Goal: Transaction & Acquisition: Purchase product/service

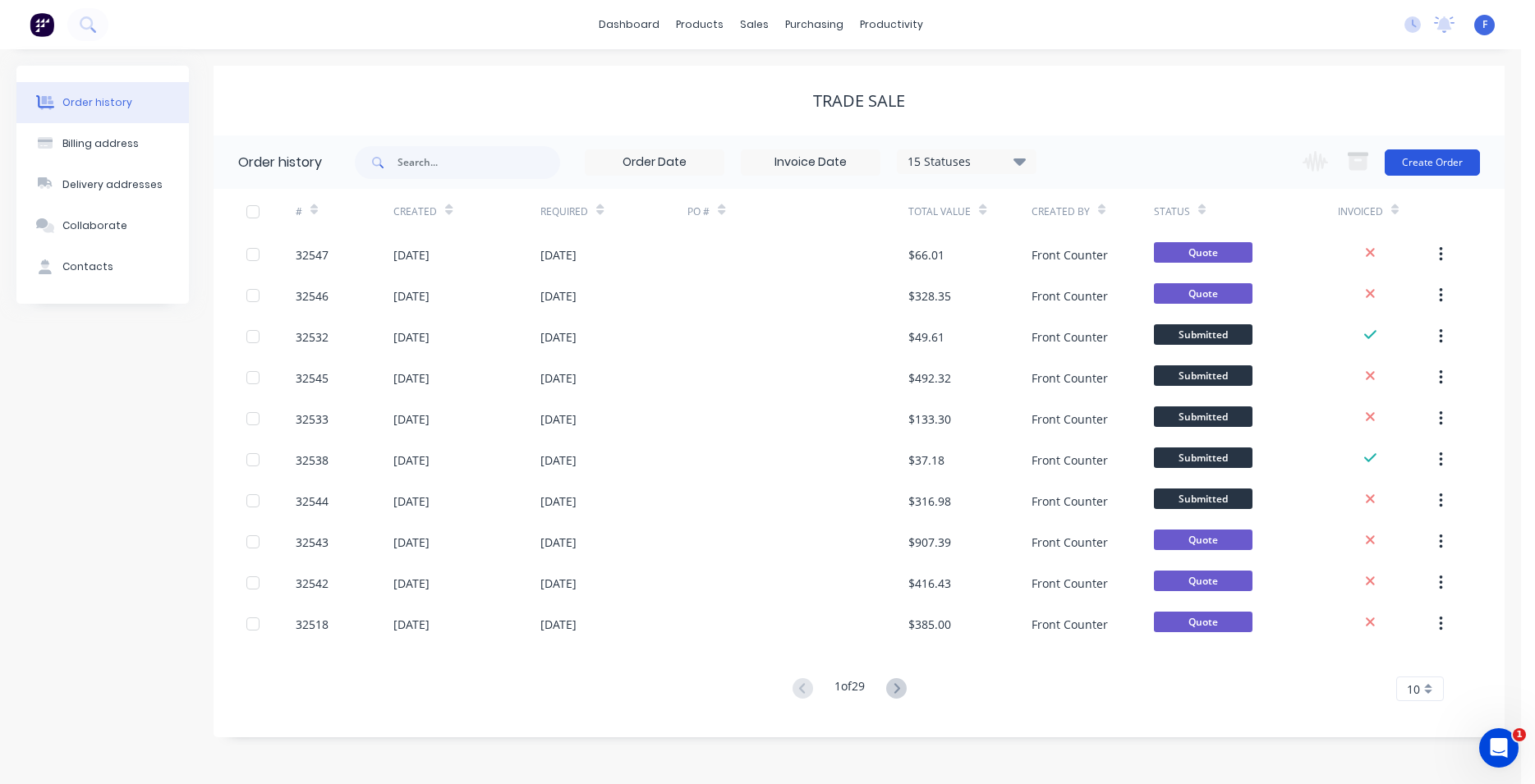
click at [1444, 158] on button "Create Order" at bounding box center [1432, 162] width 95 height 27
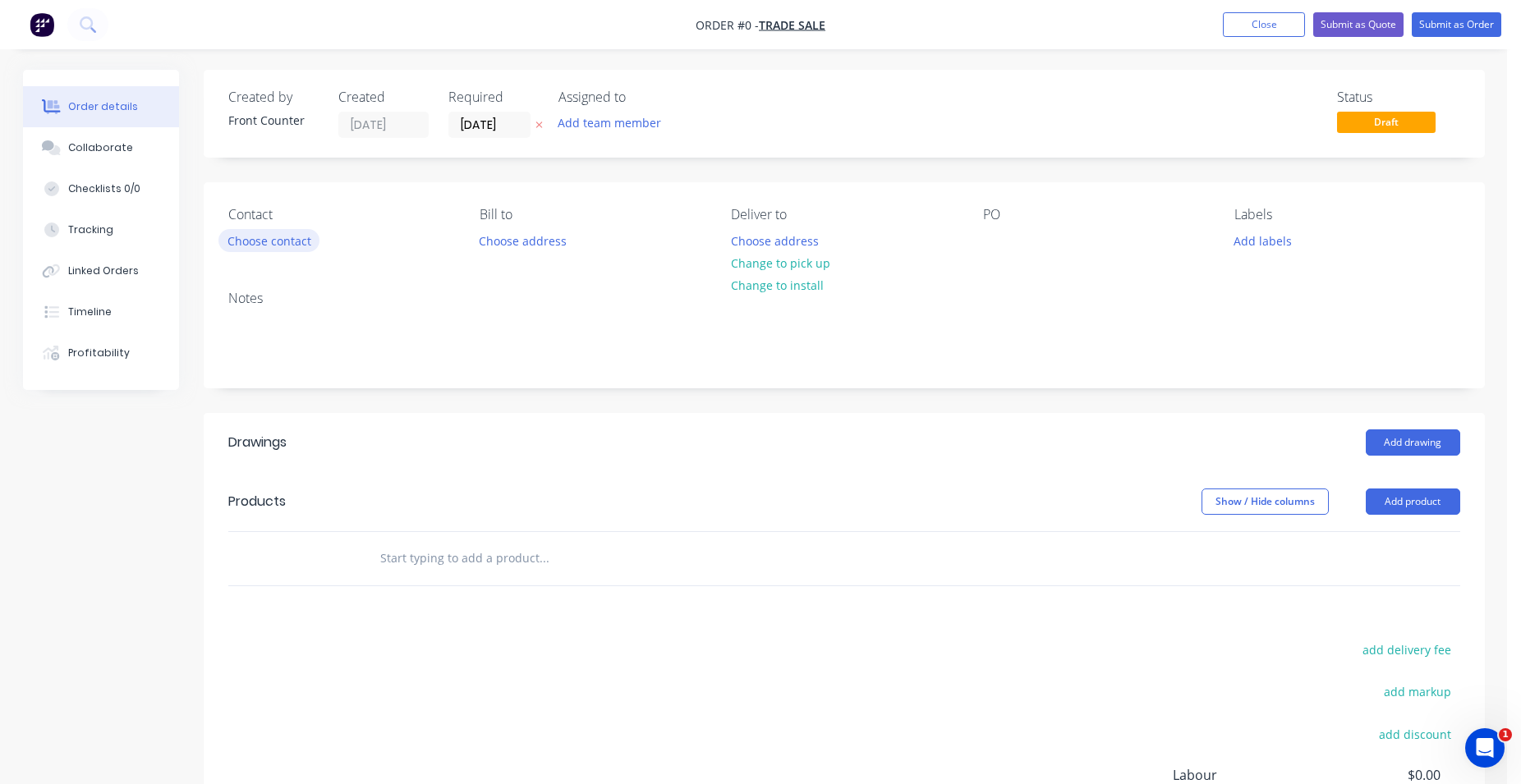
click at [244, 238] on button "Choose contact" at bounding box center [269, 240] width 101 height 22
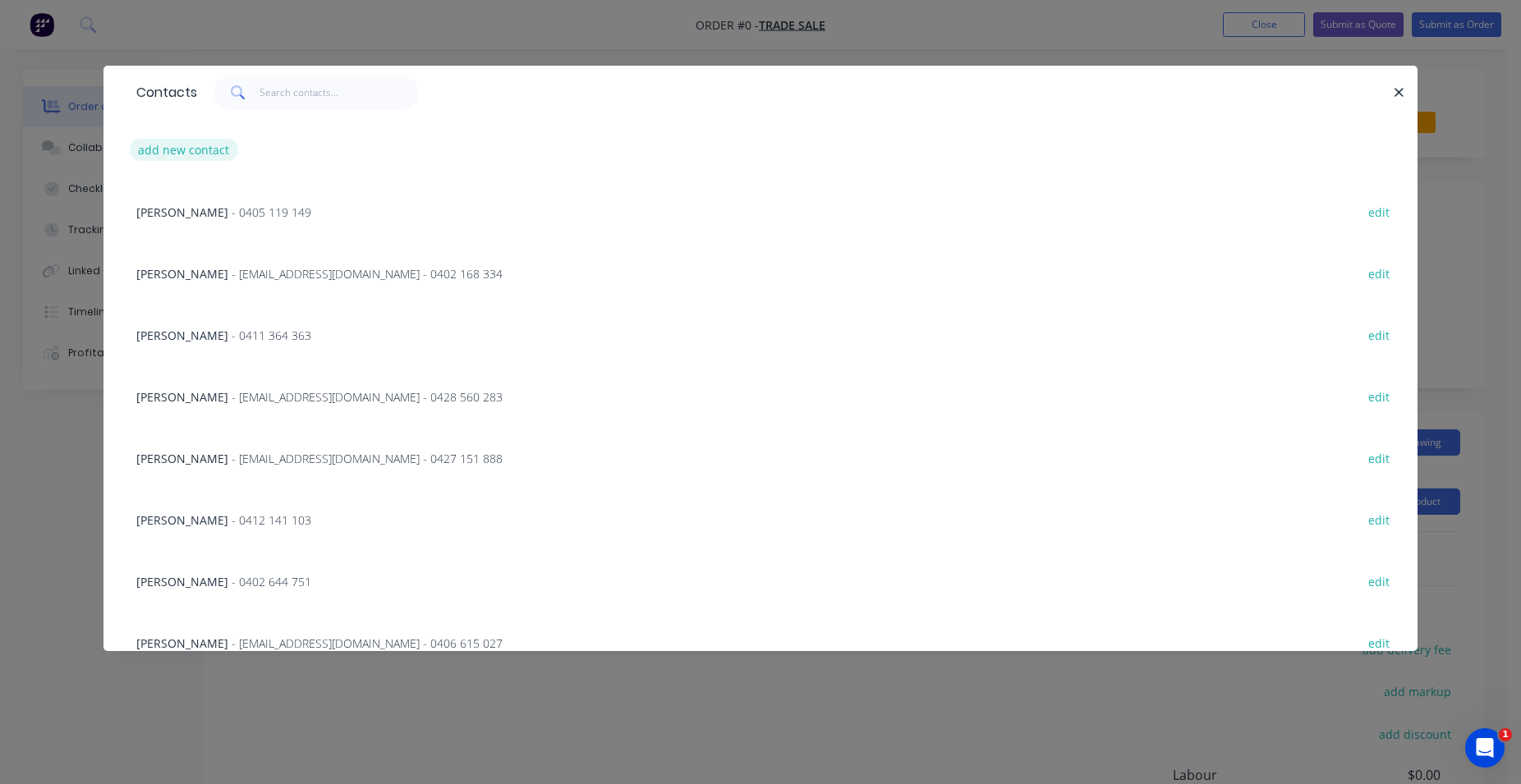
click at [211, 146] on button "add new contact" at bounding box center [184, 150] width 108 height 22
select select "AU"
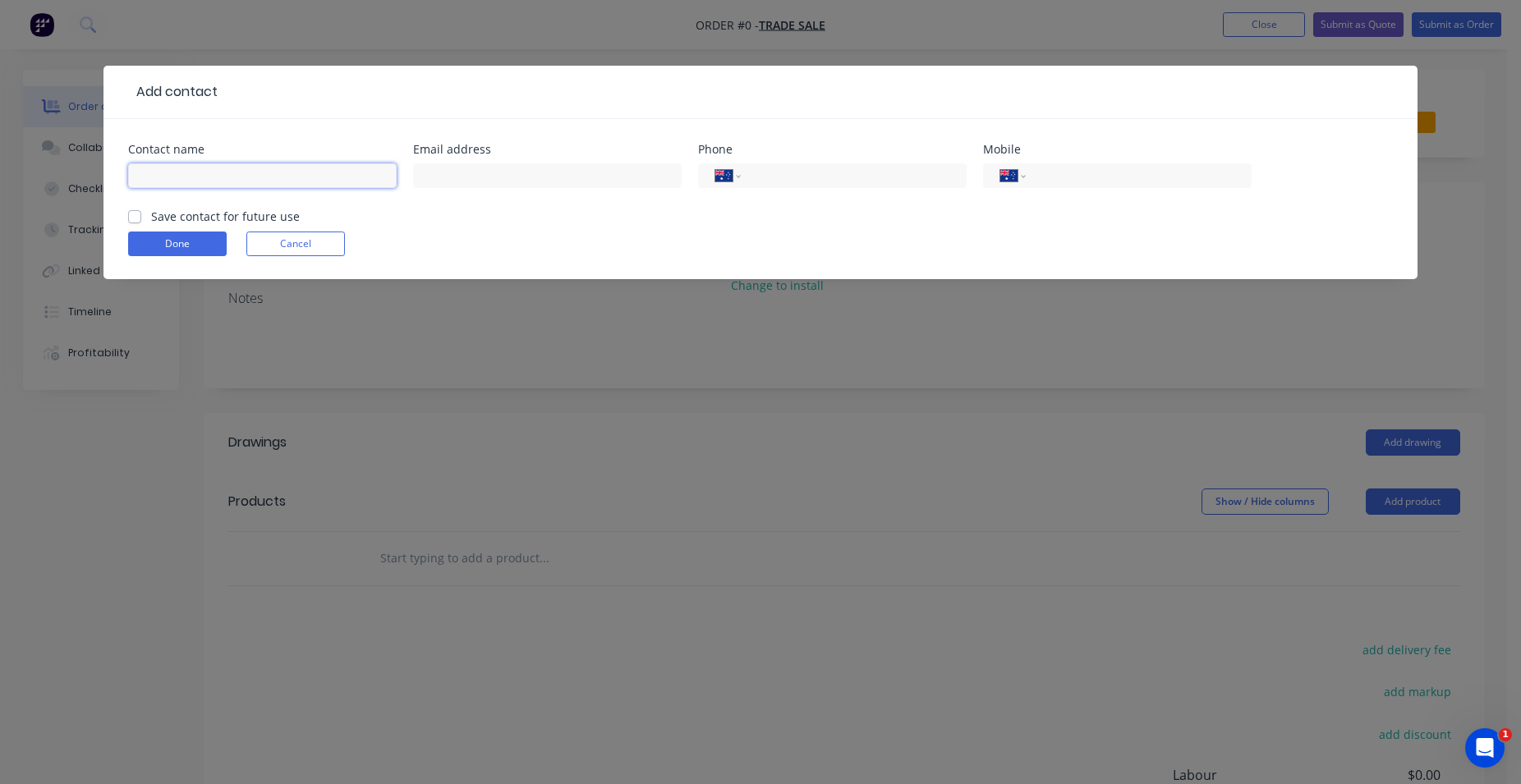
click at [205, 183] on input "text" at bounding box center [262, 175] width 269 height 25
type input "[PERSON_NAME]"
click at [1049, 173] on input "tel" at bounding box center [1136, 176] width 197 height 19
type input "0408 483 211"
click at [172, 238] on button "Done" at bounding box center [177, 244] width 99 height 25
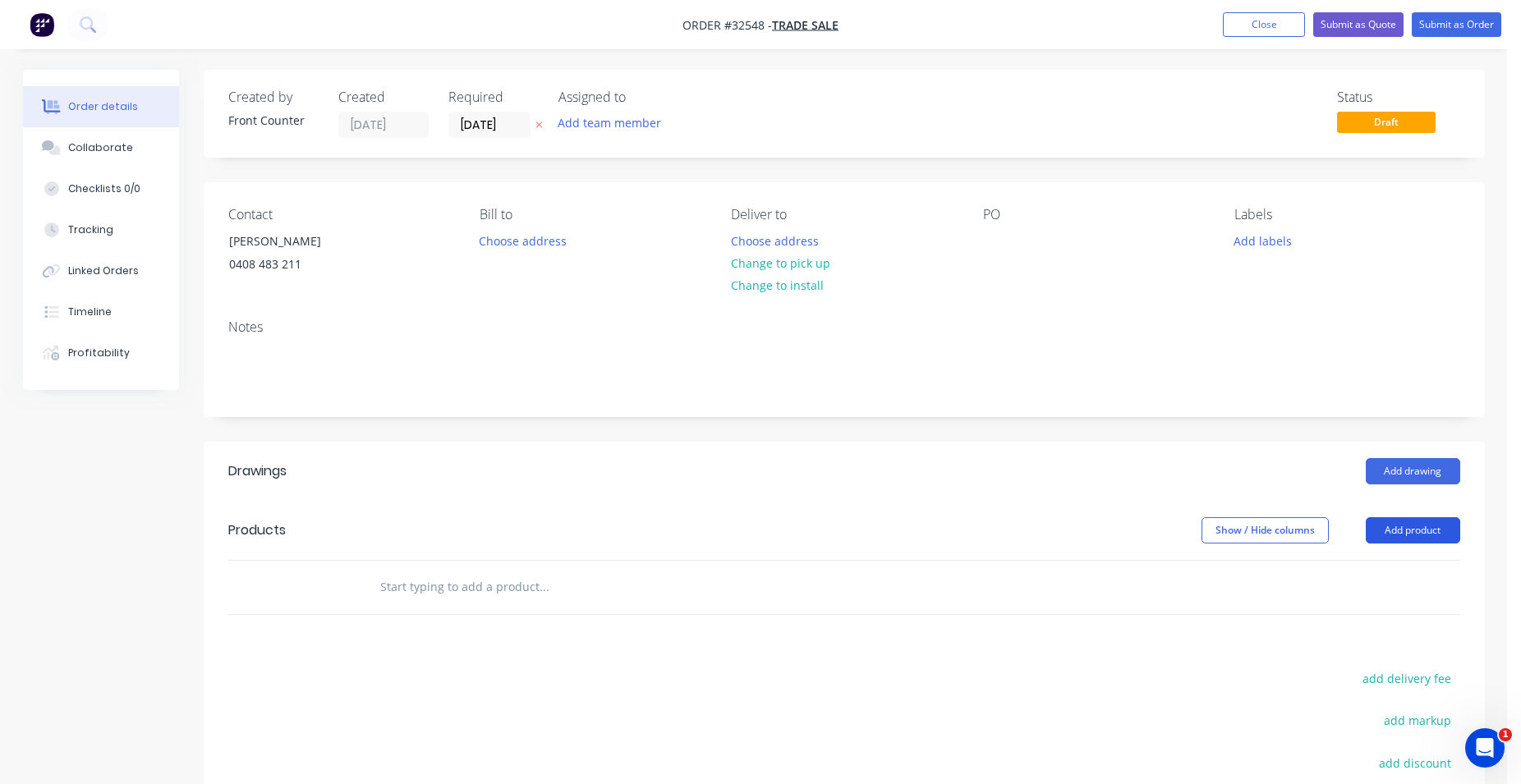
click at [1419, 528] on button "Add product" at bounding box center [1413, 530] width 94 height 27
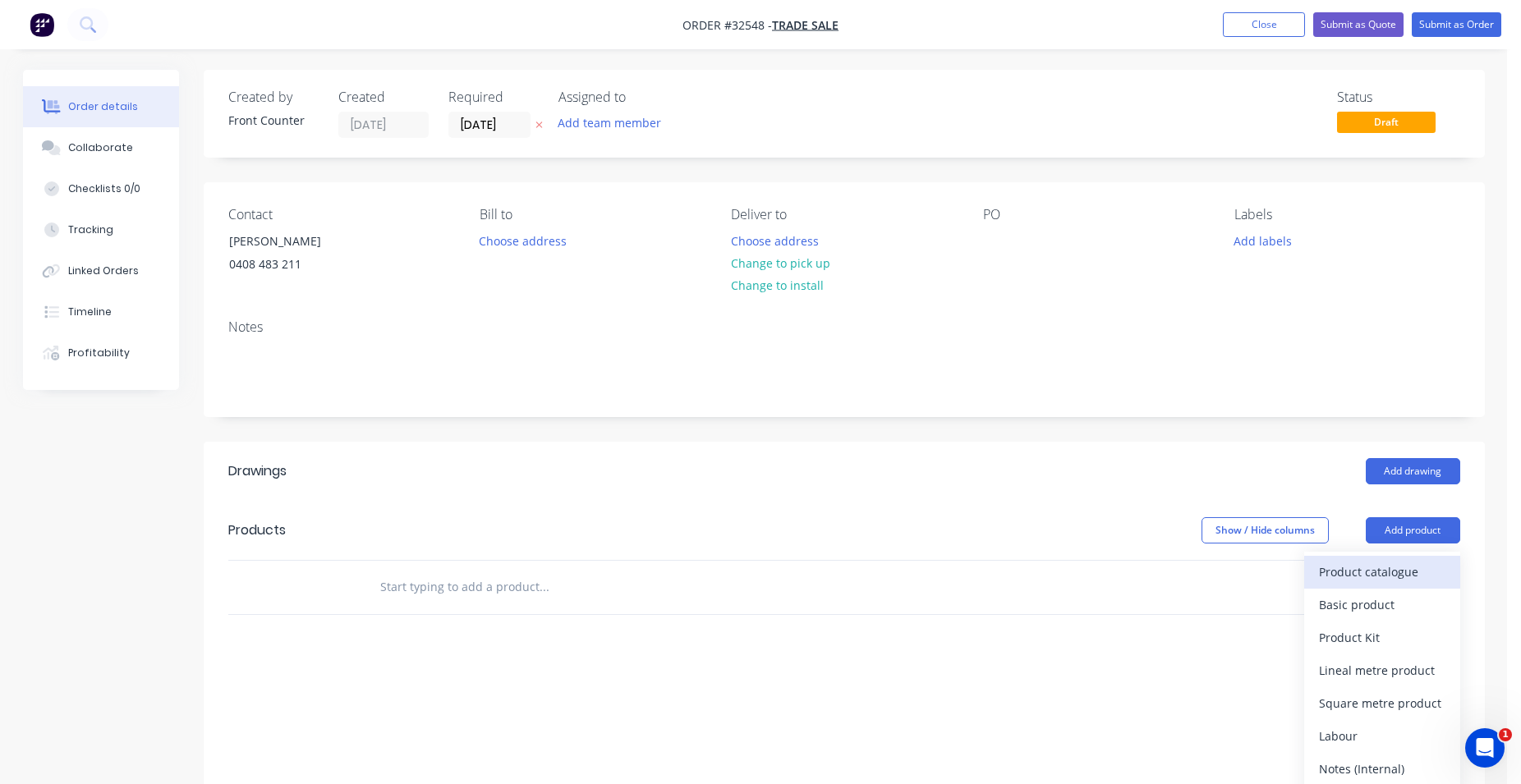
click at [1400, 567] on div "Product catalogue" at bounding box center [1381, 572] width 126 height 24
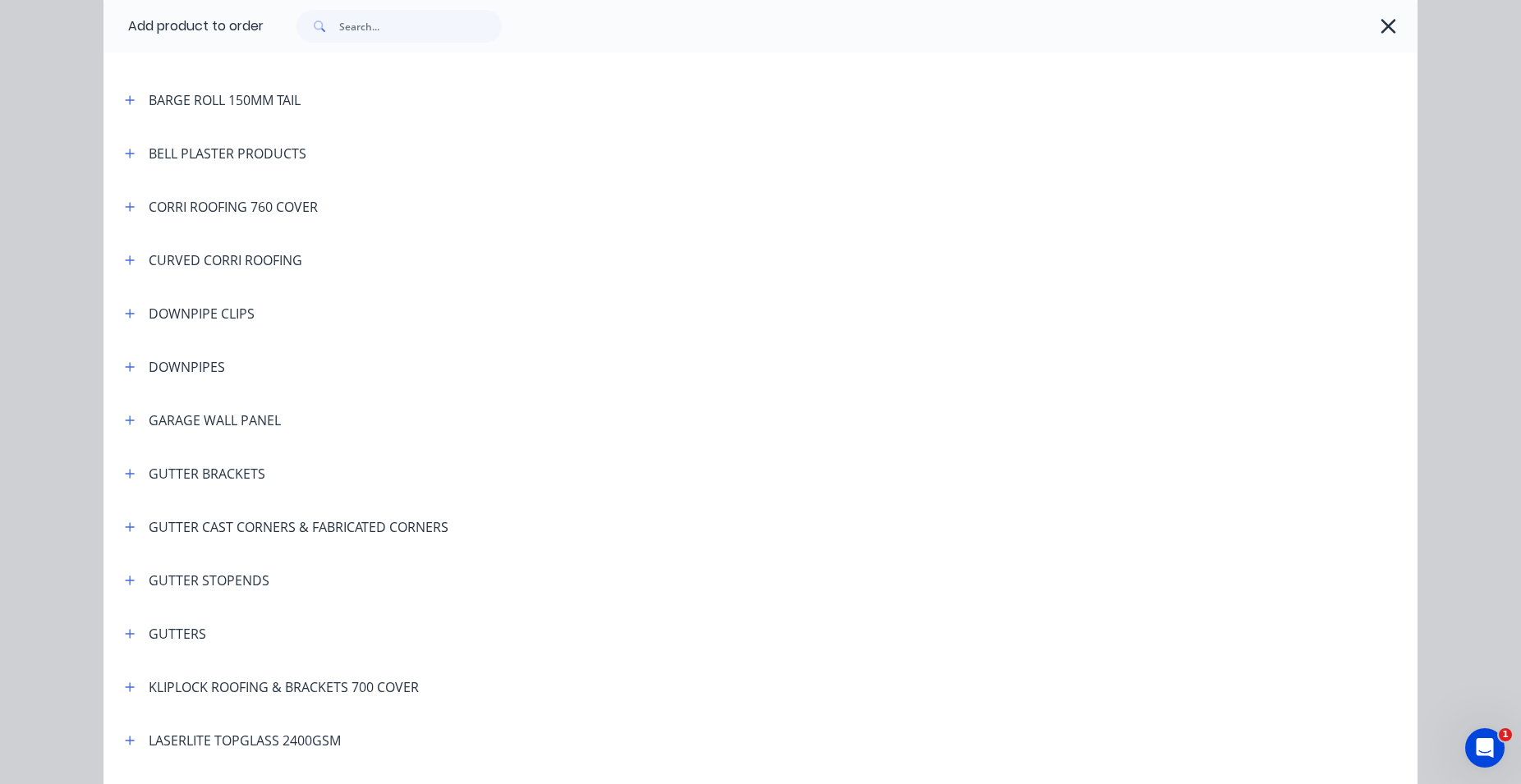
scroll to position [173, 0]
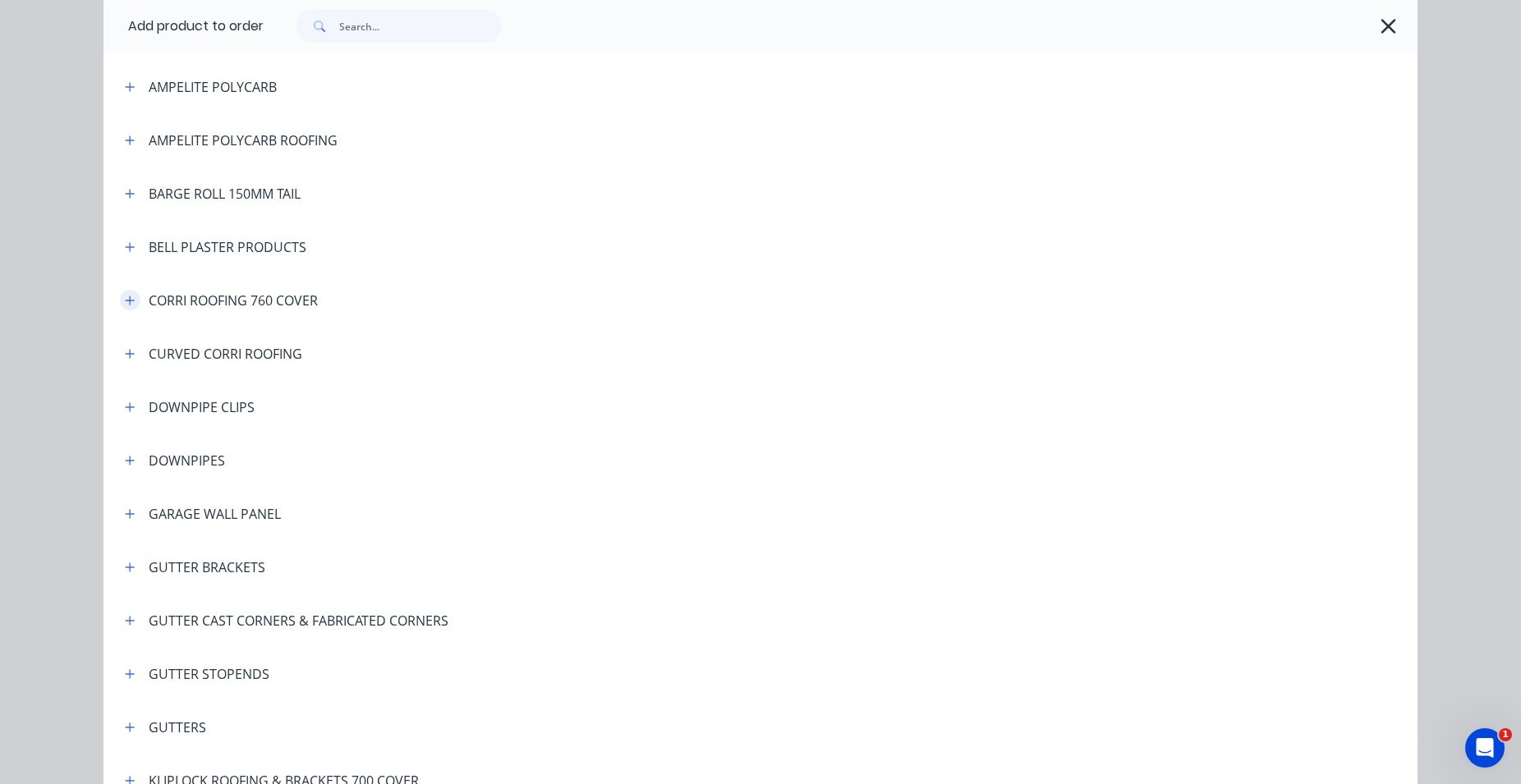
click at [124, 303] on icon "button" at bounding box center [129, 300] width 9 height 11
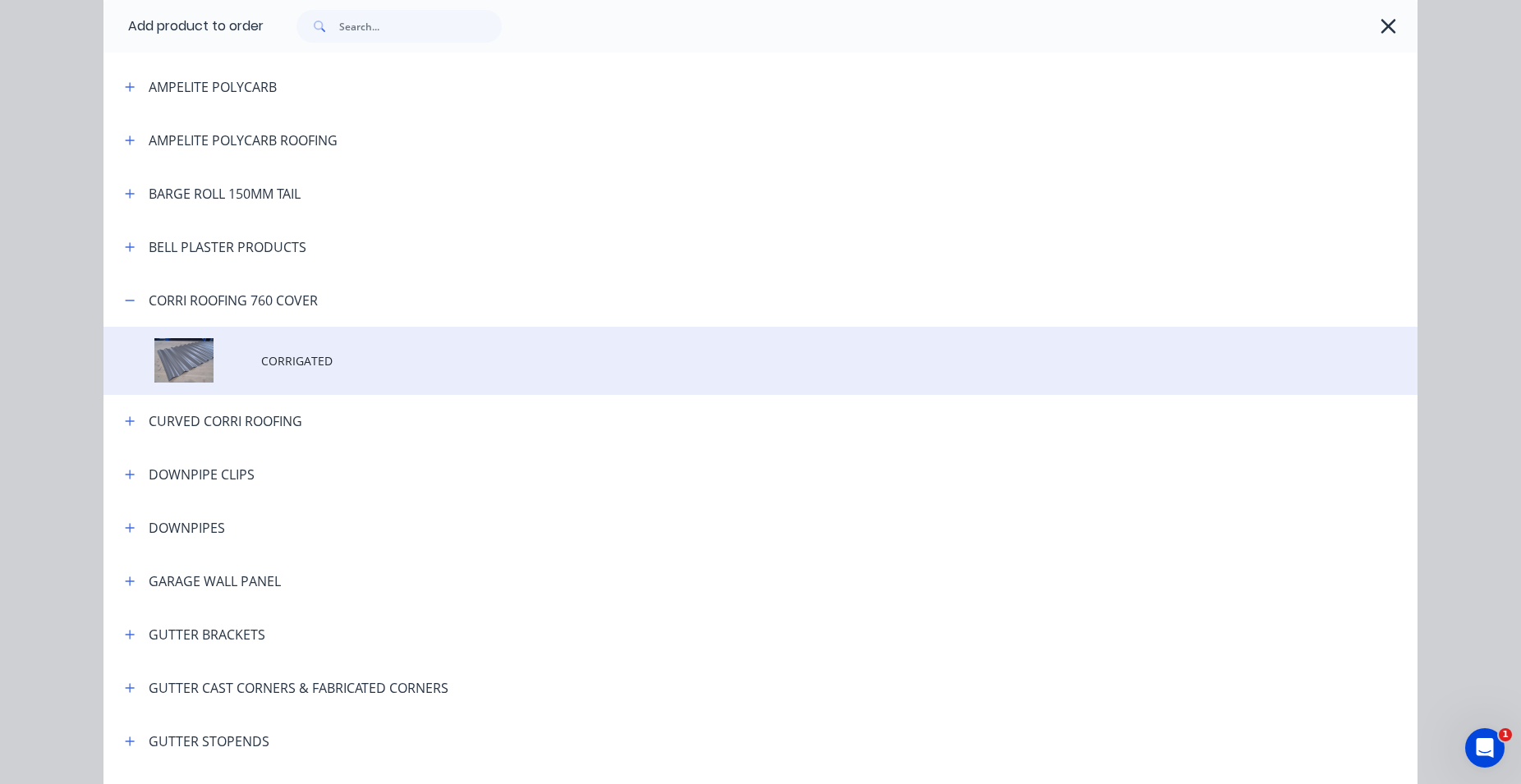
click at [275, 331] on td "CORRIGATED" at bounding box center [839, 360] width 1156 height 68
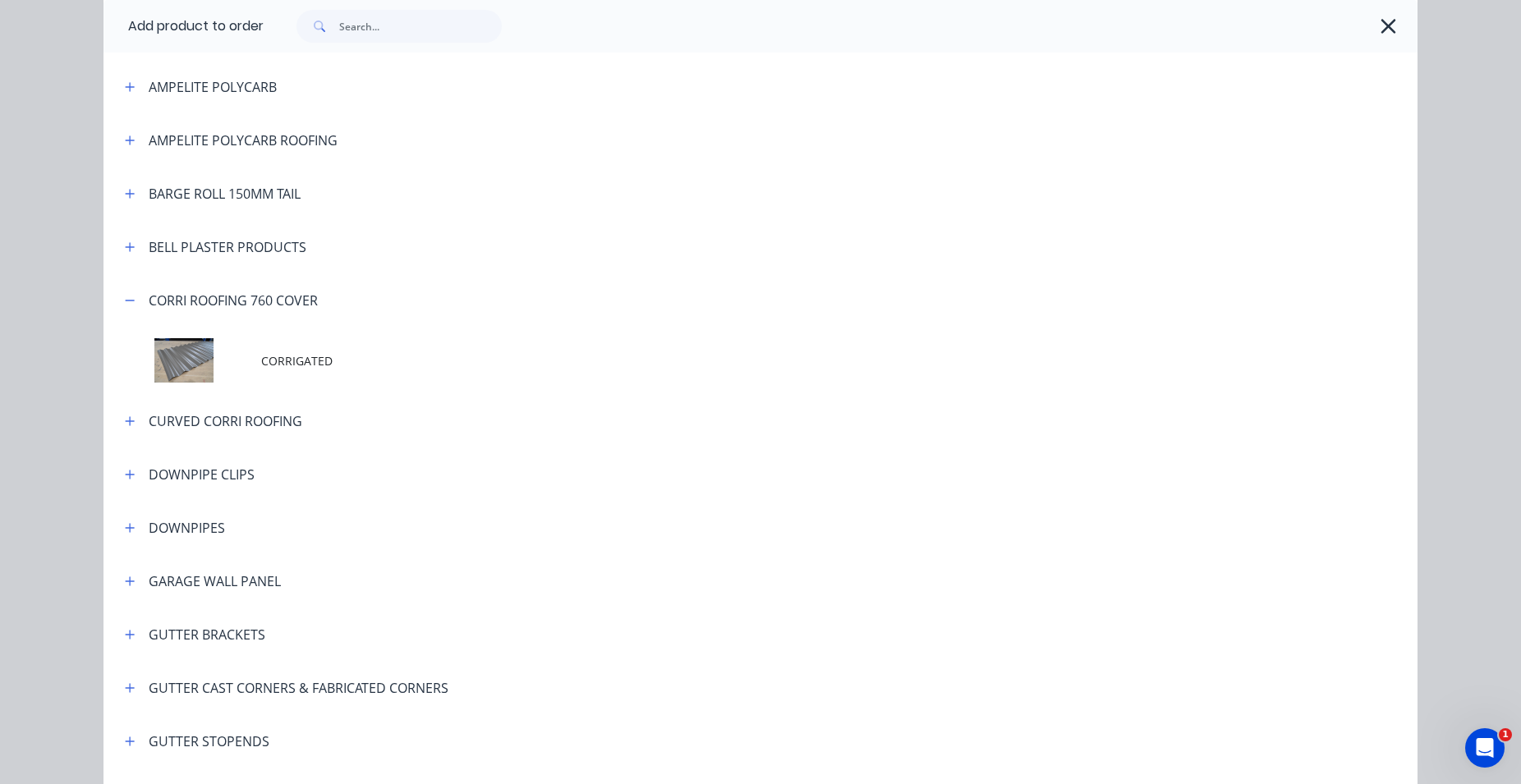
scroll to position [0, 0]
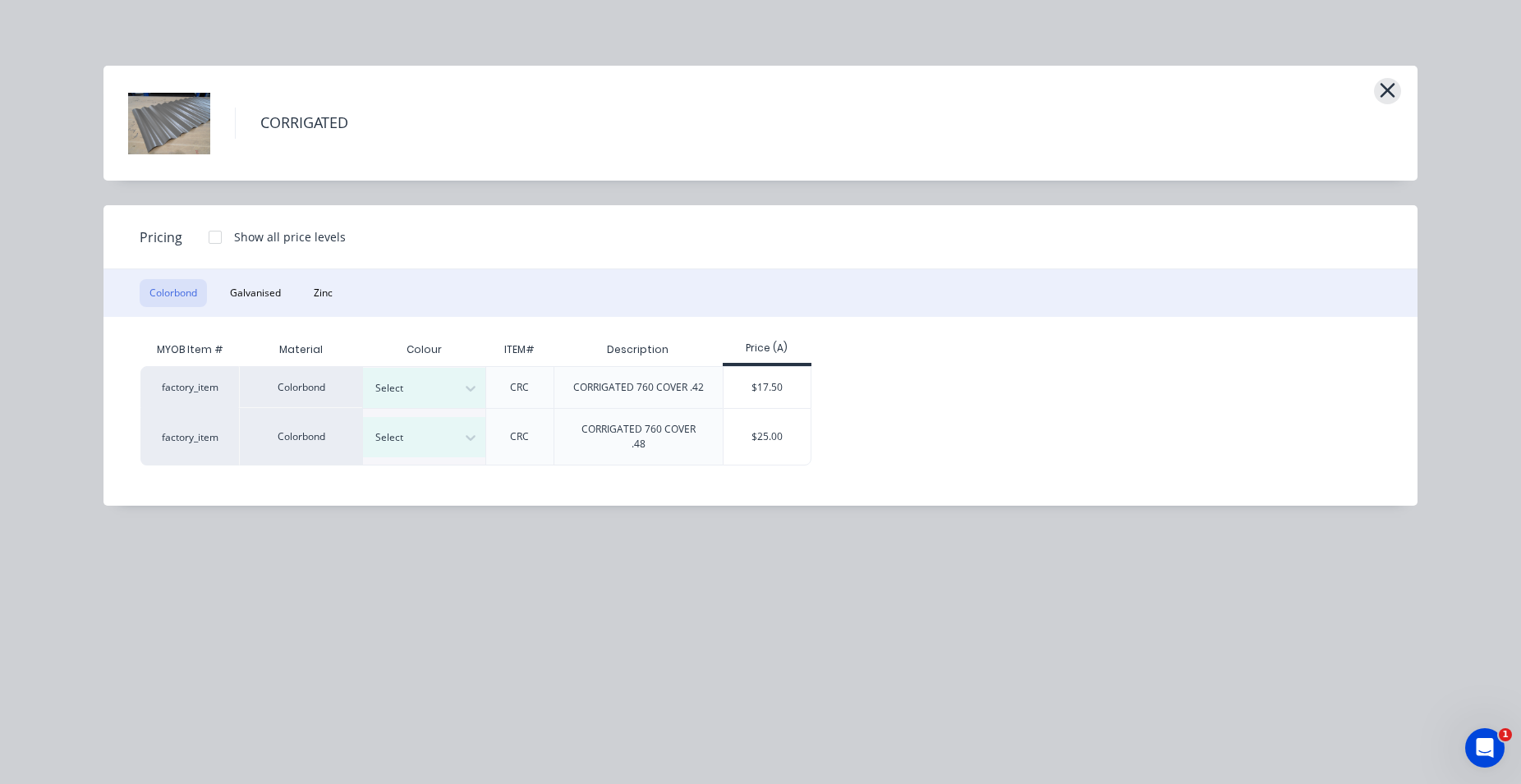
click at [1379, 87] on button "button" at bounding box center [1387, 91] width 27 height 27
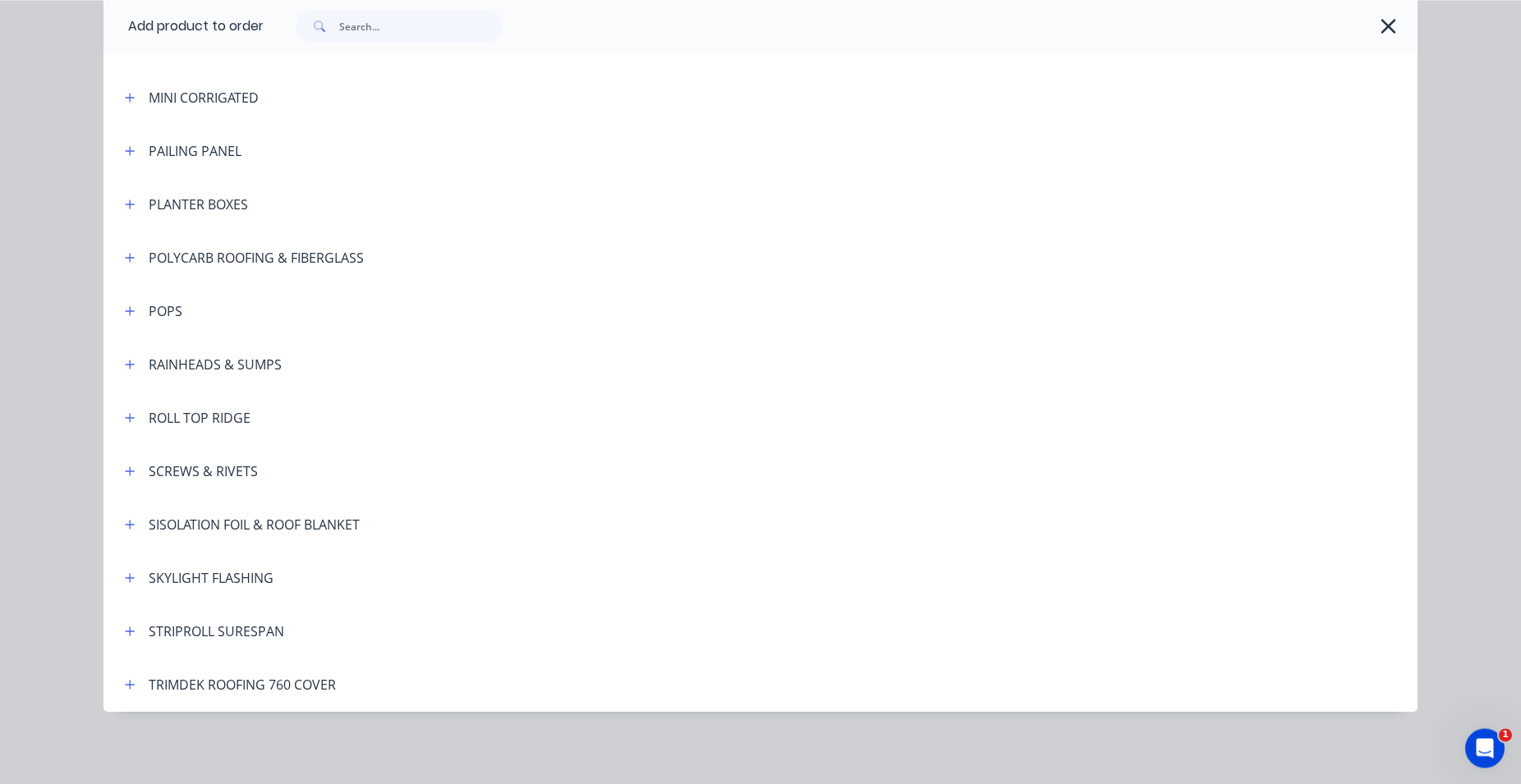
scroll to position [84, 0]
click at [130, 681] on button "button" at bounding box center [130, 685] width 21 height 21
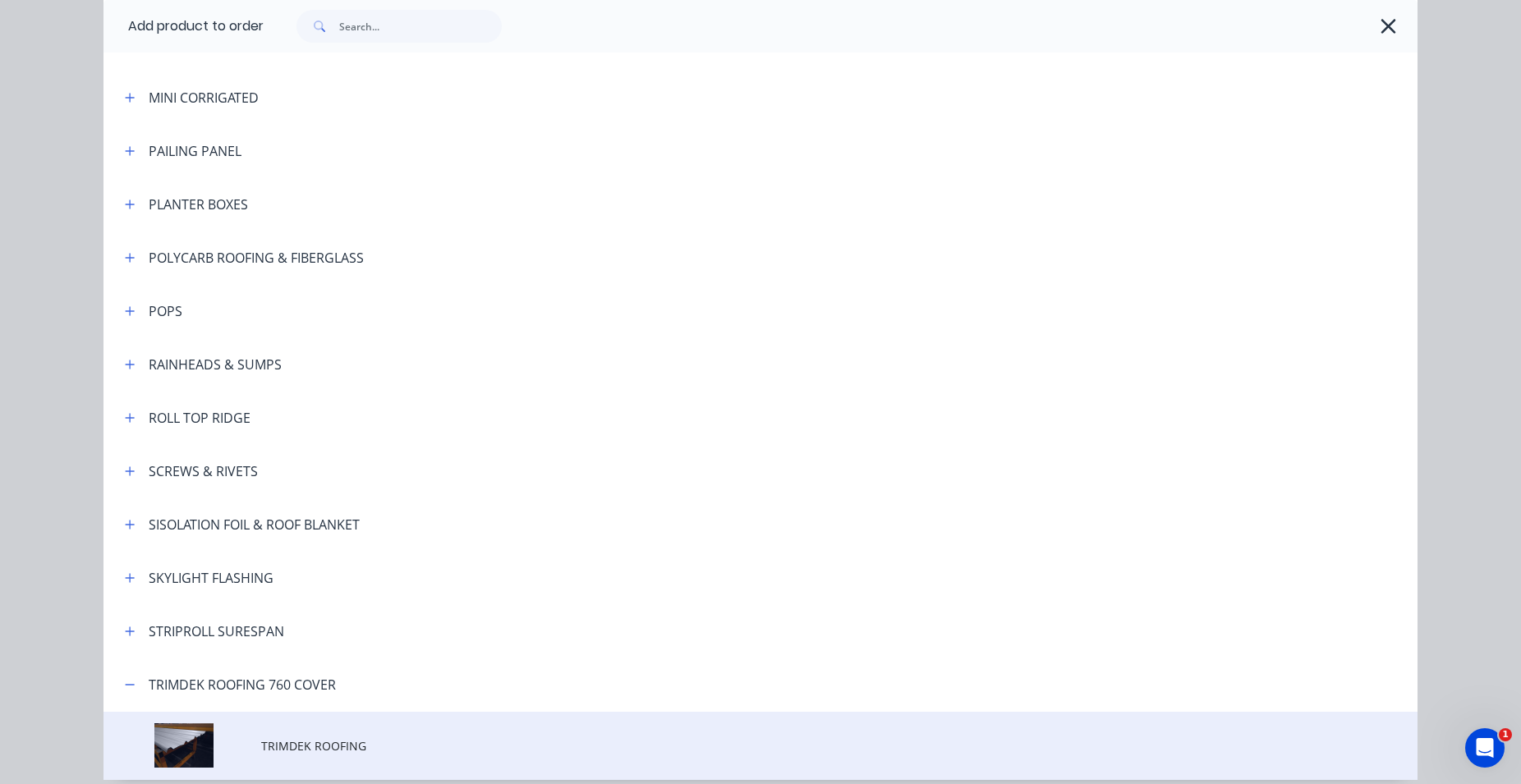
click at [223, 734] on td at bounding box center [183, 745] width 158 height 68
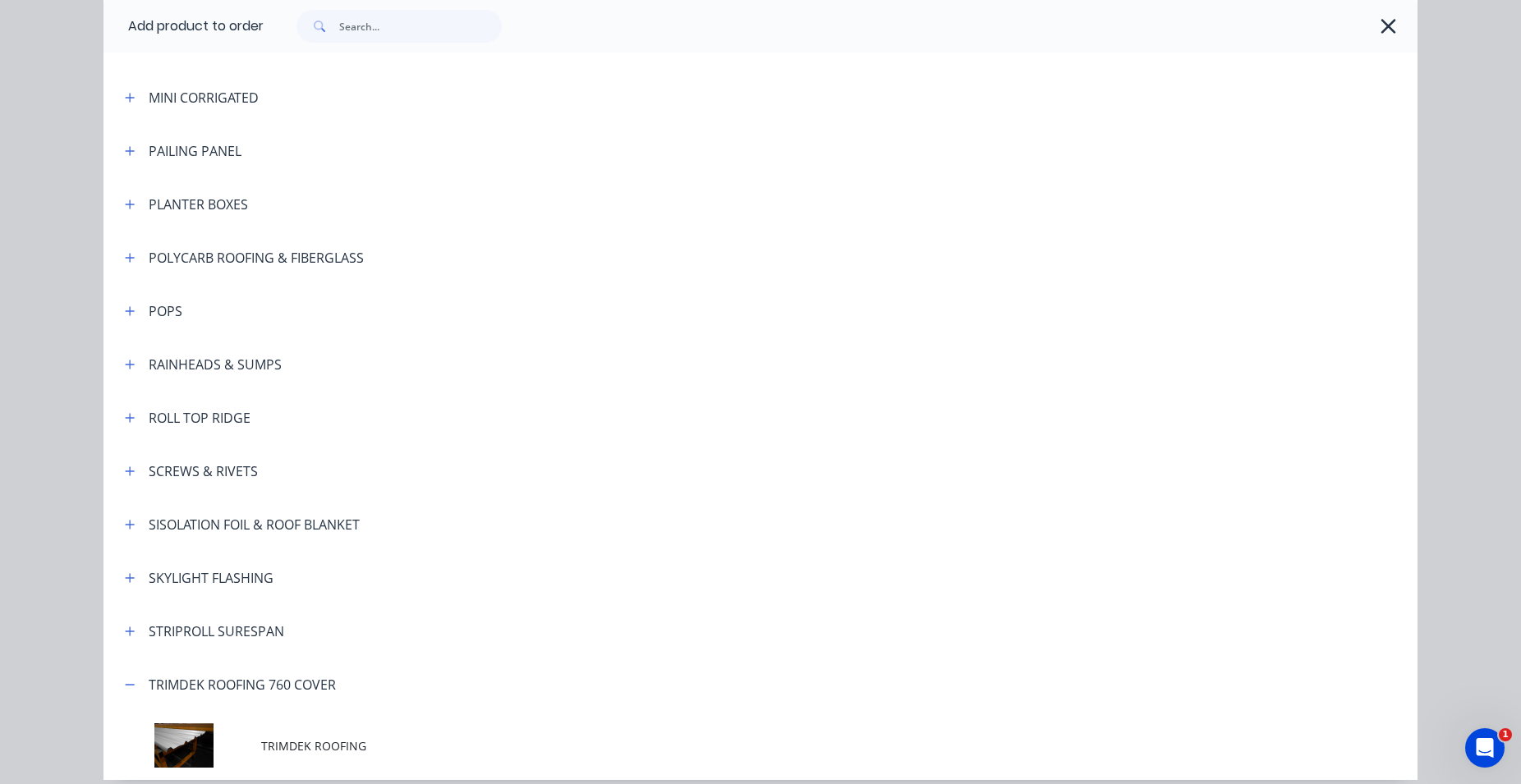
scroll to position [0, 0]
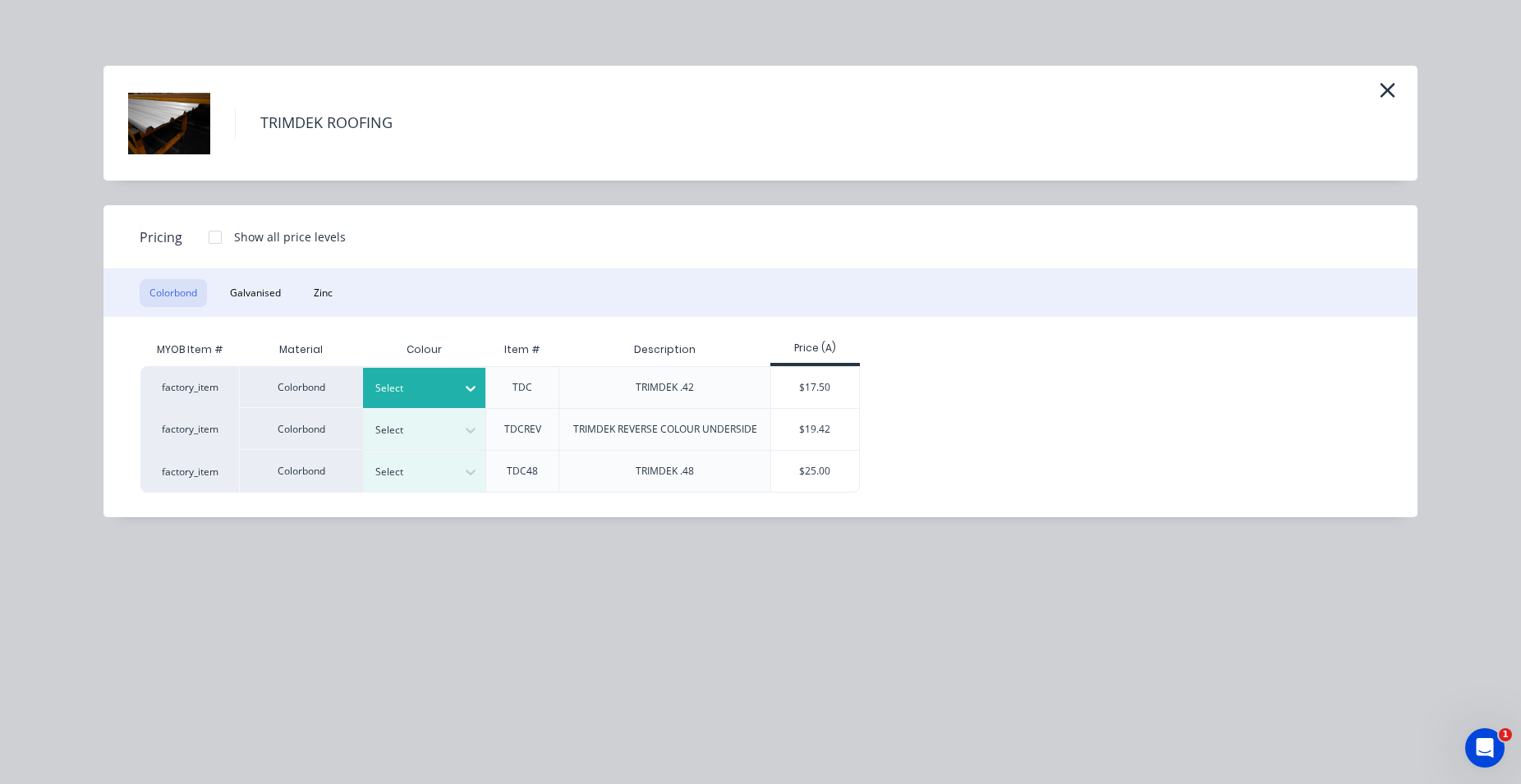
click at [443, 381] on div at bounding box center [412, 388] width 74 height 18
click at [782, 393] on div "$17.50" at bounding box center [815, 388] width 88 height 41
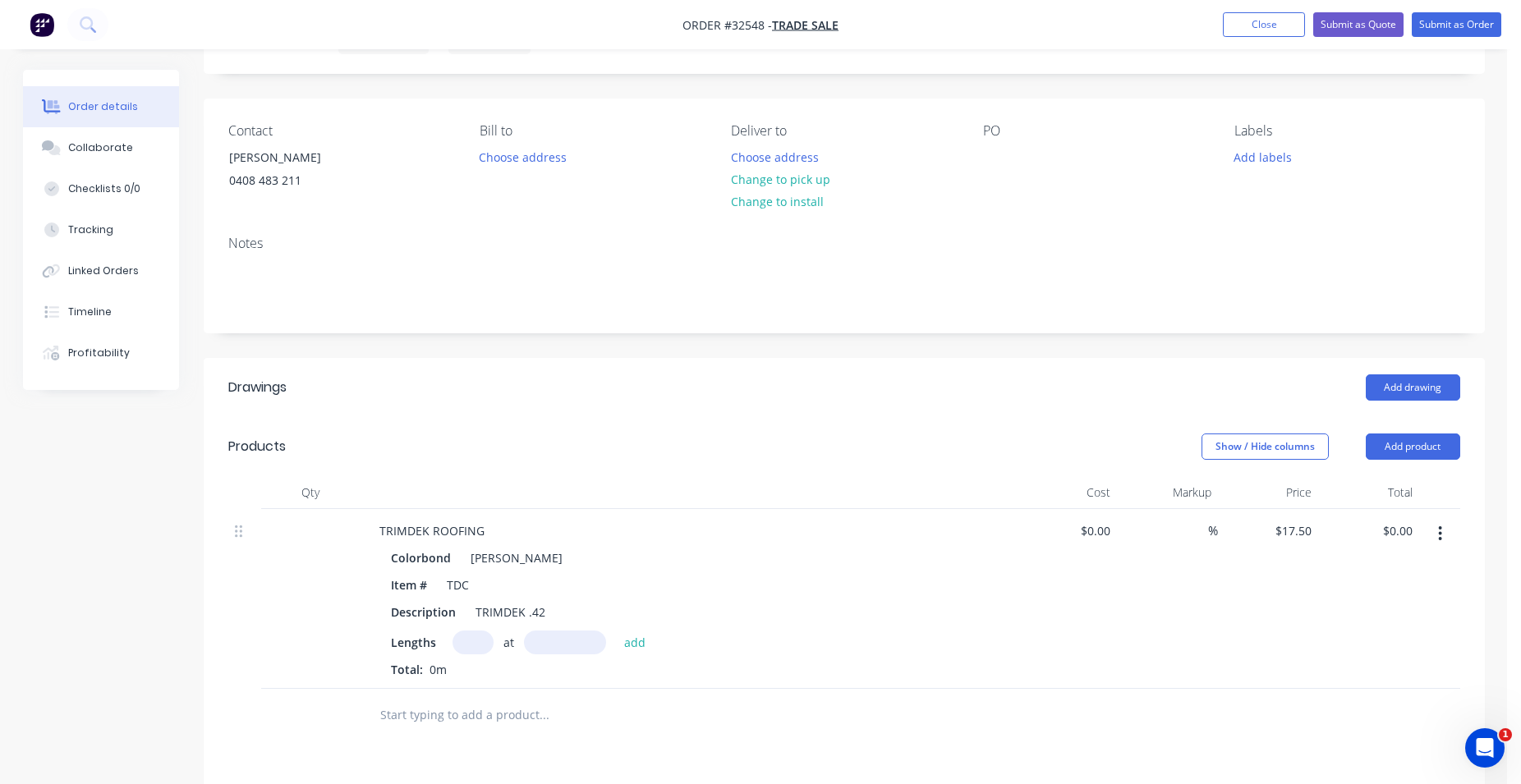
click at [467, 644] on input "text" at bounding box center [473, 642] width 41 height 24
type input "8"
click at [536, 642] on input "text" at bounding box center [565, 642] width 82 height 24
type input "5820mm"
click at [637, 640] on button "add" at bounding box center [635, 642] width 39 height 22
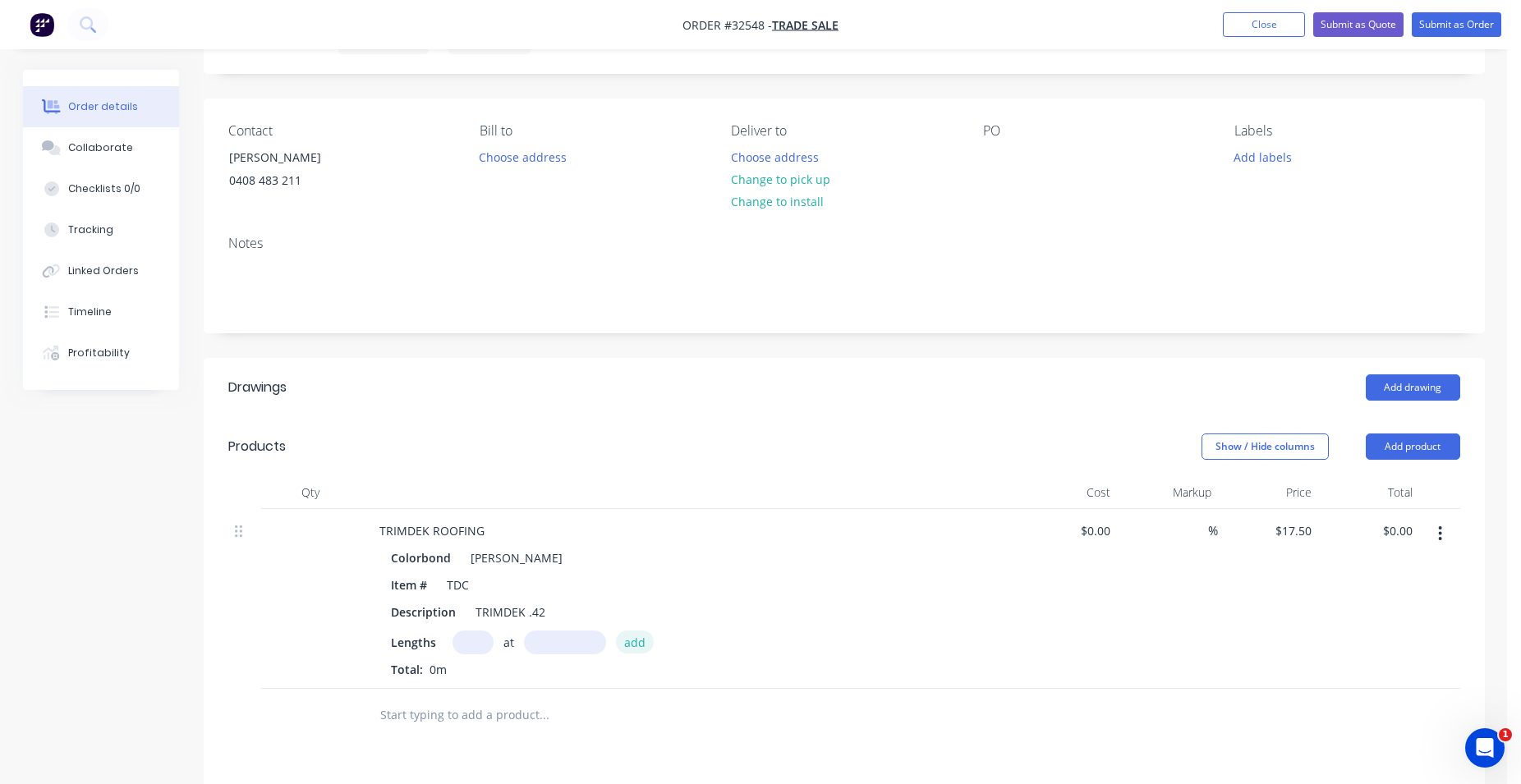
type input "$814.80"
click at [473, 644] on input "text" at bounding box center [473, 642] width 41 height 24
type input "4"
click at [545, 642] on input "text" at bounding box center [565, 642] width 82 height 24
type input "5805mm"
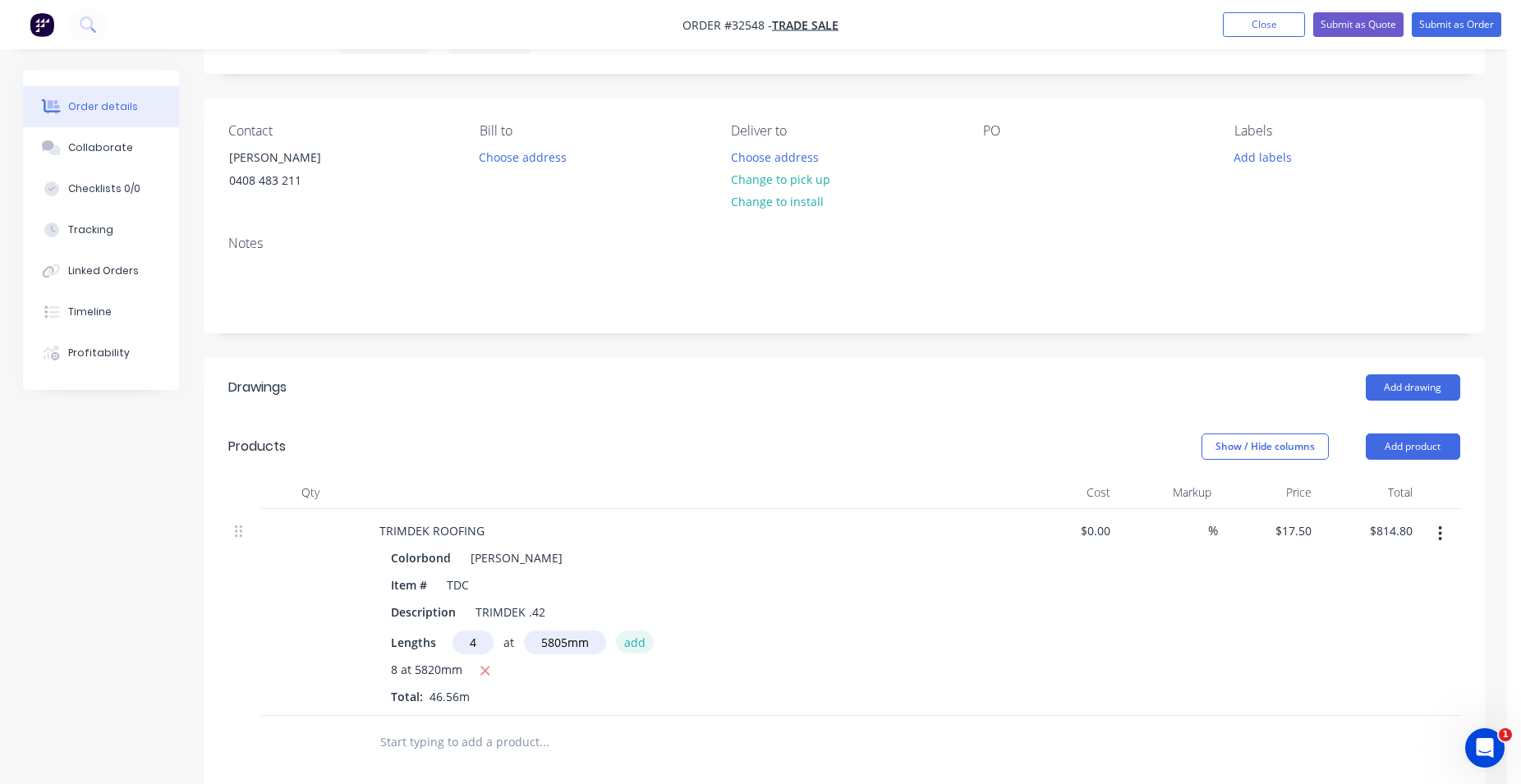
click at [623, 642] on button "add" at bounding box center [635, 642] width 39 height 22
type input "$1,221.15"
click at [458, 641] on input "text" at bounding box center [473, 642] width 41 height 24
type input "4"
click at [536, 647] on input "text" at bounding box center [565, 642] width 82 height 24
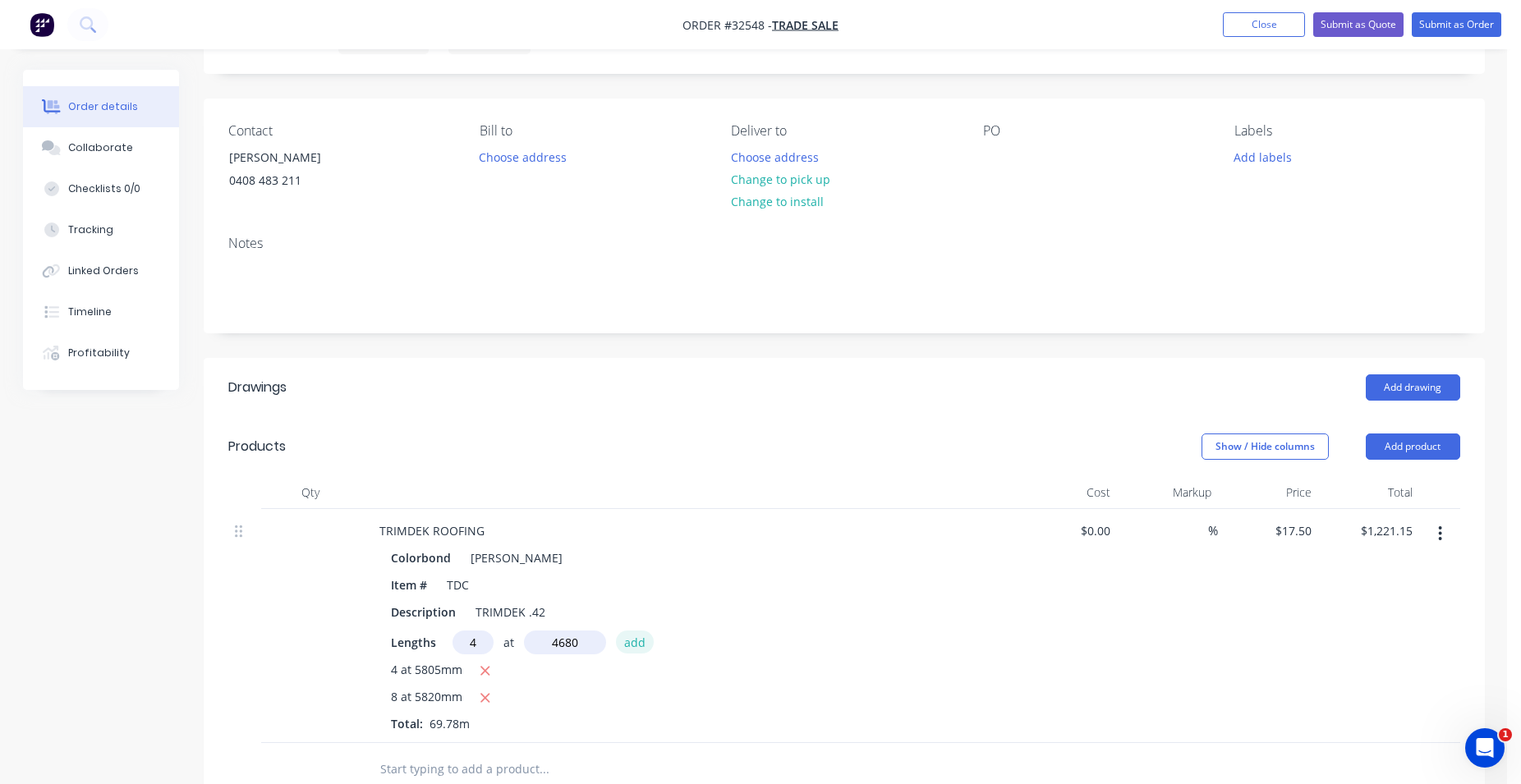
type input "4680mm"
click at [631, 640] on button "add" at bounding box center [635, 642] width 39 height 22
type input "$1,548.75"
drag, startPoint x: 470, startPoint y: 637, endPoint x: 456, endPoint y: 642, distance: 14.9
click at [470, 636] on input "text" at bounding box center [473, 642] width 41 height 24
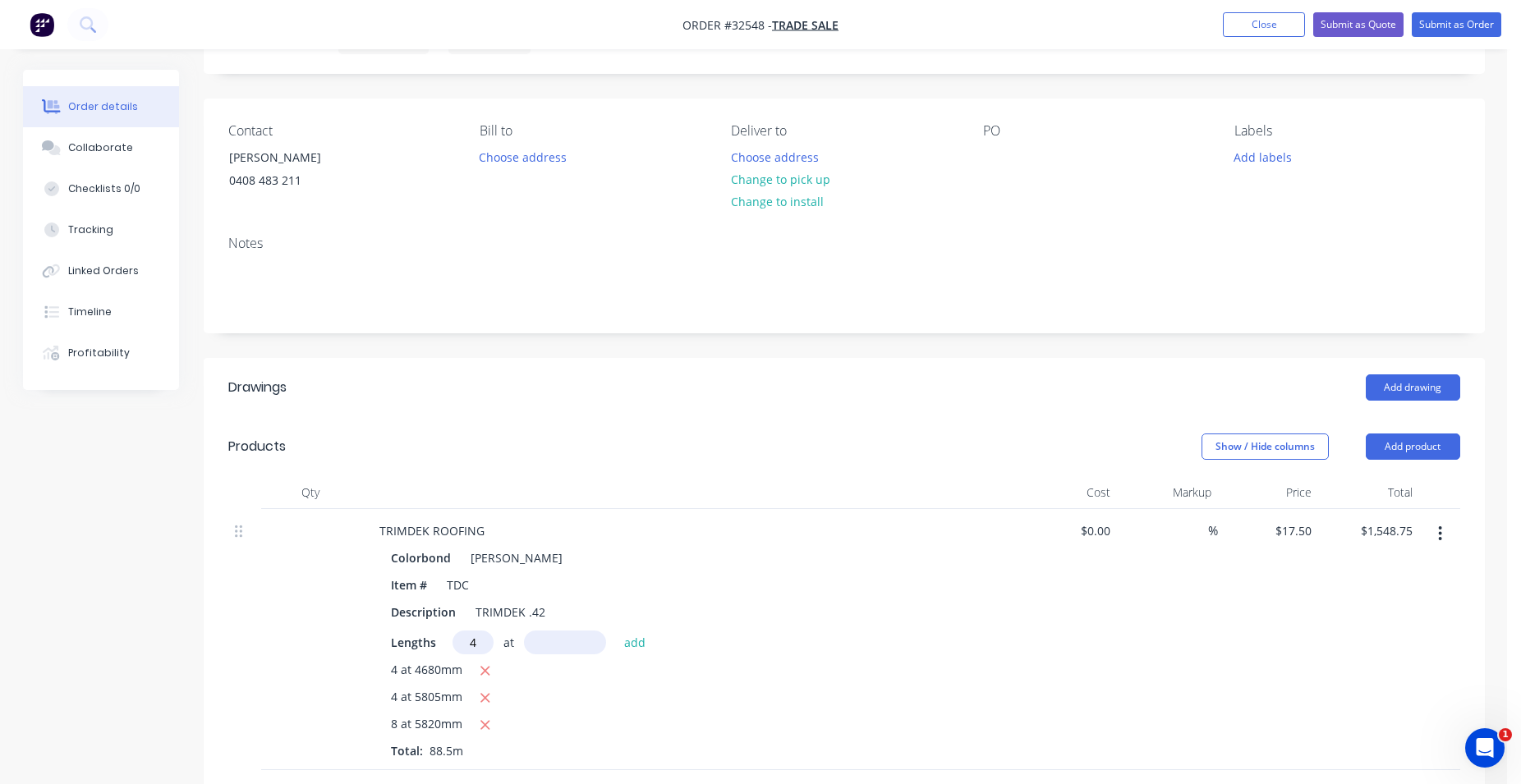
type input "4"
click at [552, 643] on input "text" at bounding box center [565, 642] width 82 height 24
type input "3625mm"
click at [636, 641] on button "add" at bounding box center [635, 642] width 39 height 22
type input "$1,802.50"
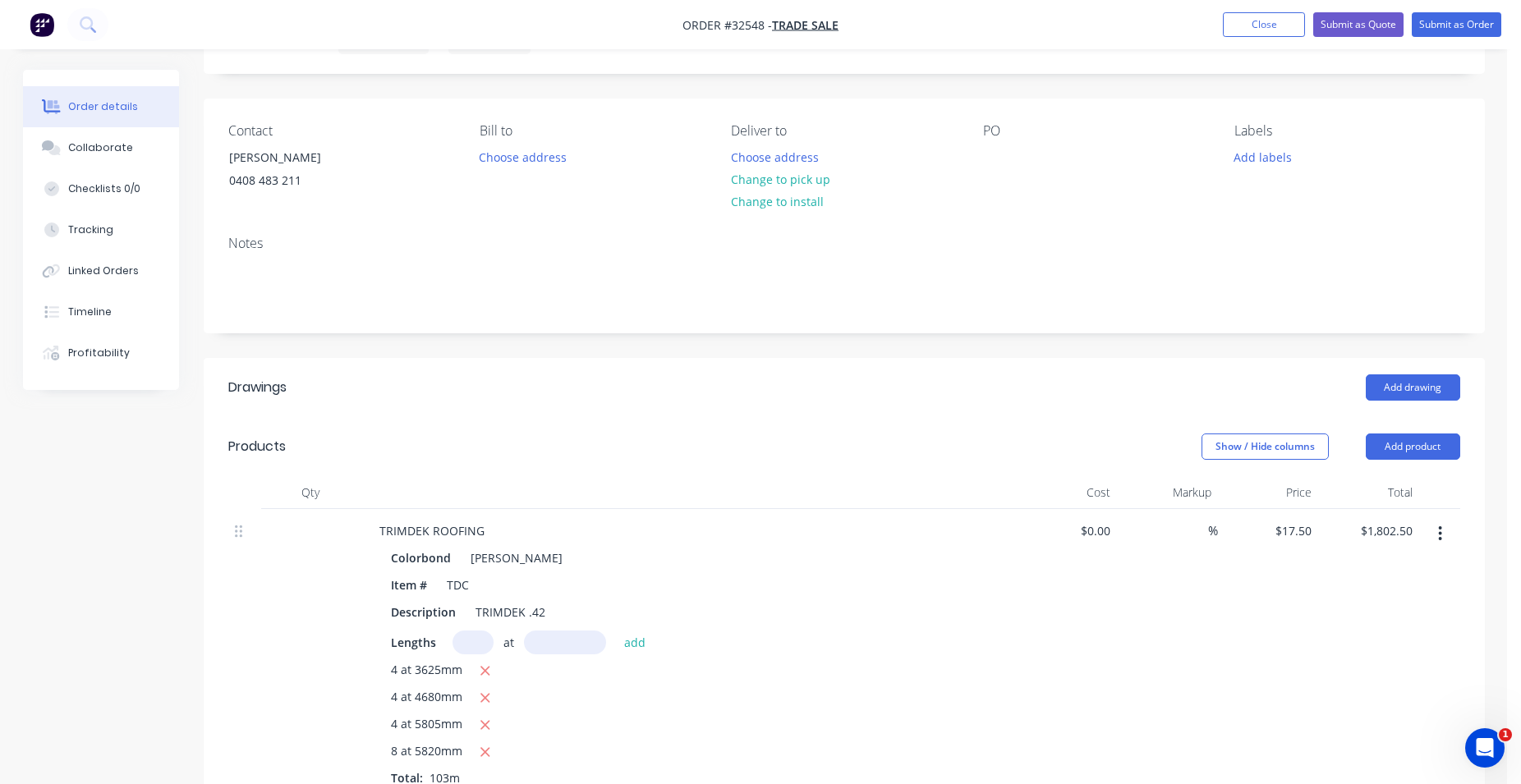
click at [468, 642] on input "text" at bounding box center [473, 642] width 41 height 24
type input "4"
click at [529, 643] on input "text" at bounding box center [565, 642] width 82 height 24
type input "1020mm"
click at [625, 635] on button "add" at bounding box center [635, 642] width 39 height 22
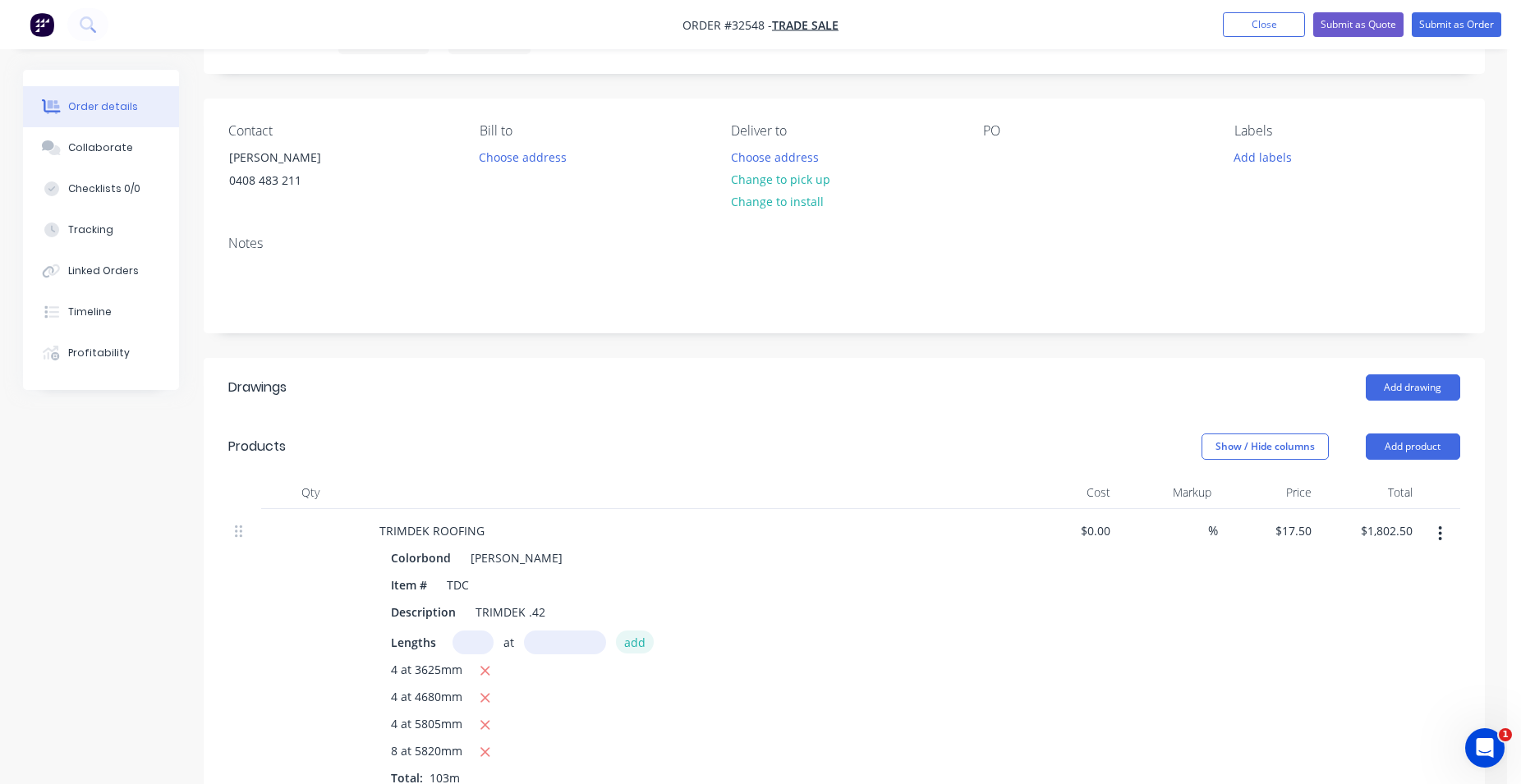
type input "$1,873.90"
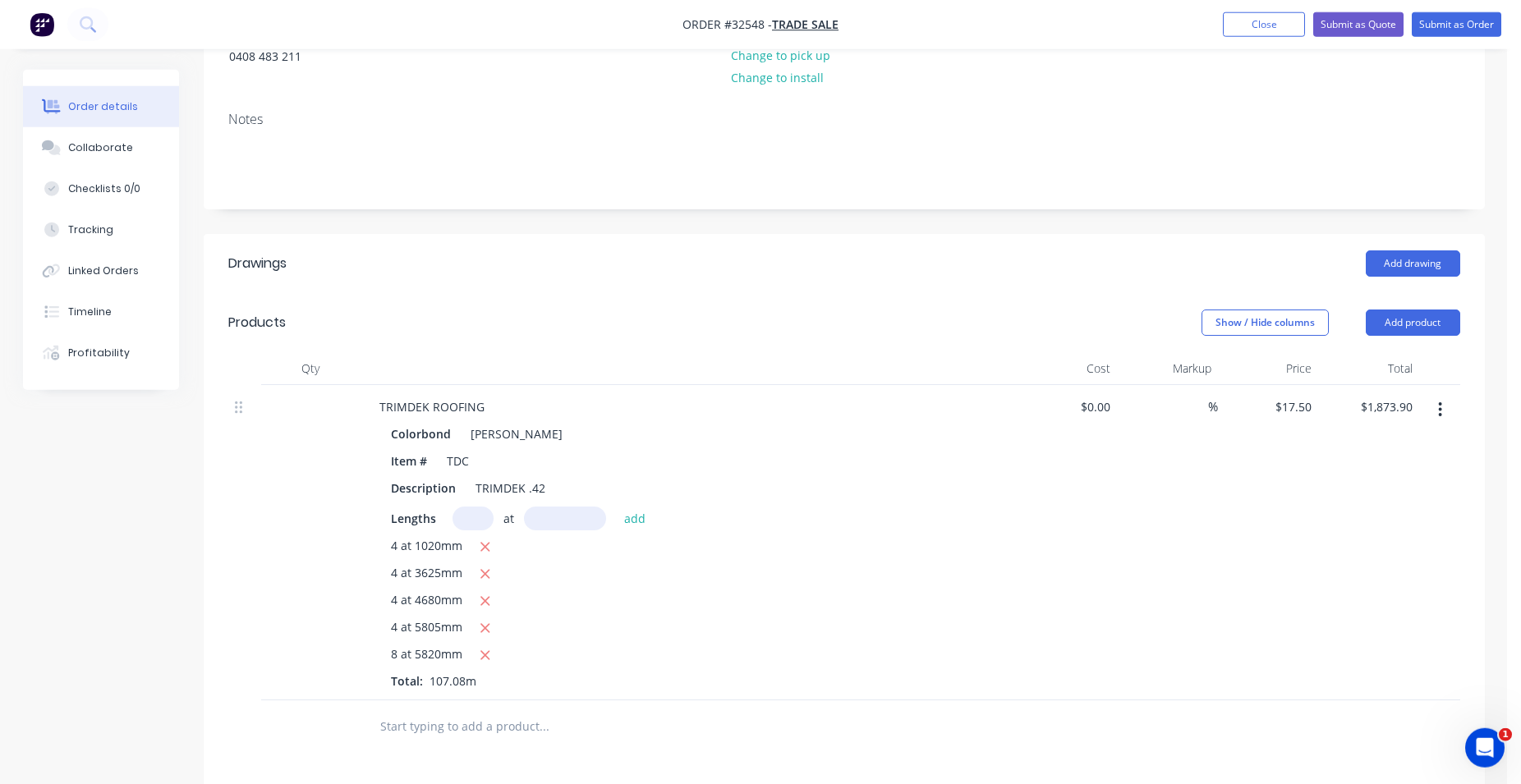
scroll to position [251, 0]
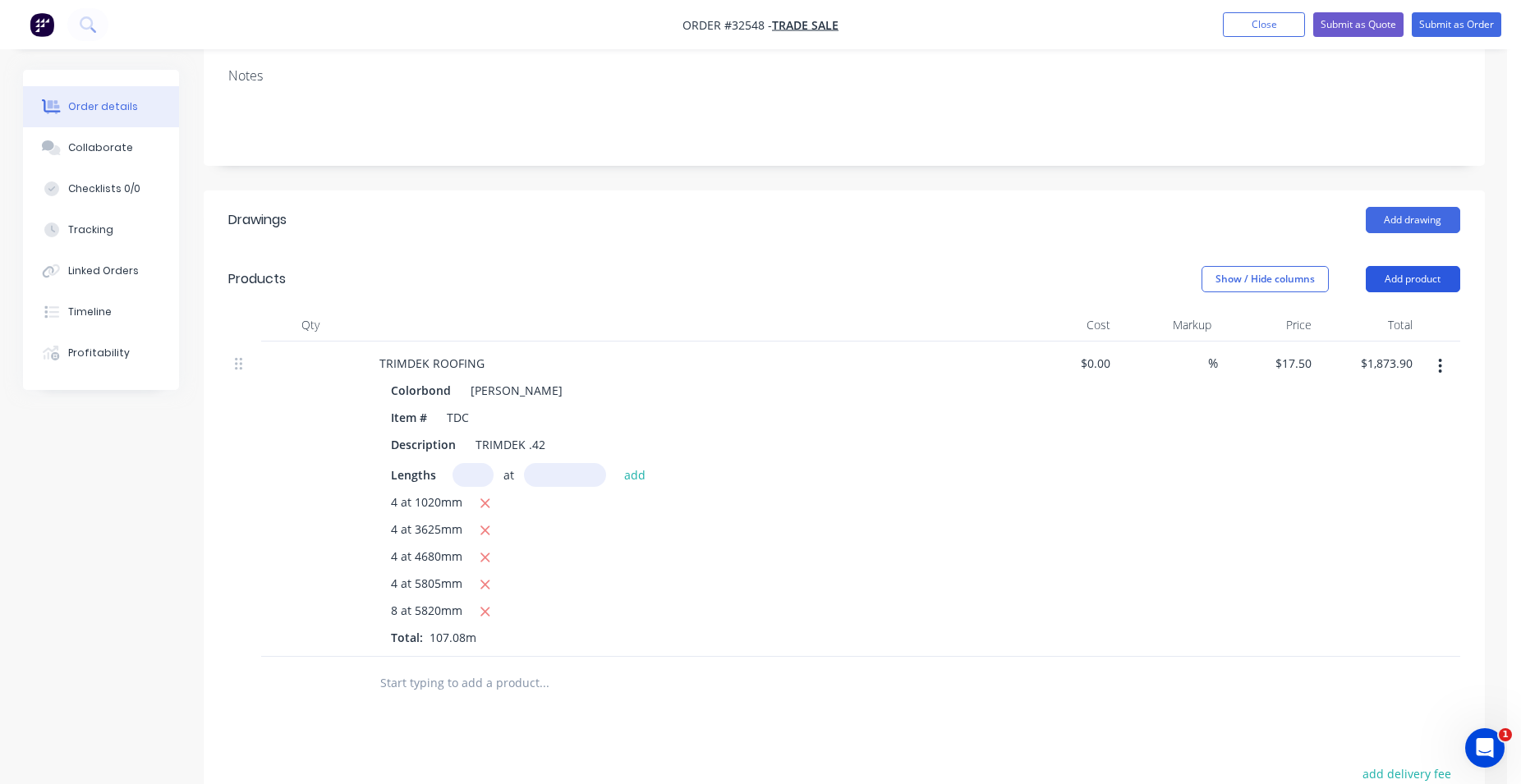
click at [1403, 275] on button "Add product" at bounding box center [1413, 279] width 94 height 27
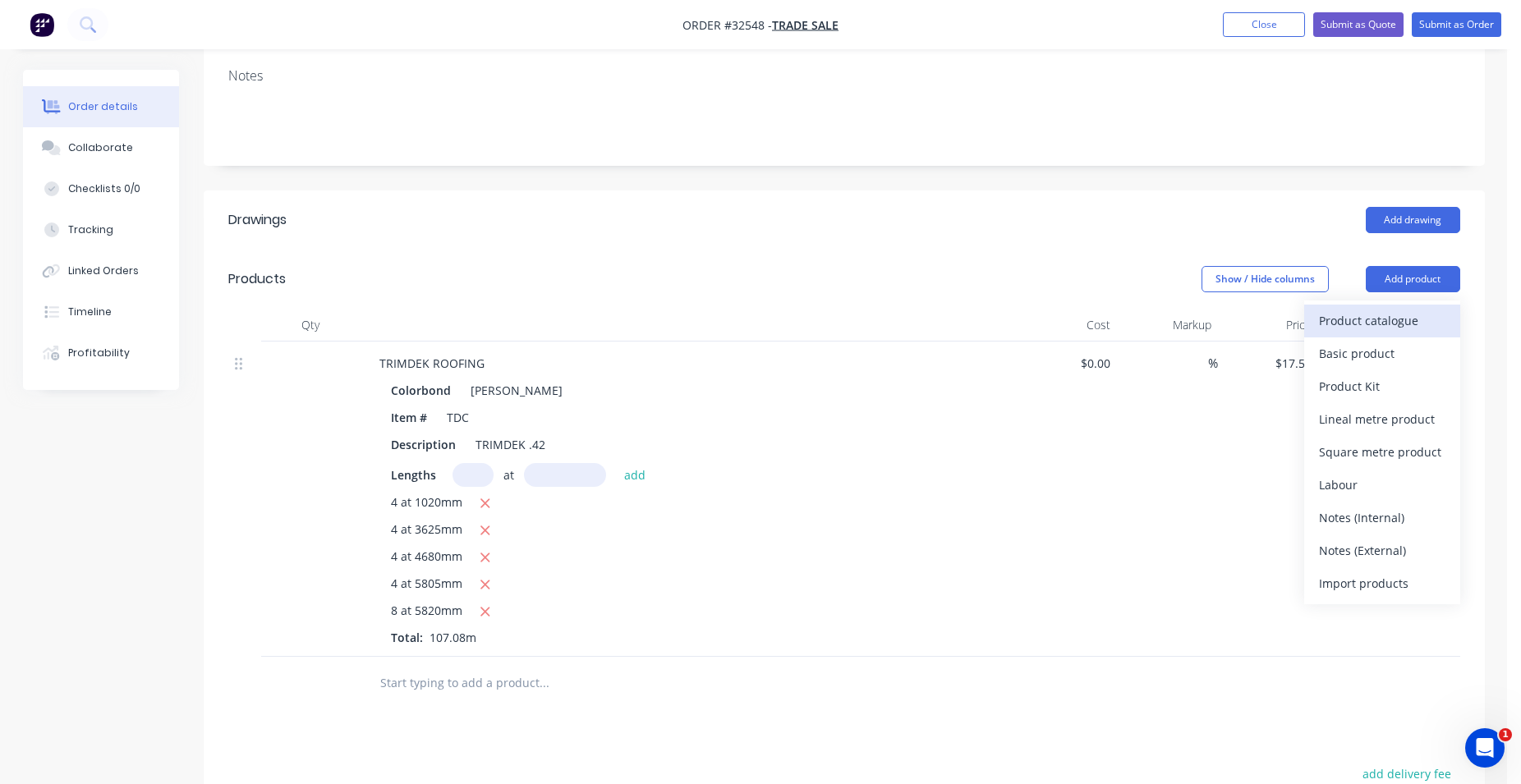
click at [1373, 321] on div "Product catalogue" at bounding box center [1381, 321] width 126 height 24
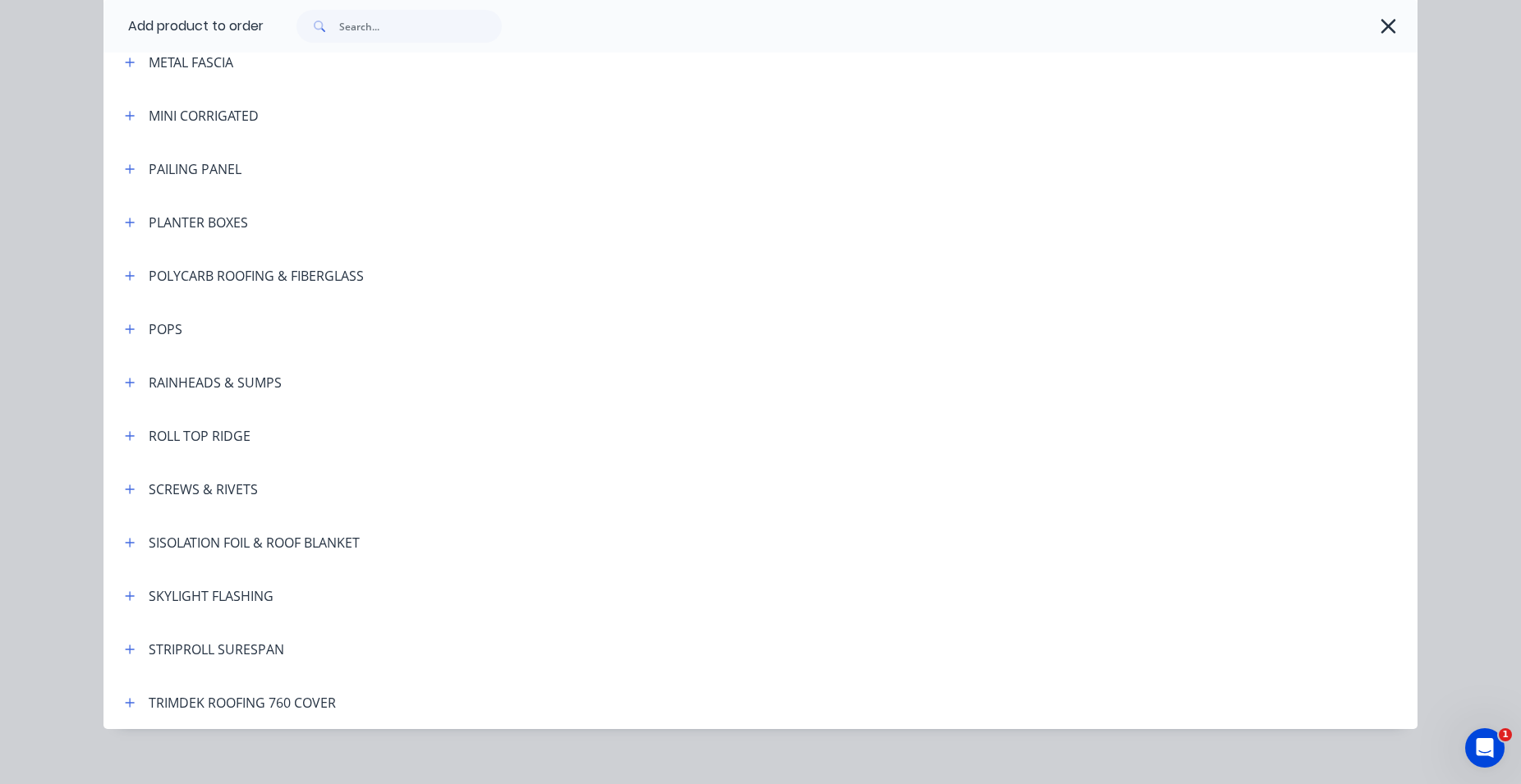
scroll to position [1016, 0]
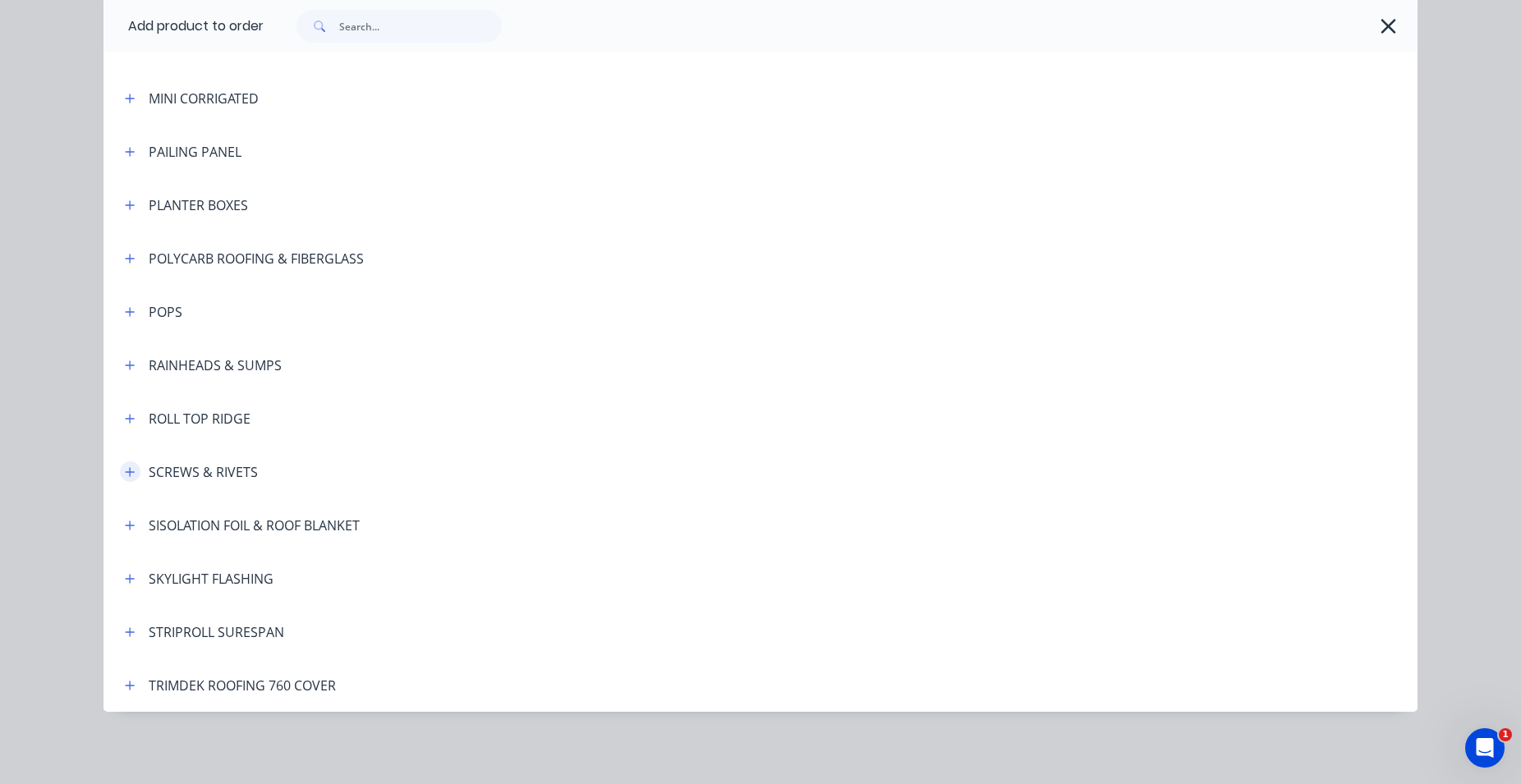
click at [120, 470] on button "button" at bounding box center [130, 472] width 21 height 21
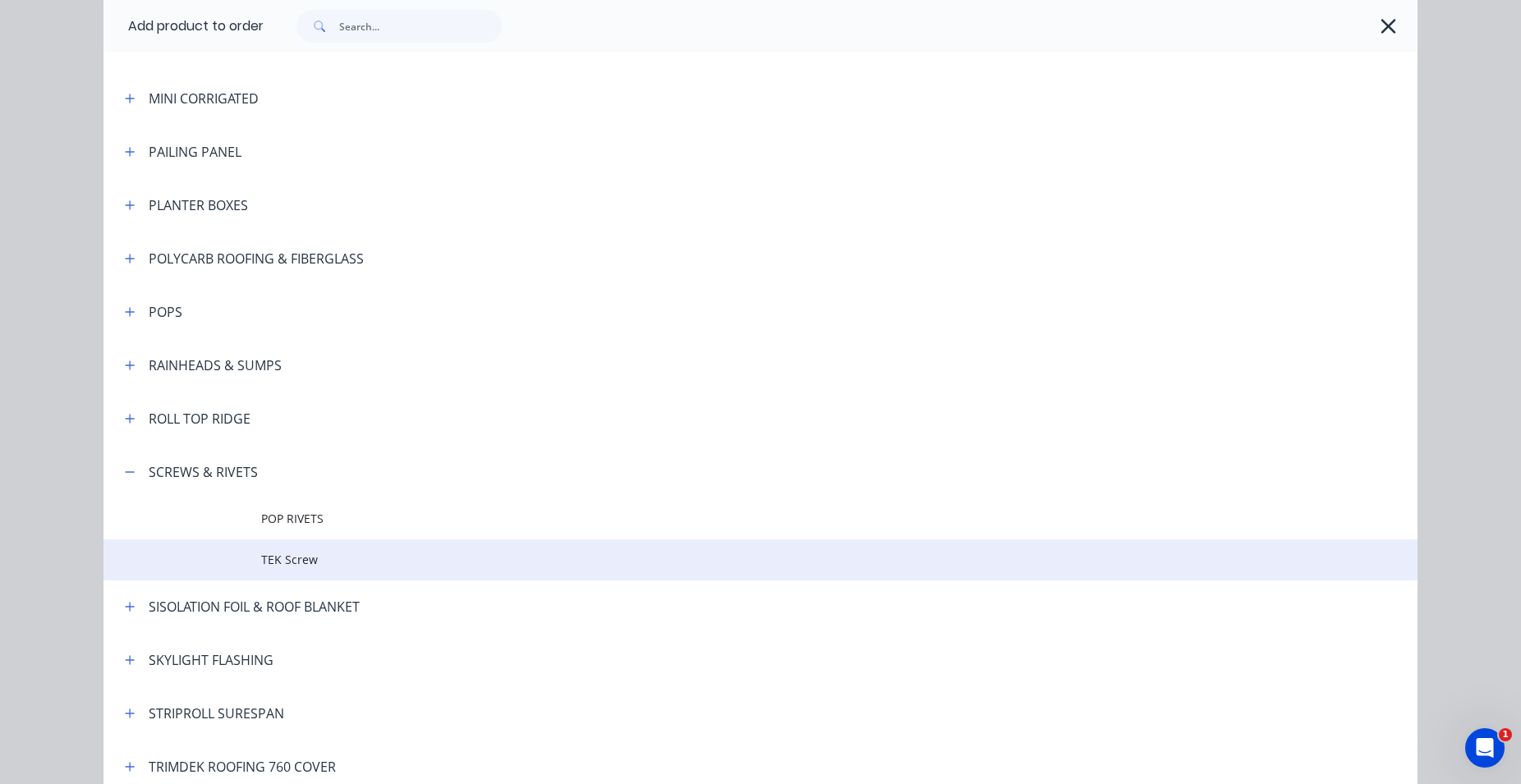
click at [267, 553] on span "TEK Screw" at bounding box center [723, 559] width 925 height 17
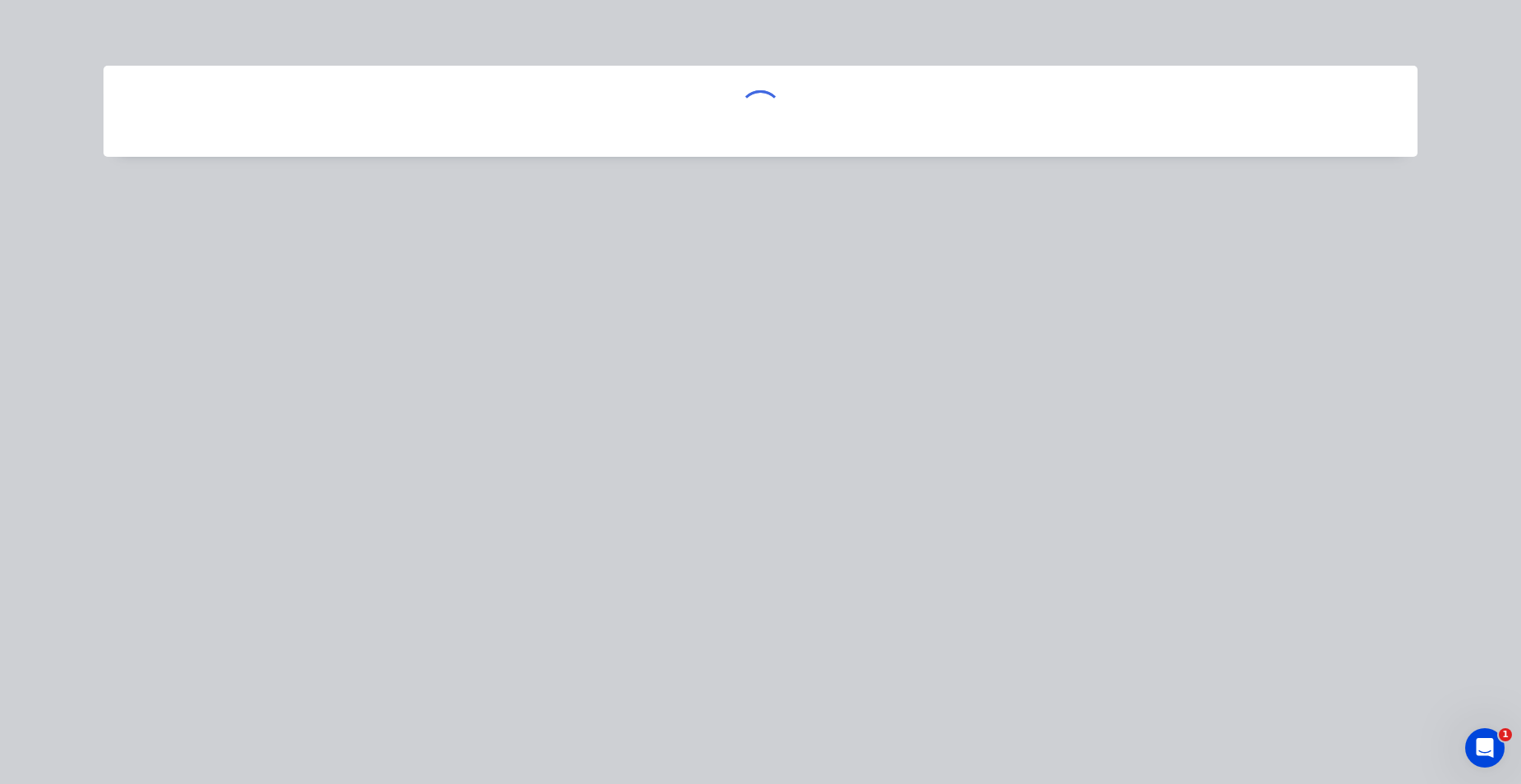
scroll to position [0, 0]
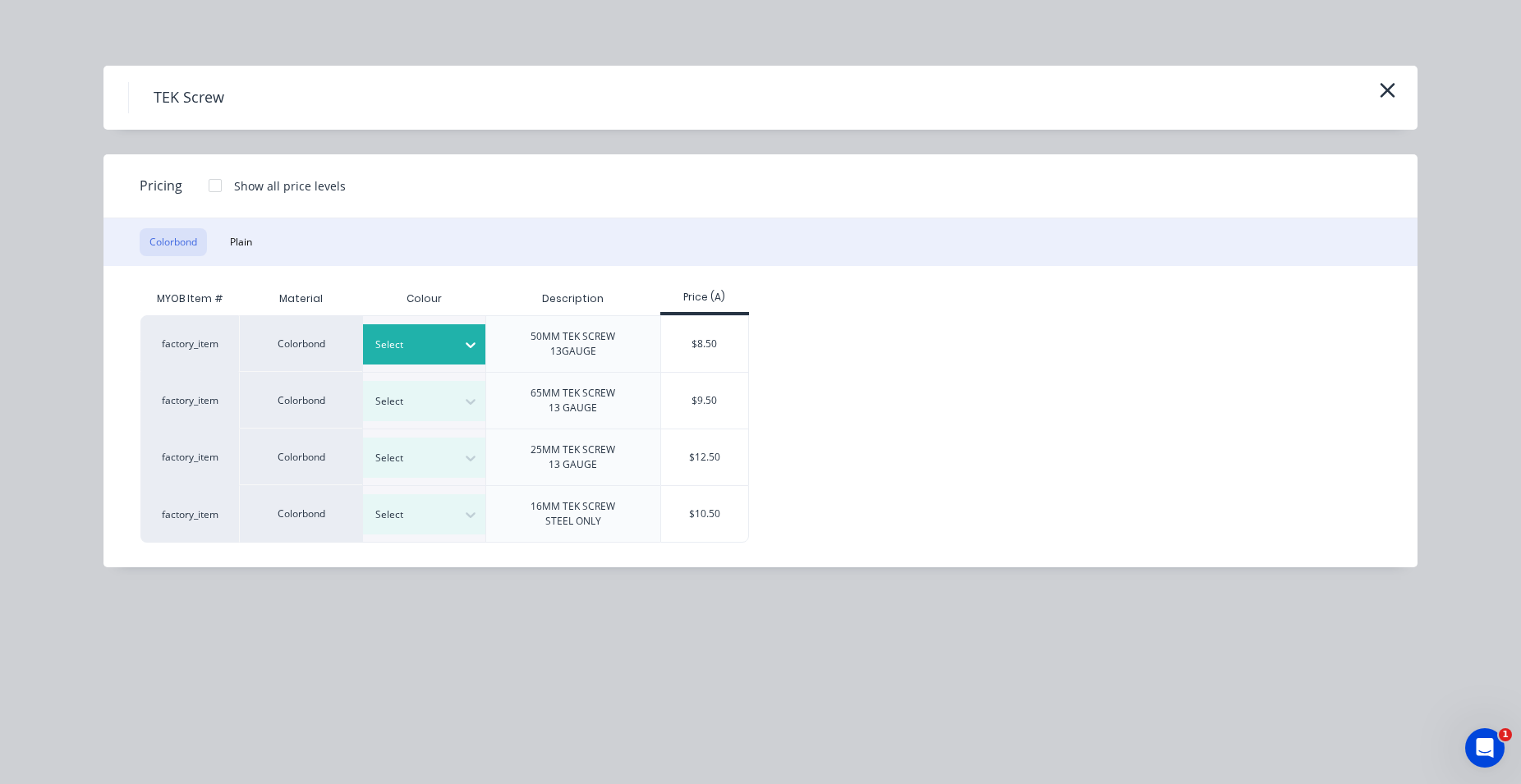
click at [441, 341] on div at bounding box center [412, 344] width 74 height 18
click at [250, 648] on div "TEK Screw Pricing Show all price levels Colorbond Plain MYOB Item # Material Co…" at bounding box center [760, 392] width 1521 height 784
click at [438, 390] on div "Select" at bounding box center [425, 401] width 124 height 40
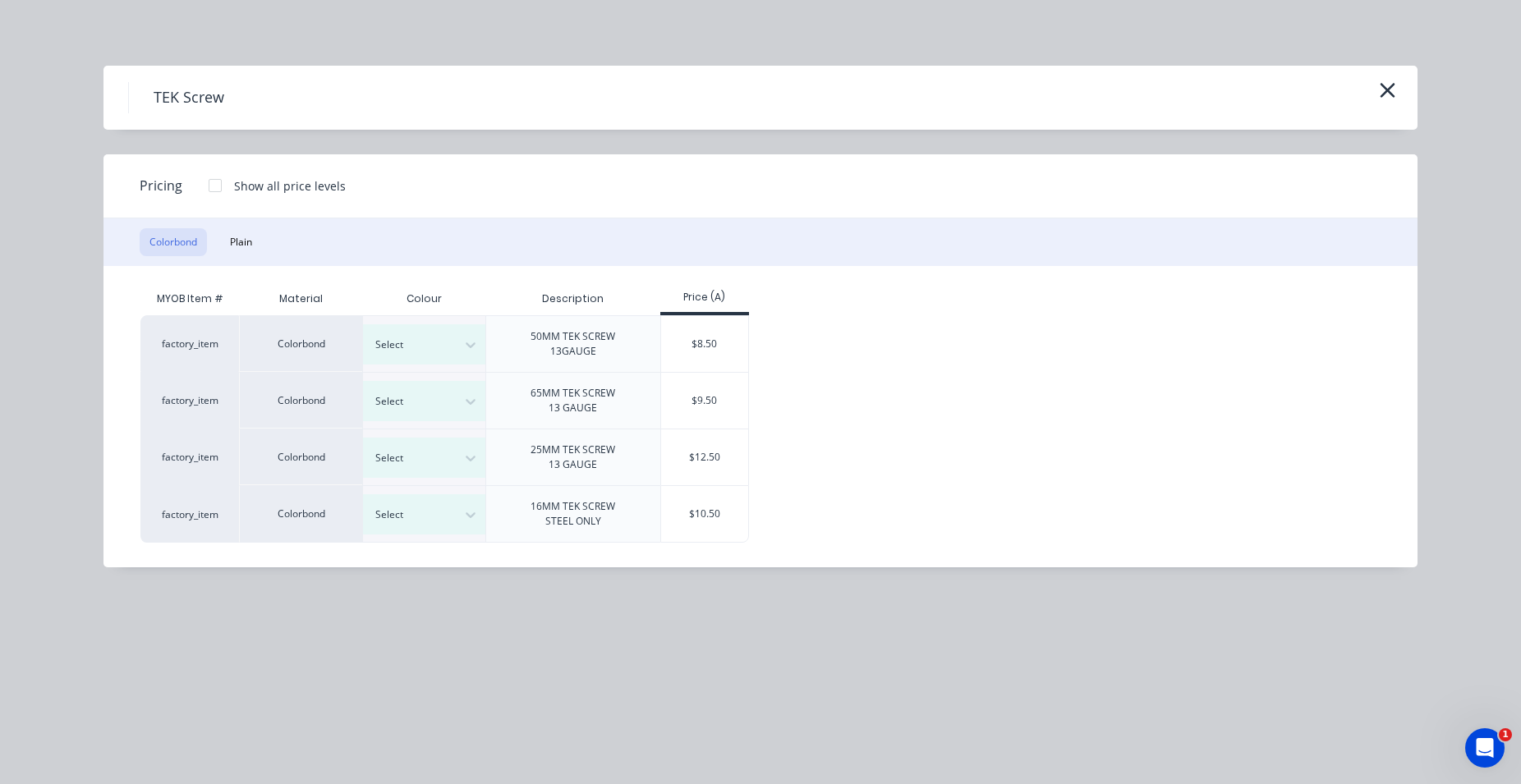
scroll to position [489, 0]
click at [205, 600] on div "[PERSON_NAME]" at bounding box center [102, 615] width 205 height 30
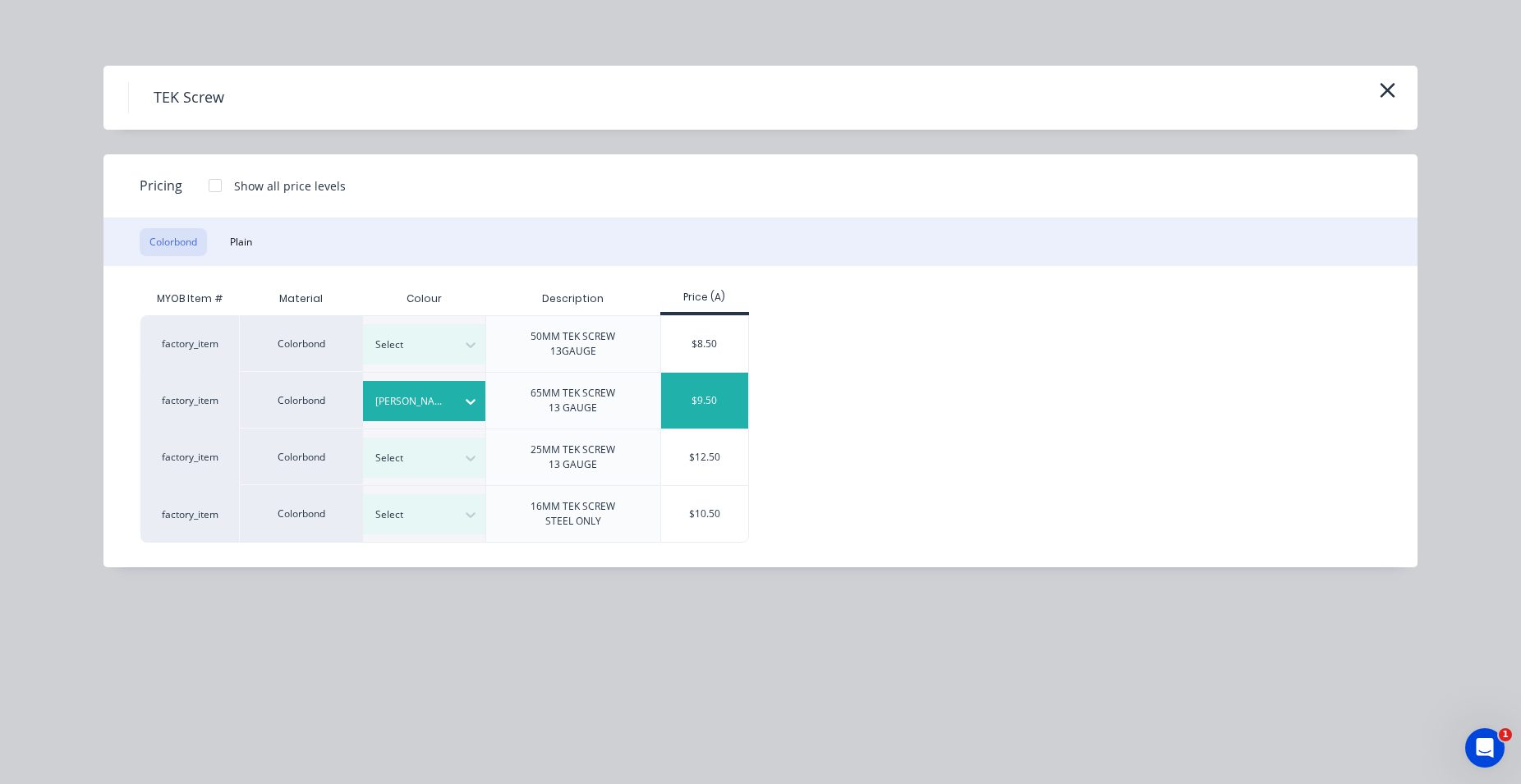
click at [690, 411] on div "$9.50" at bounding box center [705, 401] width 88 height 56
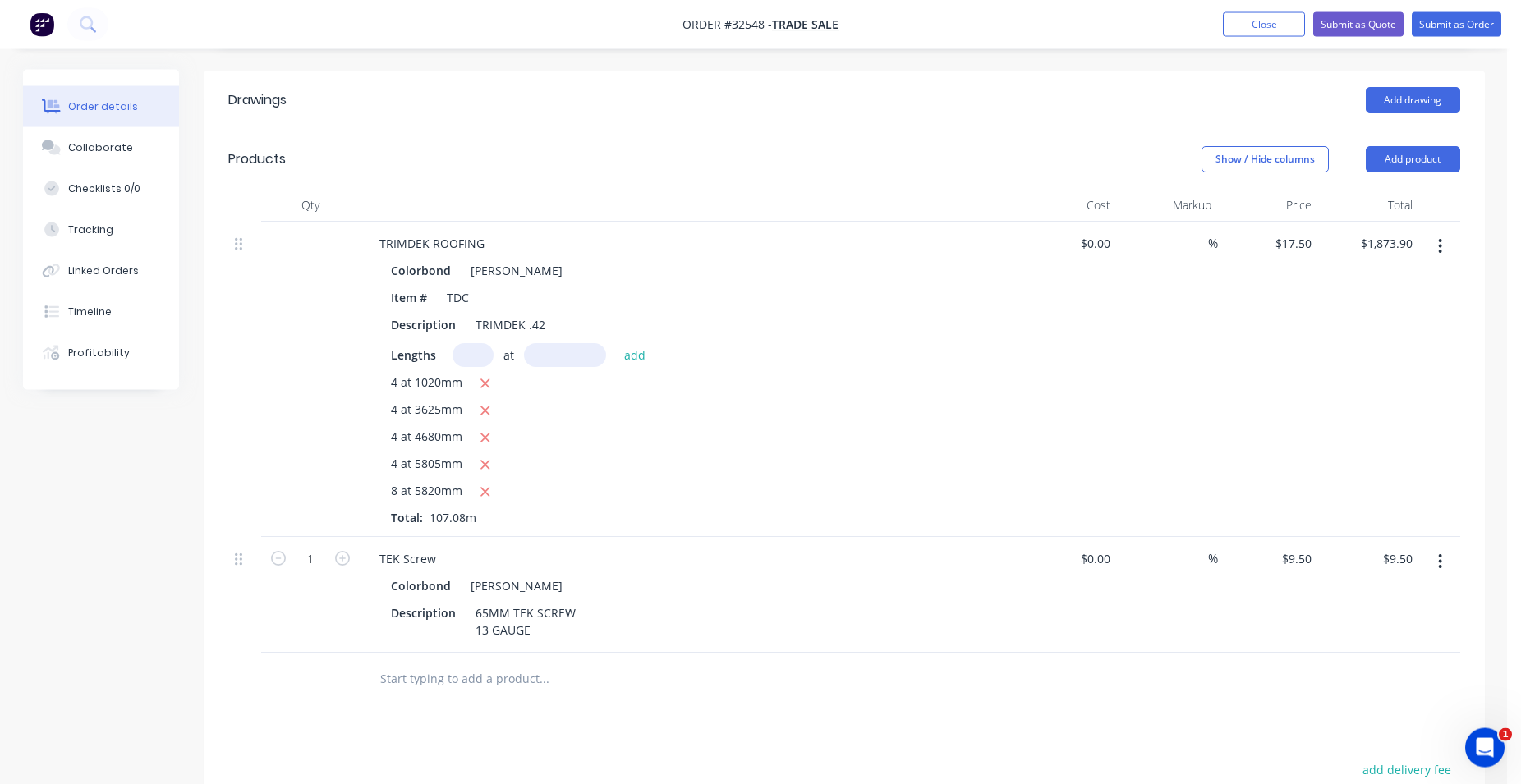
scroll to position [419, 0]
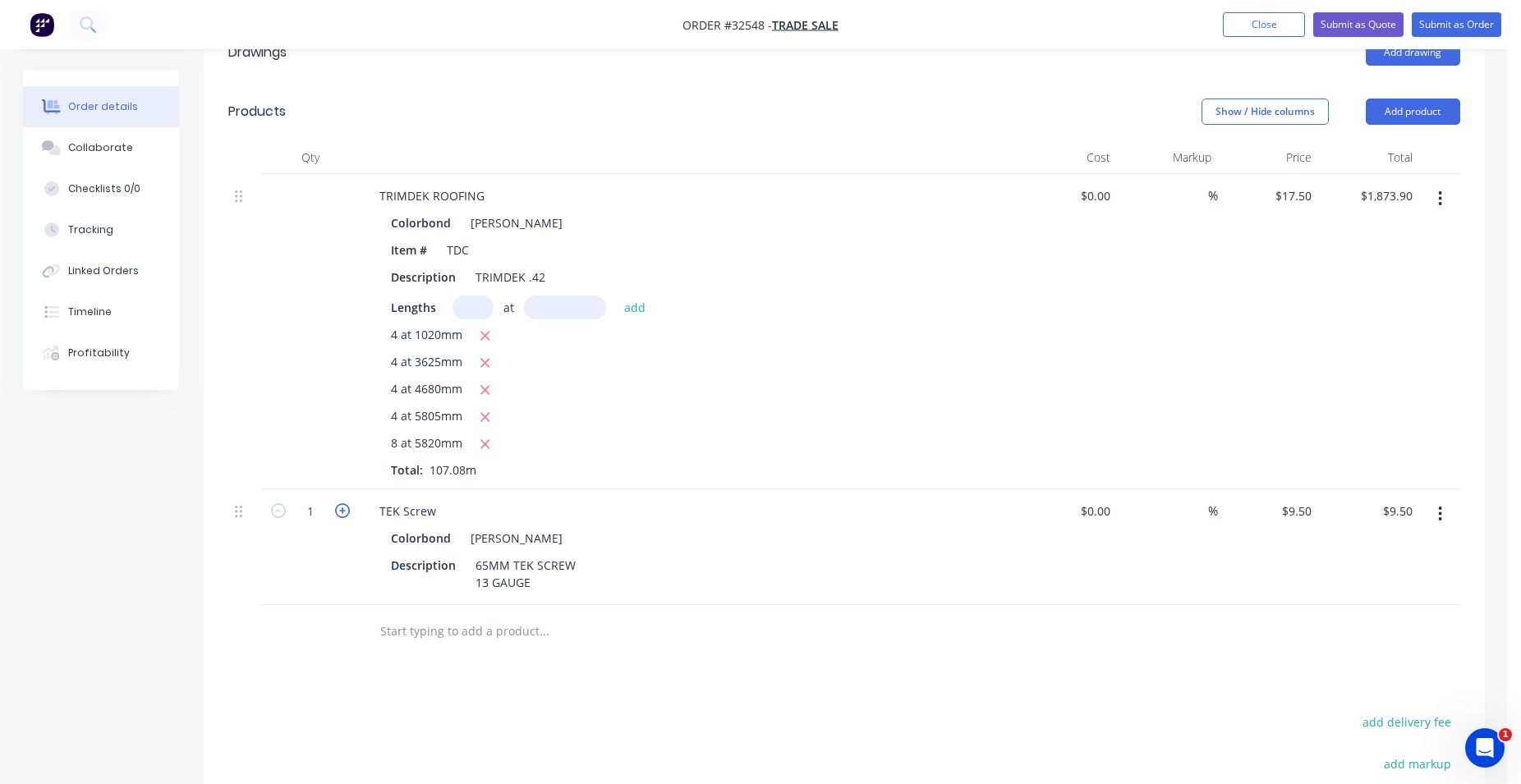
click at [341, 507] on icon "button" at bounding box center [342, 510] width 15 height 15
type input "2"
type input "$19.00"
click at [341, 507] on icon "button" at bounding box center [342, 510] width 15 height 15
type input "3"
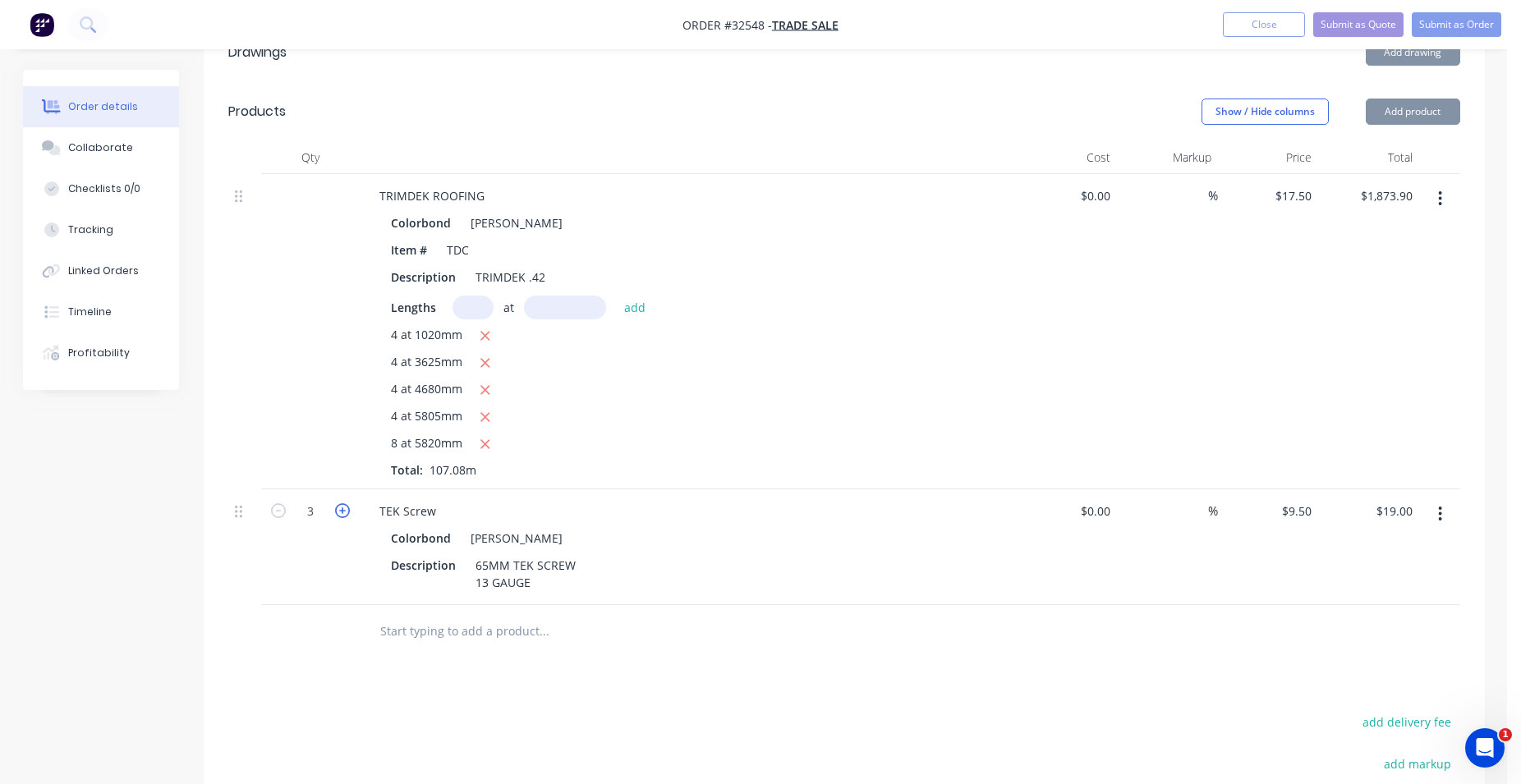
type input "$28.50"
click at [341, 507] on icon "button" at bounding box center [342, 510] width 15 height 15
type input "4"
type input "$38.00"
click at [341, 507] on icon "button" at bounding box center [342, 510] width 15 height 15
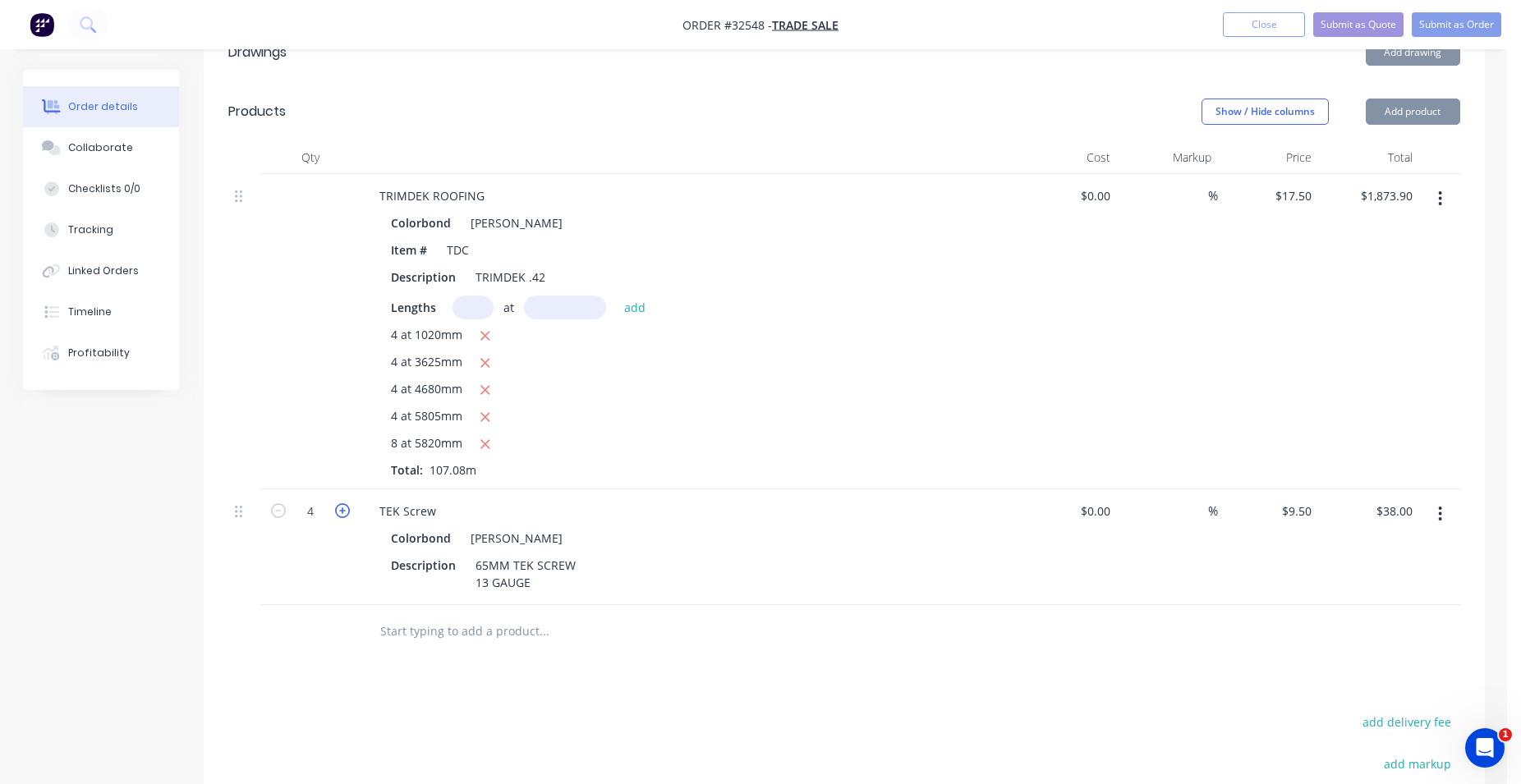
type input "5"
type input "$47.50"
click at [341, 507] on icon "button" at bounding box center [342, 510] width 15 height 15
type input "6"
type input "$57.00"
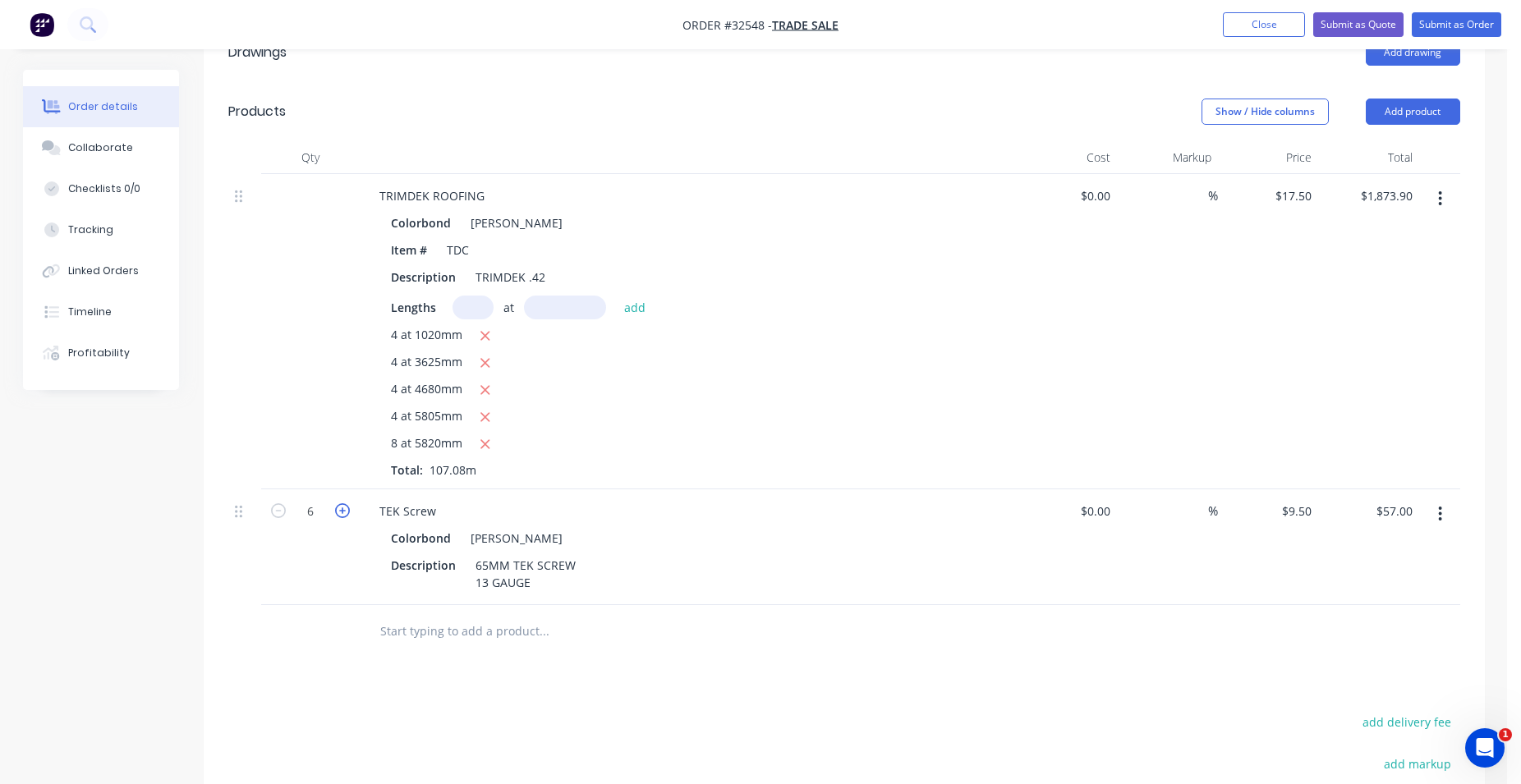
click at [341, 507] on icon "button" at bounding box center [342, 510] width 15 height 15
type input "7"
type input "$66.50"
click at [341, 507] on icon "button" at bounding box center [342, 510] width 15 height 15
type input "8"
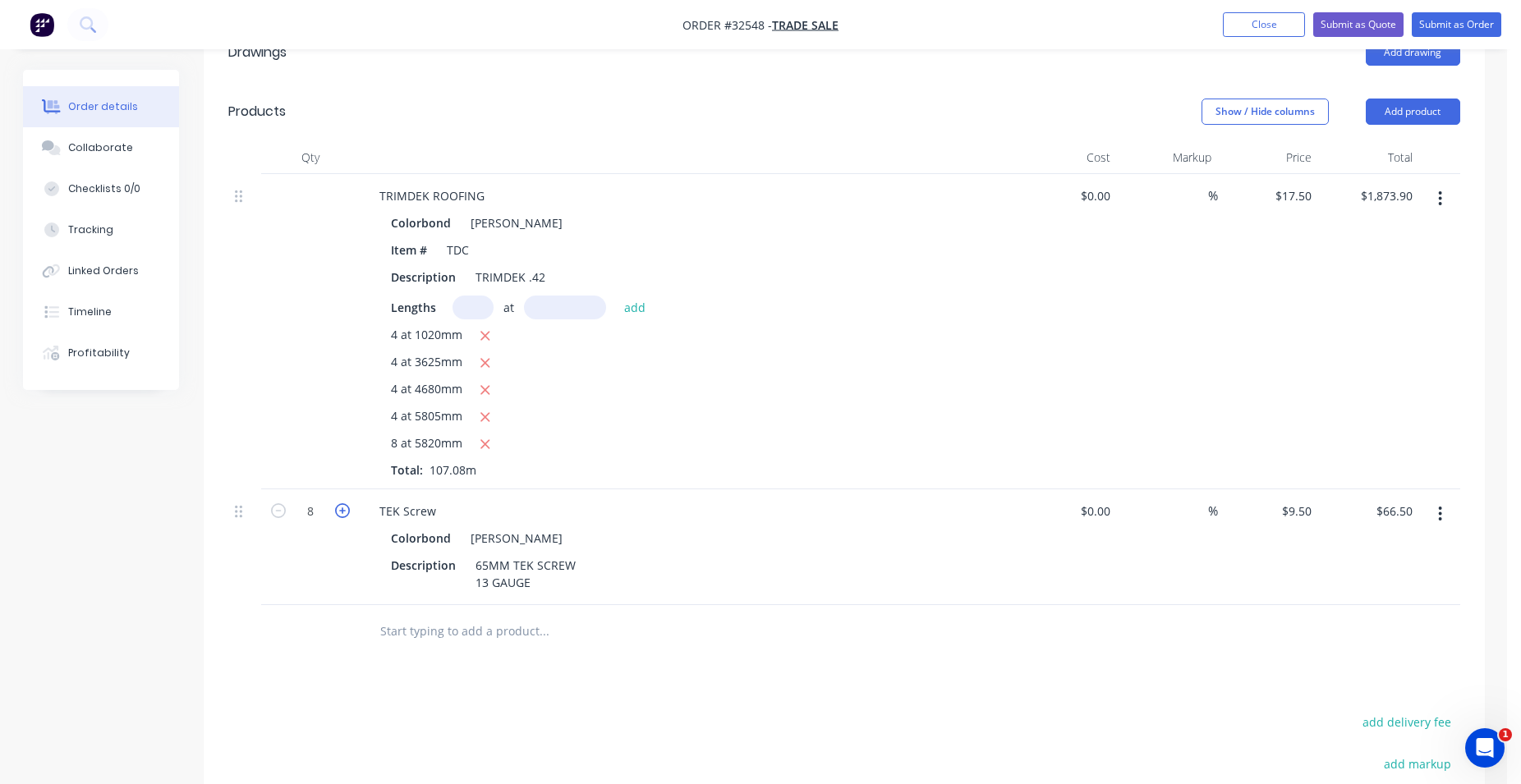
type input "$76.00"
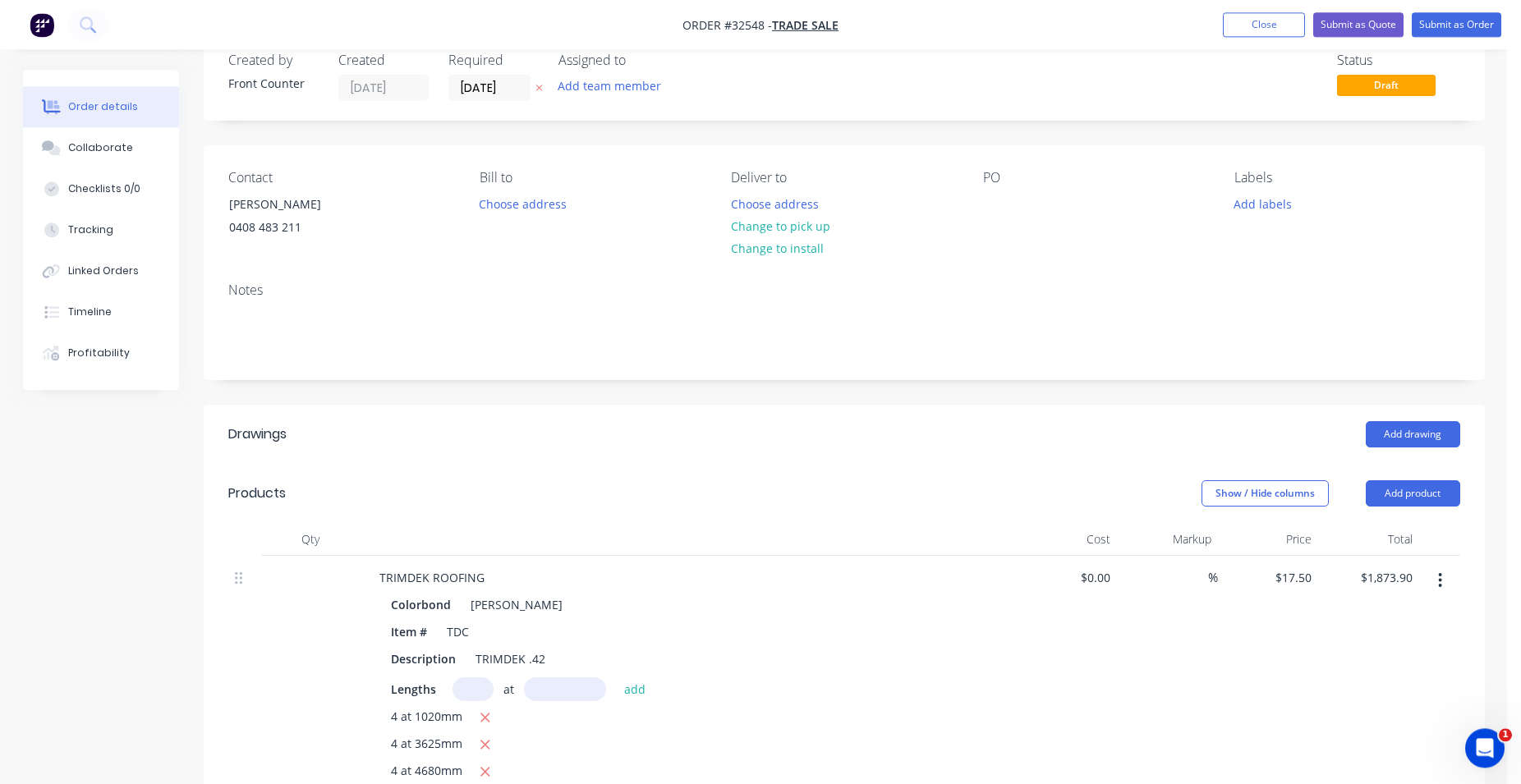
scroll to position [0, 0]
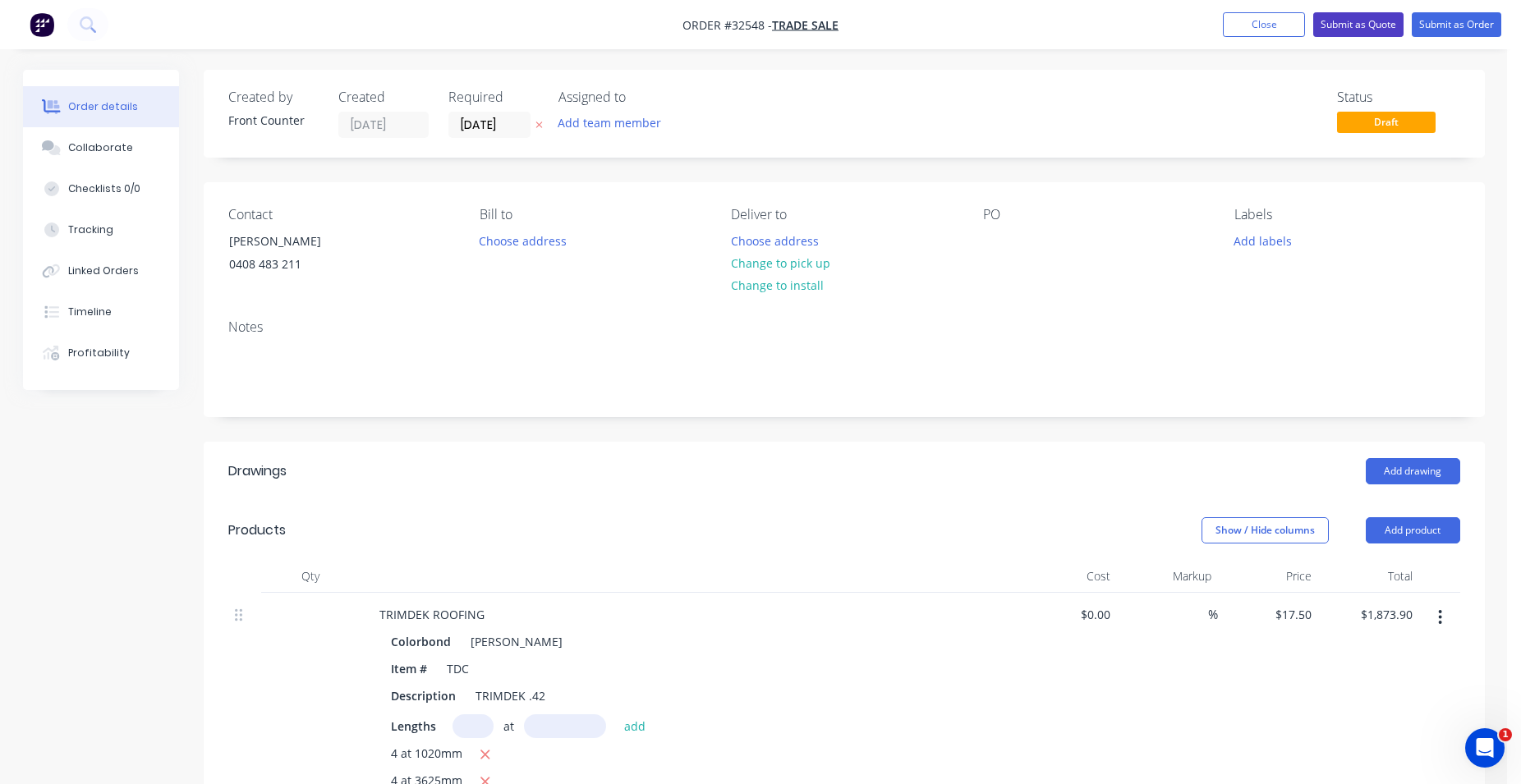
click at [1373, 21] on button "Submit as Quote" at bounding box center [1358, 24] width 90 height 25
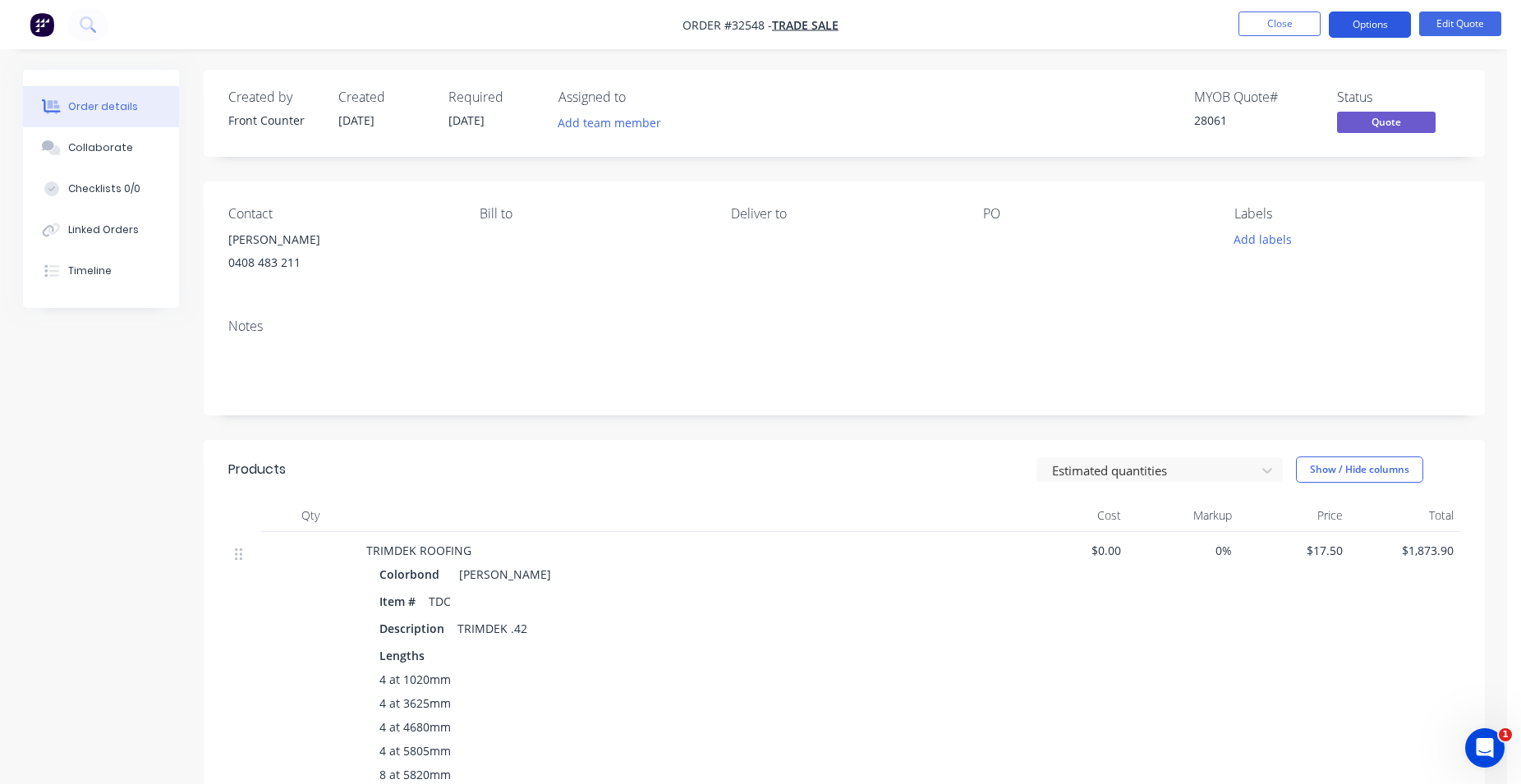
click at [1360, 21] on button "Options" at bounding box center [1370, 24] width 82 height 27
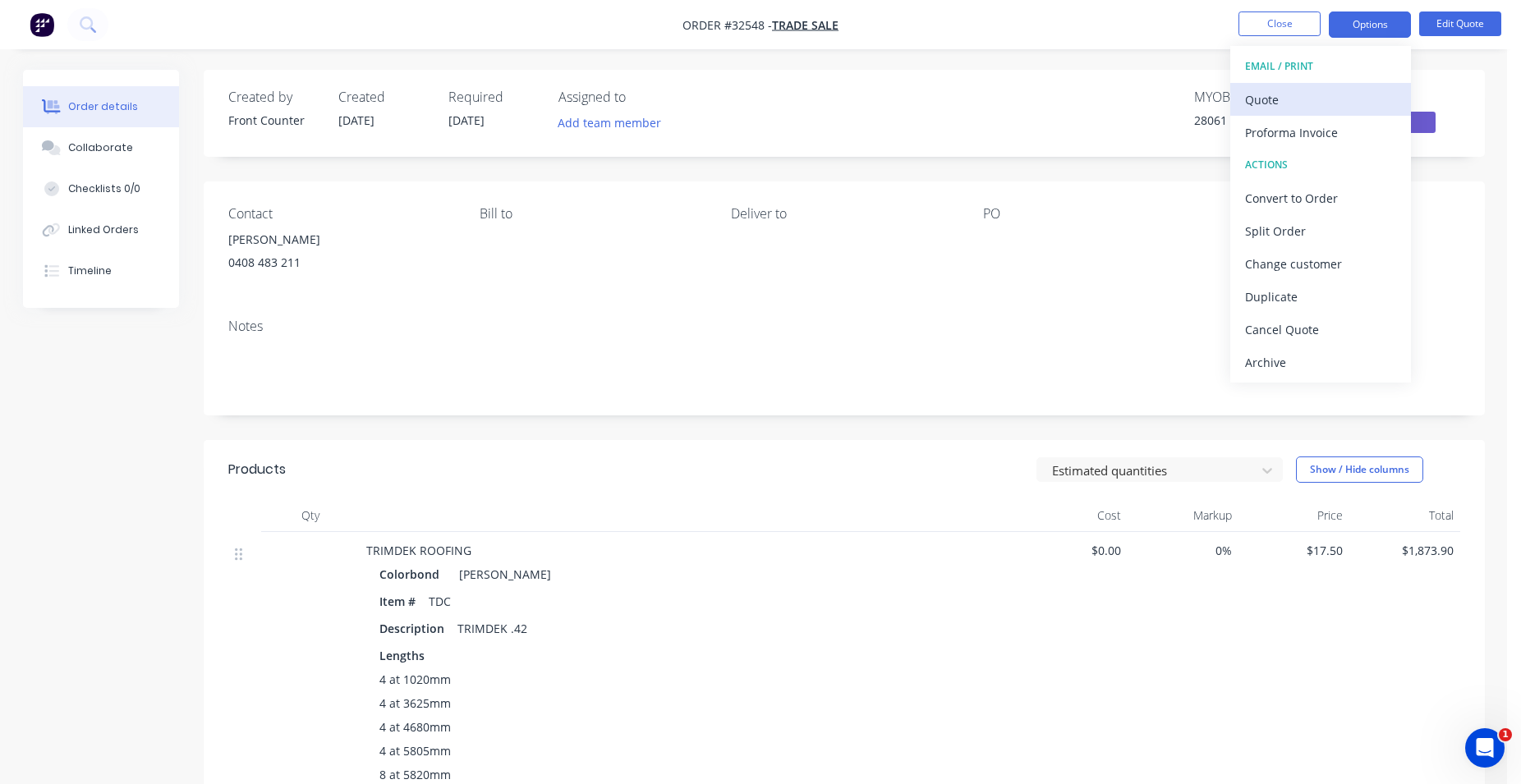
click at [1325, 101] on div "Quote" at bounding box center [1320, 100] width 151 height 24
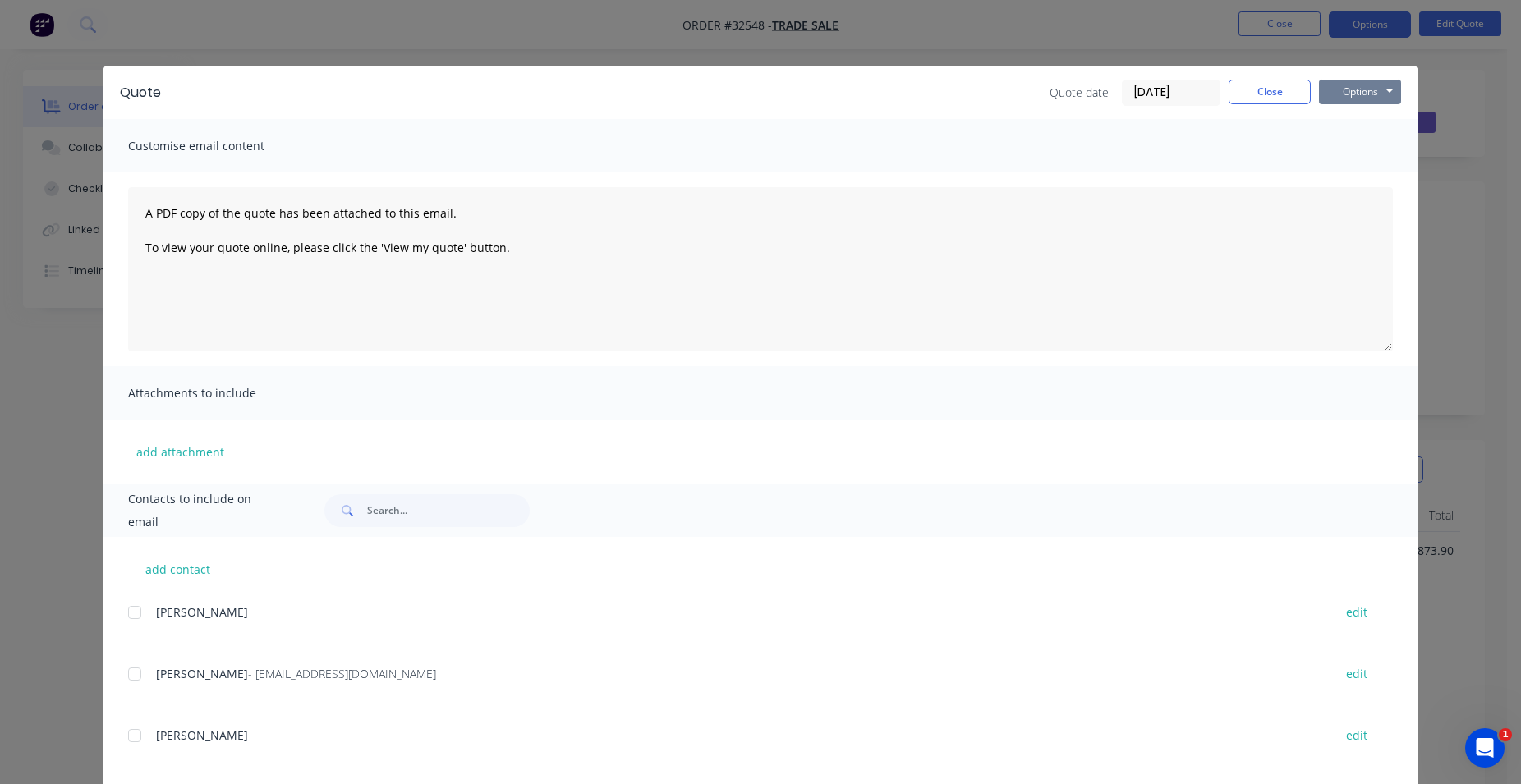
click at [1347, 89] on button "Options" at bounding box center [1360, 92] width 82 height 25
click at [1346, 144] on button "Print" at bounding box center [1371, 148] width 106 height 27
click at [1287, 93] on button "Close" at bounding box center [1270, 92] width 82 height 25
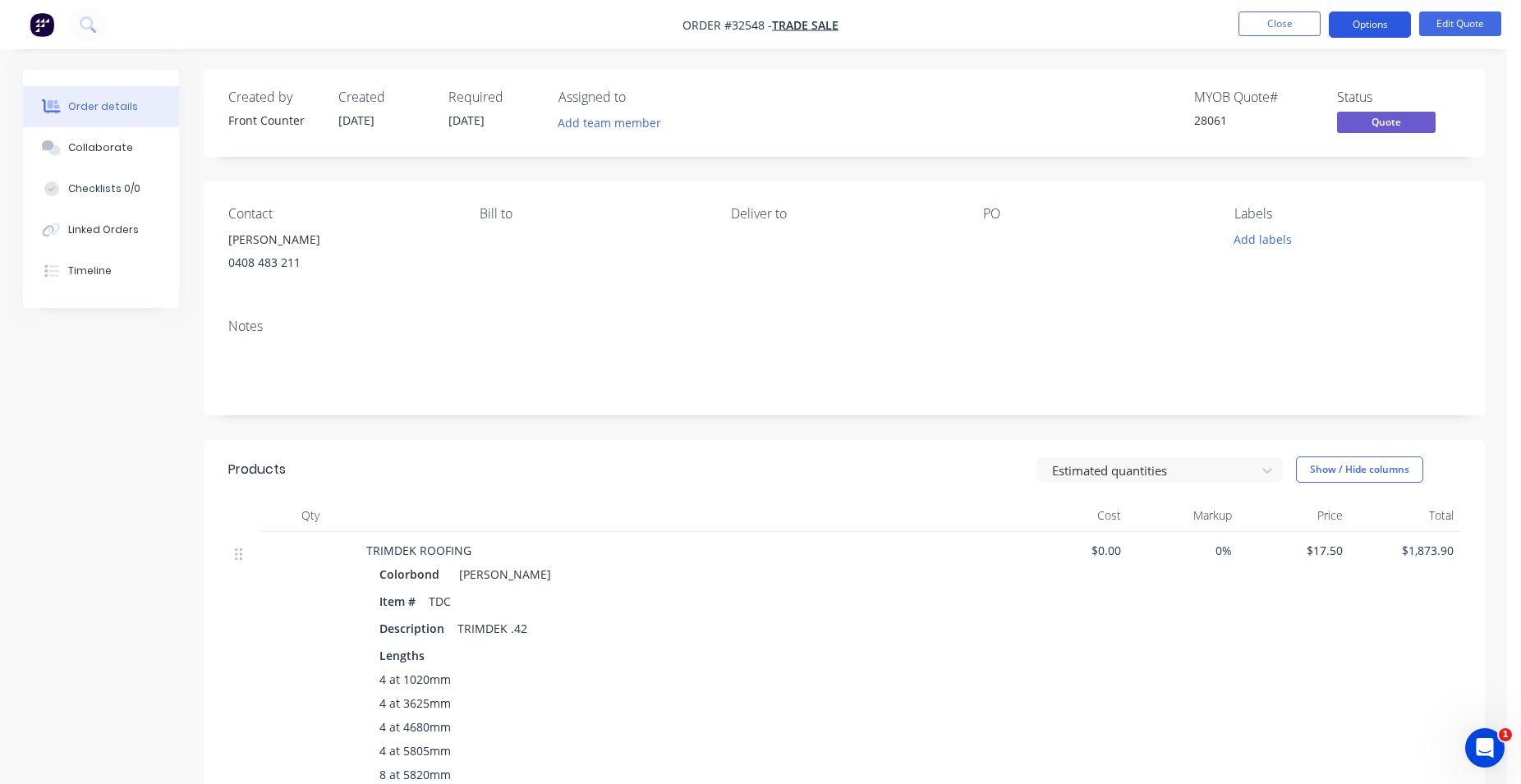
click at [1394, 14] on button "Options" at bounding box center [1370, 24] width 82 height 27
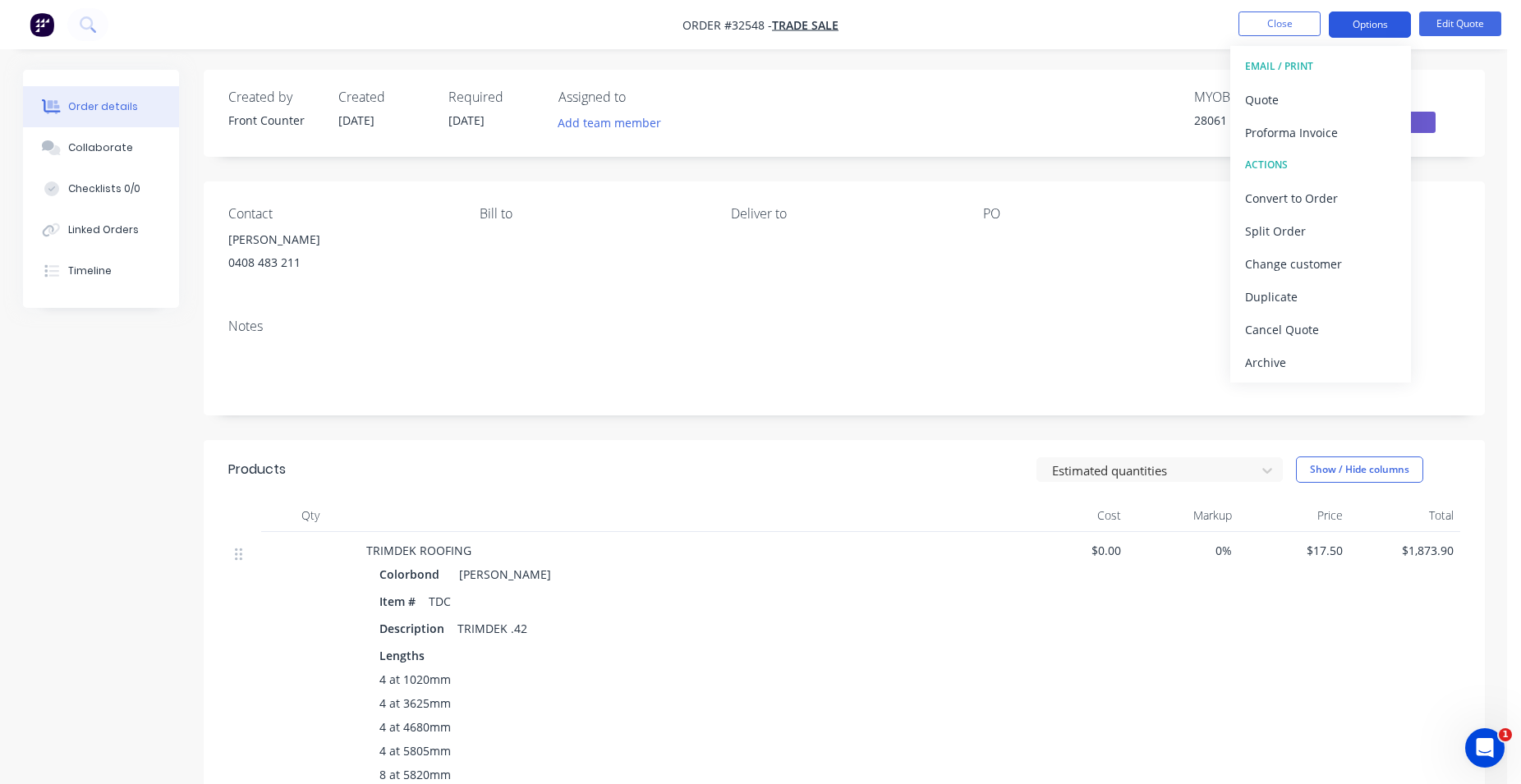
click at [1361, 24] on button "Options" at bounding box center [1370, 24] width 82 height 27
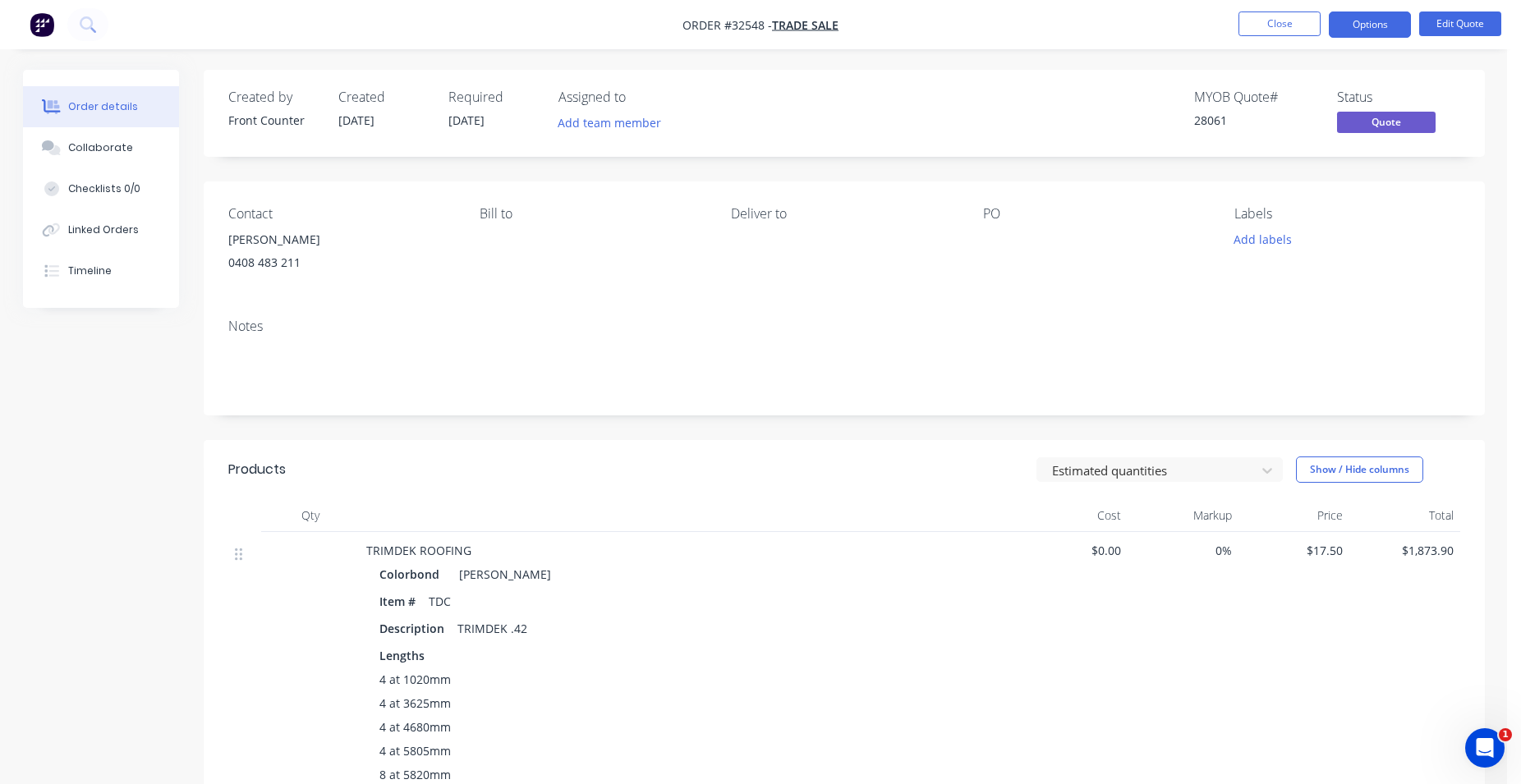
click at [289, 235] on div "[PERSON_NAME]" at bounding box center [341, 239] width 225 height 23
click at [255, 240] on div "[PERSON_NAME]" at bounding box center [341, 239] width 225 height 23
click at [250, 210] on div "Contact" at bounding box center [341, 214] width 225 height 15
drag, startPoint x: 301, startPoint y: 259, endPoint x: 307, endPoint y: 272, distance: 14.3
click at [315, 275] on div "[PERSON_NAME] 0408 483 211" at bounding box center [341, 254] width 225 height 52
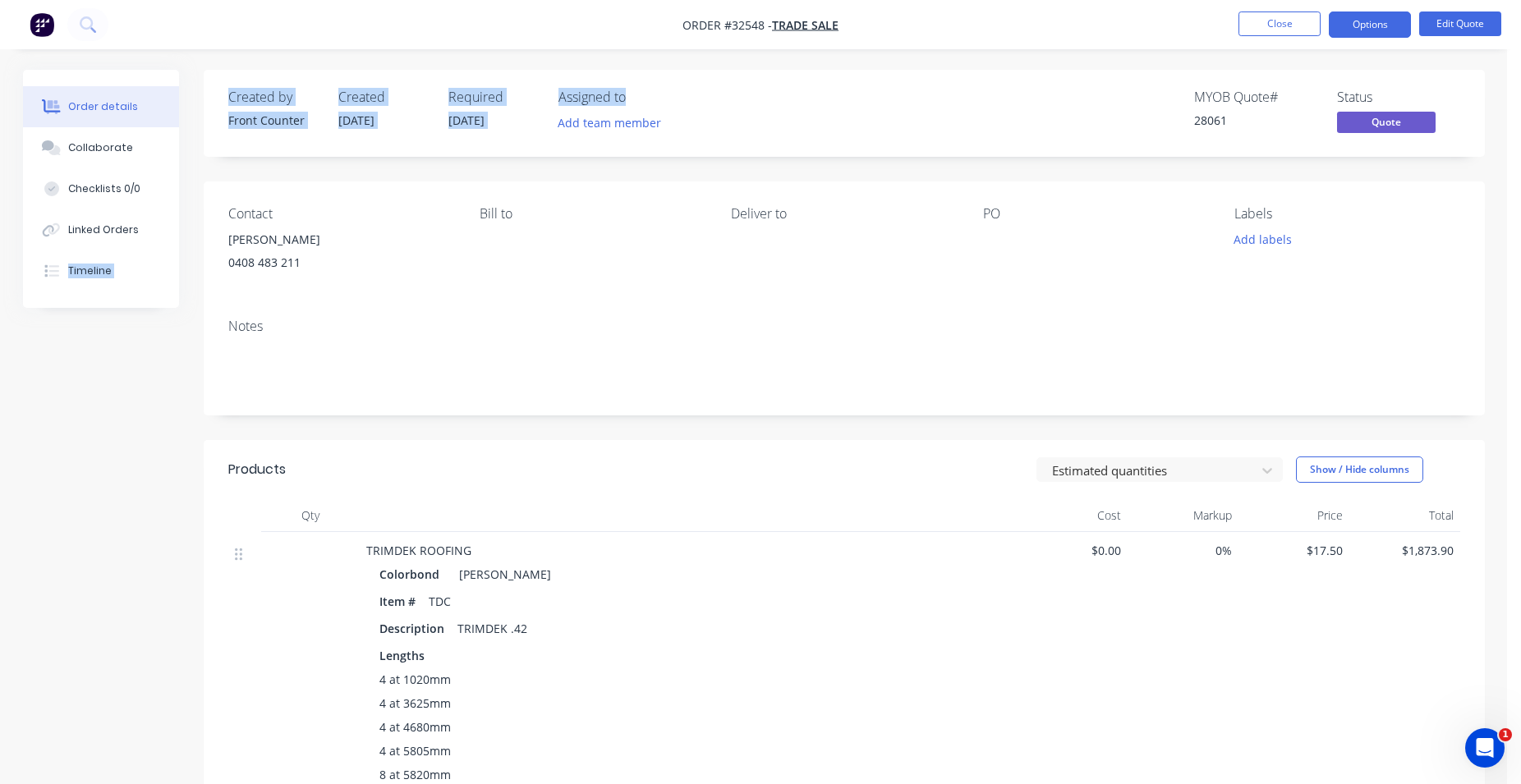
drag, startPoint x: 272, startPoint y: 256, endPoint x: 198, endPoint y: 240, distance: 75.7
click at [198, 240] on div "Order details Collaborate Checklists 0/0 Linked Orders Timeline Order details C…" at bounding box center [754, 644] width 1494 height 1149
click at [365, 265] on div "0408 483 211" at bounding box center [341, 262] width 225 height 23
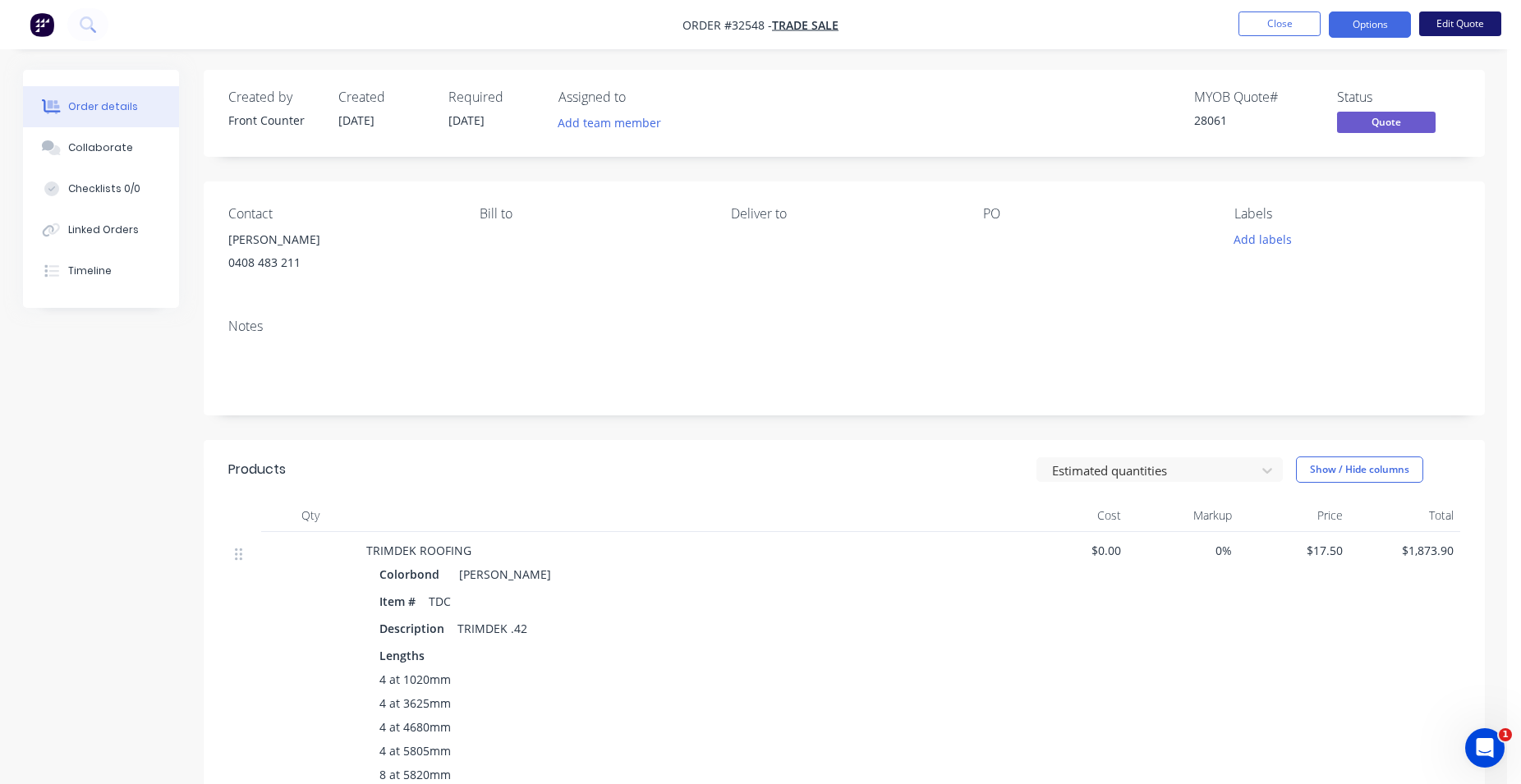
click at [1440, 22] on button "Edit Quote" at bounding box center [1460, 23] width 82 height 25
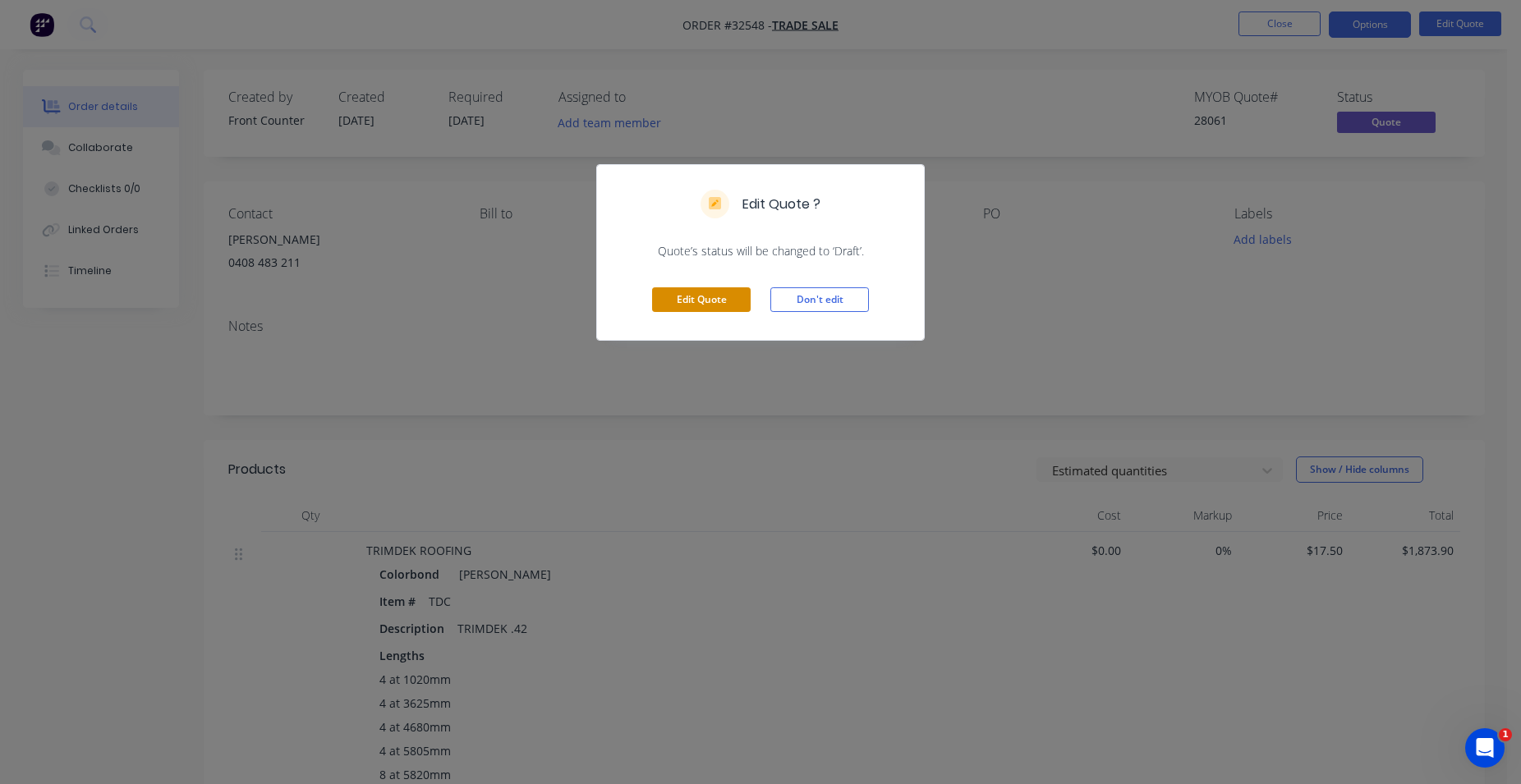
click at [721, 301] on button "Edit Quote" at bounding box center [701, 299] width 99 height 25
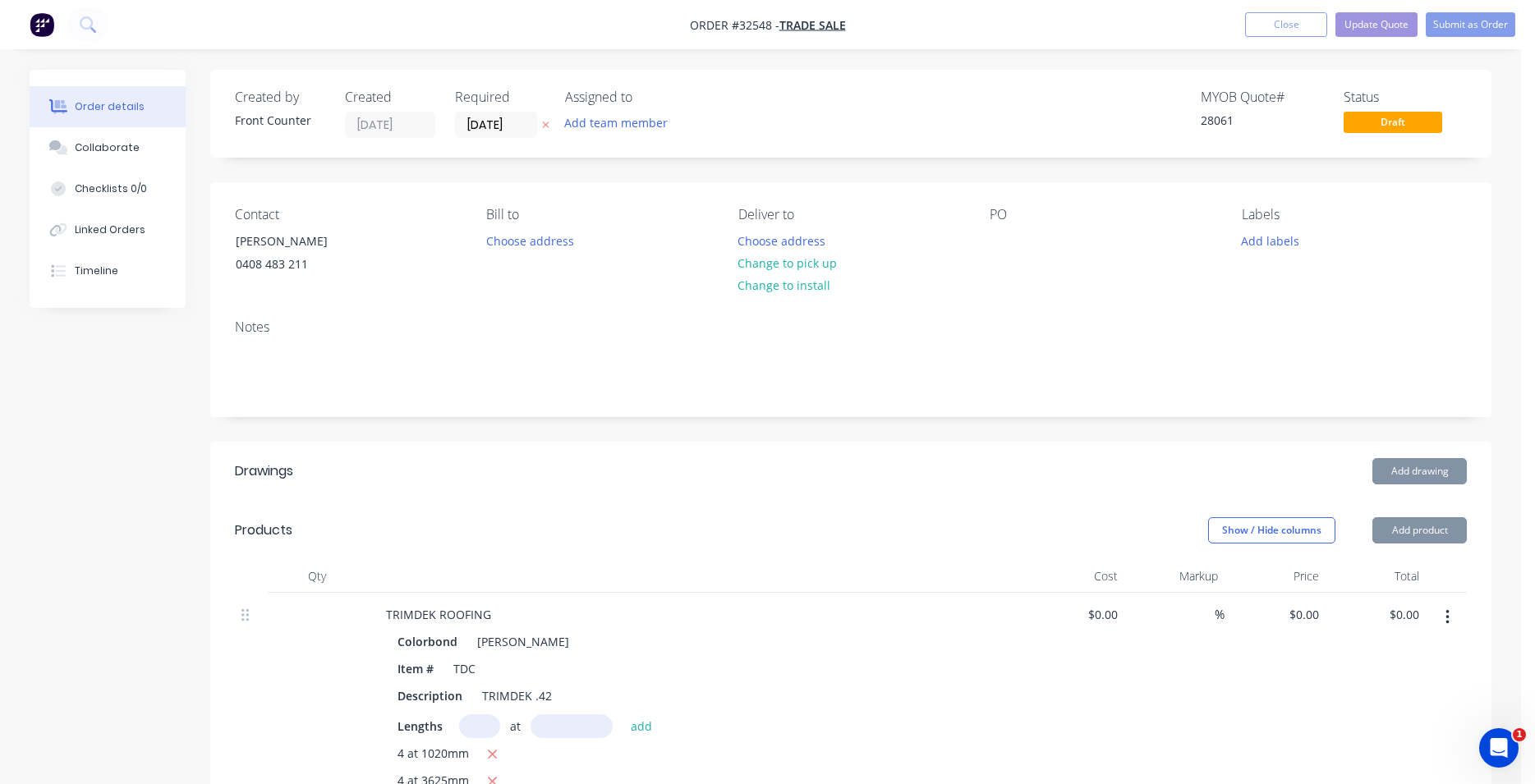
type input "$17.50"
type input "$1,873.90"
type input "$9.50"
type input "$76.00"
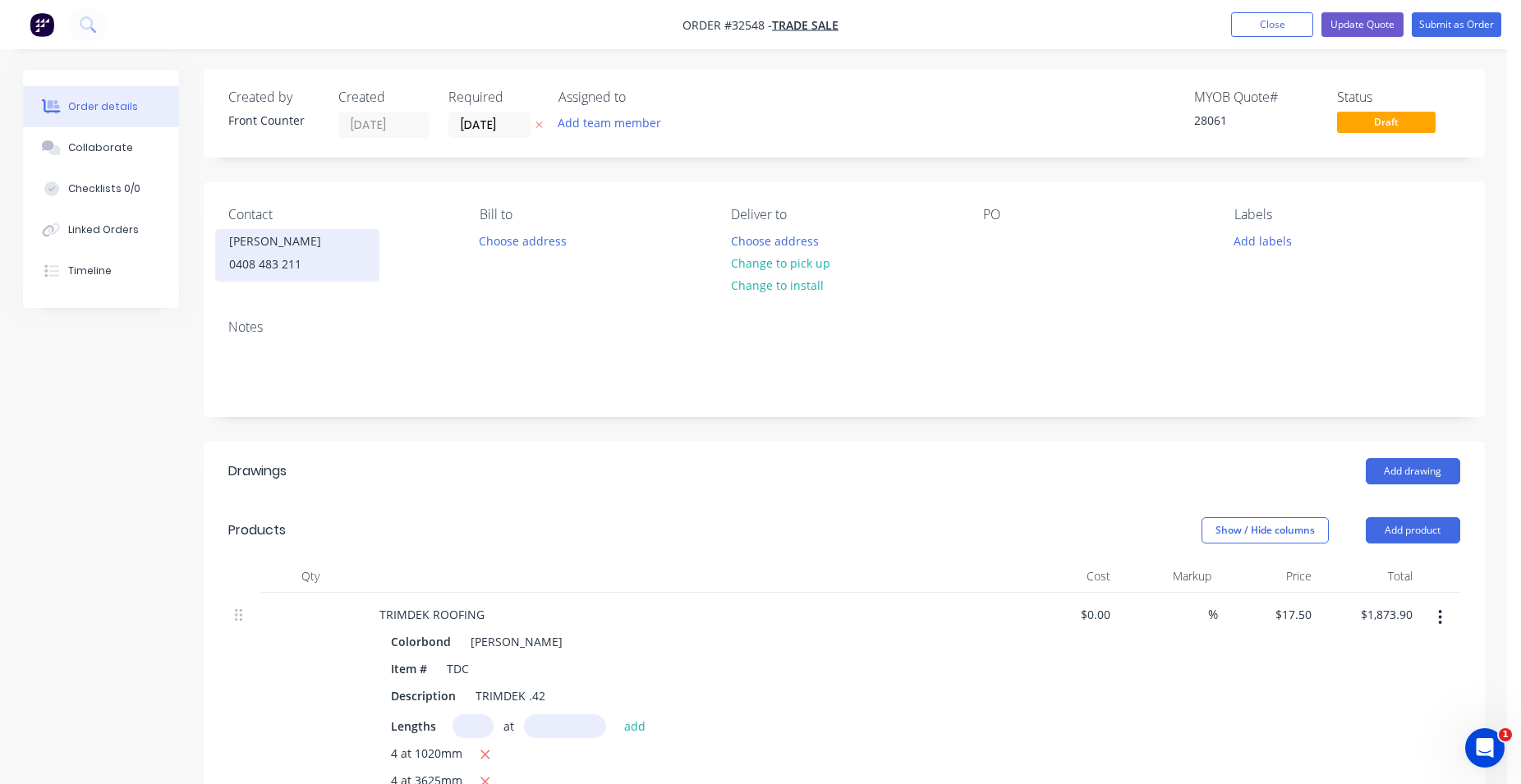
click at [319, 258] on div "0408 483 211" at bounding box center [297, 264] width 136 height 23
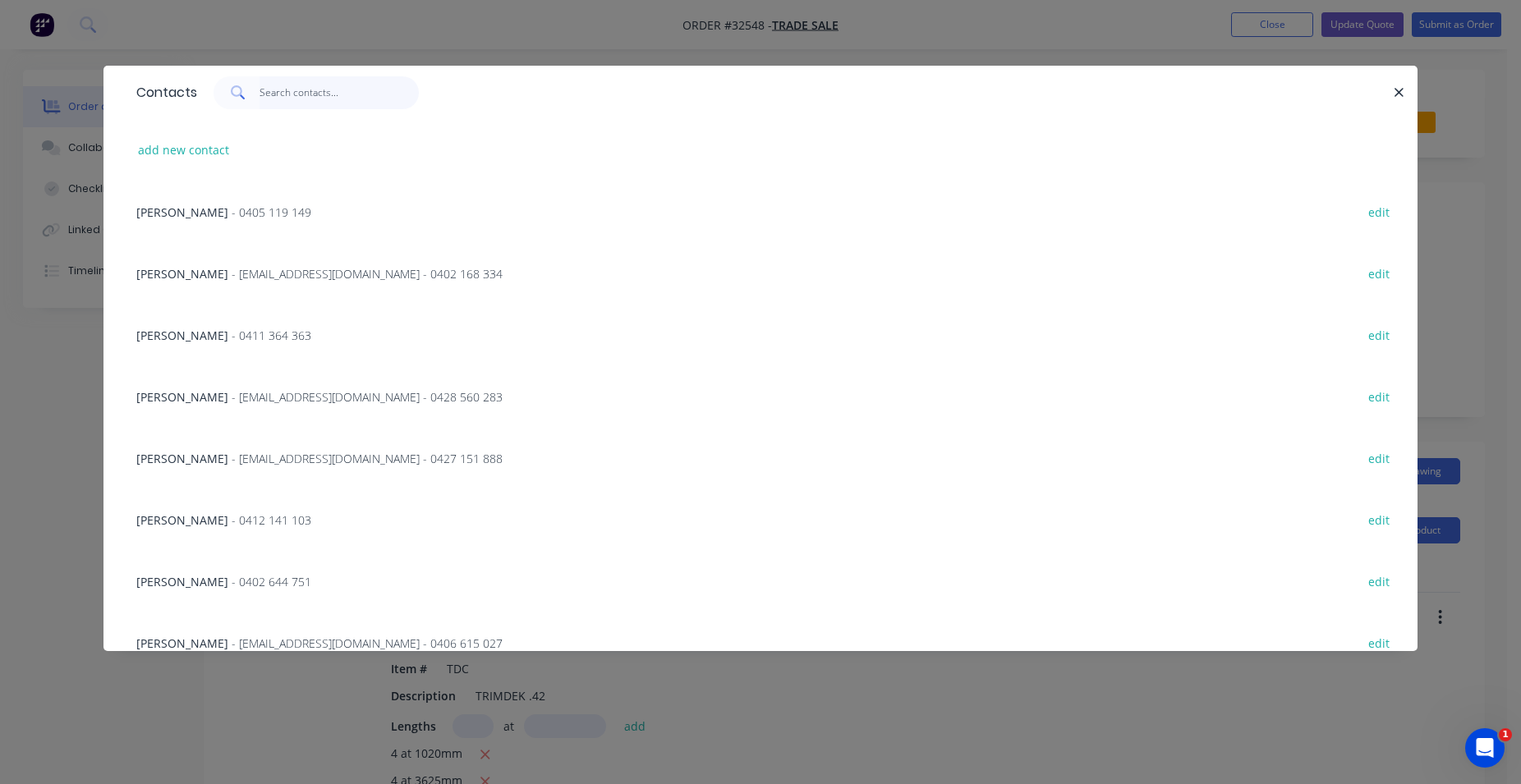
click at [260, 99] on input "text" at bounding box center [339, 93] width 160 height 33
type input "G"
click at [1395, 92] on icon "button" at bounding box center [1398, 93] width 10 height 15
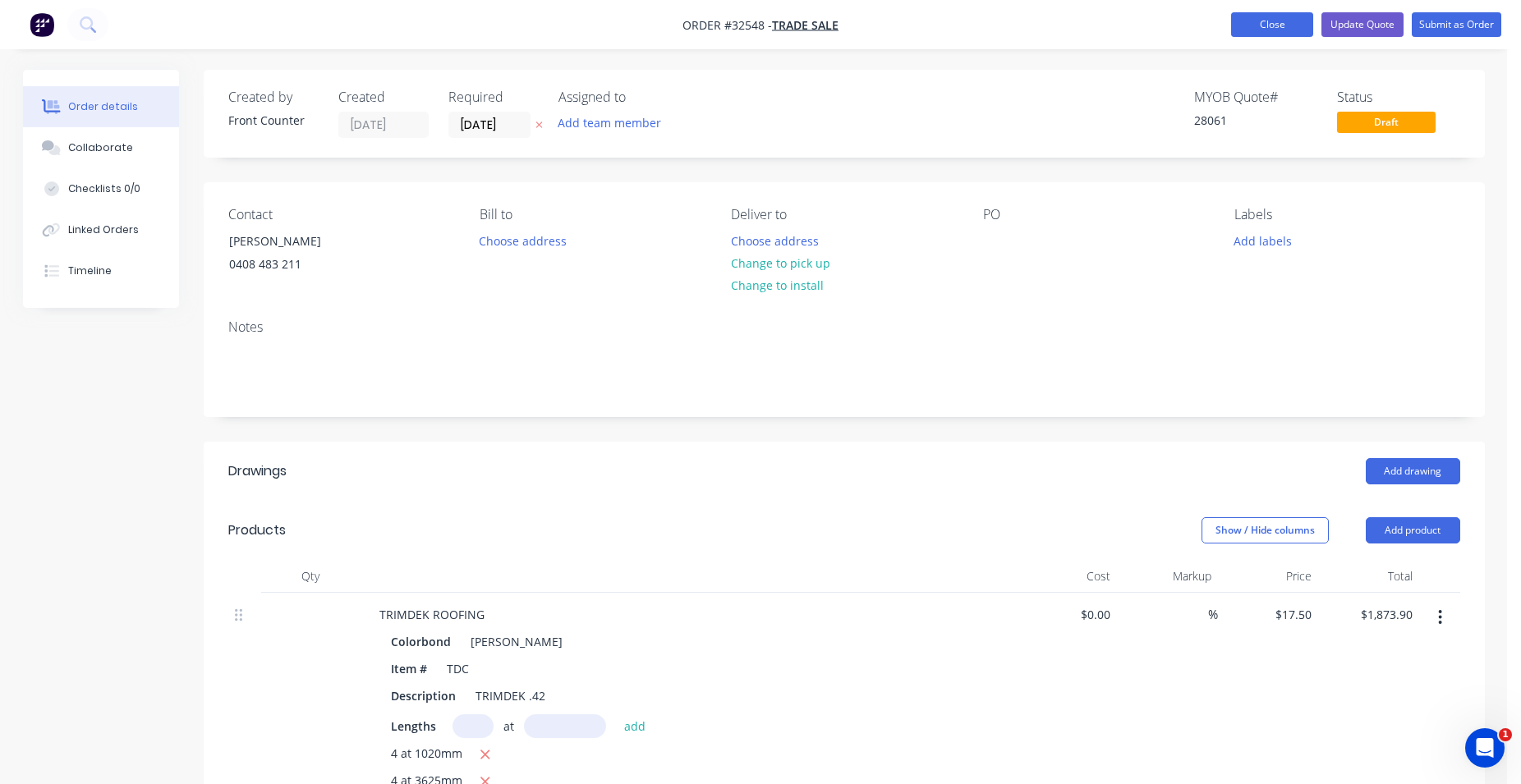
click at [1269, 21] on button "Close" at bounding box center [1272, 24] width 82 height 25
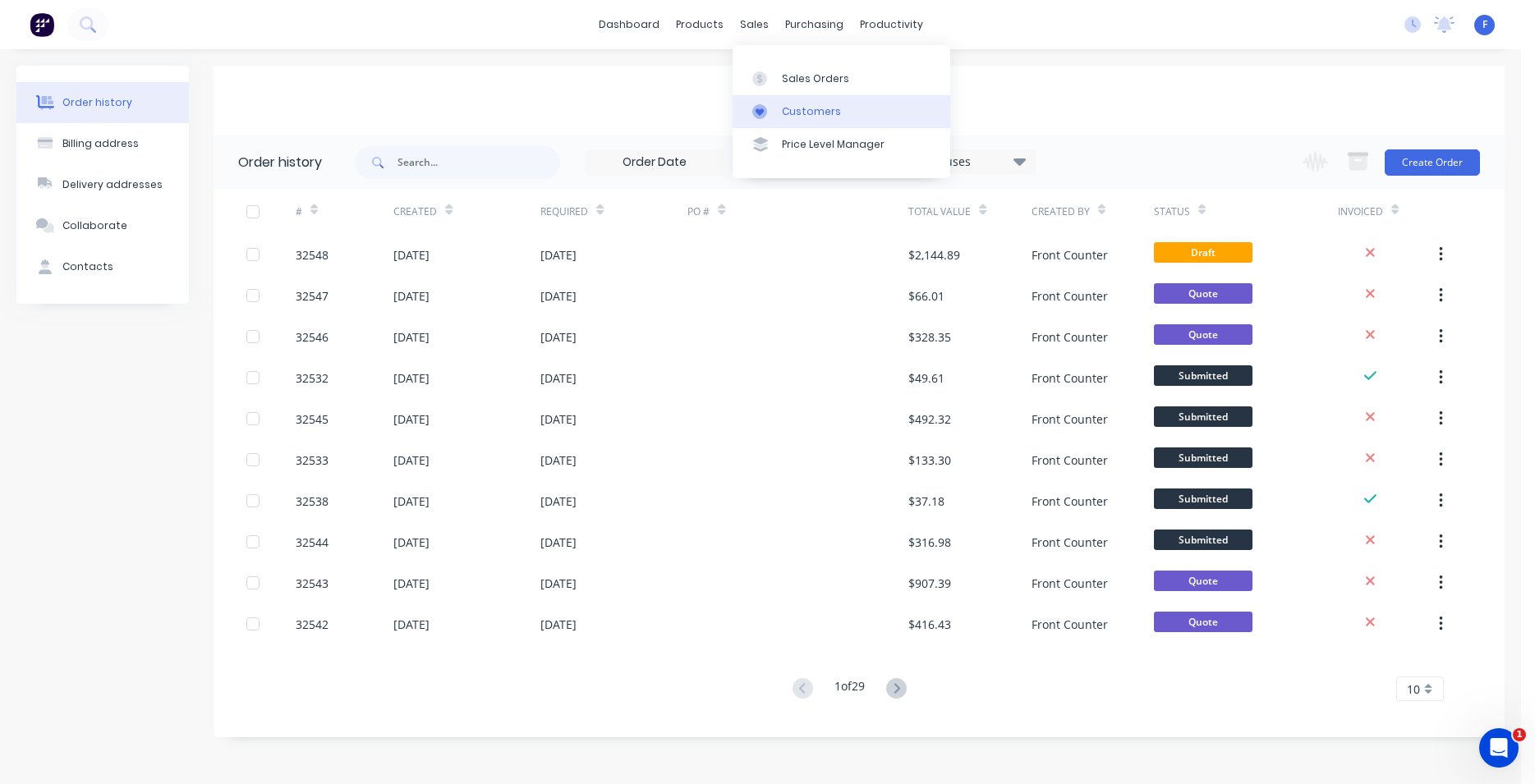
click at [821, 109] on div "Customers" at bounding box center [811, 112] width 59 height 15
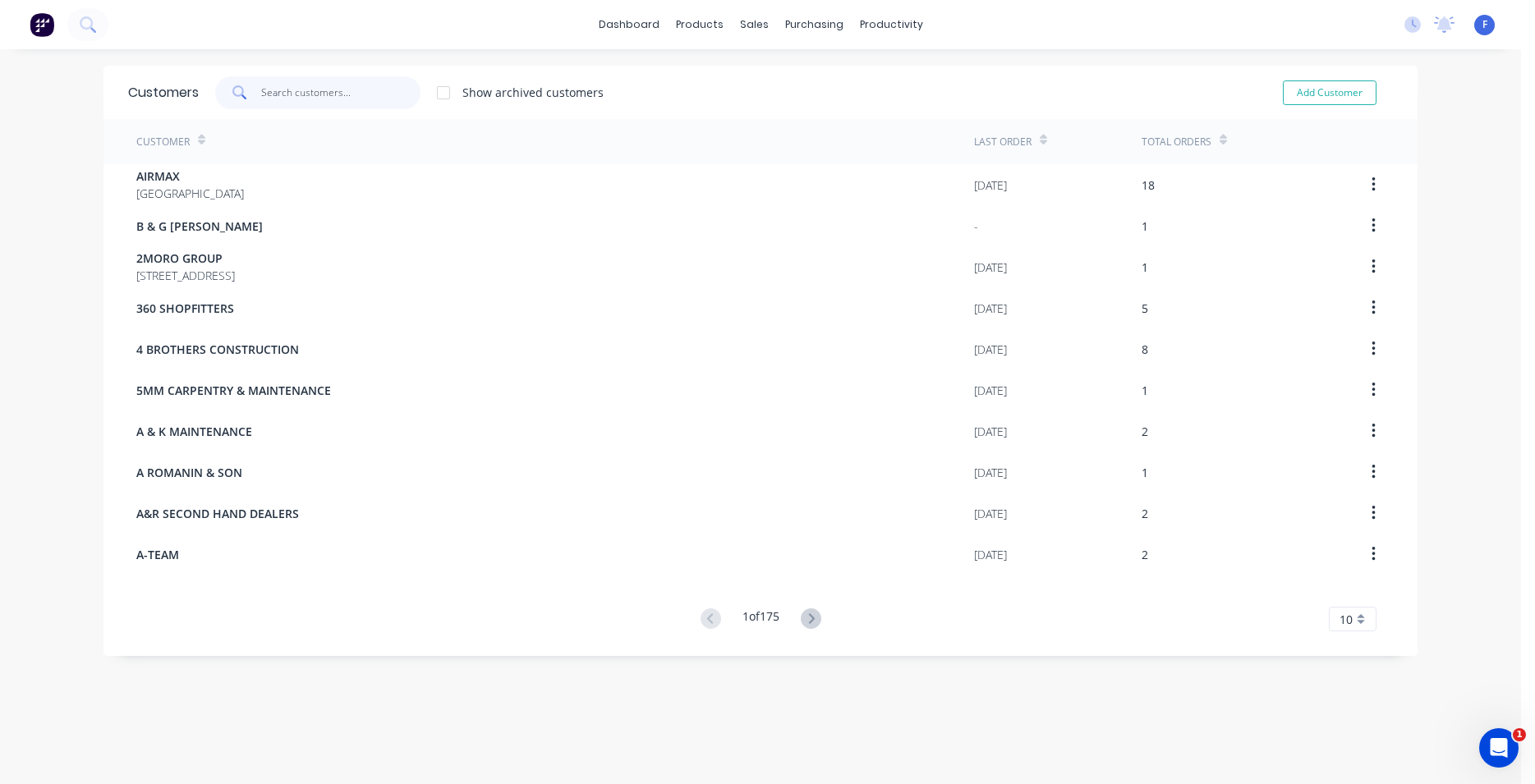
click at [288, 95] on input "text" at bounding box center [341, 93] width 160 height 33
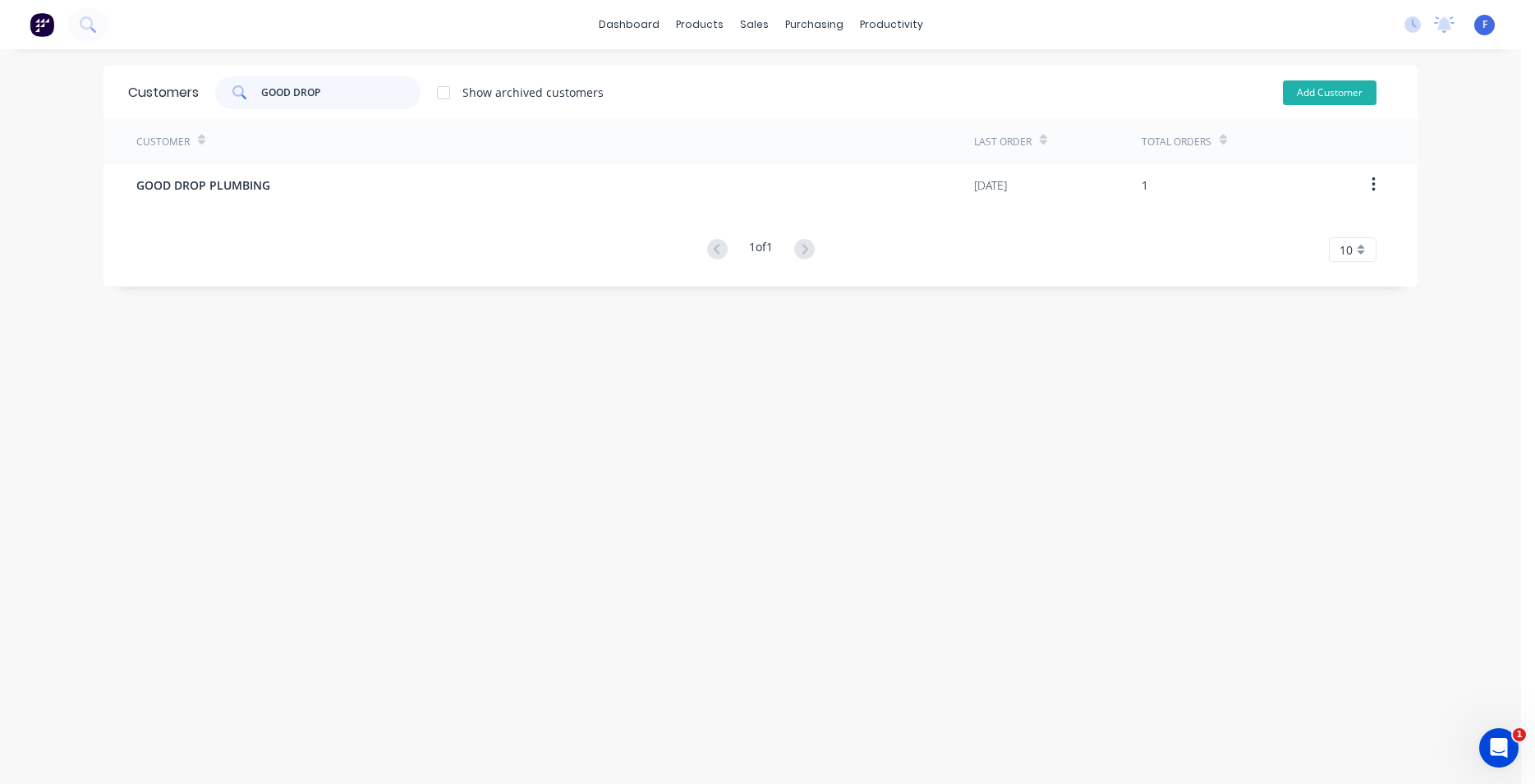
type input "GOOD DROP"
click at [1331, 91] on button "Add Customer" at bounding box center [1329, 93] width 94 height 25
select select "AU"
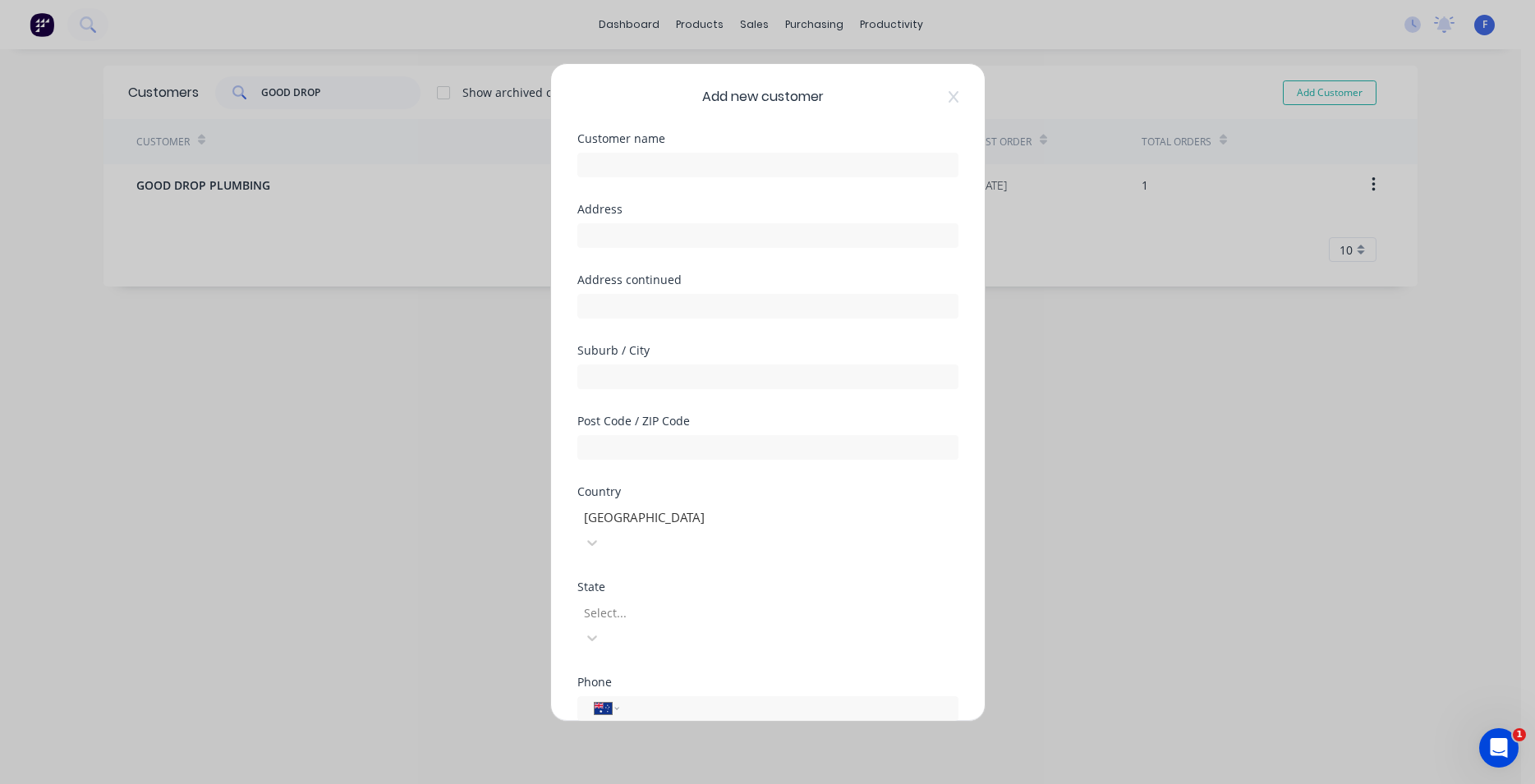
click at [939, 87] on div "Add new customer" at bounding box center [768, 96] width 381 height 20
click at [975, 69] on div "Add new customer Customer name Address Address continued Suburb / City Post Cod…" at bounding box center [767, 392] width 1535 height 784
drag, startPoint x: 974, startPoint y: 67, endPoint x: 962, endPoint y: 72, distance: 13.0
click at [934, 90] on div "Add new customer Customer name Address Address continued Suburb / City Post Cod…" at bounding box center [767, 393] width 433 height 657
click at [949, 93] on icon at bounding box center [953, 96] width 9 height 13
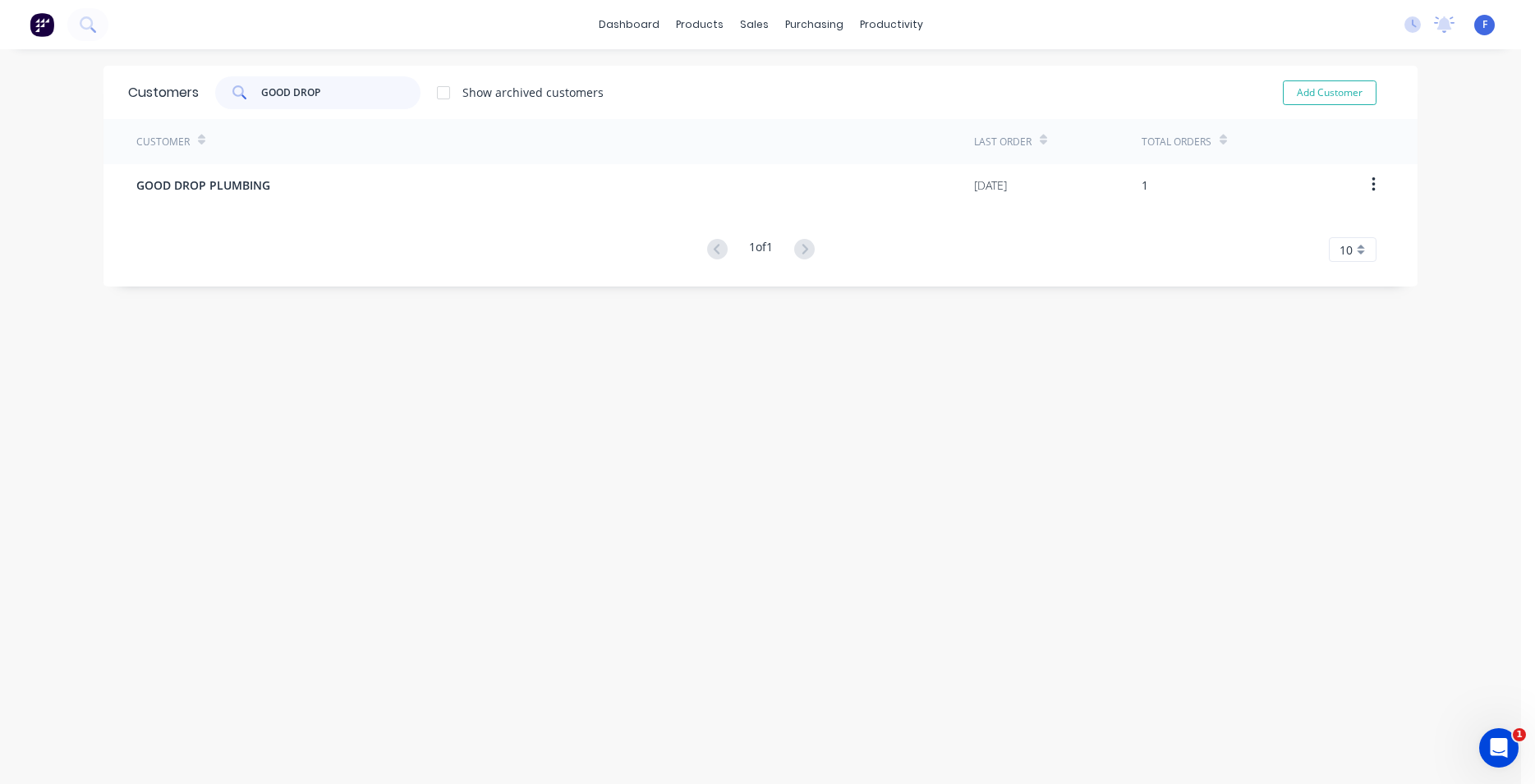
drag, startPoint x: 311, startPoint y: 100, endPoint x: 196, endPoint y: 91, distance: 115.4
click at [261, 91] on input "GOOD DROP" at bounding box center [341, 93] width 160 height 33
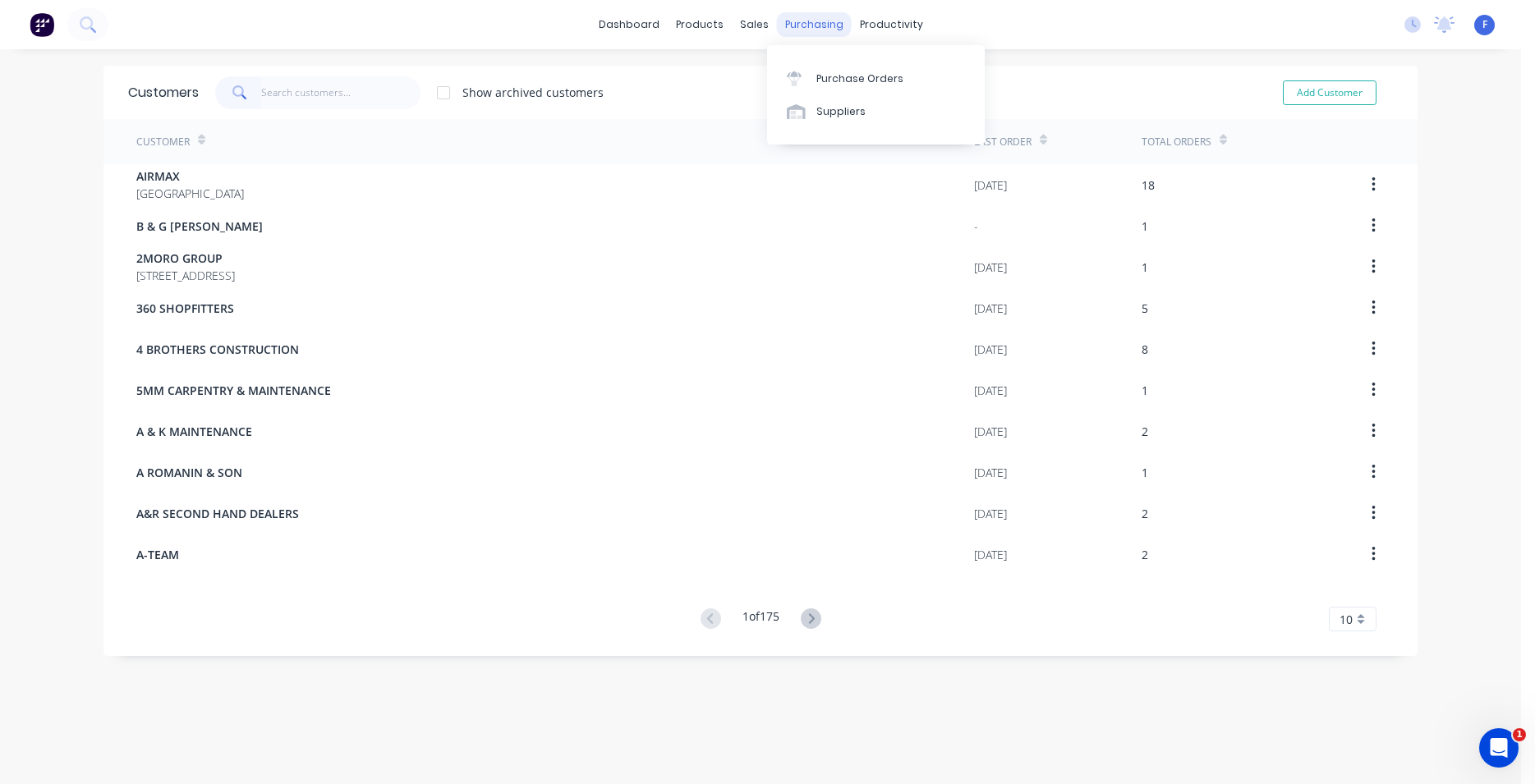
click at [783, 21] on div "purchasing" at bounding box center [813, 24] width 75 height 25
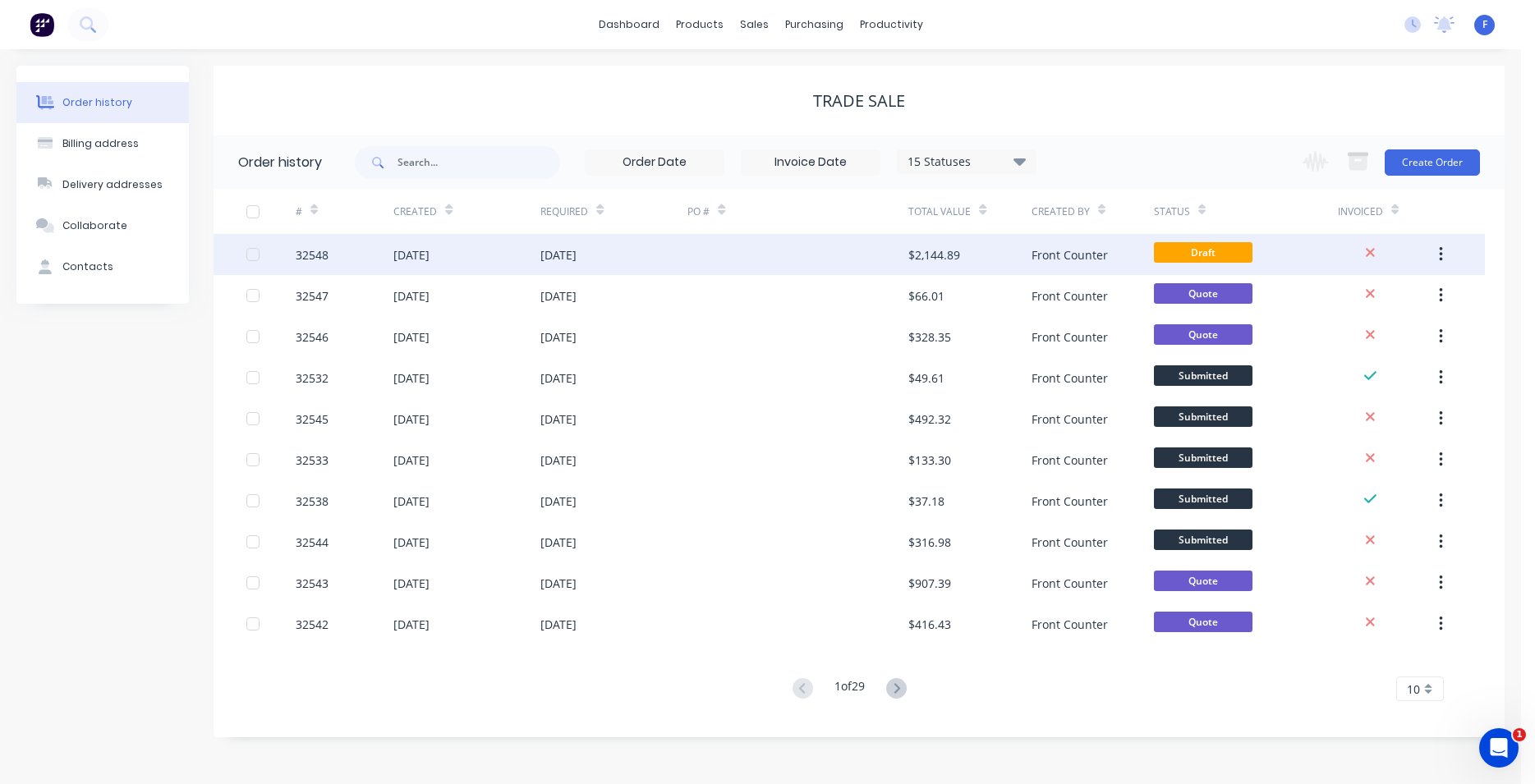
click at [844, 255] on div at bounding box center [797, 255] width 221 height 41
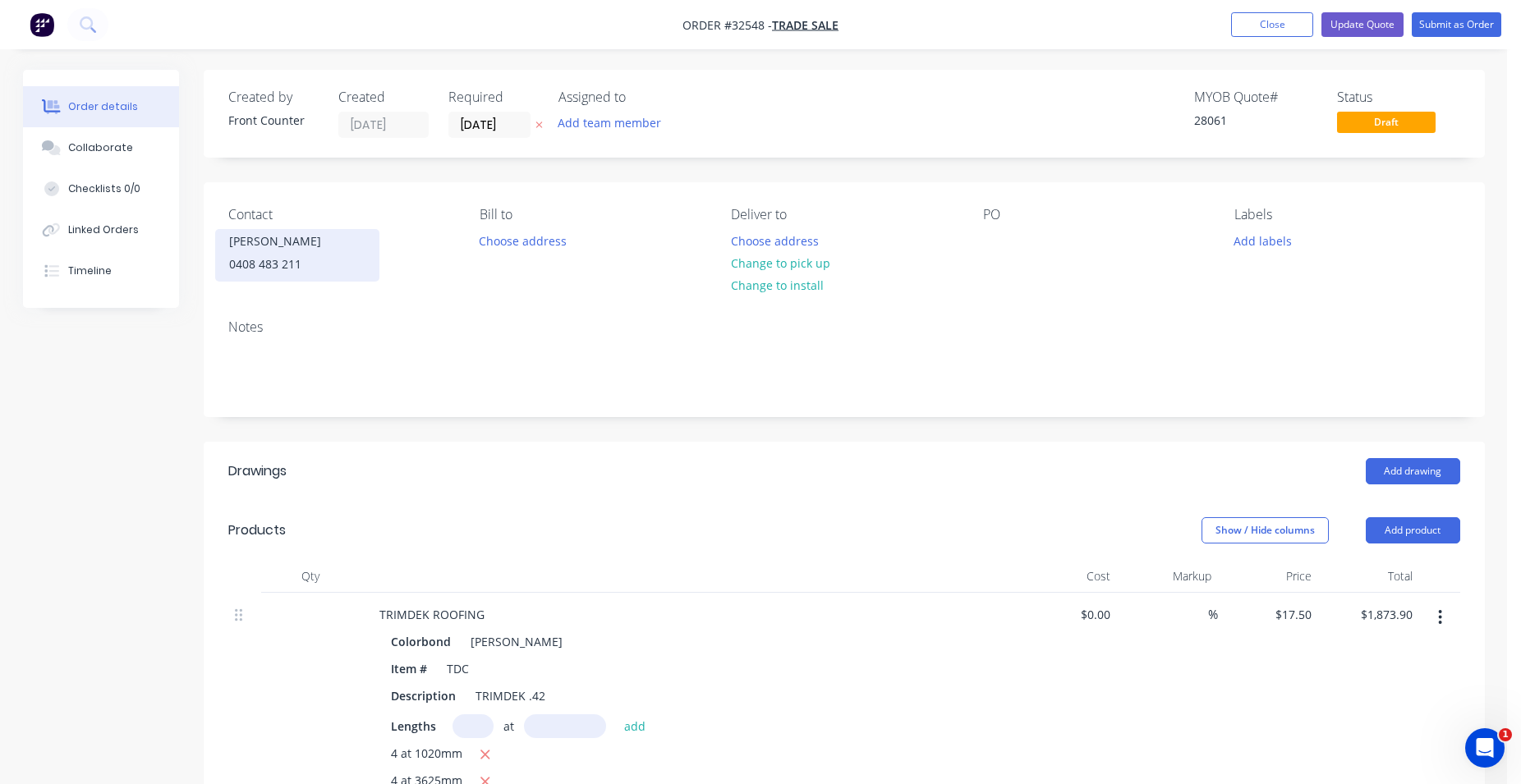
click at [295, 254] on div "0408 483 211" at bounding box center [297, 264] width 136 height 23
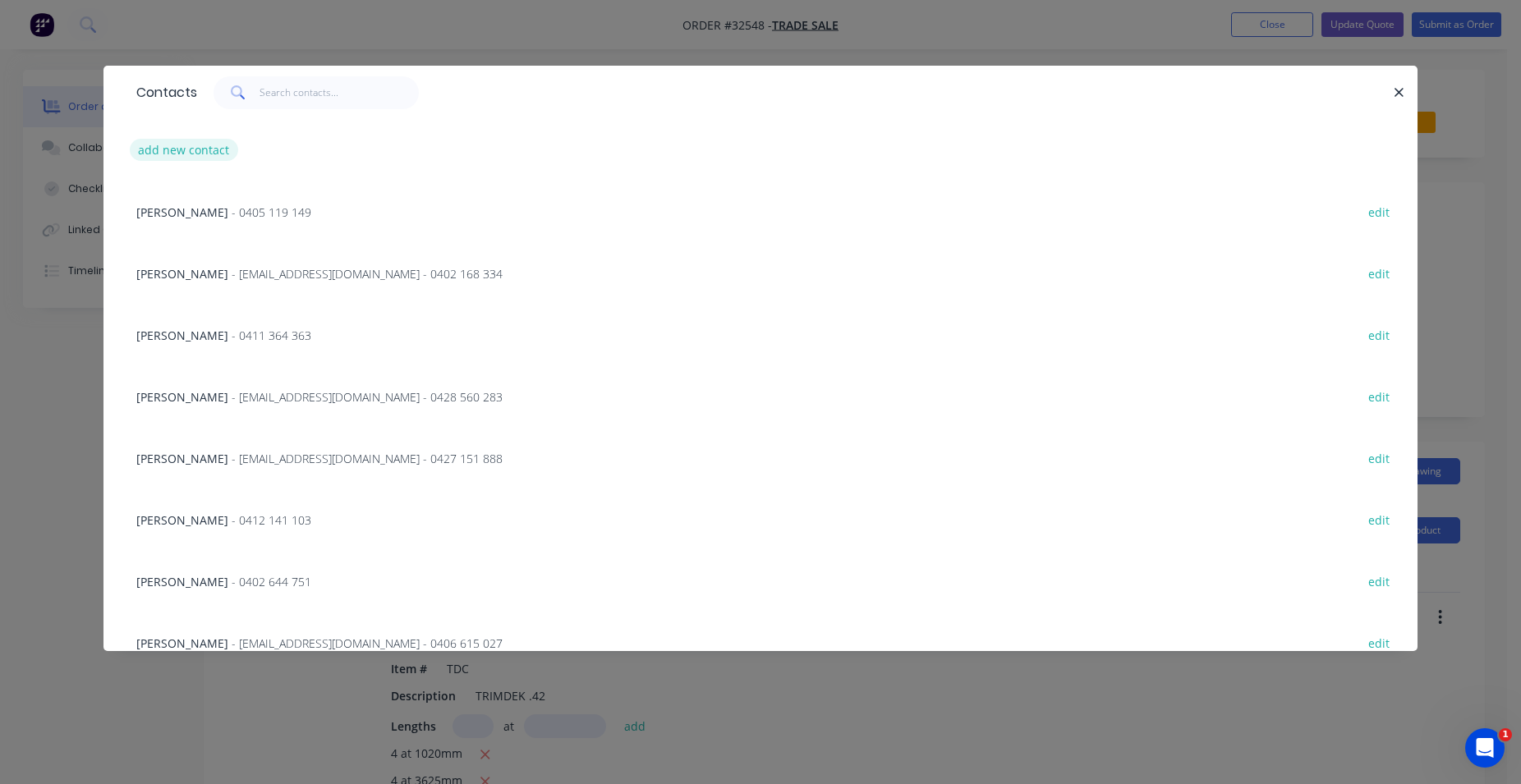
click at [220, 151] on button "add new contact" at bounding box center [184, 150] width 108 height 22
select select "AU"
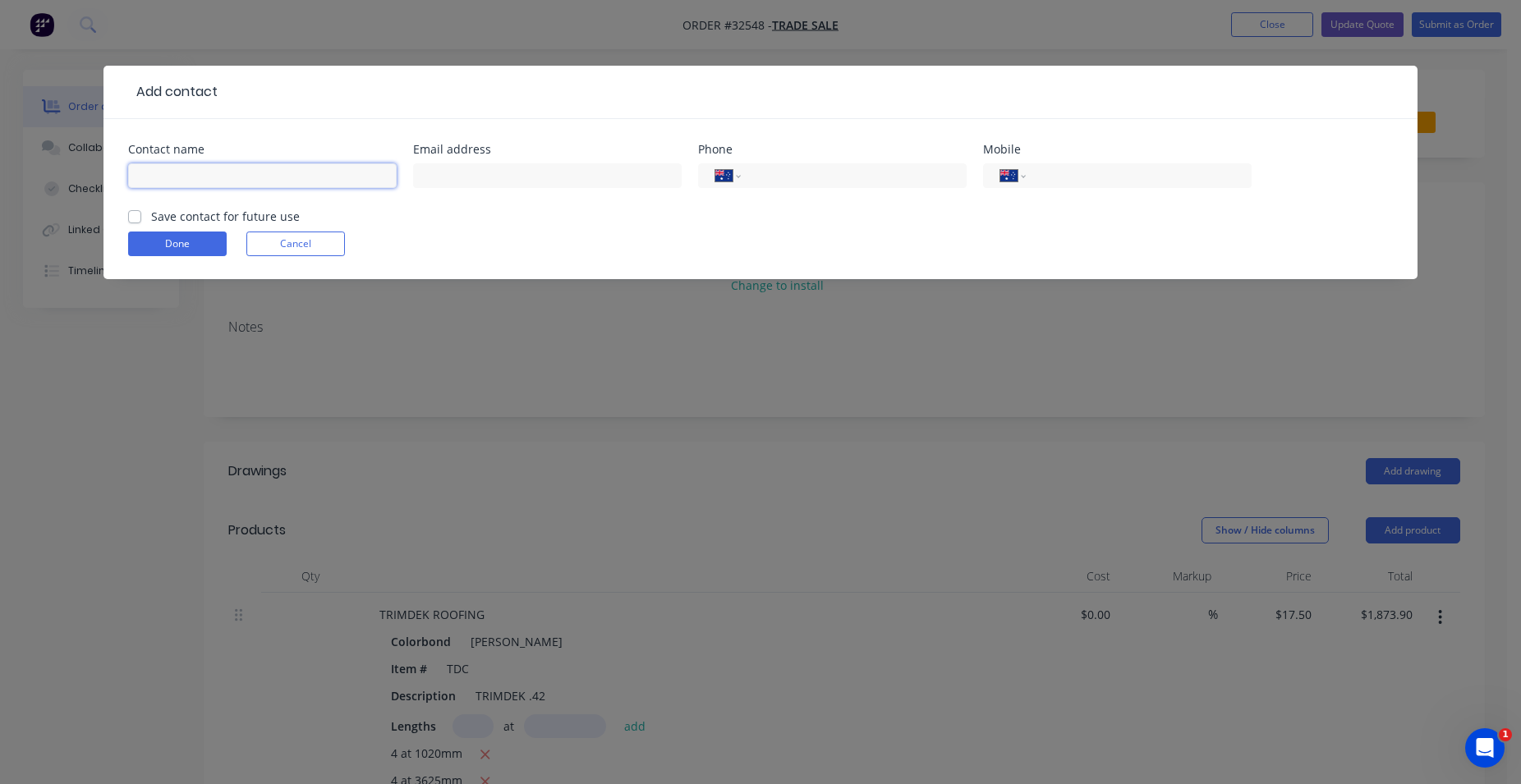
click at [222, 179] on input "text" at bounding box center [262, 175] width 269 height 25
type input "GOOD DROP PLUMBING"
click at [1047, 180] on input "tel" at bounding box center [1136, 176] width 197 height 19
type input "0408 483 211"
click at [175, 238] on button "Done" at bounding box center [177, 244] width 99 height 25
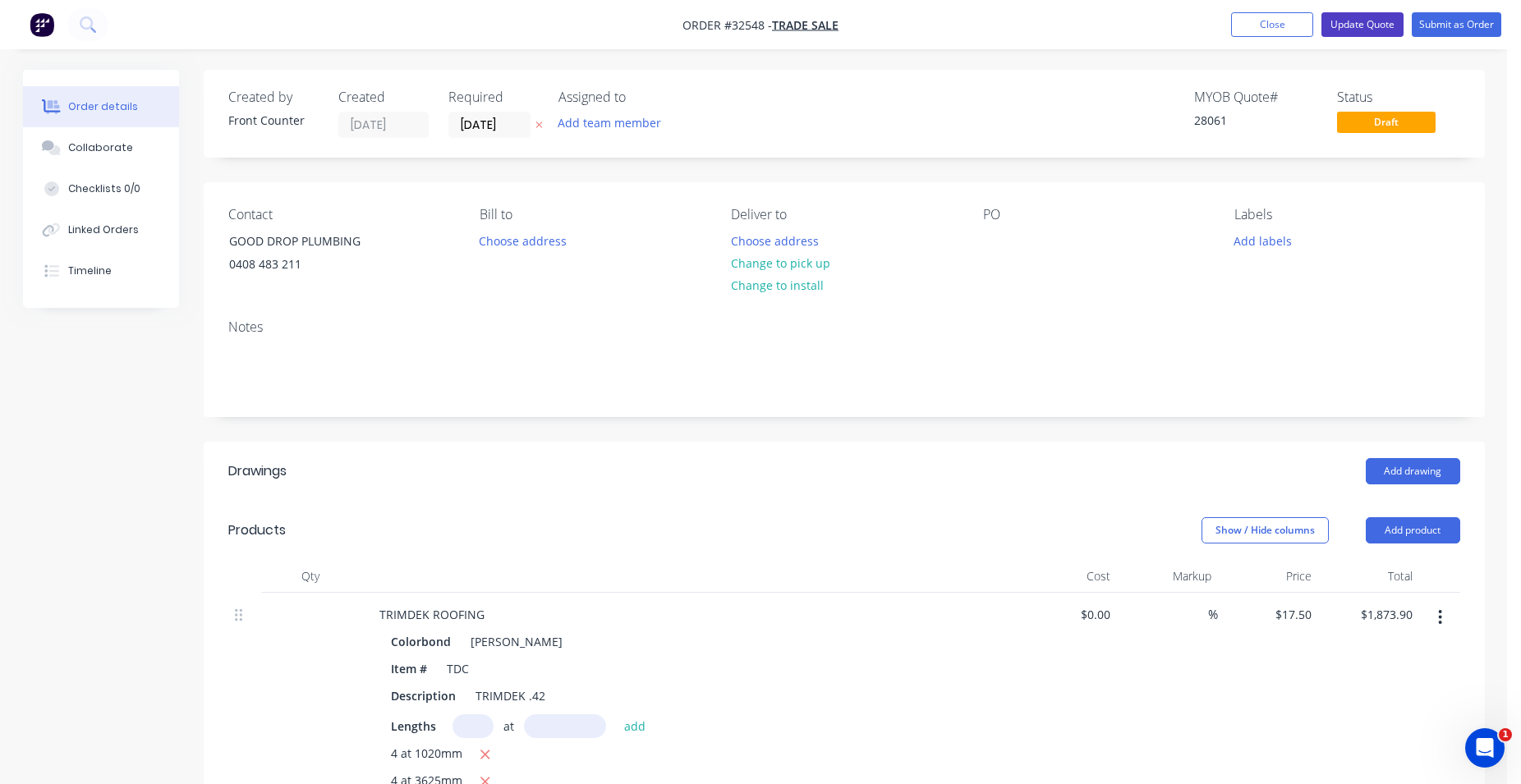
click at [1361, 24] on button "Update Quote" at bounding box center [1362, 24] width 82 height 25
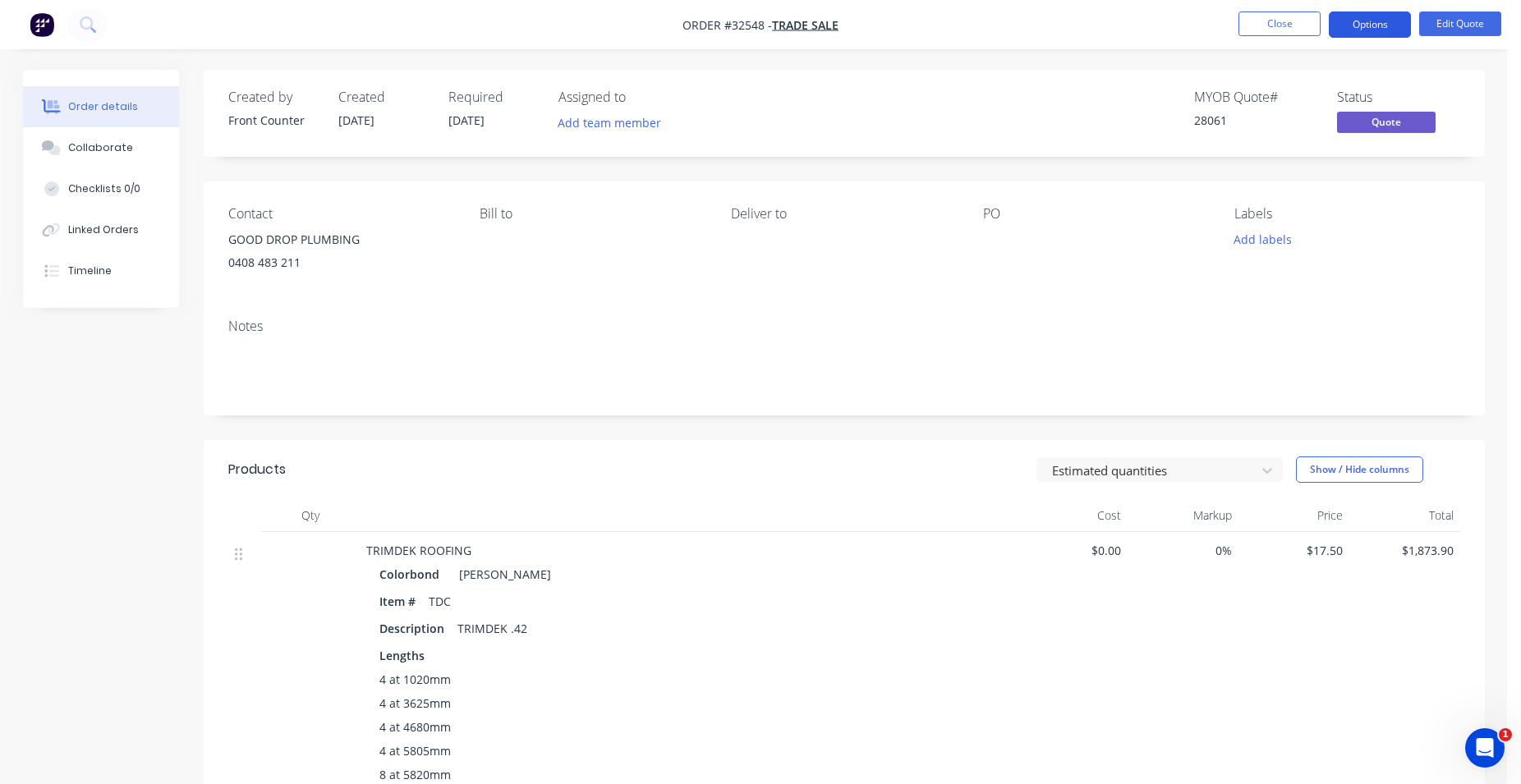
click at [1373, 22] on button "Options" at bounding box center [1370, 24] width 82 height 27
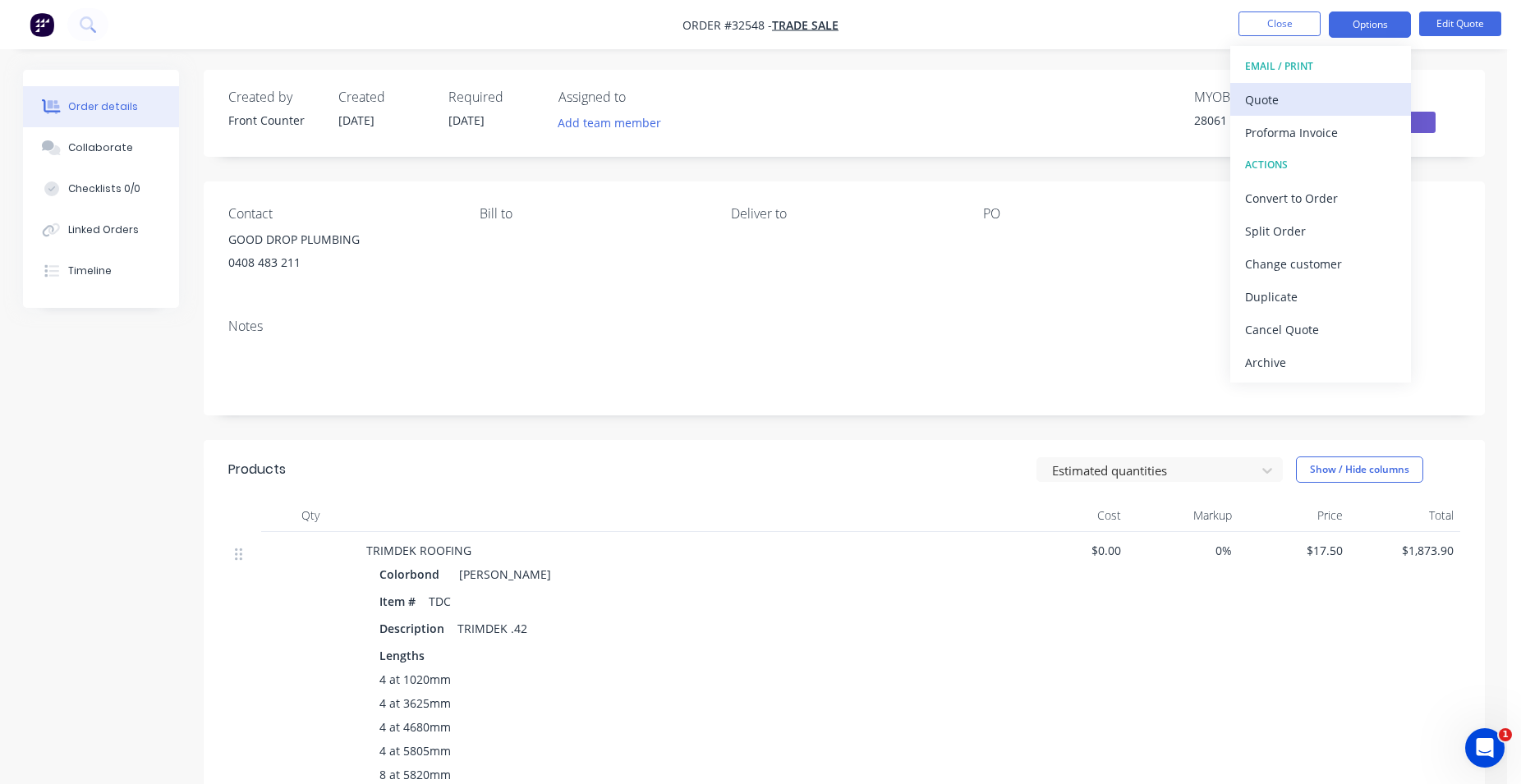
click at [1347, 96] on div "Quote" at bounding box center [1320, 100] width 151 height 24
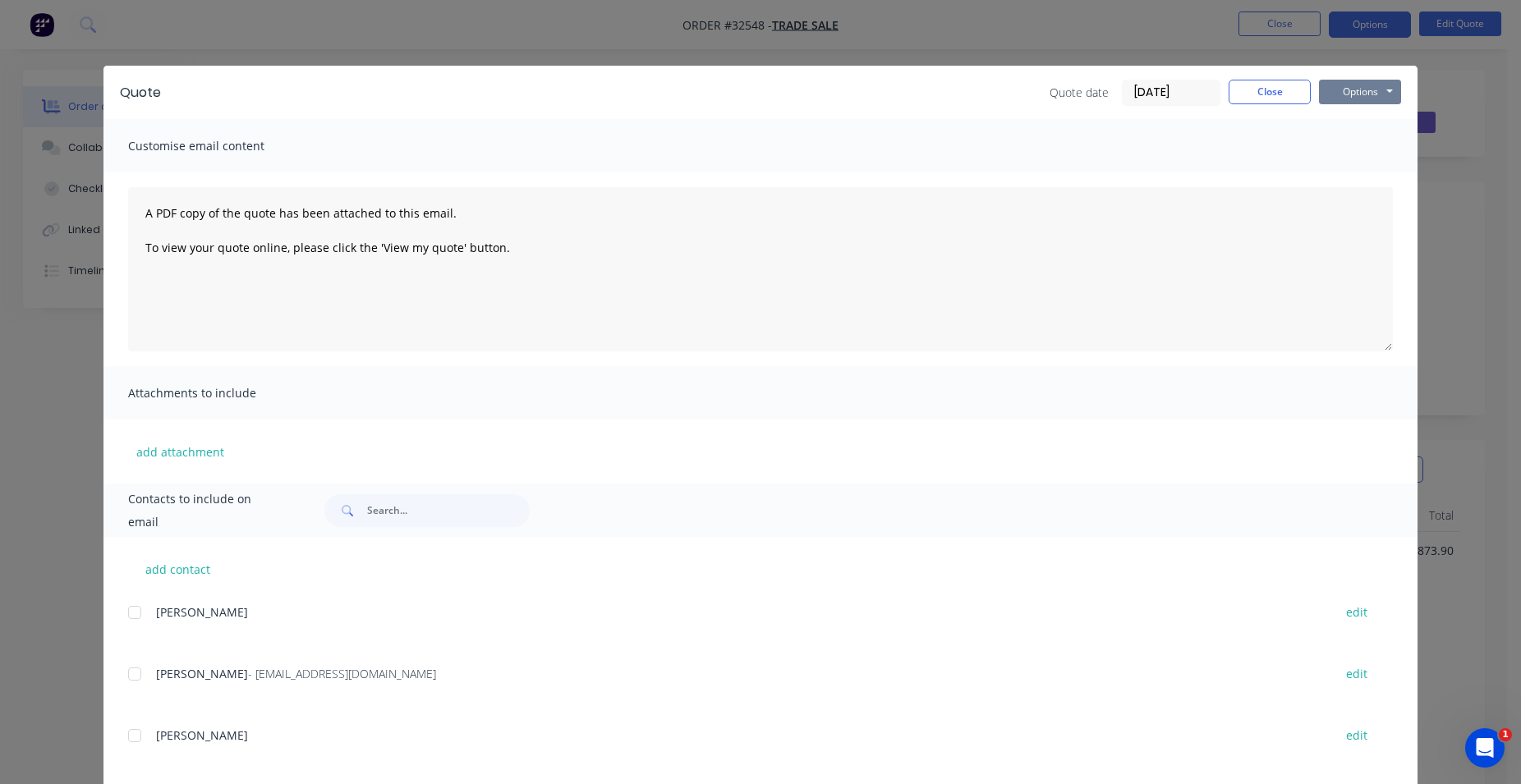
click at [1351, 93] on button "Options" at bounding box center [1360, 92] width 82 height 25
click at [1363, 144] on button "Print" at bounding box center [1371, 148] width 106 height 27
click at [1268, 99] on button "Close" at bounding box center [1270, 92] width 82 height 25
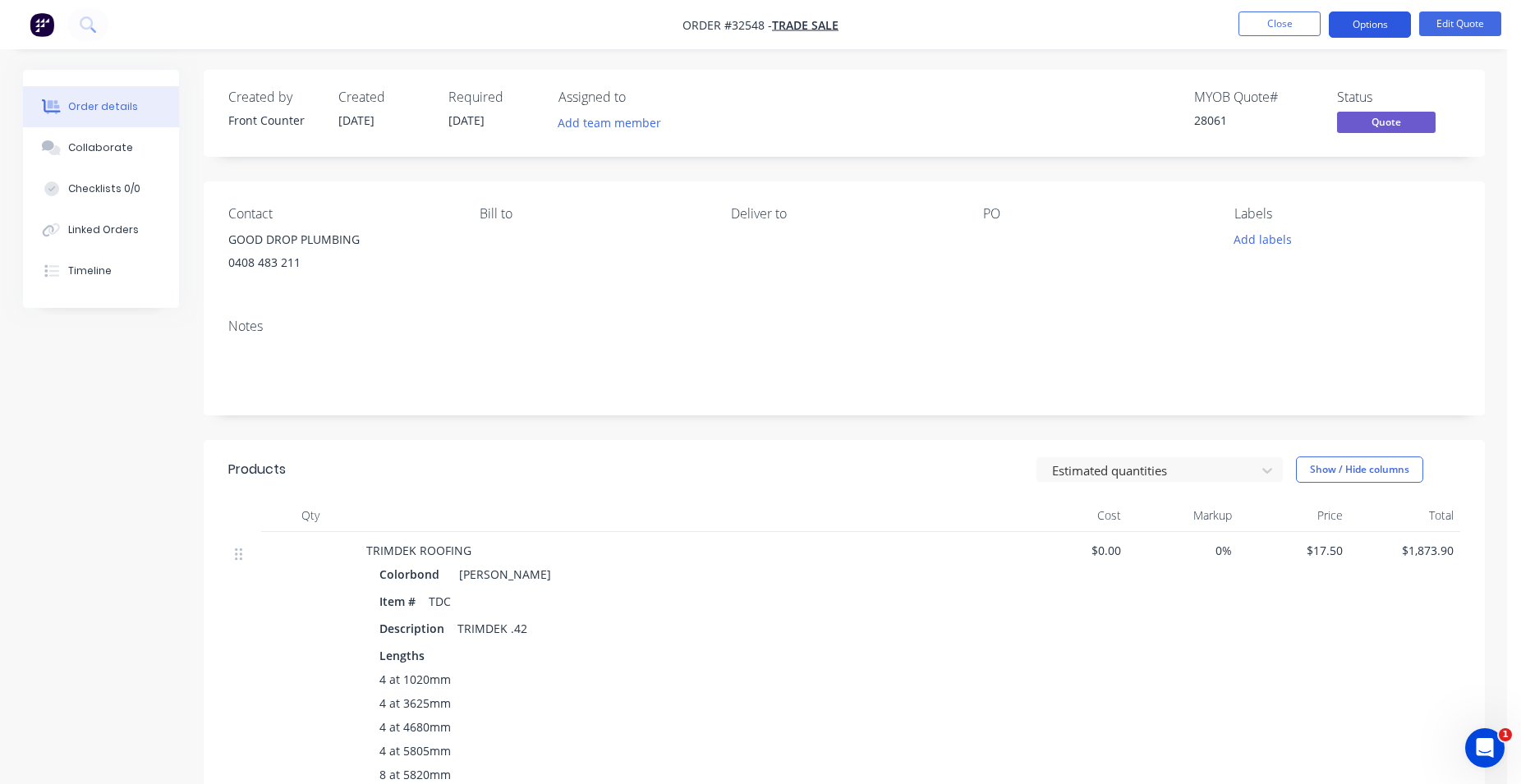
click at [1371, 24] on button "Options" at bounding box center [1370, 24] width 82 height 27
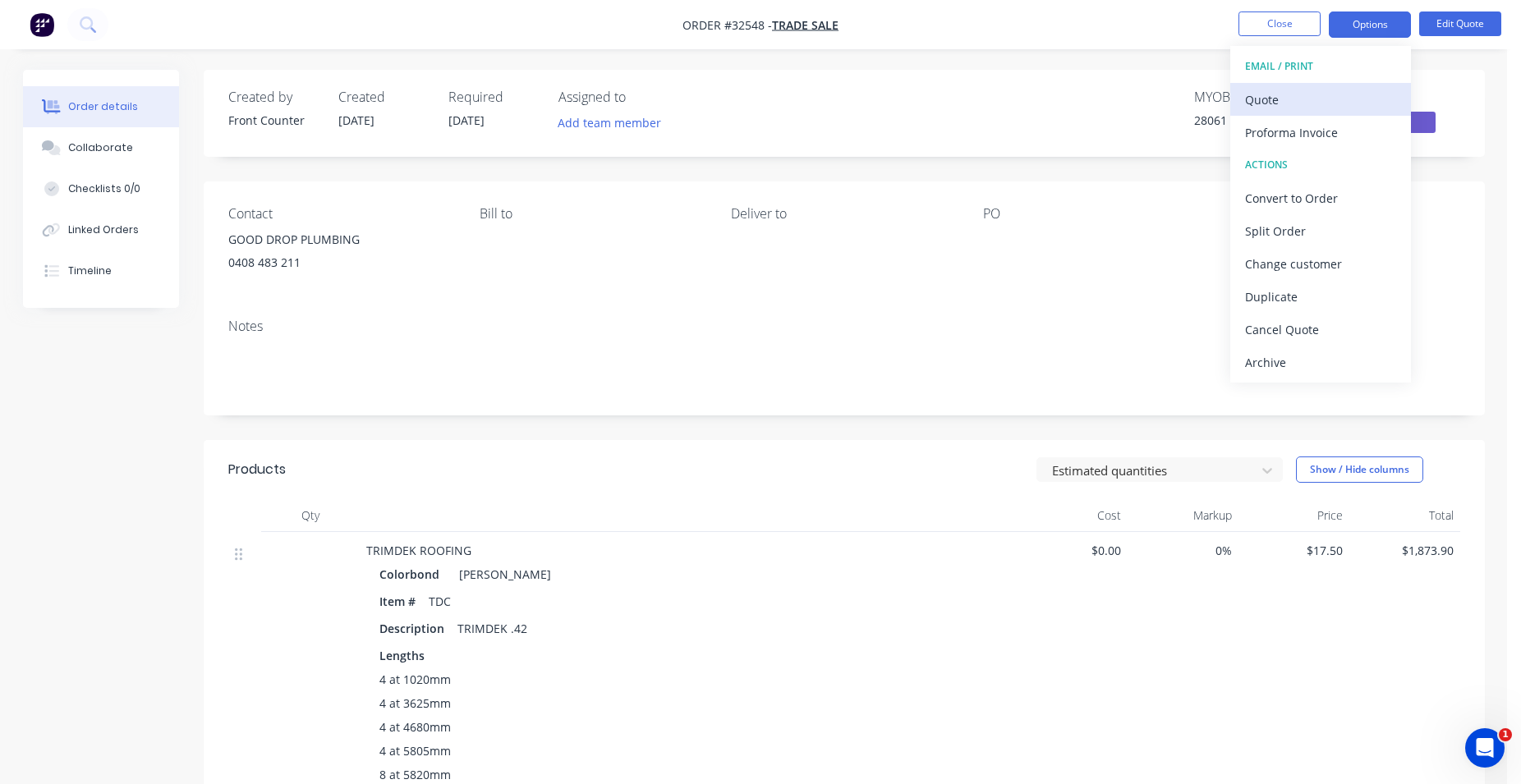
click at [1341, 100] on div "Quote" at bounding box center [1320, 100] width 151 height 24
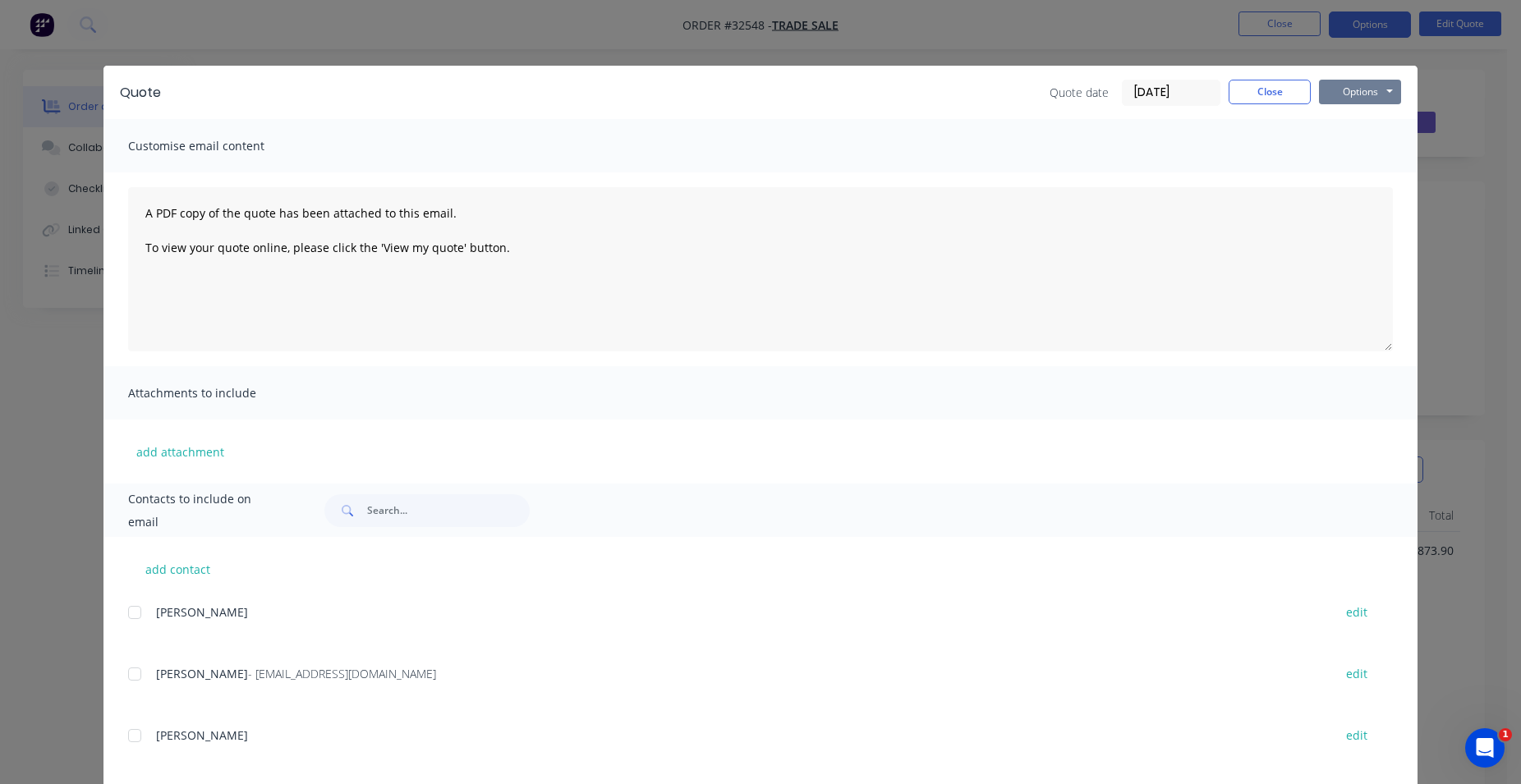
click at [1342, 93] on button "Options" at bounding box center [1360, 92] width 82 height 25
click at [1354, 142] on button "Print" at bounding box center [1371, 148] width 106 height 27
click at [1271, 101] on button "Close" at bounding box center [1270, 92] width 82 height 25
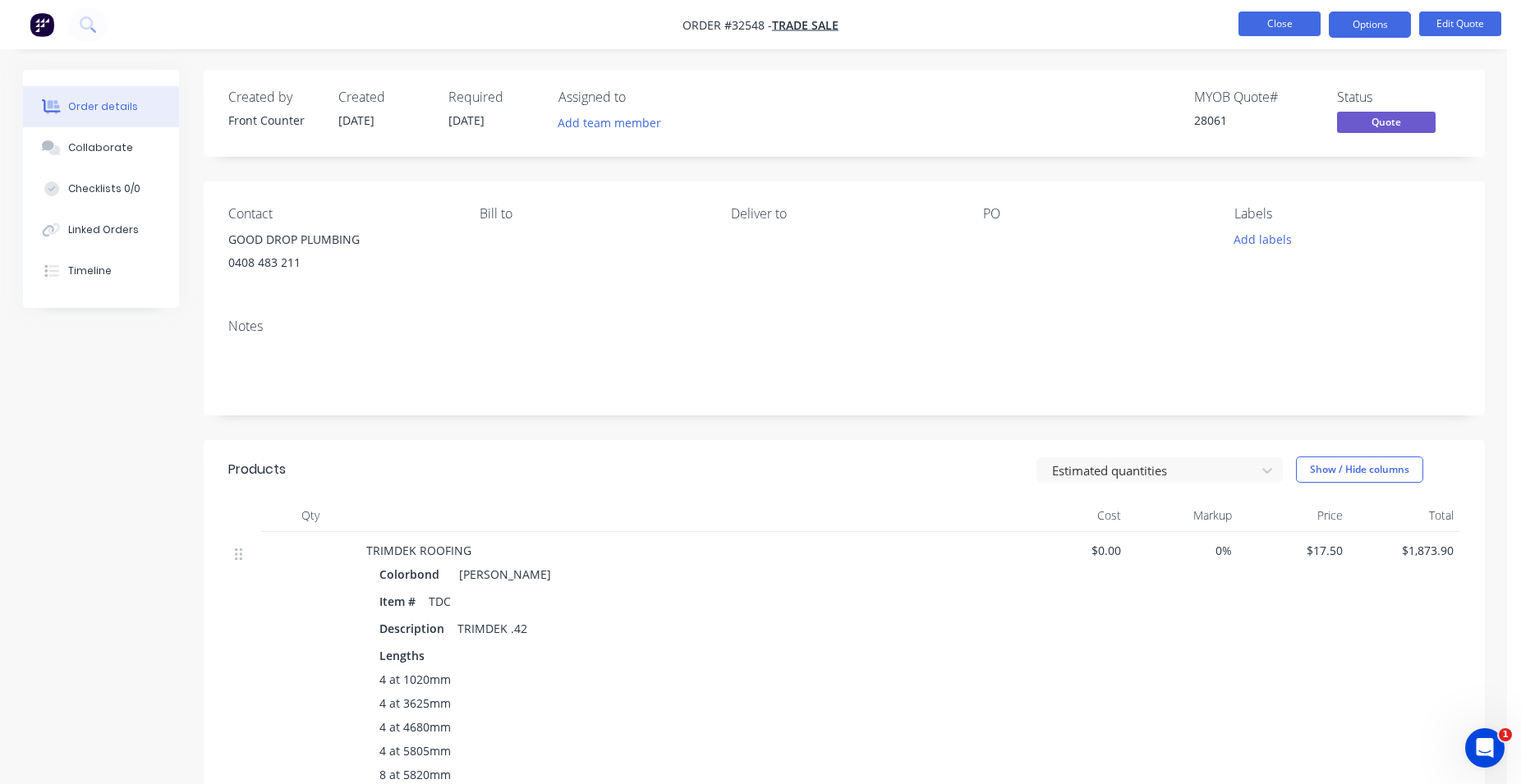
click at [1268, 30] on button "Close" at bounding box center [1279, 23] width 82 height 25
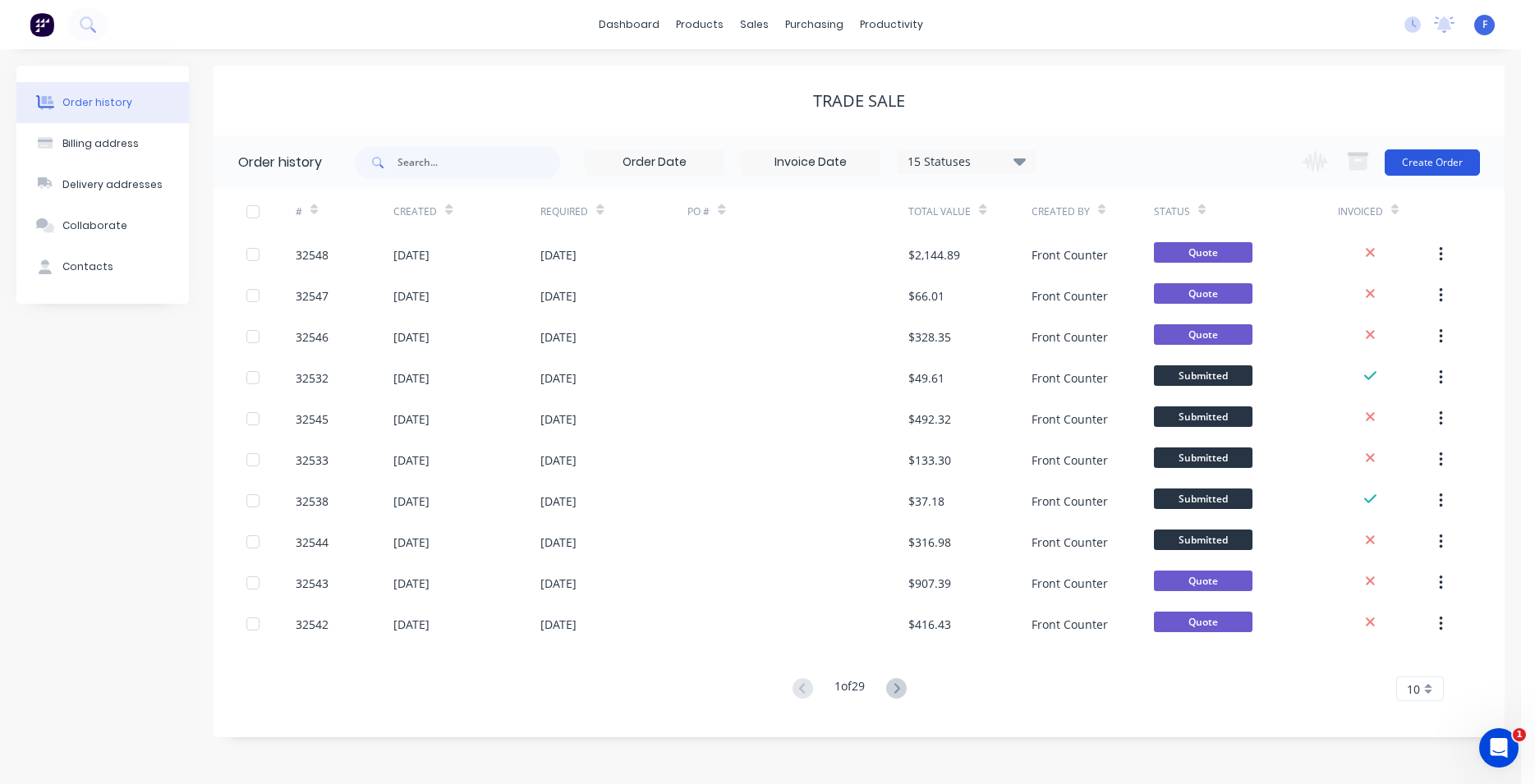
click at [1433, 158] on button "Create Order" at bounding box center [1432, 162] width 95 height 27
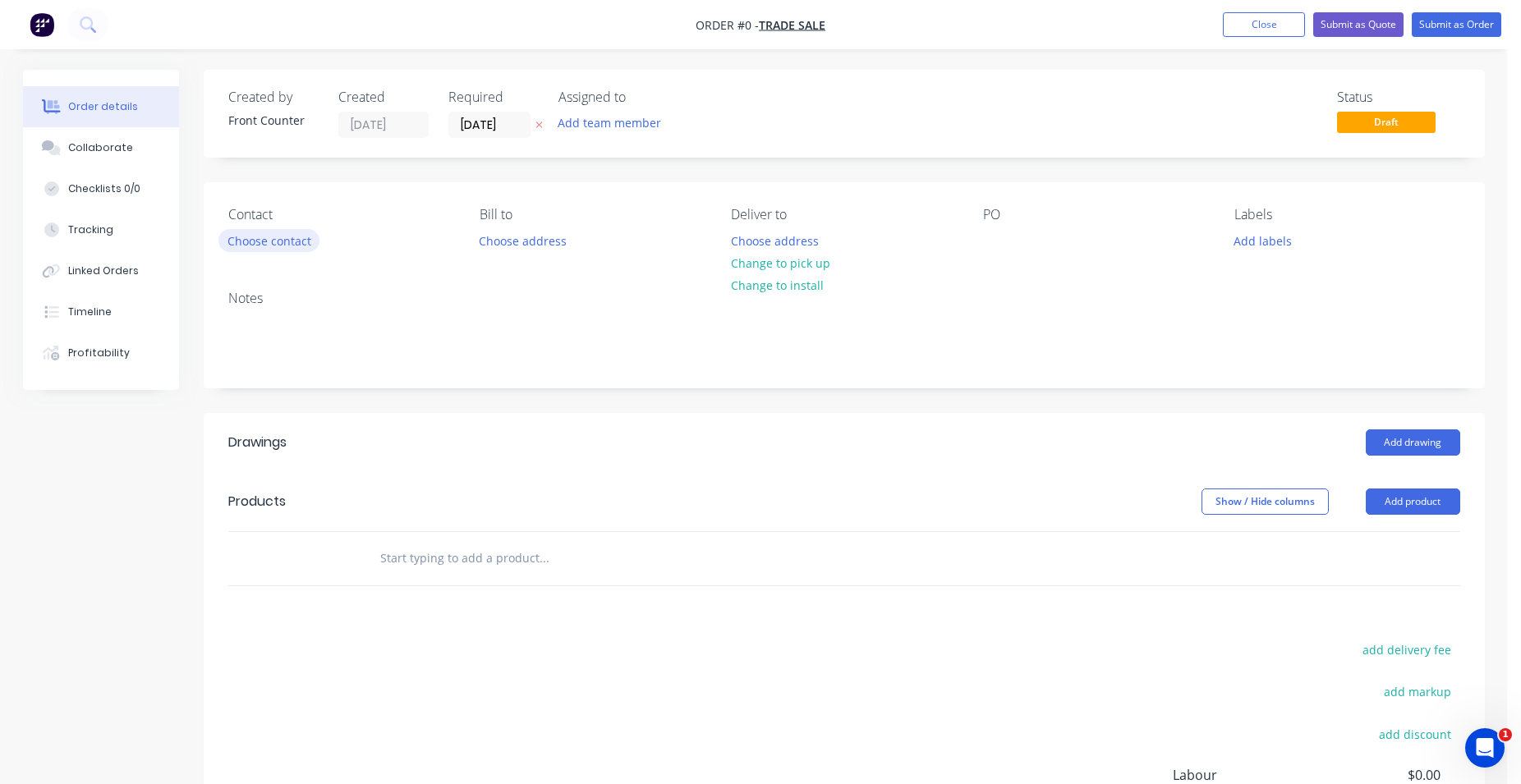
click at [296, 236] on button "Choose contact" at bounding box center [269, 240] width 101 height 22
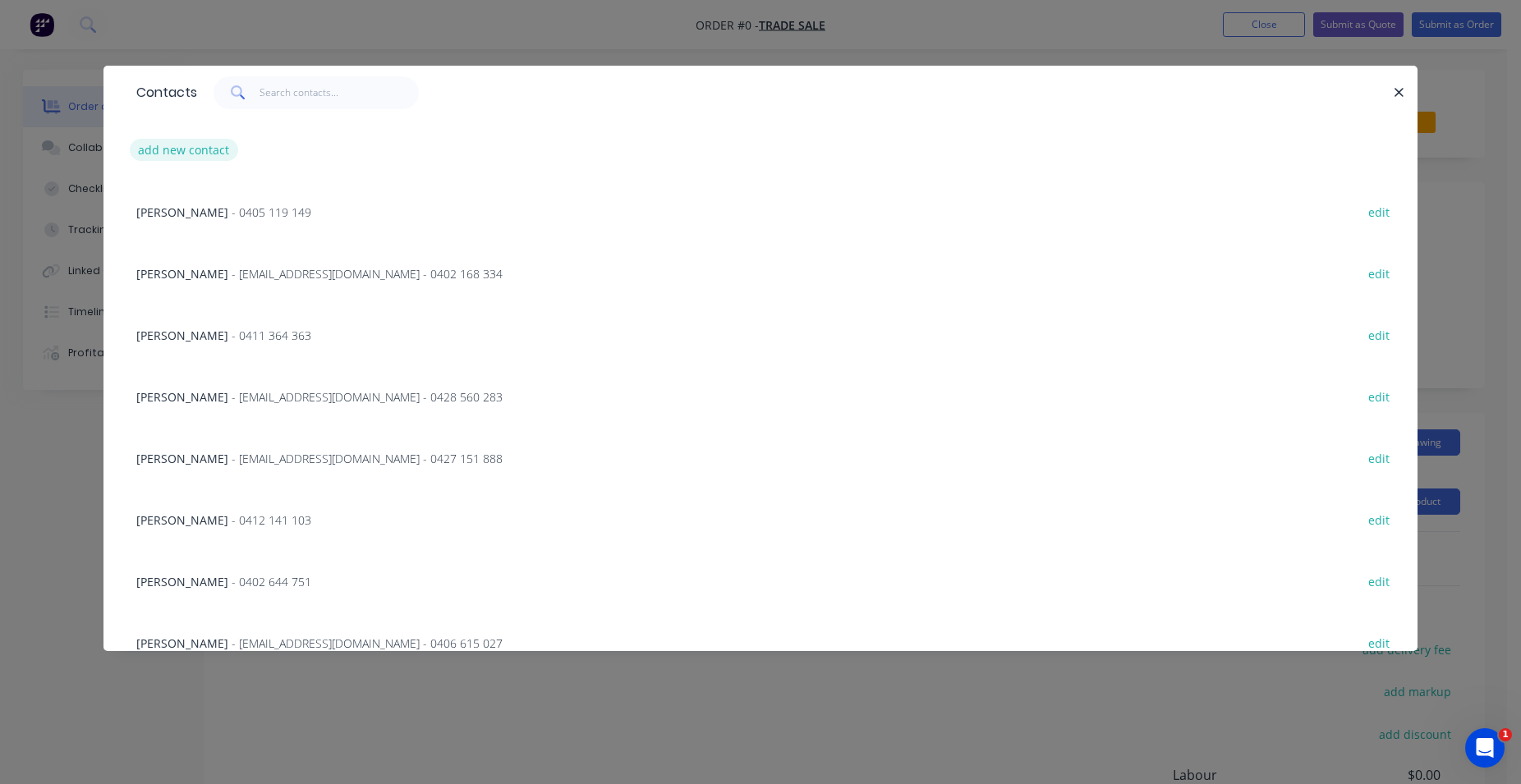
click at [194, 143] on button "add new contact" at bounding box center [184, 150] width 108 height 22
select select "AU"
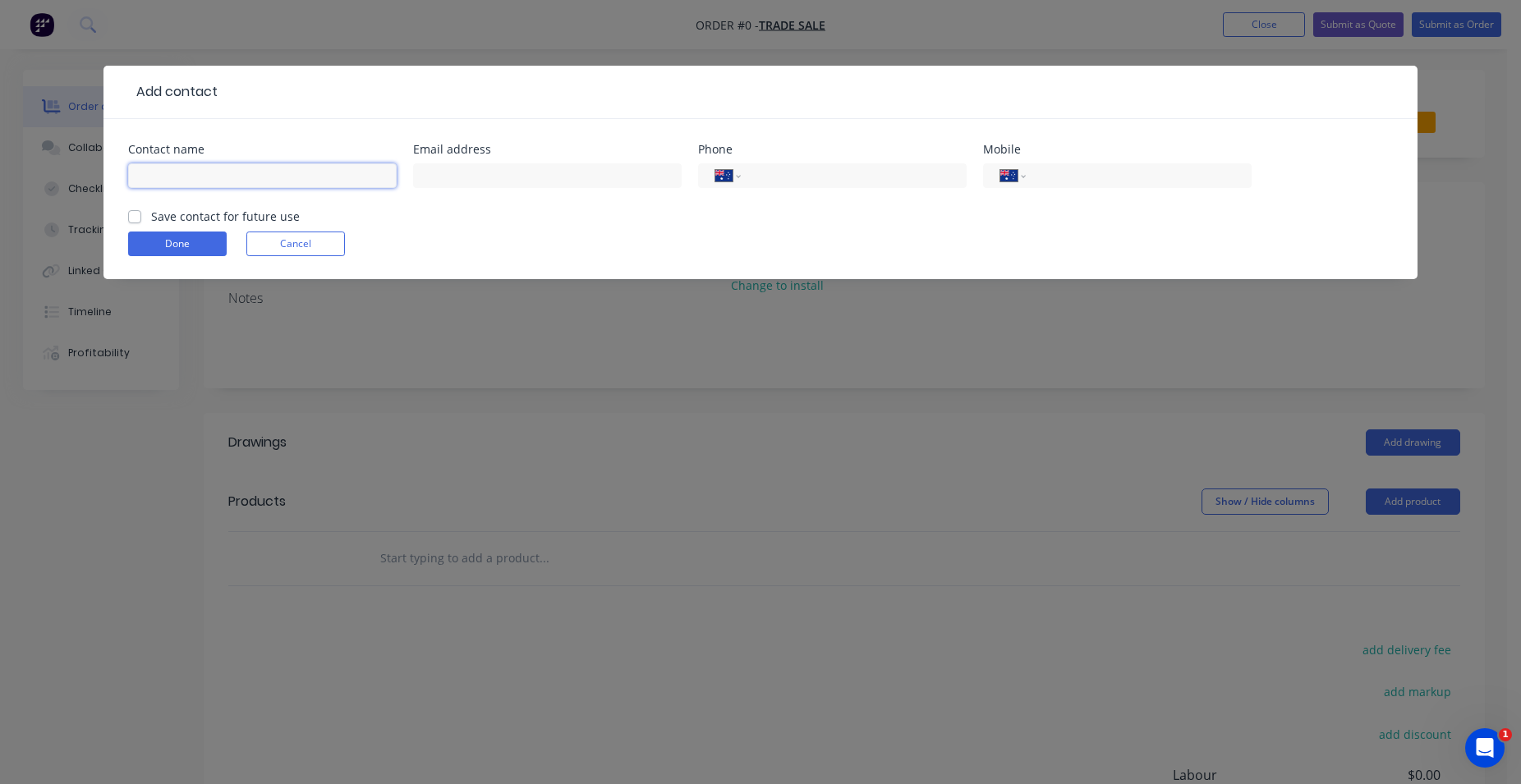
click at [264, 172] on input "text" at bounding box center [262, 175] width 269 height 25
type input "ALI"
click at [1046, 182] on input "tel" at bounding box center [1136, 176] width 197 height 19
type input "0468 797 077"
click at [178, 239] on button "Done" at bounding box center [177, 244] width 99 height 25
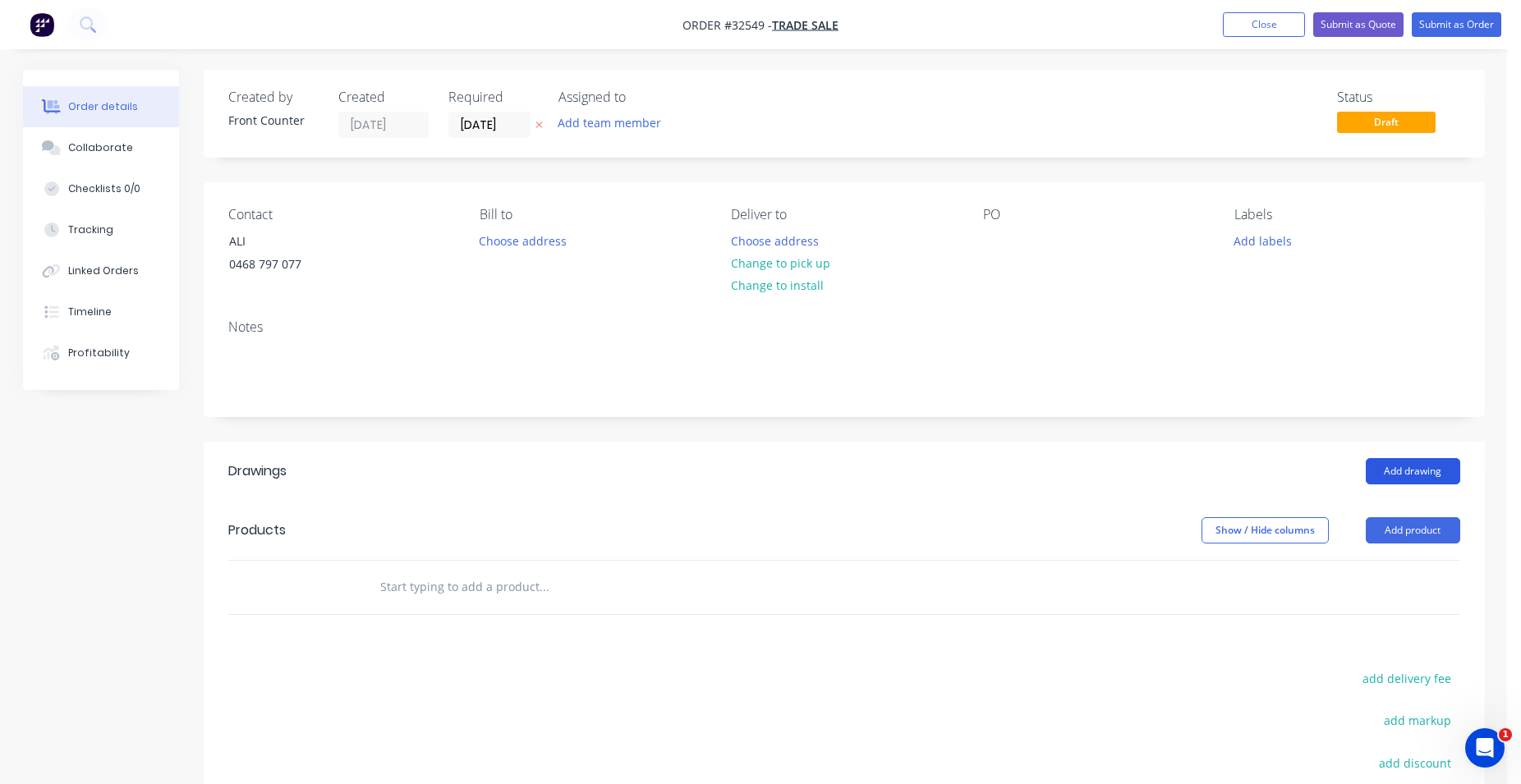
click at [1399, 468] on button "Add drawing" at bounding box center [1413, 471] width 94 height 27
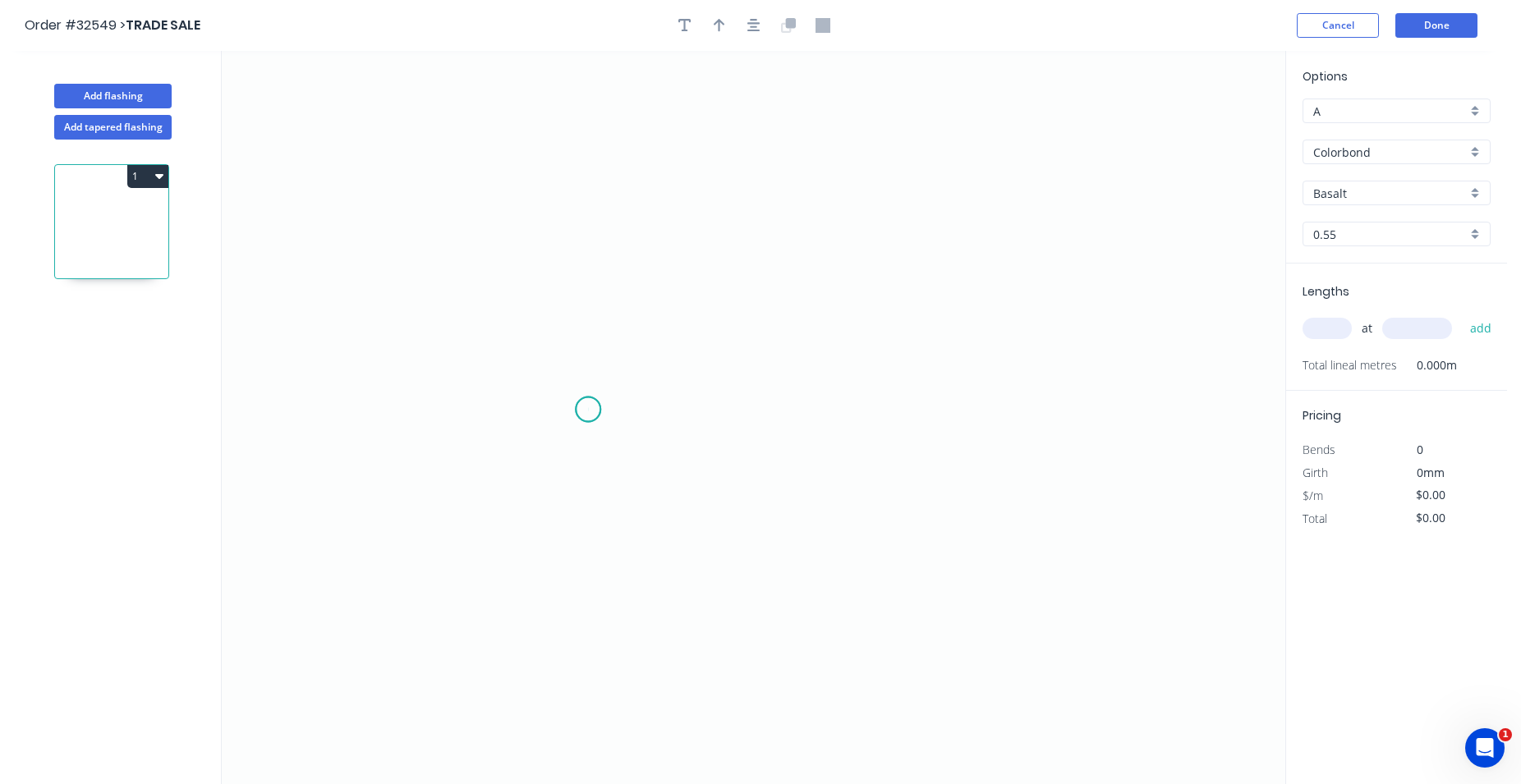
click at [588, 410] on icon "0" at bounding box center [753, 417] width 1064 height 733
drag, startPoint x: 588, startPoint y: 410, endPoint x: 586, endPoint y: 312, distance: 98.0
click at [586, 312] on icon "0" at bounding box center [753, 417] width 1064 height 733
drag, startPoint x: 586, startPoint y: 312, endPoint x: 807, endPoint y: 323, distance: 221.3
click at [807, 323] on icon "0 ?" at bounding box center [753, 417] width 1064 height 733
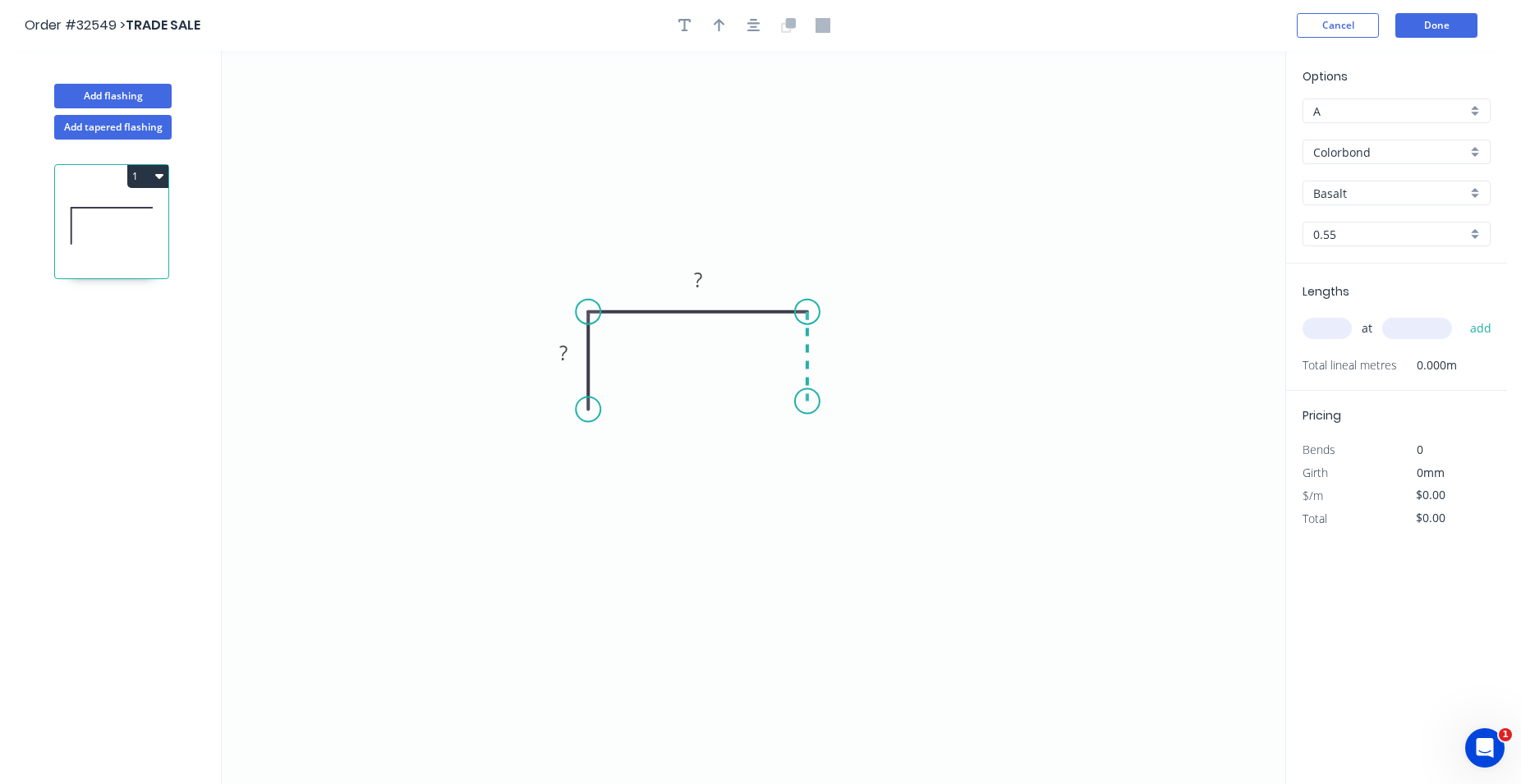
drag, startPoint x: 807, startPoint y: 328, endPoint x: 803, endPoint y: 401, distance: 73.1
click at [803, 401] on icon "0 ? ?" at bounding box center [753, 417] width 1064 height 733
click at [611, 455] on div "Crush & Fold" at bounding box center [668, 462] width 165 height 33
click at [806, 398] on circle at bounding box center [807, 401] width 25 height 25
click at [834, 450] on div "Crush & Fold" at bounding box center [890, 454] width 165 height 33
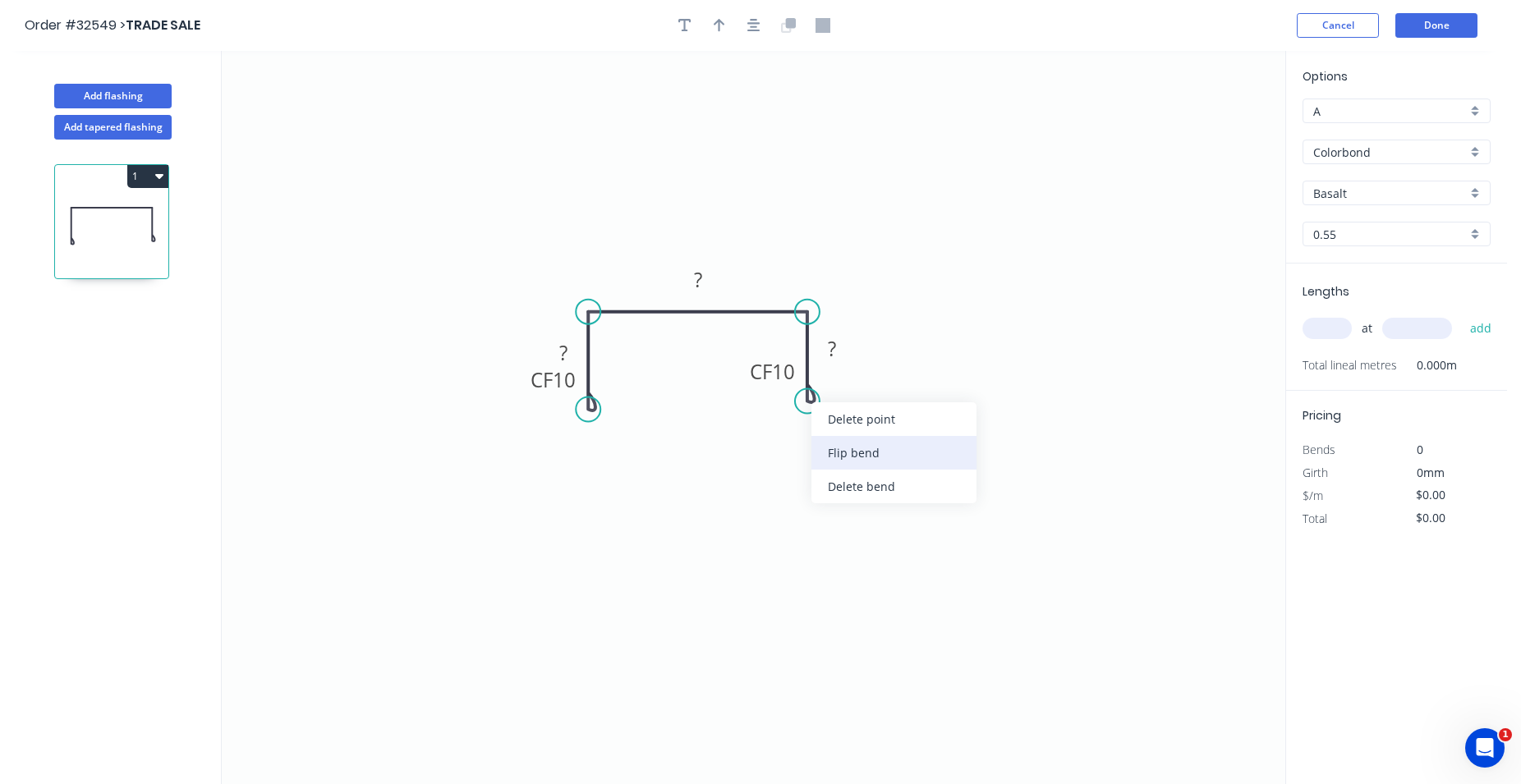
click at [855, 449] on div "Flip bend" at bounding box center [894, 452] width 165 height 33
click at [839, 349] on rect at bounding box center [831, 349] width 33 height 23
click at [836, 349] on tspan "?" at bounding box center [832, 349] width 9 height 27
click at [919, 410] on icon "0 CF 10 ? ? CF 10 40" at bounding box center [753, 417] width 1064 height 733
click at [703, 282] on rect at bounding box center [697, 280] width 33 height 23
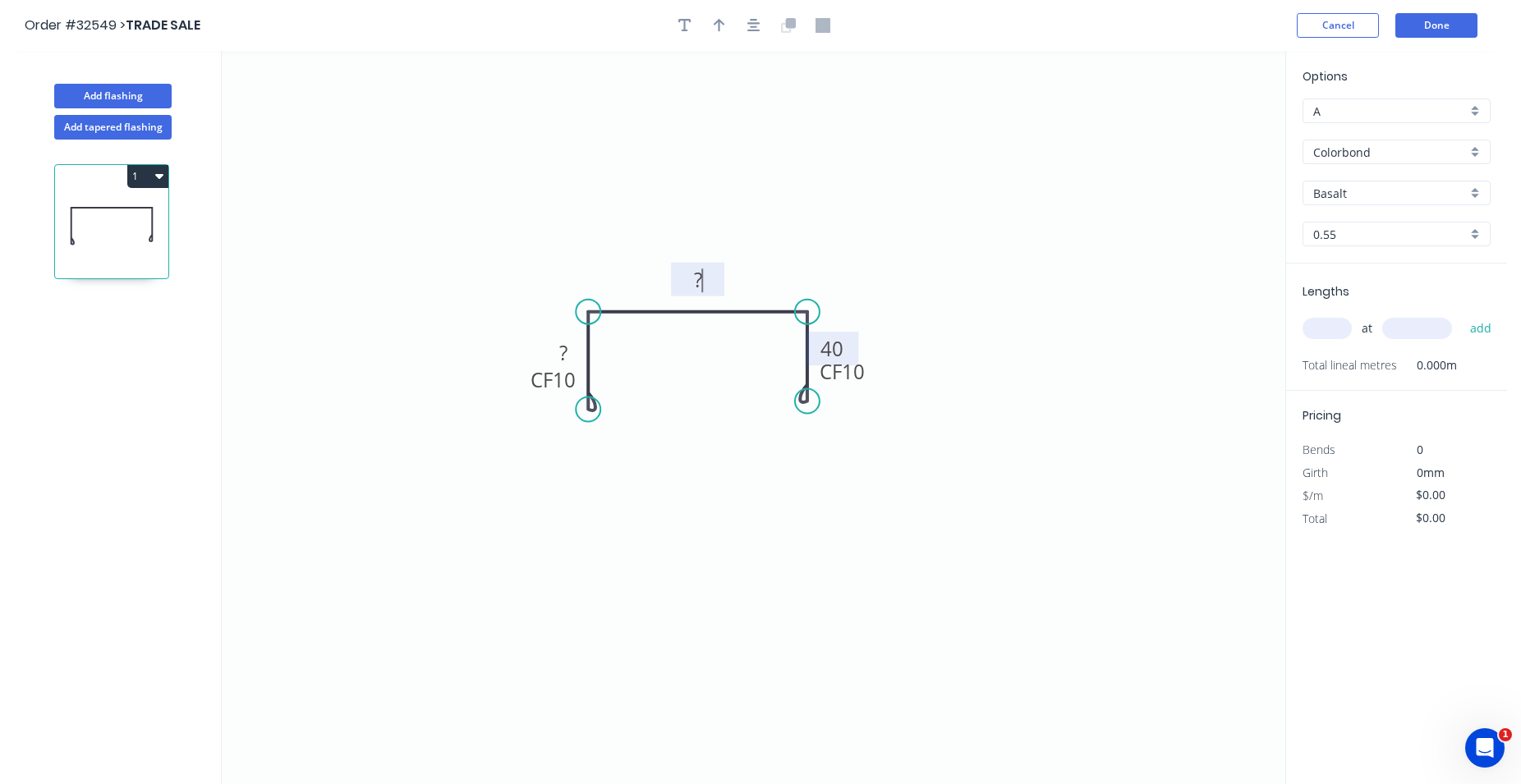
click at [703, 280] on rect at bounding box center [697, 280] width 33 height 23
click at [746, 240] on icon "0 CF 10 ? 170 CF 10 40" at bounding box center [753, 417] width 1064 height 733
click at [565, 357] on tspan "?" at bounding box center [564, 353] width 9 height 27
click at [564, 352] on tspan "?" at bounding box center [564, 353] width 9 height 27
click at [477, 335] on icon "0 CF 10 40 170 CF 10 40" at bounding box center [753, 417] width 1064 height 733
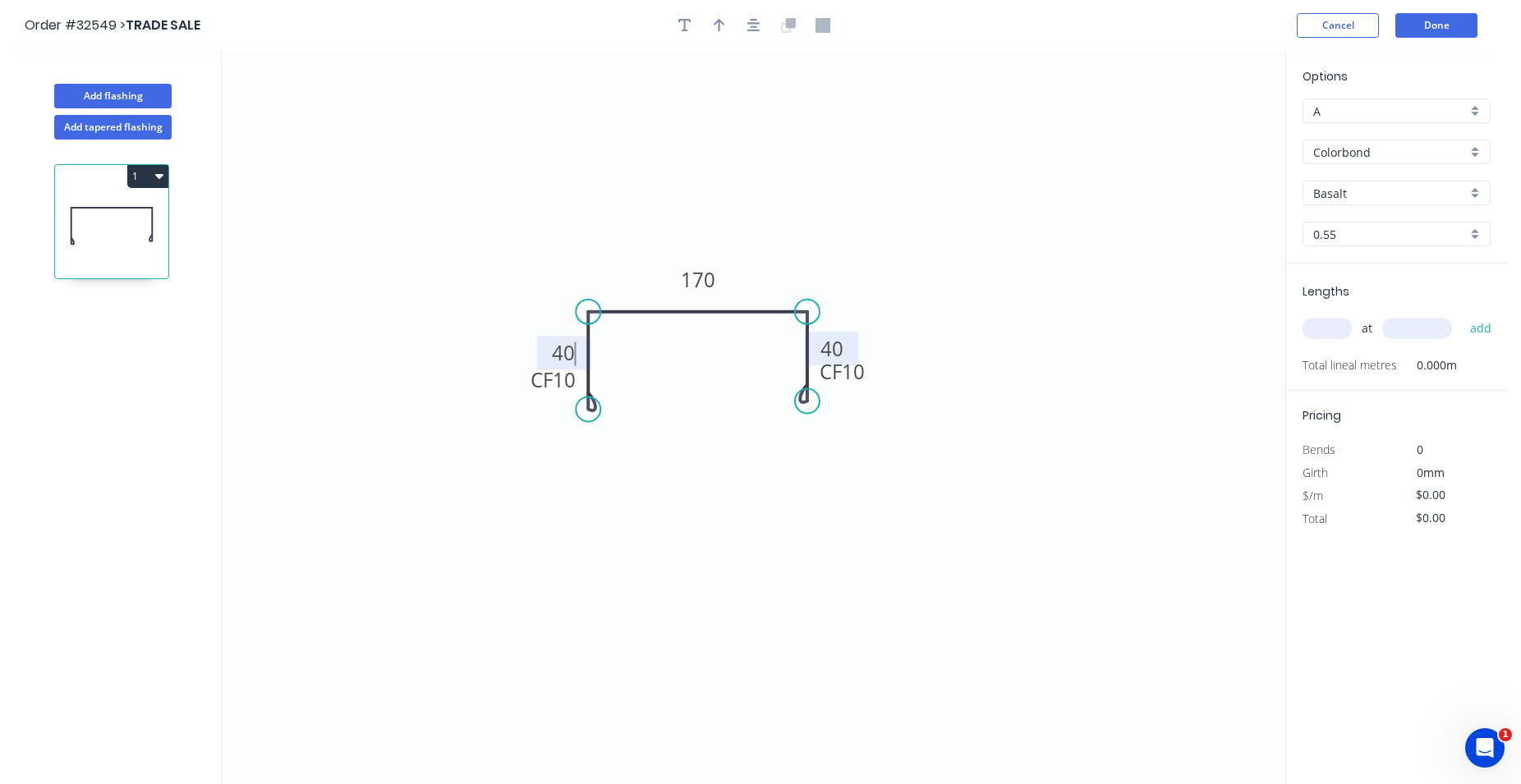
type input "$18.79"
click at [1346, 197] on input "Basalt" at bounding box center [1390, 193] width 154 height 17
click at [1385, 333] on div "Monument" at bounding box center [1396, 330] width 186 height 29
type input "Monument"
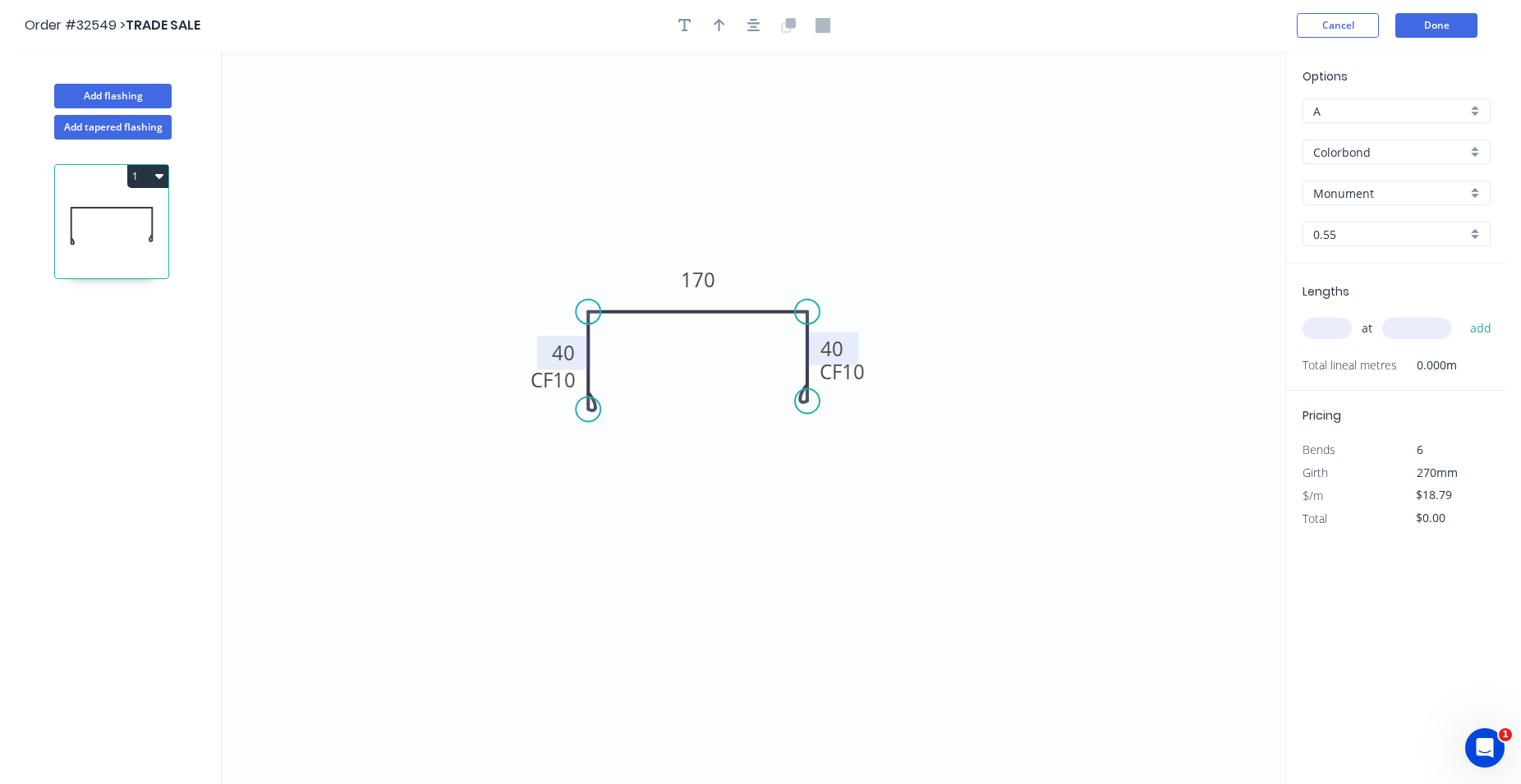
click at [1342, 328] on input "text" at bounding box center [1326, 328] width 49 height 21
type input "1"
drag, startPoint x: 1394, startPoint y: 333, endPoint x: 1393, endPoint y: 346, distance: 13.0
click at [1395, 334] on input "text" at bounding box center [1416, 328] width 69 height 21
type input "1000"
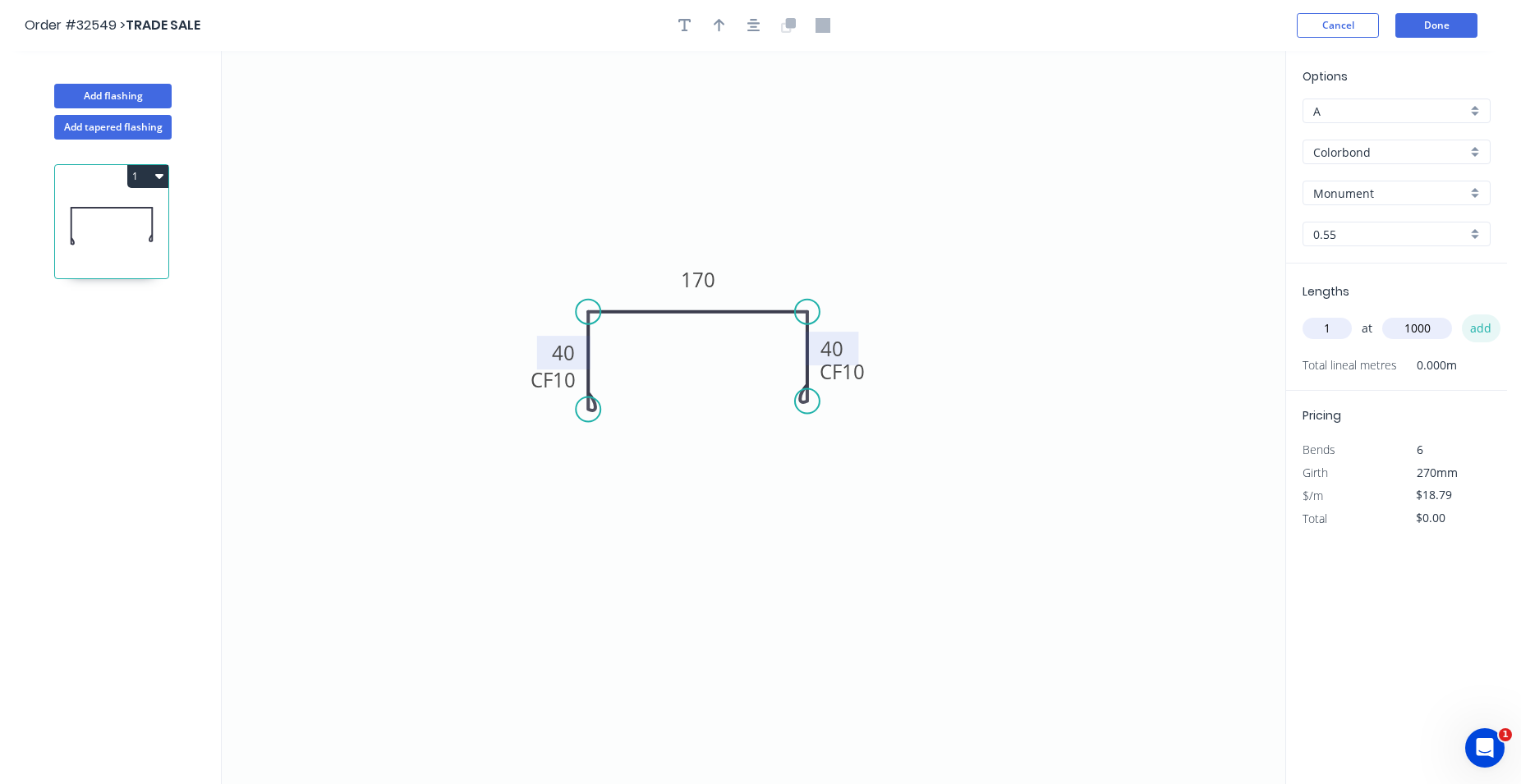
click at [1480, 320] on button "add" at bounding box center [1481, 329] width 39 height 28
type input "$18.79"
click at [1426, 18] on button "Done" at bounding box center [1436, 25] width 82 height 25
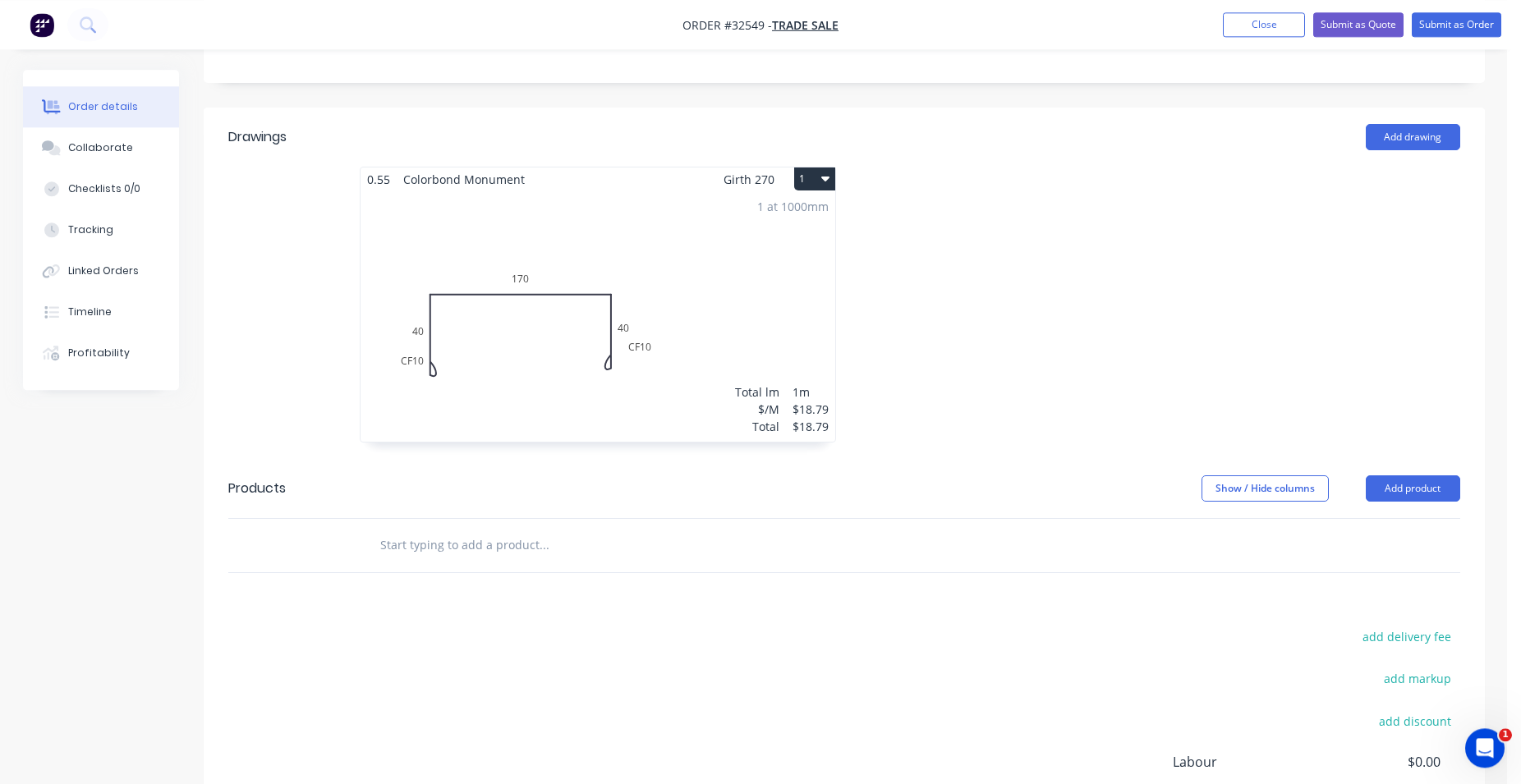
scroll to position [335, 0]
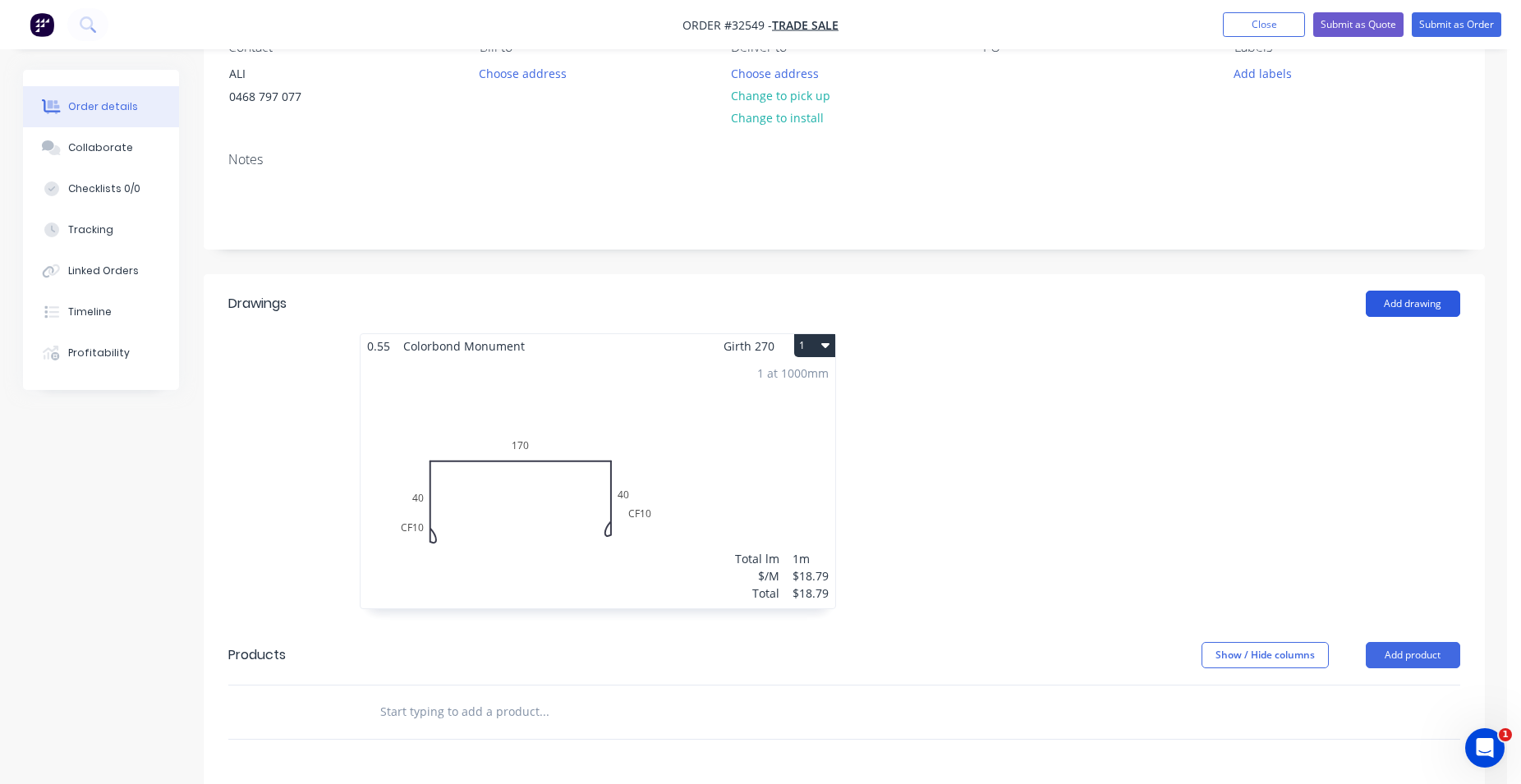
click at [1432, 297] on button "Add drawing" at bounding box center [1413, 304] width 94 height 27
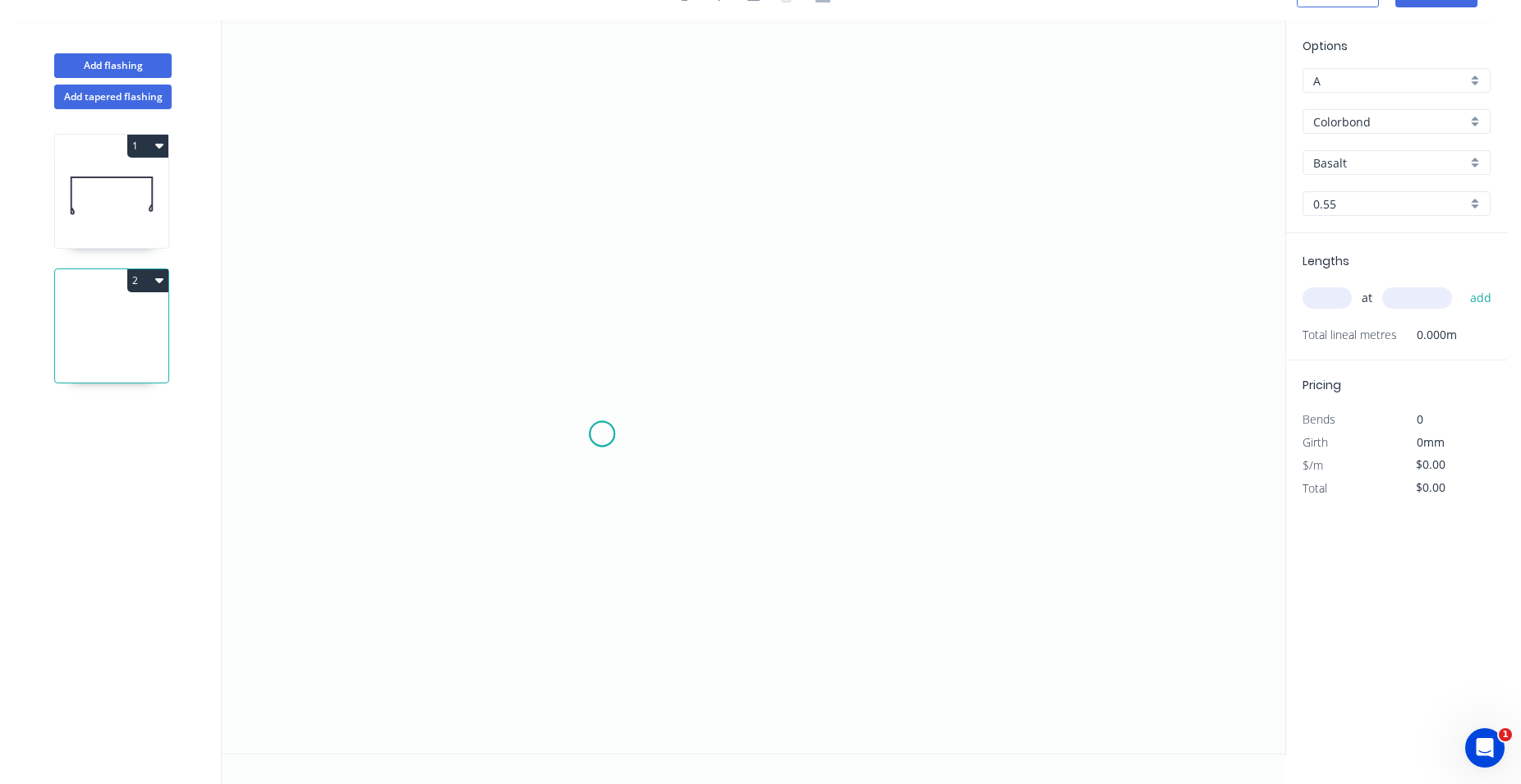
click at [602, 434] on icon "0" at bounding box center [753, 387] width 1064 height 733
drag, startPoint x: 602, startPoint y: 434, endPoint x: 598, endPoint y: 333, distance: 101.1
click at [598, 333] on icon "0" at bounding box center [753, 387] width 1064 height 733
drag, startPoint x: 609, startPoint y: 334, endPoint x: 809, endPoint y: 329, distance: 200.1
click at [809, 329] on icon "0 ?" at bounding box center [753, 387] width 1064 height 733
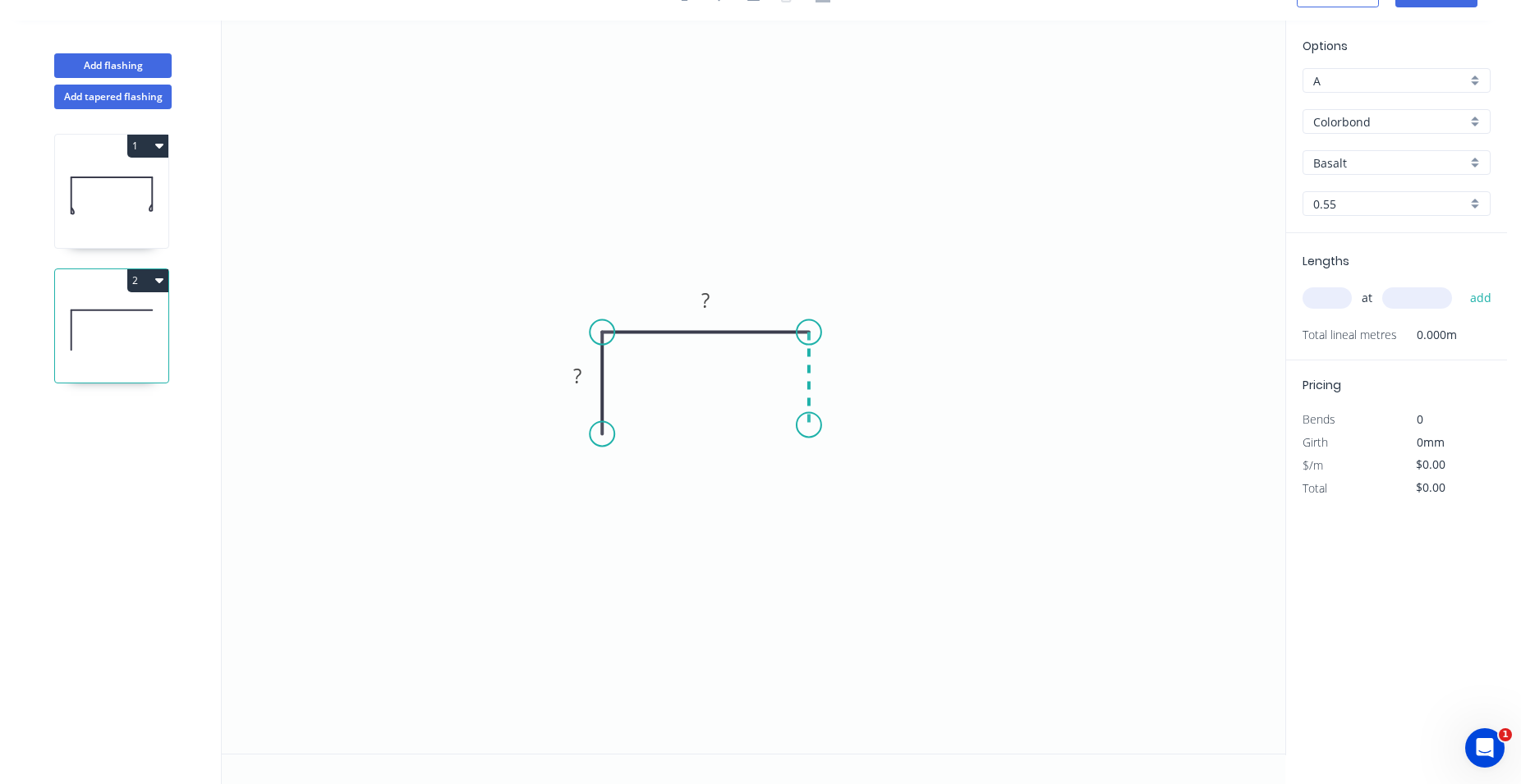
drag, startPoint x: 812, startPoint y: 343, endPoint x: 807, endPoint y: 425, distance: 82.2
click at [807, 425] on icon "0 ? ?" at bounding box center [753, 387] width 1064 height 733
click at [842, 475] on div "Crush & Fold" at bounding box center [889, 482] width 165 height 33
click at [833, 476] on div "Flip bend" at bounding box center [887, 478] width 165 height 33
click at [631, 480] on div "Crush & Fold" at bounding box center [685, 486] width 165 height 33
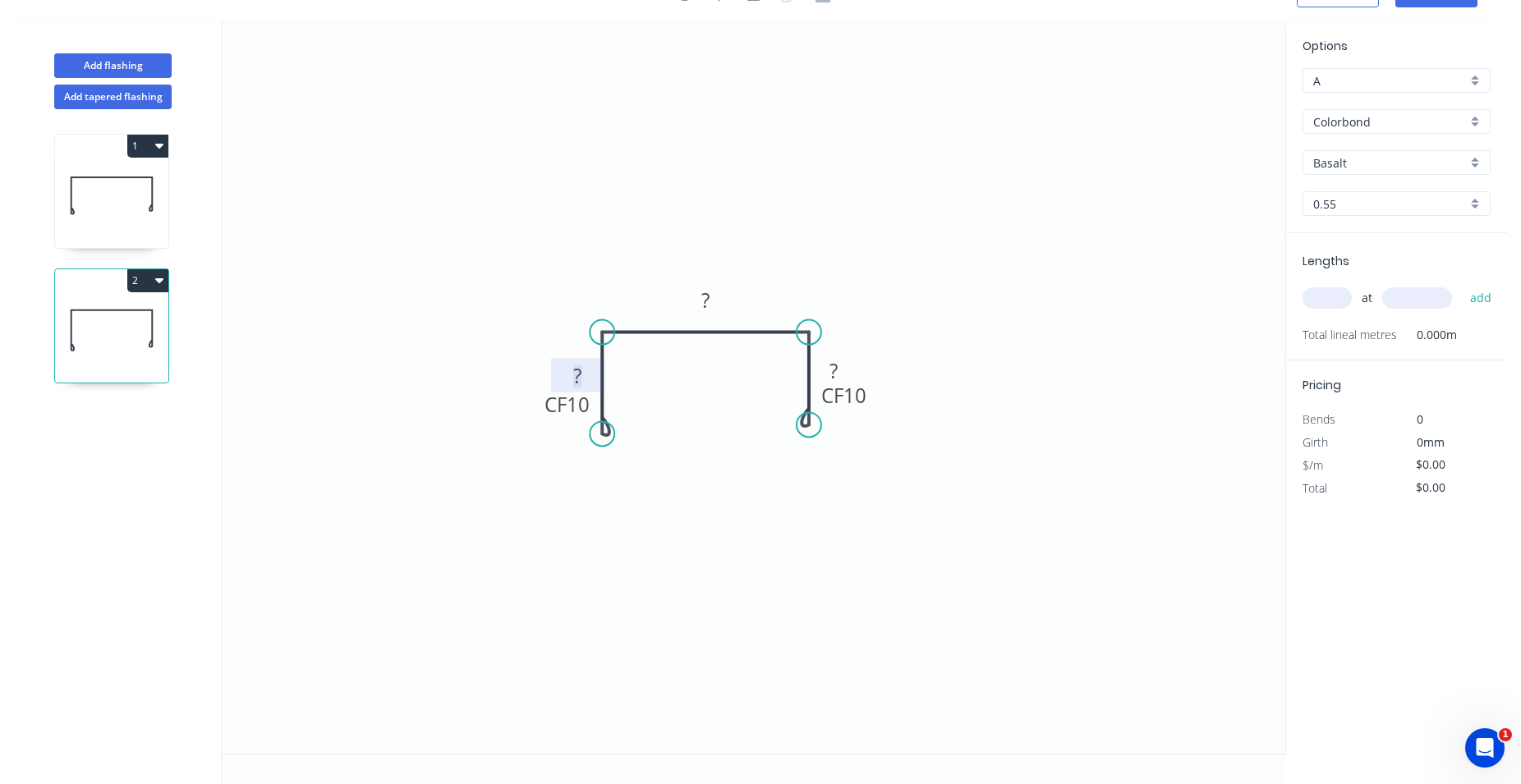
click at [576, 383] on tspan "?" at bounding box center [577, 376] width 9 height 27
click at [579, 377] on tspan "?" at bounding box center [577, 376] width 9 height 27
click at [535, 268] on icon "0 CF 10 40 ? CF 10 ?" at bounding box center [753, 387] width 1064 height 733
click at [839, 374] on rect at bounding box center [833, 371] width 33 height 23
click at [839, 372] on rect at bounding box center [833, 371] width 33 height 23
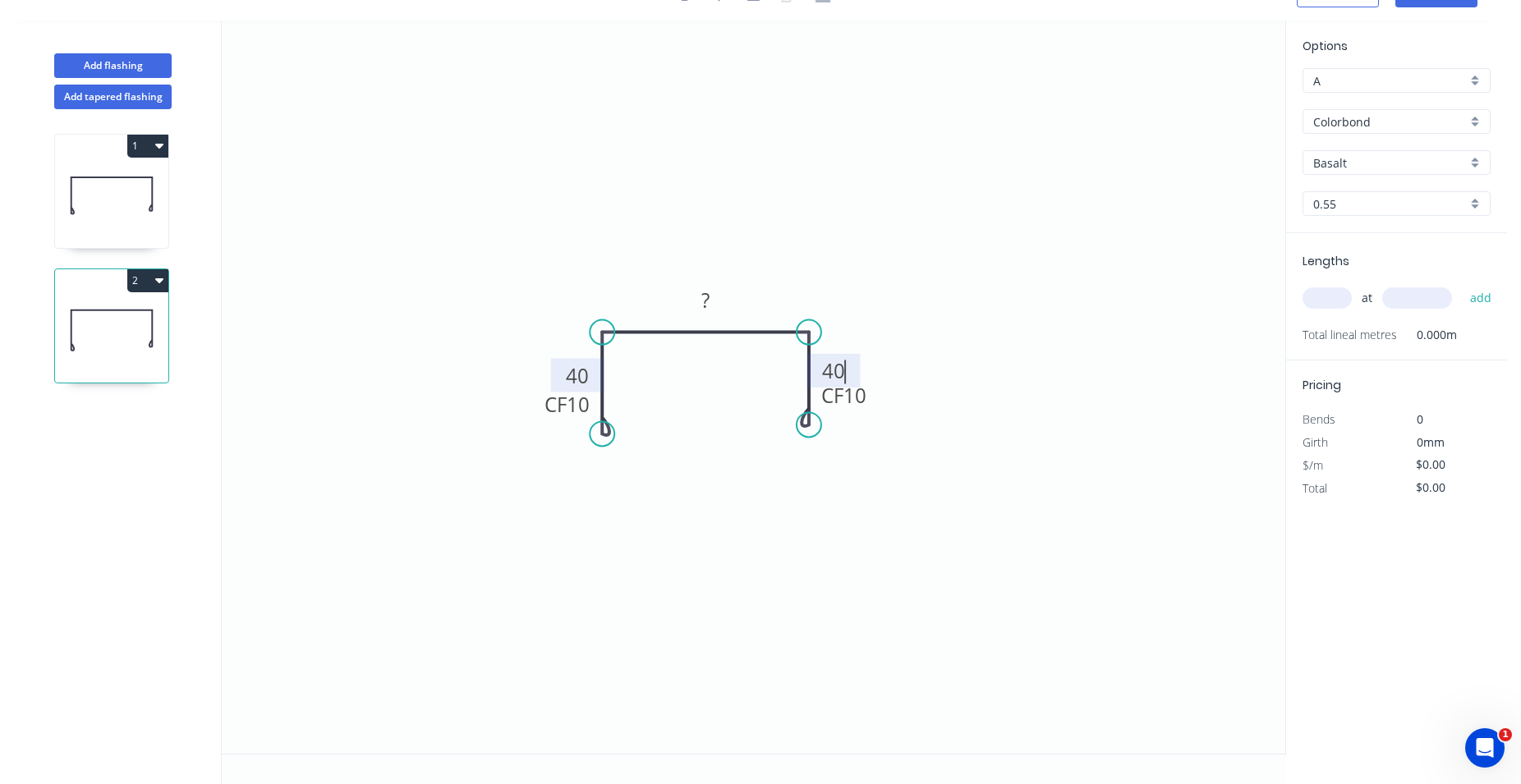
click at [858, 462] on icon "0 CF 10 40 ? CF 10 40" at bounding box center [753, 387] width 1064 height 733
click at [715, 310] on rect at bounding box center [705, 301] width 33 height 23
click at [714, 306] on rect at bounding box center [705, 301] width 33 height 23
click at [820, 256] on icon "0 CF 10 40 115 CF 10 40" at bounding box center [753, 387] width 1064 height 733
type input "$17.04"
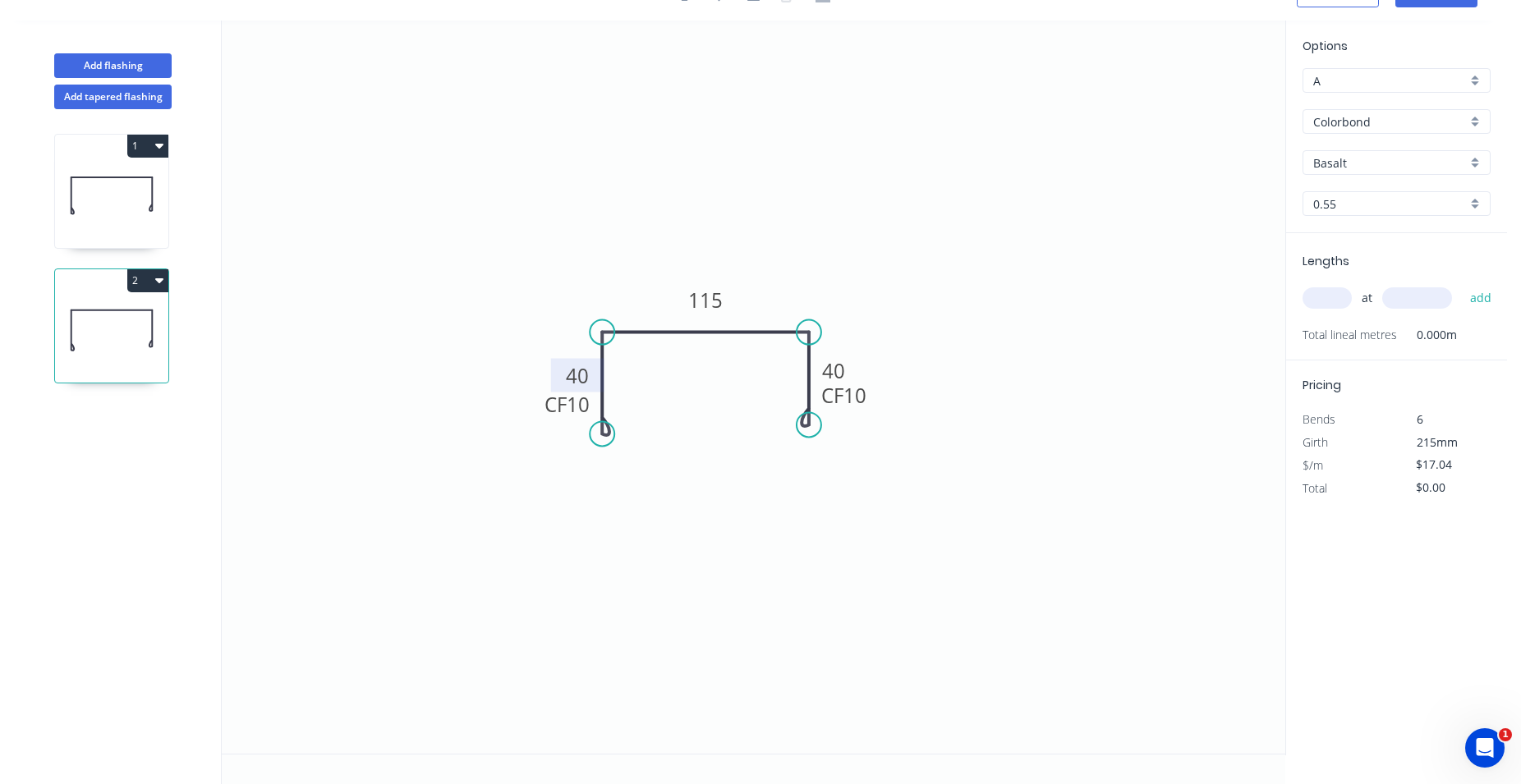
click at [1331, 161] on input "Basalt" at bounding box center [1390, 163] width 154 height 17
click at [1392, 311] on div "Monument" at bounding box center [1396, 316] width 186 height 29
type input "Monument"
click at [1335, 299] on input "text" at bounding box center [1326, 298] width 49 height 21
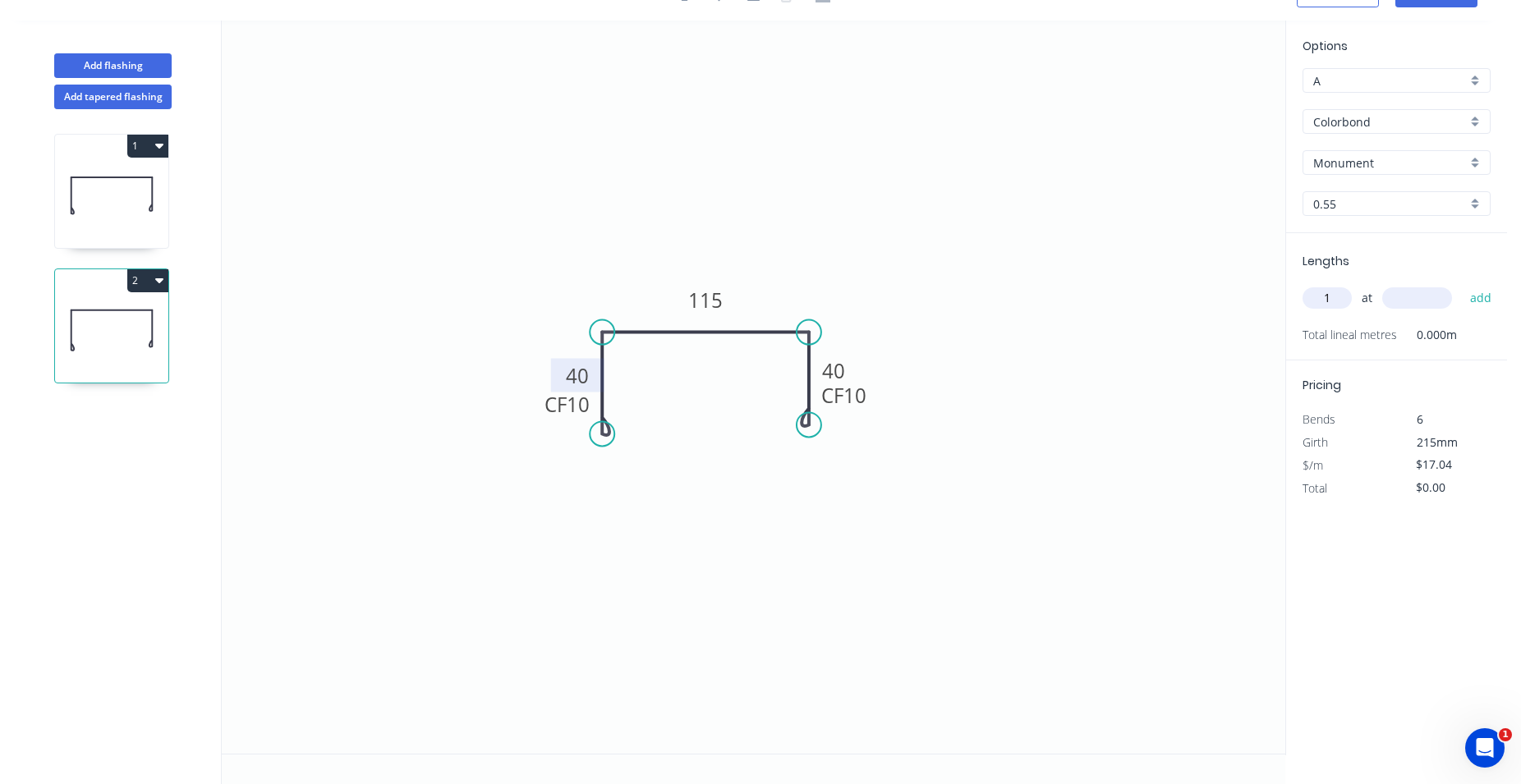
type input "1"
drag, startPoint x: 1394, startPoint y: 291, endPoint x: 1396, endPoint y: 300, distance: 9.2
click at [1395, 294] on input "text" at bounding box center [1416, 298] width 69 height 21
type input "3360"
click at [1481, 302] on button "add" at bounding box center [1481, 298] width 39 height 28
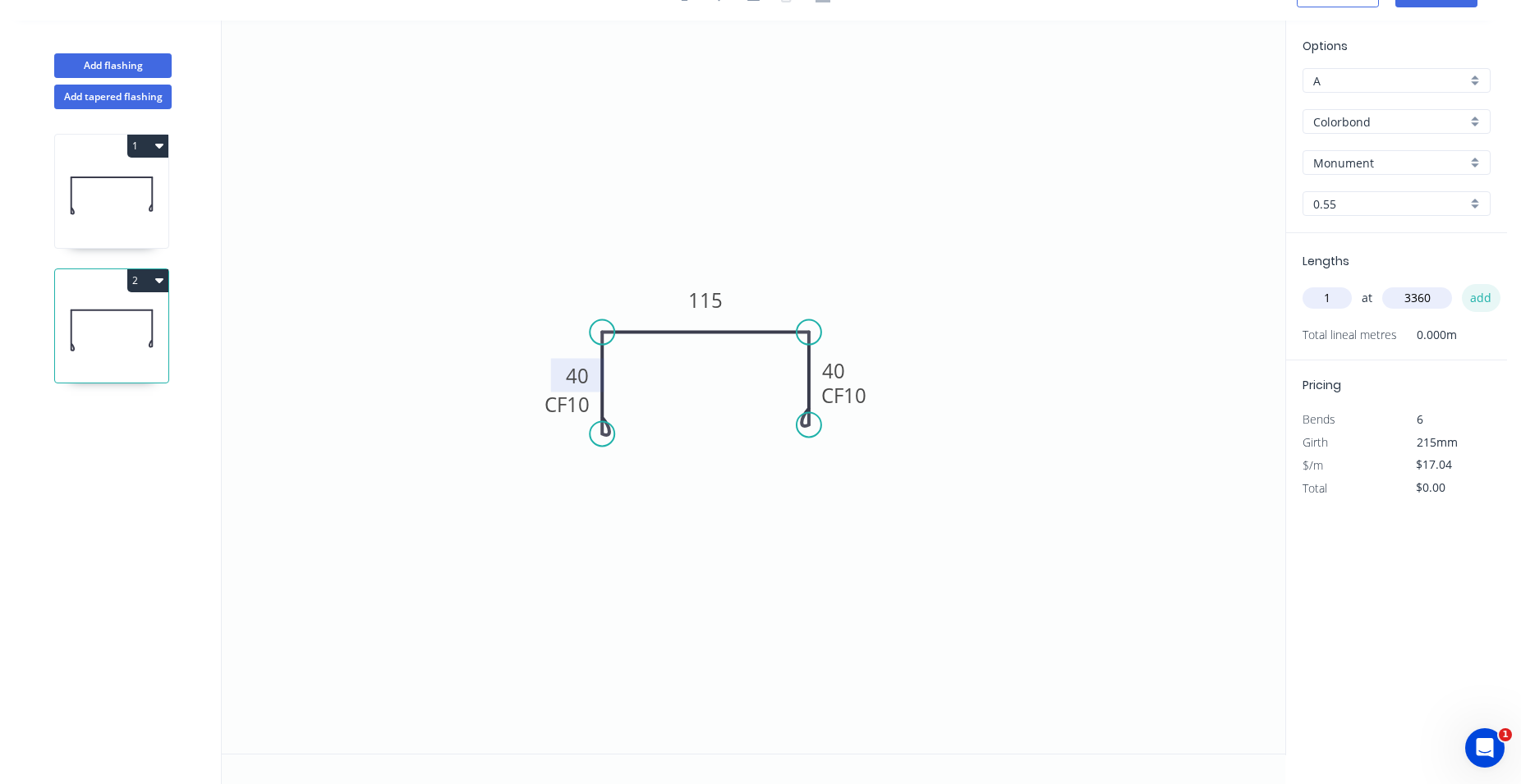
type input "$57.25"
type input "1"
click at [1390, 298] on input "text" at bounding box center [1416, 298] width 69 height 21
type input "1400"
click at [1482, 287] on button "add" at bounding box center [1481, 298] width 39 height 28
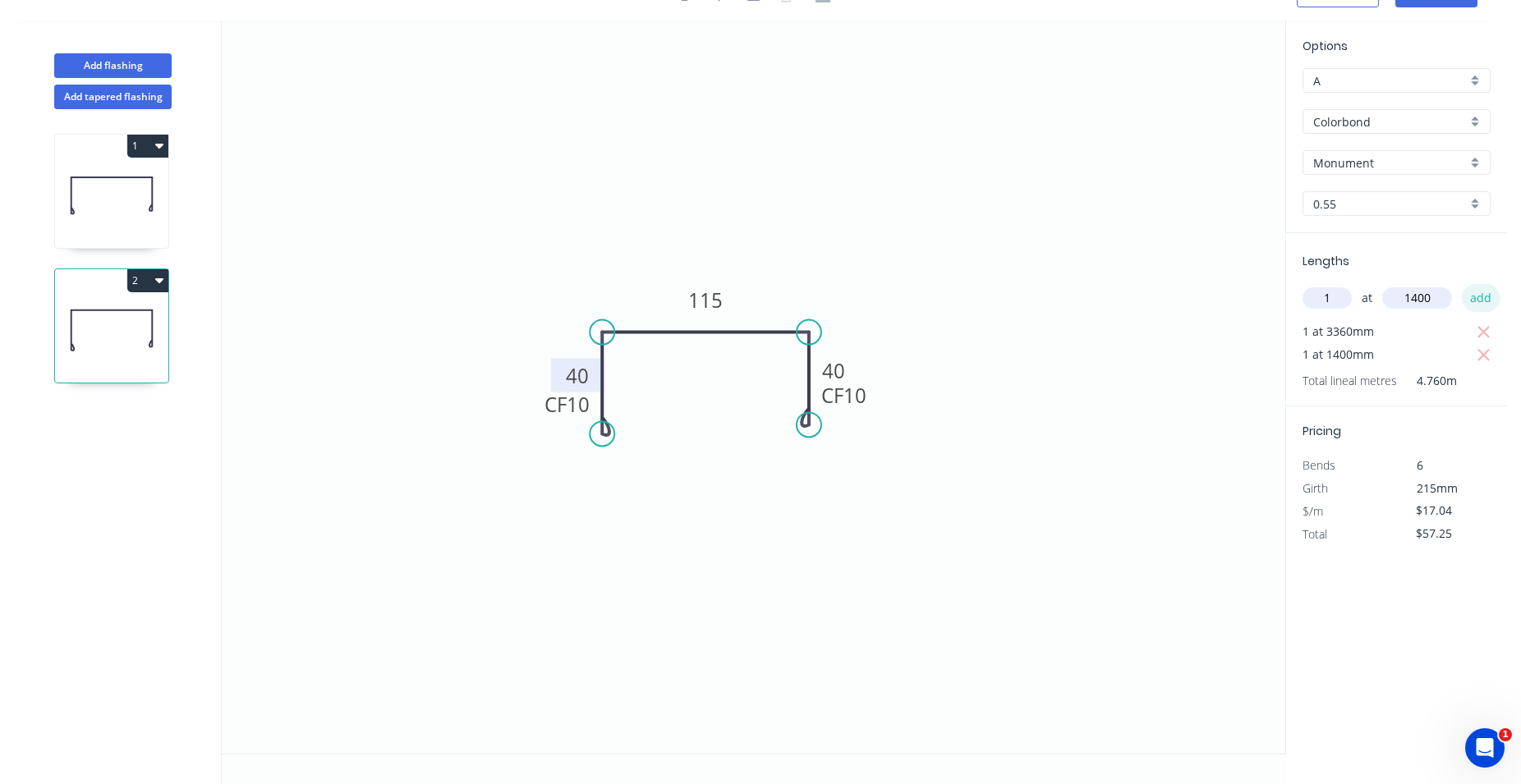
type input "$81.11"
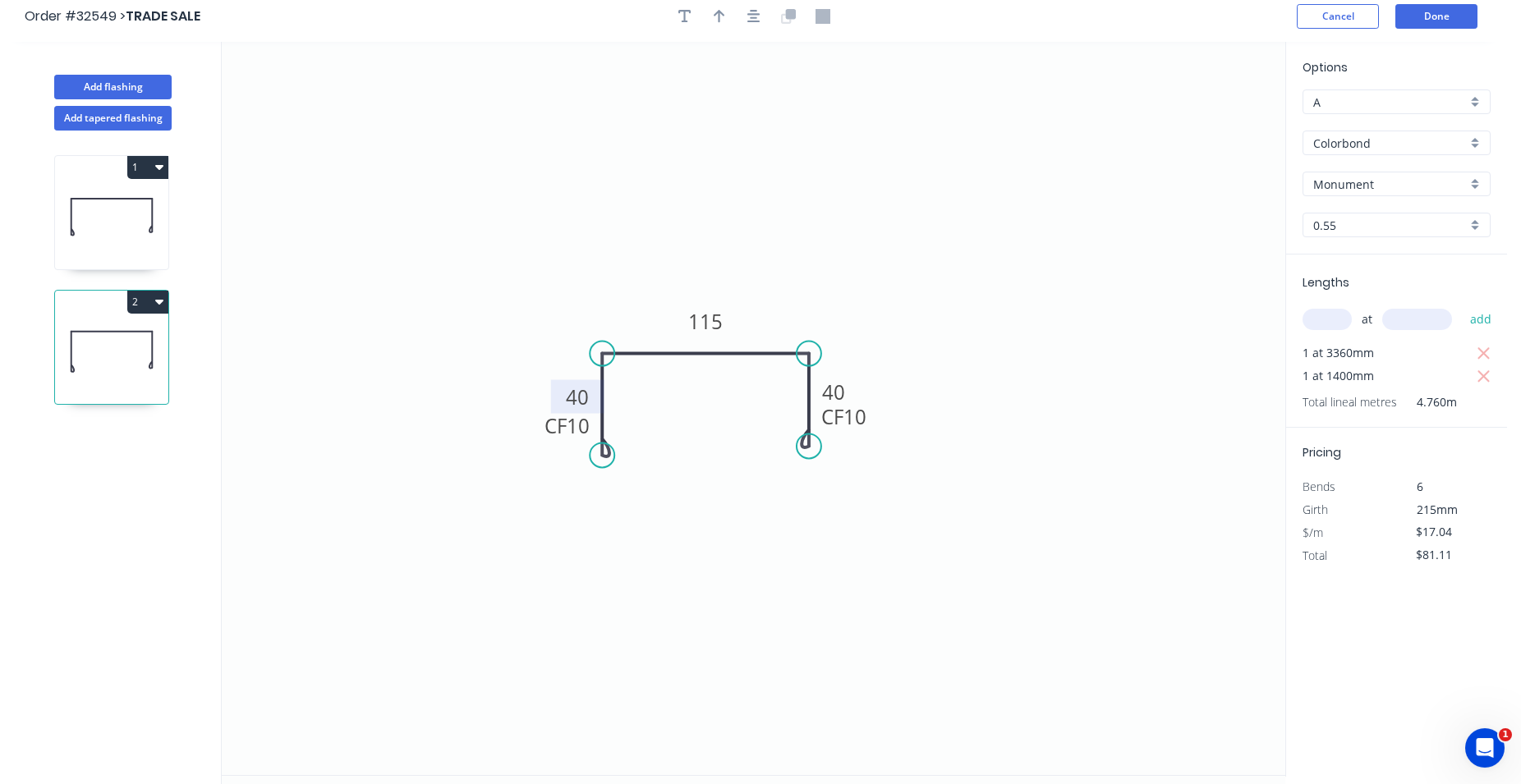
scroll to position [0, 0]
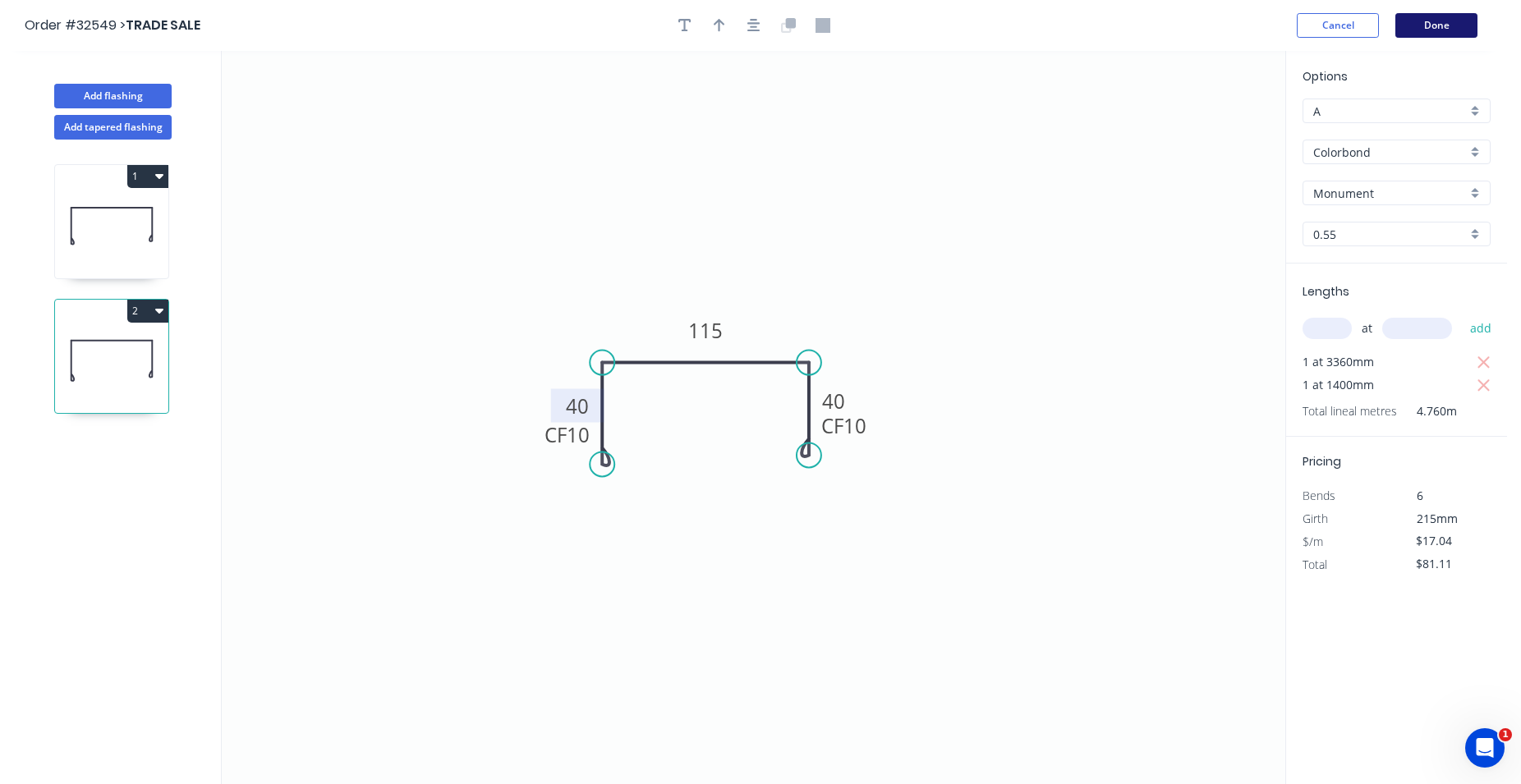
click at [1433, 28] on button "Done" at bounding box center [1436, 25] width 82 height 25
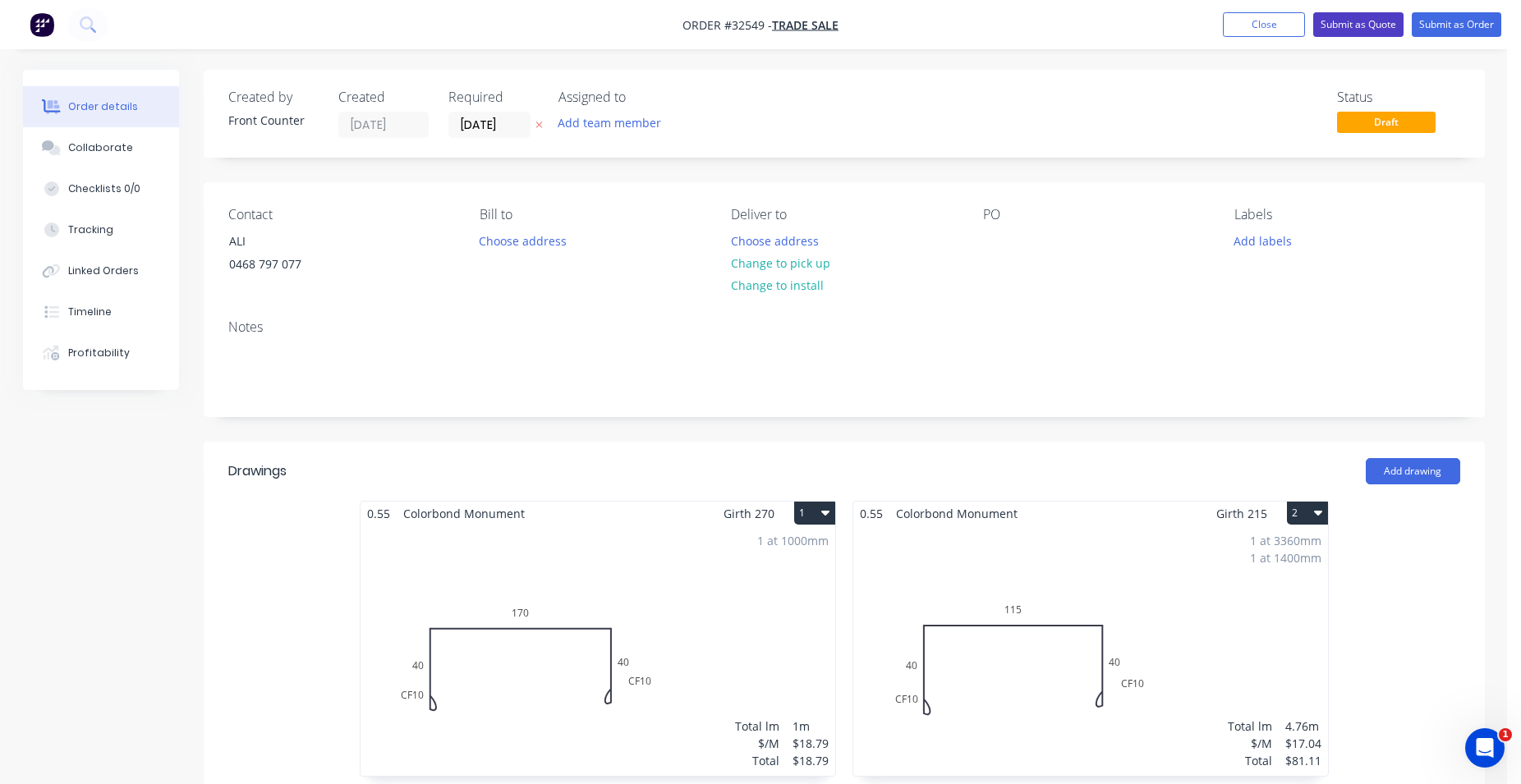
click at [1333, 21] on button "Submit as Quote" at bounding box center [1358, 24] width 90 height 25
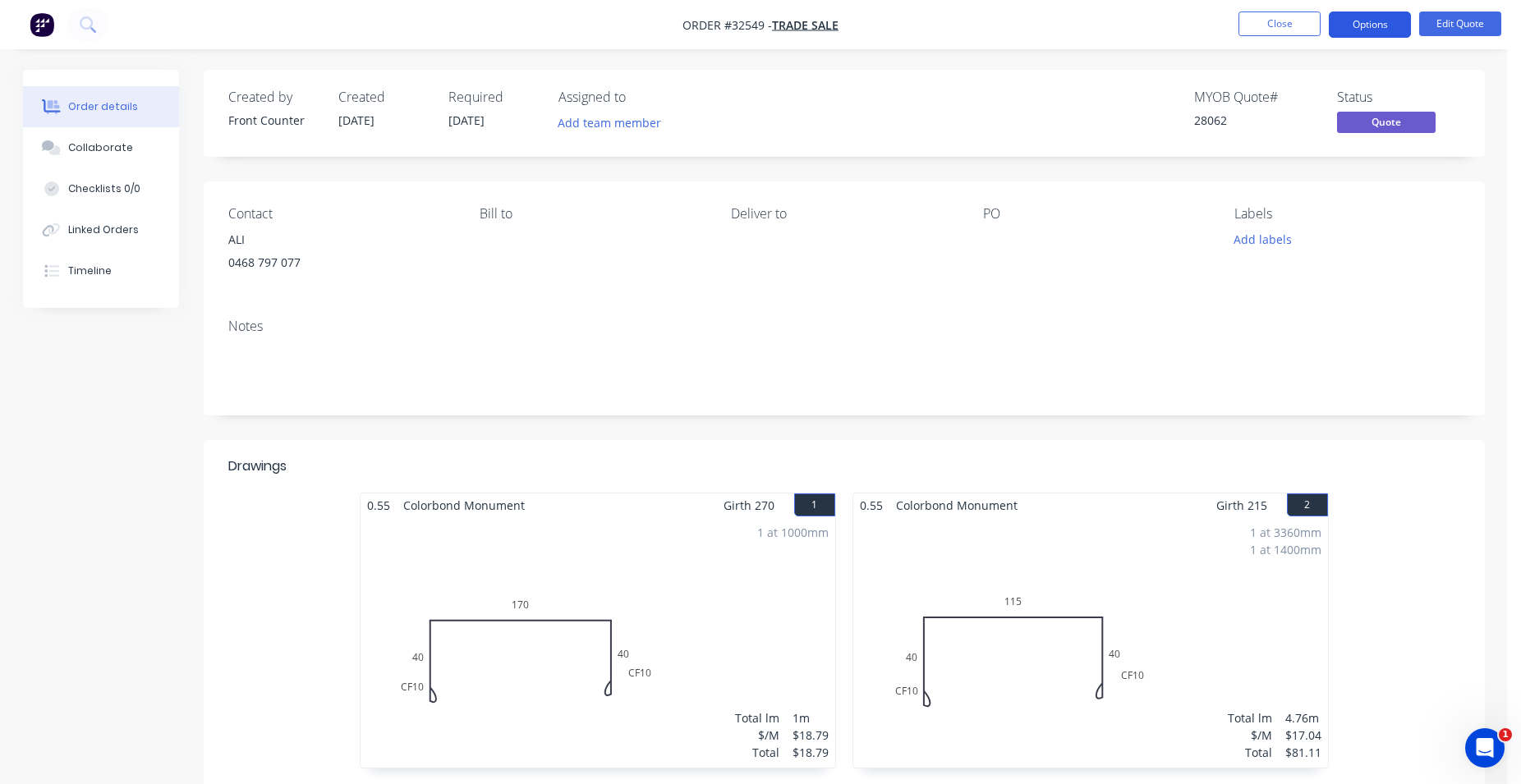
click at [1358, 27] on button "Options" at bounding box center [1370, 24] width 82 height 27
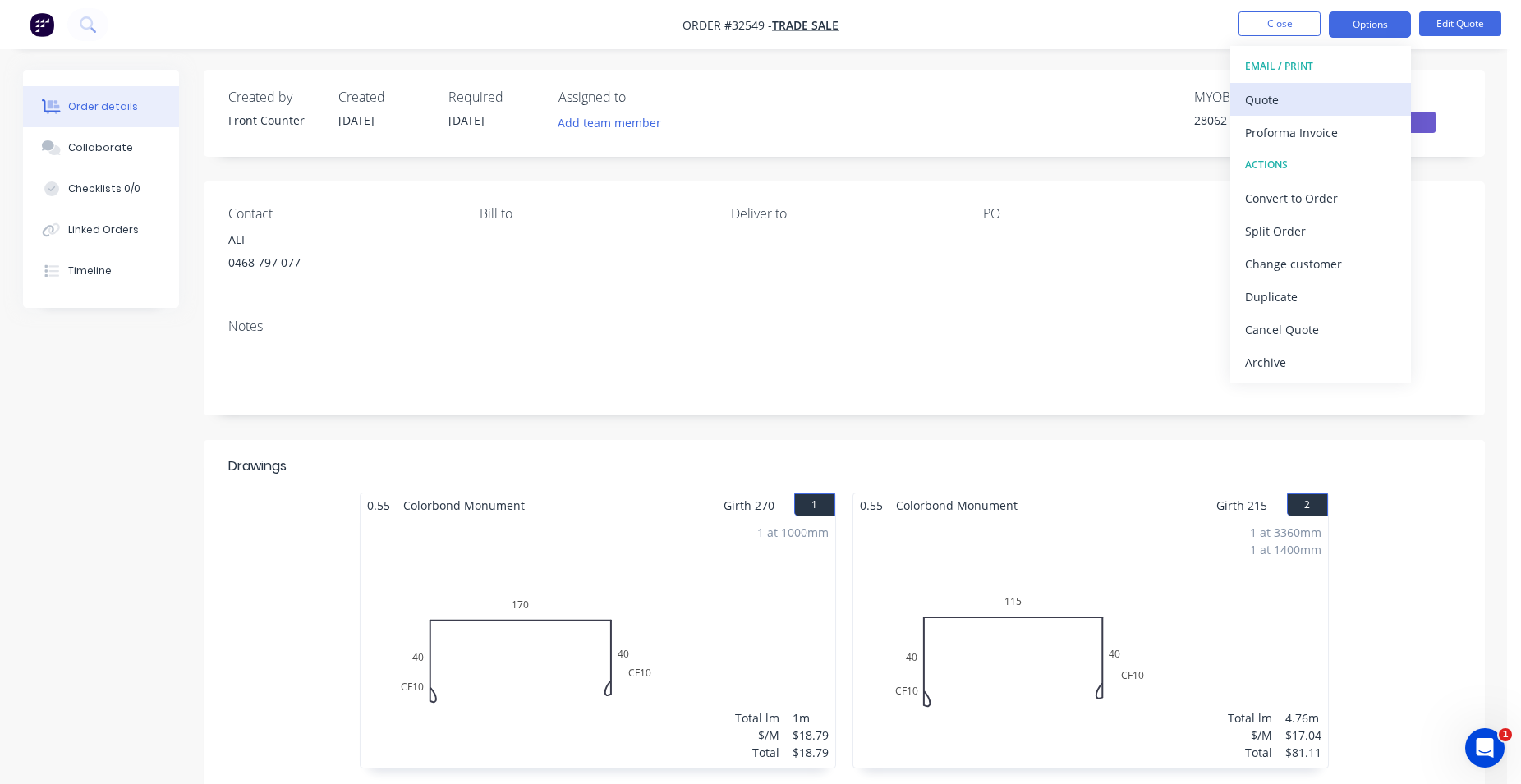
click at [1332, 93] on div "Quote" at bounding box center [1320, 100] width 151 height 24
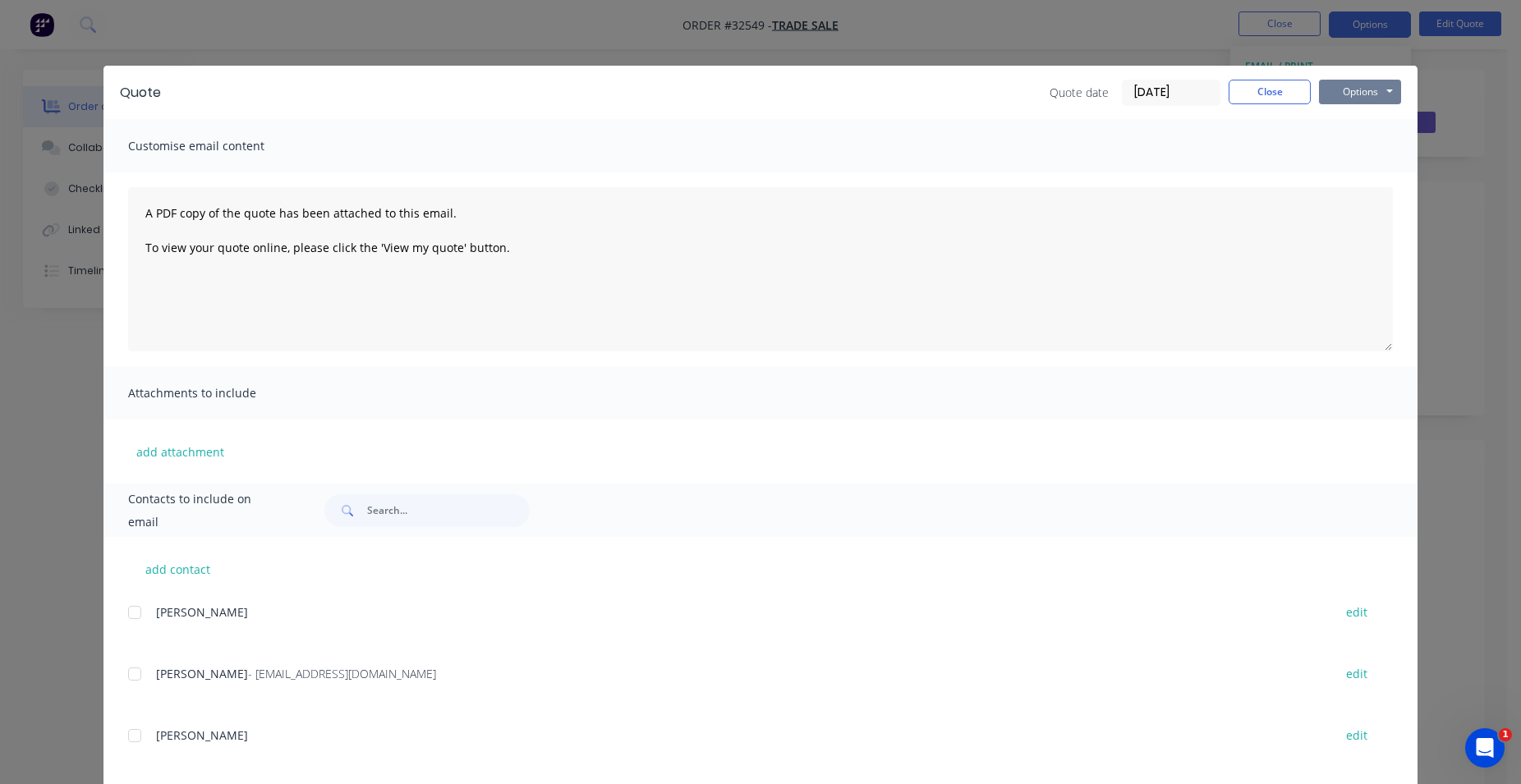
click at [1346, 92] on button "Options" at bounding box center [1360, 92] width 82 height 25
click at [1358, 136] on button "Print" at bounding box center [1371, 148] width 106 height 27
click at [1278, 87] on button "Close" at bounding box center [1270, 92] width 82 height 25
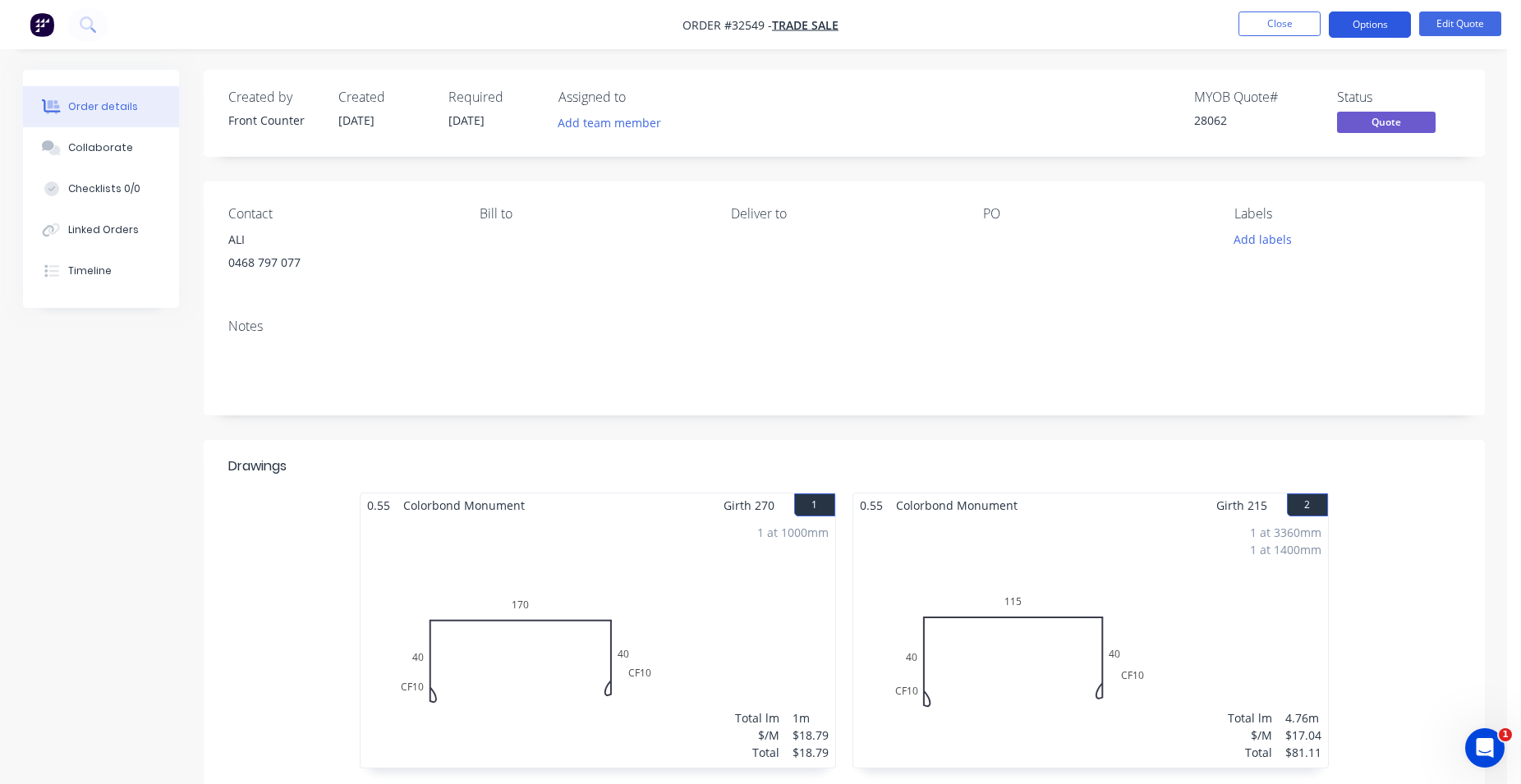
click at [1379, 15] on button "Options" at bounding box center [1370, 24] width 82 height 27
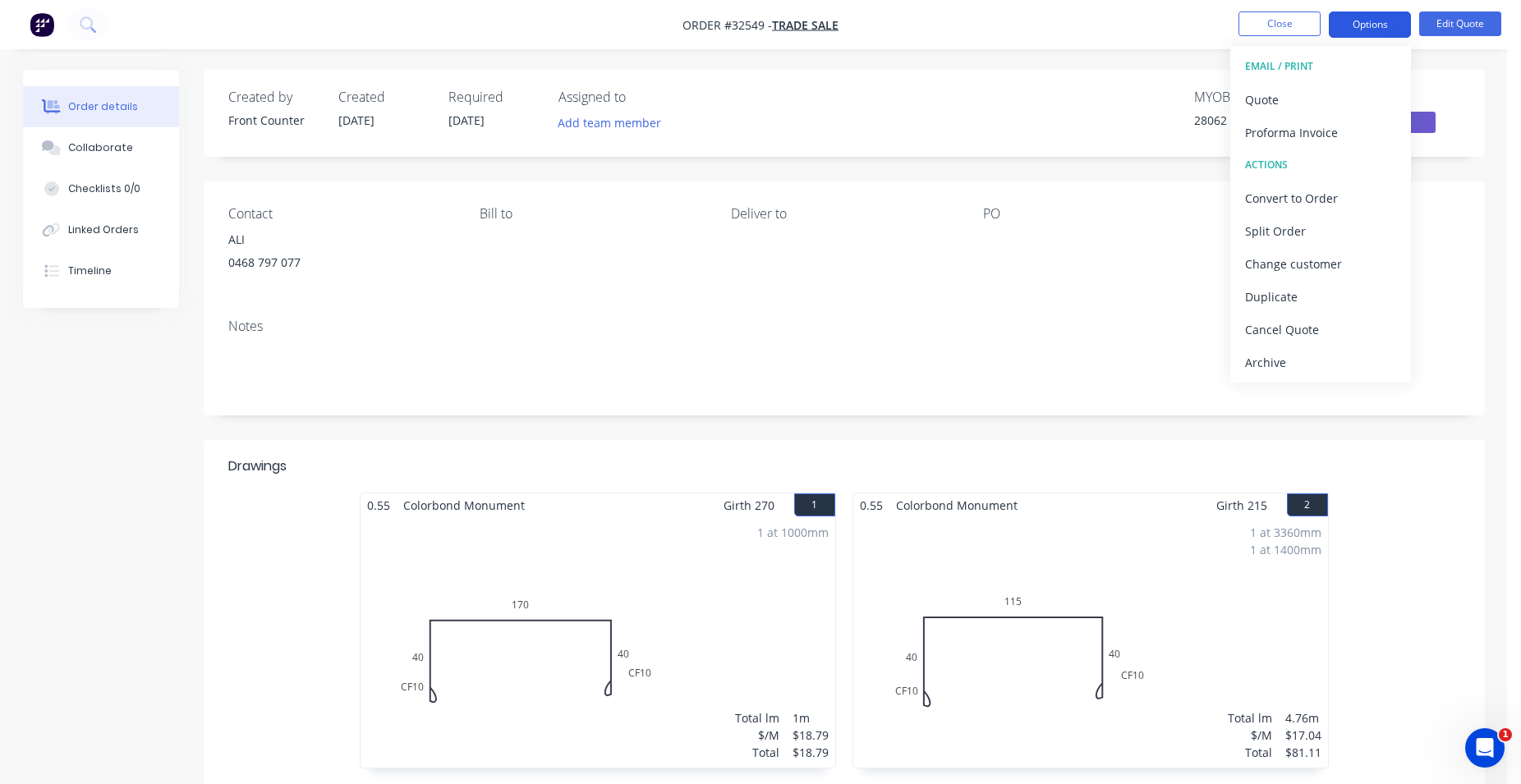
click at [1390, 27] on button "Options" at bounding box center [1370, 24] width 82 height 27
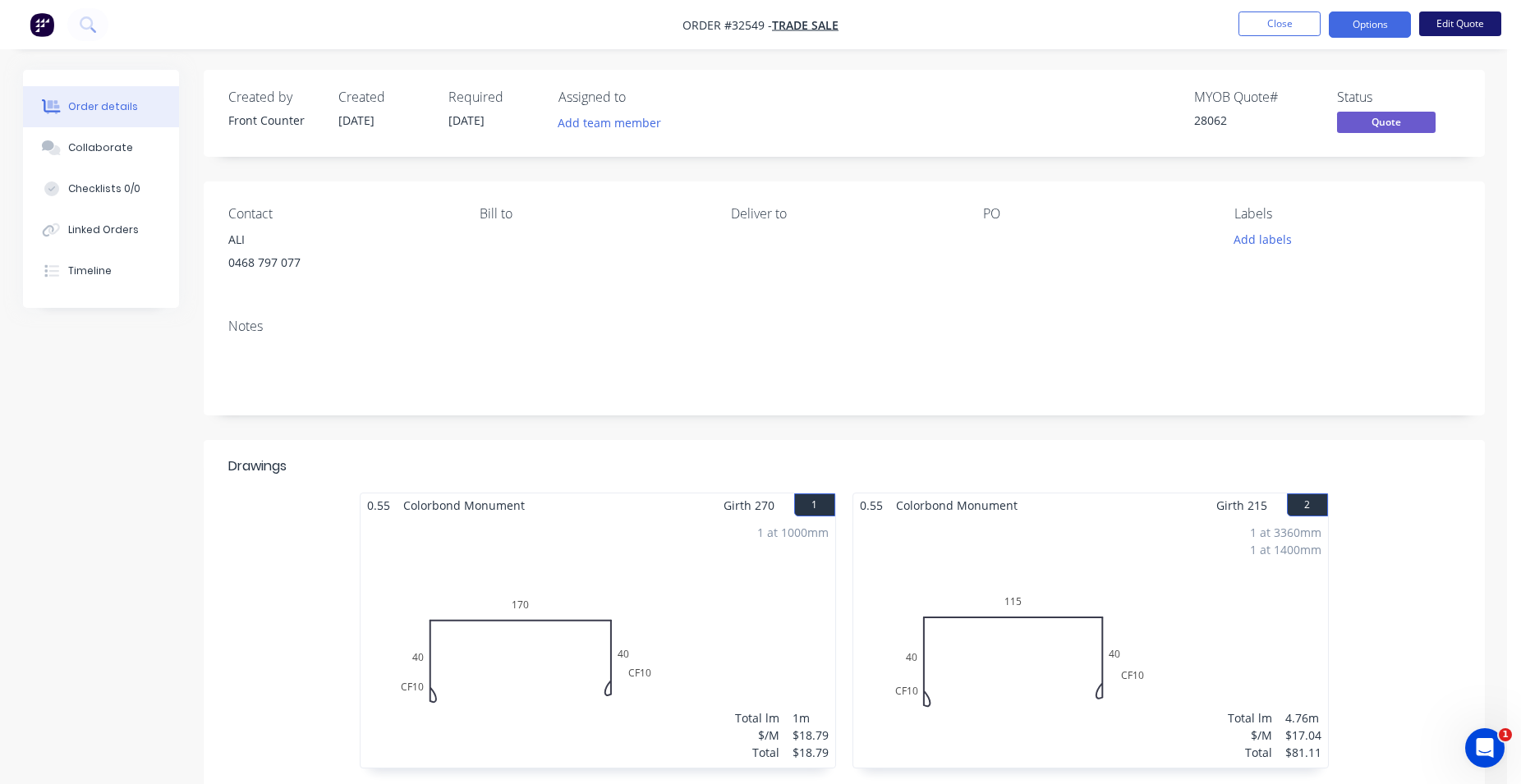
click at [1448, 19] on button "Edit Quote" at bounding box center [1460, 23] width 82 height 25
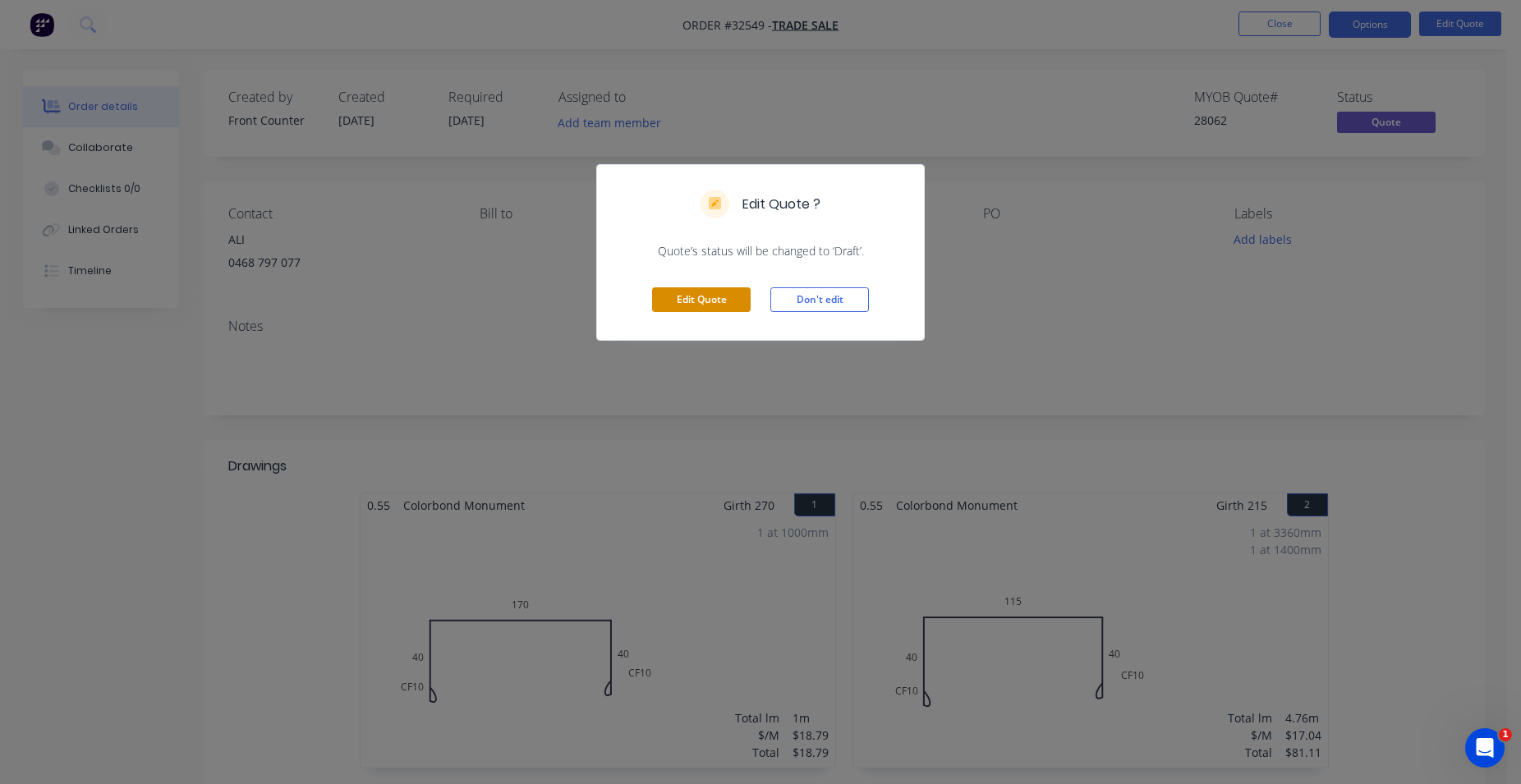
click at [734, 298] on button "Edit Quote" at bounding box center [701, 299] width 99 height 25
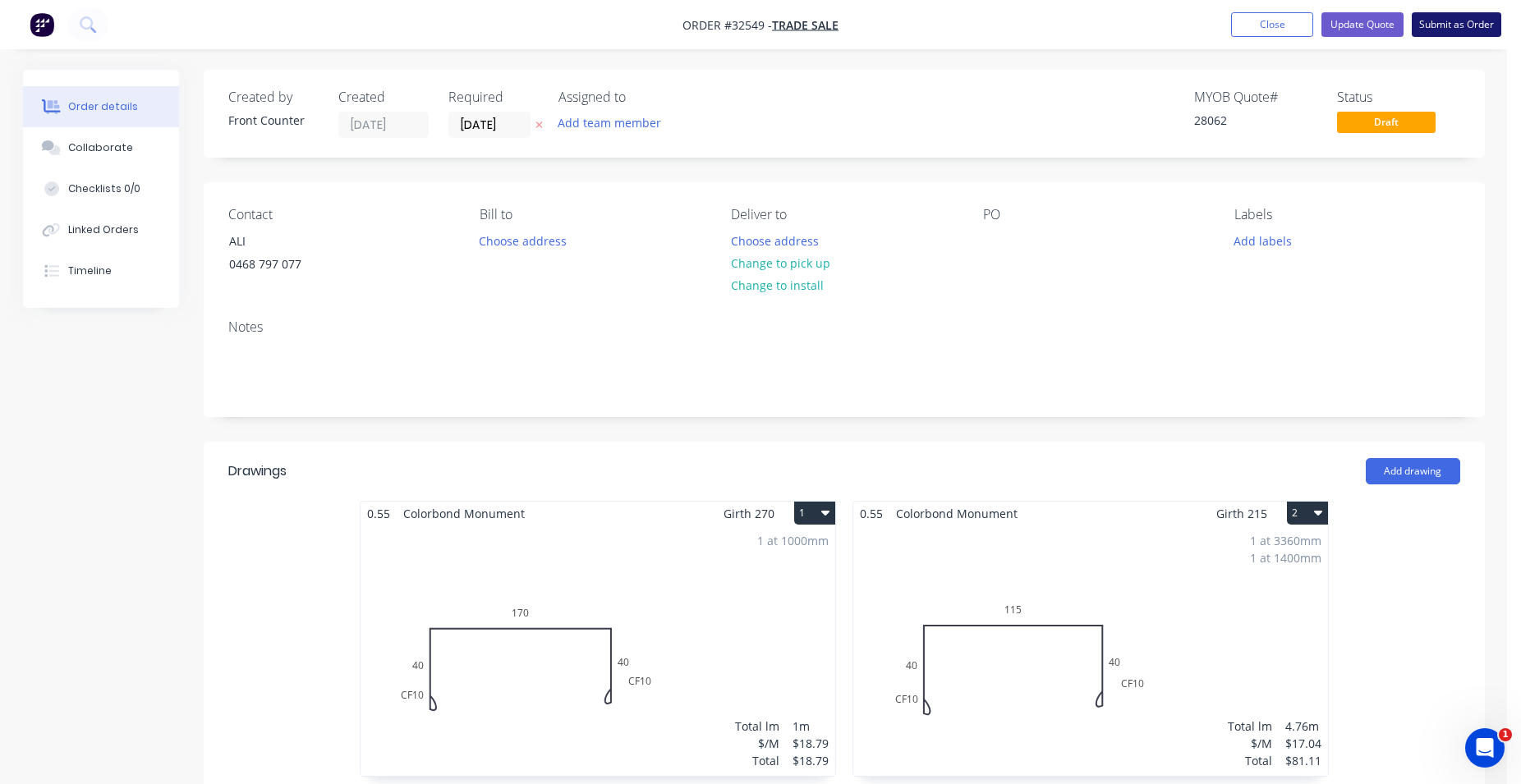
click at [1436, 21] on button "Submit as Order" at bounding box center [1456, 24] width 89 height 25
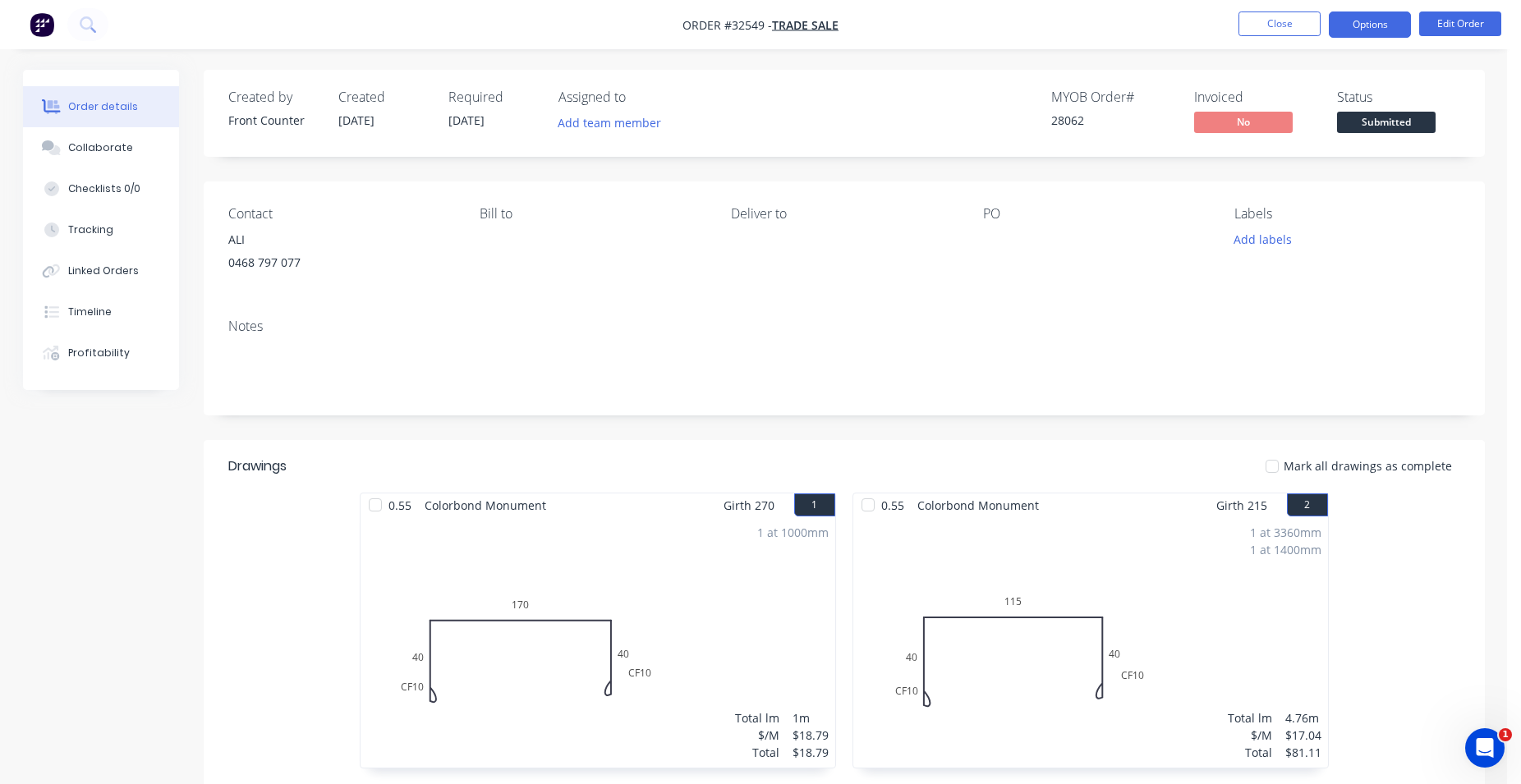
click at [1361, 29] on button "Options" at bounding box center [1370, 24] width 82 height 27
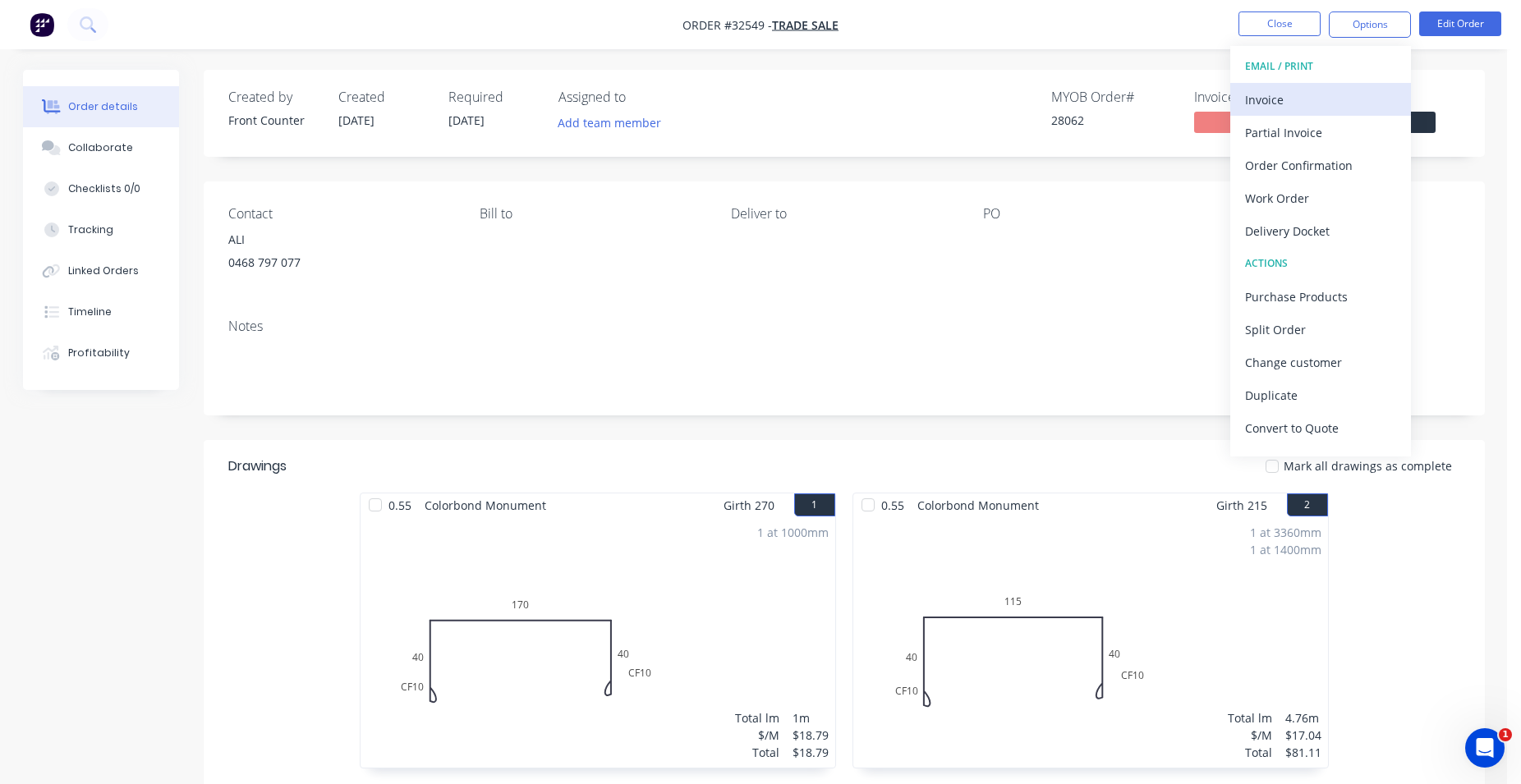
click at [1321, 103] on div "Invoice" at bounding box center [1320, 100] width 151 height 24
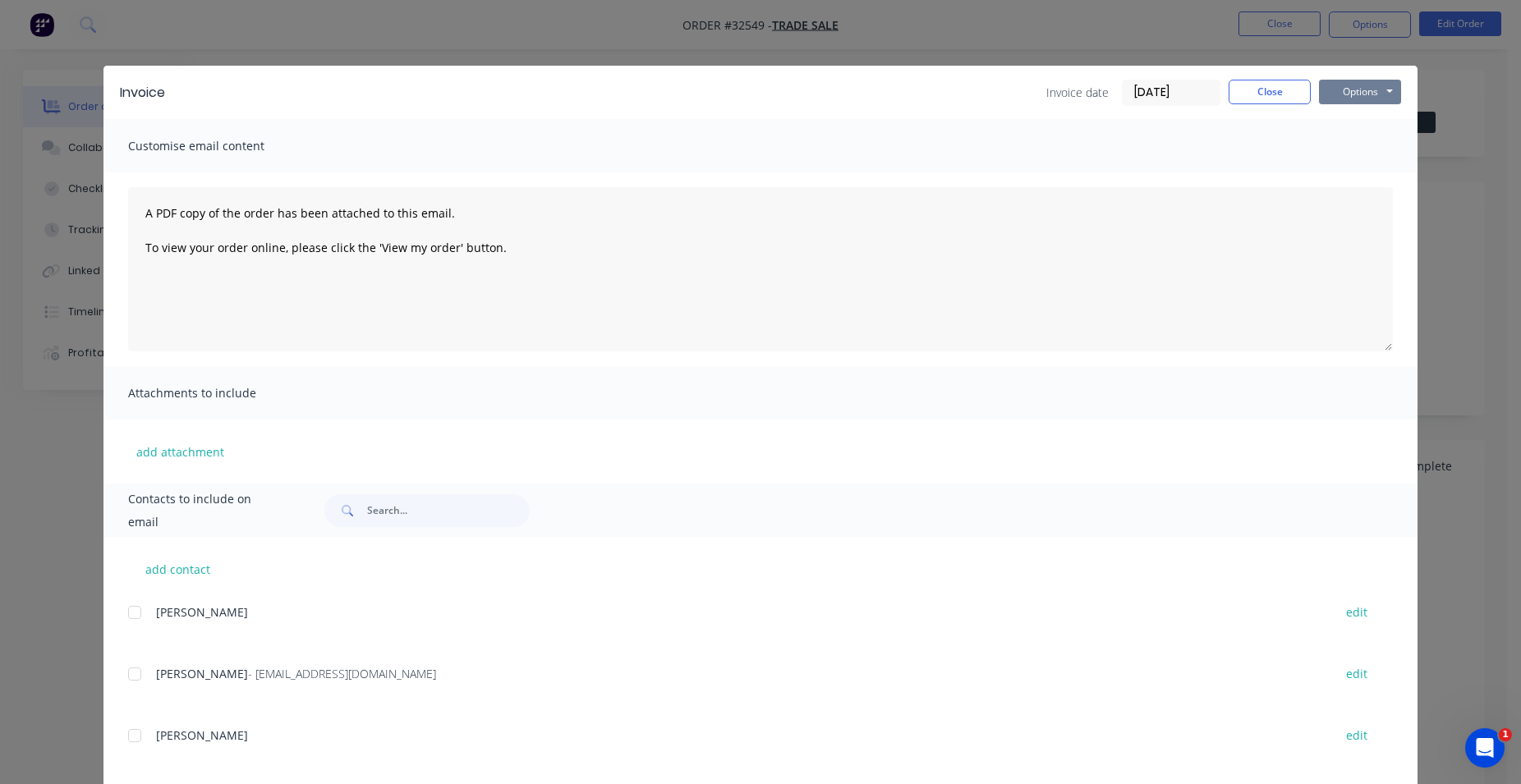
click at [1332, 87] on button "Options" at bounding box center [1360, 92] width 82 height 25
click at [1359, 136] on button "Print" at bounding box center [1371, 148] width 106 height 27
click at [1264, 92] on button "Close" at bounding box center [1270, 92] width 82 height 25
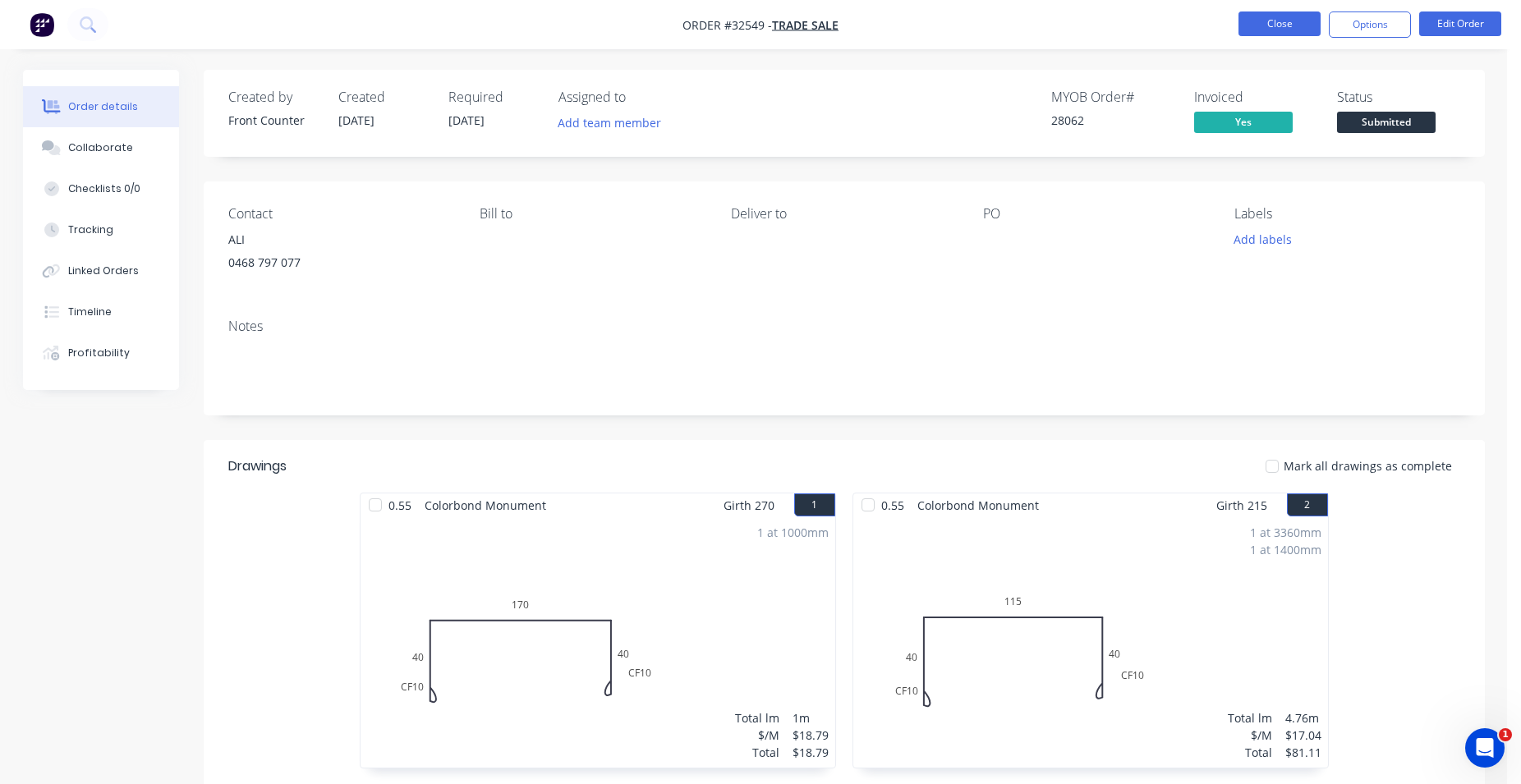
click at [1292, 31] on button "Close" at bounding box center [1279, 23] width 82 height 25
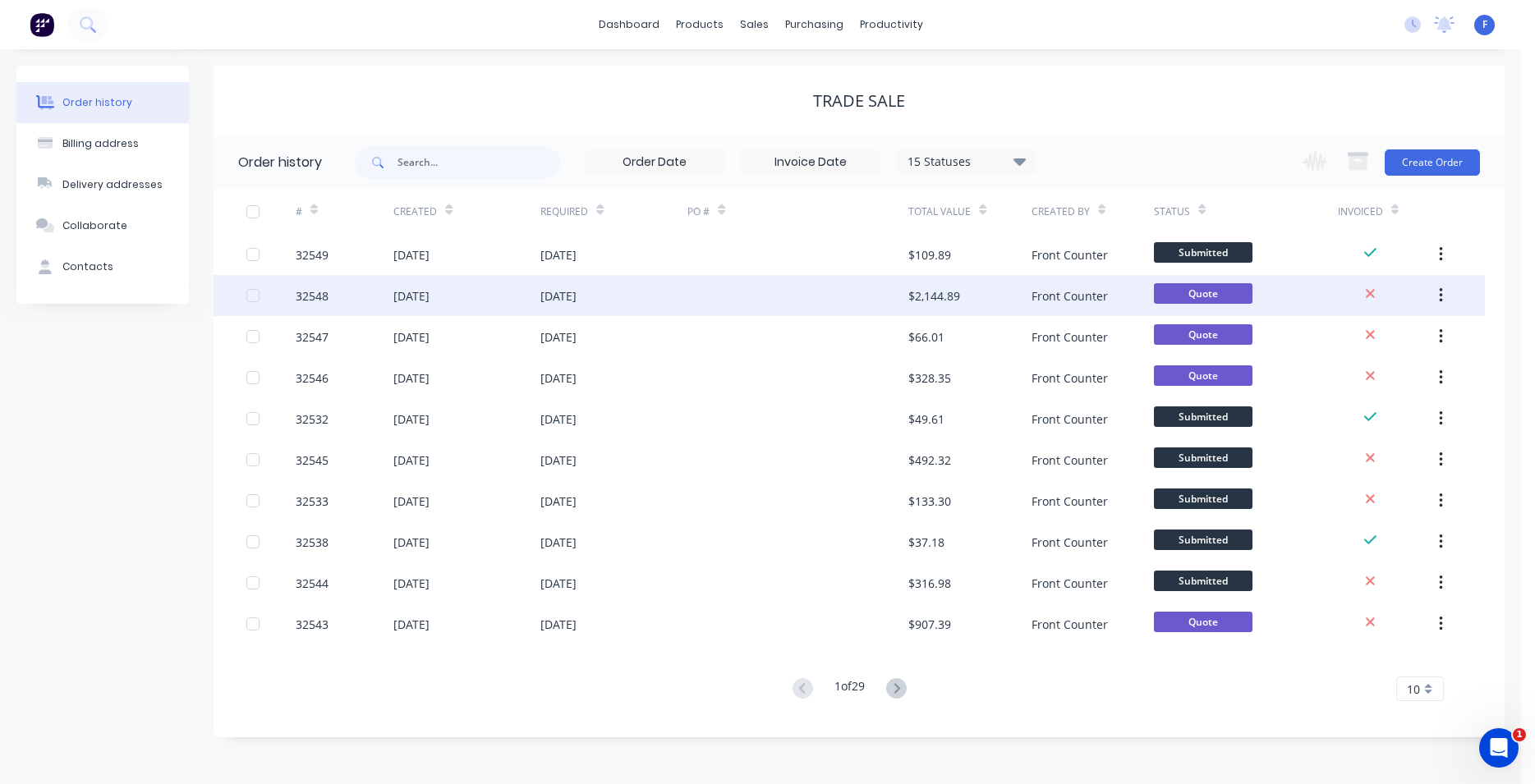
click at [873, 291] on div at bounding box center [797, 296] width 221 height 41
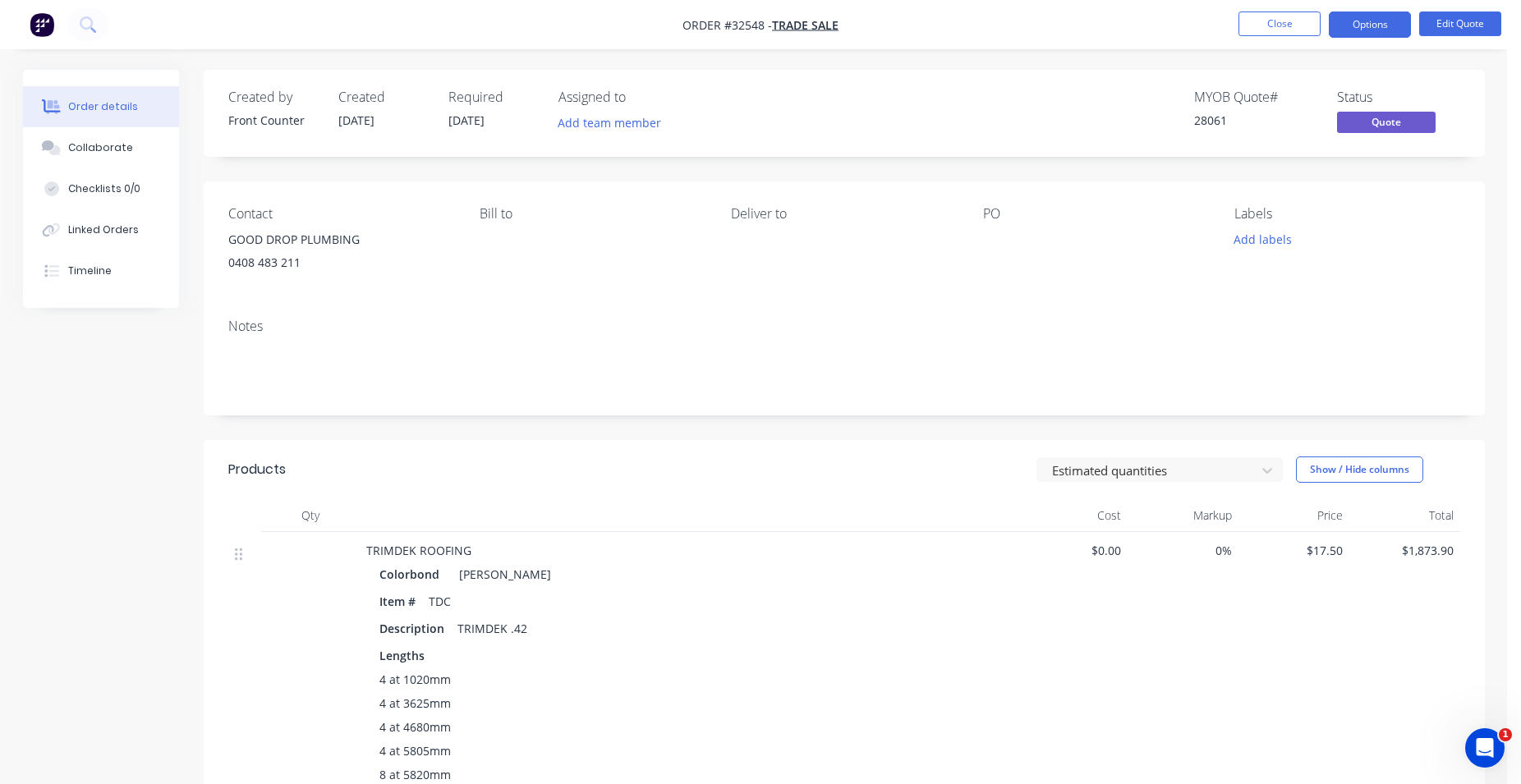
click at [498, 227] on div "Bill to" at bounding box center [592, 243] width 225 height 75
click at [1464, 22] on button "Edit Quote" at bounding box center [1460, 23] width 82 height 25
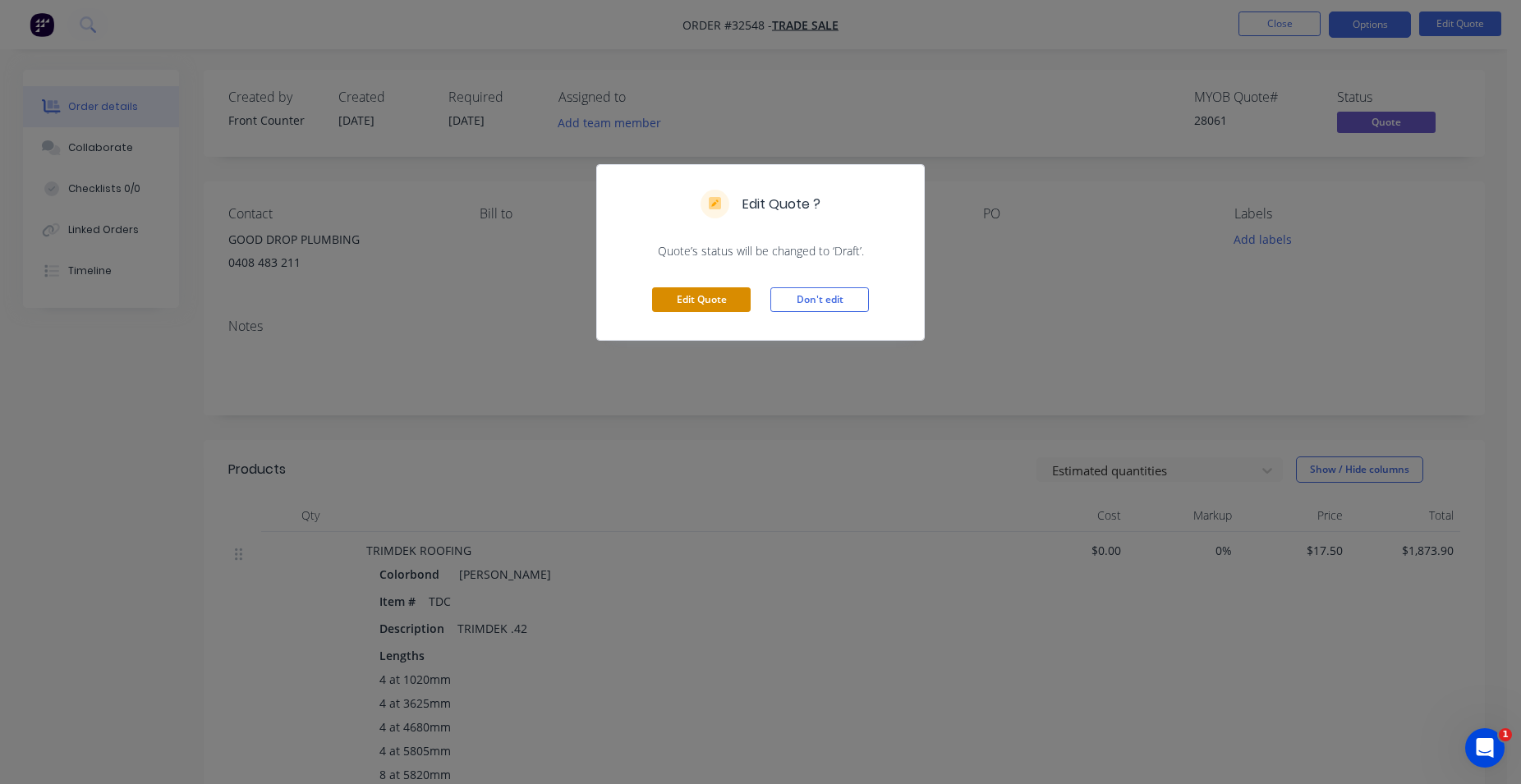
click at [719, 296] on button "Edit Quote" at bounding box center [701, 299] width 99 height 25
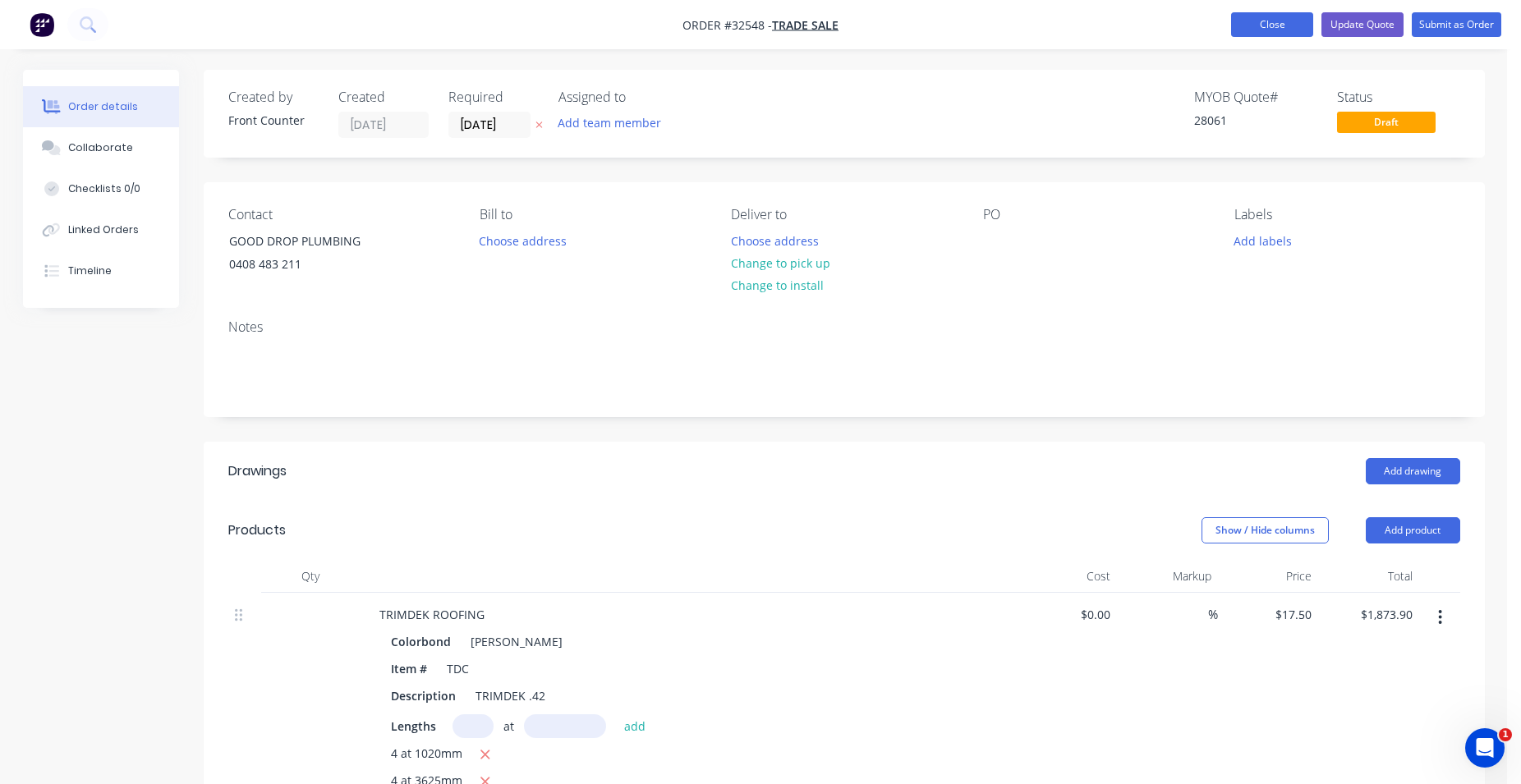
click at [1292, 27] on button "Close" at bounding box center [1272, 24] width 82 height 25
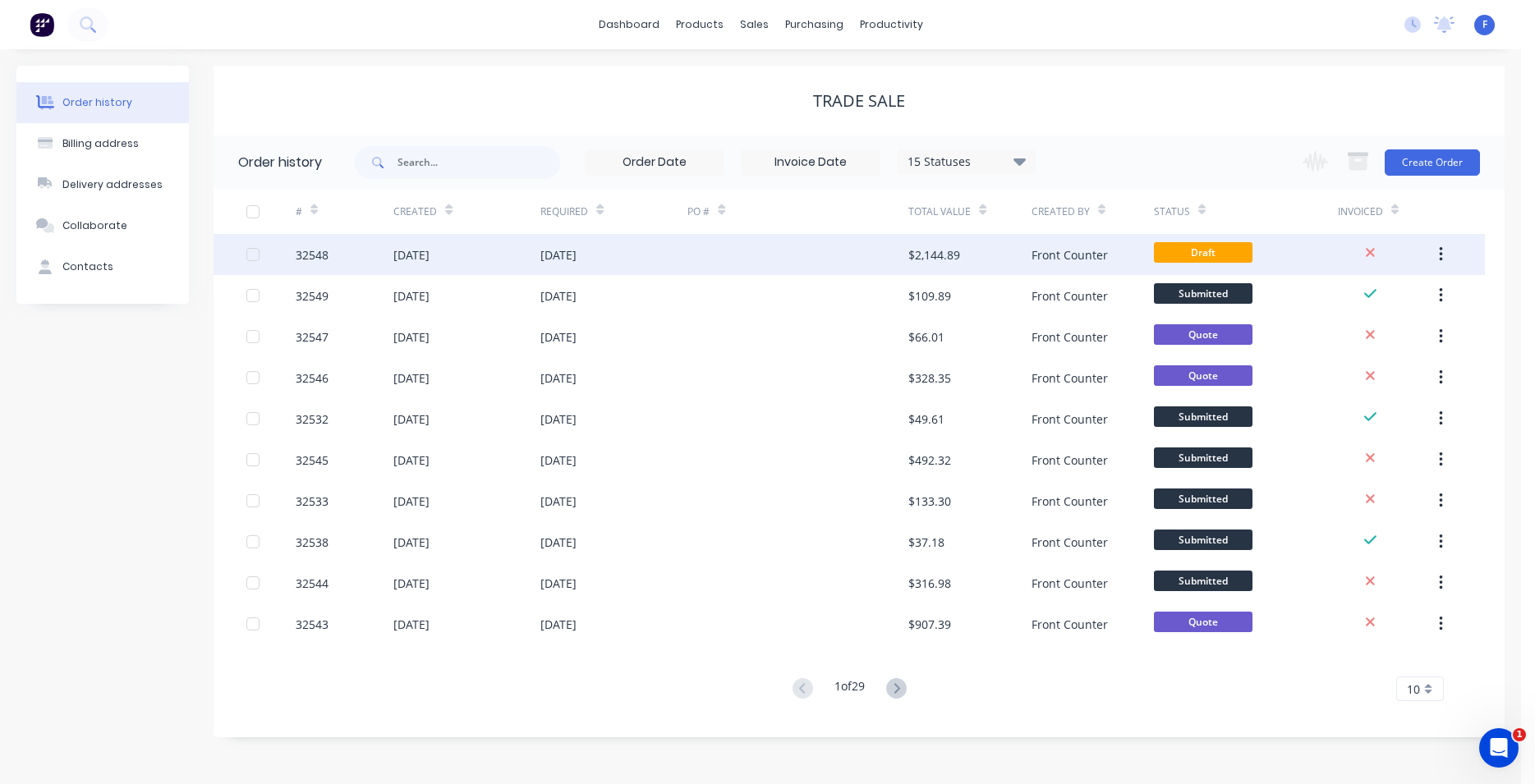
click at [1113, 252] on div "Front Counter" at bounding box center [1092, 255] width 123 height 41
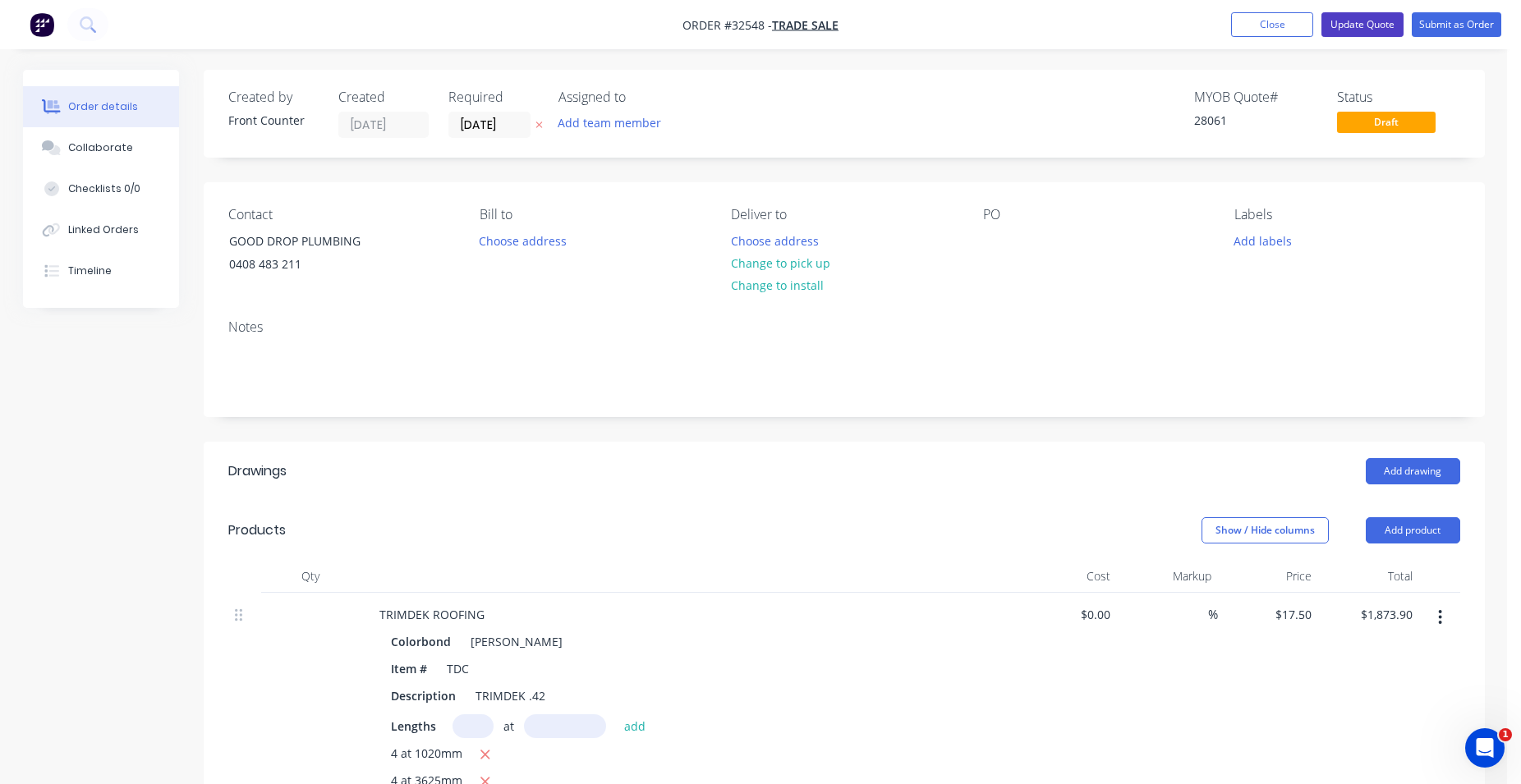
click at [1377, 31] on button "Update Quote" at bounding box center [1362, 24] width 82 height 25
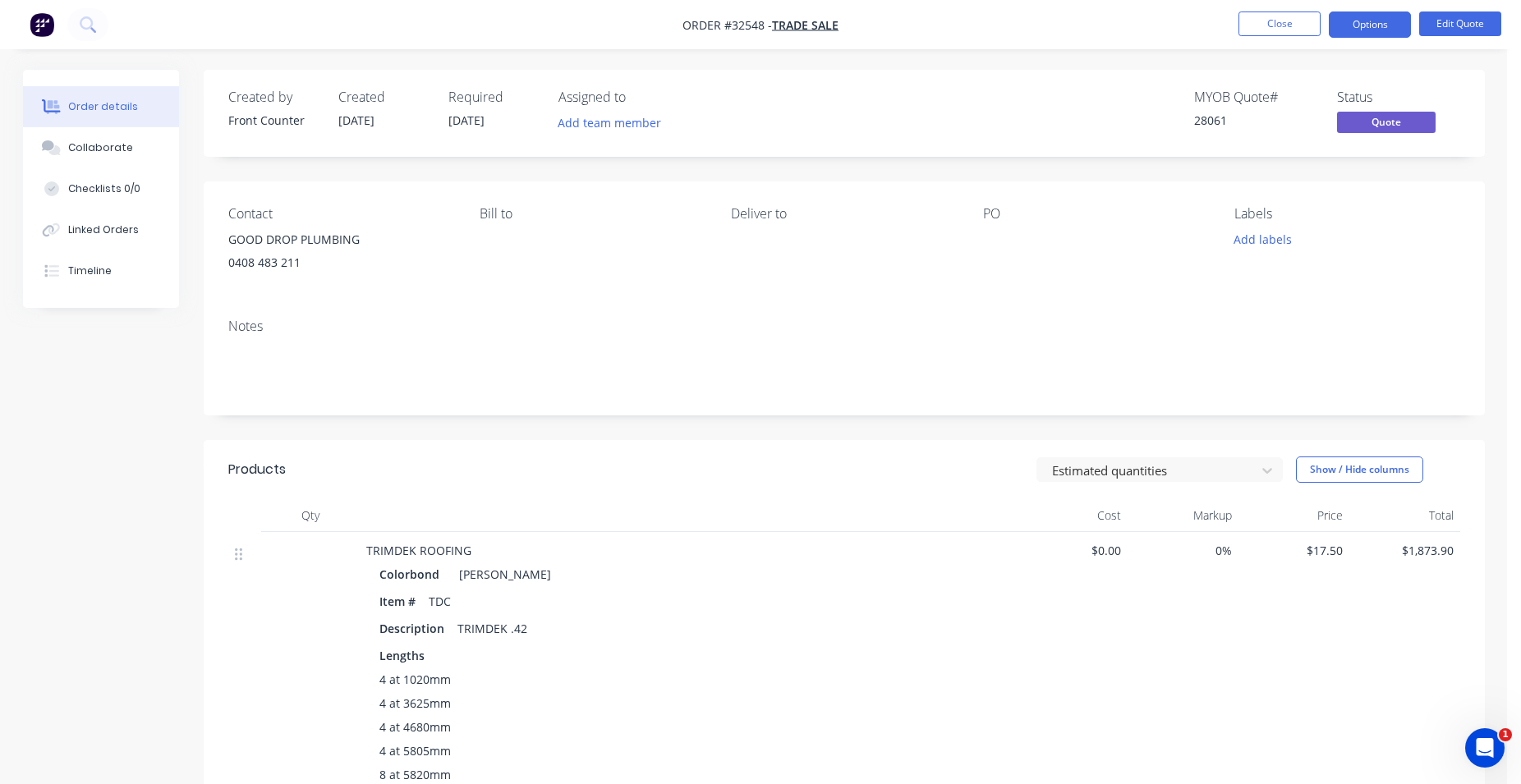
click at [1377, 31] on button "Options" at bounding box center [1370, 24] width 82 height 27
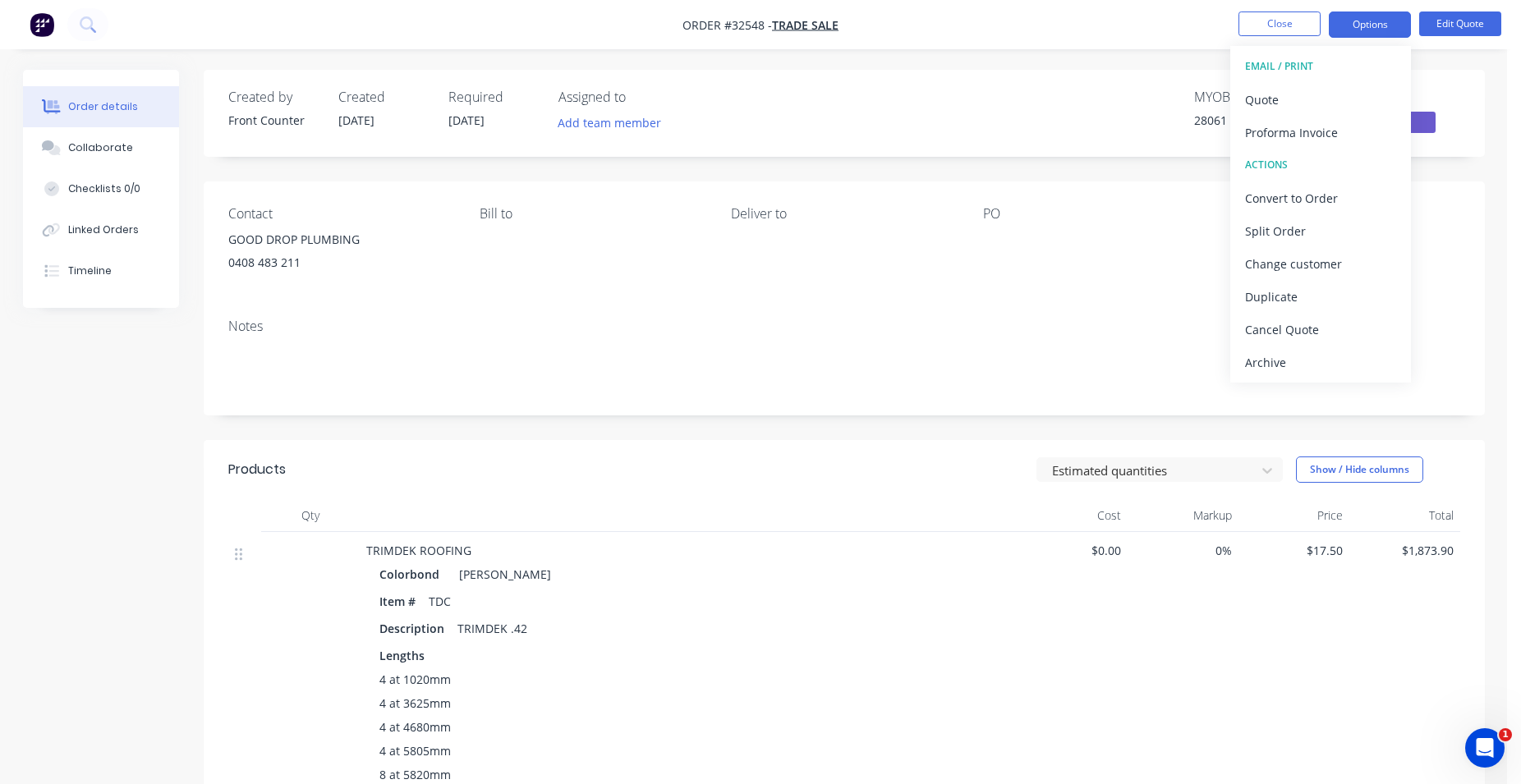
click at [1160, 57] on div "Order details Collaborate Checklists 0/0 Linked Orders Timeline Order details C…" at bounding box center [753, 609] width 1506 height 1219
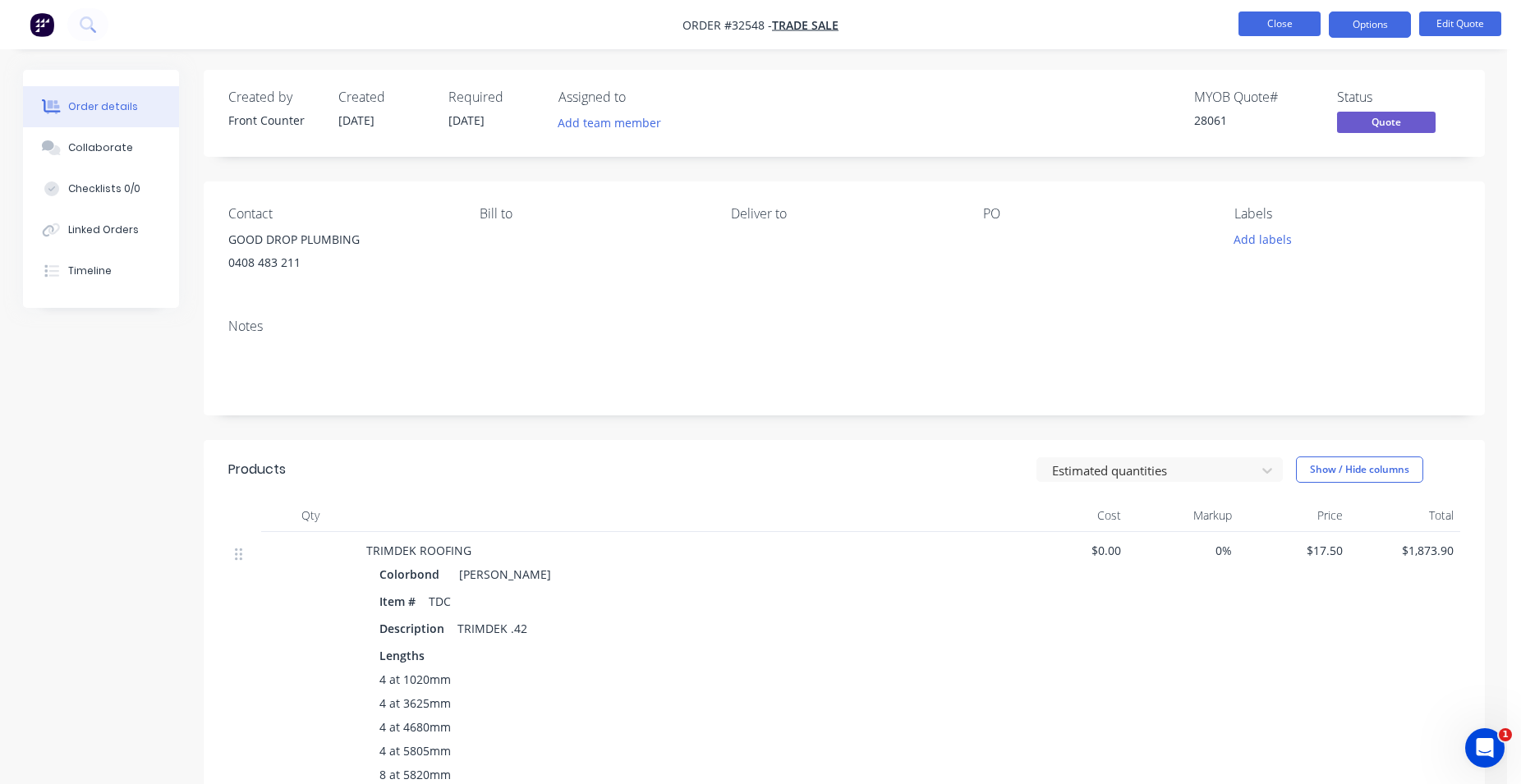
click at [1272, 24] on button "Close" at bounding box center [1279, 23] width 82 height 25
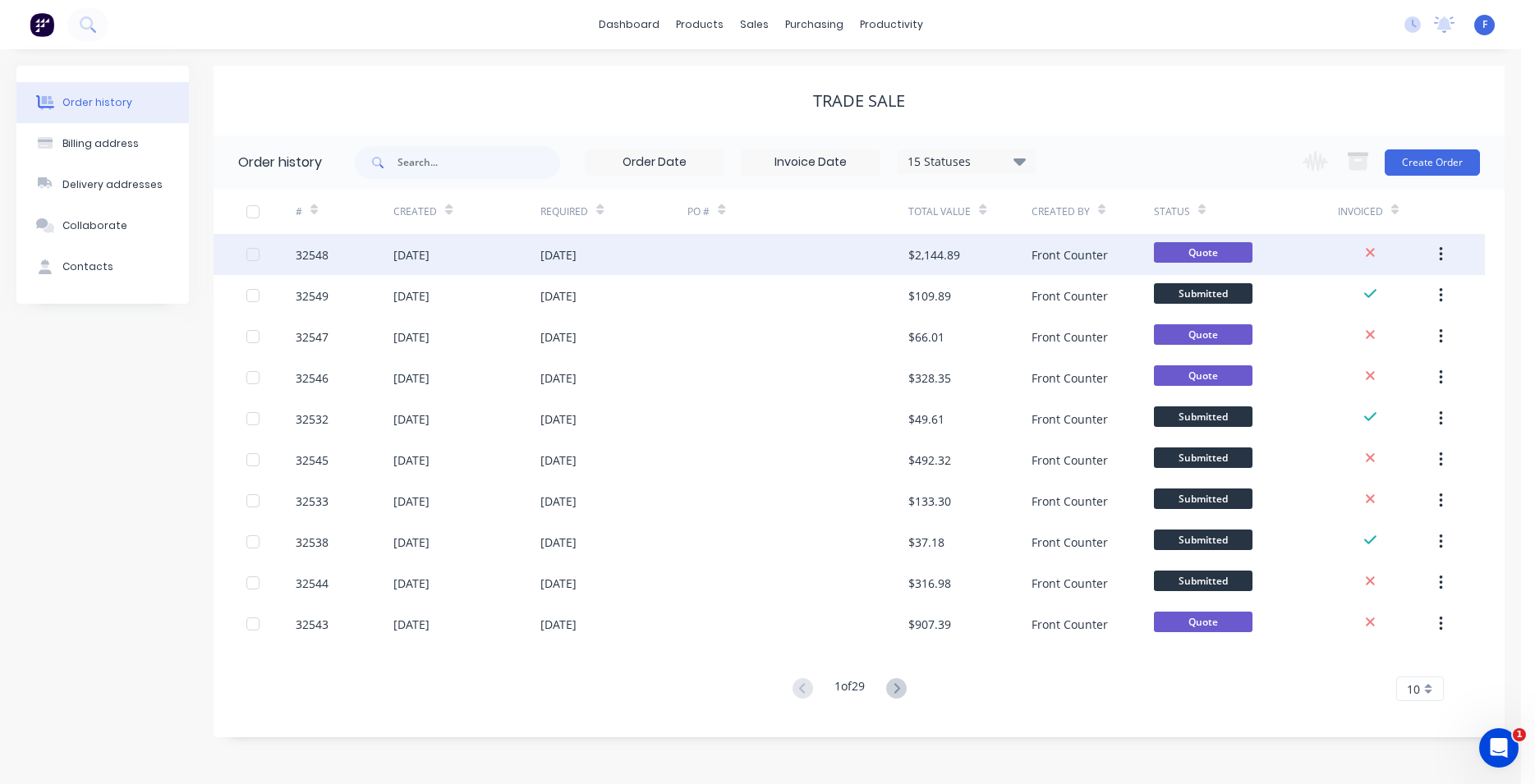
click at [1429, 252] on button "button" at bounding box center [1441, 254] width 39 height 29
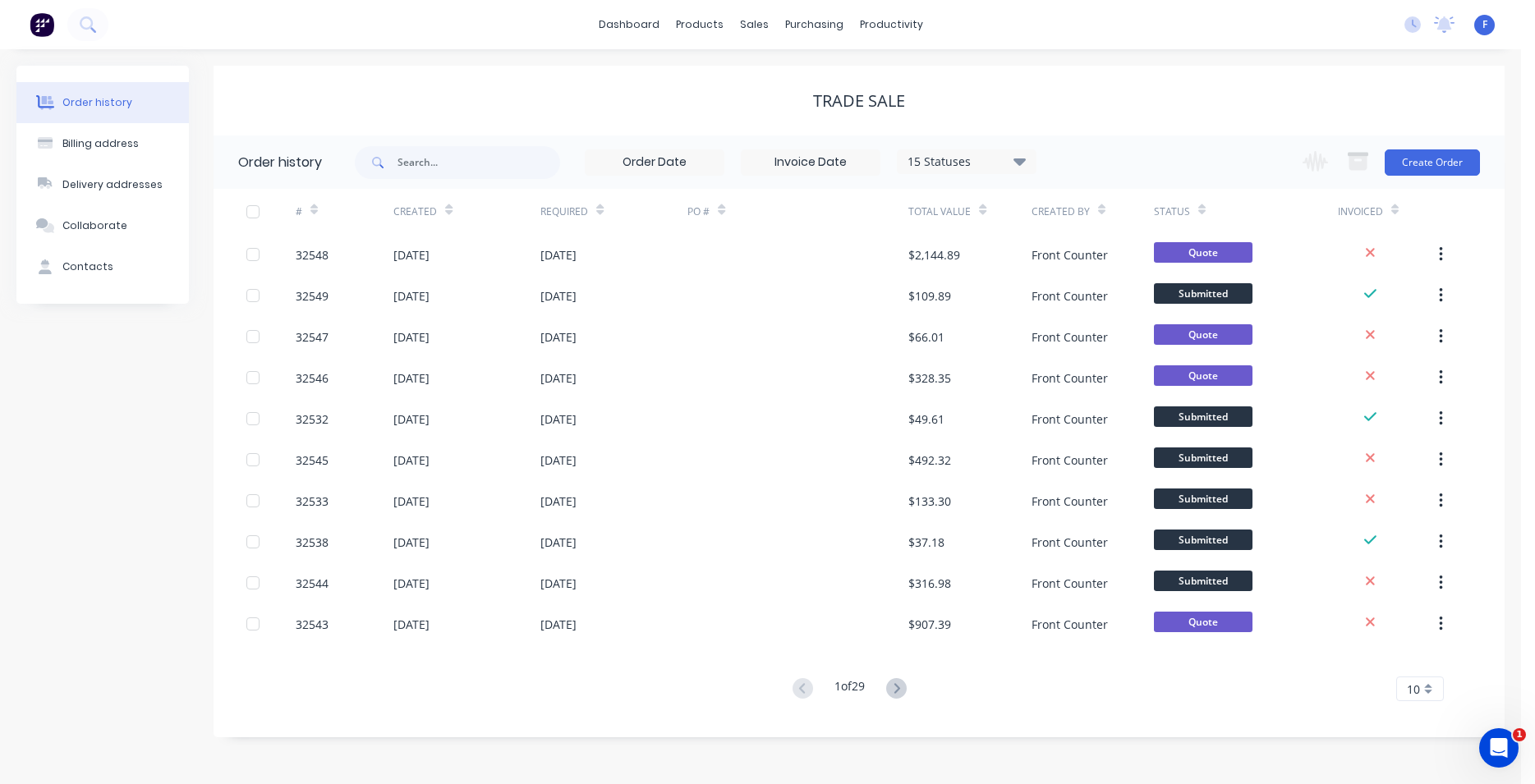
click at [1505, 266] on div "Order history Billing address Delivery addresses Collaborate Contacts TRADE SAL…" at bounding box center [760, 416] width 1521 height 735
click at [1411, 162] on button "Create Order" at bounding box center [1432, 162] width 95 height 27
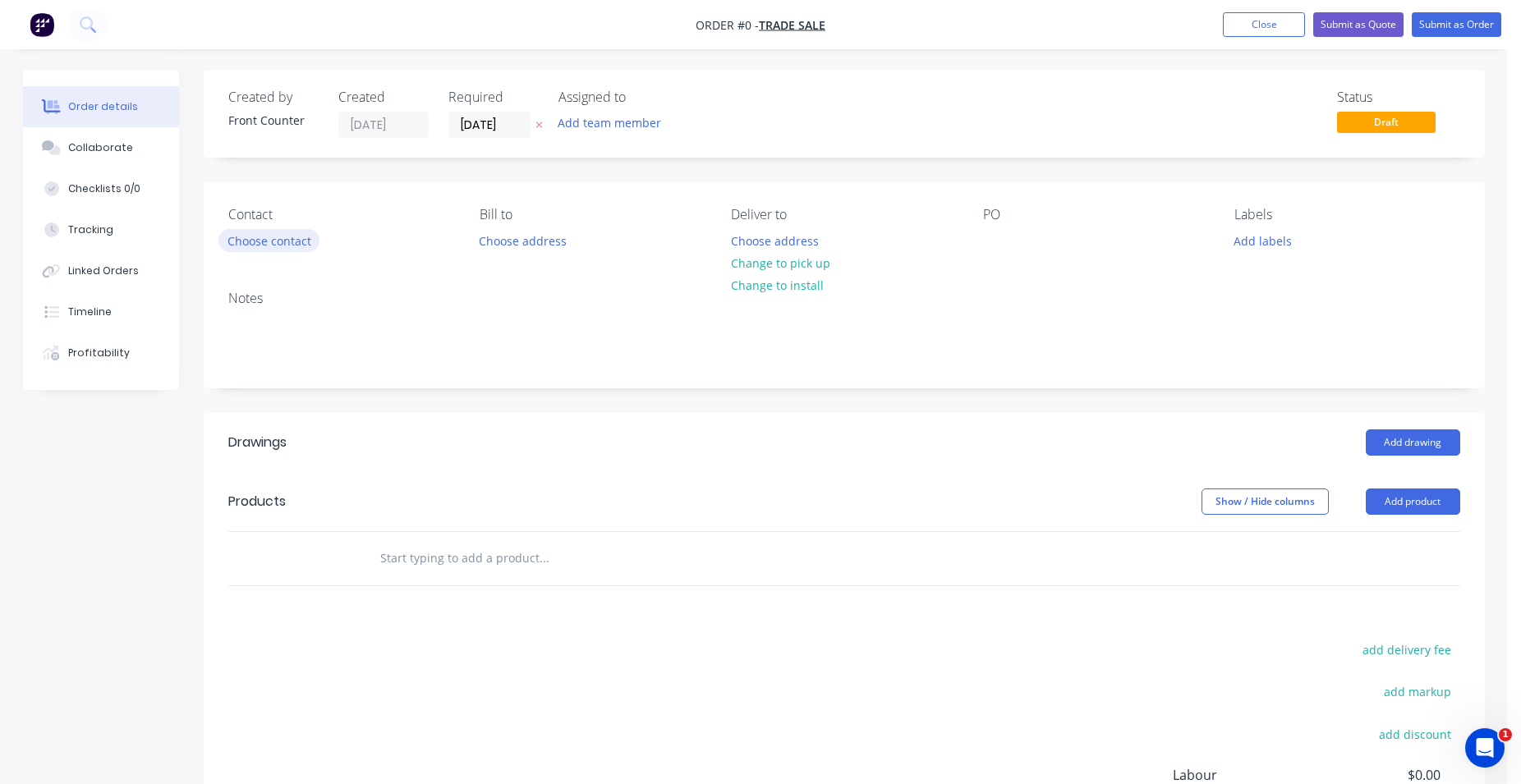
click at [276, 237] on button "Choose contact" at bounding box center [269, 240] width 101 height 22
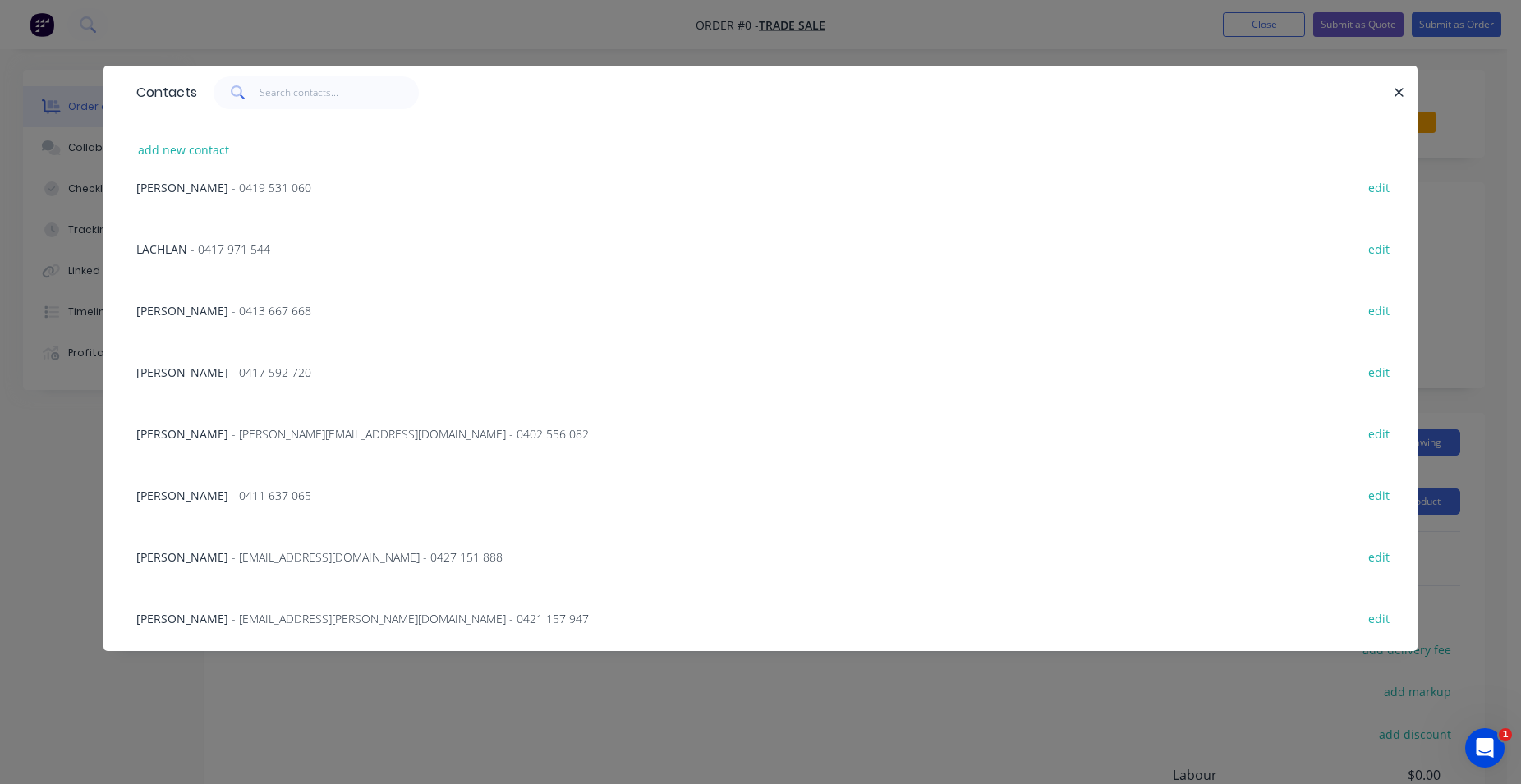
scroll to position [27517, 0]
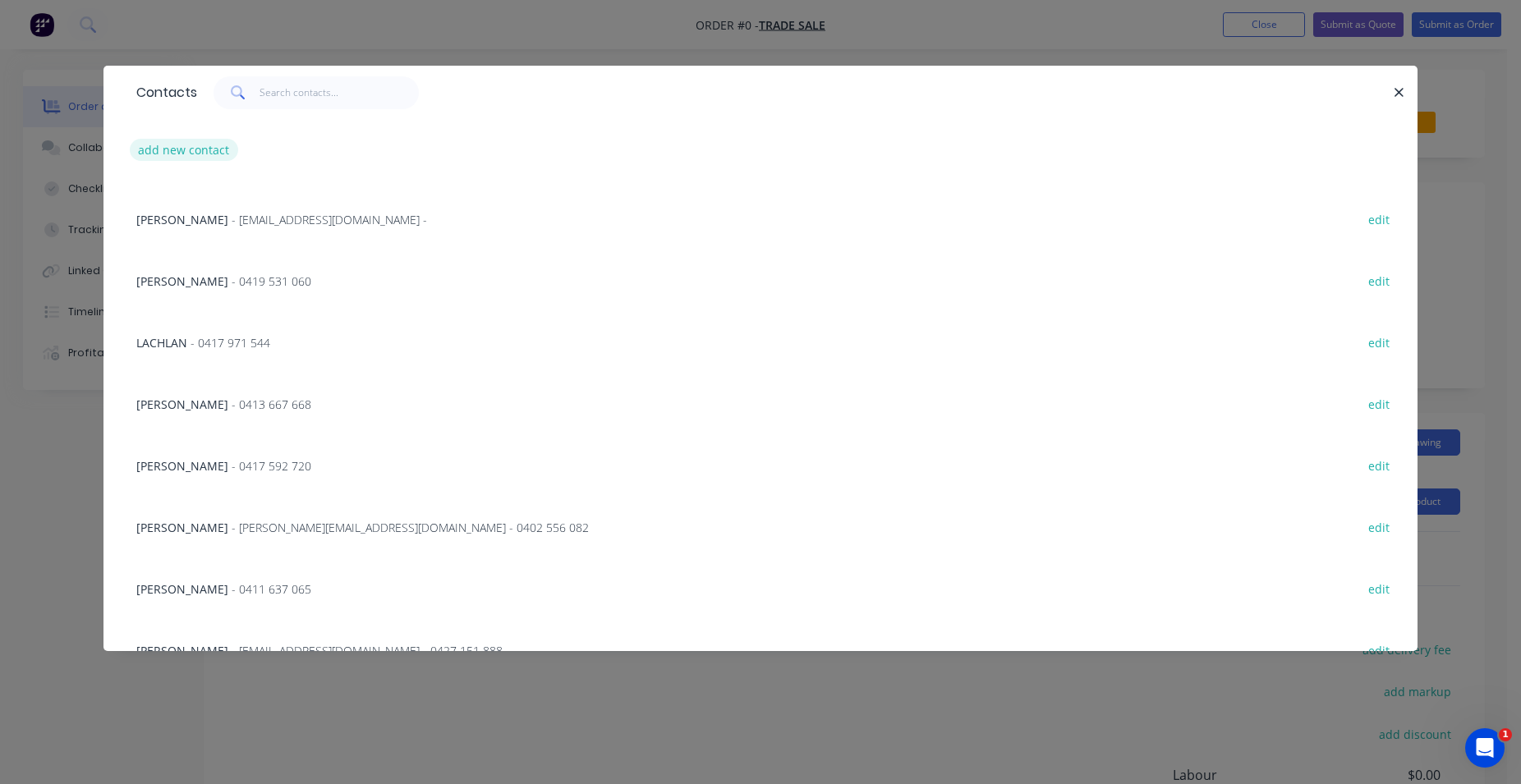
click at [195, 148] on button "add new contact" at bounding box center [184, 150] width 108 height 22
select select "AU"
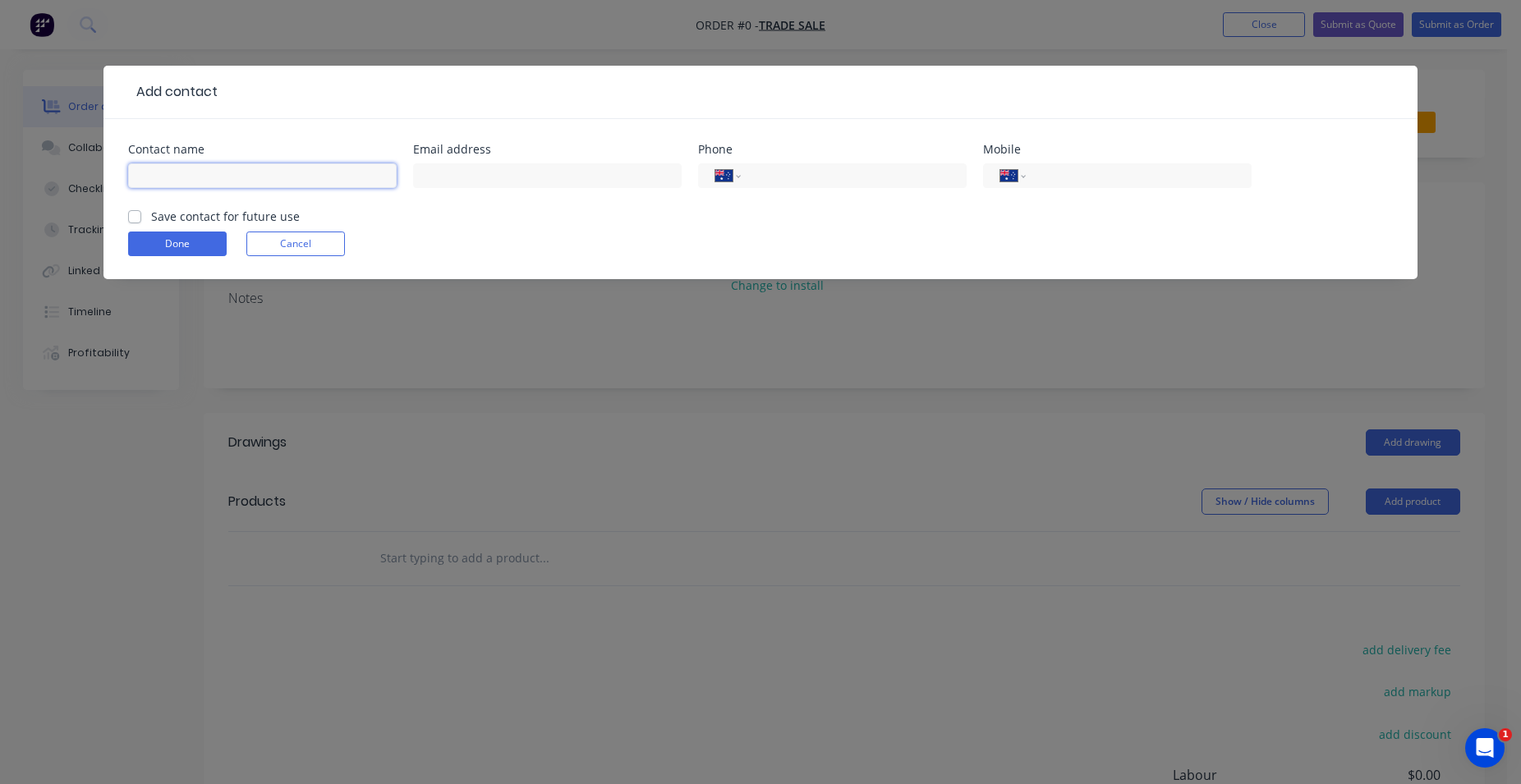
click at [178, 178] on input "text" at bounding box center [262, 175] width 269 height 25
type input "[PERSON_NAME]"
click at [1083, 178] on input "tel" at bounding box center [1136, 176] width 197 height 19
type input "0456 157 601"
click at [164, 239] on button "Done" at bounding box center [177, 244] width 99 height 25
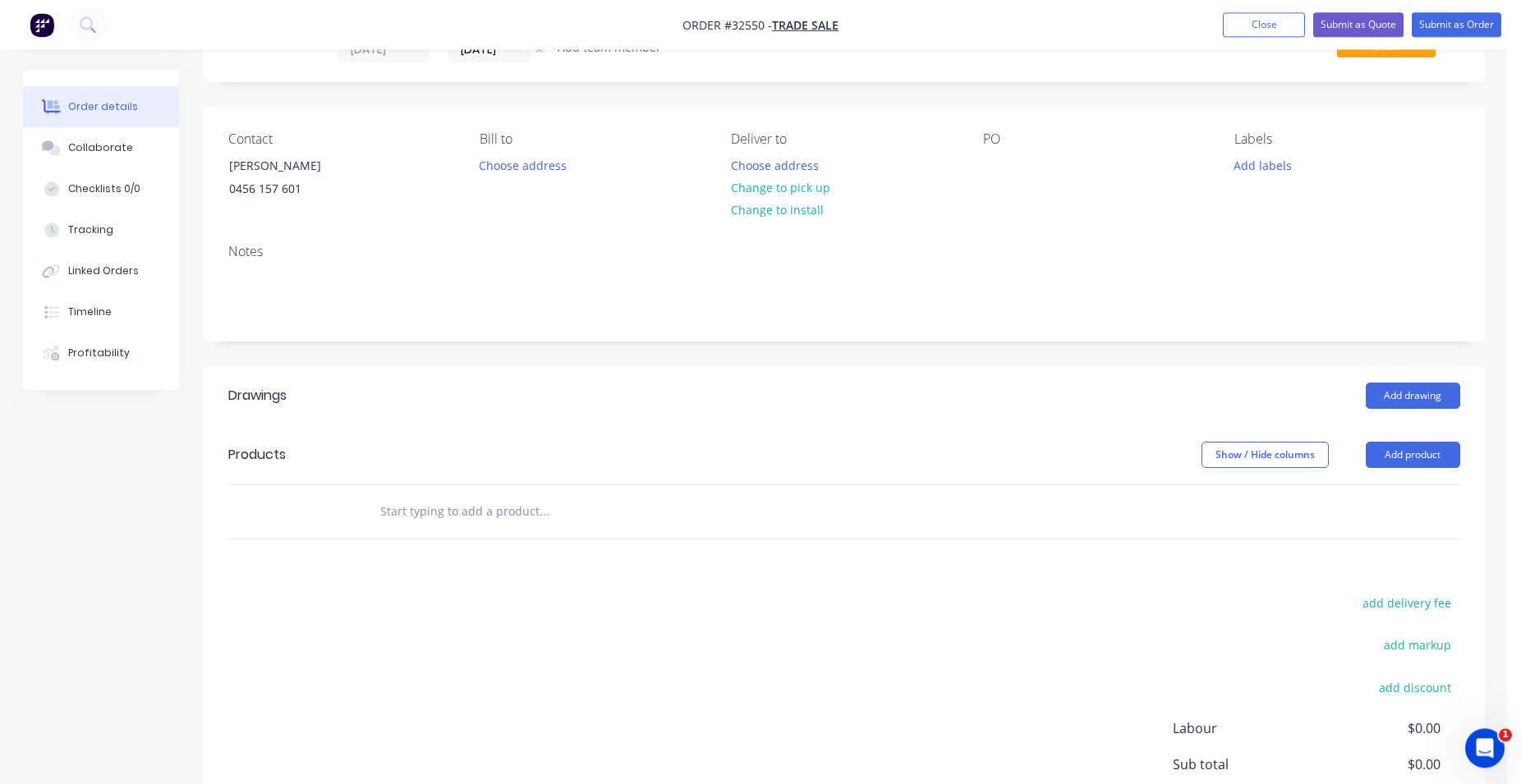
scroll to position [250, 0]
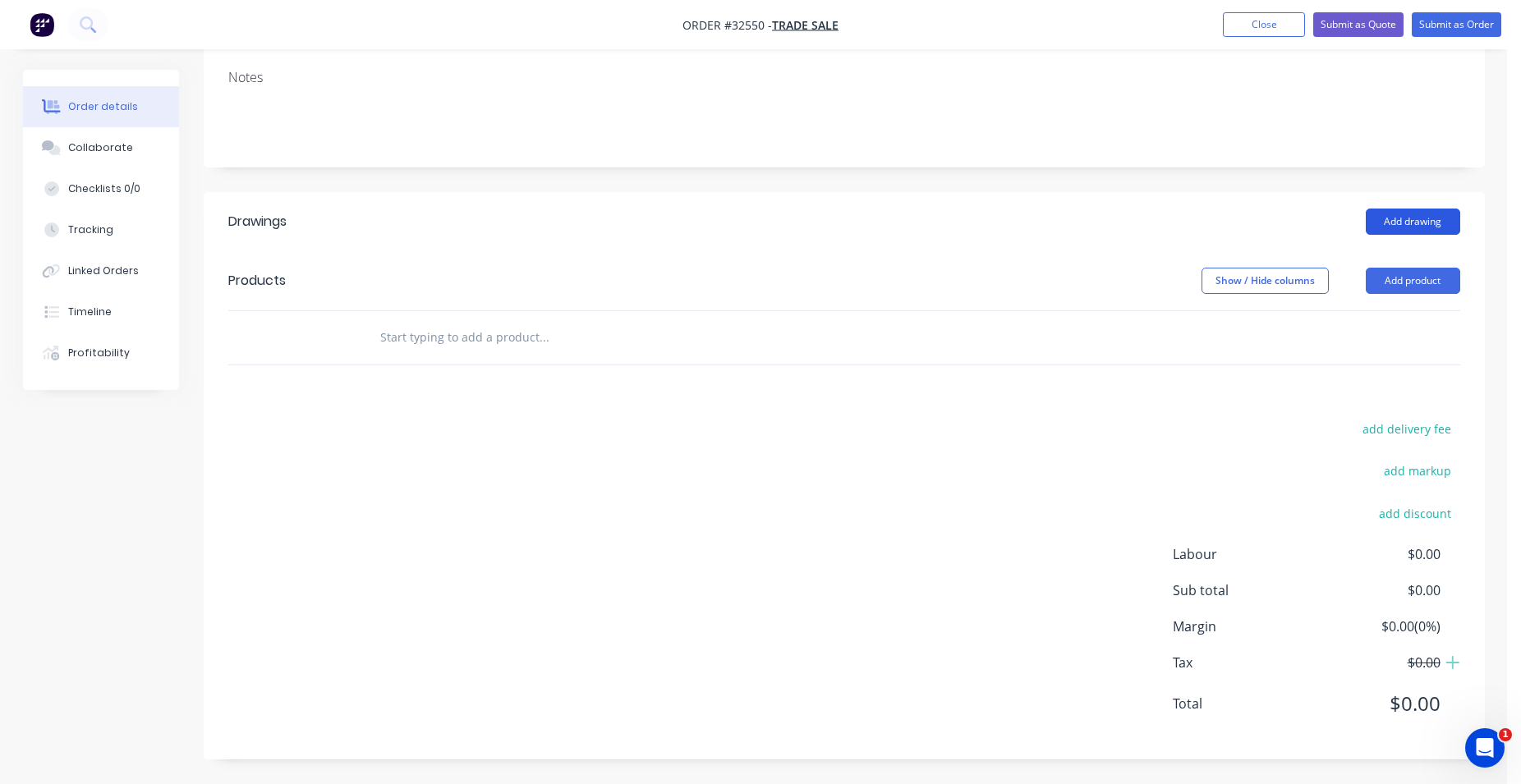
click at [1427, 216] on button "Add drawing" at bounding box center [1413, 221] width 94 height 27
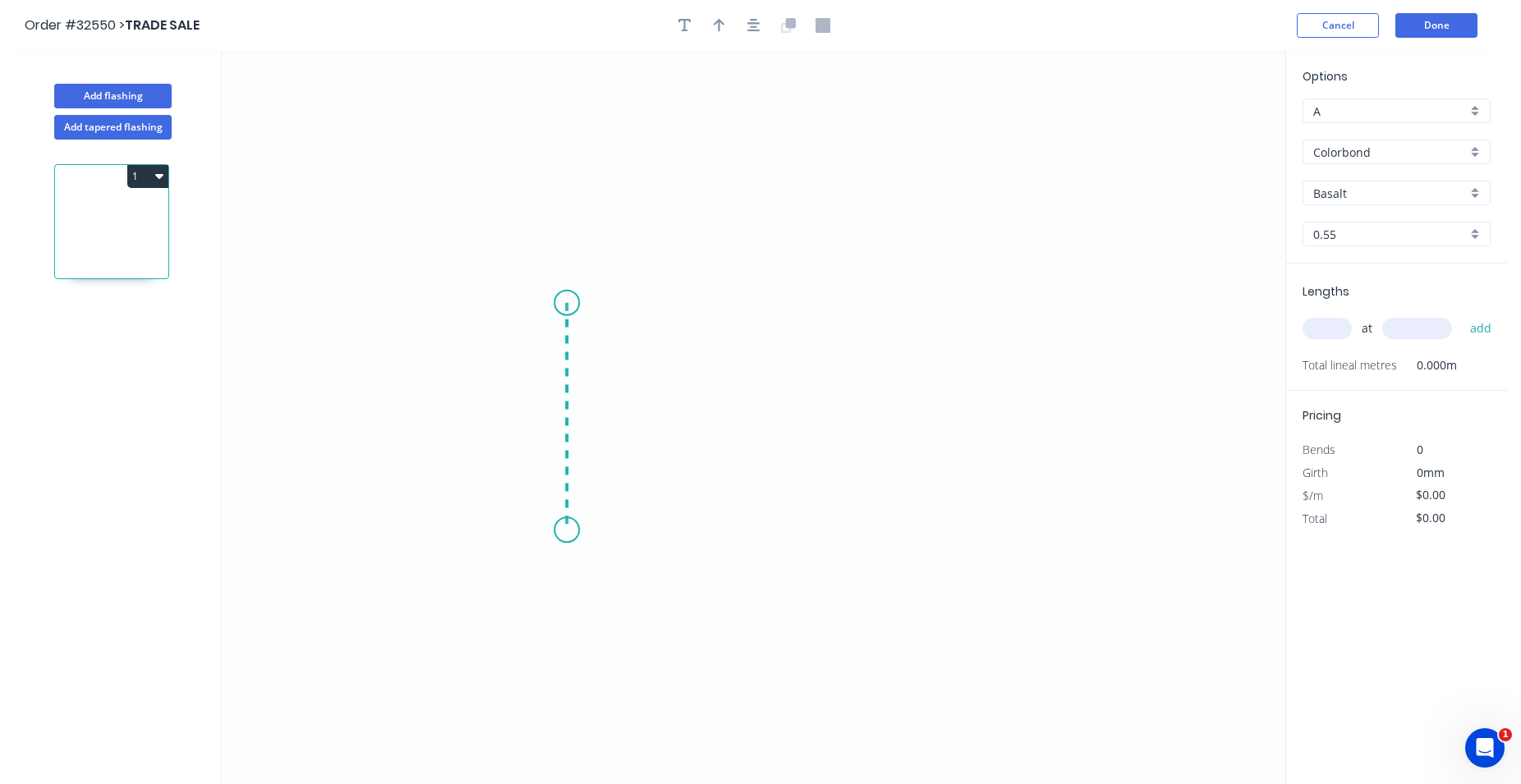
drag, startPoint x: 566, startPoint y: 303, endPoint x: 562, endPoint y: 530, distance: 227.0
click at [562, 530] on icon "0" at bounding box center [753, 417] width 1064 height 733
drag, startPoint x: 562, startPoint y: 530, endPoint x: 853, endPoint y: 541, distance: 291.2
click at [853, 541] on icon "0 ?" at bounding box center [753, 417] width 1064 height 733
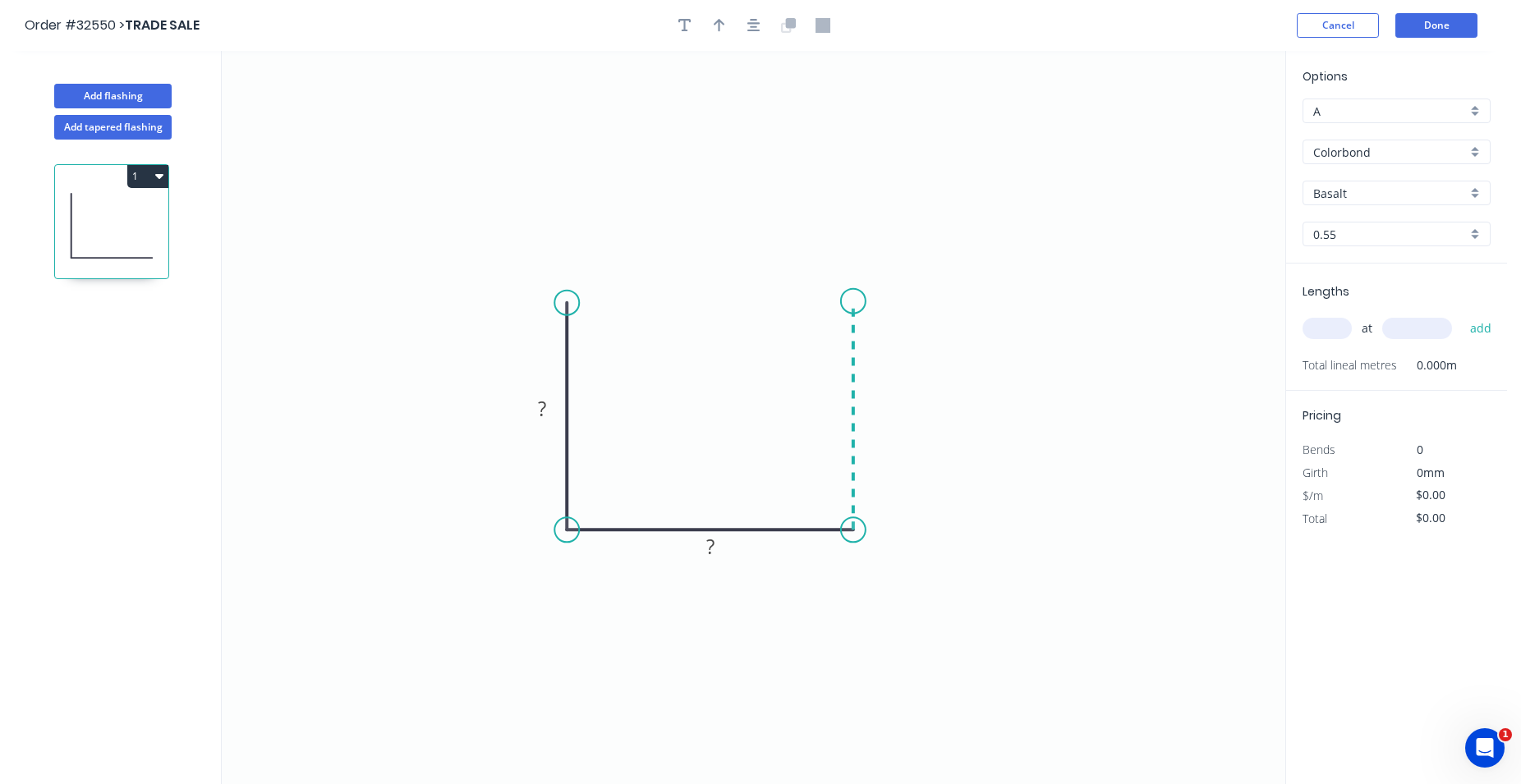
drag, startPoint x: 854, startPoint y: 532, endPoint x: 841, endPoint y: 301, distance: 231.4
click at [841, 301] on icon "0 ? ?" at bounding box center [753, 417] width 1064 height 733
click at [570, 304] on circle at bounding box center [566, 303] width 25 height 25
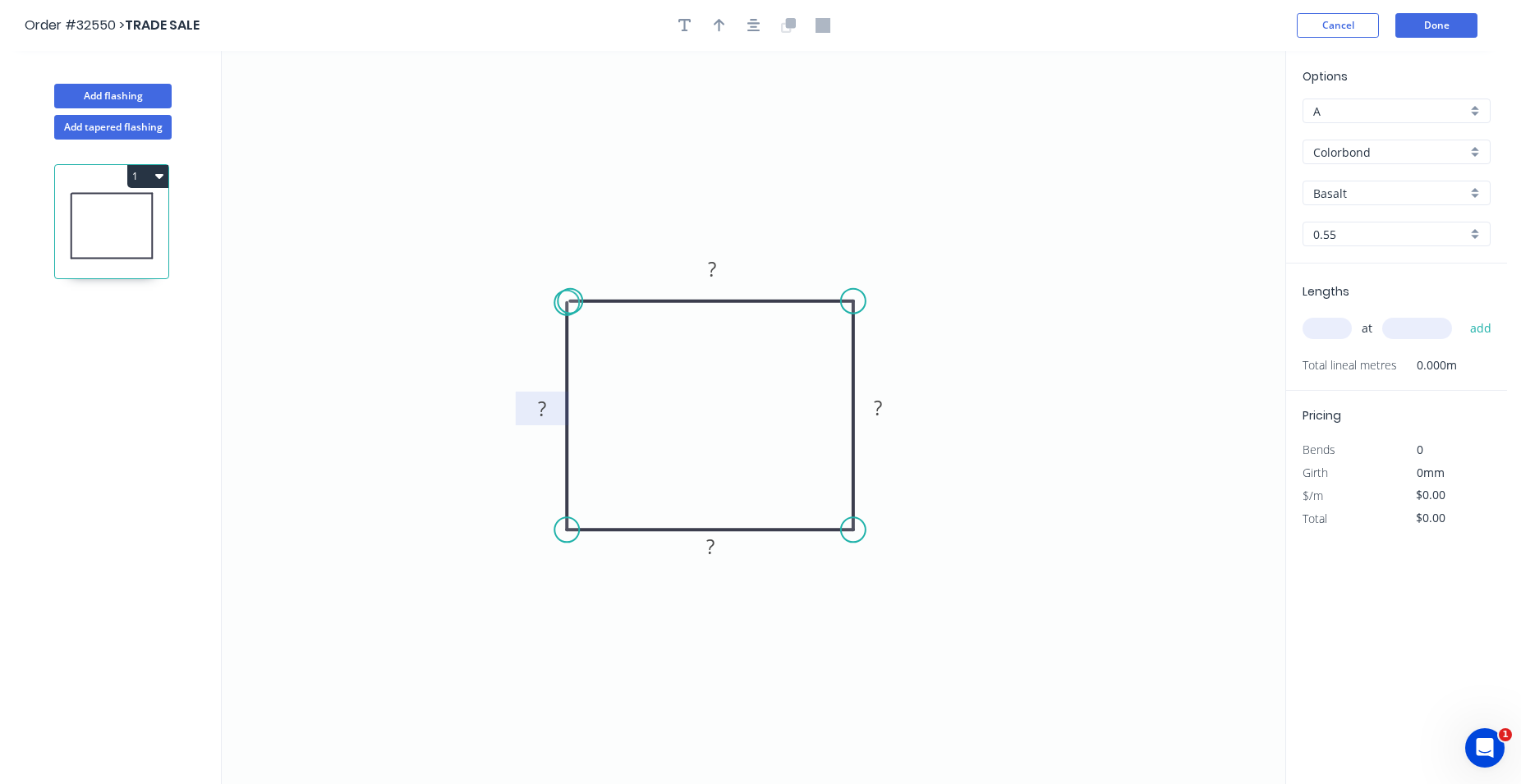
click at [539, 407] on tspan "?" at bounding box center [542, 408] width 9 height 27
click at [544, 410] on tspan "?" at bounding box center [542, 408] width 9 height 27
click at [302, 444] on icon "0 300 ? ? ?" at bounding box center [753, 417] width 1064 height 733
click at [880, 409] on tspan "?" at bounding box center [878, 407] width 9 height 27
drag, startPoint x: 878, startPoint y: 412, endPoint x: 916, endPoint y: 409, distance: 38.1
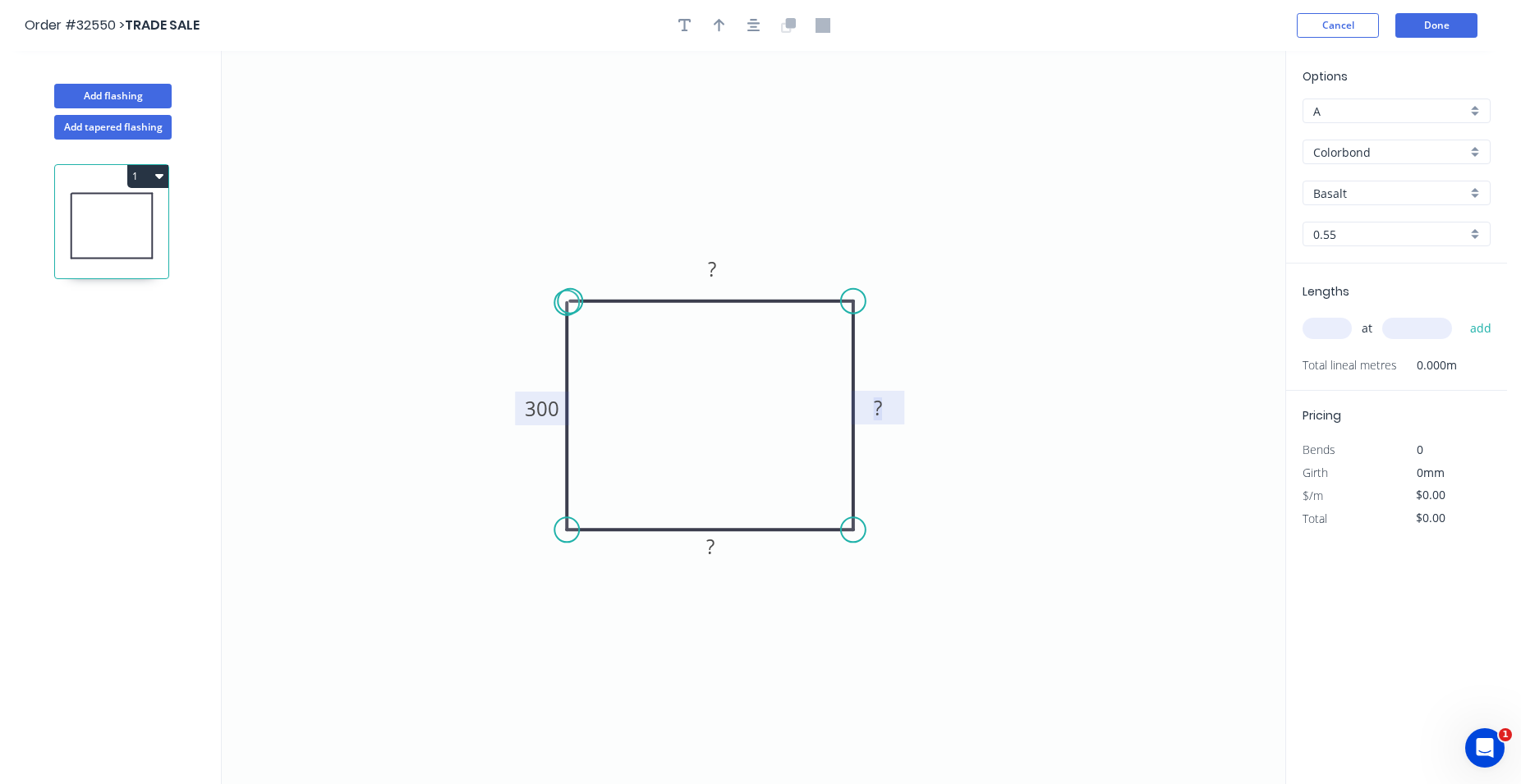
click at [880, 411] on tspan "?" at bounding box center [878, 407] width 9 height 27
click at [1092, 393] on icon "0 300 ? ?30 ?" at bounding box center [753, 417] width 1064 height 733
click at [880, 415] on tspan "?" at bounding box center [878, 407] width 9 height 27
click at [888, 409] on rect at bounding box center [878, 408] width 33 height 23
click at [979, 331] on icon "0 300 ? 300 ?" at bounding box center [753, 417] width 1064 height 733
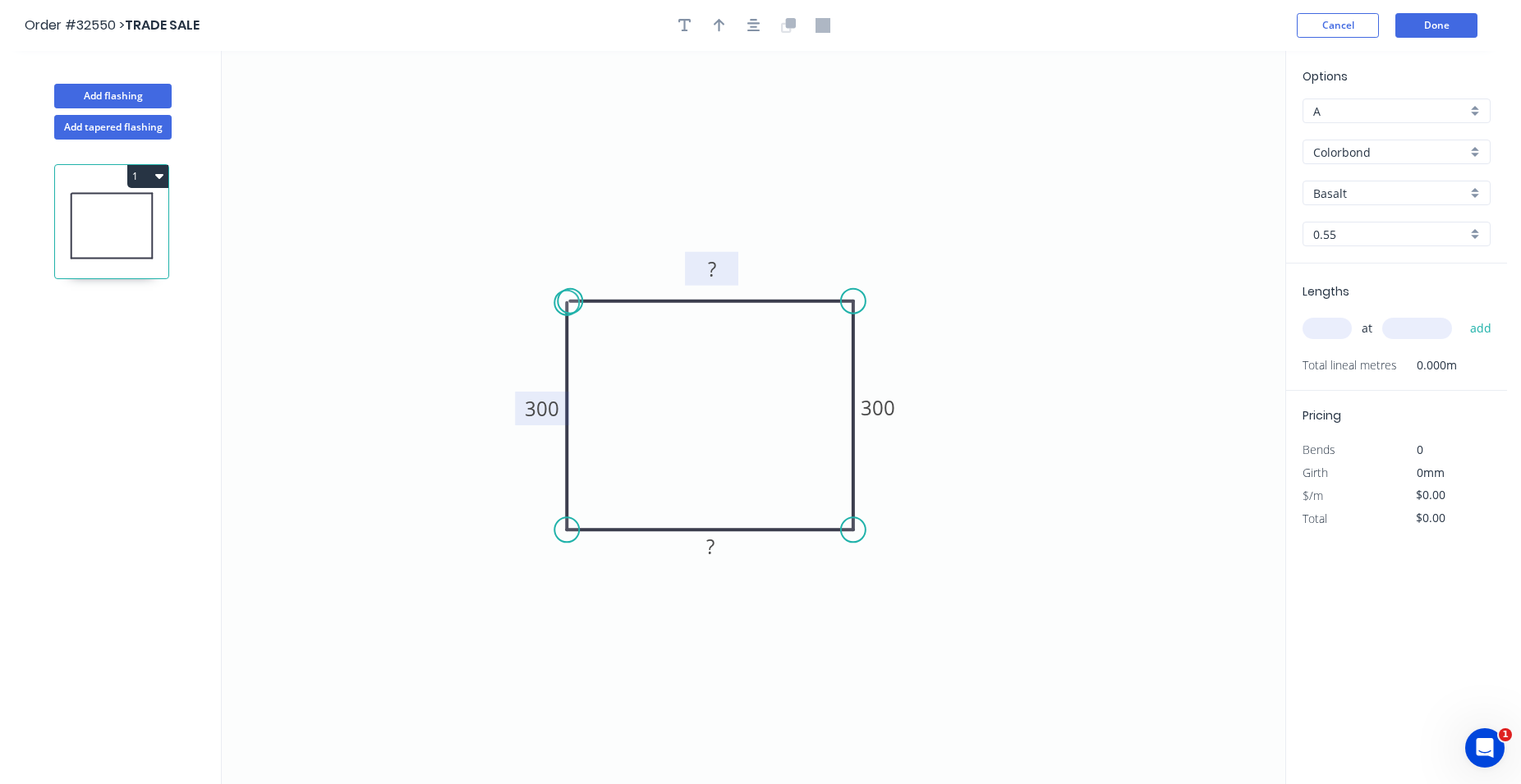
click at [726, 266] on rect at bounding box center [712, 270] width 33 height 23
click at [721, 271] on rect at bounding box center [712, 270] width 33 height 23
click at [1126, 215] on icon "0 300 ? 300 600" at bounding box center [753, 417] width 1064 height 733
click at [720, 549] on rect at bounding box center [710, 547] width 33 height 23
click at [720, 552] on rect at bounding box center [710, 547] width 33 height 23
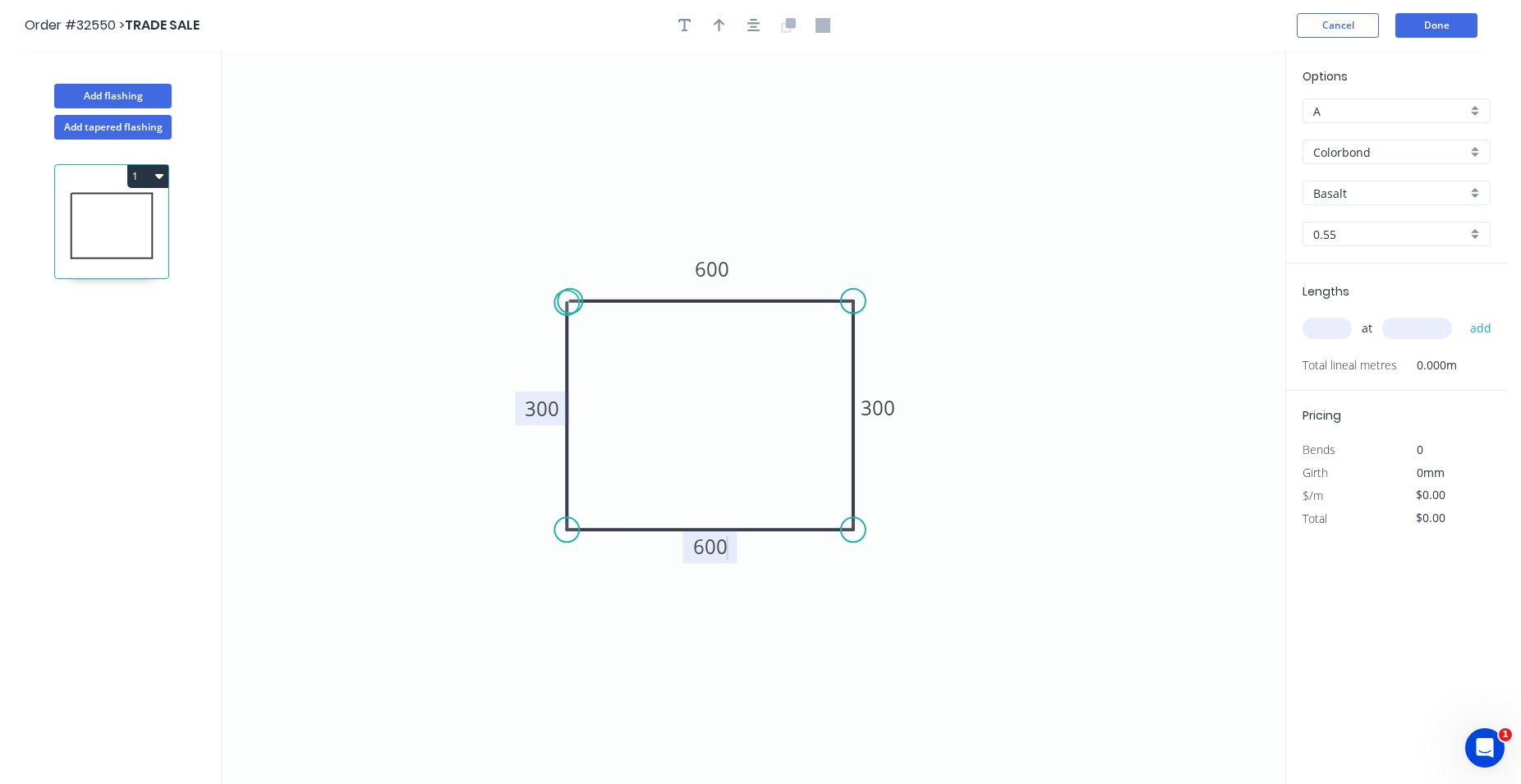
click at [883, 637] on icon "0 300 600 300 600" at bounding box center [753, 417] width 1064 height 733
click at [1348, 196] on input "Basalt" at bounding box center [1390, 193] width 154 height 17
click at [1355, 333] on div "Dune" at bounding box center [1396, 332] width 186 height 29
type input "Dune"
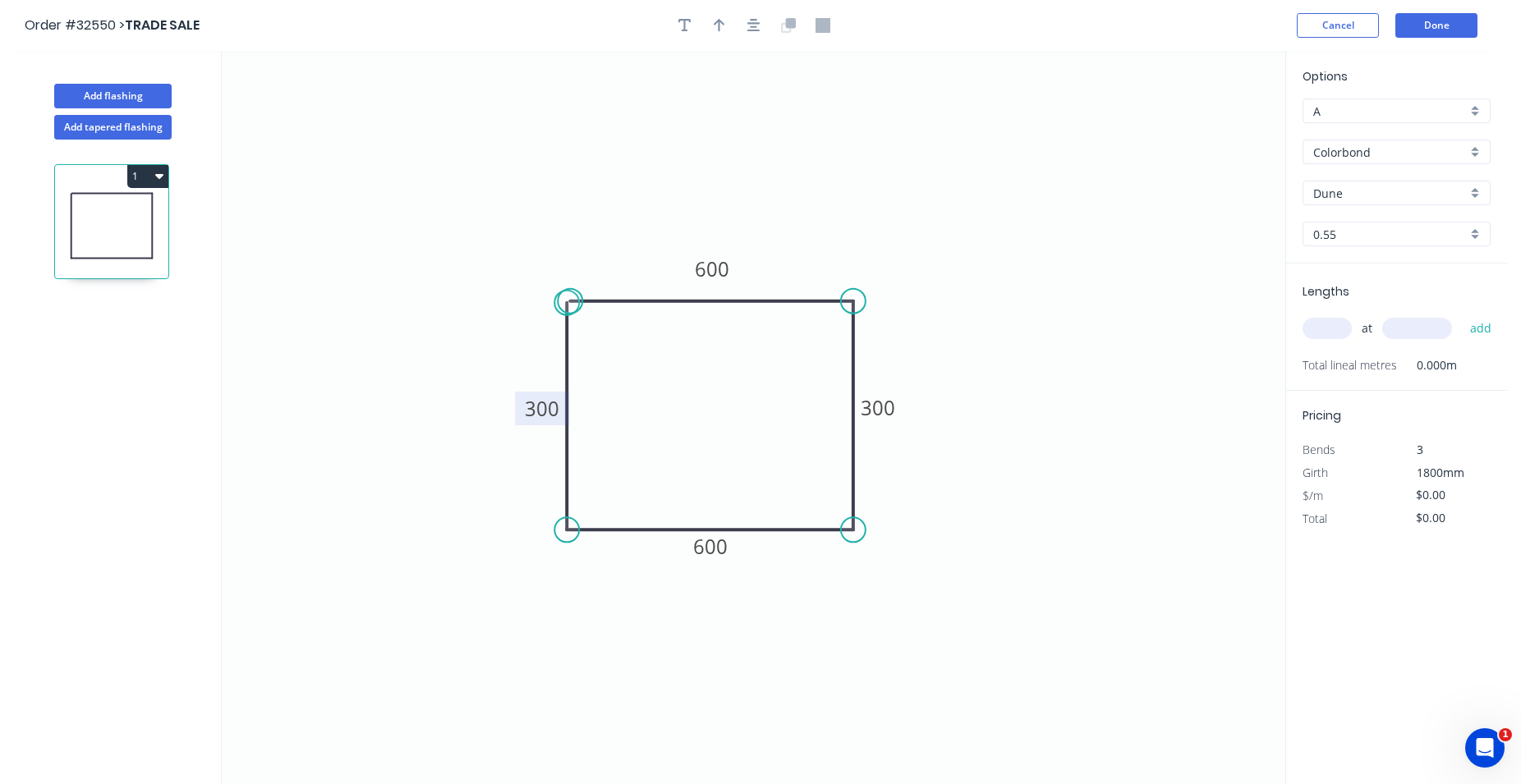
click at [1331, 330] on input "text" at bounding box center [1326, 328] width 49 height 21
type input "1"
click at [1401, 337] on input "text" at bounding box center [1416, 328] width 69 height 21
type input "300"
drag, startPoint x: 1438, startPoint y: 330, endPoint x: 1393, endPoint y: 343, distance: 46.8
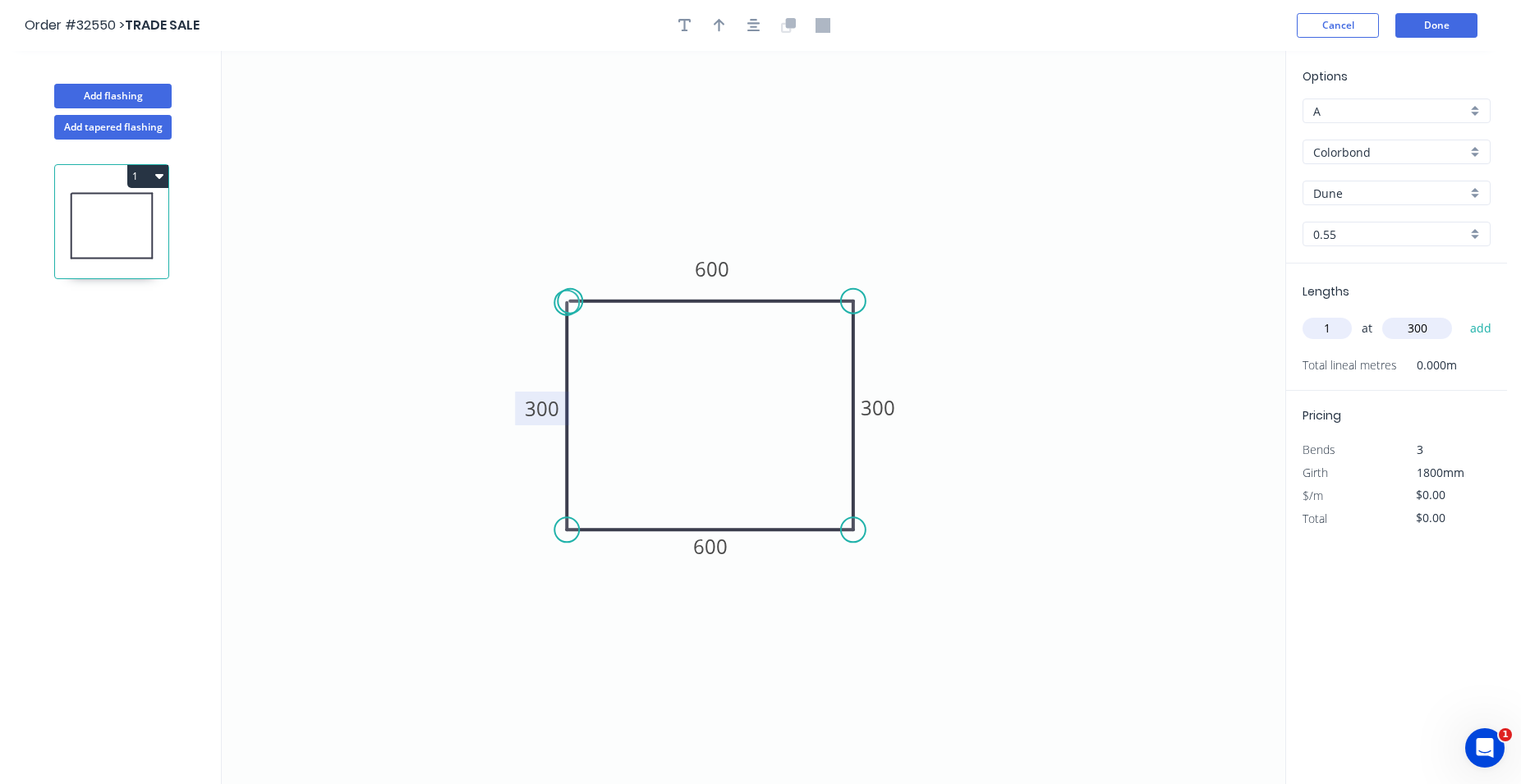
click at [1393, 339] on input "300" at bounding box center [1416, 328] width 69 height 21
click at [867, 319] on div "Delete point" at bounding box center [928, 318] width 165 height 33
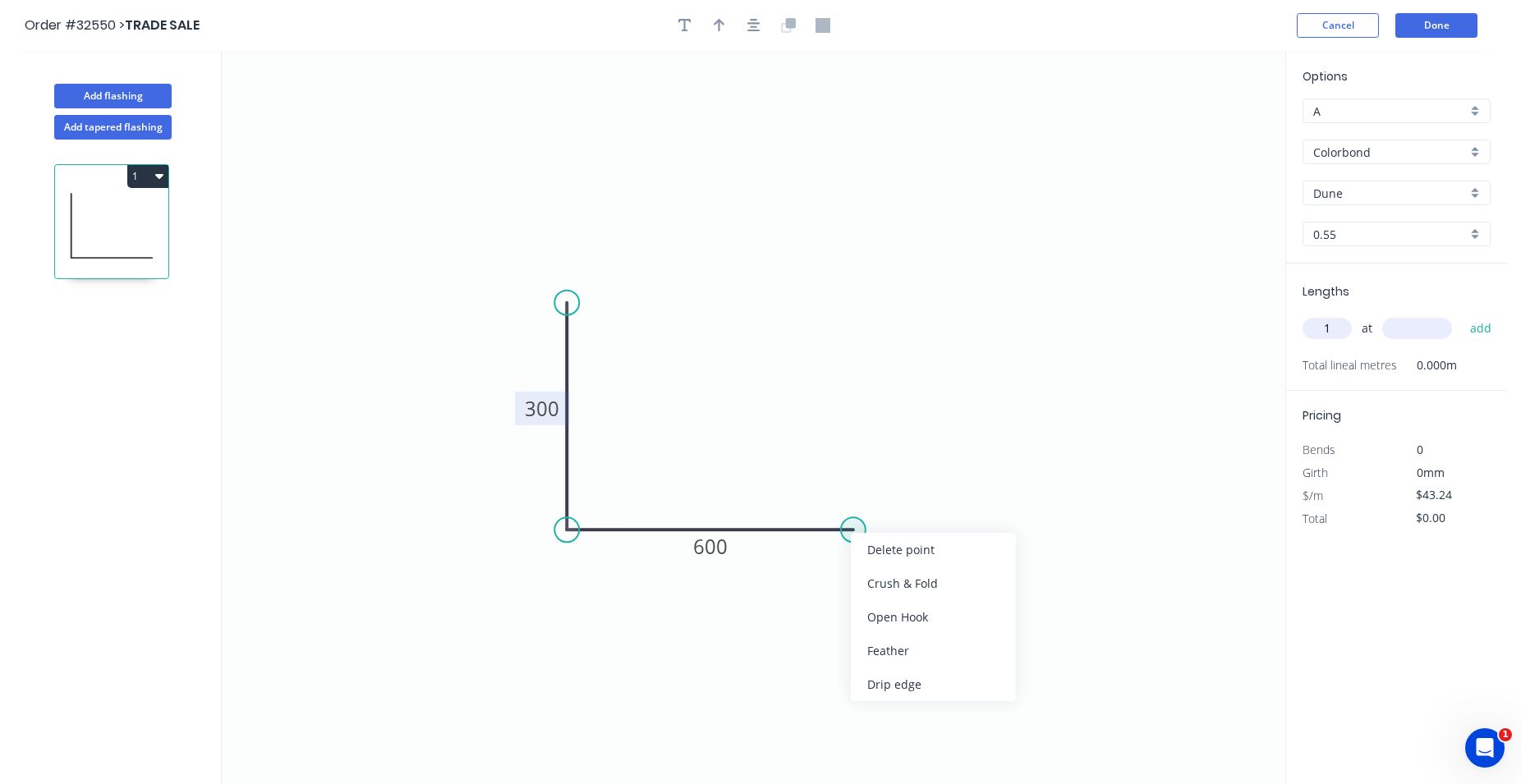
click at [853, 528] on circle at bounding box center [853, 529] width 25 height 25
click at [582, 540] on div "Delete point" at bounding box center [645, 546] width 165 height 33
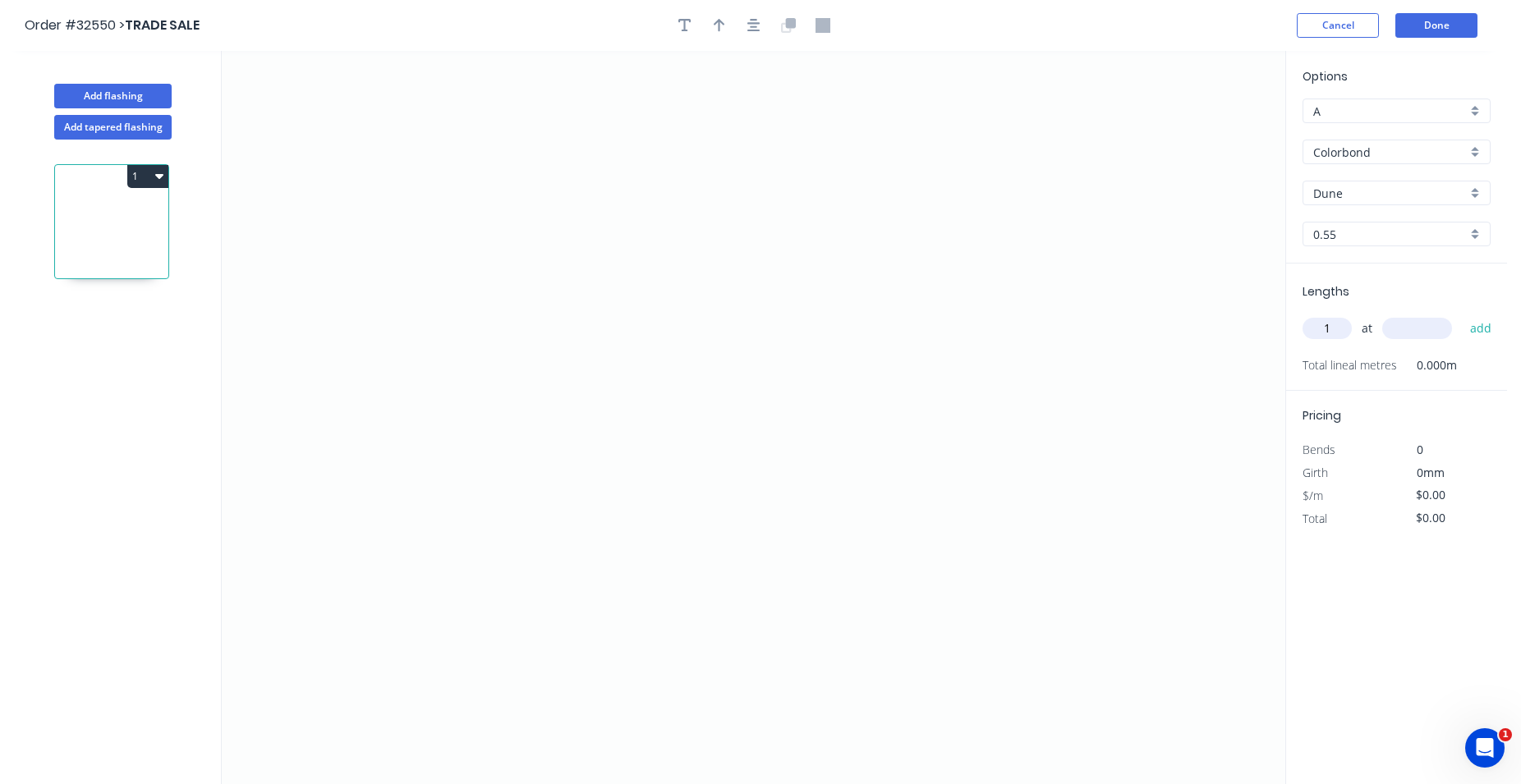
click at [1331, 332] on input "1" at bounding box center [1326, 328] width 49 height 21
drag, startPoint x: 654, startPoint y: 387, endPoint x: 653, endPoint y: 498, distance: 111.0
click at [653, 498] on icon "0" at bounding box center [753, 417] width 1064 height 733
drag, startPoint x: 653, startPoint y: 498, endPoint x: 664, endPoint y: 485, distance: 17.0
click at [664, 485] on icon "0 ?" at bounding box center [753, 417] width 1064 height 733
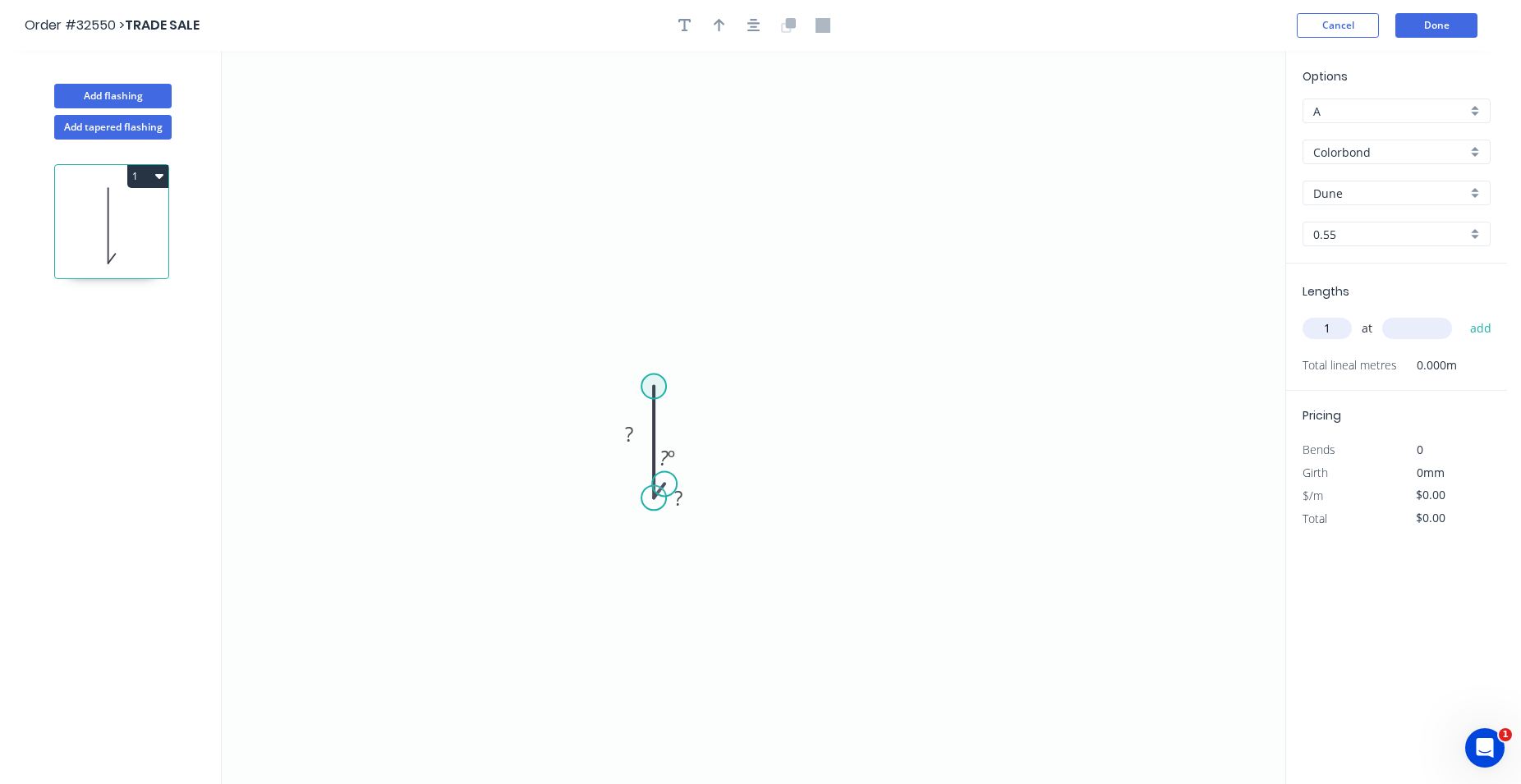
click at [653, 381] on circle at bounding box center [654, 386] width 25 height 25
click at [939, 286] on icon "0 ? ? ? º" at bounding box center [753, 417] width 1064 height 733
drag, startPoint x: 939, startPoint y: 286, endPoint x: 940, endPoint y: 244, distance: 42.0
click at [940, 244] on icon "0 ? ? ? ? º ? º" at bounding box center [753, 417] width 1064 height 733
click at [678, 527] on icon "0 ? ? ? ? ? º ? º ? º" at bounding box center [753, 417] width 1064 height 733
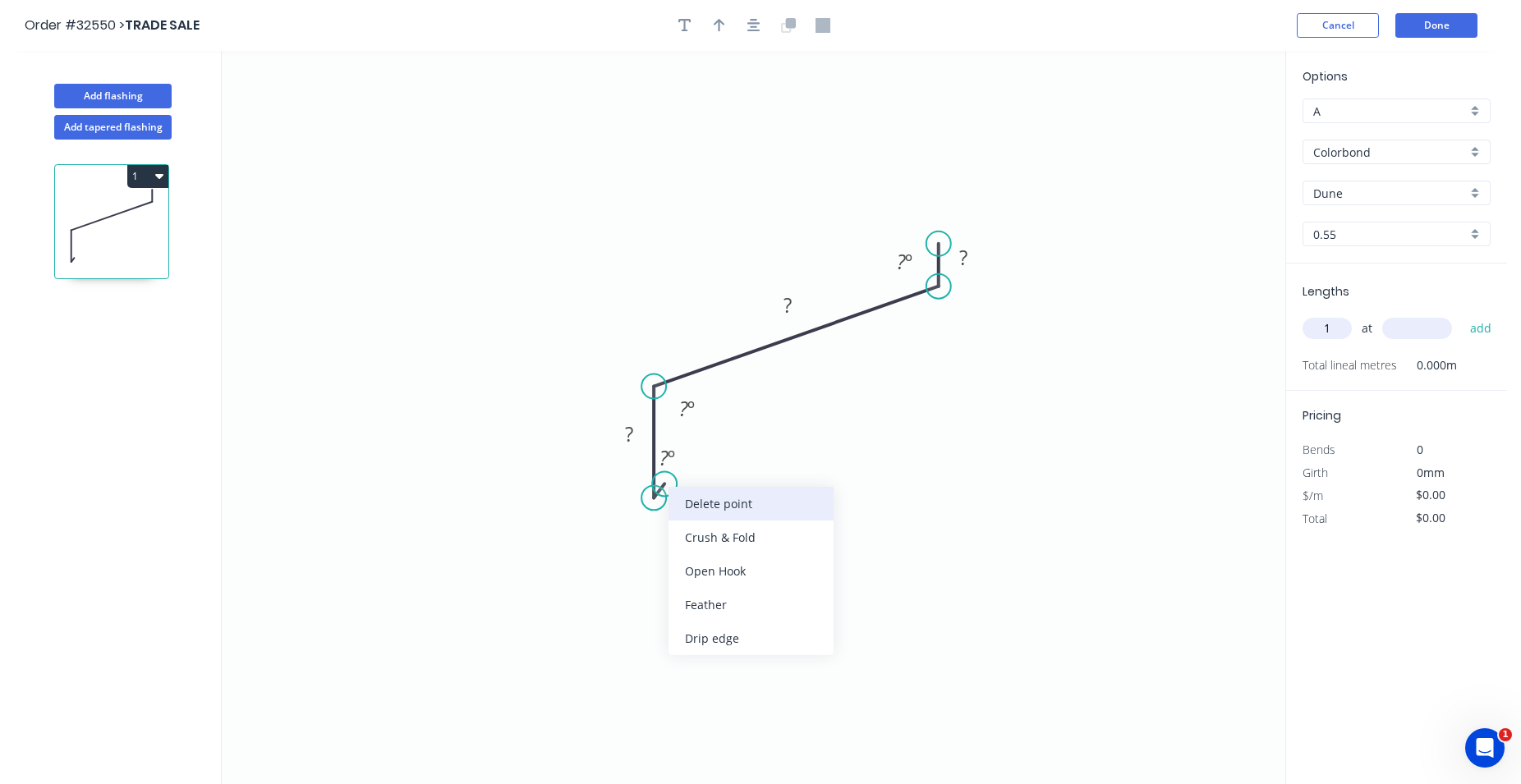
click at [682, 498] on div "Delete point" at bounding box center [751, 504] width 165 height 33
click at [685, 546] on div "Crush & Fold" at bounding box center [735, 548] width 165 height 33
click at [637, 441] on rect at bounding box center [629, 435] width 33 height 23
click at [633, 431] on tspan "?" at bounding box center [629, 434] width 9 height 27
click at [572, 329] on icon "0 CF 10 100 ? ? ? º ? º" at bounding box center [753, 417] width 1064 height 733
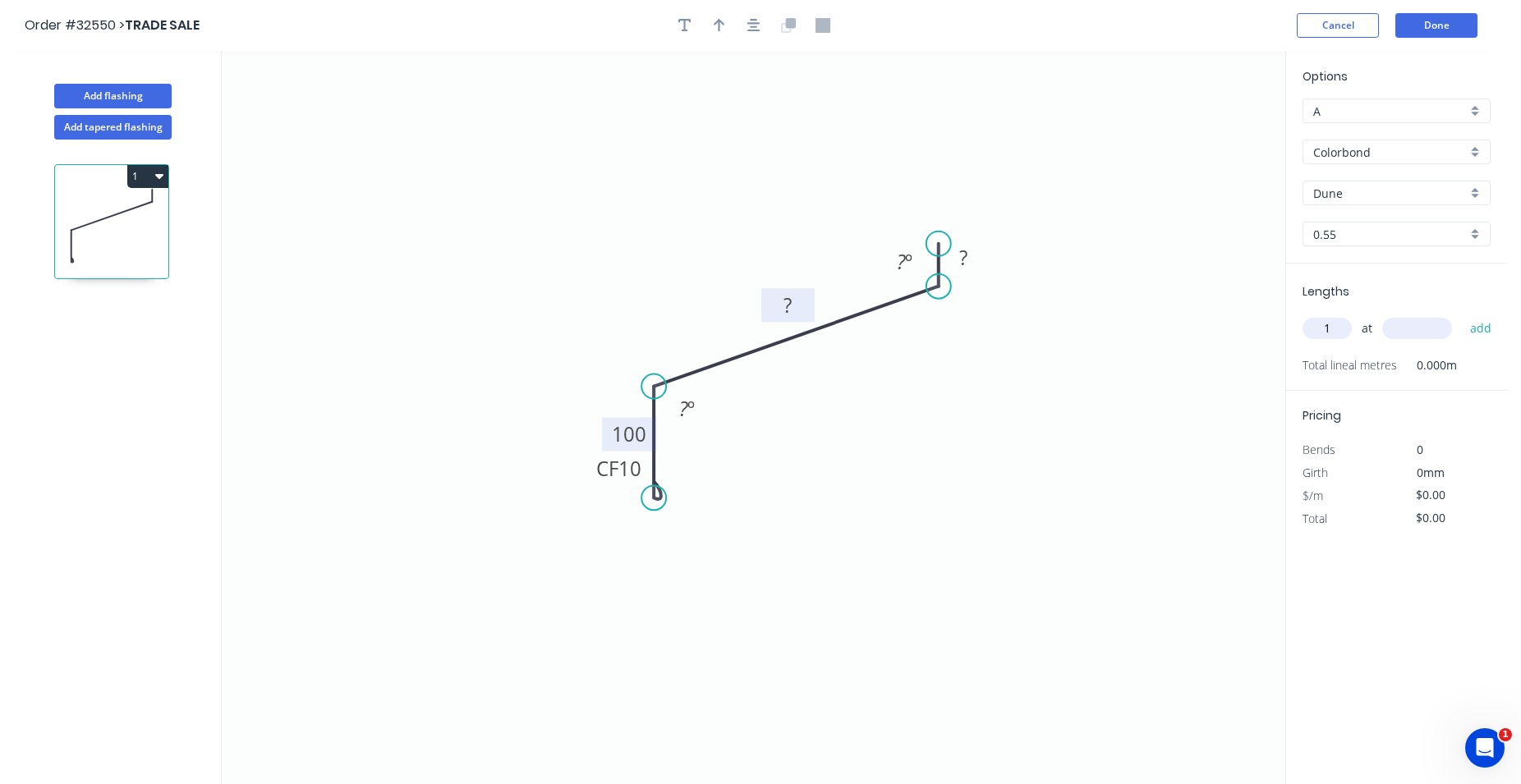
drag, startPoint x: 816, startPoint y: 307, endPoint x: 808, endPoint y: 302, distance: 9.4
click at [815, 306] on icon "0 CF 10 100 ? ? ? º ? º" at bounding box center [753, 417] width 1064 height 733
click at [791, 301] on tspan "?" at bounding box center [788, 305] width 9 height 27
click at [792, 303] on tspan "?" at bounding box center [788, 305] width 9 height 27
click at [855, 220] on icon "0 CF 10 100 400 ? ? º ? º" at bounding box center [753, 417] width 1064 height 733
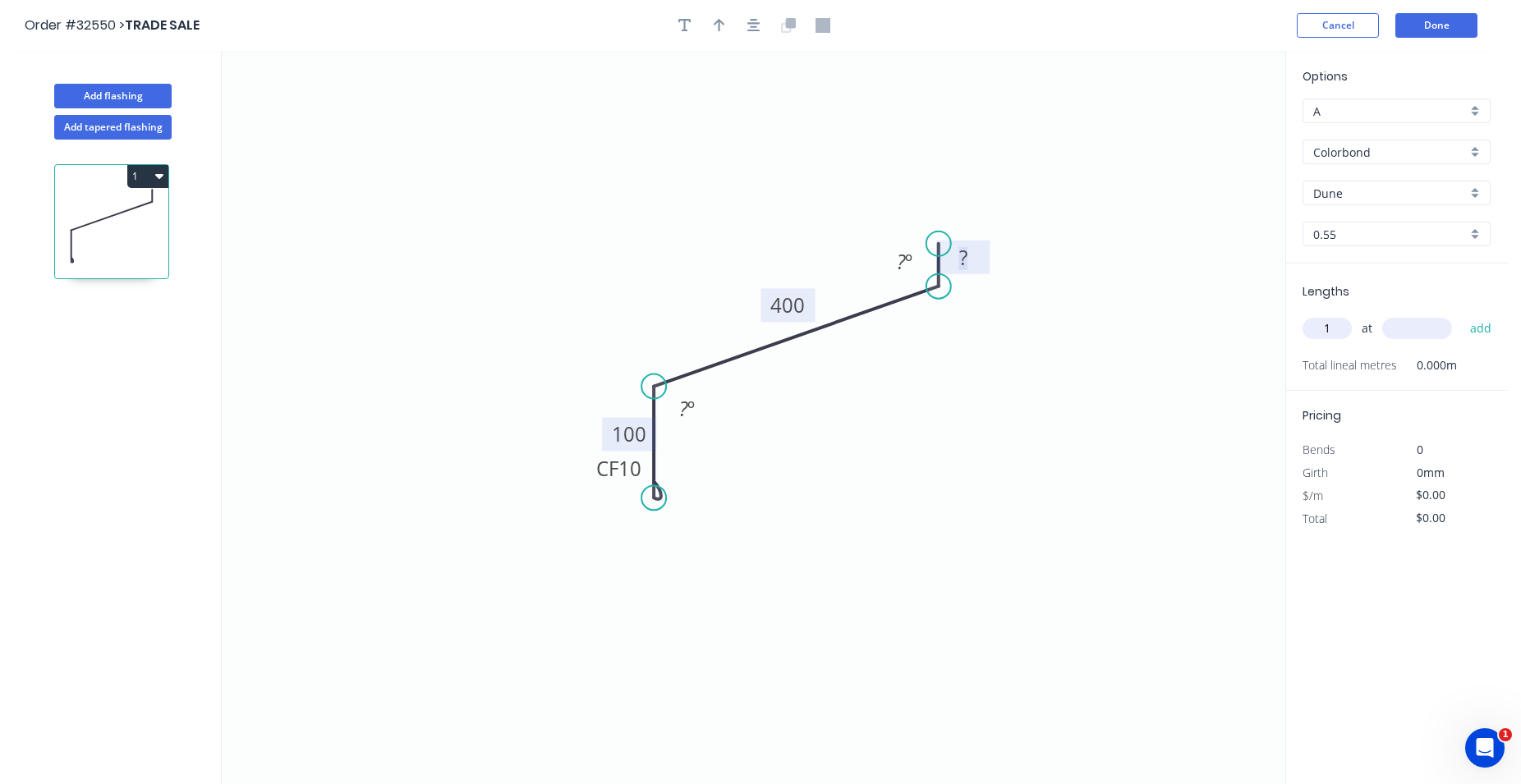
click at [973, 254] on rect at bounding box center [963, 258] width 33 height 23
click at [963, 262] on tspan "?" at bounding box center [963, 257] width 9 height 27
click at [1039, 297] on icon "0 CF 10 100 400 ?30 ? º ? º" at bounding box center [753, 417] width 1064 height 733
click at [968, 258] on tspan "?" at bounding box center [963, 257] width 9 height 27
click at [966, 256] on tspan "?" at bounding box center [963, 257] width 9 height 27
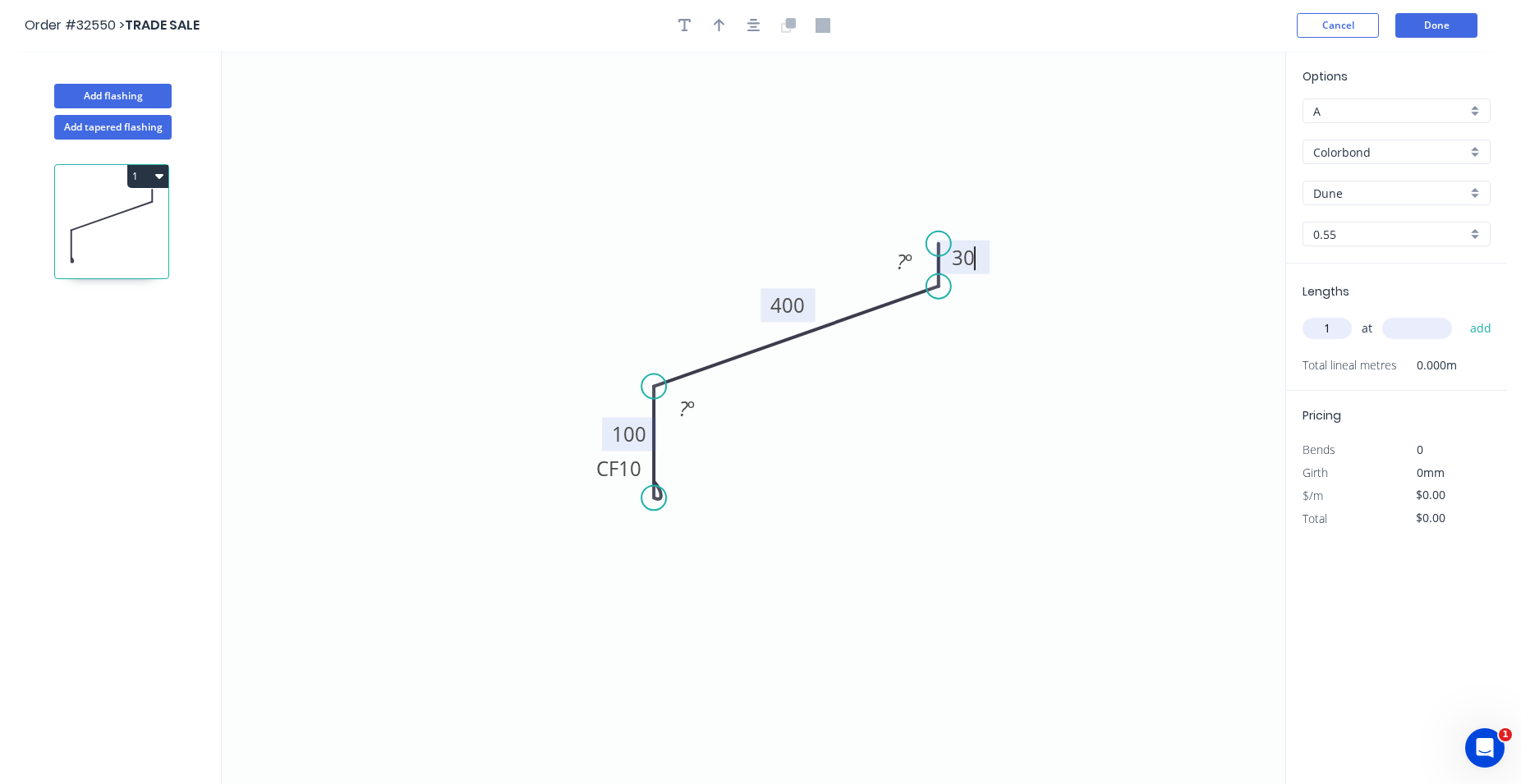
click at [962, 374] on icon "0 CF 10 100 400 30 ? º ? º" at bounding box center [753, 417] width 1064 height 733
type input "$28.91"
click at [1406, 334] on input "text" at bounding box center [1416, 328] width 69 height 21
type input "600"
click at [715, 23] on icon "button" at bounding box center [719, 25] width 11 height 15
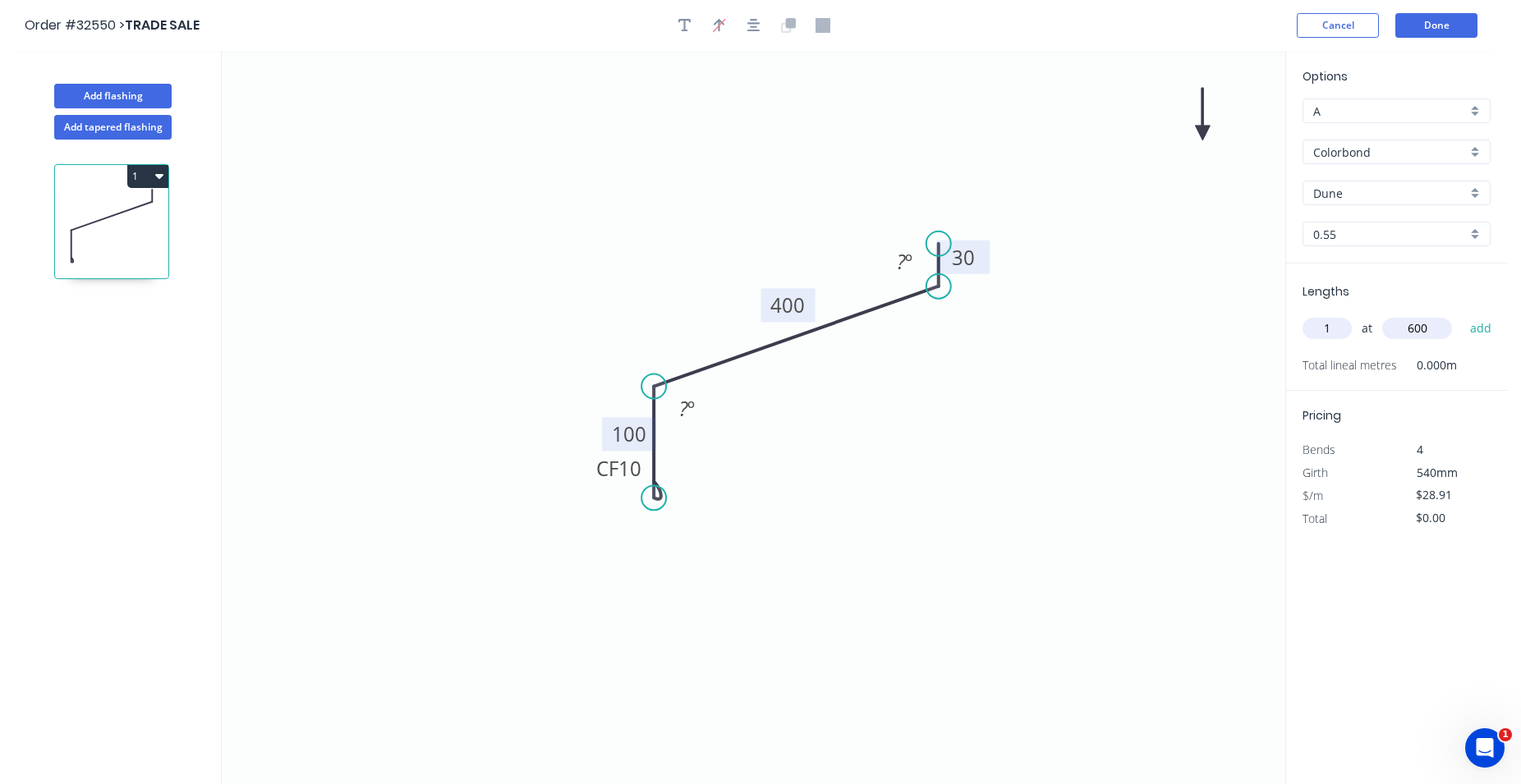
click at [777, 221] on icon "0 CF 10 100 400 30 ? º ? º" at bounding box center [753, 417] width 1064 height 733
drag, startPoint x: 1198, startPoint y: 130, endPoint x: 775, endPoint y: 242, distance: 437.6
click at [775, 242] on icon at bounding box center [774, 222] width 15 height 52
drag, startPoint x: 776, startPoint y: 242, endPoint x: 782, endPoint y: 259, distance: 18.0
click at [782, 259] on icon at bounding box center [782, 239] width 15 height 52
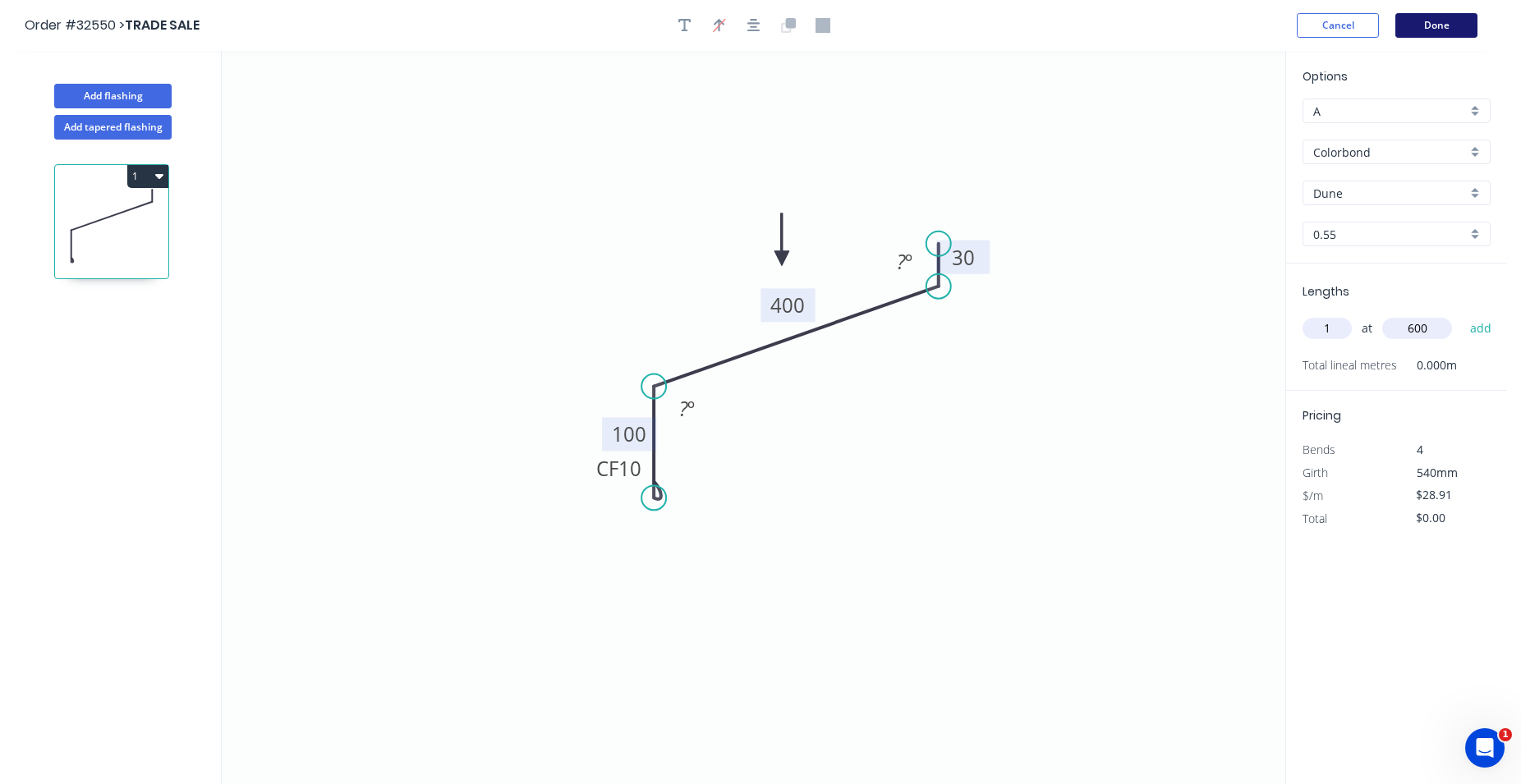
click at [1421, 26] on button "Done" at bounding box center [1436, 25] width 82 height 25
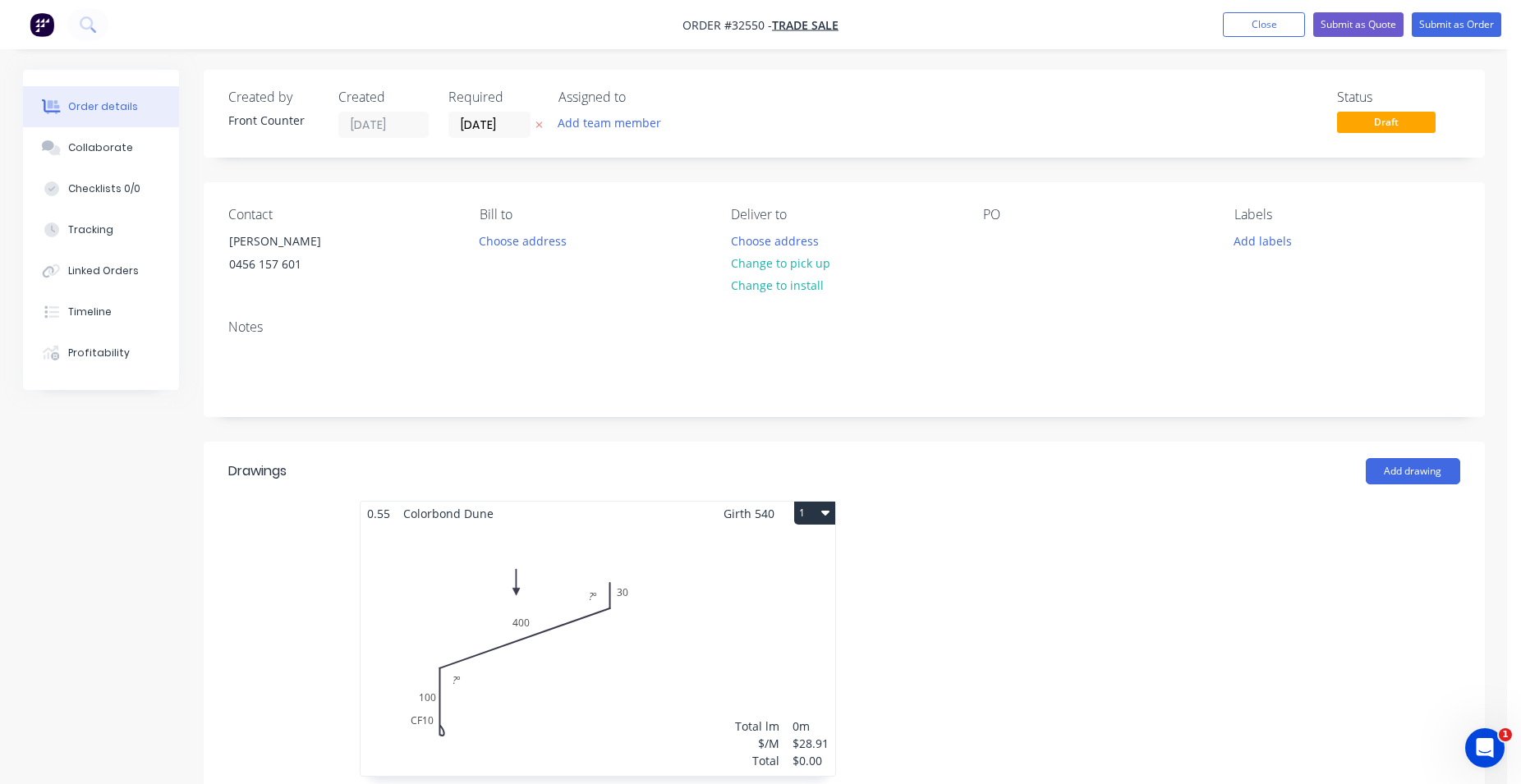
click at [721, 550] on div "Total lm $/M Total 0m $28.91 $0.00" at bounding box center [597, 651] width 474 height 250
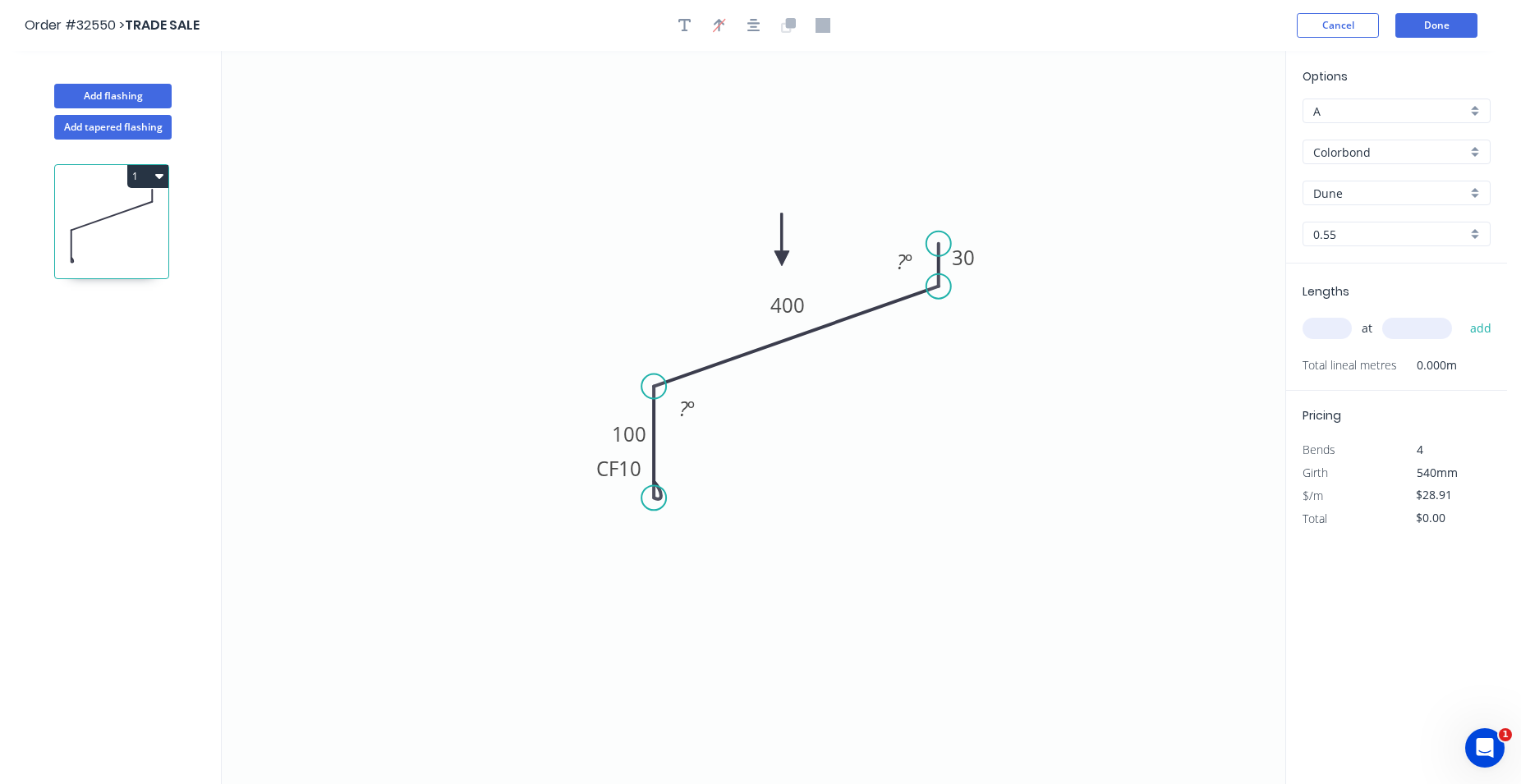
click at [1319, 330] on input "text" at bounding box center [1326, 328] width 49 height 21
type input "1"
click at [1409, 335] on input "text" at bounding box center [1416, 328] width 69 height 21
type input "600"
click at [1486, 324] on button "add" at bounding box center [1481, 329] width 39 height 28
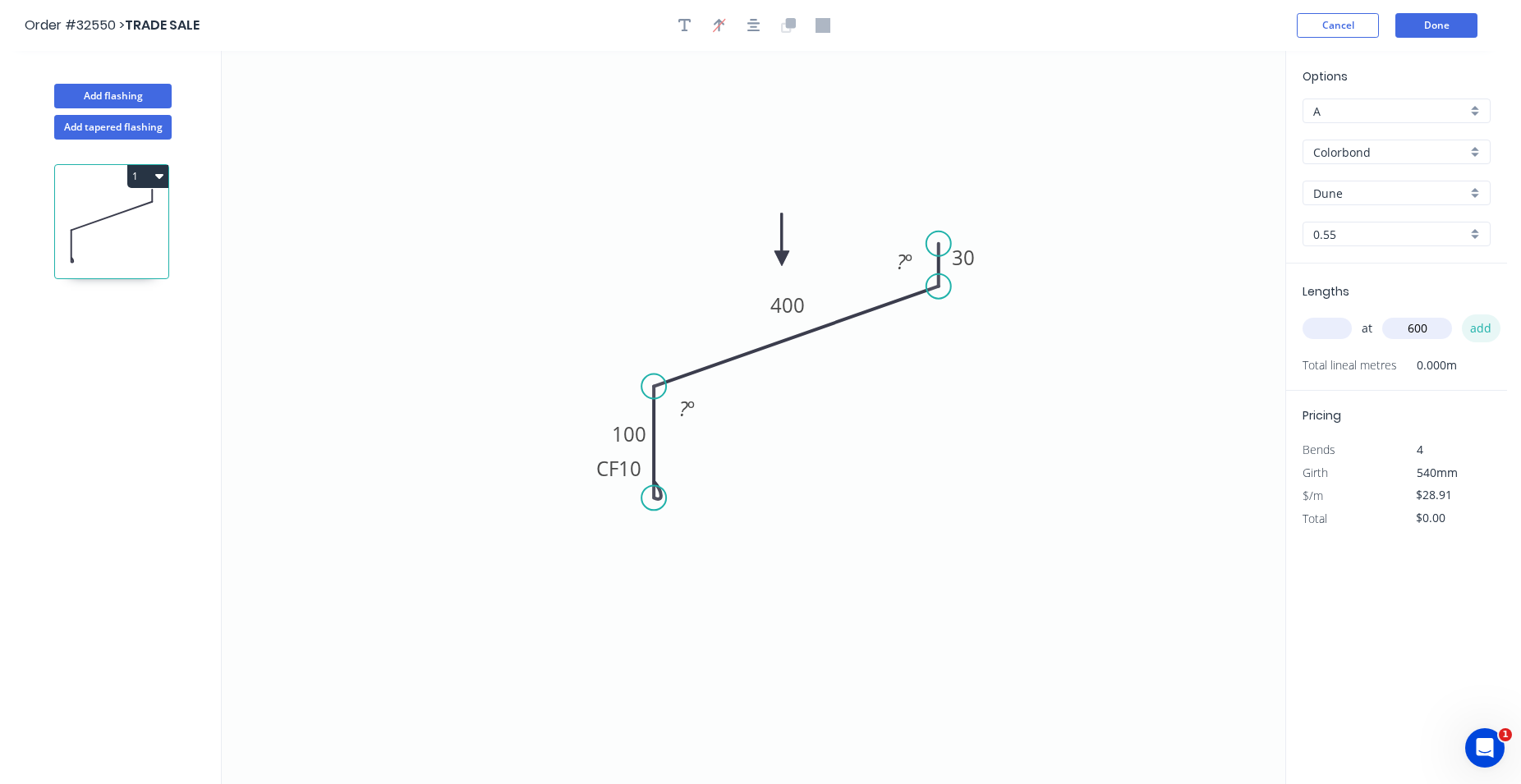
type input "$28.91"
click at [1427, 24] on button "Done" at bounding box center [1436, 25] width 82 height 25
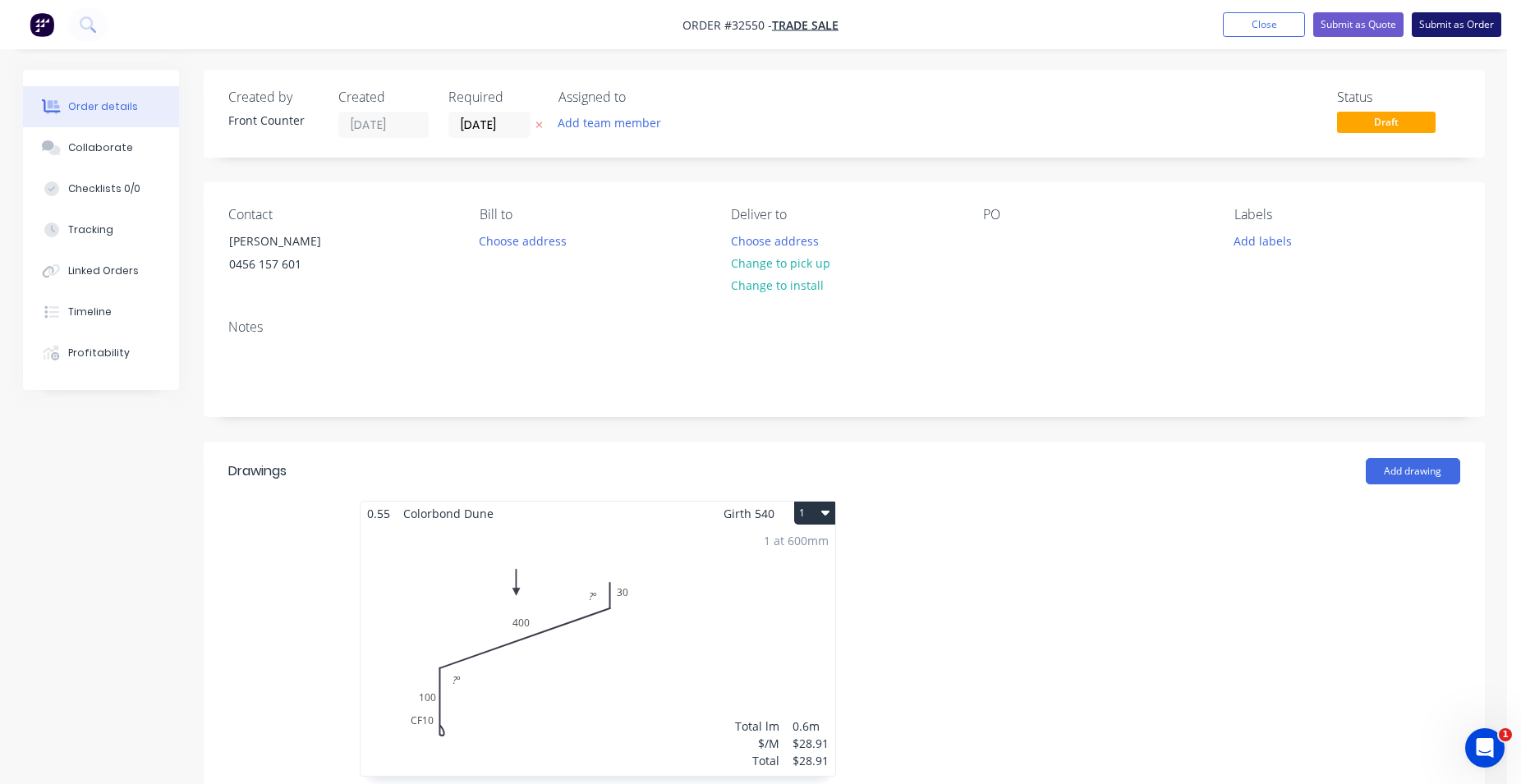
click at [1457, 21] on button "Submit as Order" at bounding box center [1456, 24] width 89 height 25
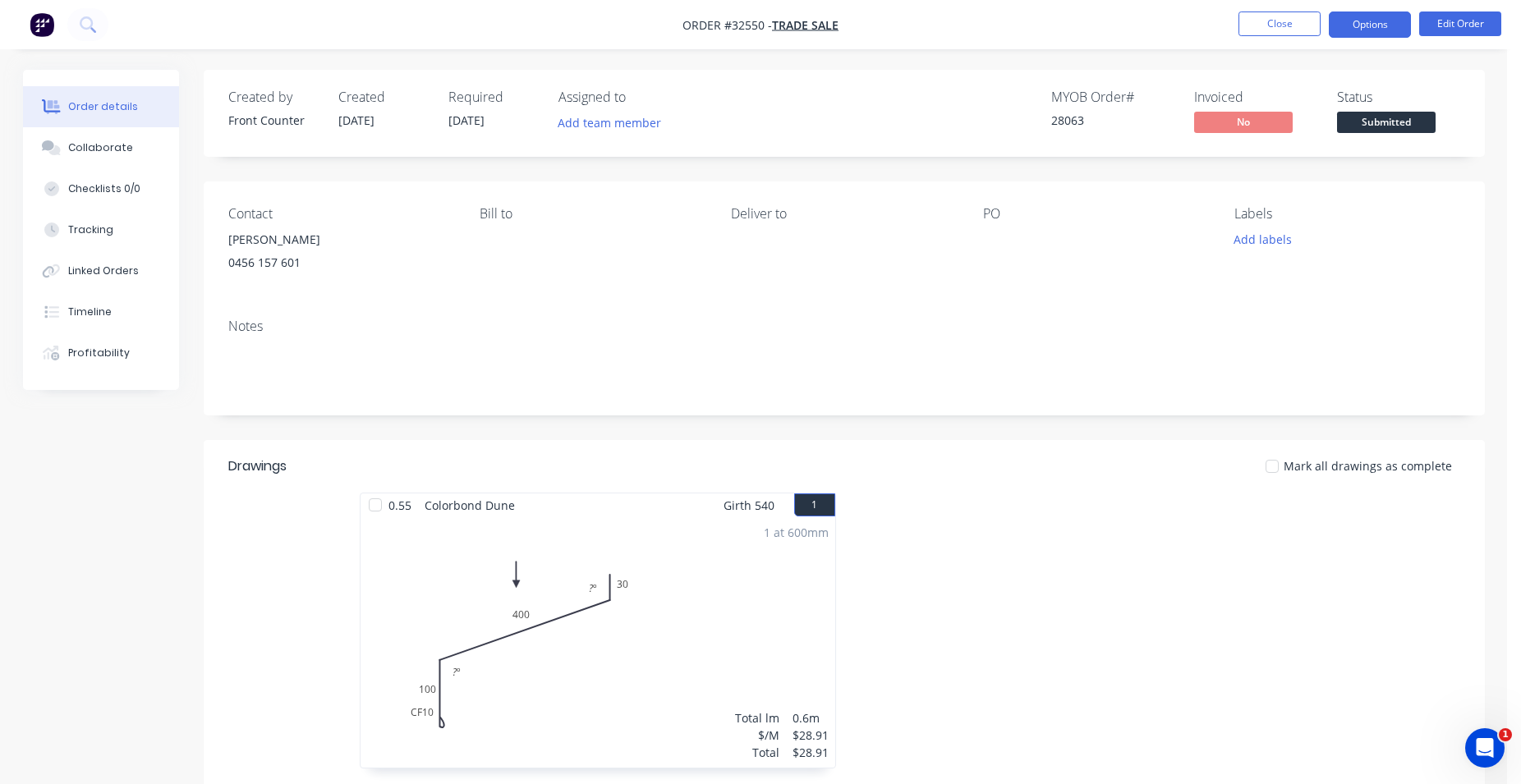
click at [1385, 25] on button "Options" at bounding box center [1370, 24] width 82 height 27
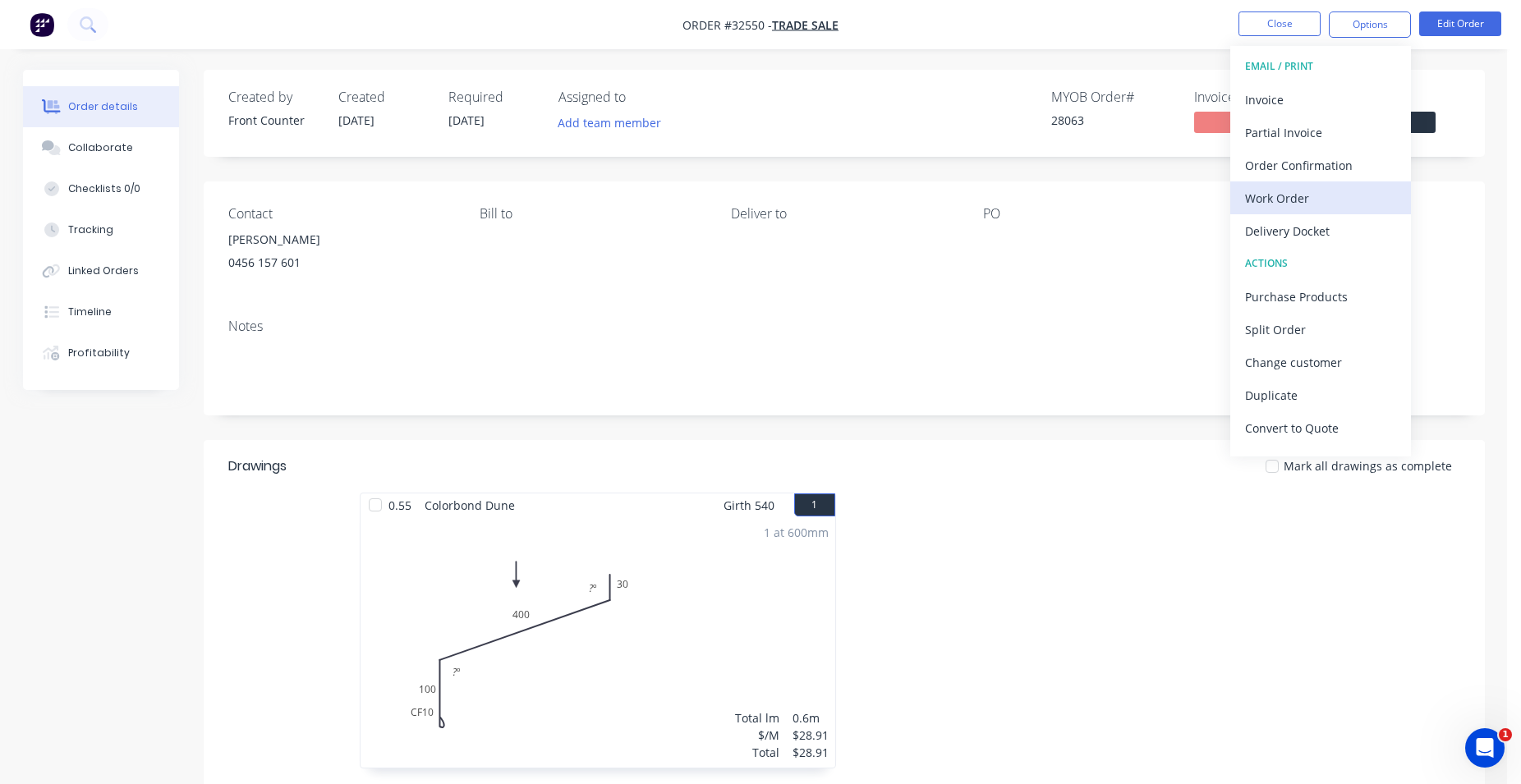
click at [1345, 196] on div "Work Order" at bounding box center [1320, 198] width 151 height 24
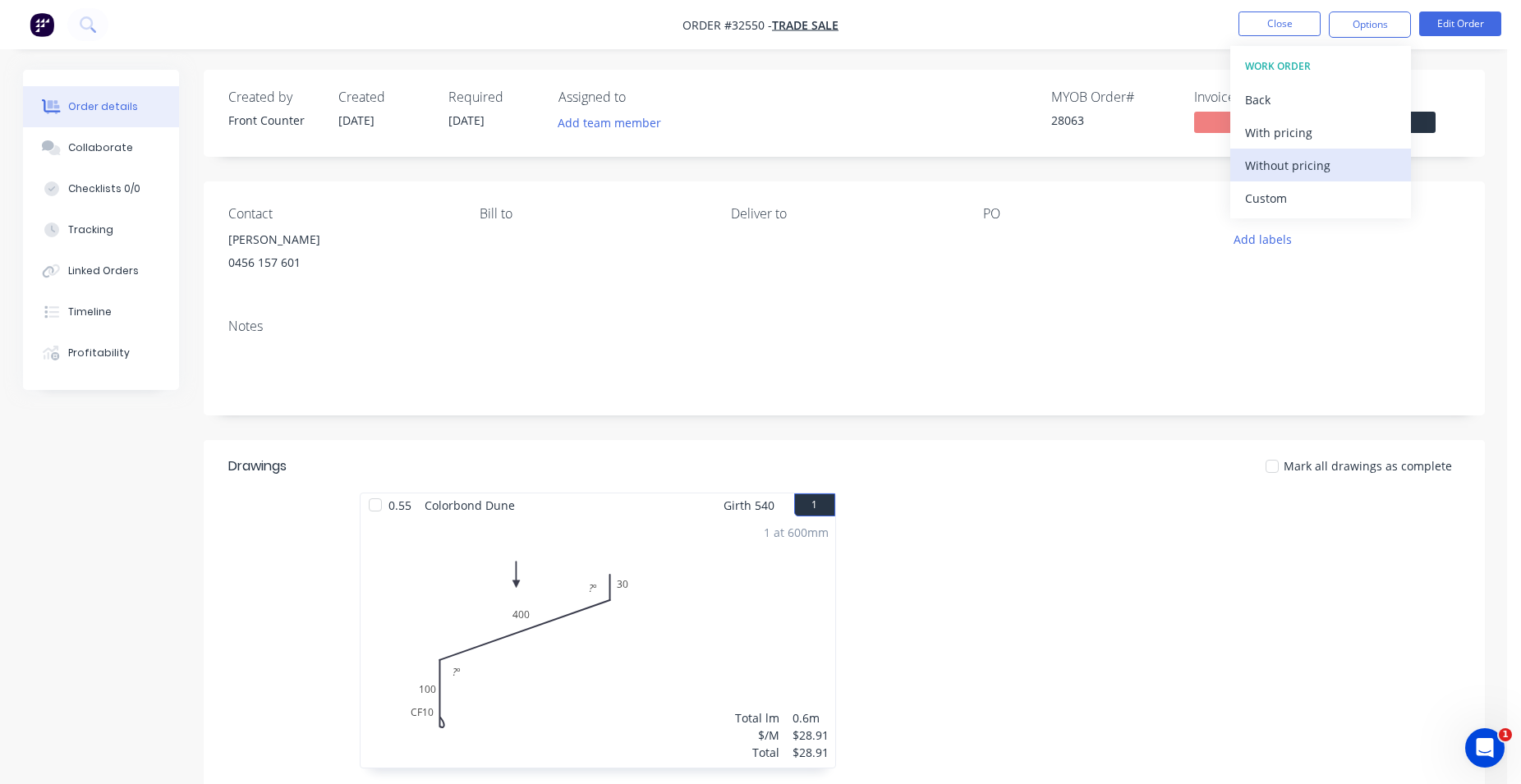
click at [1330, 165] on div "Without pricing" at bounding box center [1320, 166] width 151 height 24
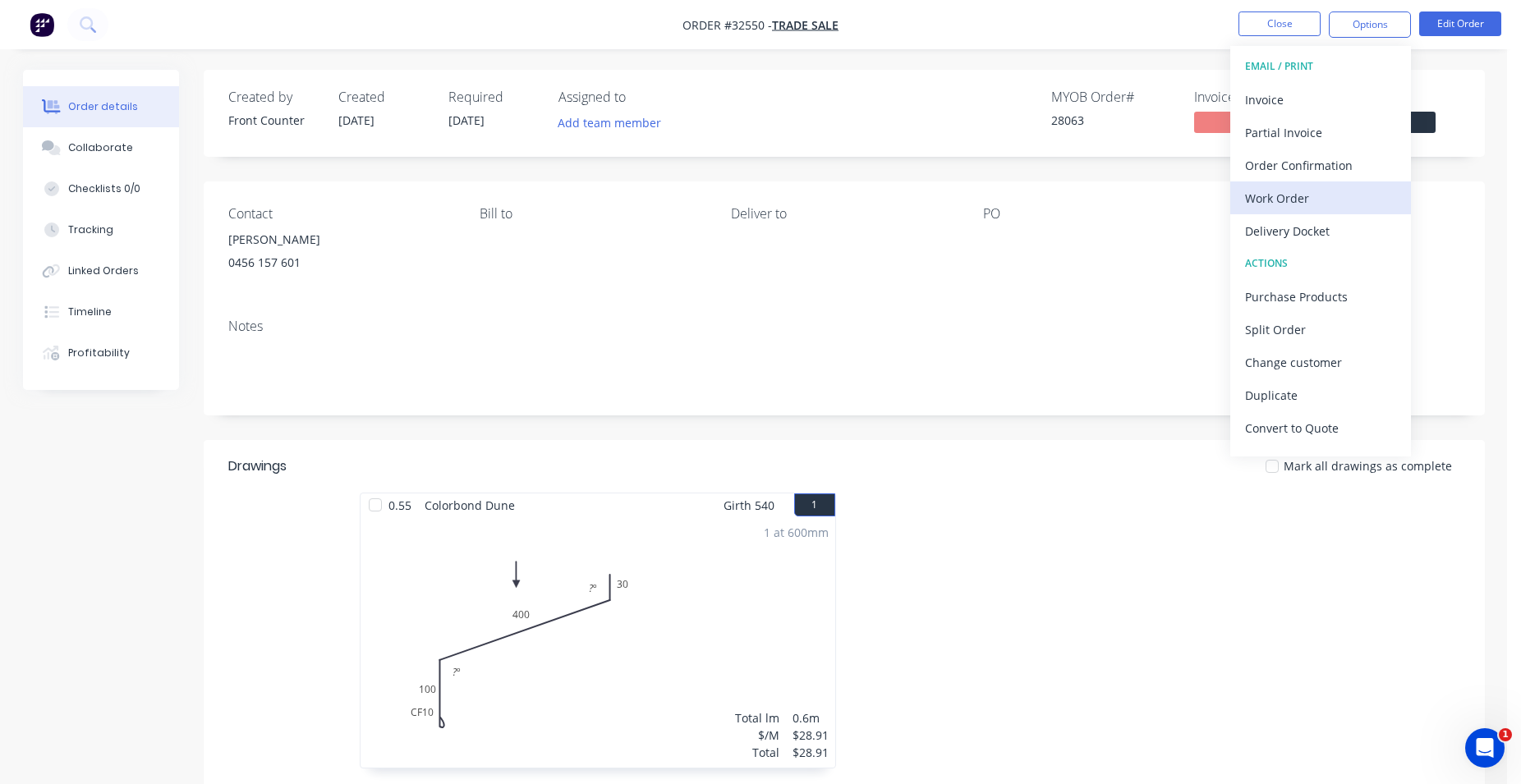
click at [1338, 194] on div "Work Order" at bounding box center [1320, 198] width 151 height 24
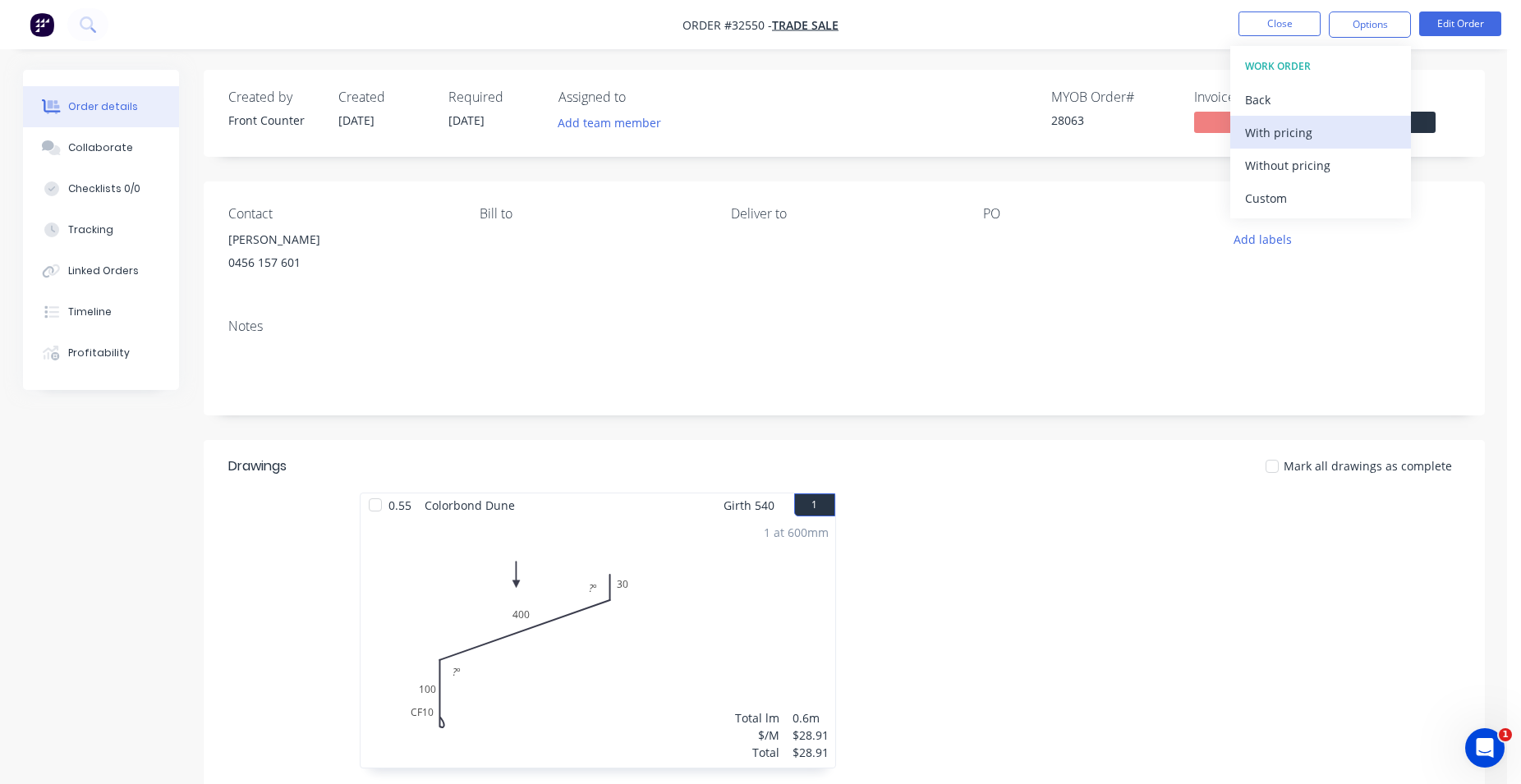
click at [1285, 130] on div "With pricing" at bounding box center [1320, 133] width 151 height 24
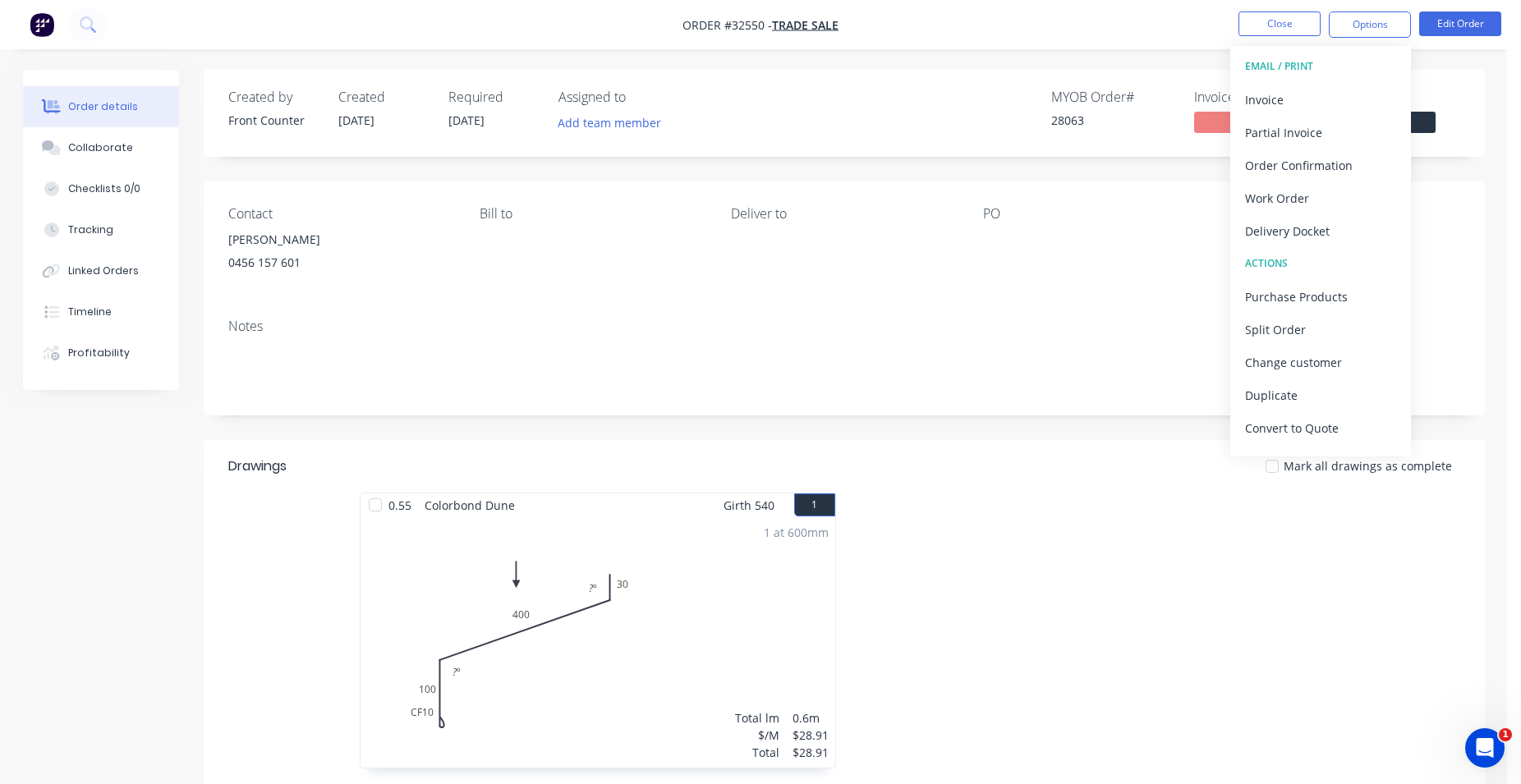
drag, startPoint x: 1501, startPoint y: 163, endPoint x: 1486, endPoint y: 157, distance: 16.2
click at [1500, 163] on div "Order details Collaborate Checklists 0/0 Tracking Linked Orders Timeline Profit…" at bounding box center [753, 539] width 1506 height 1077
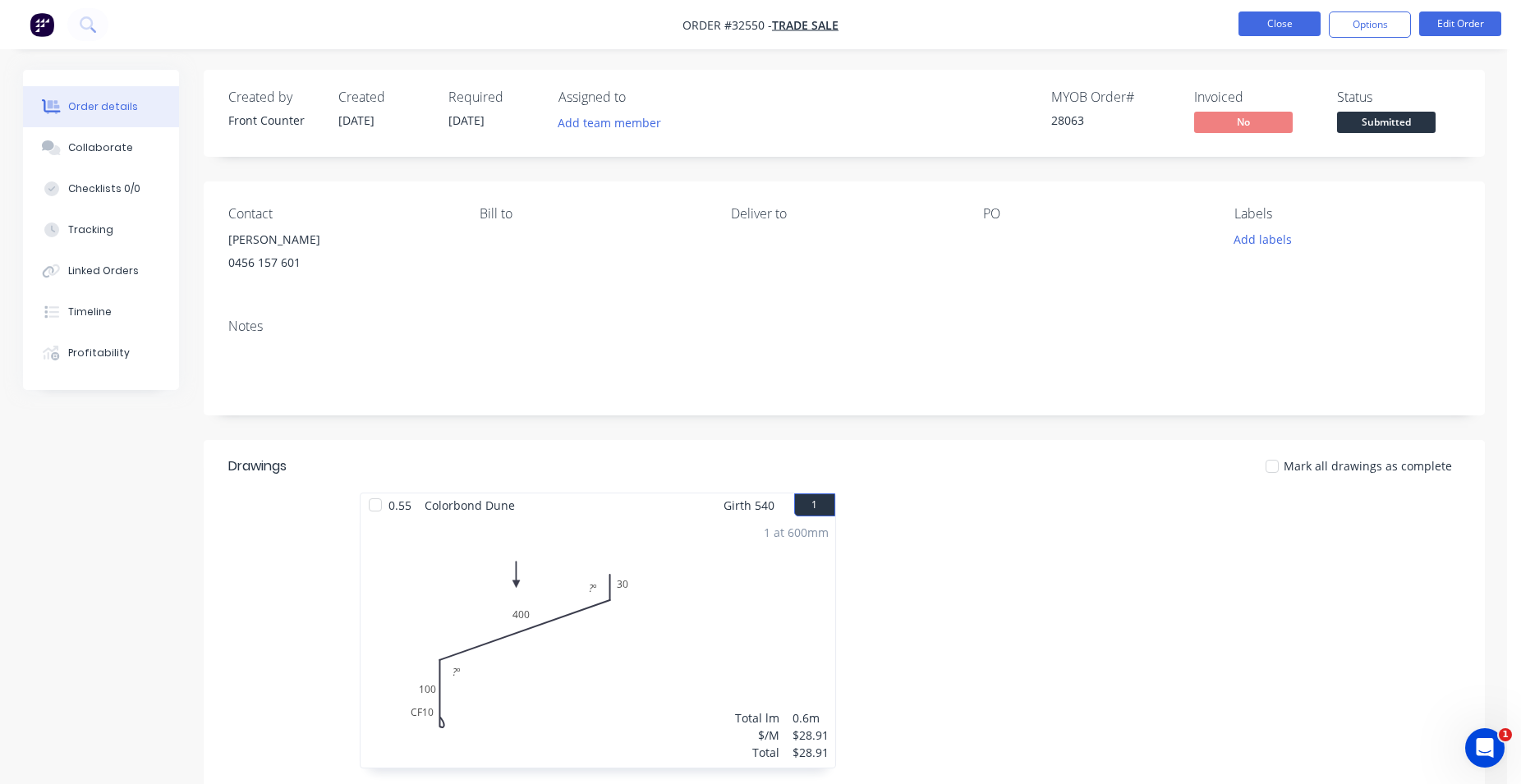
click at [1282, 21] on button "Close" at bounding box center [1279, 23] width 82 height 25
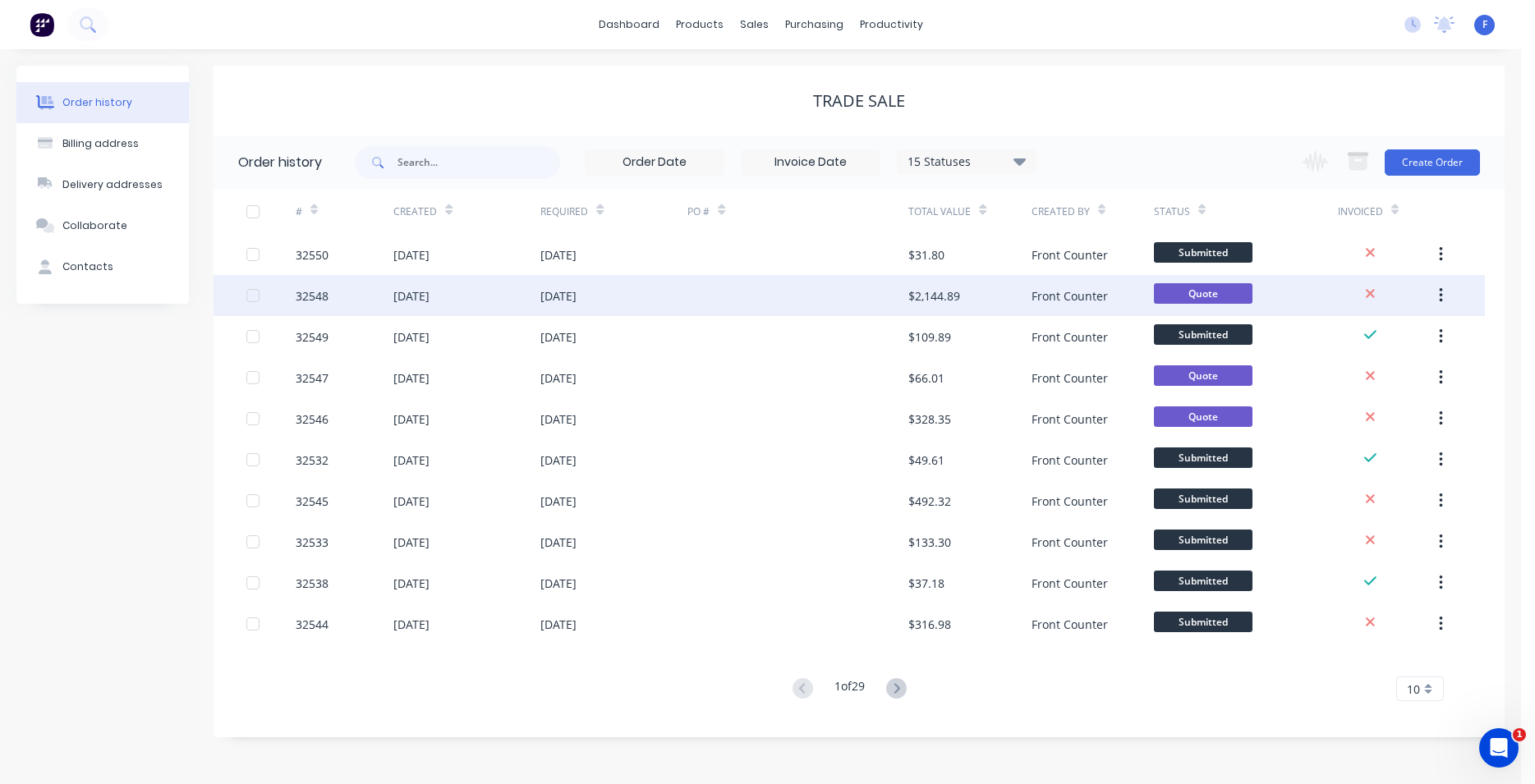
click at [1128, 288] on div "Front Counter" at bounding box center [1092, 296] width 123 height 41
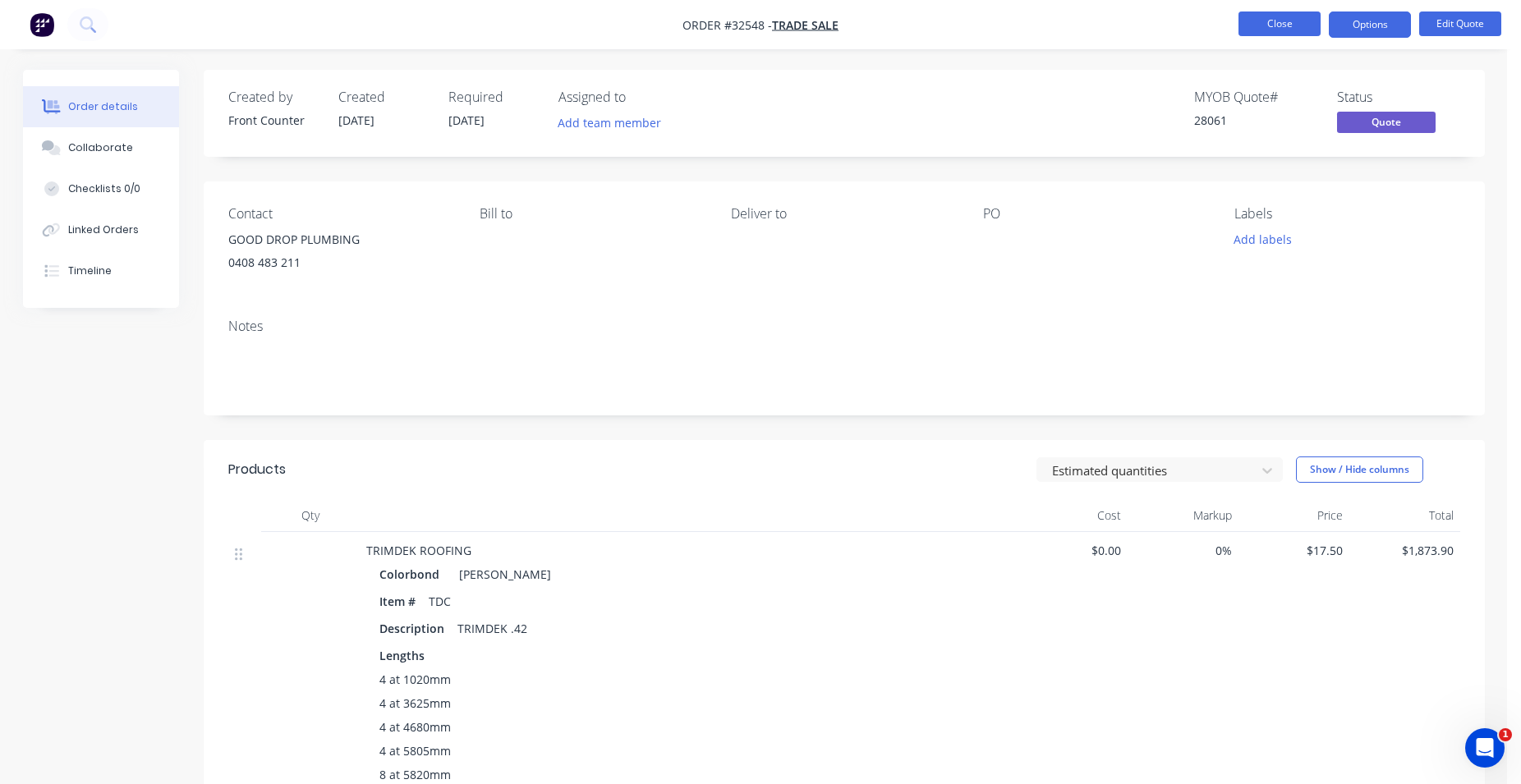
click at [1256, 20] on button "Close" at bounding box center [1279, 23] width 82 height 25
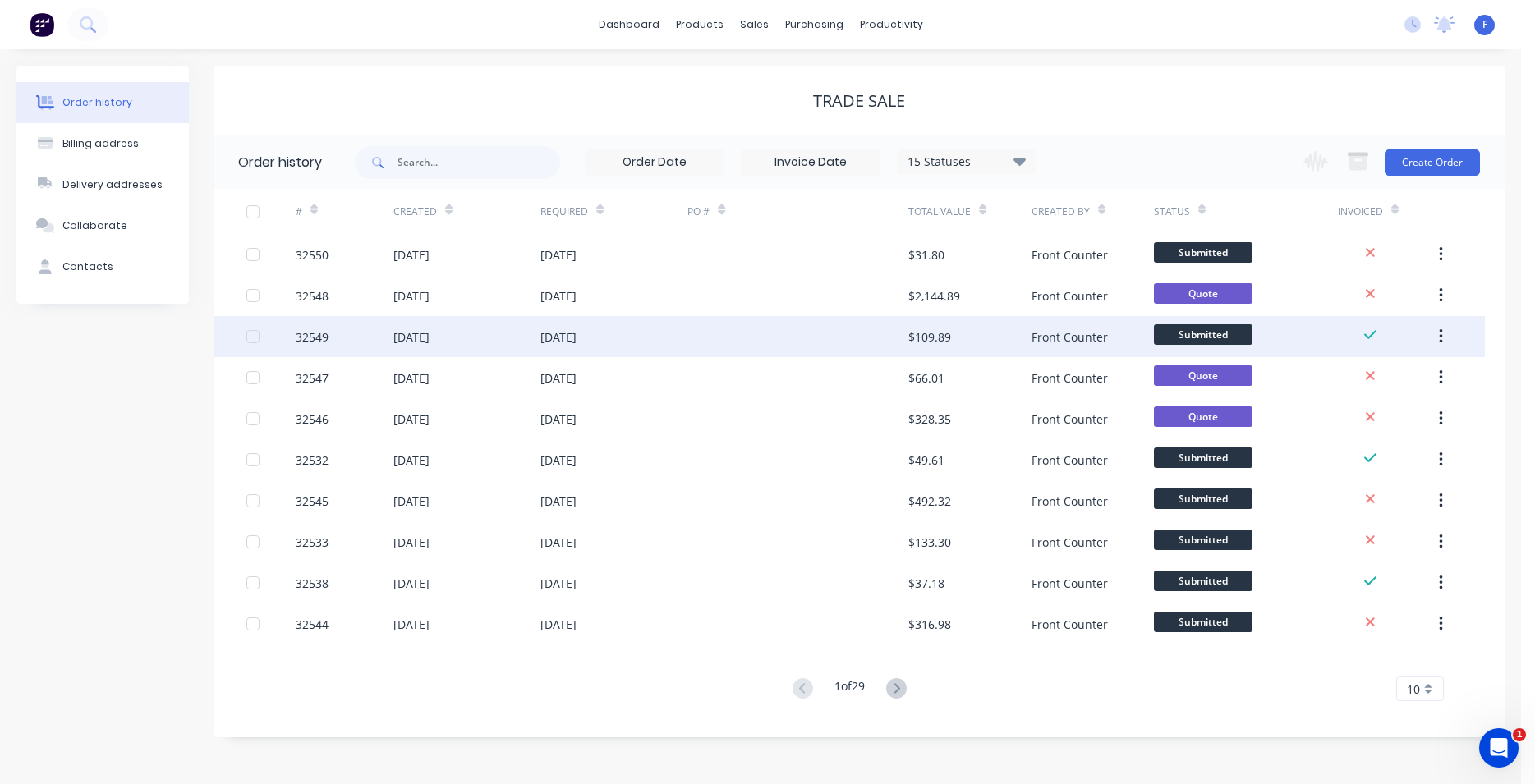
click at [1134, 335] on div "Front Counter" at bounding box center [1092, 337] width 123 height 41
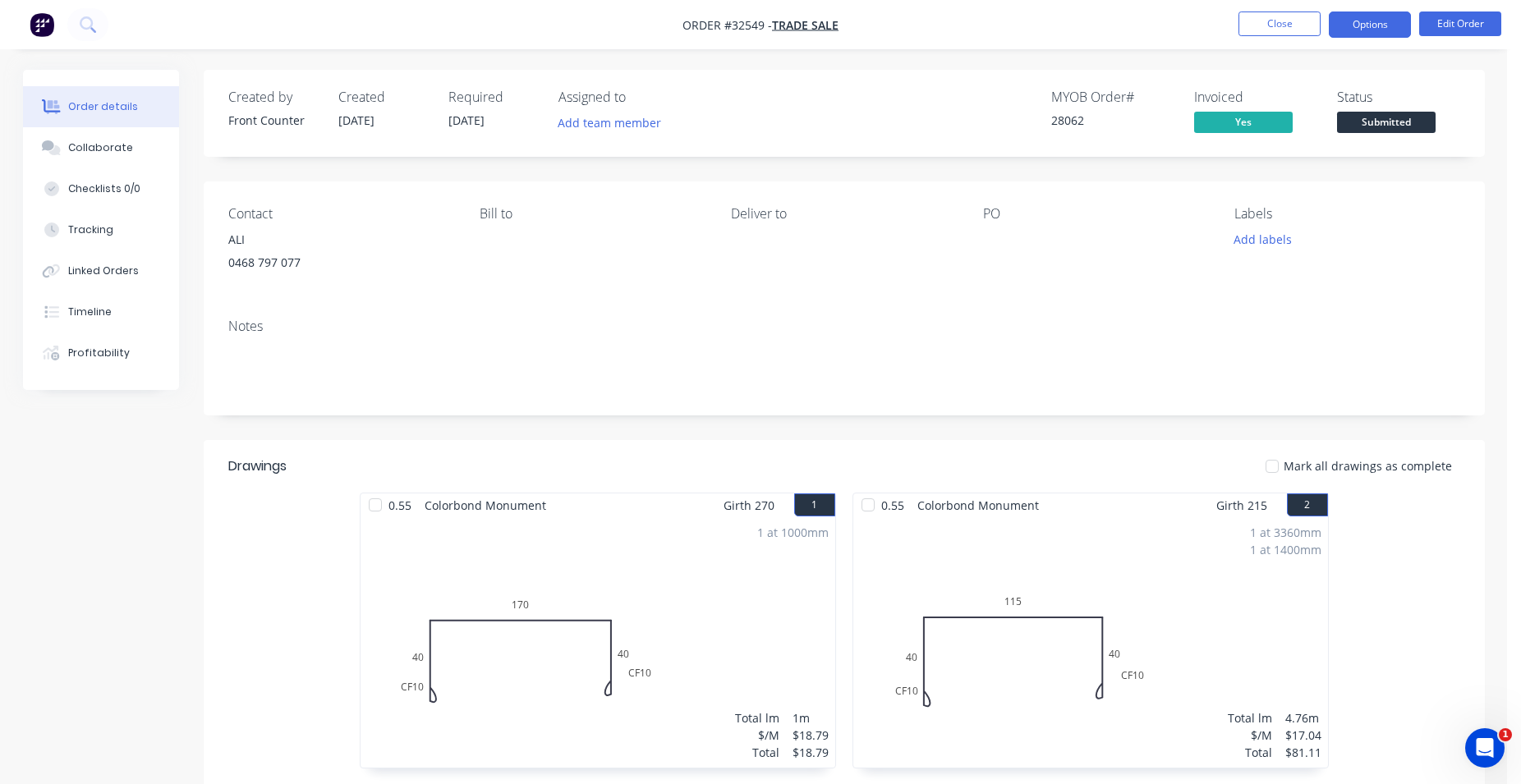
click at [1357, 25] on button "Options" at bounding box center [1370, 24] width 82 height 27
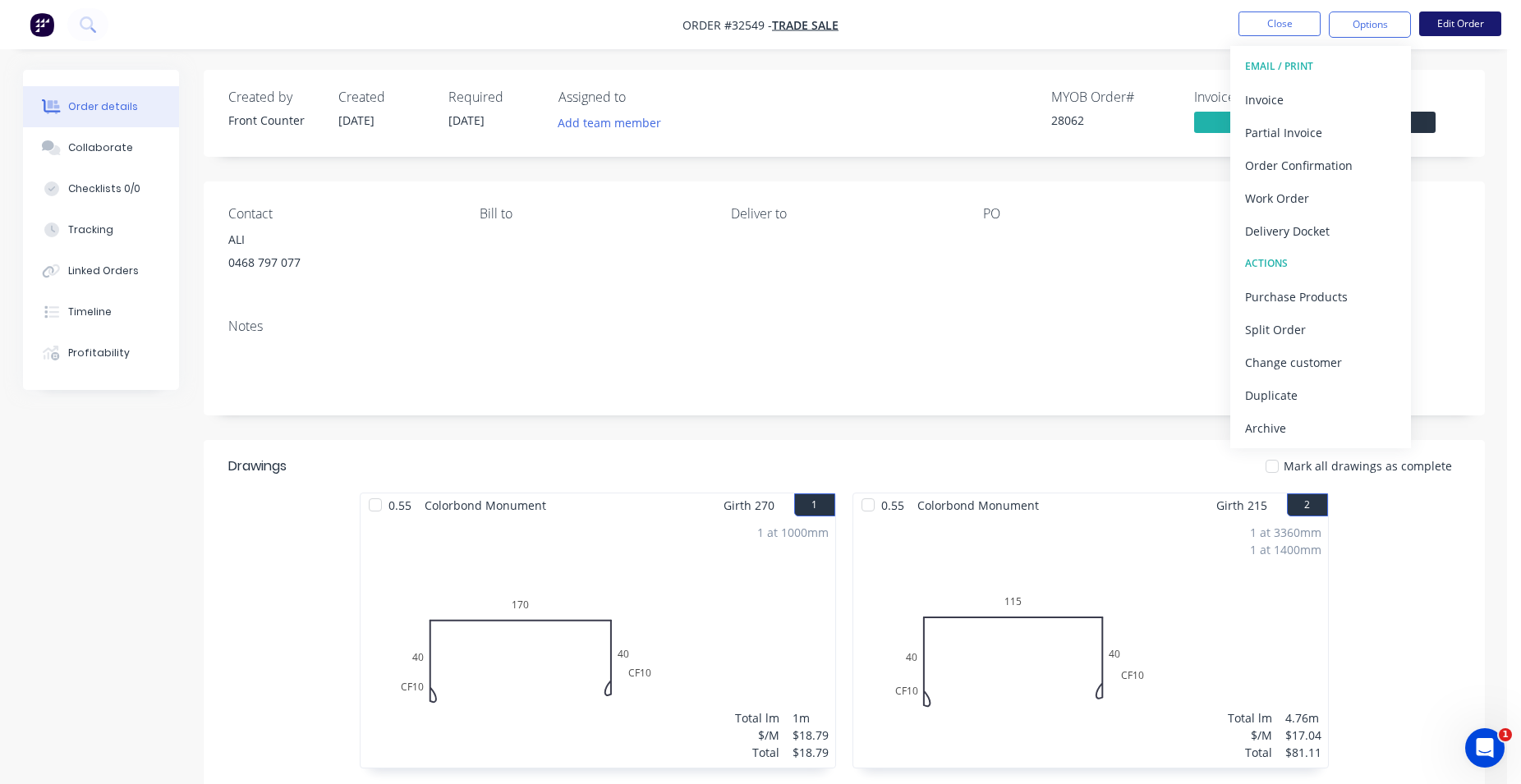
click at [1464, 23] on button "Edit Order" at bounding box center [1460, 23] width 82 height 25
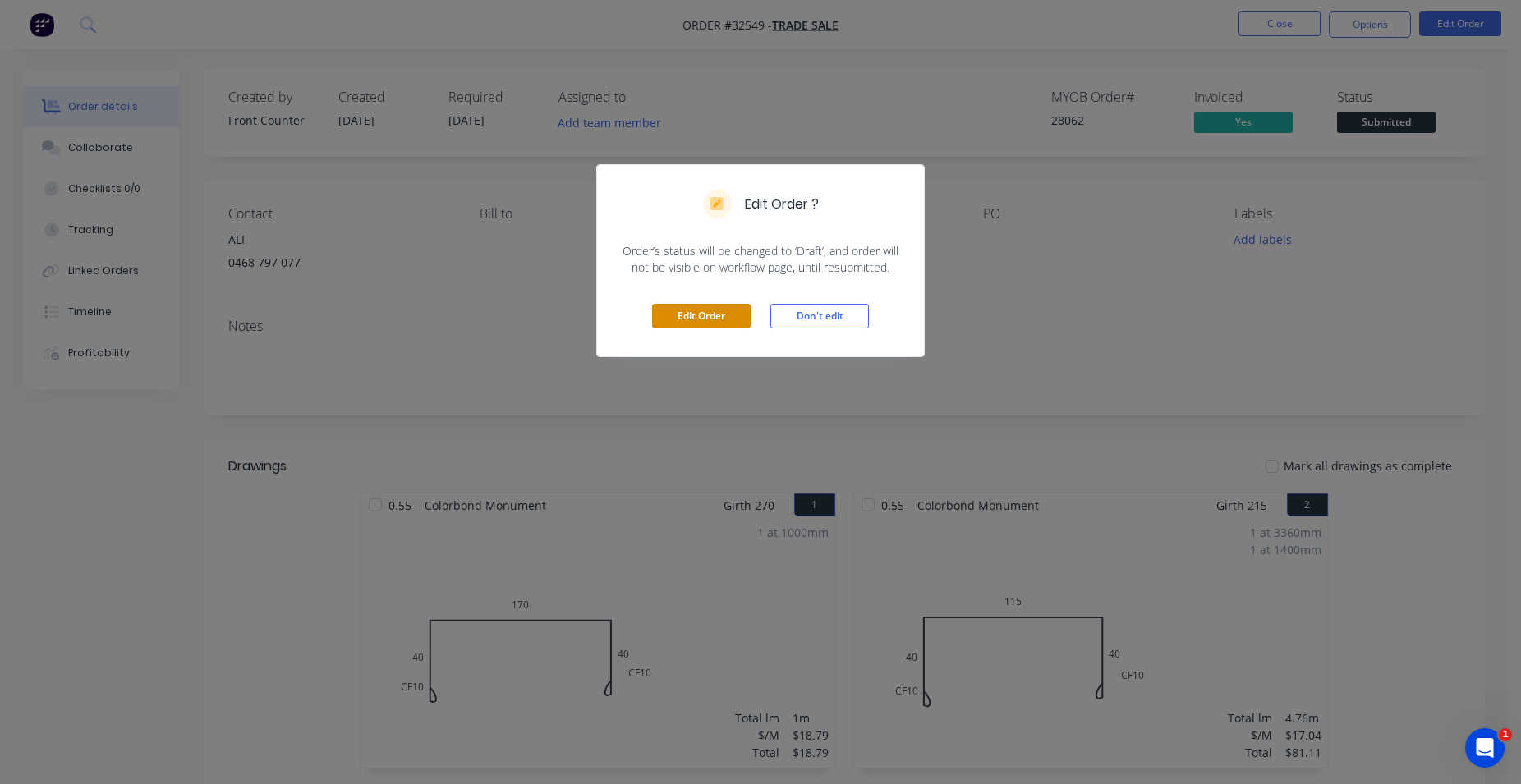
click at [727, 316] on button "Edit Order" at bounding box center [701, 316] width 99 height 25
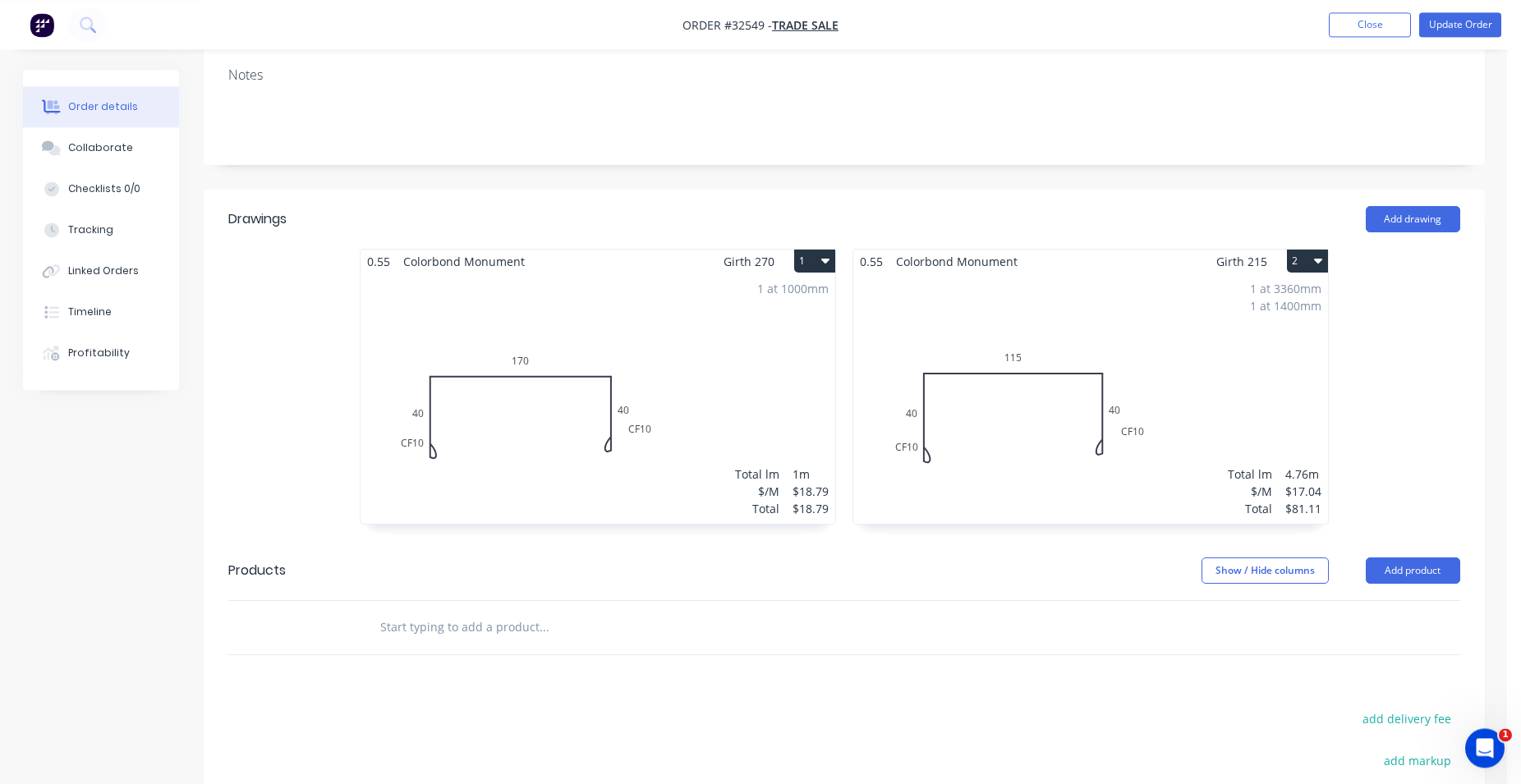
scroll to position [251, 0]
click at [680, 359] on div "1 at 1000mm Total lm $/M Total 1m $18.79 $18.79" at bounding box center [597, 400] width 474 height 250
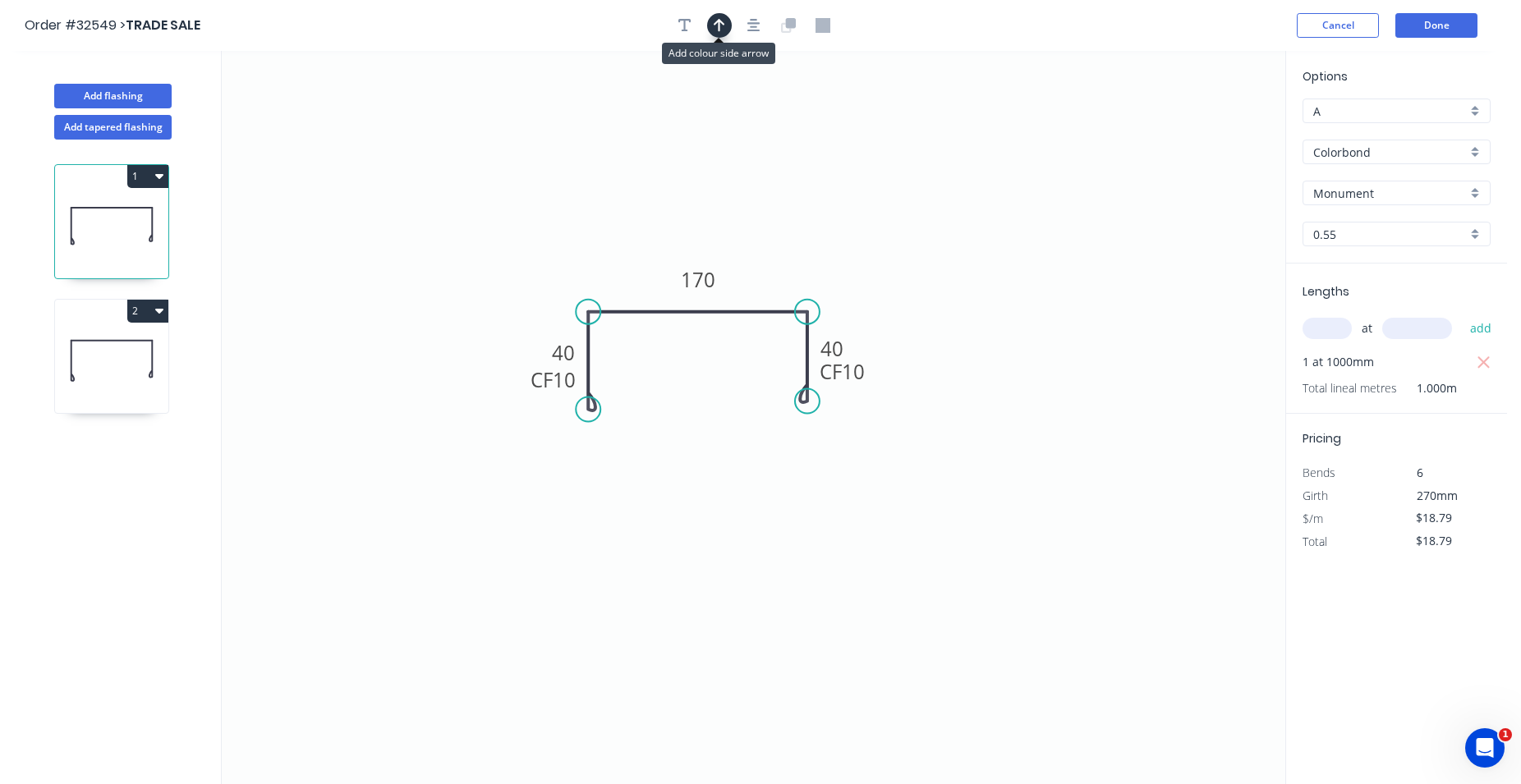
click at [712, 26] on button "button" at bounding box center [719, 25] width 25 height 25
drag, startPoint x: 1199, startPoint y: 130, endPoint x: 725, endPoint y: 231, distance: 484.6
click at [725, 231] on icon at bounding box center [725, 211] width 15 height 52
click at [1428, 27] on button "Done" at bounding box center [1436, 25] width 82 height 25
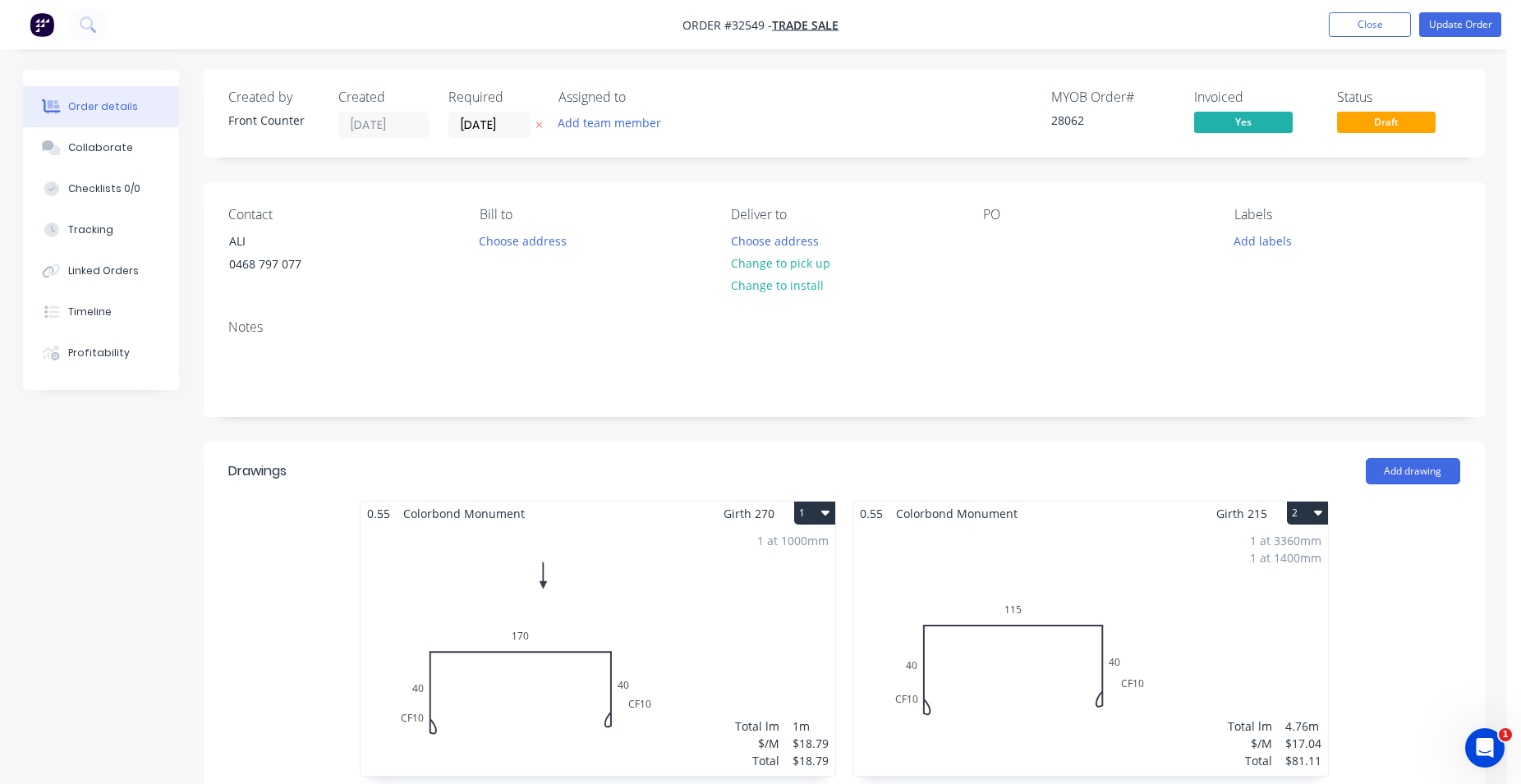
click at [1114, 630] on div "1 at 3360mm 1 at 1400mm Total lm $/M Total 4.76m $17.04 $81.11" at bounding box center [1089, 651] width 474 height 250
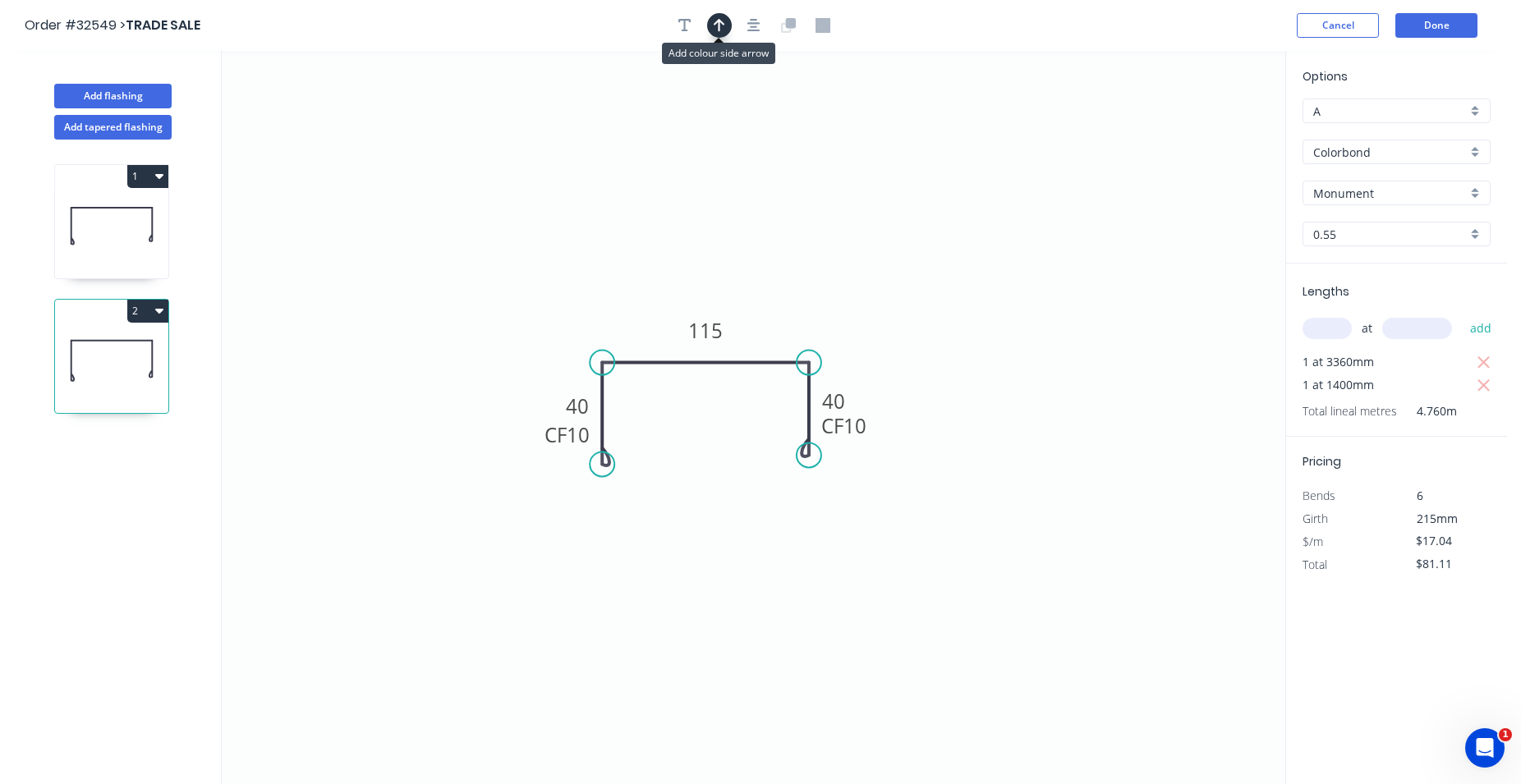
click at [721, 21] on icon "button" at bounding box center [719, 25] width 11 height 13
drag, startPoint x: 1203, startPoint y: 129, endPoint x: 714, endPoint y: 266, distance: 507.8
click at [714, 266] on icon at bounding box center [713, 246] width 15 height 52
click at [1421, 27] on button "Done" at bounding box center [1436, 25] width 82 height 25
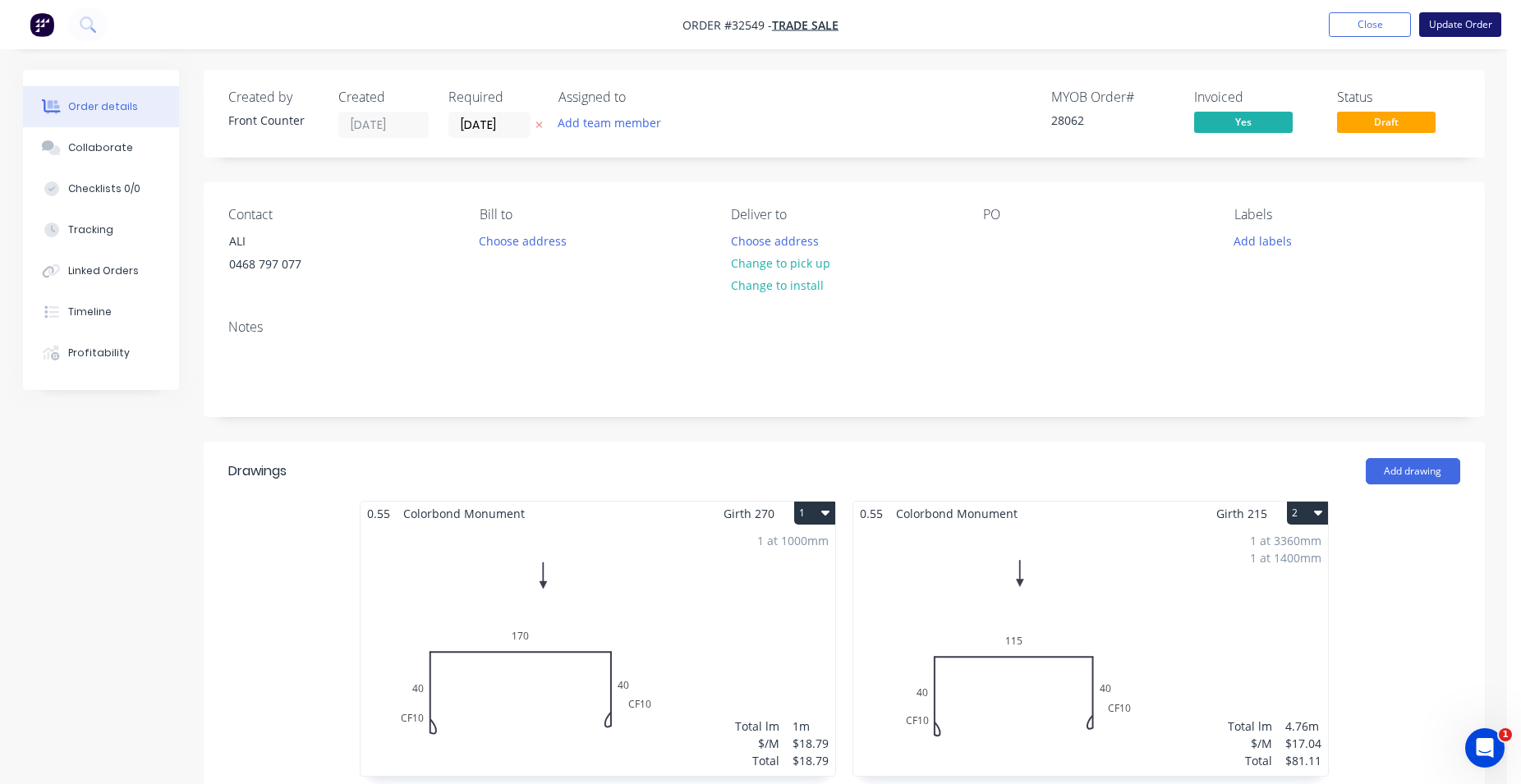
click at [1459, 21] on button "Update Order" at bounding box center [1460, 24] width 82 height 25
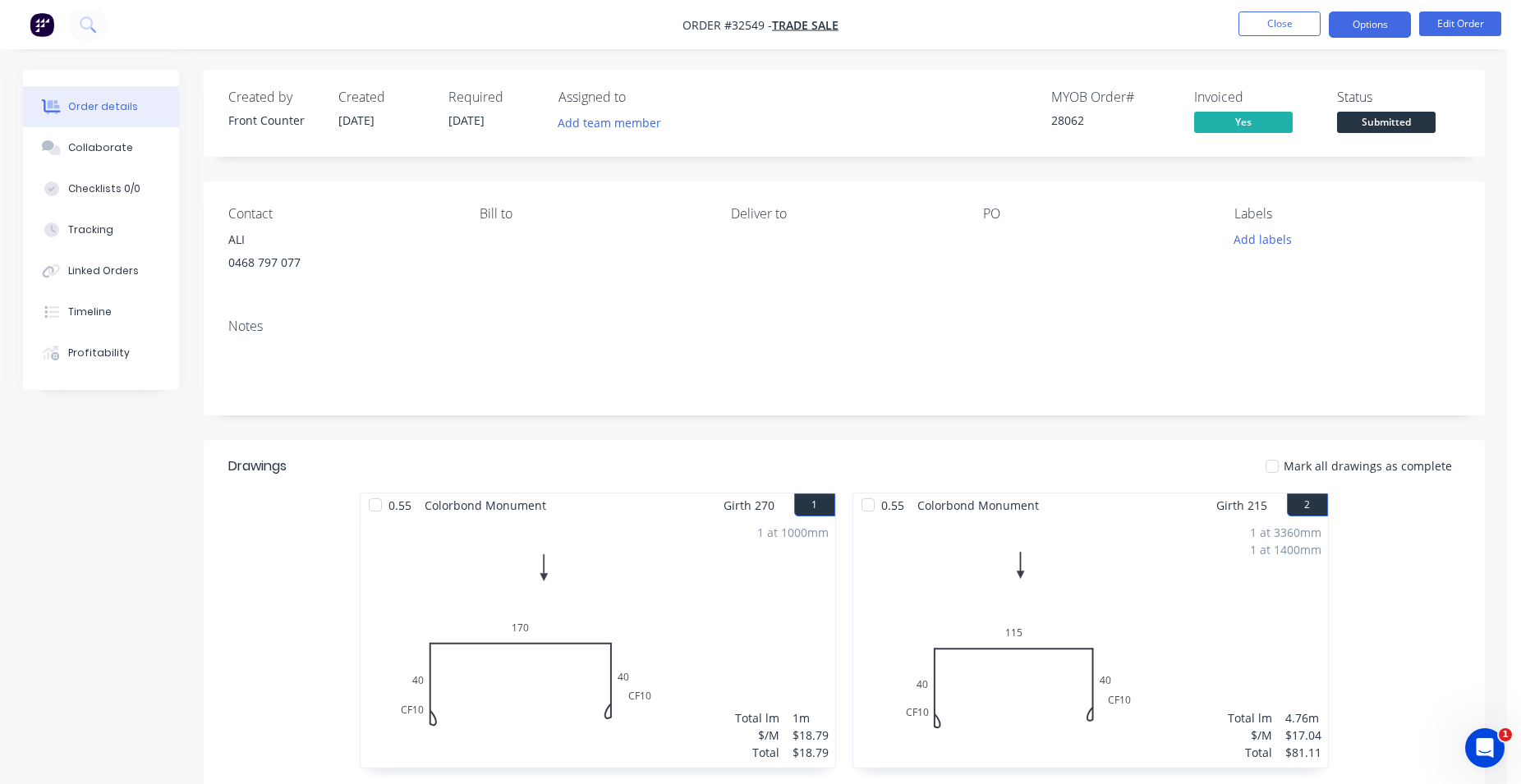
click at [1378, 30] on button "Options" at bounding box center [1370, 24] width 82 height 27
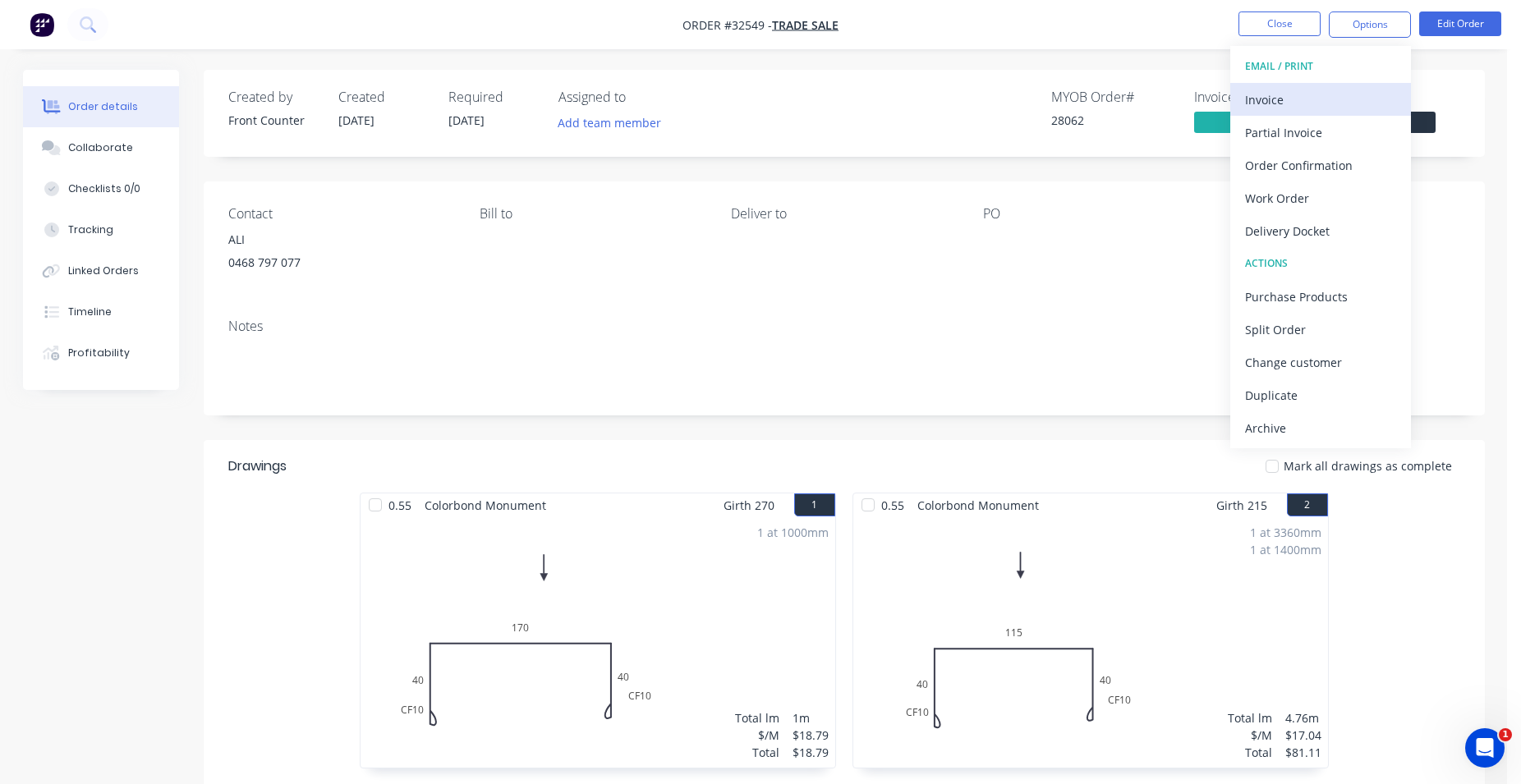
click at [1341, 103] on div "Invoice" at bounding box center [1320, 100] width 151 height 24
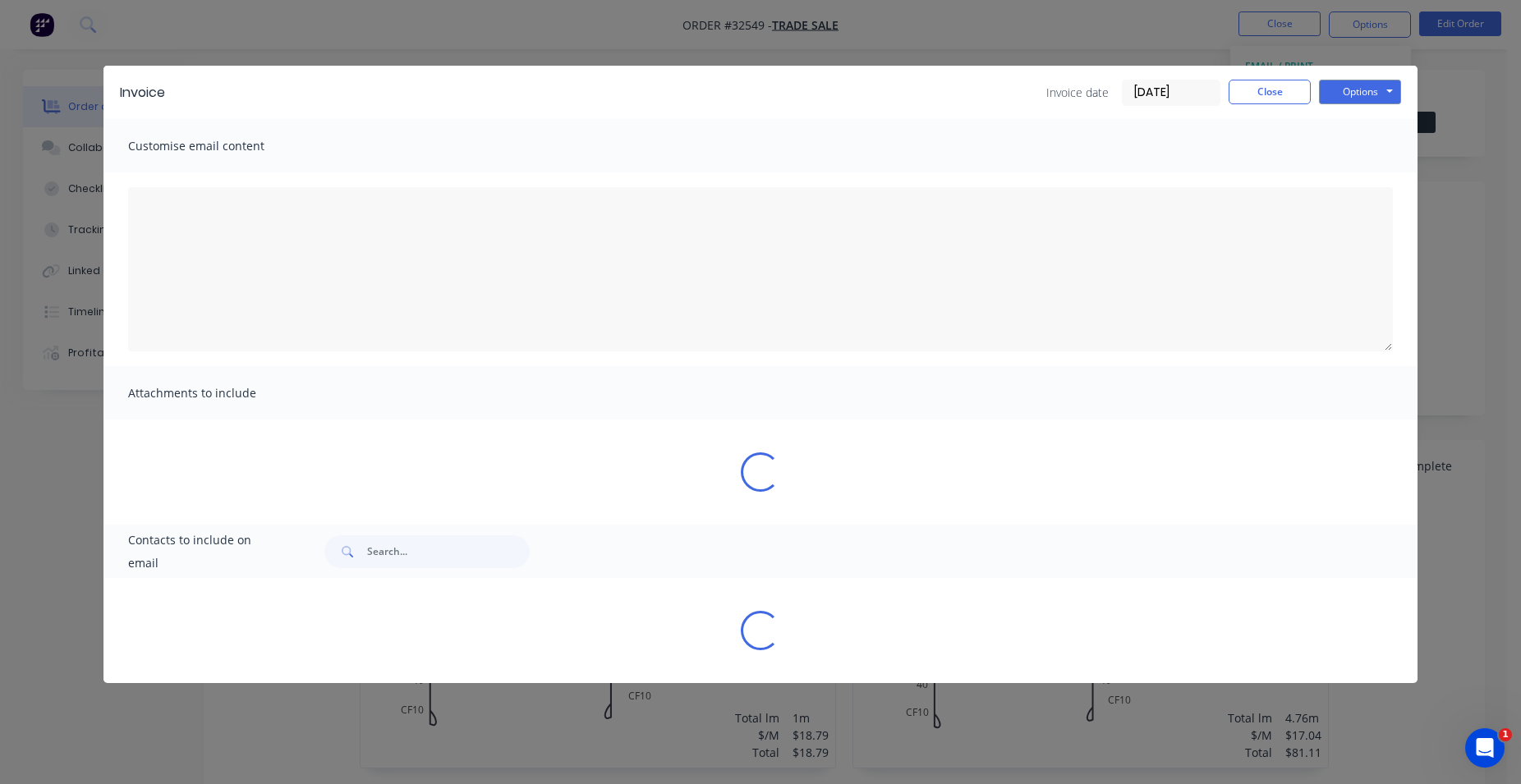
type textarea "A PDF copy of the order has been attached to this email. To view your order onl…"
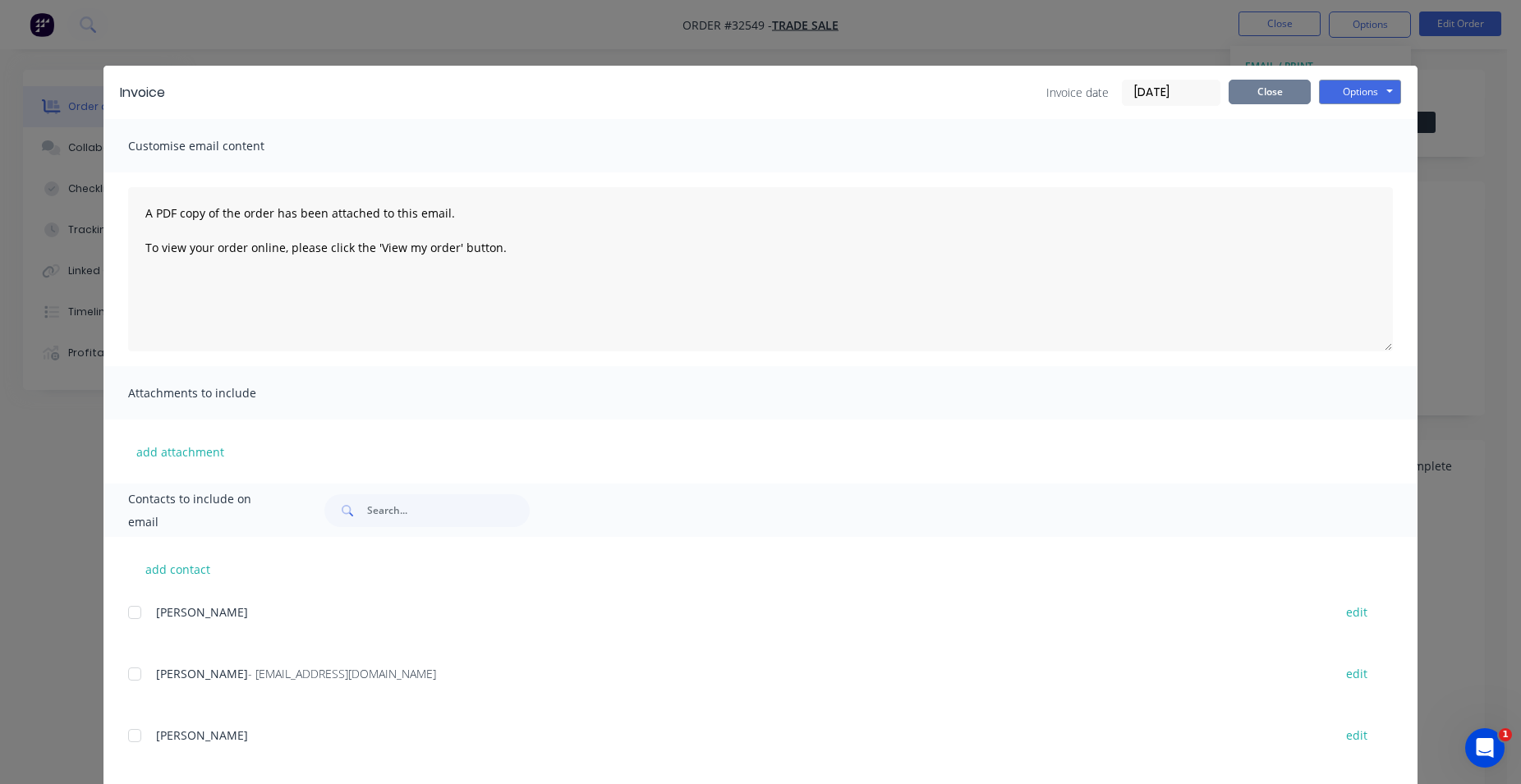
click at [1269, 84] on button "Close" at bounding box center [1270, 92] width 82 height 25
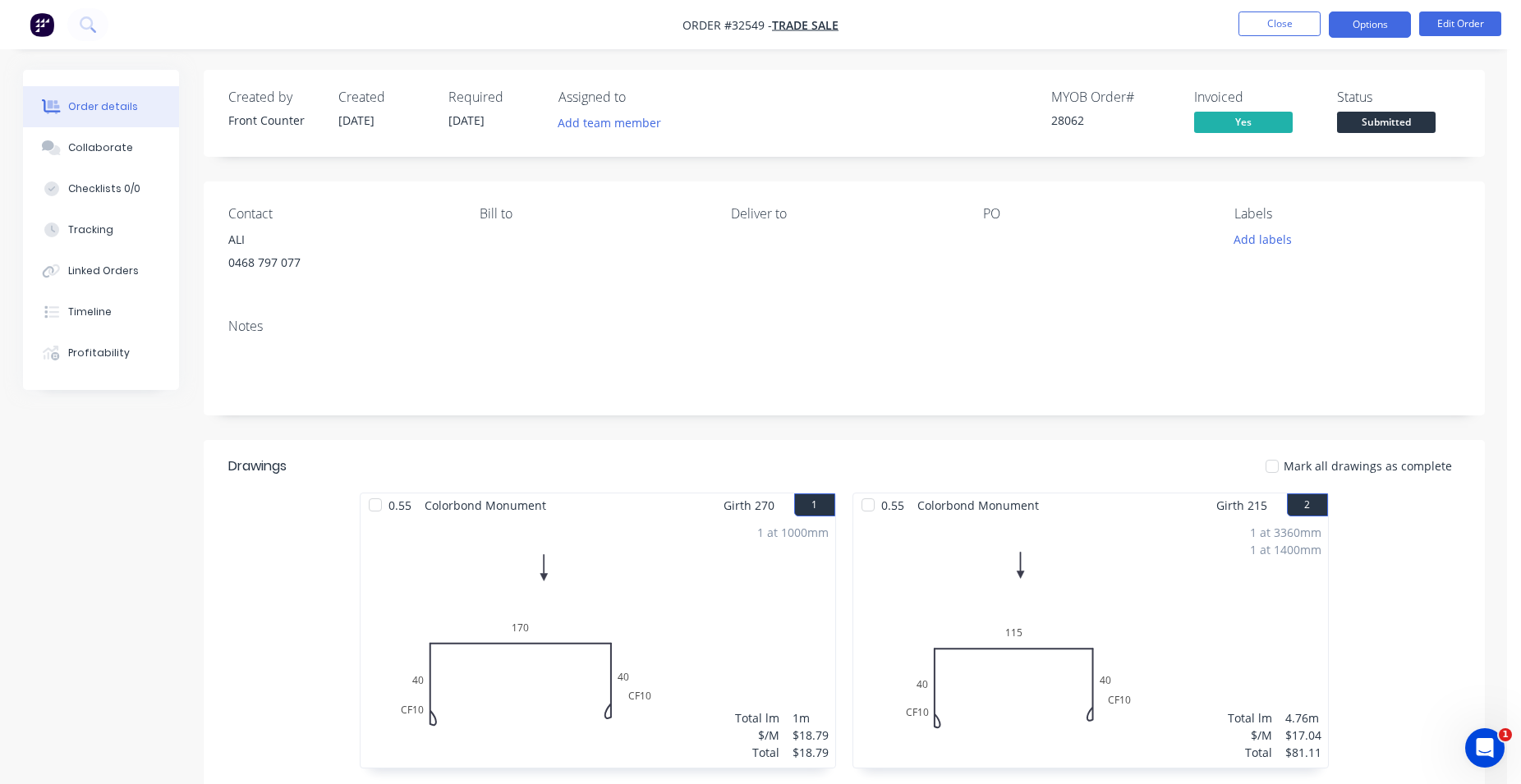
click at [1350, 22] on button "Options" at bounding box center [1370, 24] width 82 height 27
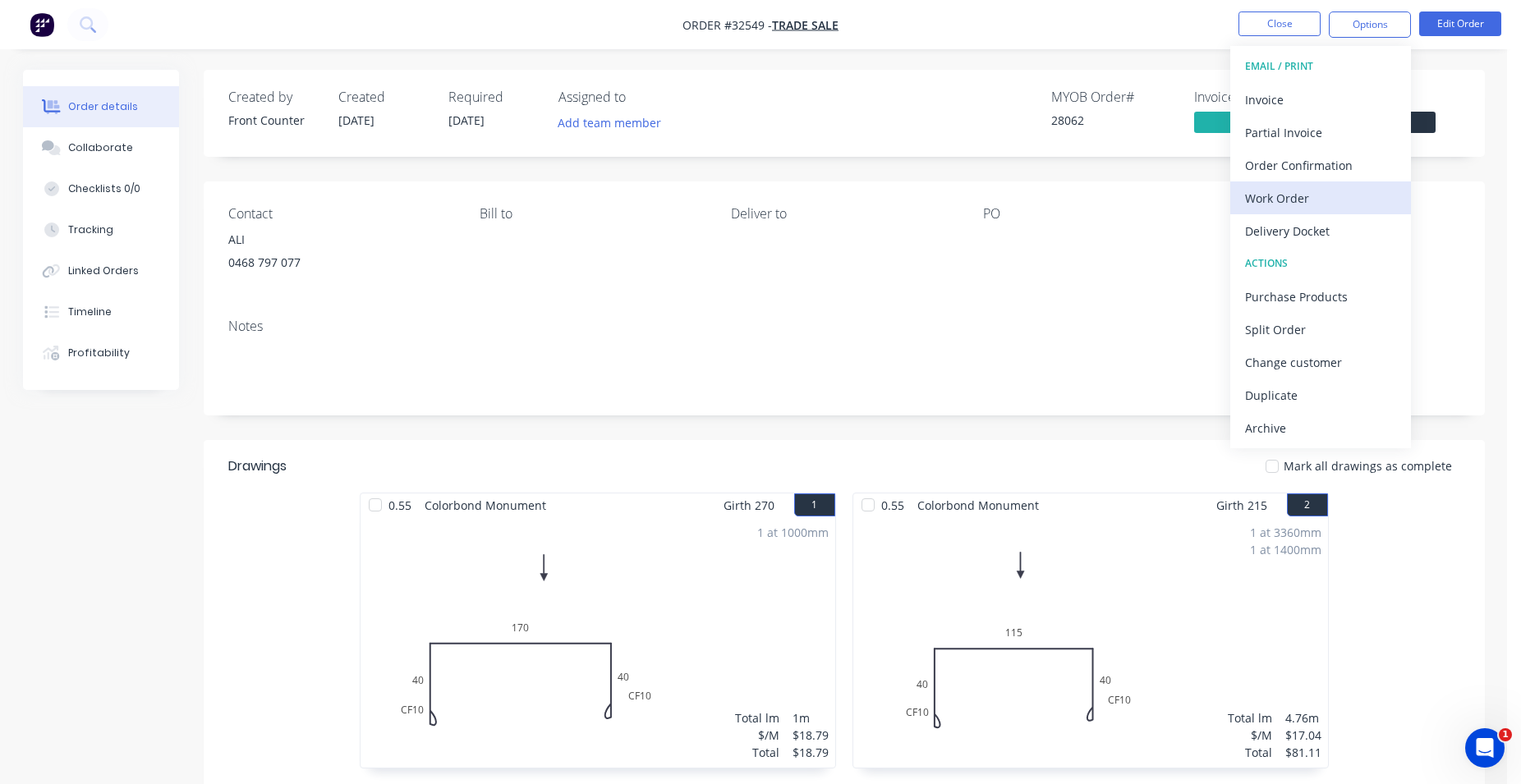
click at [1334, 204] on div "Work Order" at bounding box center [1320, 198] width 151 height 24
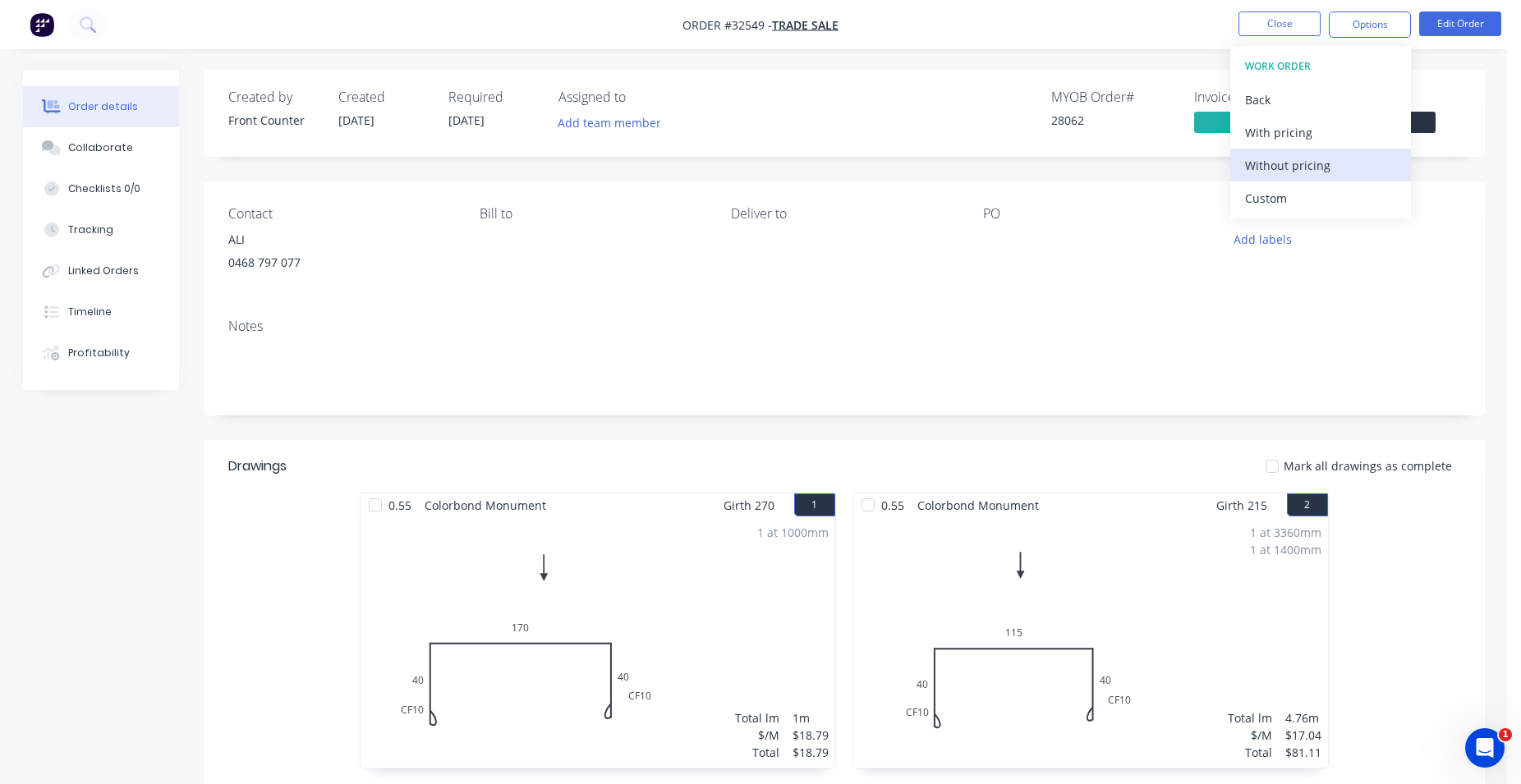
click at [1312, 165] on div "Without pricing" at bounding box center [1320, 166] width 151 height 24
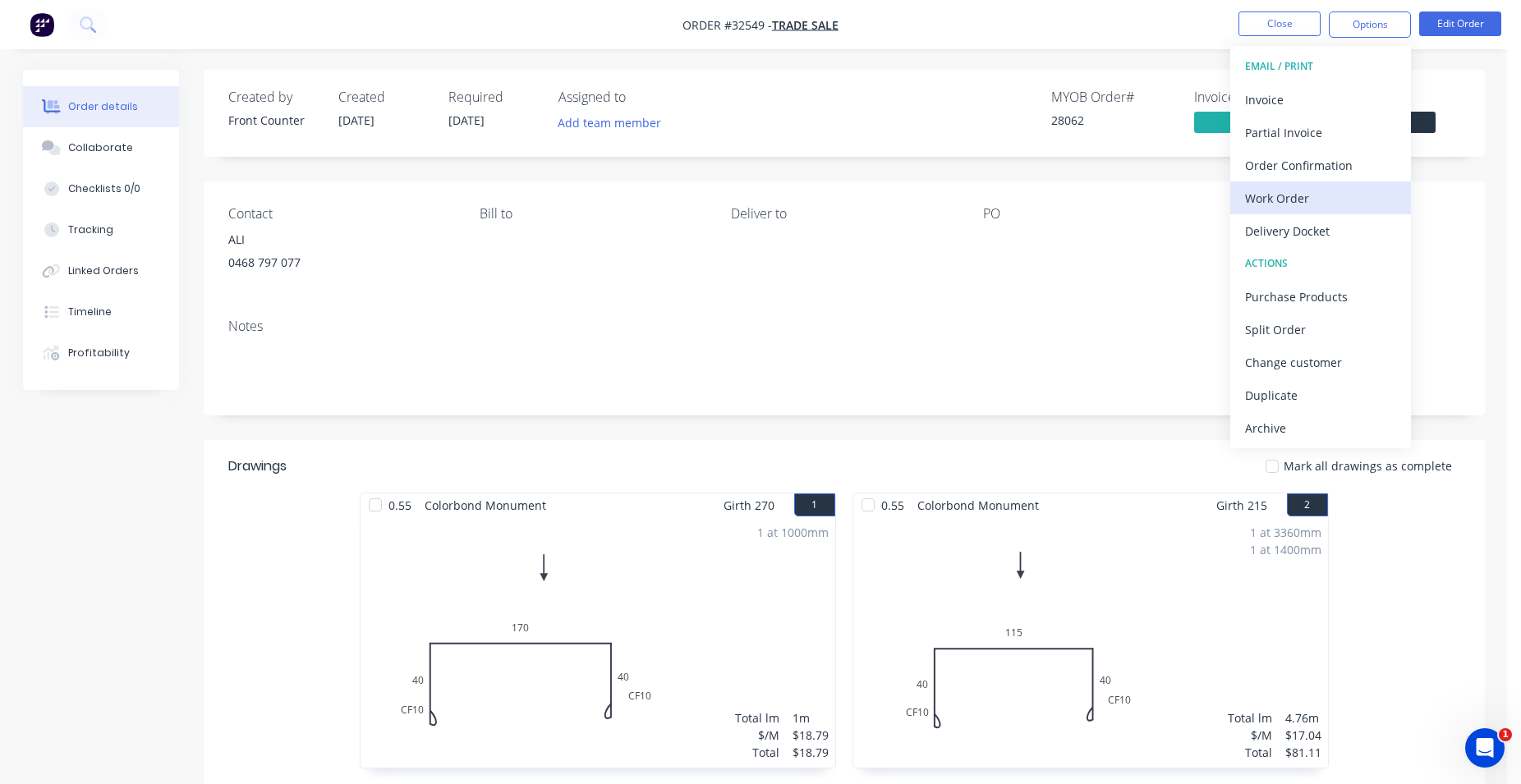
click at [1332, 195] on div "Work Order" at bounding box center [1320, 198] width 151 height 24
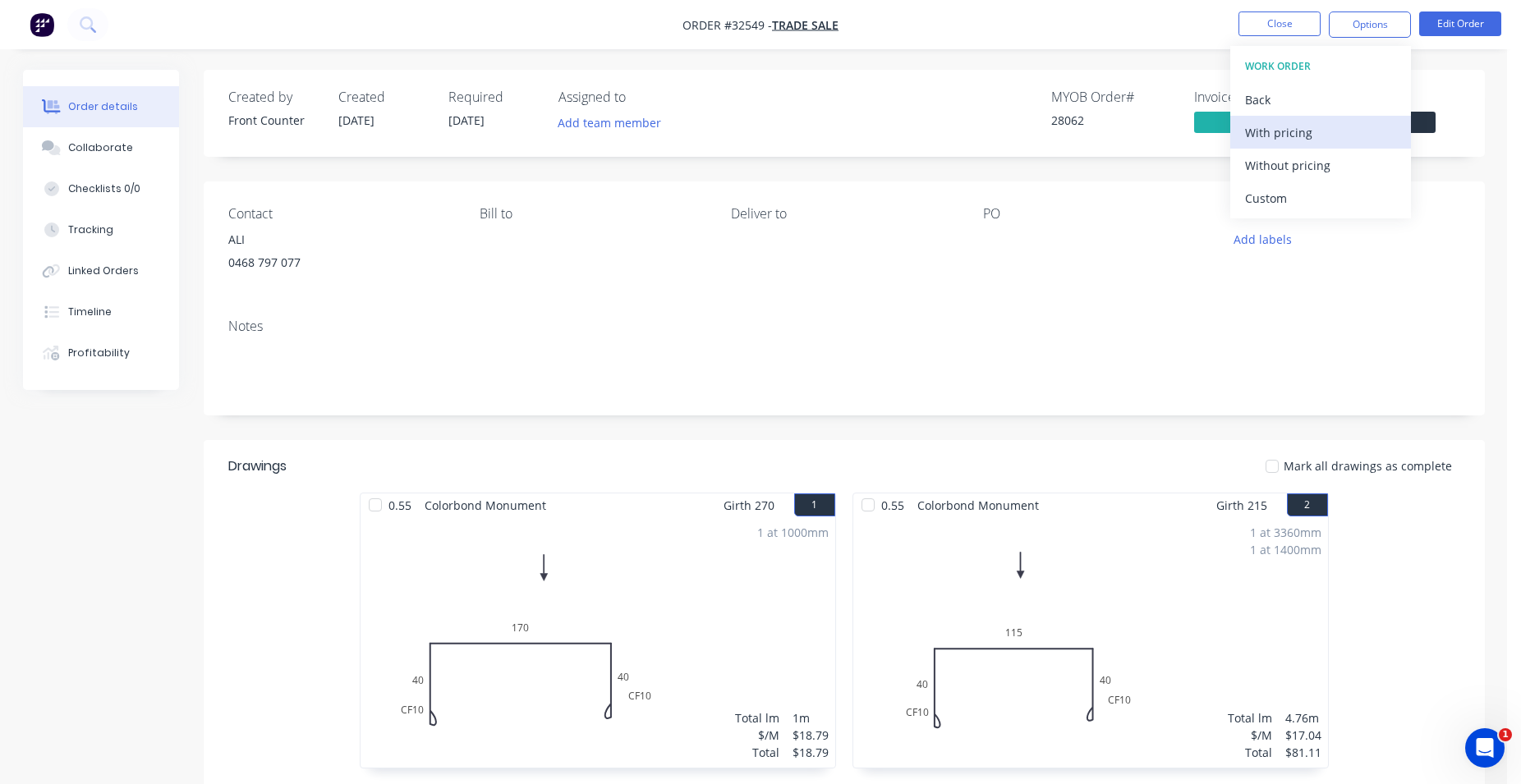
click at [1301, 136] on div "With pricing" at bounding box center [1320, 133] width 151 height 24
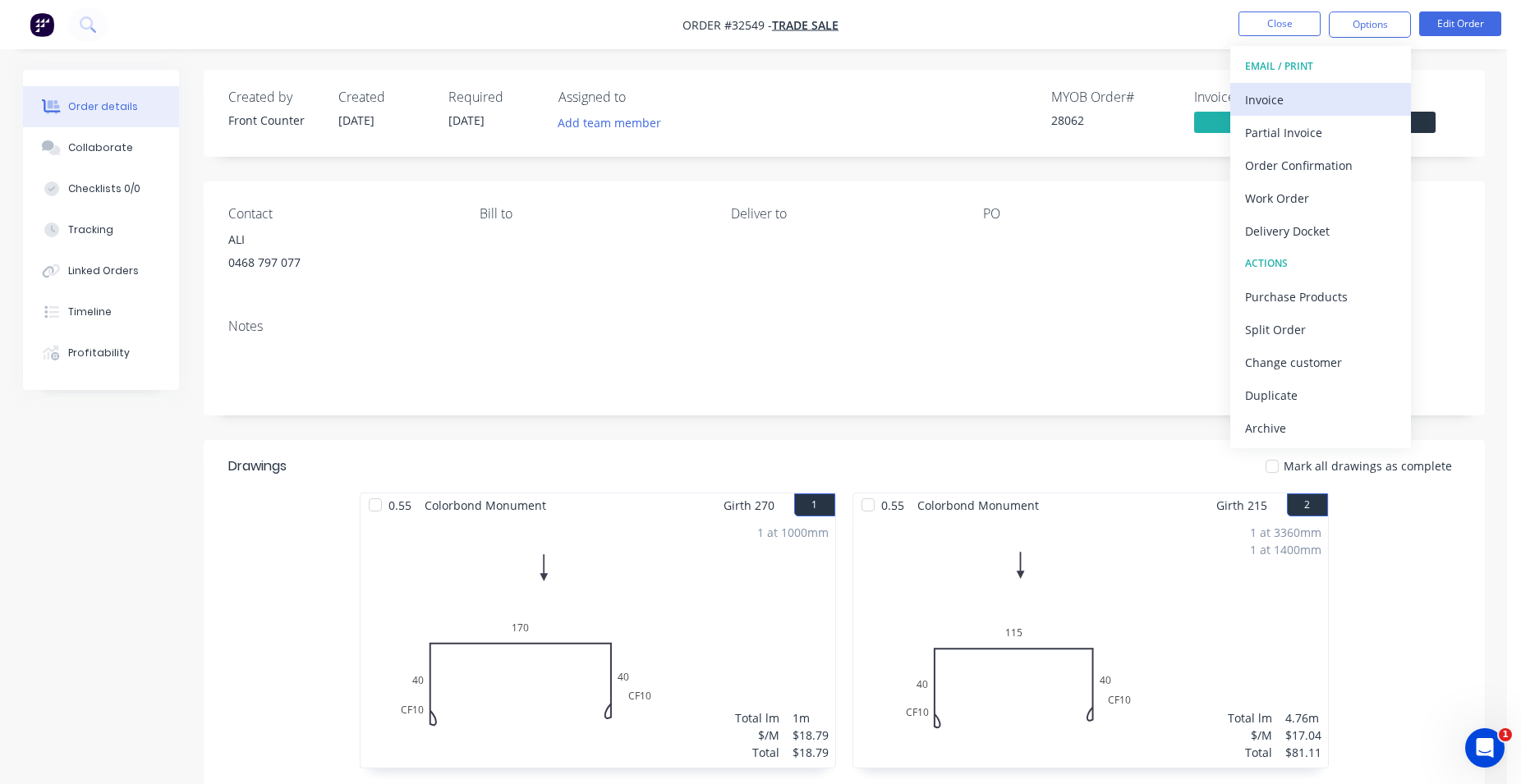
click at [1337, 93] on div "Invoice" at bounding box center [1320, 100] width 151 height 24
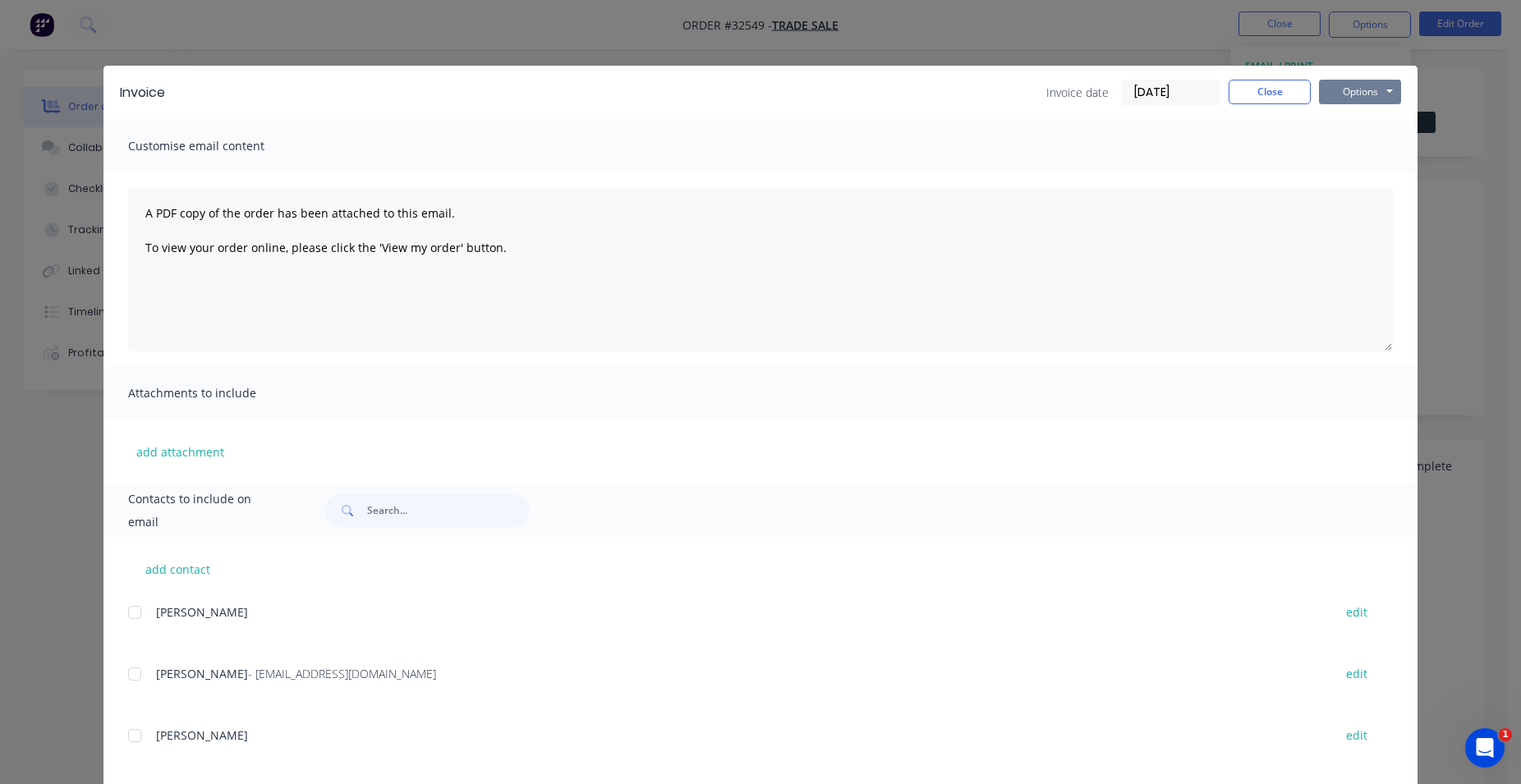
click at [1340, 92] on button "Options" at bounding box center [1360, 92] width 82 height 25
click at [1360, 149] on button "Print" at bounding box center [1371, 148] width 106 height 27
click at [1246, 81] on button "Close" at bounding box center [1270, 92] width 82 height 25
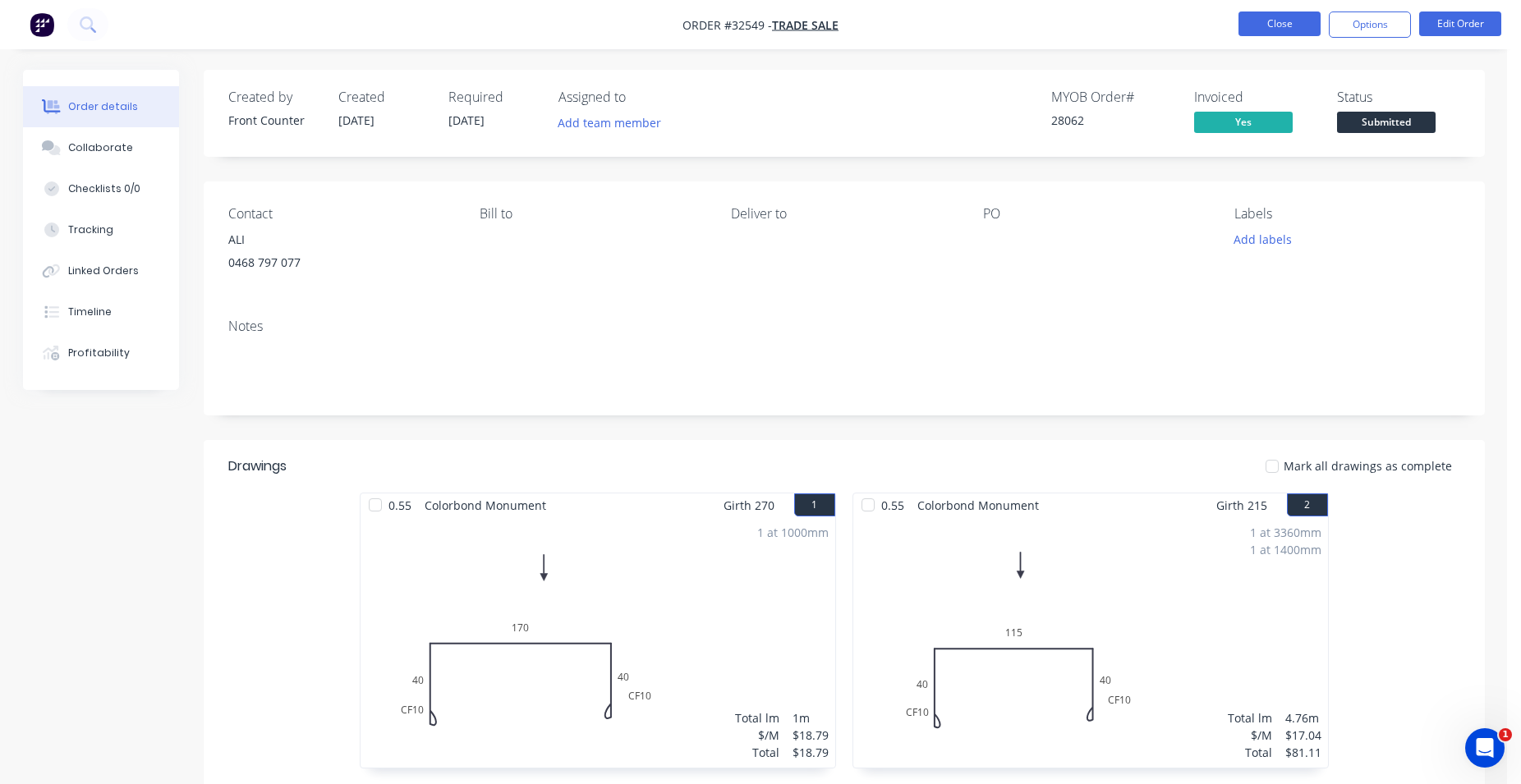
click at [1258, 27] on button "Close" at bounding box center [1279, 23] width 82 height 25
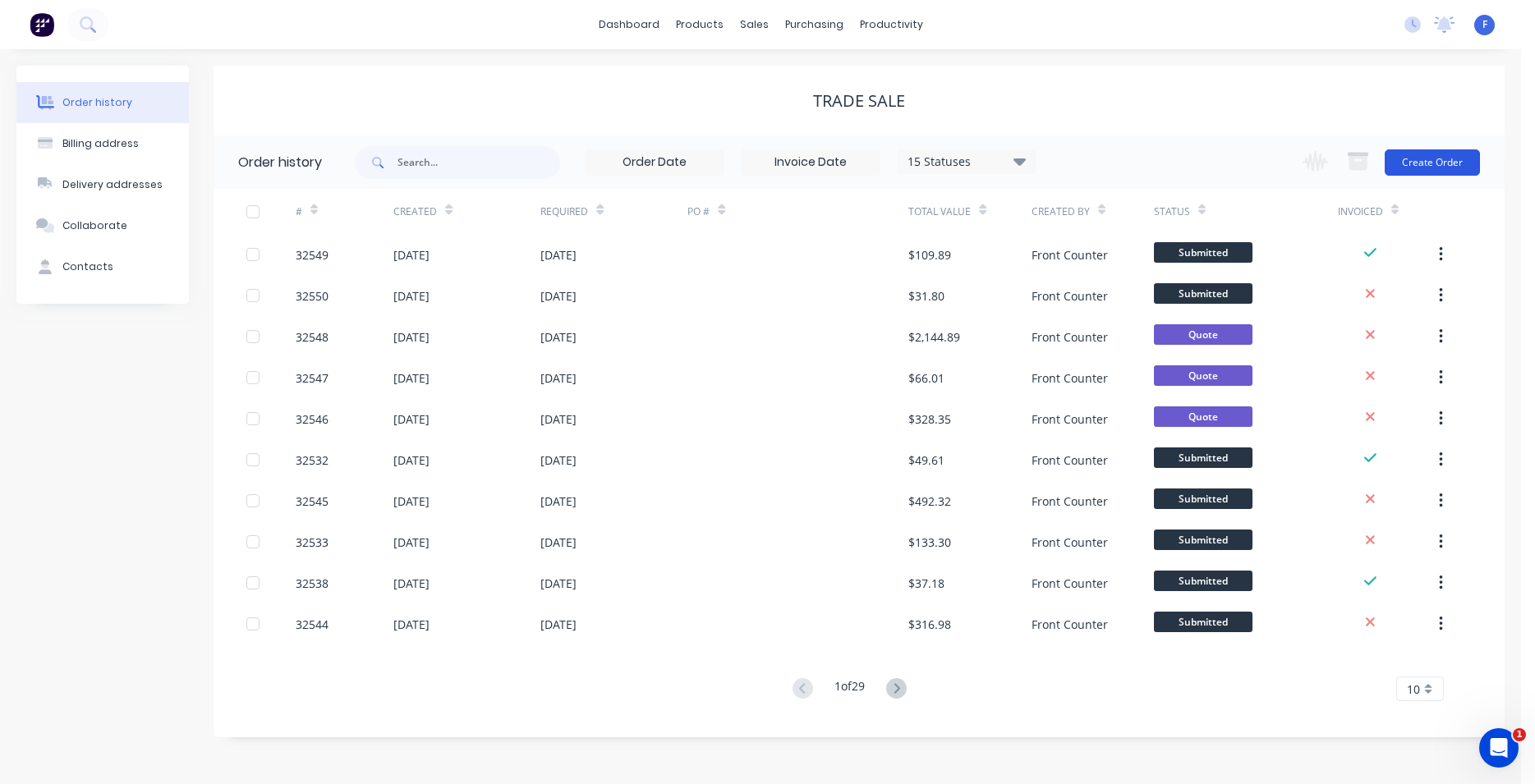
click at [1409, 164] on button "Create Order" at bounding box center [1432, 162] width 95 height 27
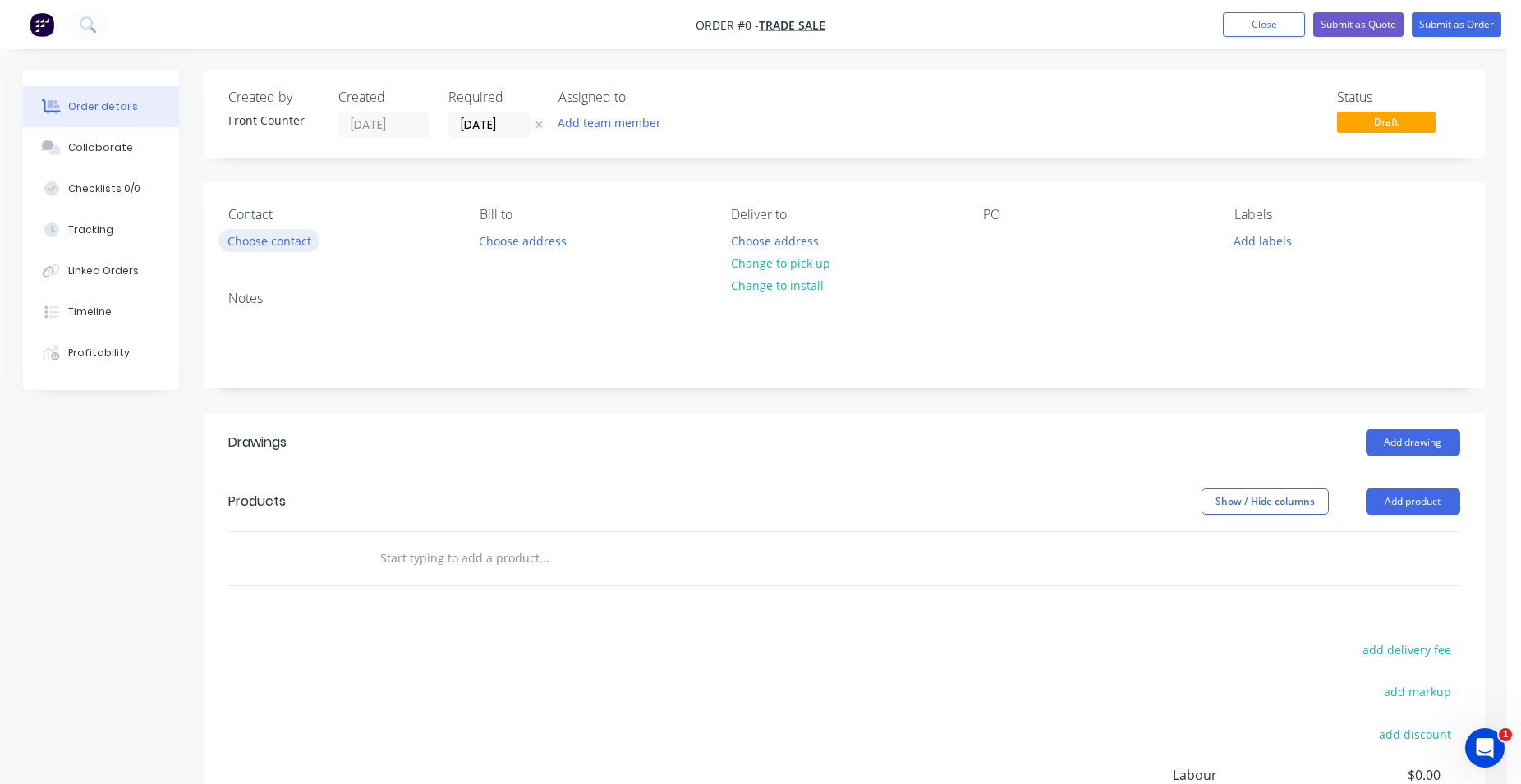
click at [296, 237] on button "Choose contact" at bounding box center [269, 240] width 101 height 22
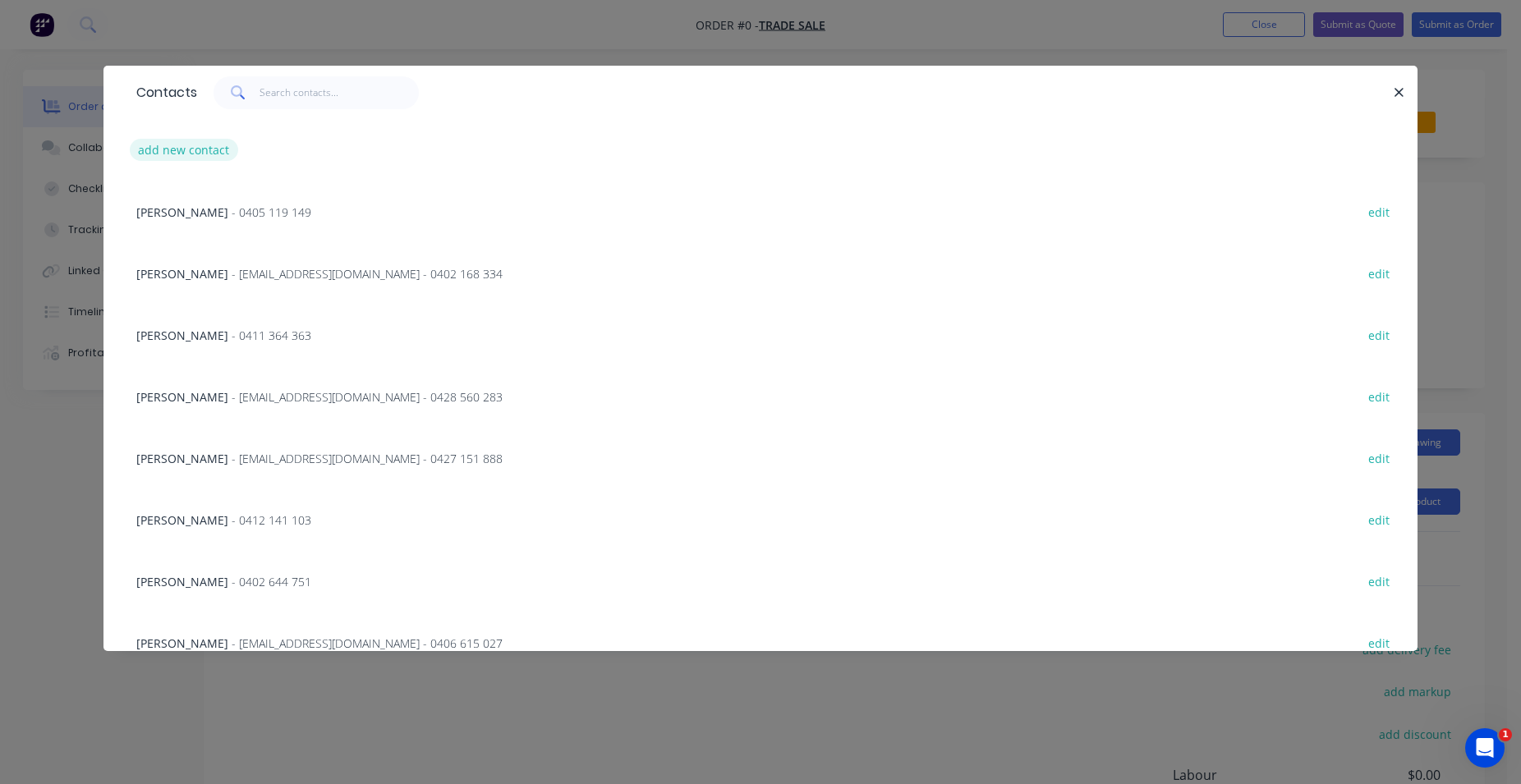
click at [217, 143] on button "add new contact" at bounding box center [184, 150] width 108 height 22
select select "AU"
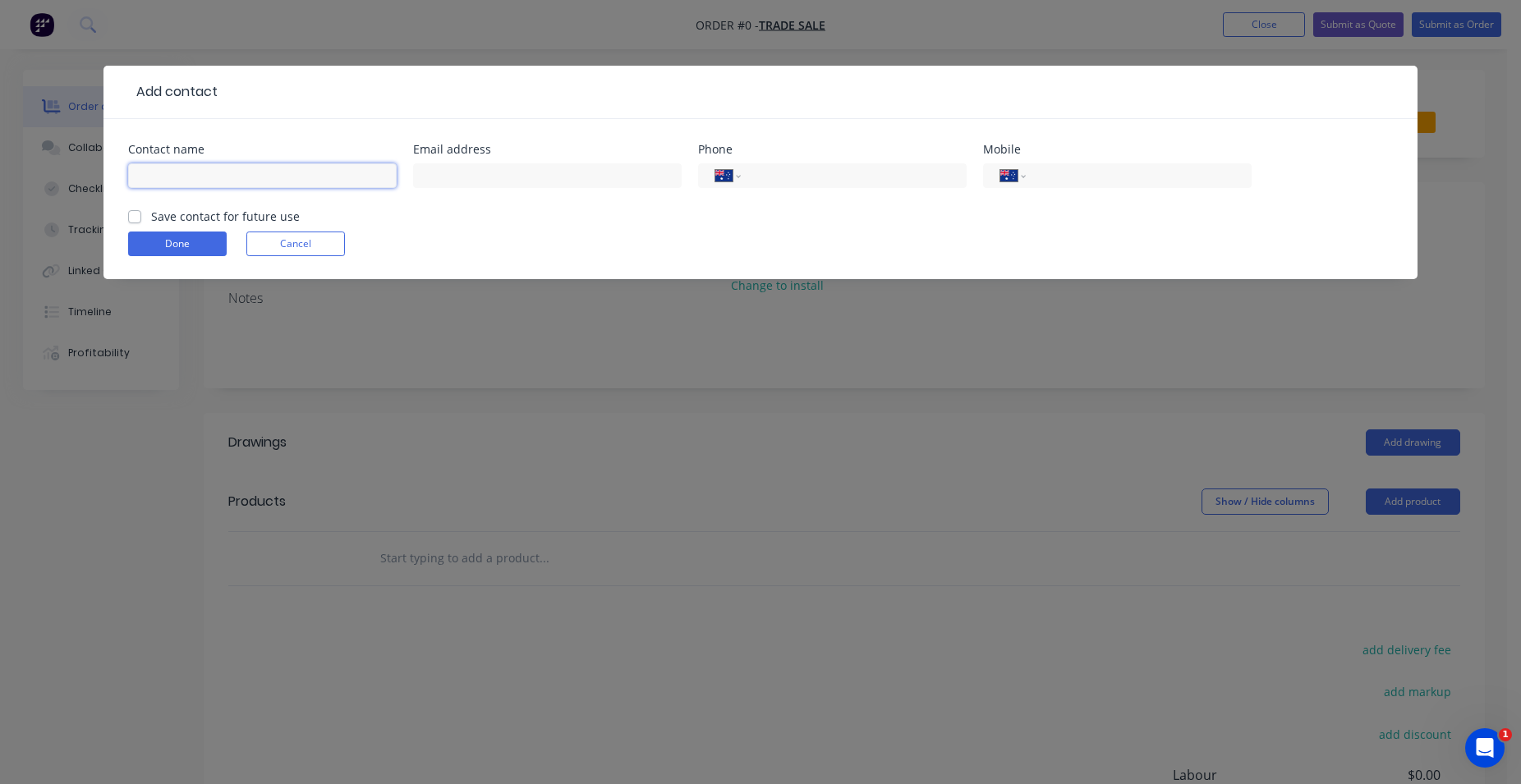
click at [221, 181] on input "text" at bounding box center [262, 175] width 269 height 25
type input "RUSH PROJECTS CO"
click at [1110, 180] on input "tel" at bounding box center [1136, 176] width 197 height 19
click at [1064, 178] on input "tel" at bounding box center [1136, 176] width 197 height 19
type input "0466 995 945"
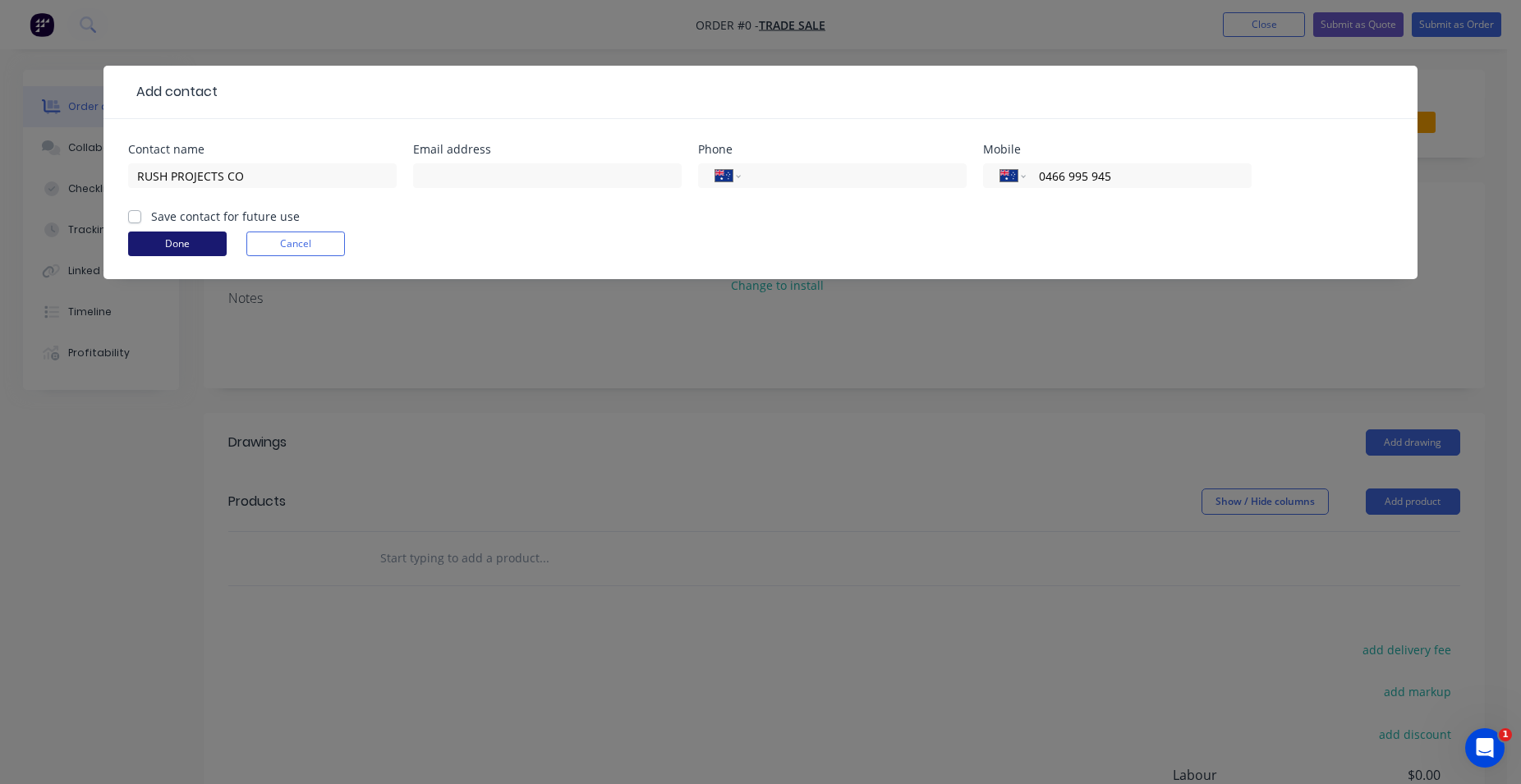
click at [199, 241] on button "Done" at bounding box center [177, 244] width 99 height 25
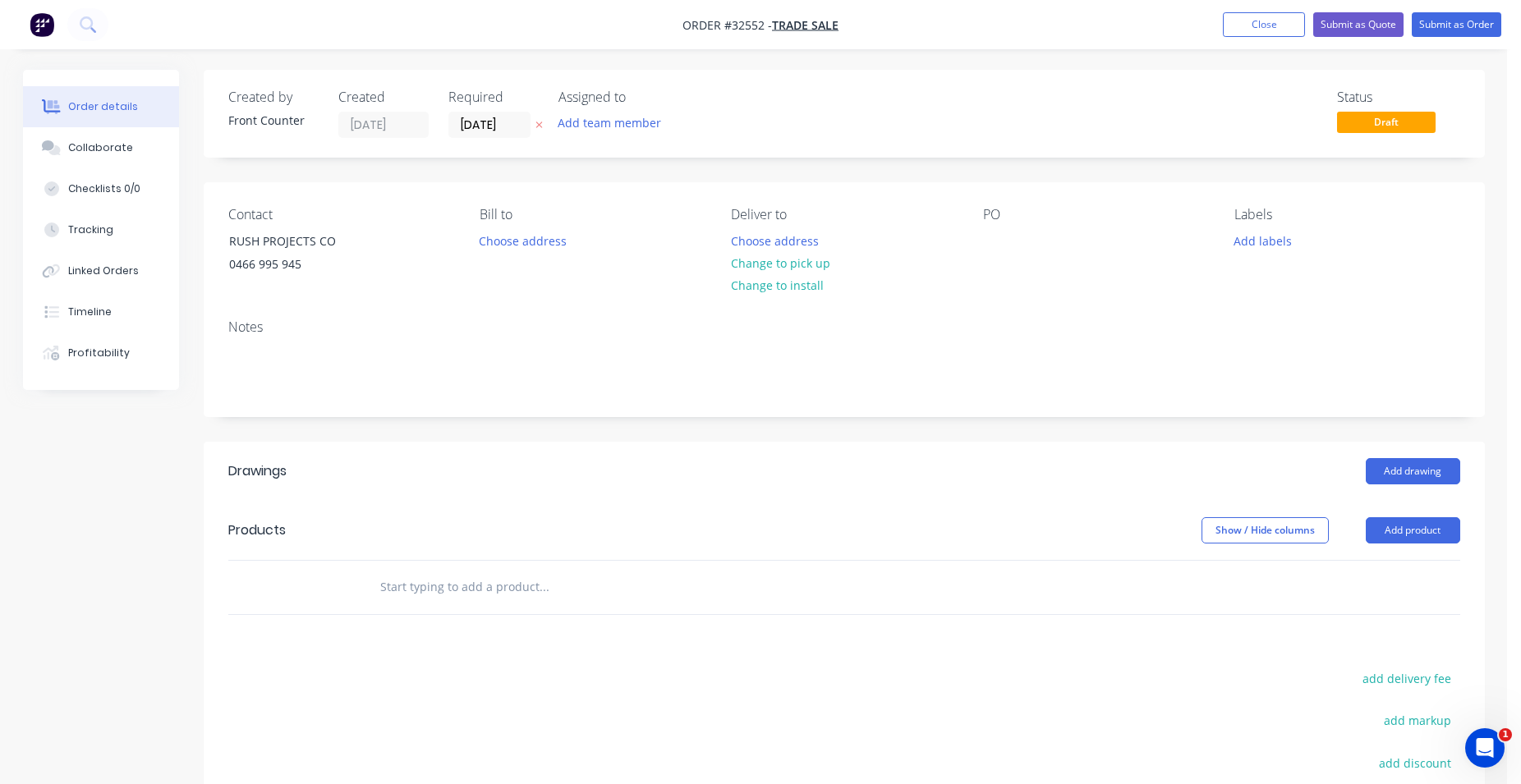
scroll to position [167, 0]
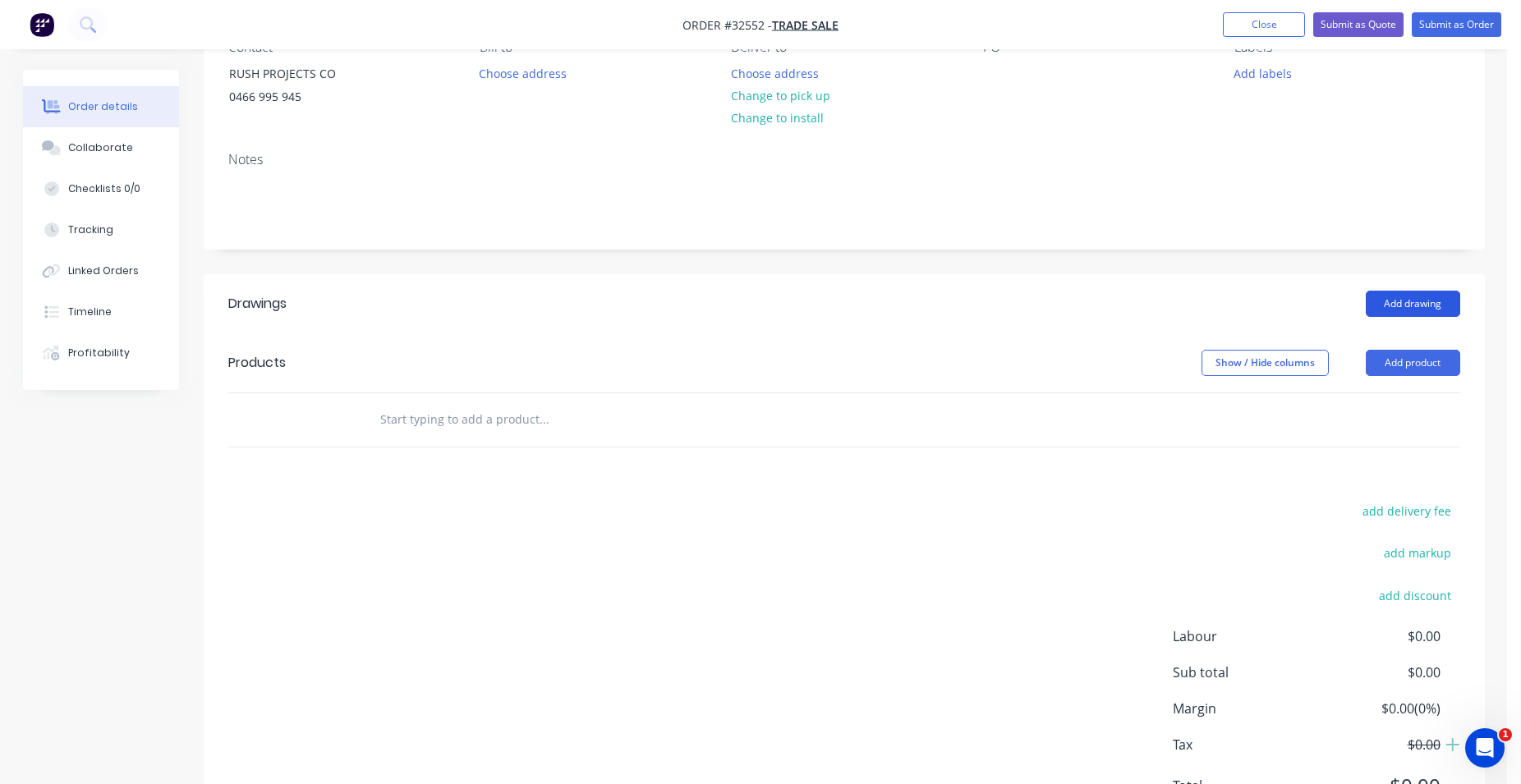
click at [1415, 301] on button "Add drawing" at bounding box center [1413, 304] width 94 height 27
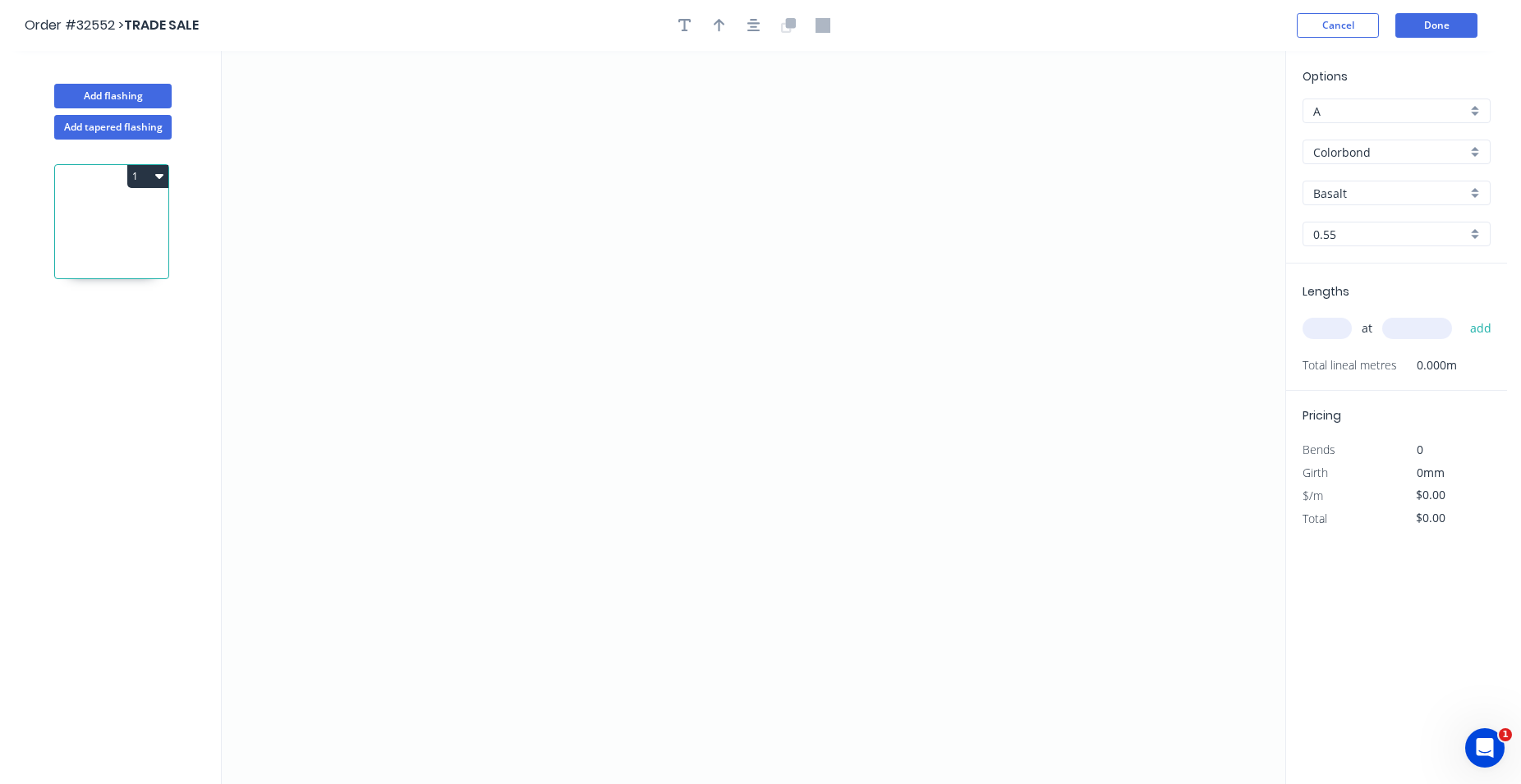
click at [1331, 196] on input "Basalt" at bounding box center [1390, 193] width 154 height 17
click at [1405, 302] on div "Pale Eucalypt" at bounding box center [1396, 311] width 186 height 29
type input "Pale Eucalypt"
drag, startPoint x: 516, startPoint y: 402, endPoint x: 513, endPoint y: 357, distance: 45.1
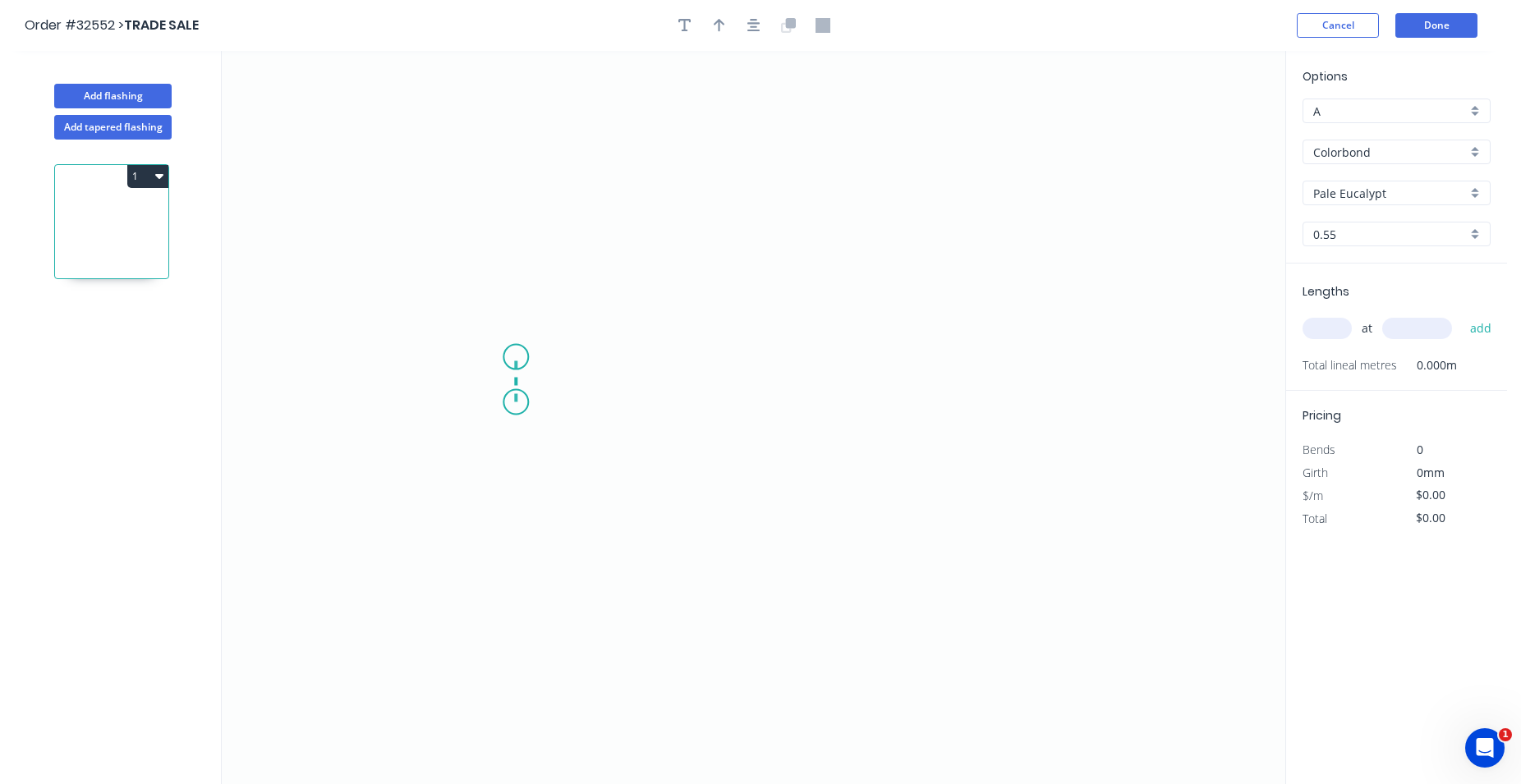
click at [513, 357] on icon "0" at bounding box center [753, 417] width 1064 height 733
drag, startPoint x: 530, startPoint y: 358, endPoint x: 715, endPoint y: 360, distance: 185.0
click at [715, 360] on icon "0 ?" at bounding box center [753, 417] width 1064 height 733
drag, startPoint x: 715, startPoint y: 360, endPoint x: 719, endPoint y: 401, distance: 41.2
click at [719, 401] on icon "0 ? ?" at bounding box center [753, 417] width 1064 height 733
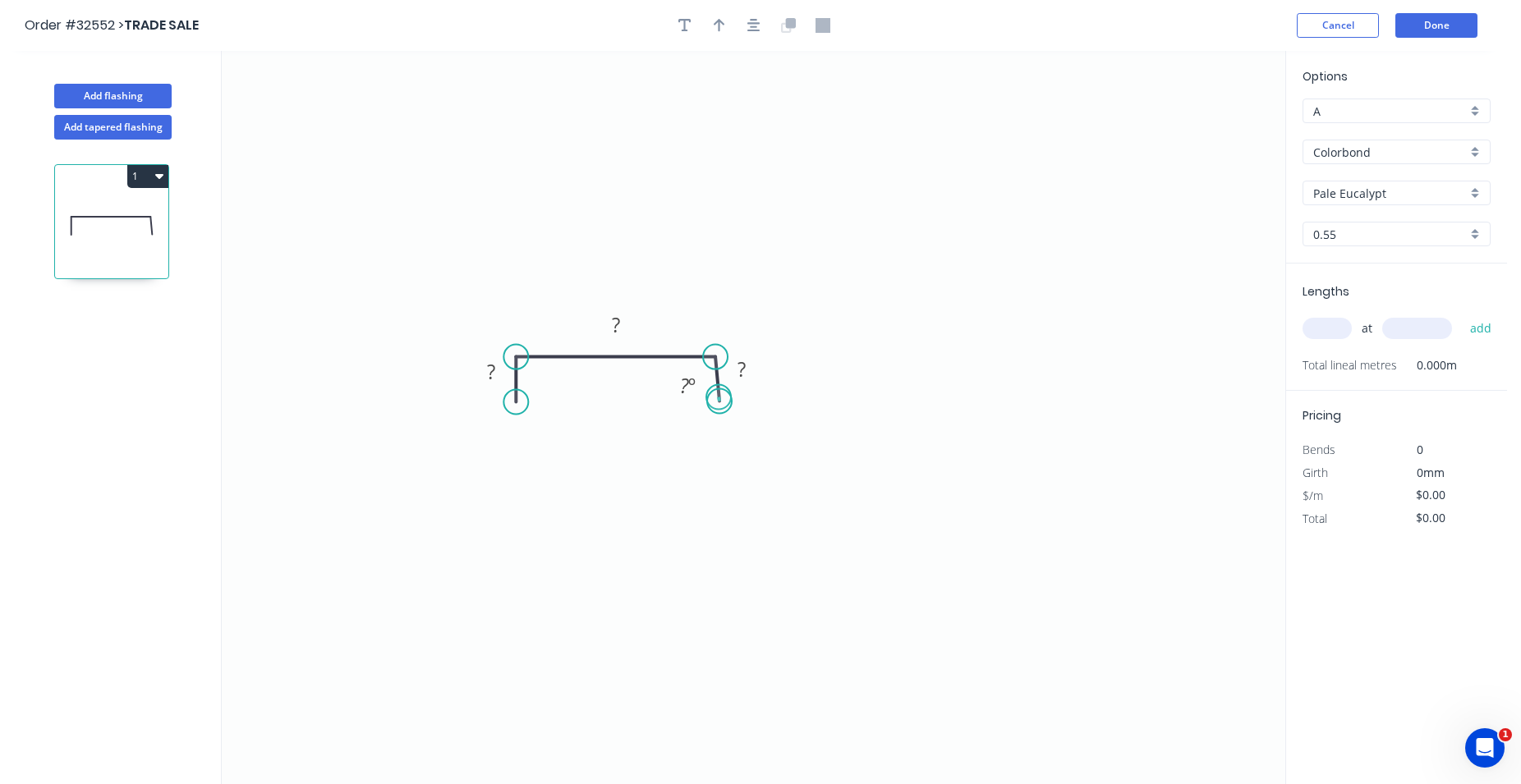
click at [719, 397] on circle at bounding box center [719, 401] width 25 height 25
click at [732, 415] on div "Delete point" at bounding box center [800, 419] width 165 height 33
click at [714, 354] on circle at bounding box center [715, 357] width 25 height 25
drag, startPoint x: 712, startPoint y: 372, endPoint x: 716, endPoint y: 400, distance: 28.3
click at [716, 400] on icon "0 ? ?" at bounding box center [753, 417] width 1064 height 733
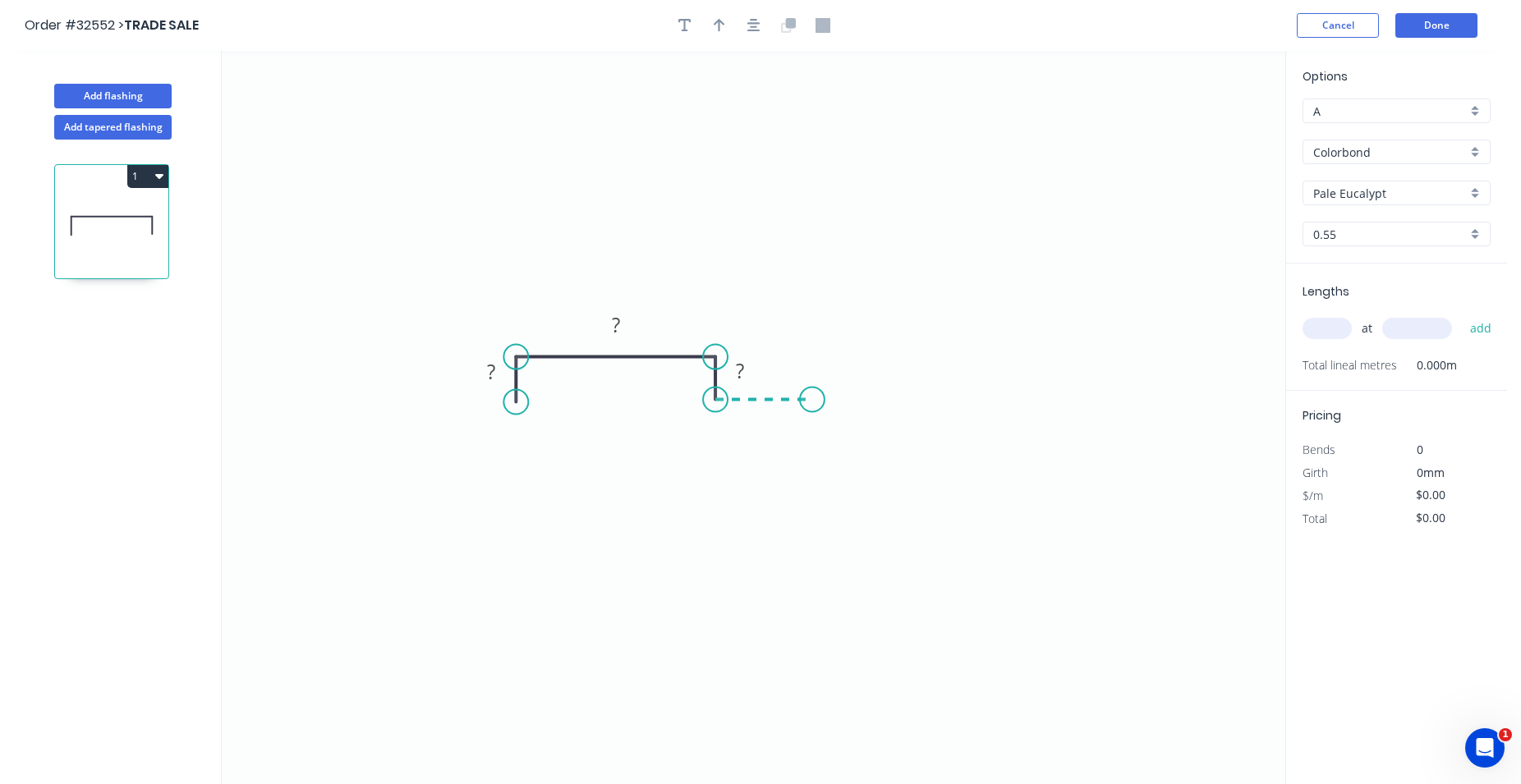
drag, startPoint x: 718, startPoint y: 395, endPoint x: 812, endPoint y: 401, distance: 94.2
click at [812, 401] on icon "0 ? ? ?" at bounding box center [753, 417] width 1064 height 733
click at [487, 367] on g "?" at bounding box center [491, 371] width 33 height 27
click at [495, 377] on tspan "?" at bounding box center [492, 371] width 9 height 27
click at [616, 325] on tspan "?" at bounding box center [616, 325] width 9 height 27
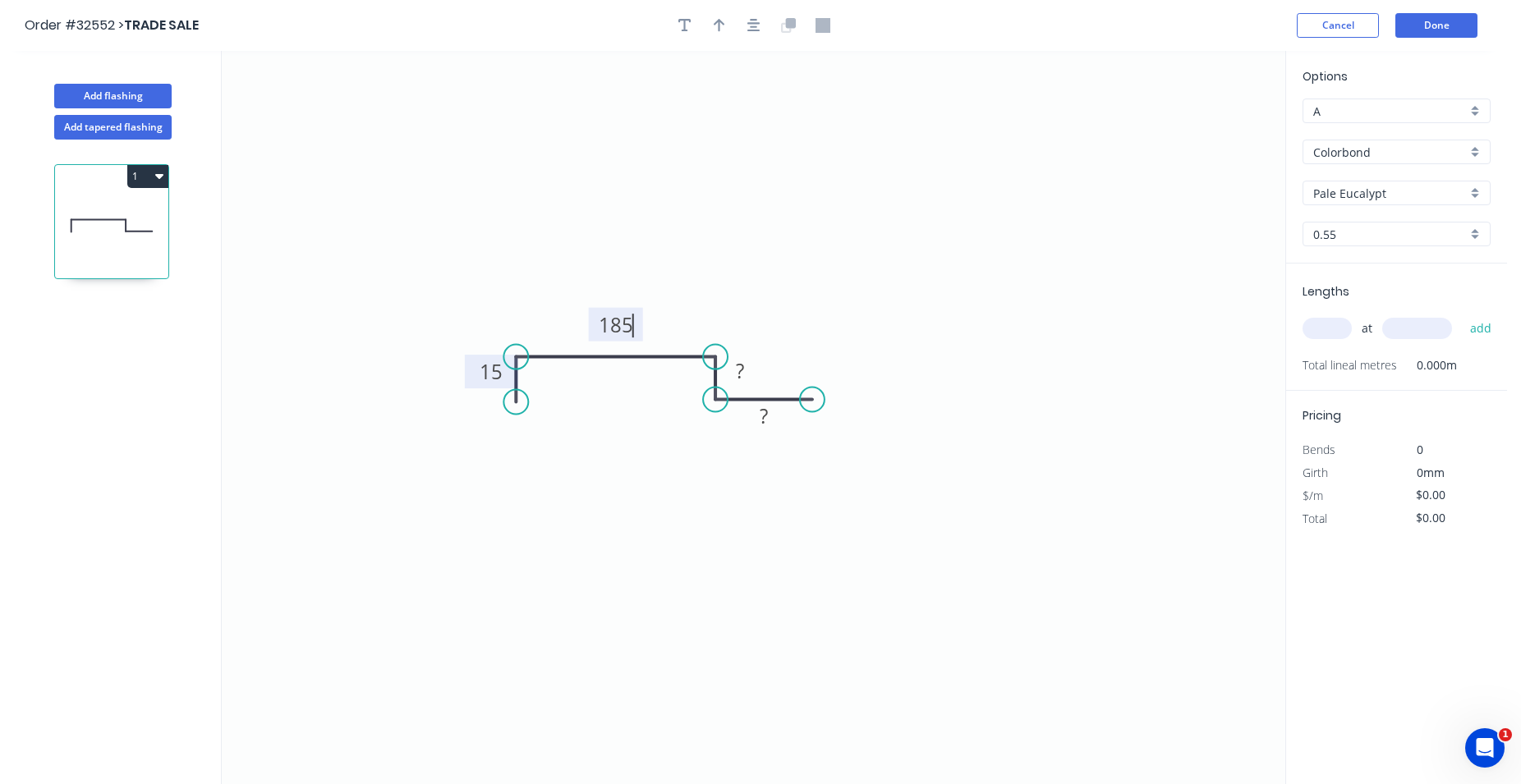
click at [741, 273] on icon "0 15 185 ? ?" at bounding box center [753, 417] width 1064 height 733
click at [739, 374] on tspan "?" at bounding box center [740, 371] width 9 height 27
click at [741, 374] on tspan "?" at bounding box center [740, 371] width 9 height 27
click at [765, 416] on tspan "?" at bounding box center [764, 416] width 9 height 27
click at [768, 417] on tspan "?" at bounding box center [764, 416] width 9 height 27
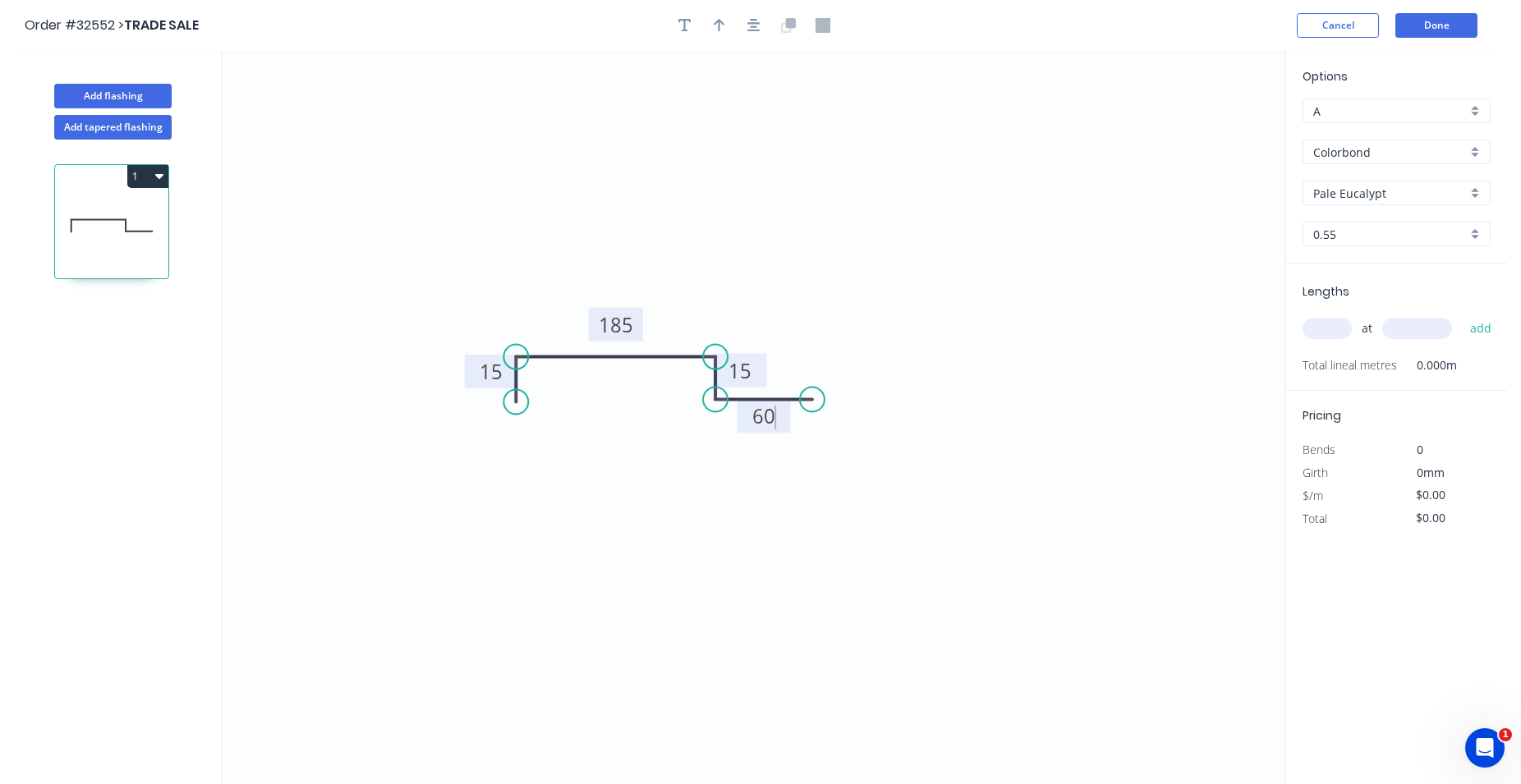
click at [826, 307] on icon "0 15 185 15 60" at bounding box center [753, 417] width 1064 height 733
type input "$16.67"
click at [715, 32] on icon "button" at bounding box center [719, 25] width 11 height 15
drag, startPoint x: 1178, startPoint y: 136, endPoint x: 1168, endPoint y: 140, distance: 10.8
click at [1168, 140] on icon "0 15 185 15 60" at bounding box center [753, 417] width 1064 height 733
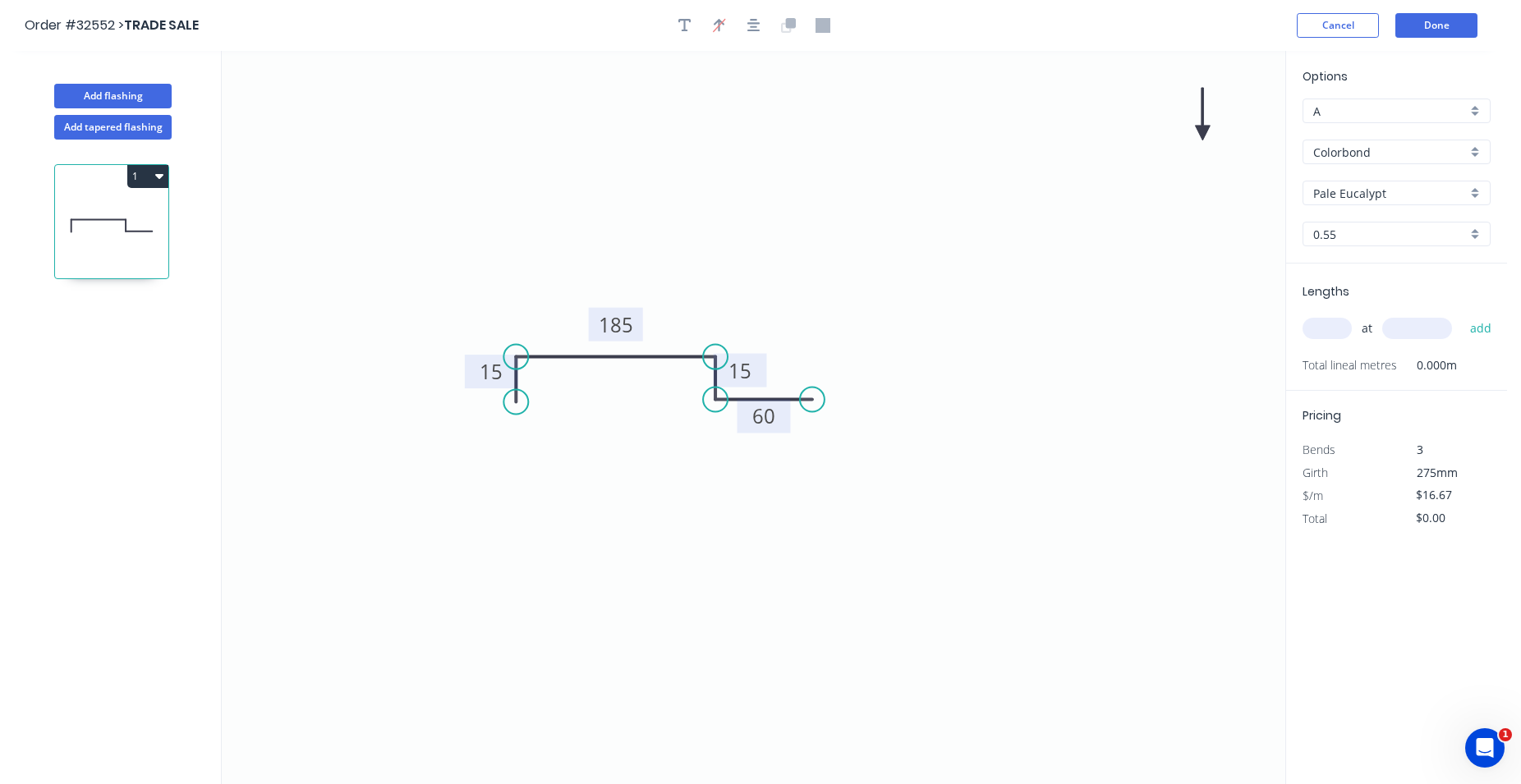
drag, startPoint x: 1196, startPoint y: 134, endPoint x: 1192, endPoint y: 144, distance: 10.8
click at [1174, 150] on icon "0 15 185 15 60" at bounding box center [753, 417] width 1064 height 733
drag, startPoint x: 1198, startPoint y: 133, endPoint x: 673, endPoint y: 282, distance: 545.7
click at [673, 280] on icon at bounding box center [673, 261] width 15 height 52
click at [1311, 326] on input "text" at bounding box center [1326, 328] width 49 height 21
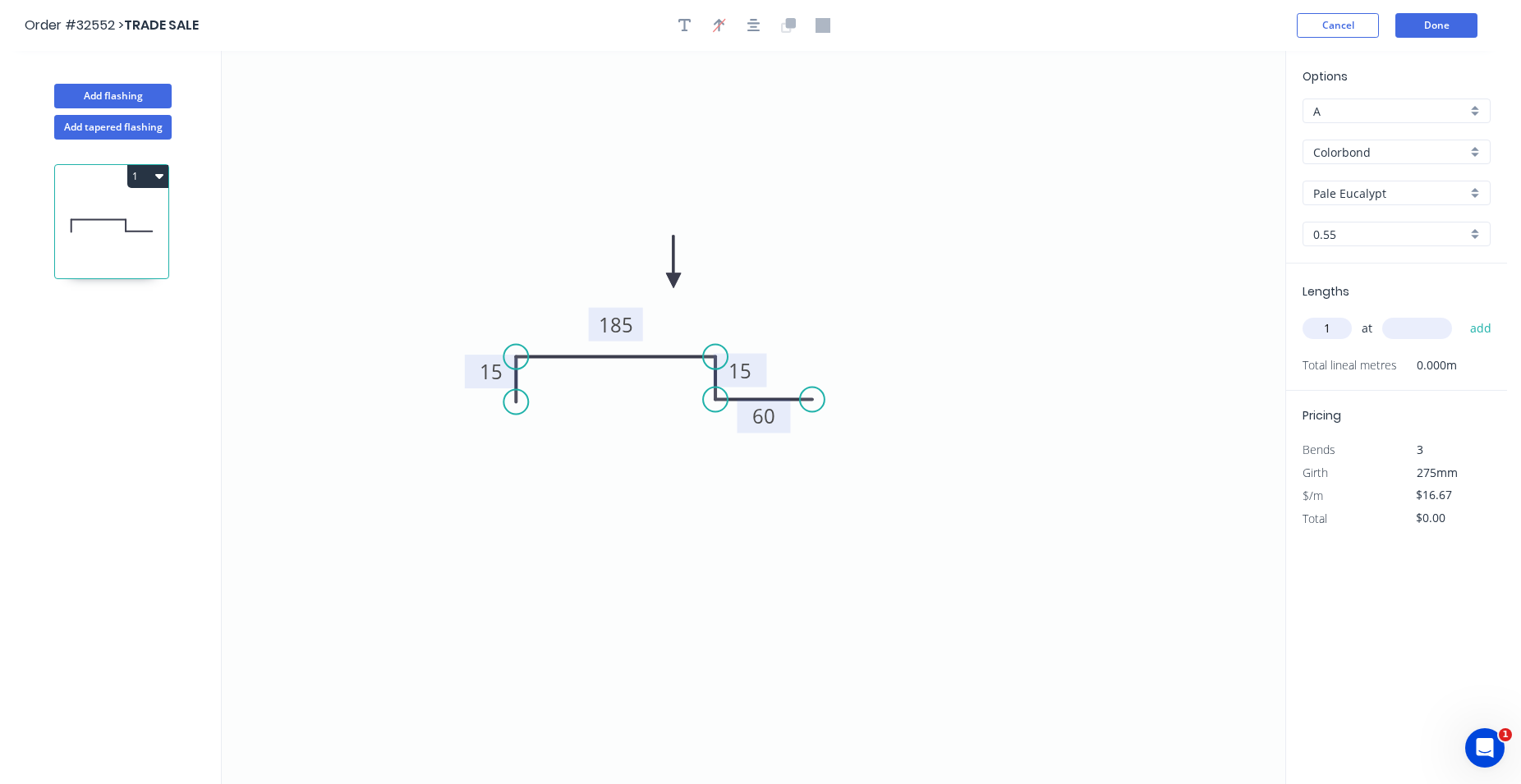
type input "1"
click at [1397, 325] on input "text" at bounding box center [1416, 328] width 69 height 21
type input "3000"
click at [1488, 324] on button "add" at bounding box center [1481, 329] width 39 height 28
type input "$50.01"
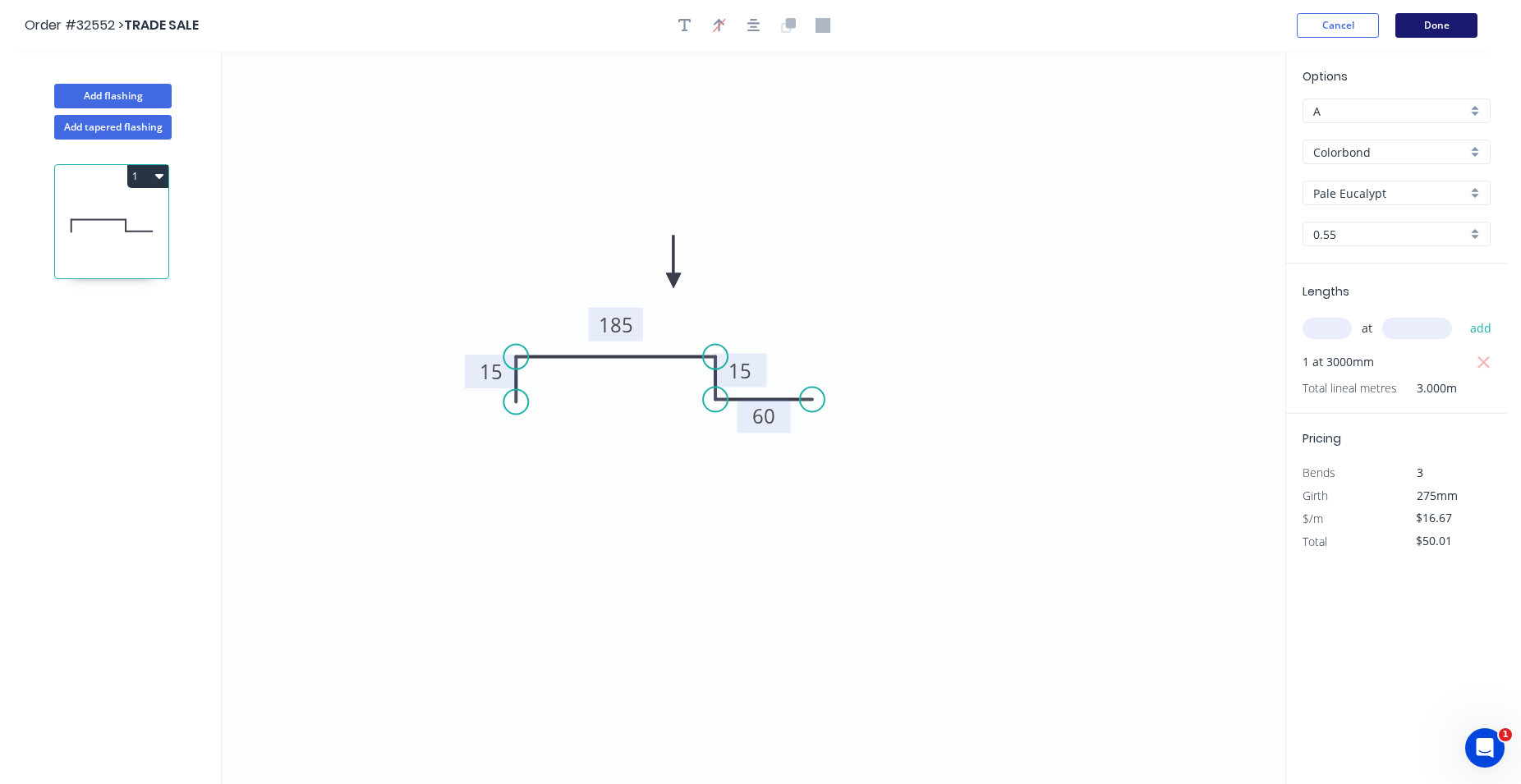
click at [1430, 23] on button "Done" at bounding box center [1436, 25] width 82 height 25
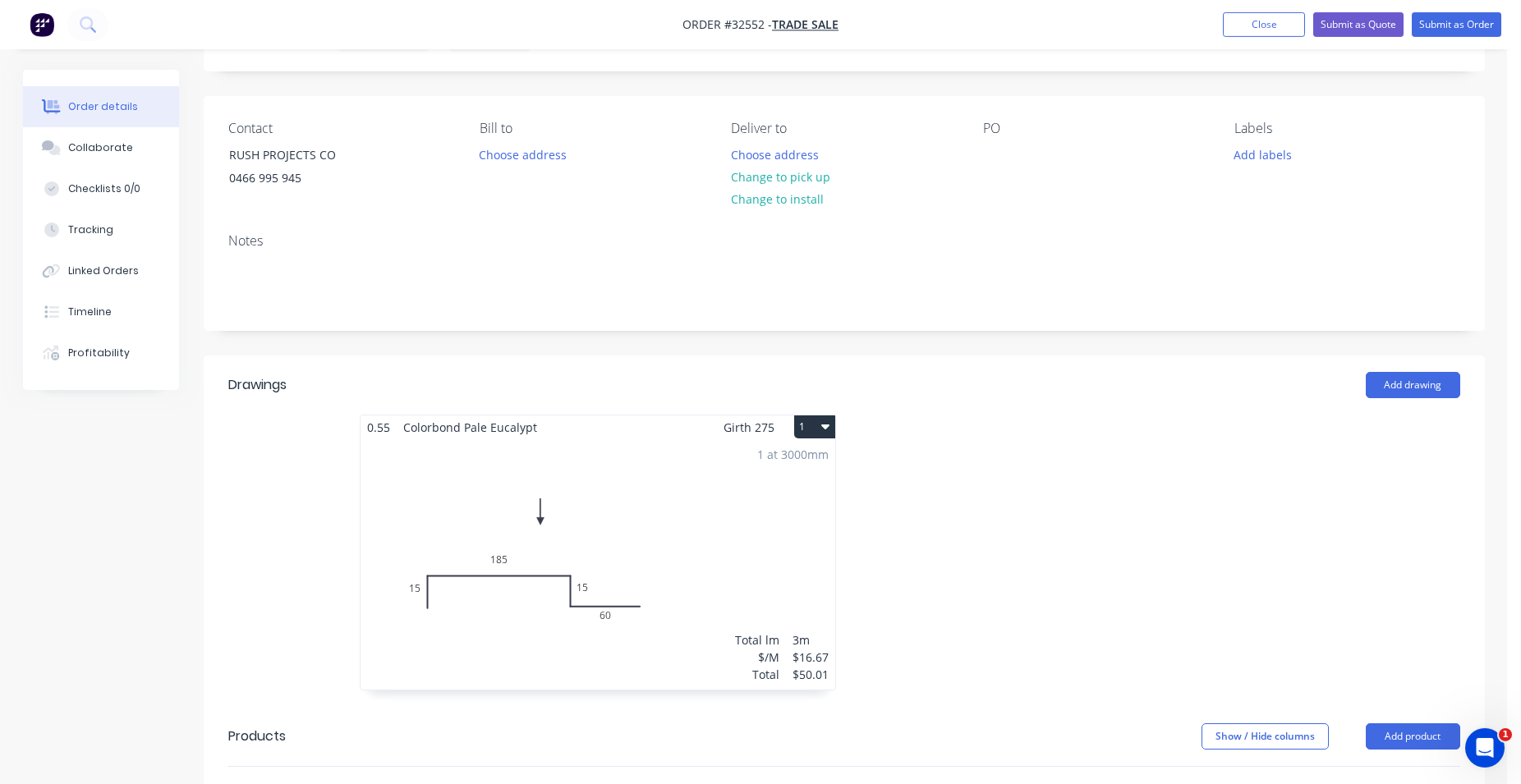
scroll to position [84, 0]
click at [1418, 384] on button "Add drawing" at bounding box center [1413, 387] width 94 height 27
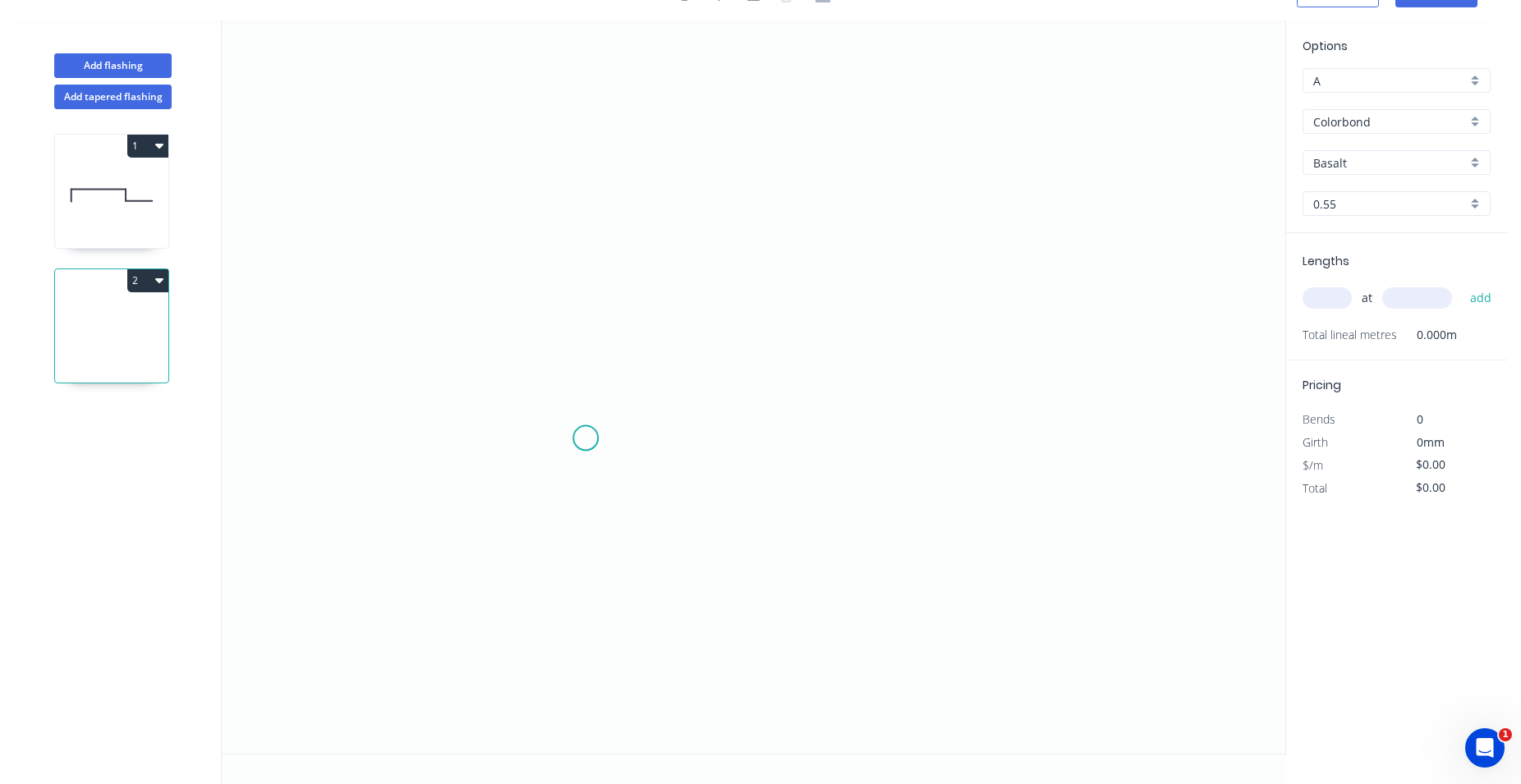
click at [585, 438] on icon "0" at bounding box center [753, 387] width 1064 height 733
drag, startPoint x: 585, startPoint y: 438, endPoint x: 587, endPoint y: 379, distance: 59.0
click at [587, 379] on icon "0" at bounding box center [753, 387] width 1064 height 733
drag, startPoint x: 587, startPoint y: 379, endPoint x: 588, endPoint y: 389, distance: 10.0
click at [588, 389] on circle at bounding box center [585, 388] width 25 height 25
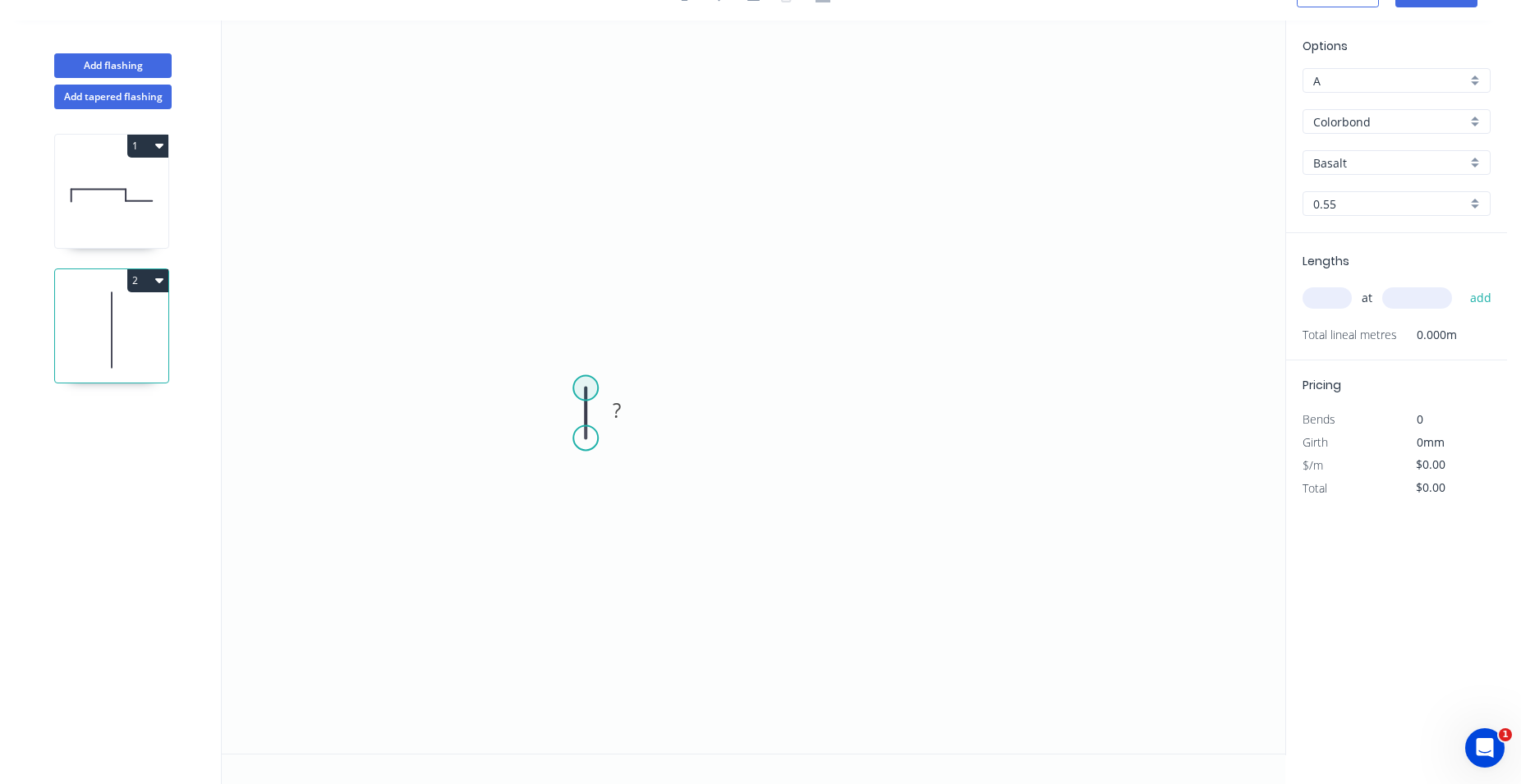
click at [583, 382] on circle at bounding box center [585, 388] width 25 height 25
drag, startPoint x: 583, startPoint y: 382, endPoint x: 836, endPoint y: 381, distance: 253.0
click at [836, 381] on icon "0 ?" at bounding box center [753, 387] width 1064 height 733
drag, startPoint x: 836, startPoint y: 381, endPoint x: 842, endPoint y: 399, distance: 19.0
click at [842, 399] on circle at bounding box center [842, 388] width 25 height 25
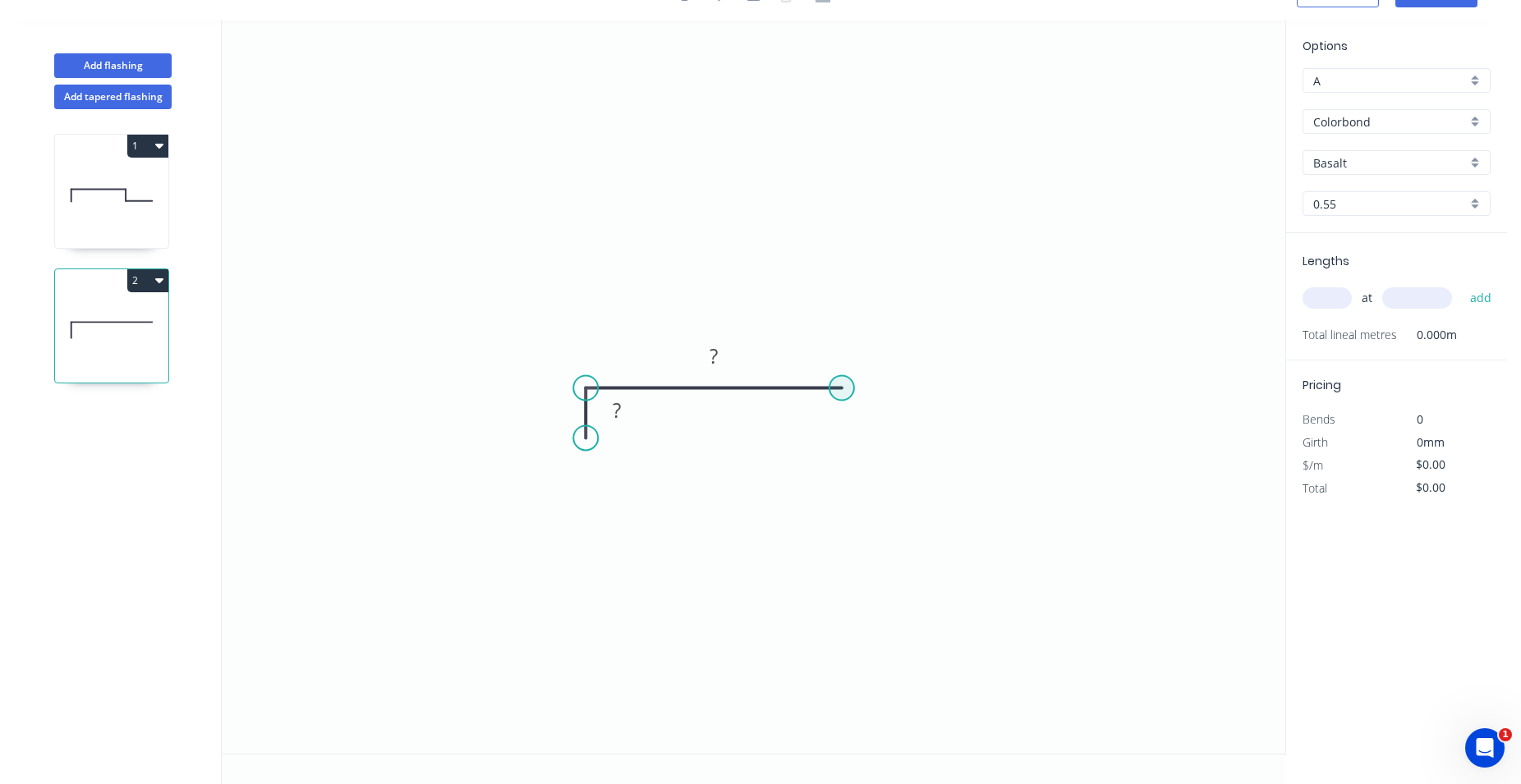
click at [838, 389] on circle at bounding box center [842, 388] width 25 height 25
drag, startPoint x: 838, startPoint y: 389, endPoint x: 840, endPoint y: 436, distance: 47.0
click at [840, 436] on icon "0 ? ?" at bounding box center [753, 387] width 1064 height 733
drag, startPoint x: 840, startPoint y: 436, endPoint x: 914, endPoint y: 435, distance: 74.0
click at [914, 435] on icon "0 ? ? ?" at bounding box center [753, 387] width 1064 height 733
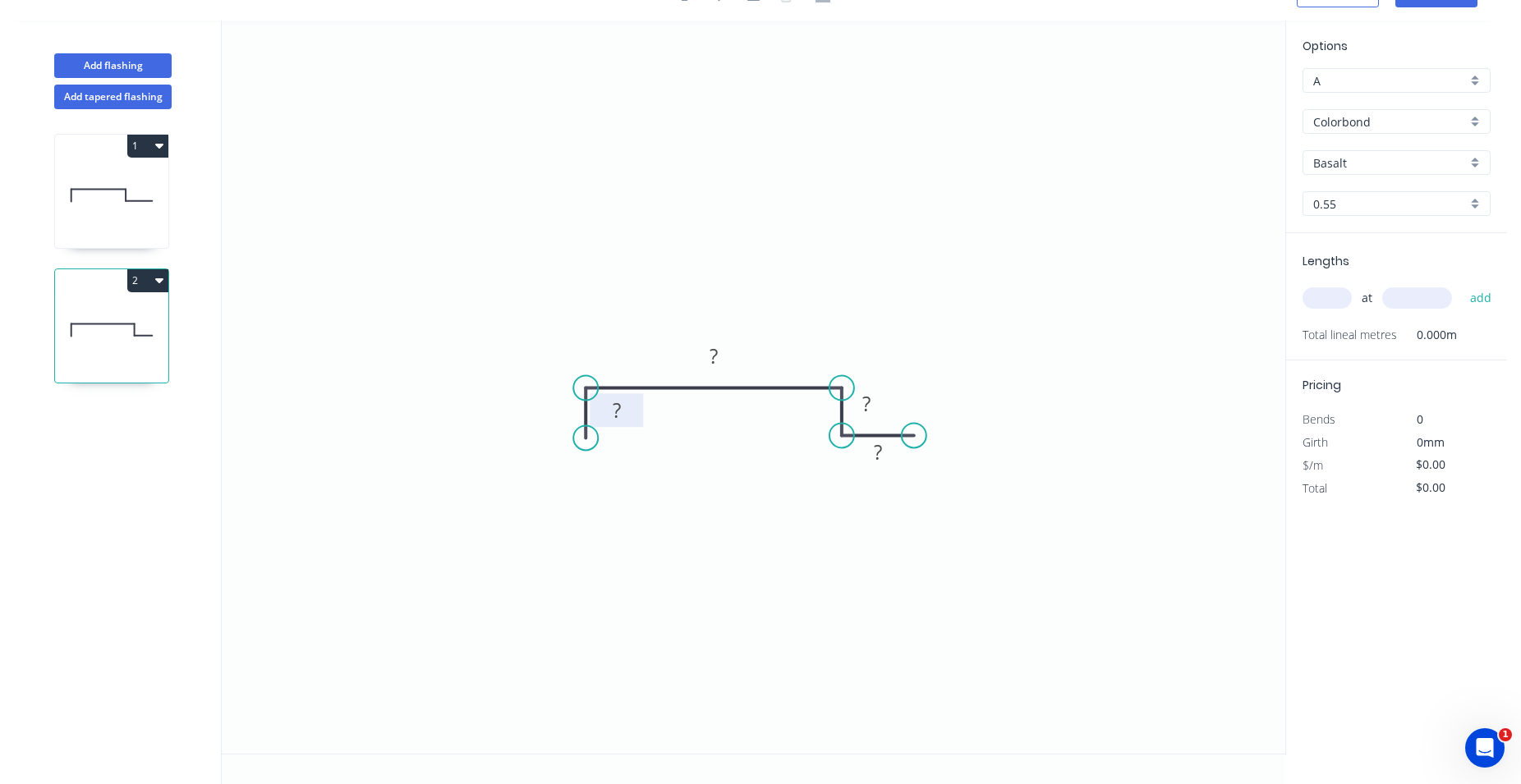
click at [621, 419] on tspan "?" at bounding box center [617, 410] width 9 height 27
click at [615, 412] on tspan "?" at bounding box center [617, 410] width 9 height 27
click at [664, 466] on icon "0 ?15 ? ? ?" at bounding box center [753, 387] width 1064 height 733
click at [616, 417] on tspan "?" at bounding box center [617, 410] width 9 height 27
click at [619, 413] on tspan "?" at bounding box center [617, 410] width 9 height 27
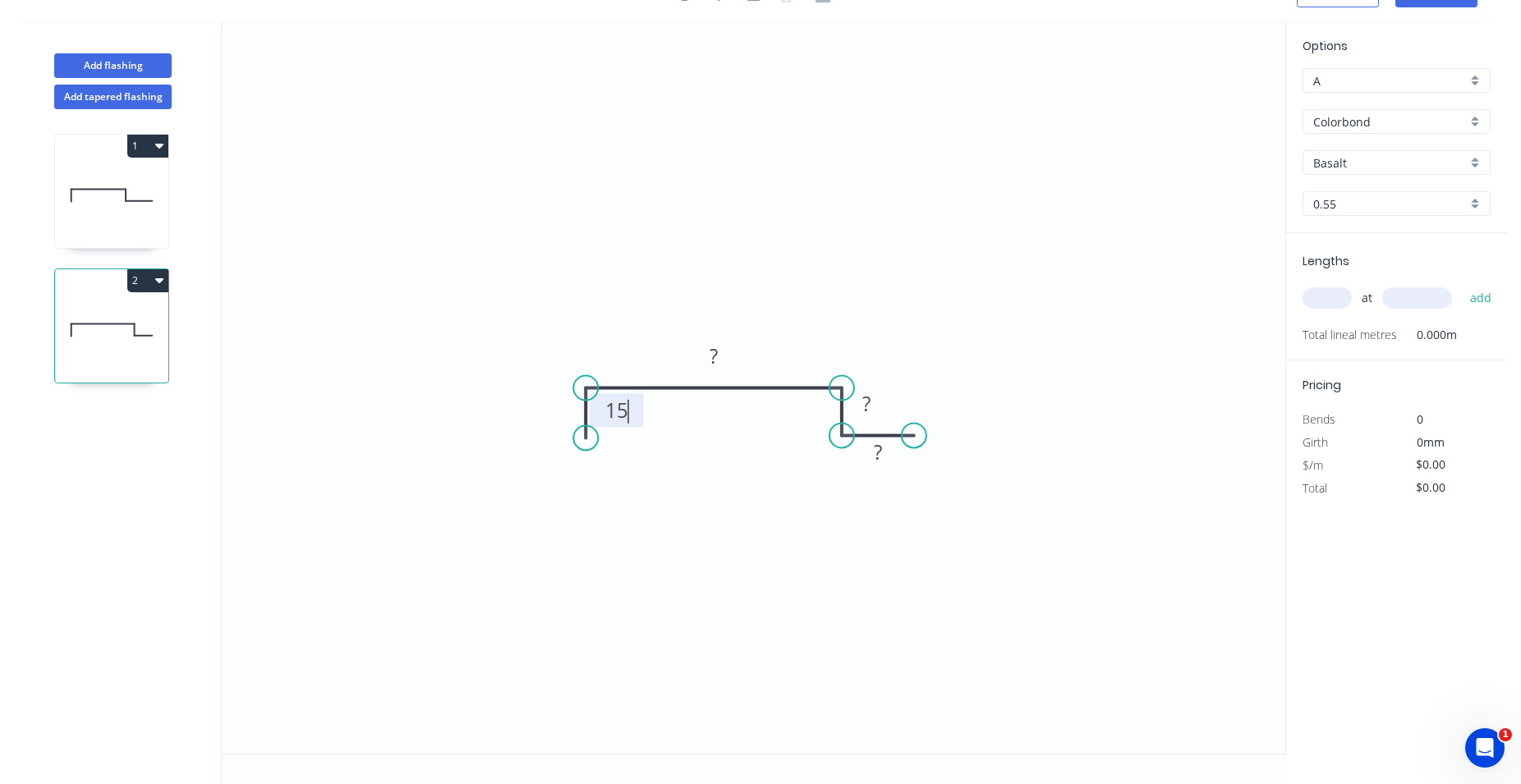
click at [683, 493] on icon "0 15 ? ? ?" at bounding box center [753, 387] width 1064 height 733
click at [716, 356] on tspan "?" at bounding box center [714, 356] width 9 height 27
drag, startPoint x: 775, startPoint y: 295, endPoint x: 788, endPoint y: 313, distance: 22.2
click at [775, 296] on icon "0 15 185 ? ?" at bounding box center [753, 387] width 1064 height 733
click at [867, 404] on tspan "?" at bounding box center [866, 404] width 9 height 27
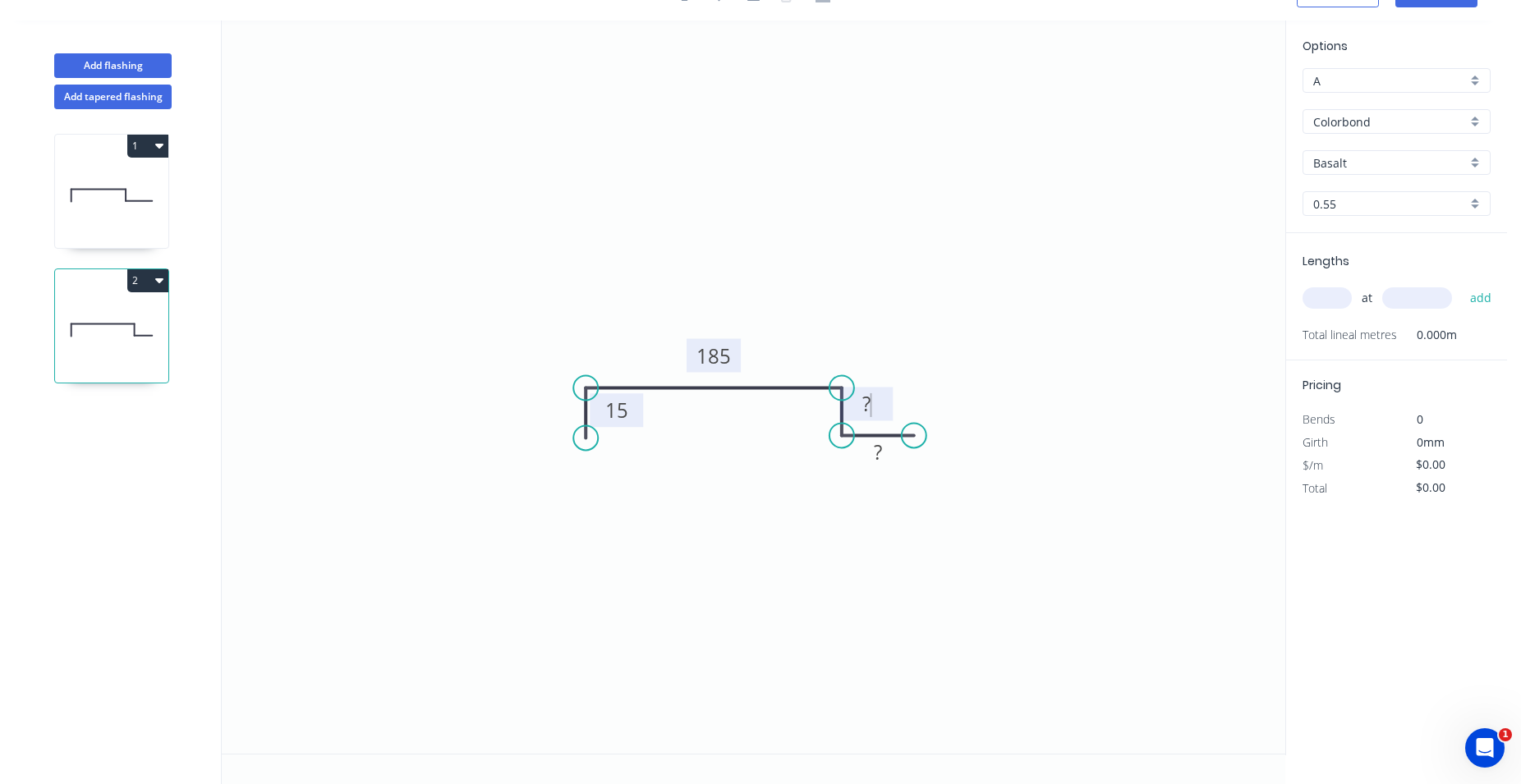
click at [870, 401] on tspan "?" at bounding box center [866, 404] width 9 height 27
click at [1023, 321] on icon "0 15 185 18 ?" at bounding box center [753, 387] width 1064 height 733
click at [881, 455] on tspan "?" at bounding box center [878, 452] width 9 height 27
click at [882, 454] on tspan "?" at bounding box center [878, 452] width 9 height 27
click at [998, 540] on icon "0 15 185 18 65" at bounding box center [753, 387] width 1064 height 733
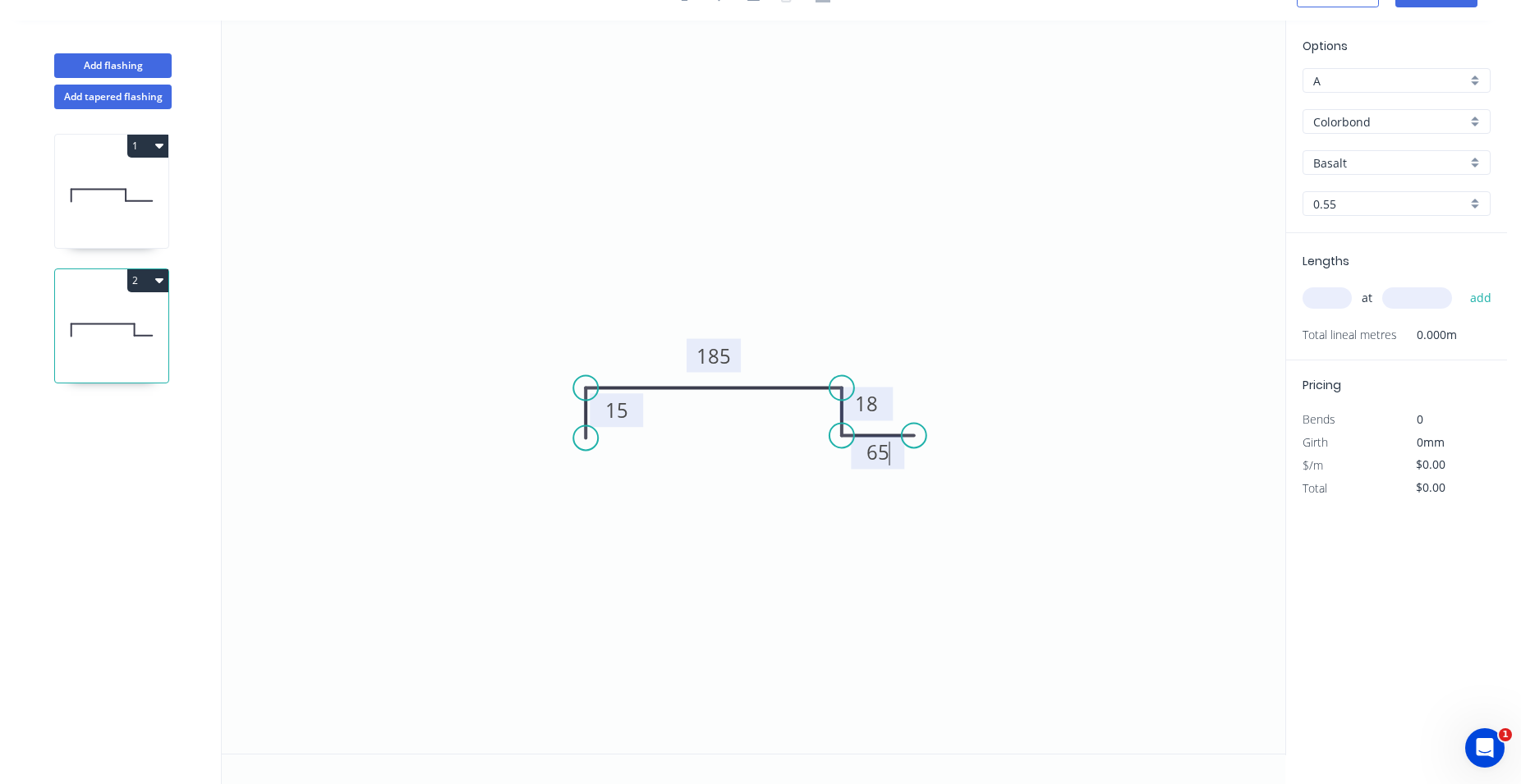
type input "$16.67"
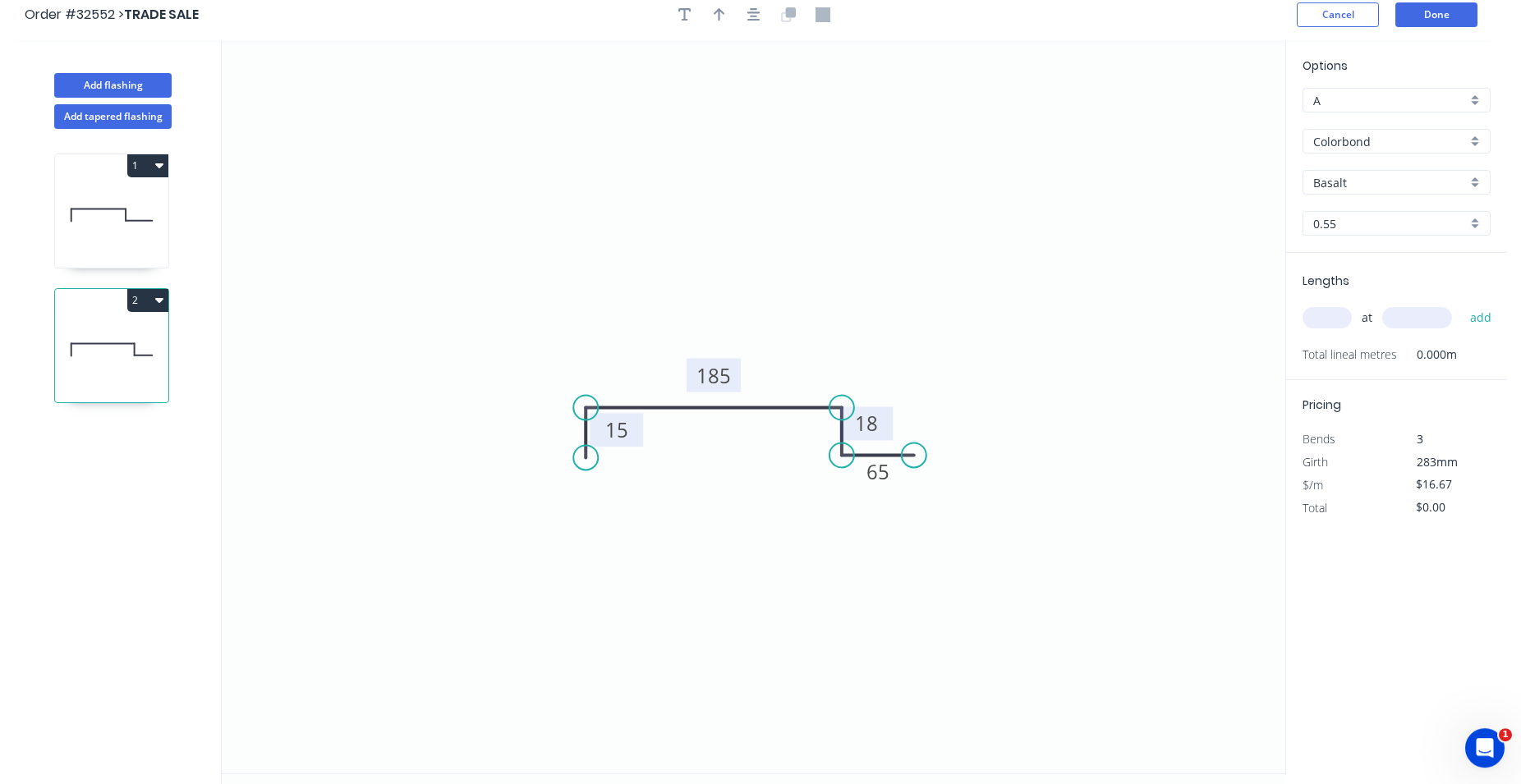
scroll to position [0, 0]
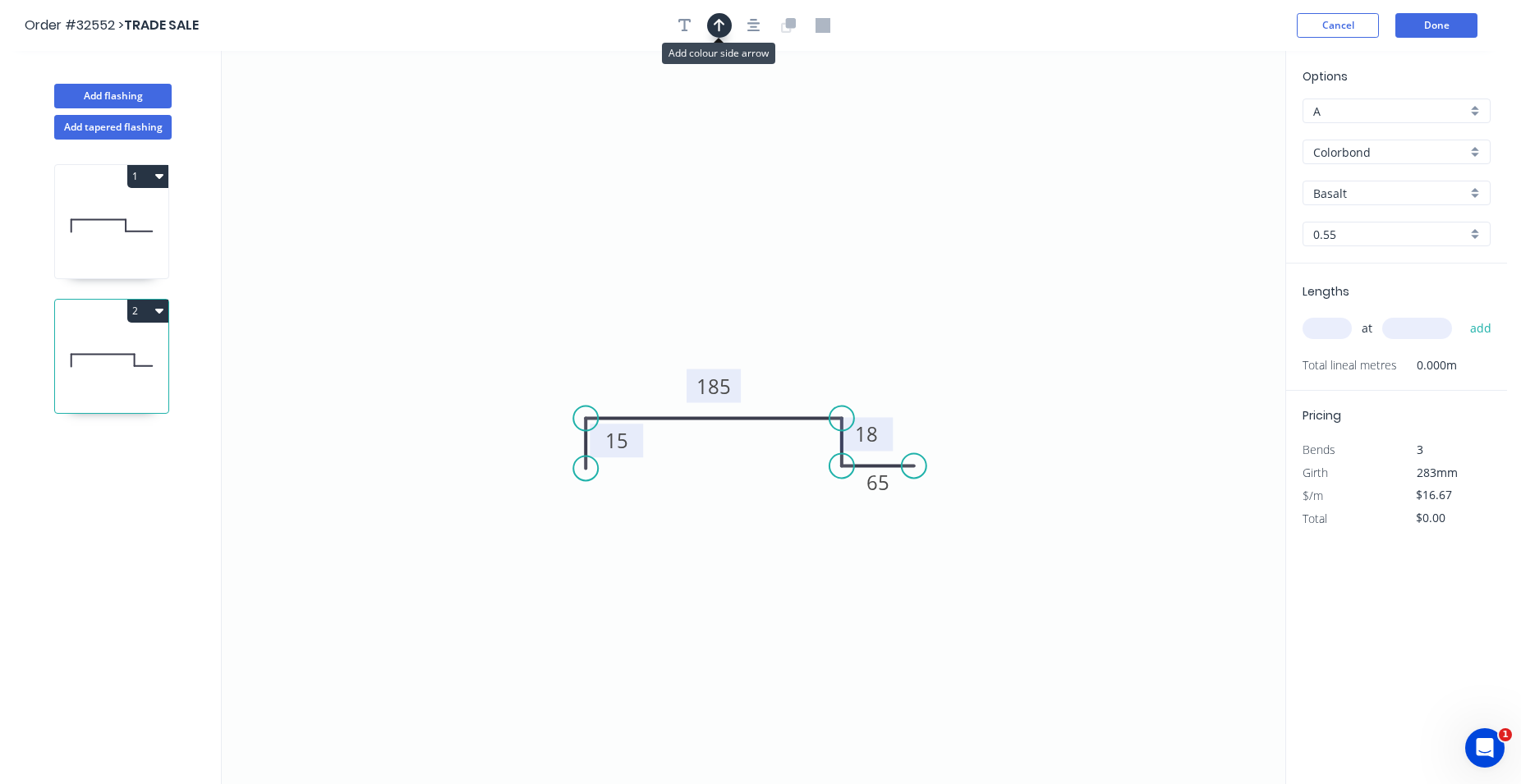
click at [718, 33] on icon "button" at bounding box center [719, 25] width 11 height 15
drag, startPoint x: 1198, startPoint y: 133, endPoint x: 1144, endPoint y: 147, distance: 55.8
click at [1123, 174] on icon "0 15 185 18 65" at bounding box center [753, 417] width 1064 height 733
drag, startPoint x: 1200, startPoint y: 133, endPoint x: 722, endPoint y: 307, distance: 508.7
click at [722, 307] on icon at bounding box center [722, 287] width 15 height 52
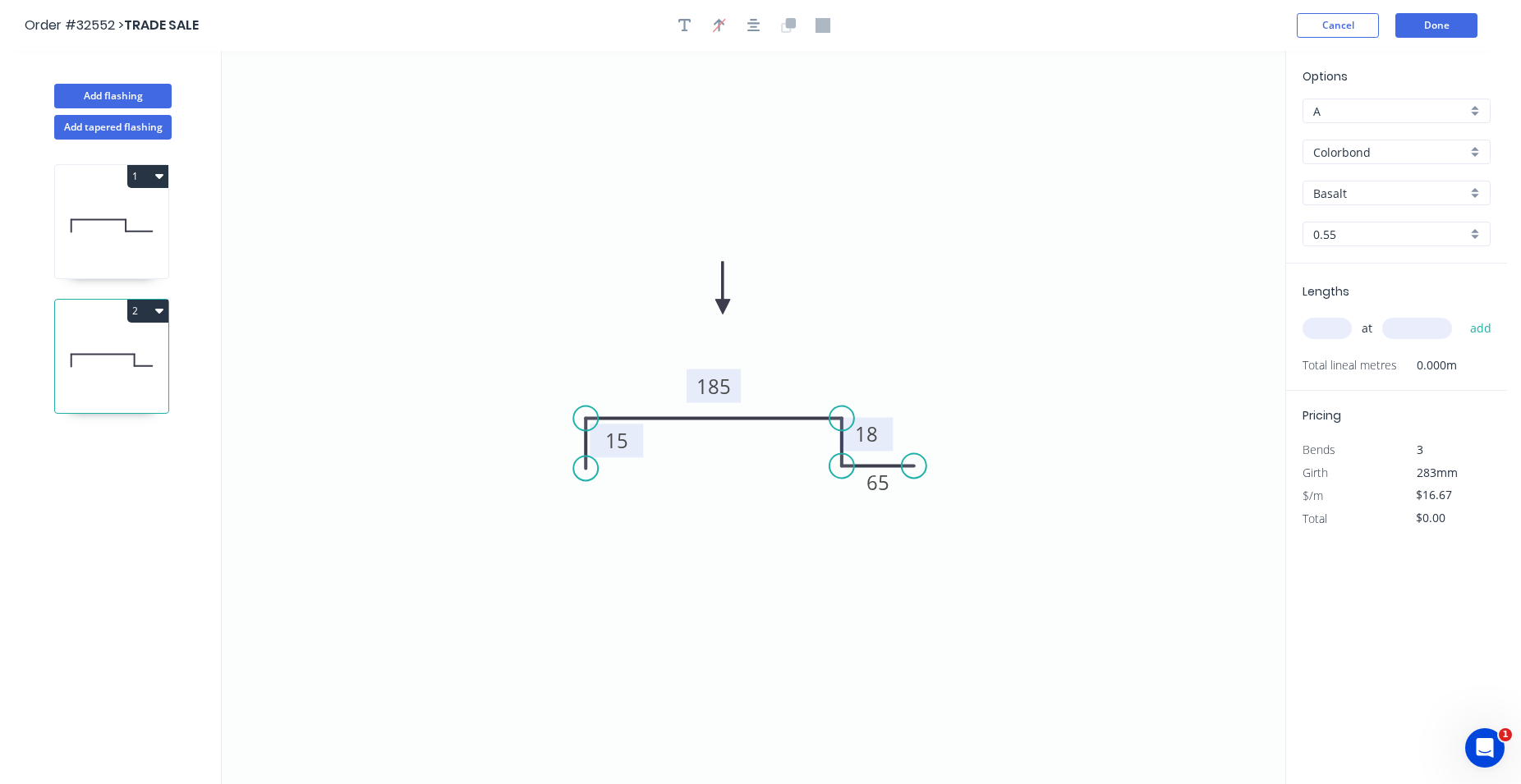
click at [1332, 194] on input "Basalt" at bounding box center [1390, 193] width 154 height 17
click at [1379, 307] on div "Pale Eucalypt" at bounding box center [1396, 311] width 186 height 29
type input "Pale Eucalypt"
click at [1306, 329] on input "text" at bounding box center [1326, 328] width 49 height 21
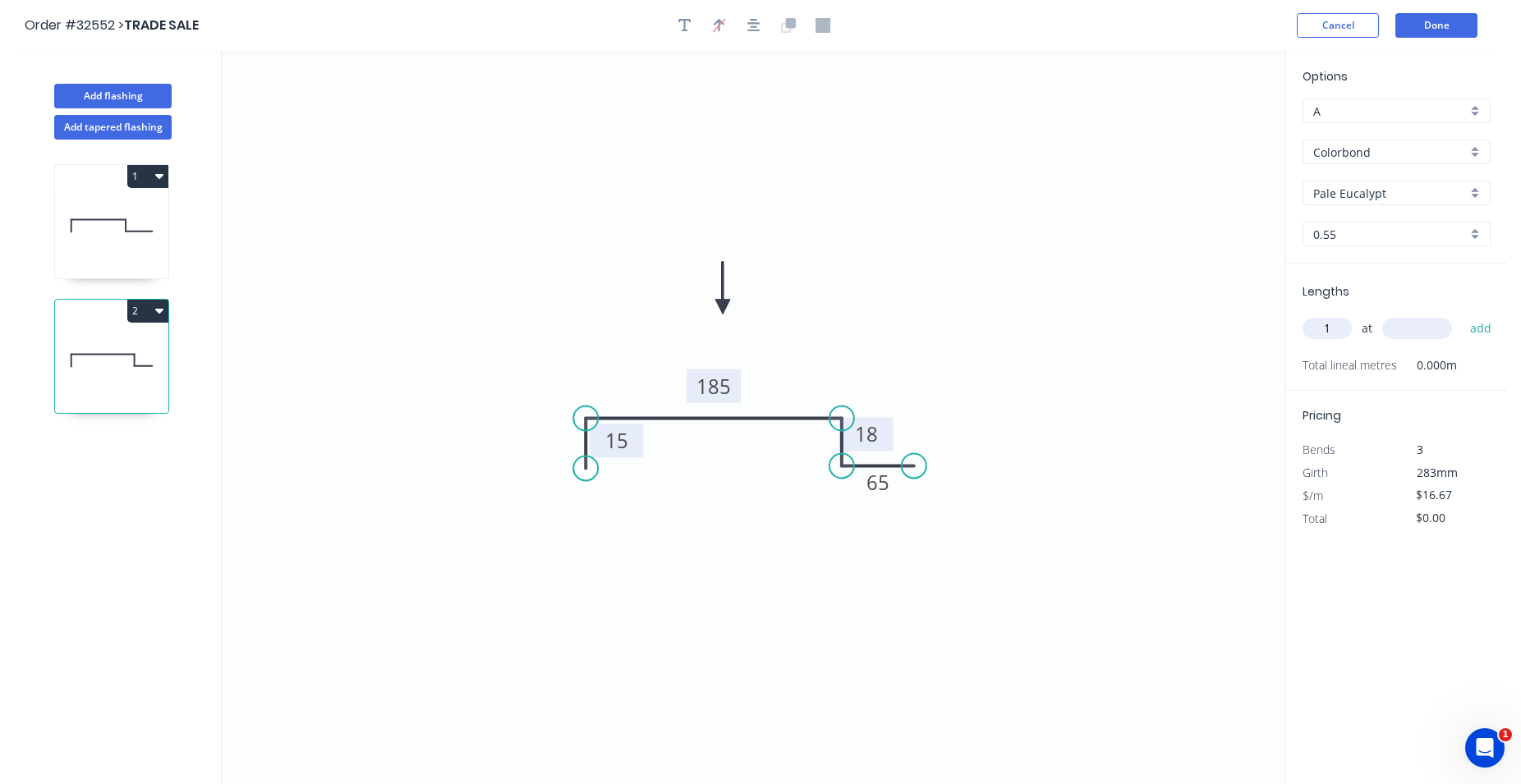
type input "1"
click at [1399, 333] on input "text" at bounding box center [1416, 328] width 69 height 21
type input "3000"
click at [1487, 324] on button "add" at bounding box center [1481, 329] width 39 height 28
type input "$50.01"
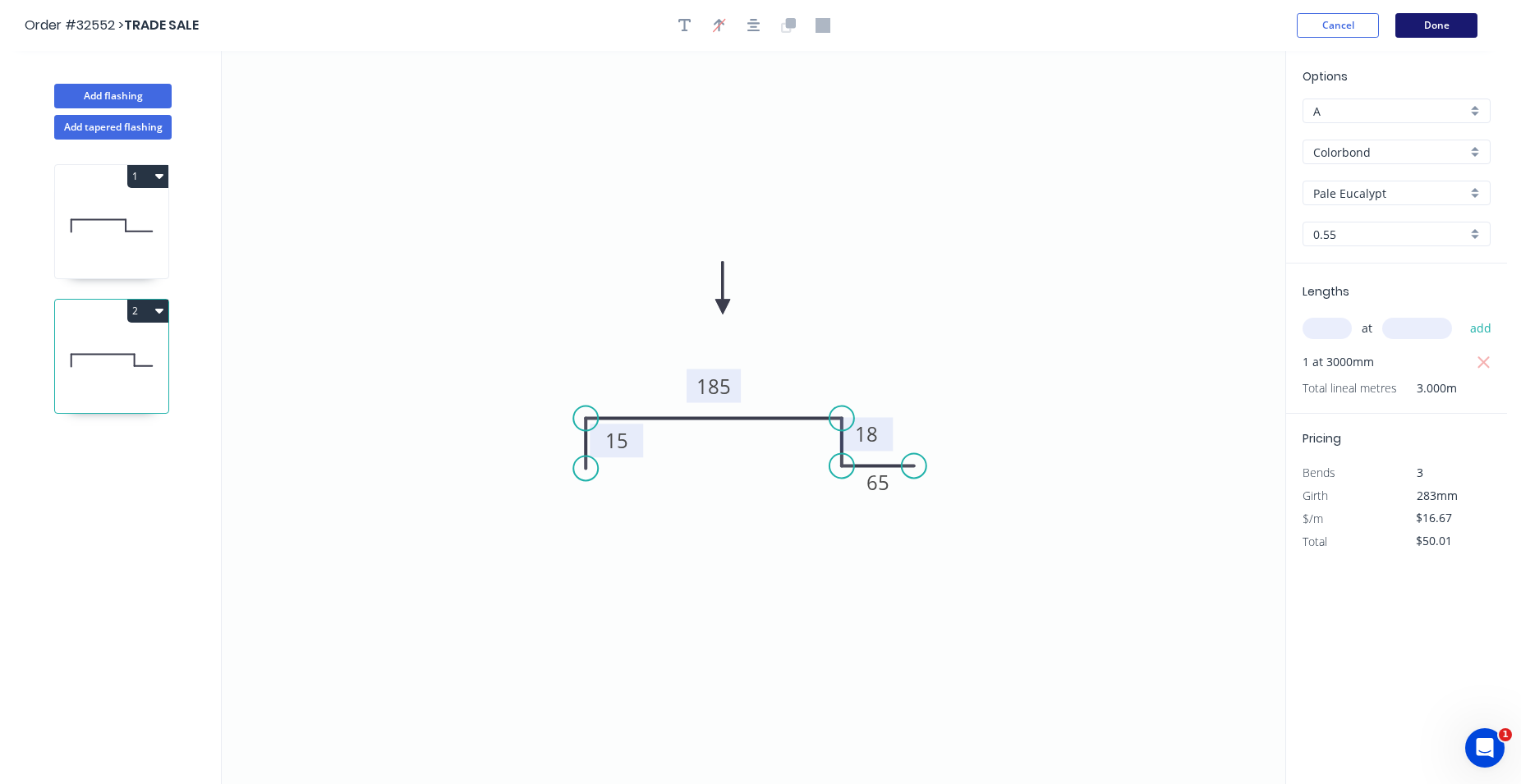
click at [1433, 21] on button "Done" at bounding box center [1436, 25] width 82 height 25
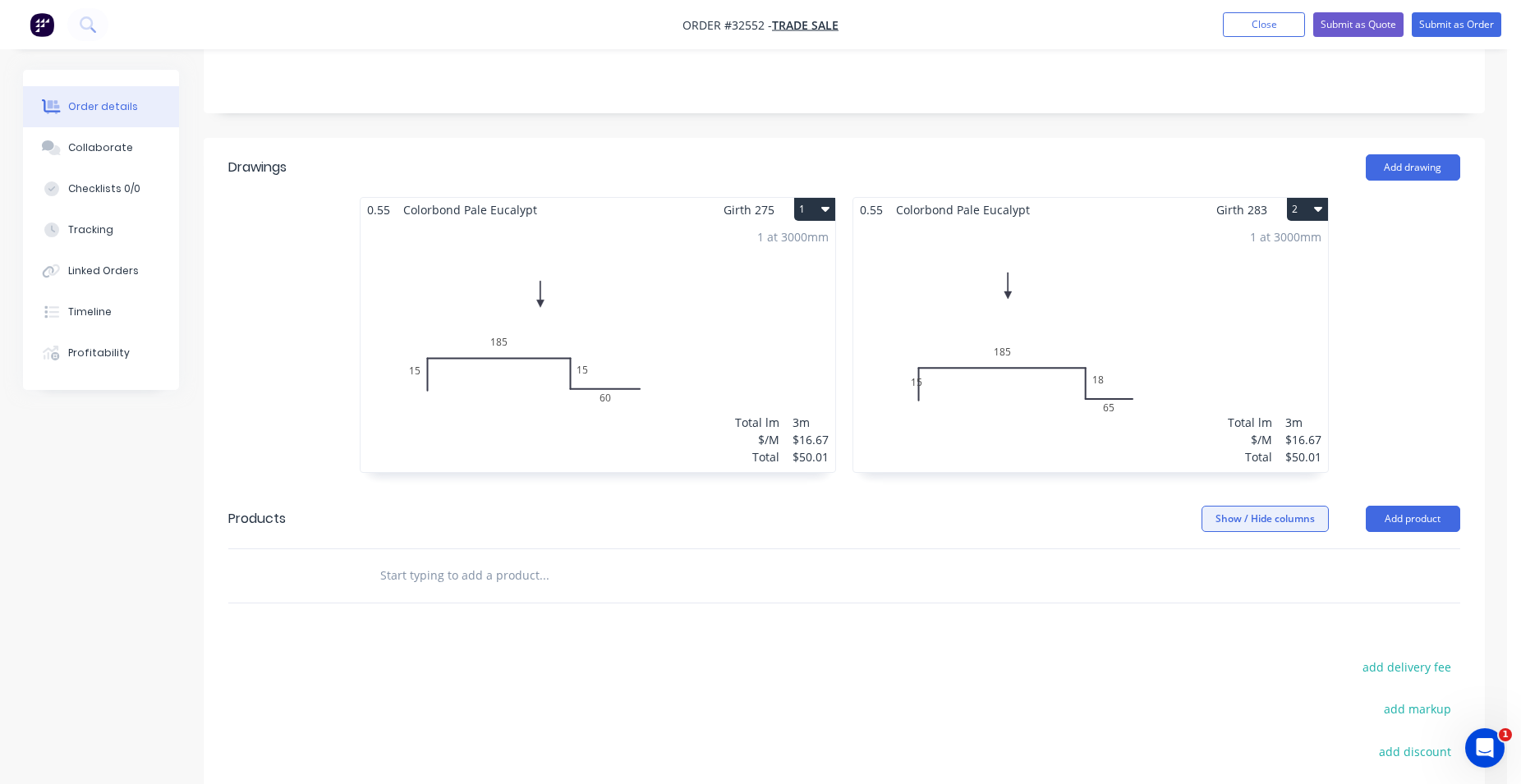
scroll to position [335, 0]
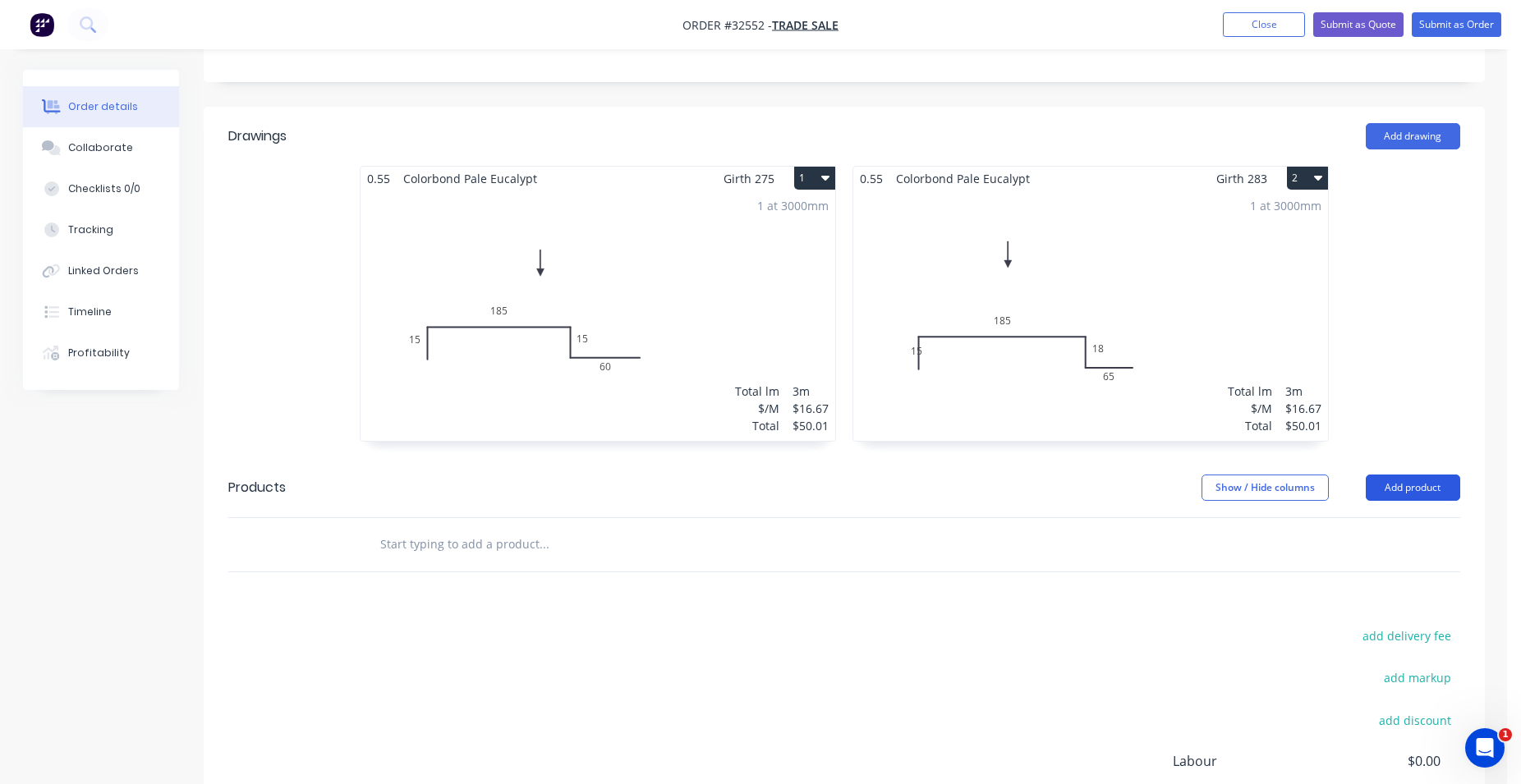
click at [1435, 488] on button "Add product" at bounding box center [1413, 487] width 94 height 27
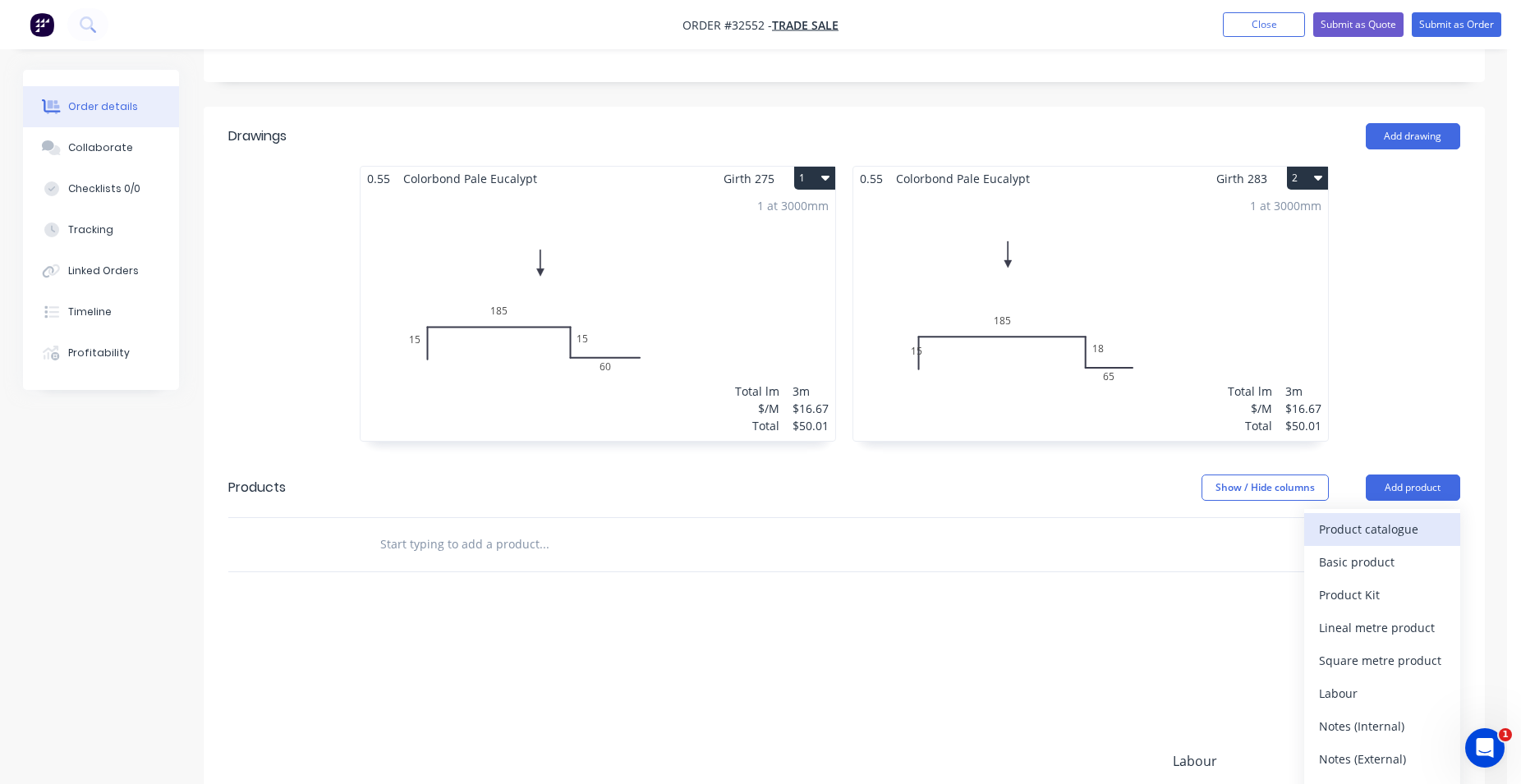
click at [1403, 524] on div "Product catalogue" at bounding box center [1381, 529] width 126 height 24
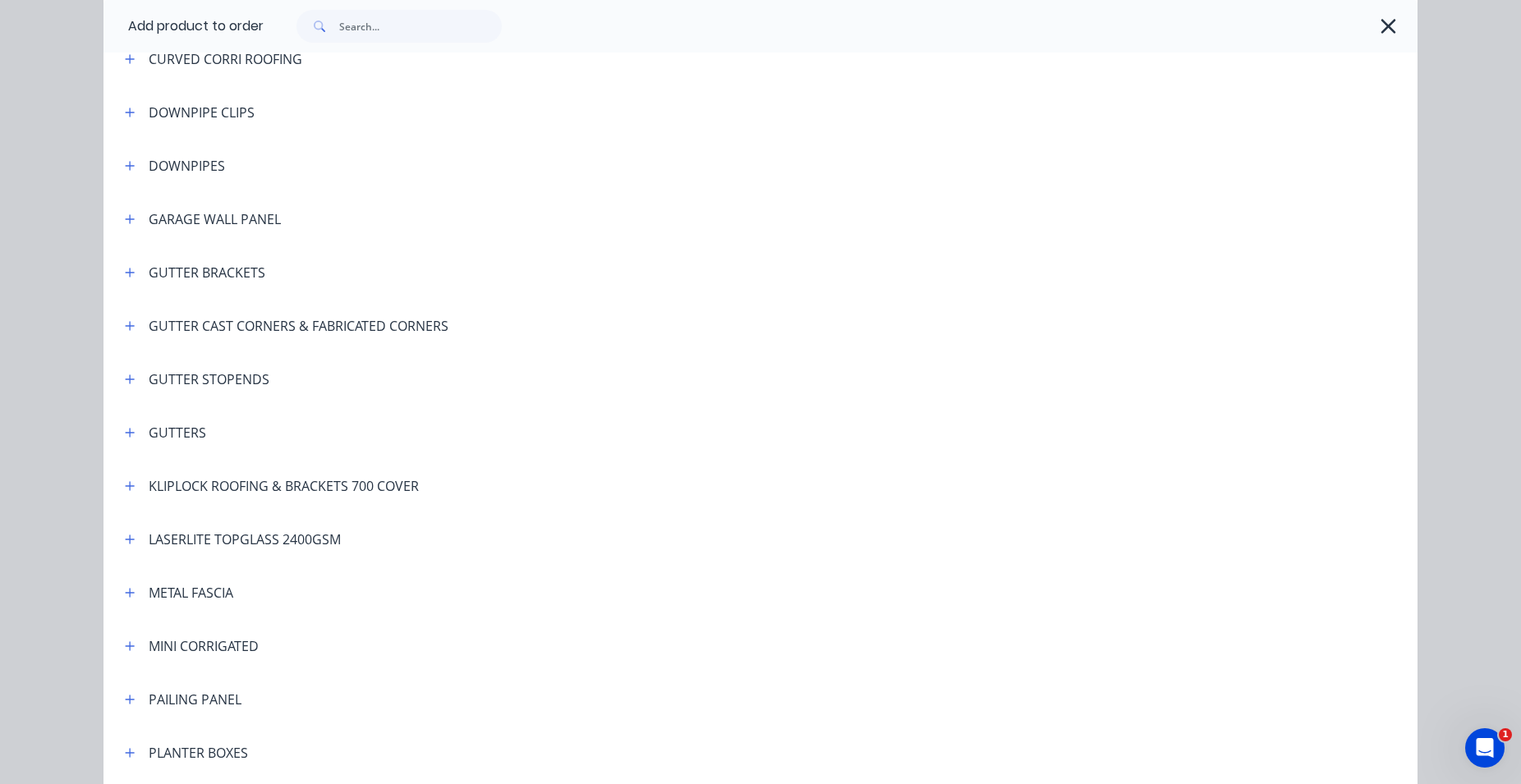
scroll to position [1016, 0]
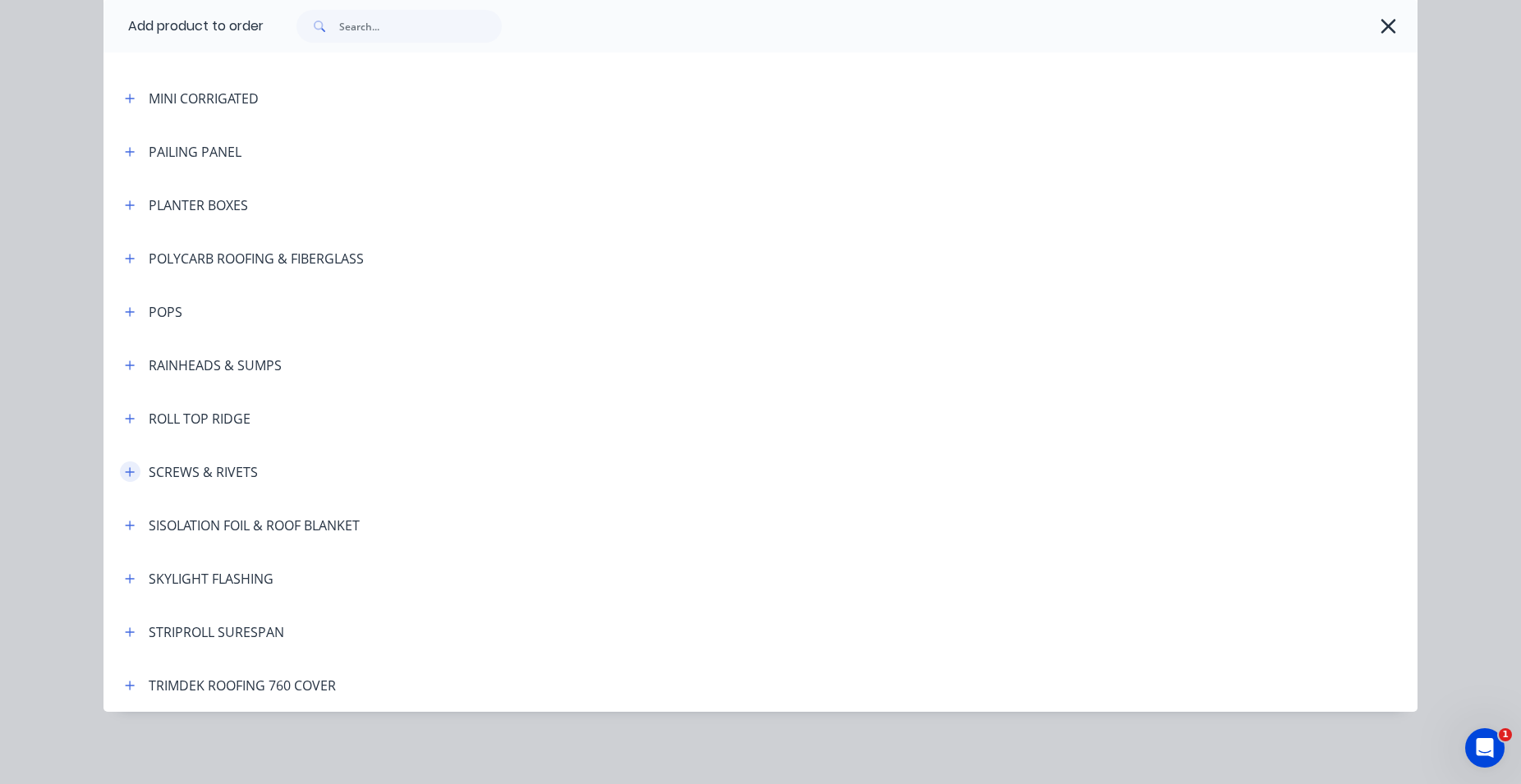
click at [125, 473] on icon "button" at bounding box center [129, 472] width 9 height 11
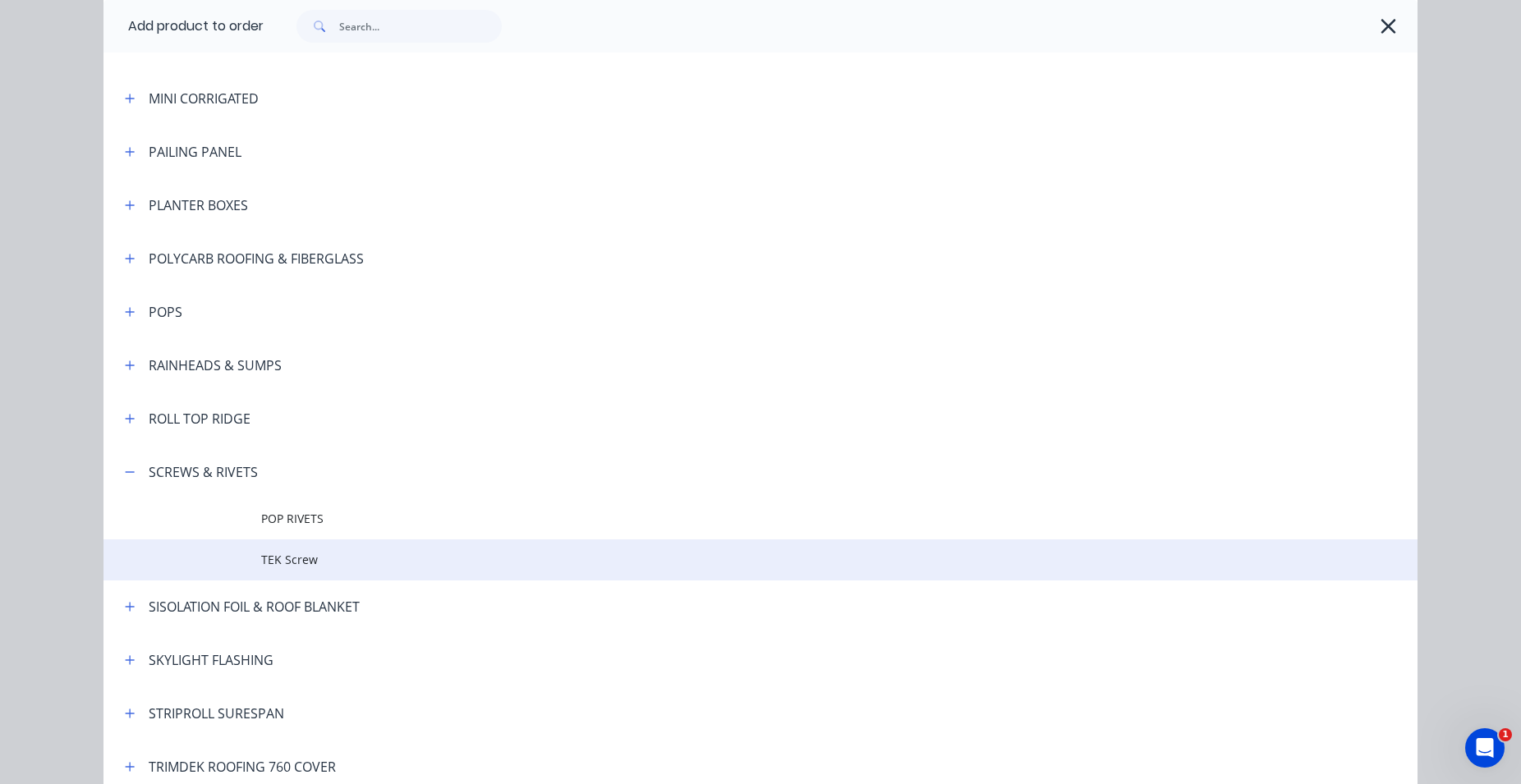
click at [280, 560] on span "TEK Screw" at bounding box center [723, 559] width 925 height 17
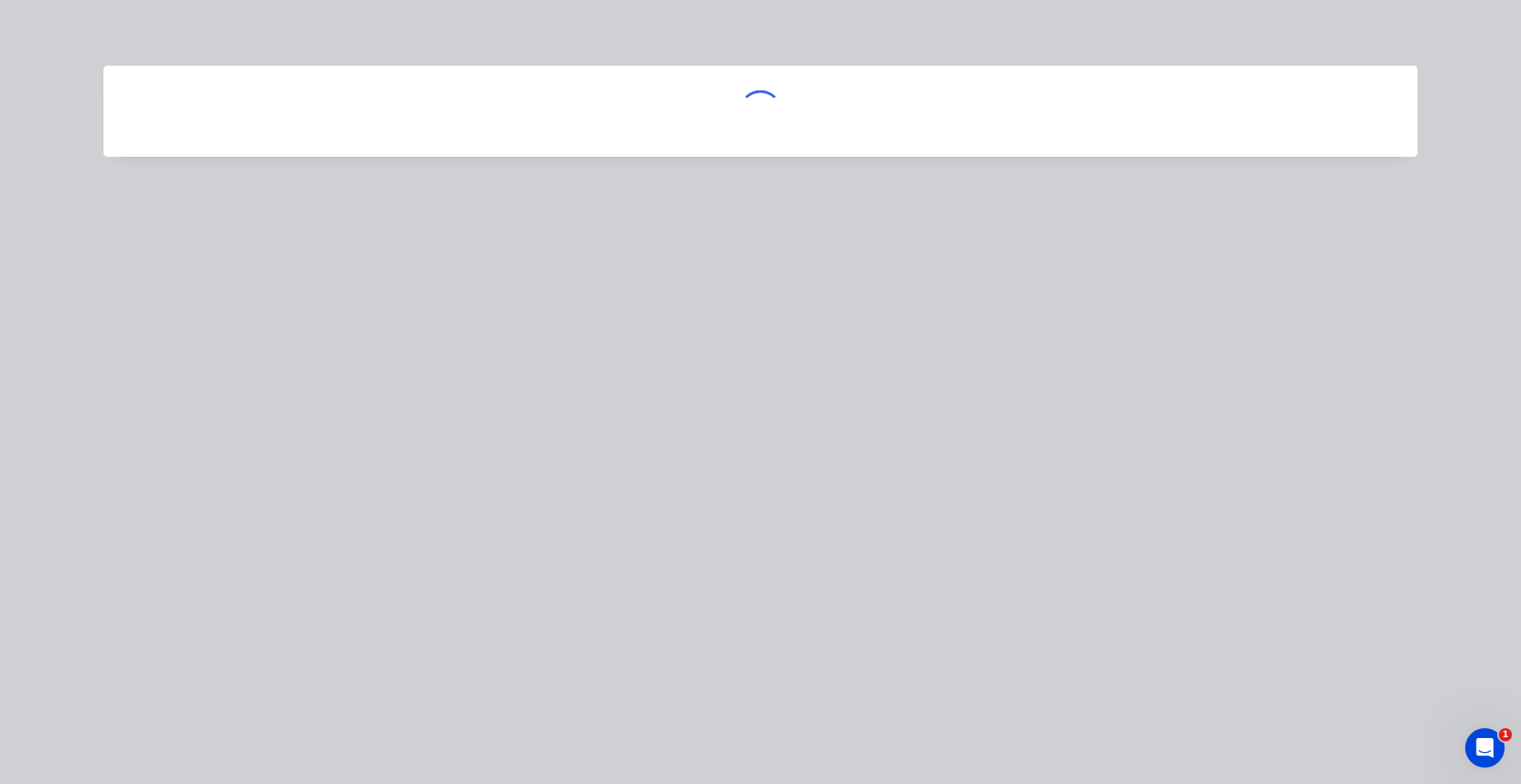
scroll to position [0, 0]
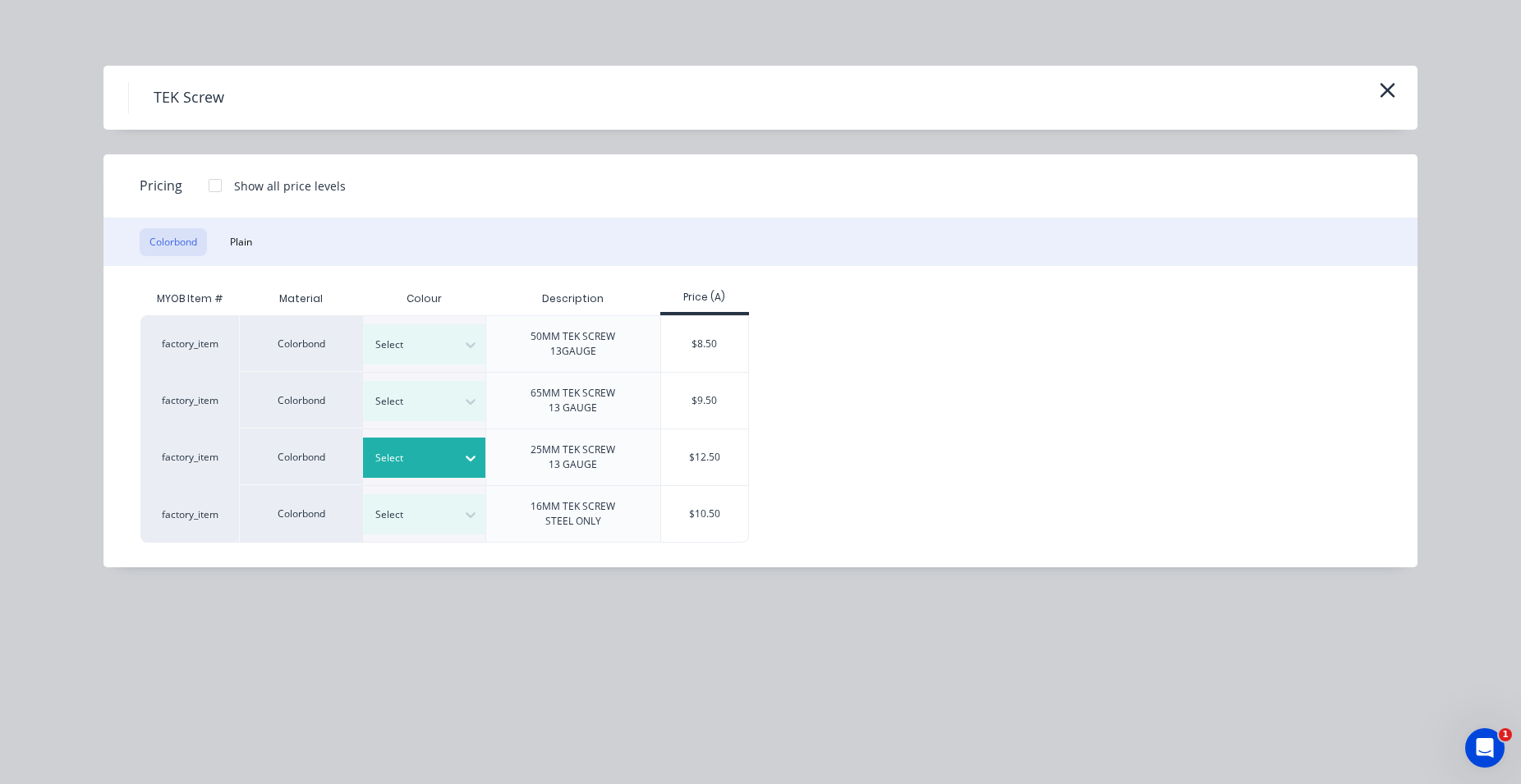
click at [439, 467] on div at bounding box center [412, 458] width 74 height 18
click at [205, 601] on div "Pale Eucalypt" at bounding box center [102, 585] width 205 height 30
click at [679, 463] on div "$12.50" at bounding box center [705, 457] width 88 height 56
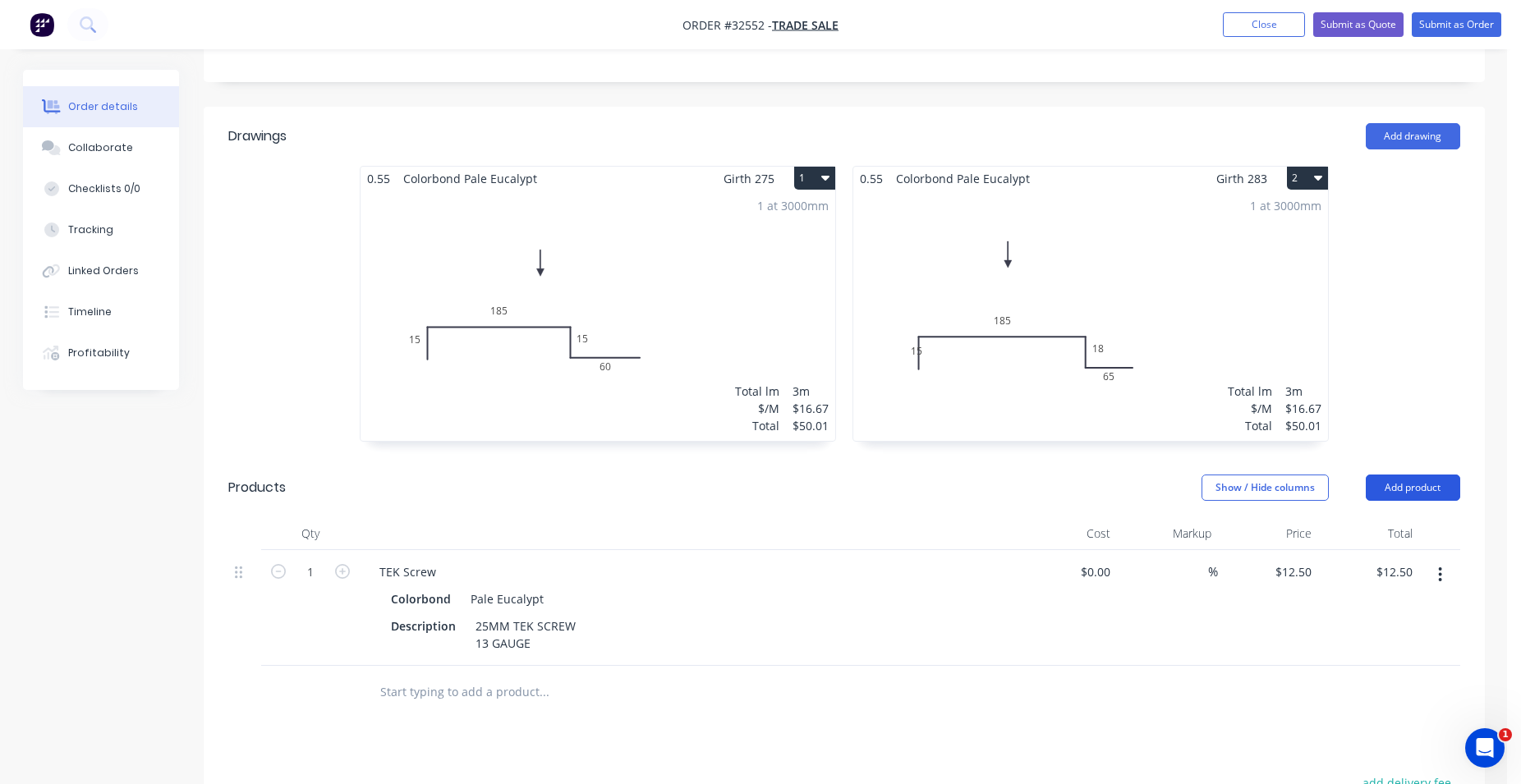
click at [1396, 482] on button "Add product" at bounding box center [1413, 487] width 94 height 27
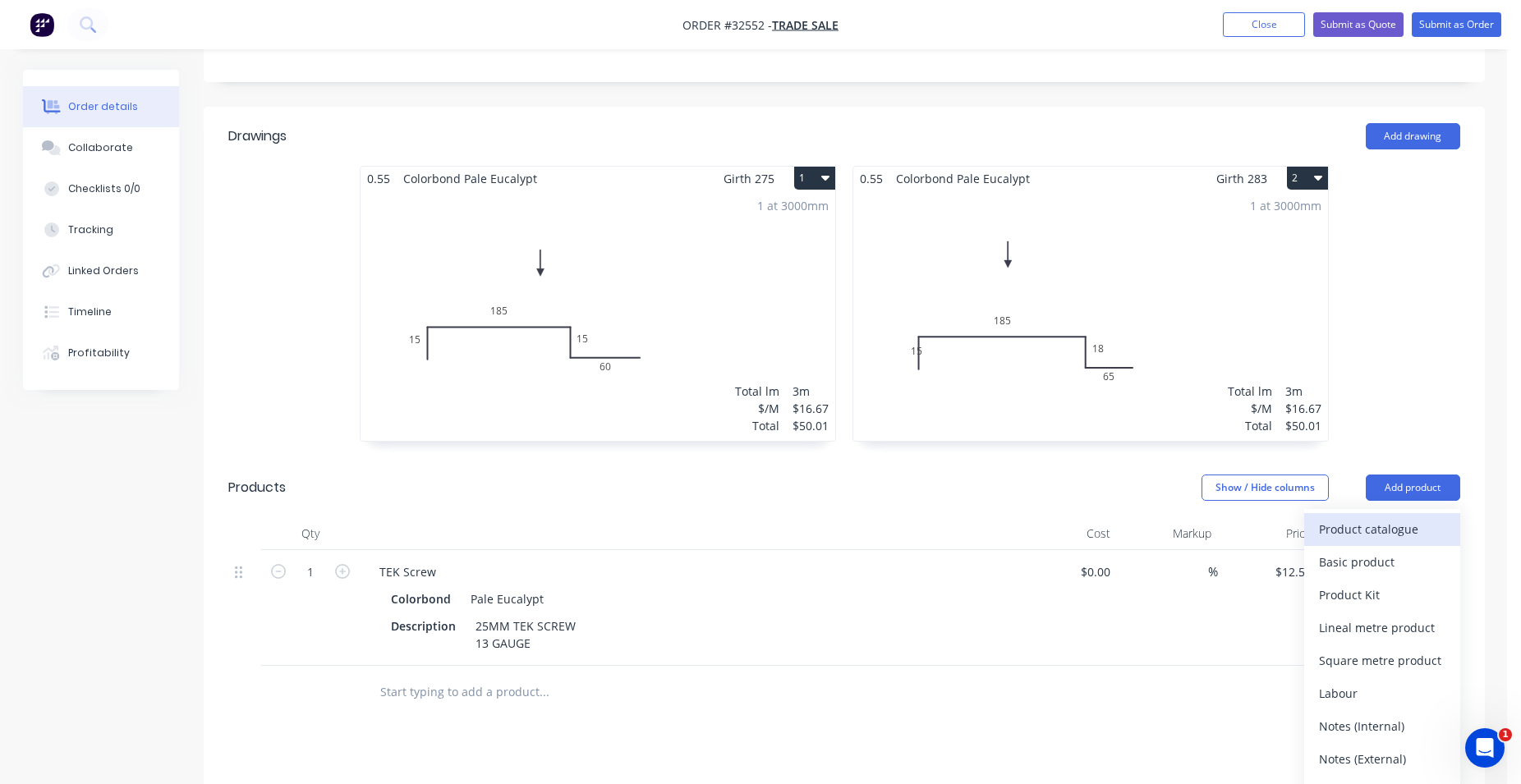
click at [1382, 527] on div "Product catalogue" at bounding box center [1381, 529] width 126 height 24
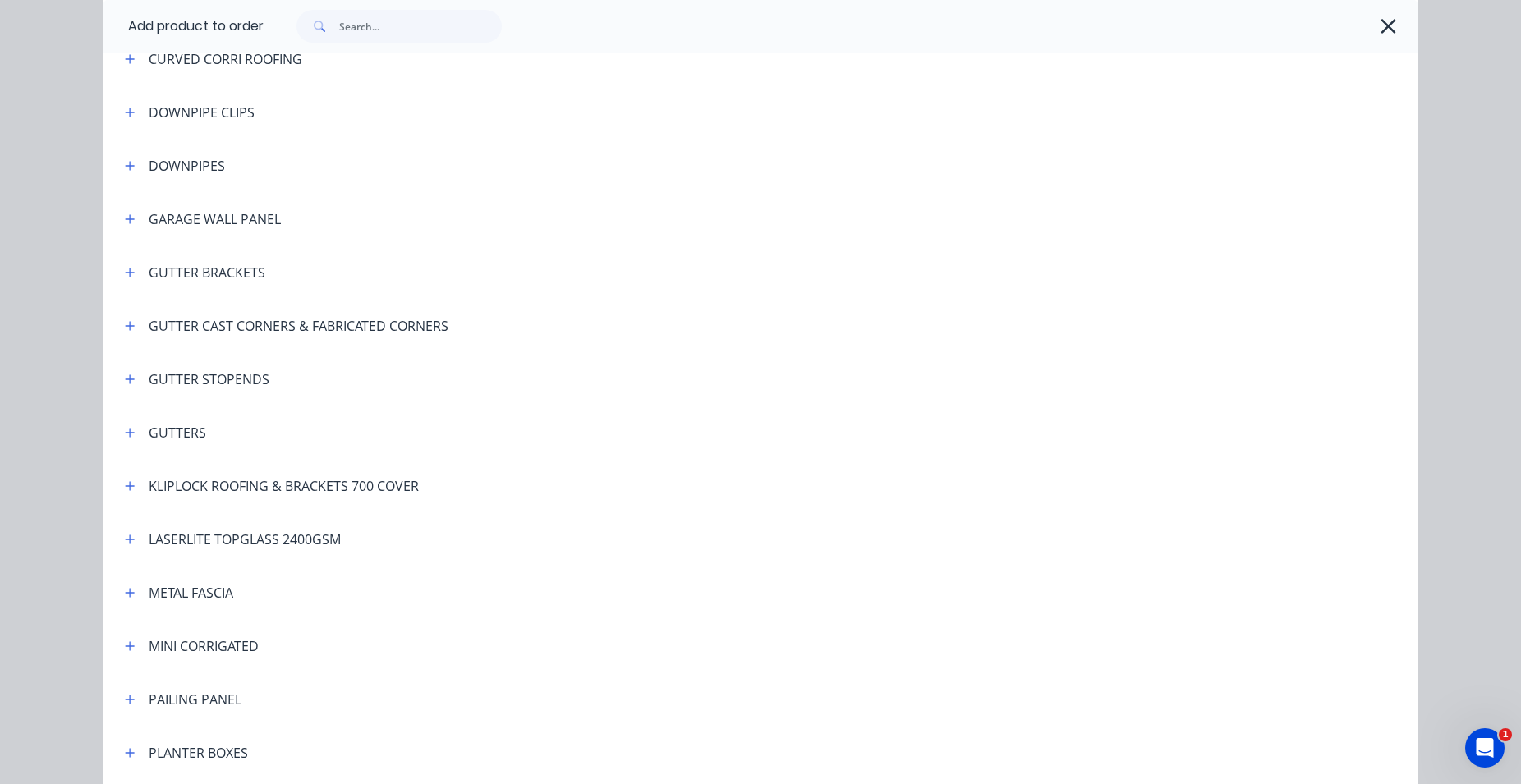
scroll to position [1016, 0]
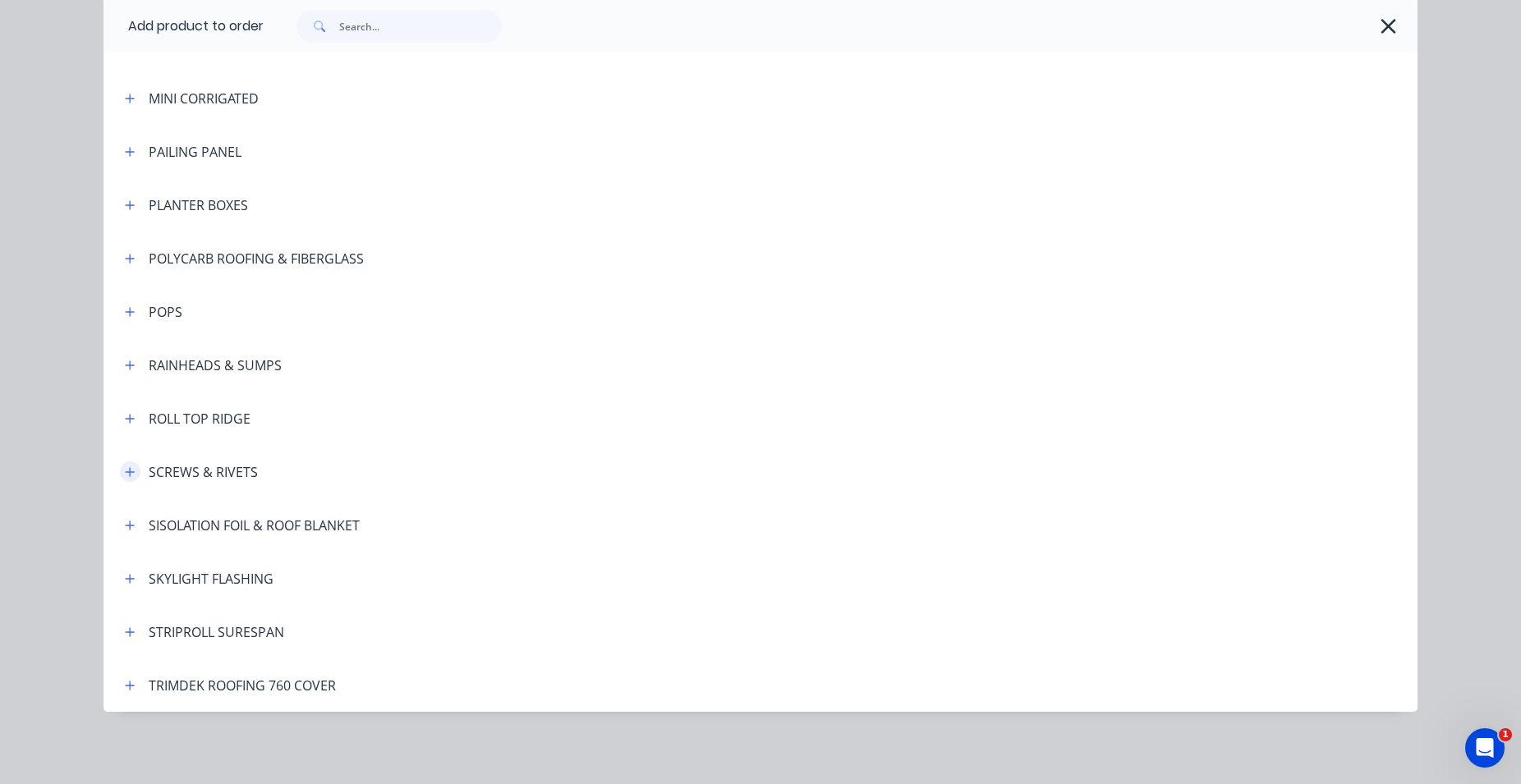
click at [124, 469] on icon "button" at bounding box center [129, 472] width 9 height 11
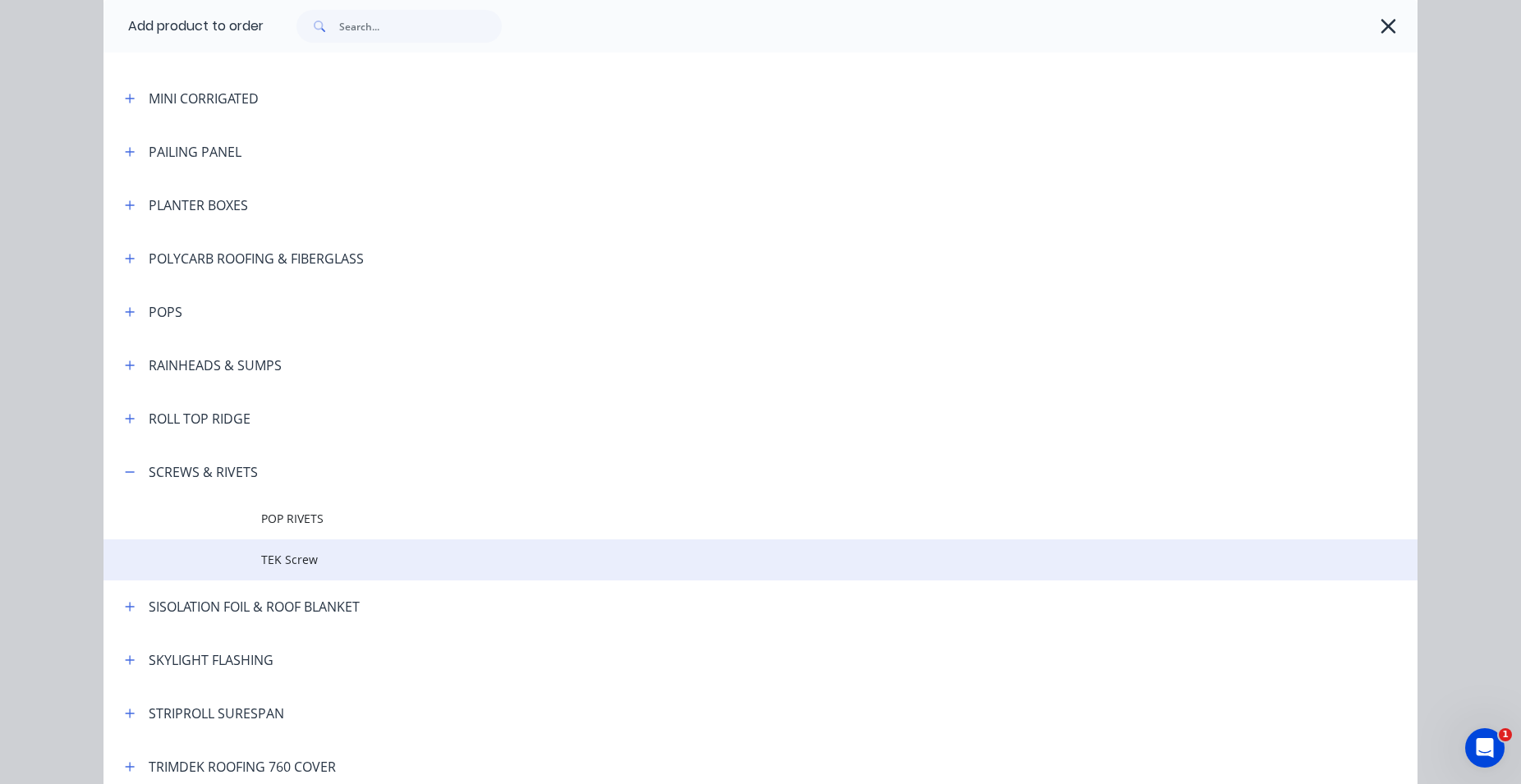
click at [298, 562] on span "TEK Screw" at bounding box center [723, 559] width 925 height 17
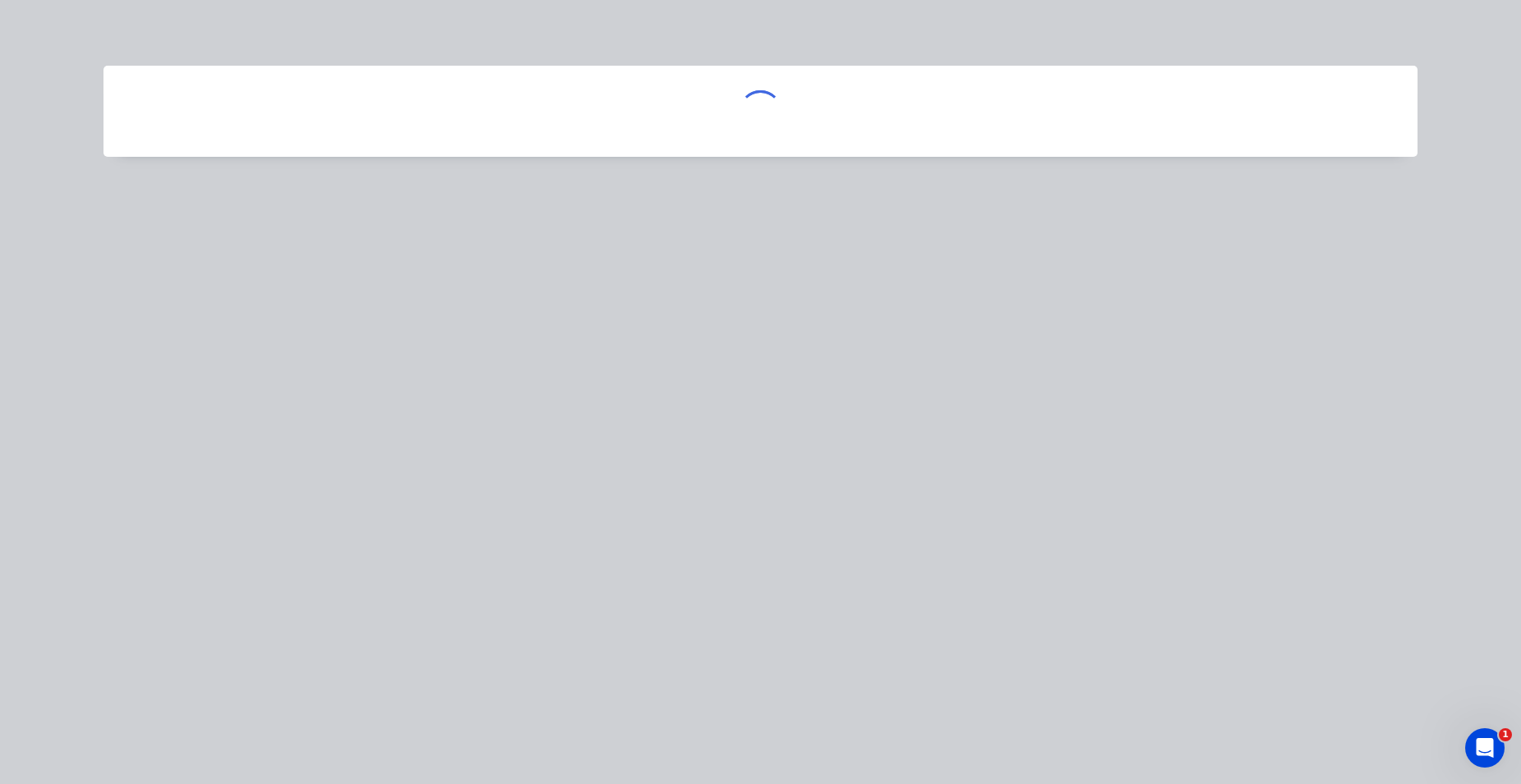
scroll to position [0, 0]
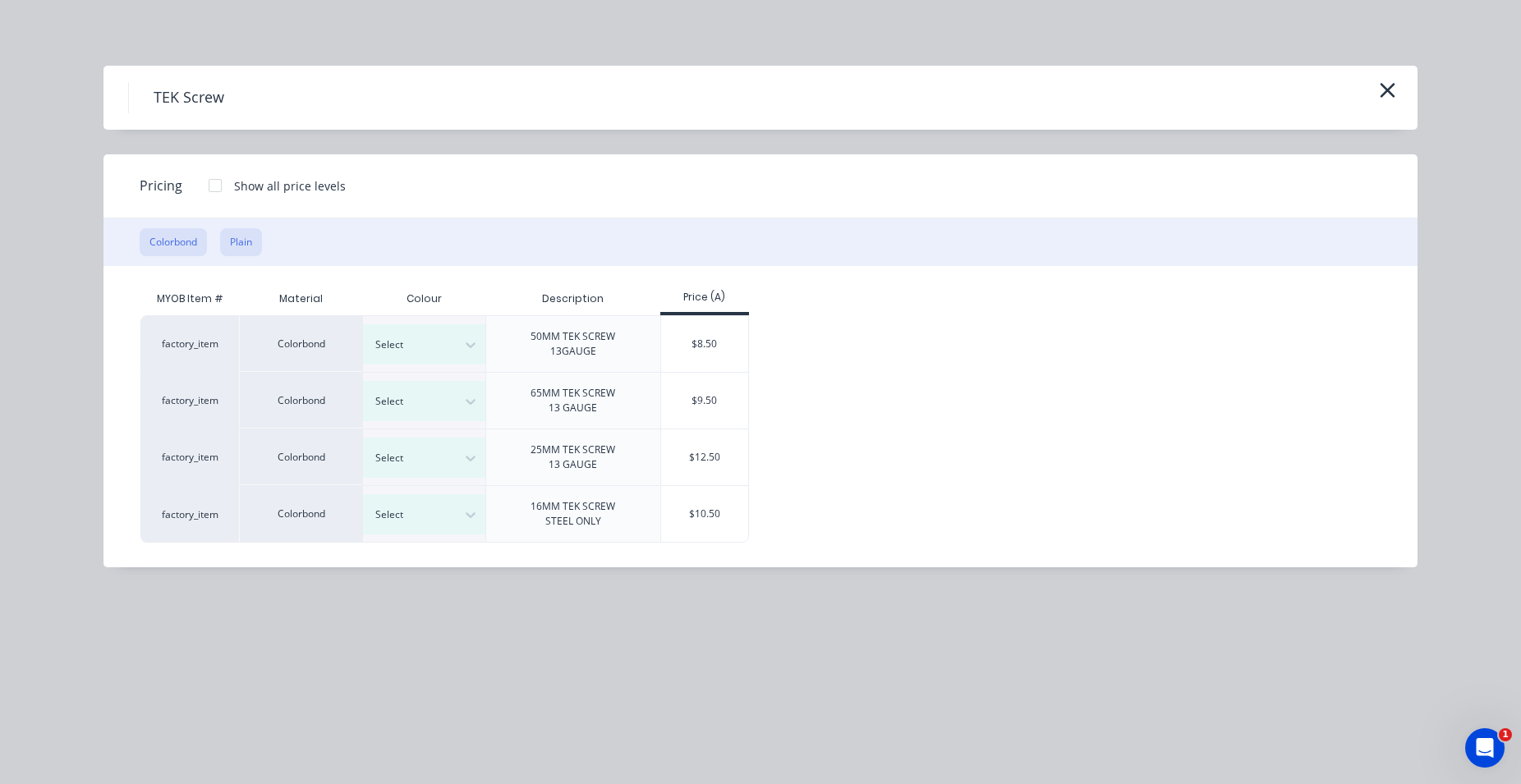
click at [237, 239] on button "Plain" at bounding box center [241, 242] width 42 height 28
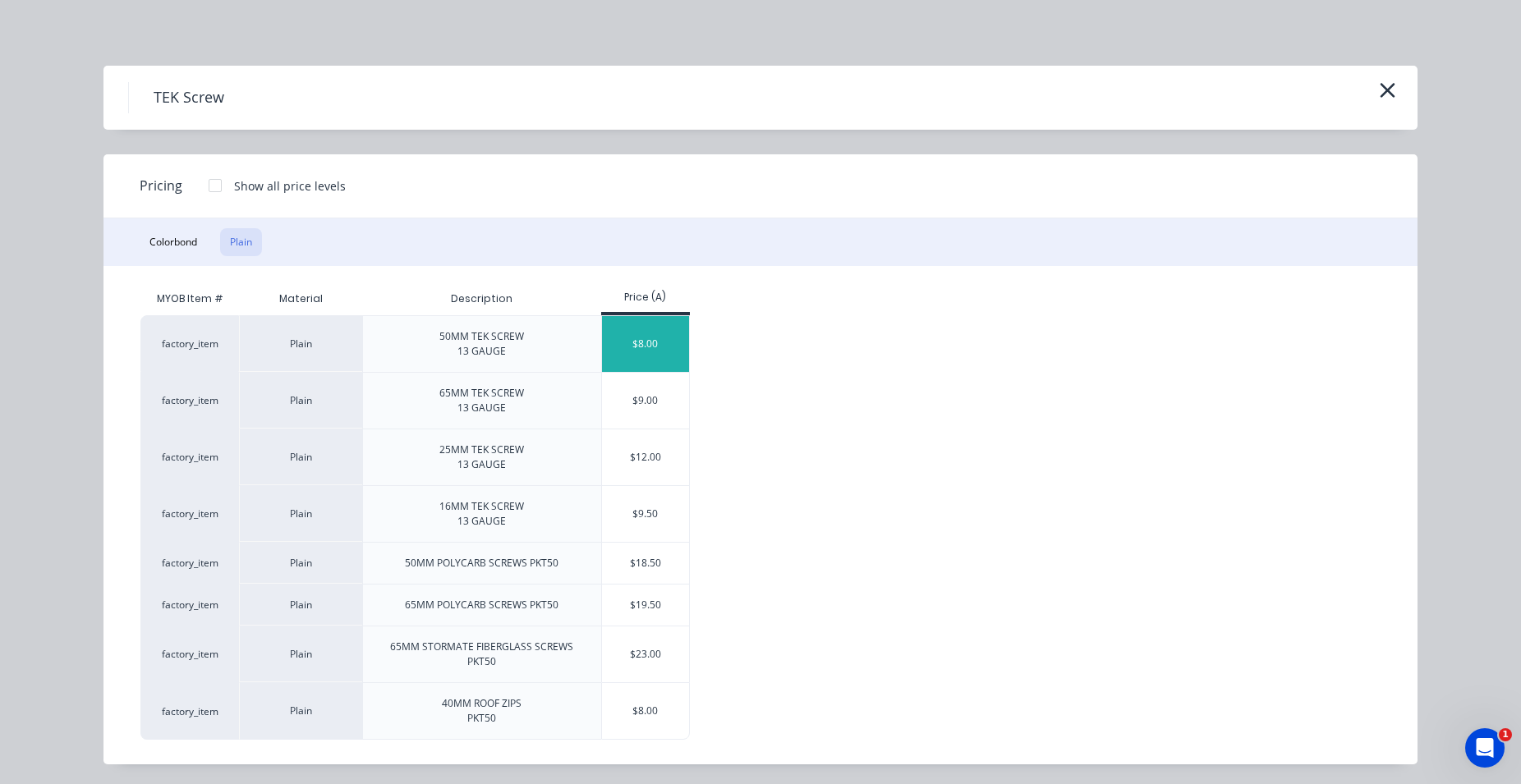
click at [614, 353] on div "$8.00" at bounding box center [646, 344] width 88 height 56
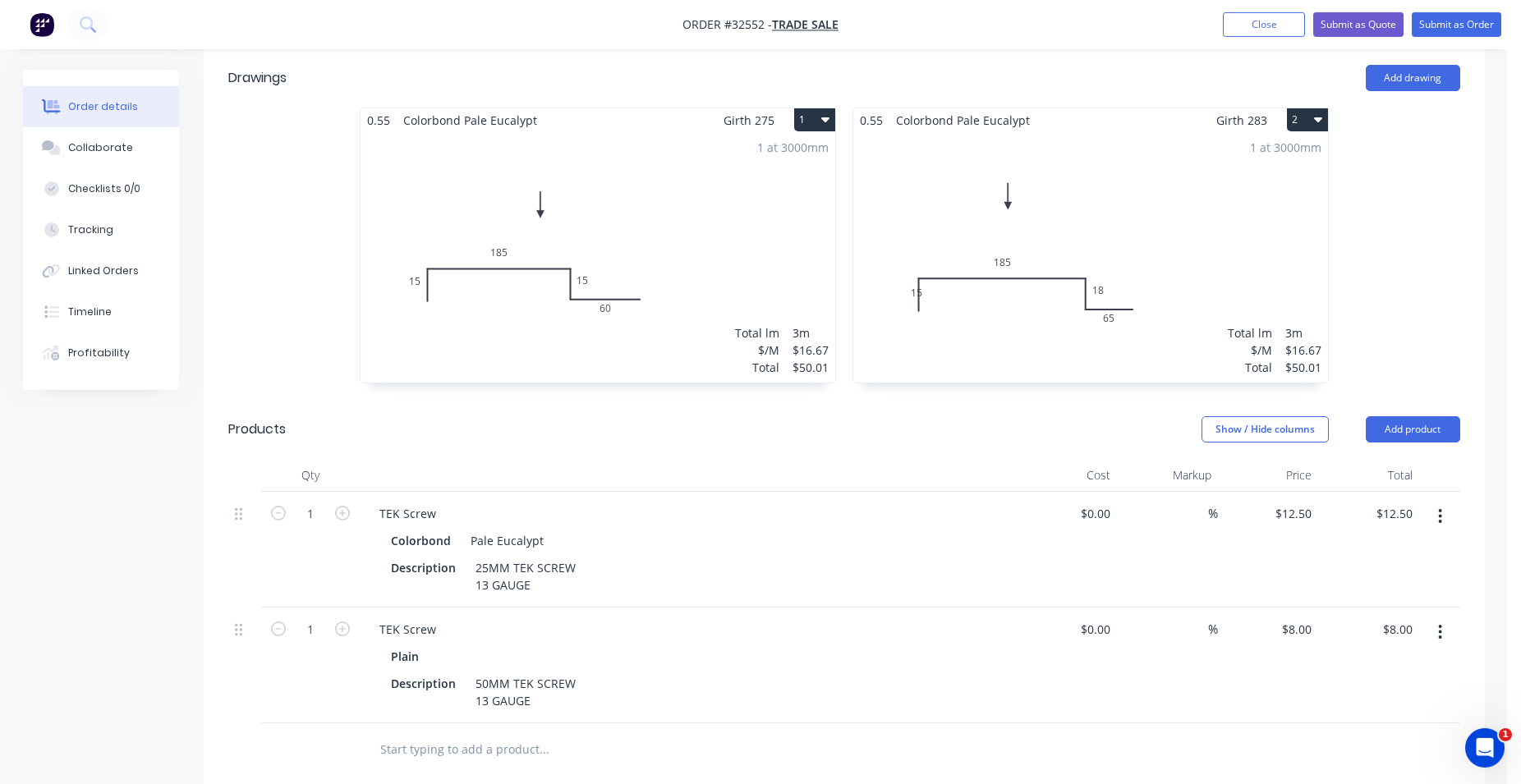
scroll to position [503, 0]
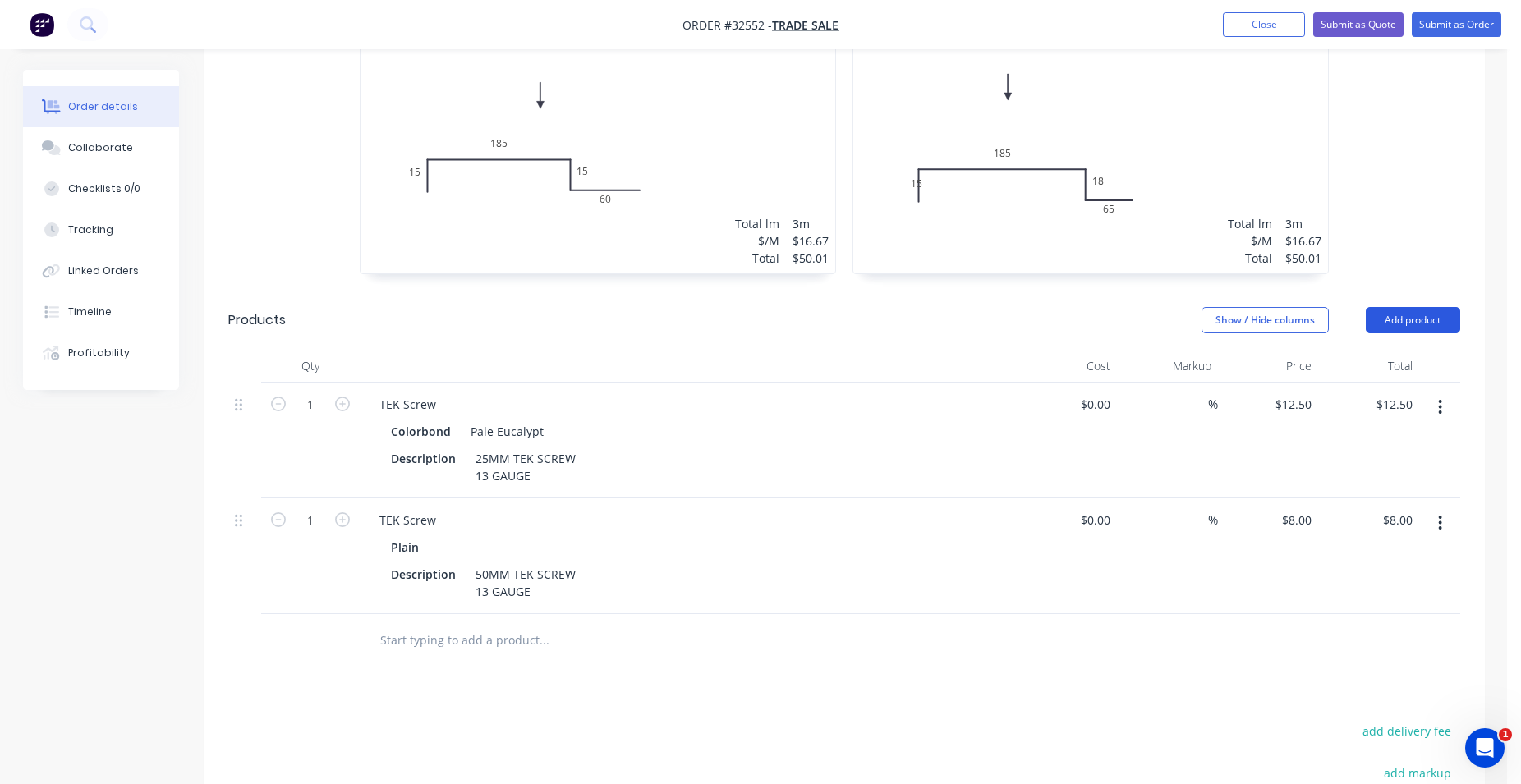
click at [1415, 315] on button "Add product" at bounding box center [1413, 320] width 94 height 27
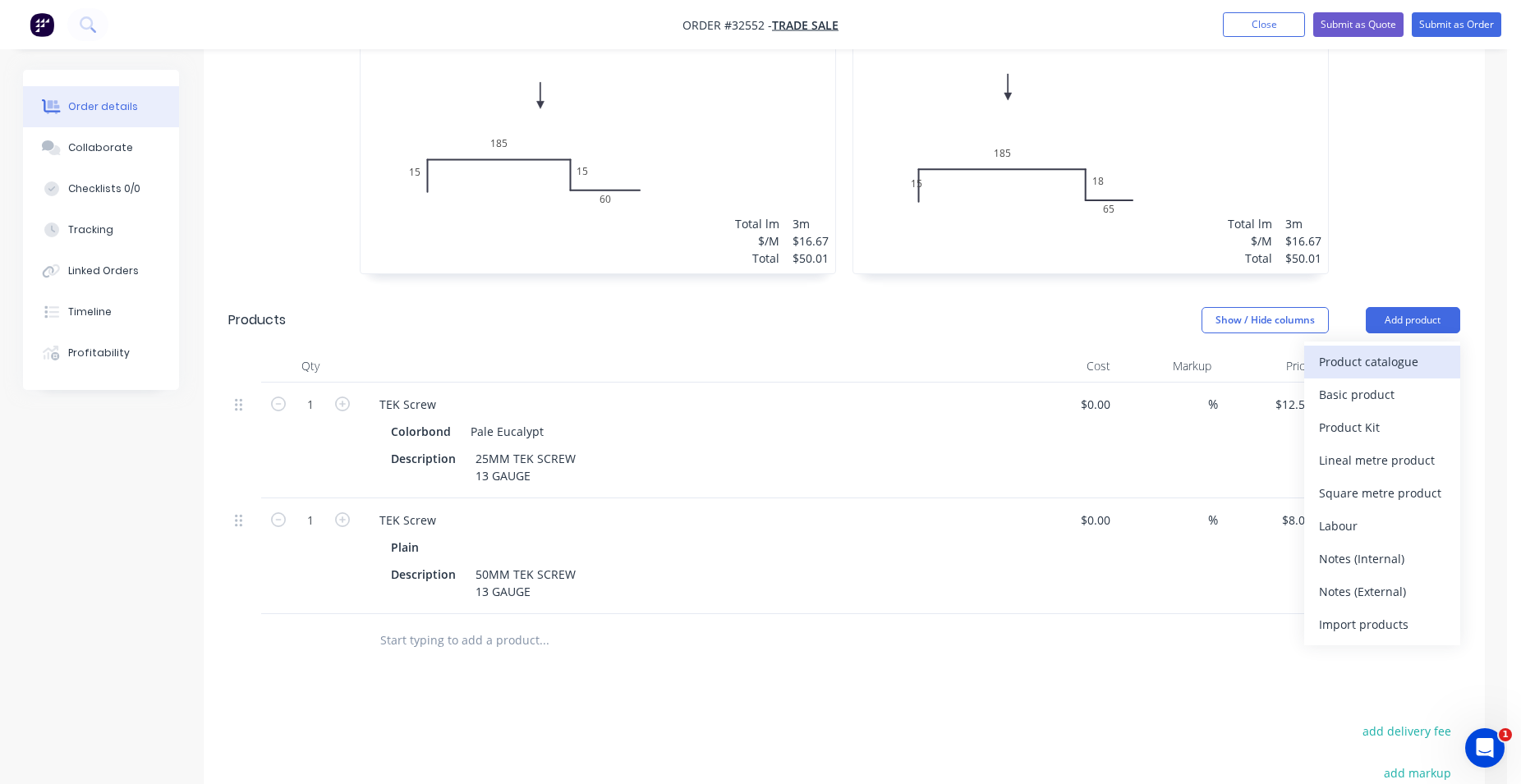
click at [1364, 360] on div "Product catalogue" at bounding box center [1381, 362] width 126 height 24
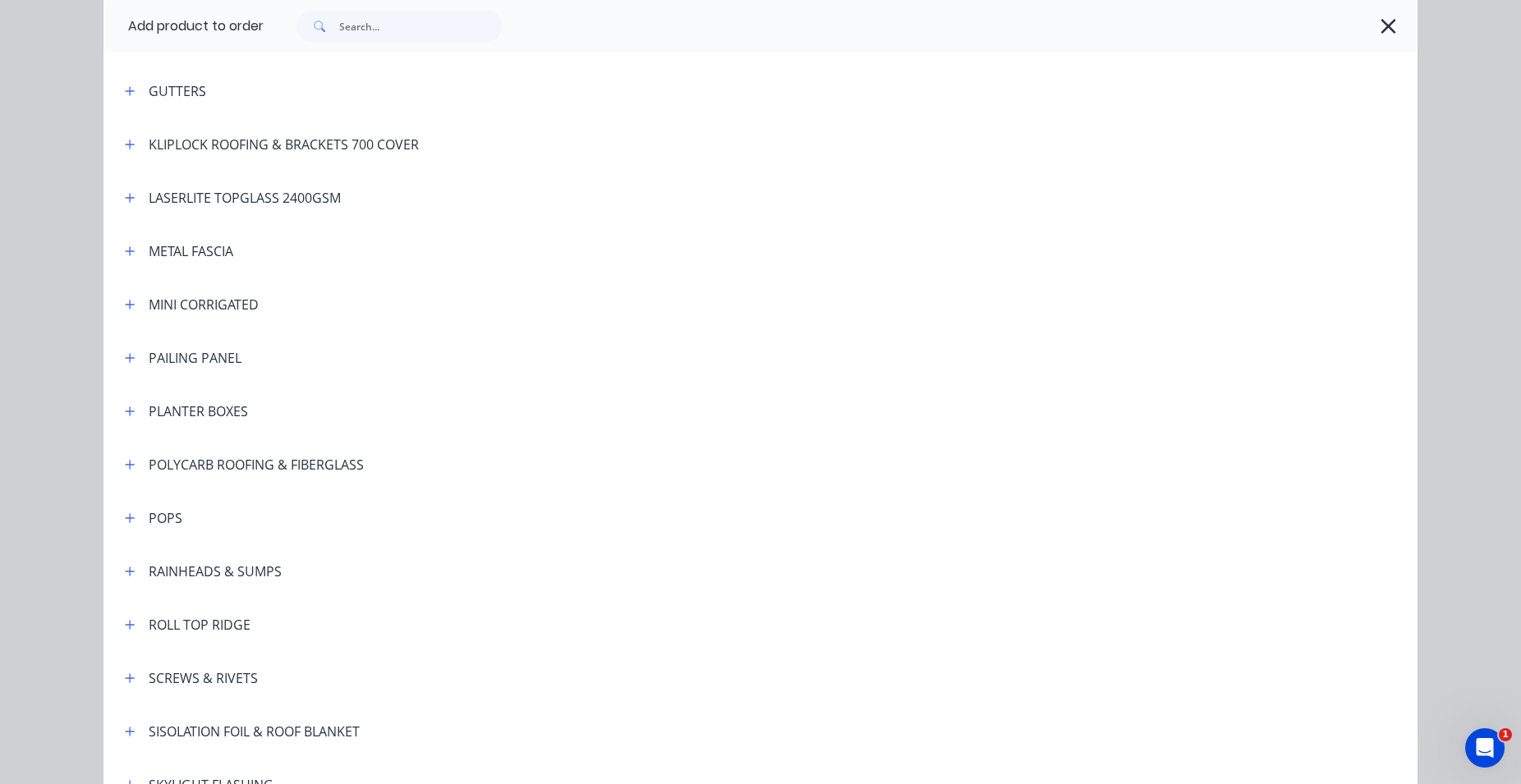
scroll to position [936, 0]
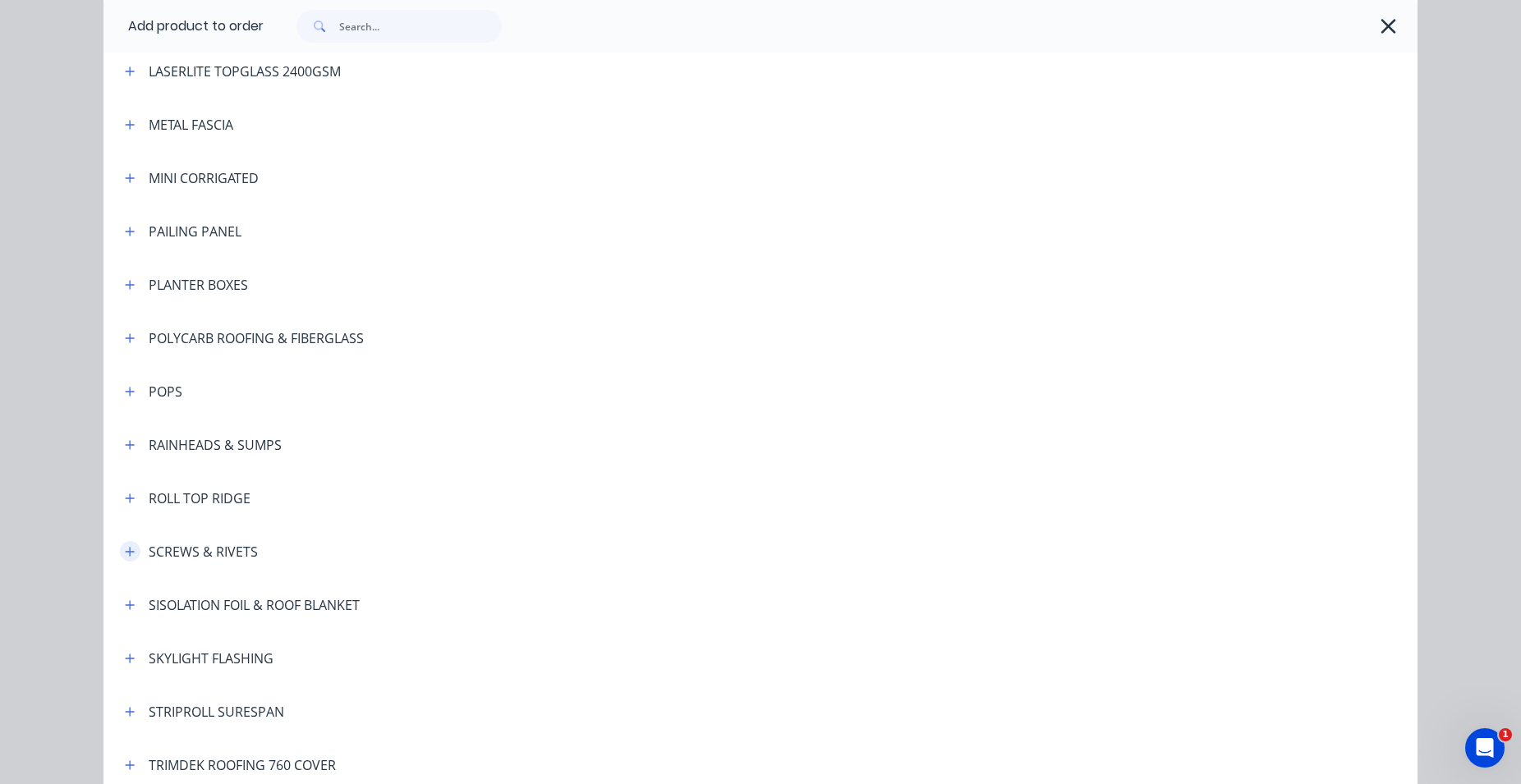
click at [124, 552] on icon "button" at bounding box center [129, 552] width 9 height 11
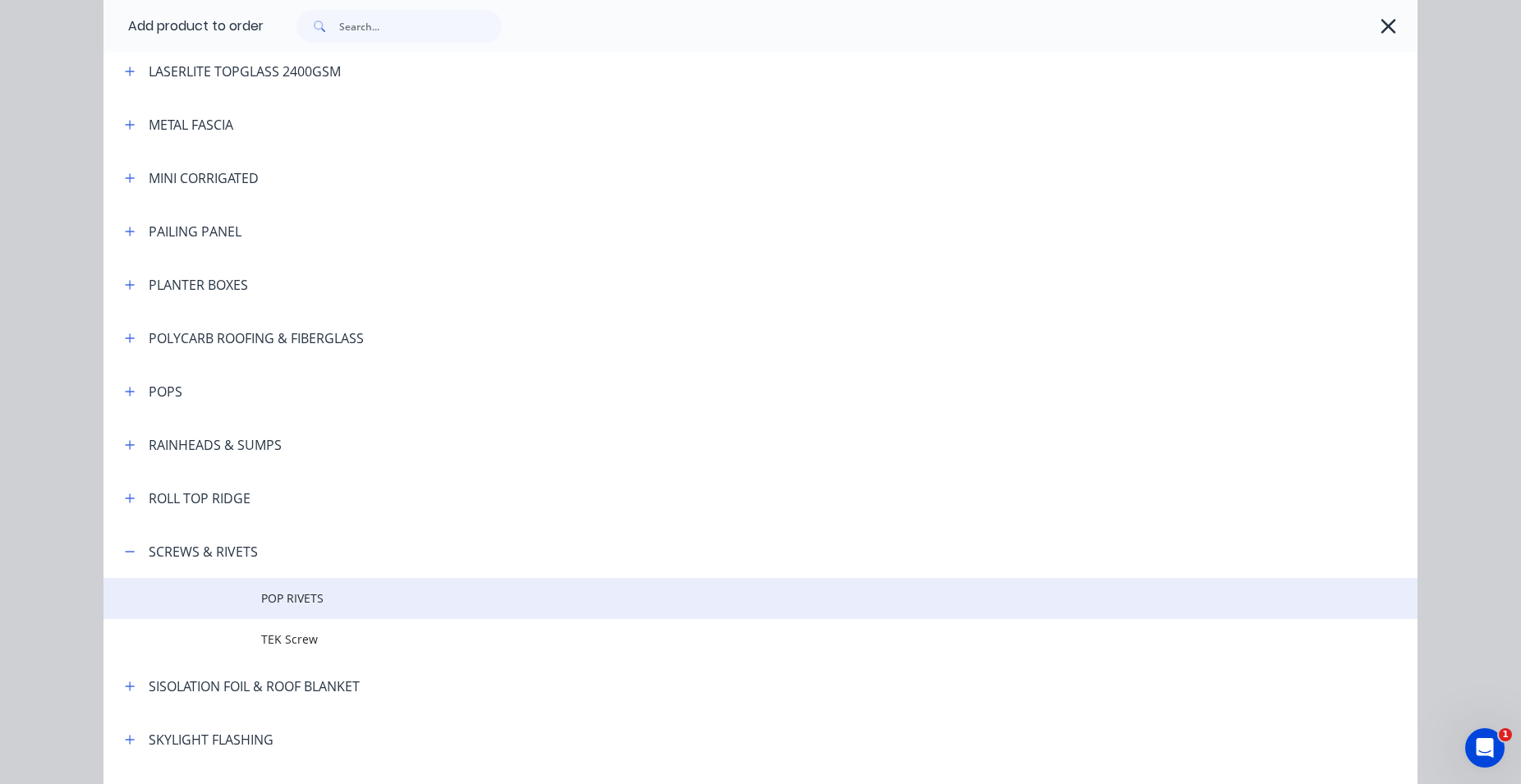
click at [283, 594] on span "POP RIVETS" at bounding box center [723, 598] width 925 height 17
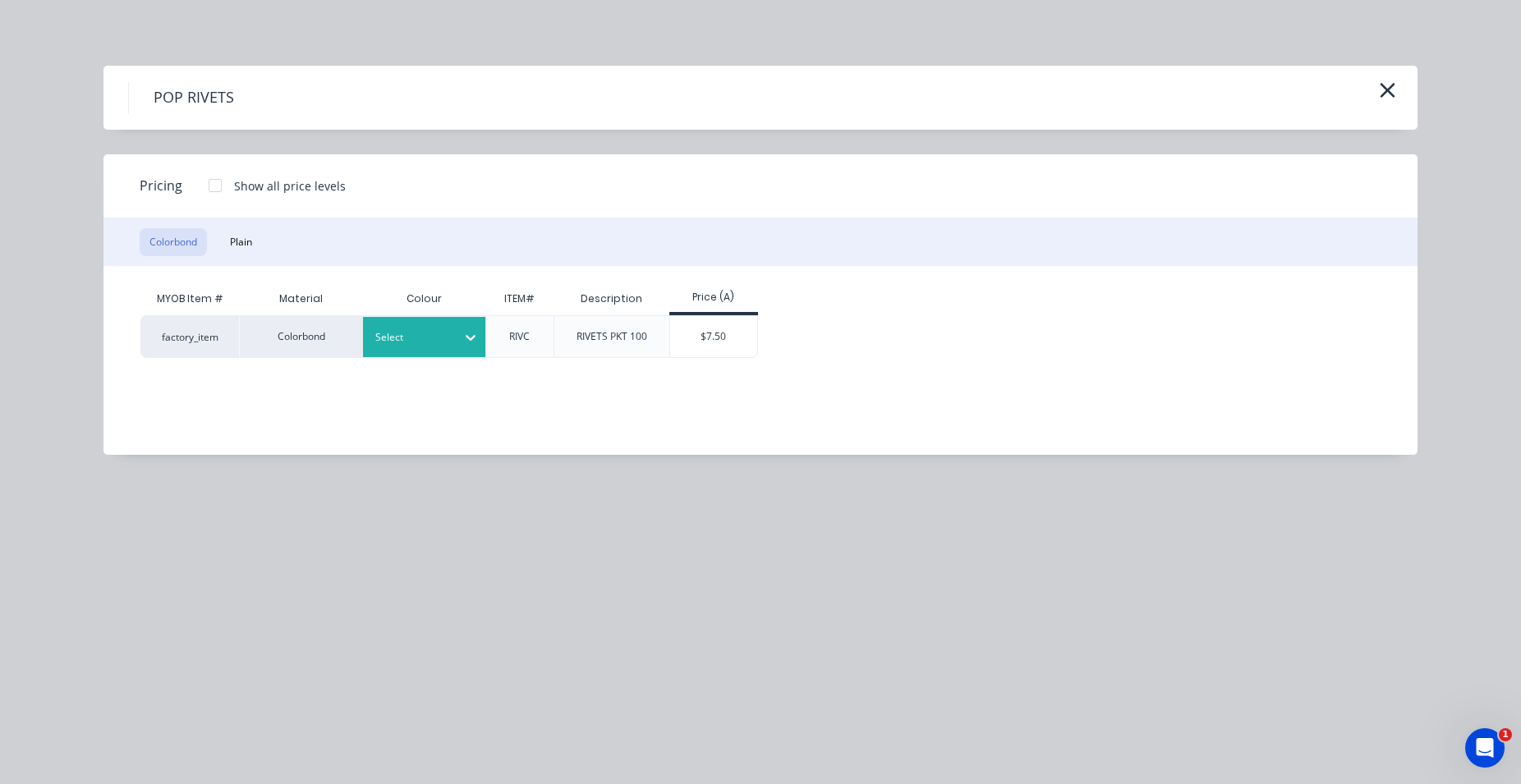
click at [420, 348] on div "Select" at bounding box center [425, 336] width 124 height 40
click at [205, 433] on div "Pale Eucalypt" at bounding box center [102, 418] width 205 height 30
click at [697, 346] on div "$7.50" at bounding box center [714, 337] width 88 height 41
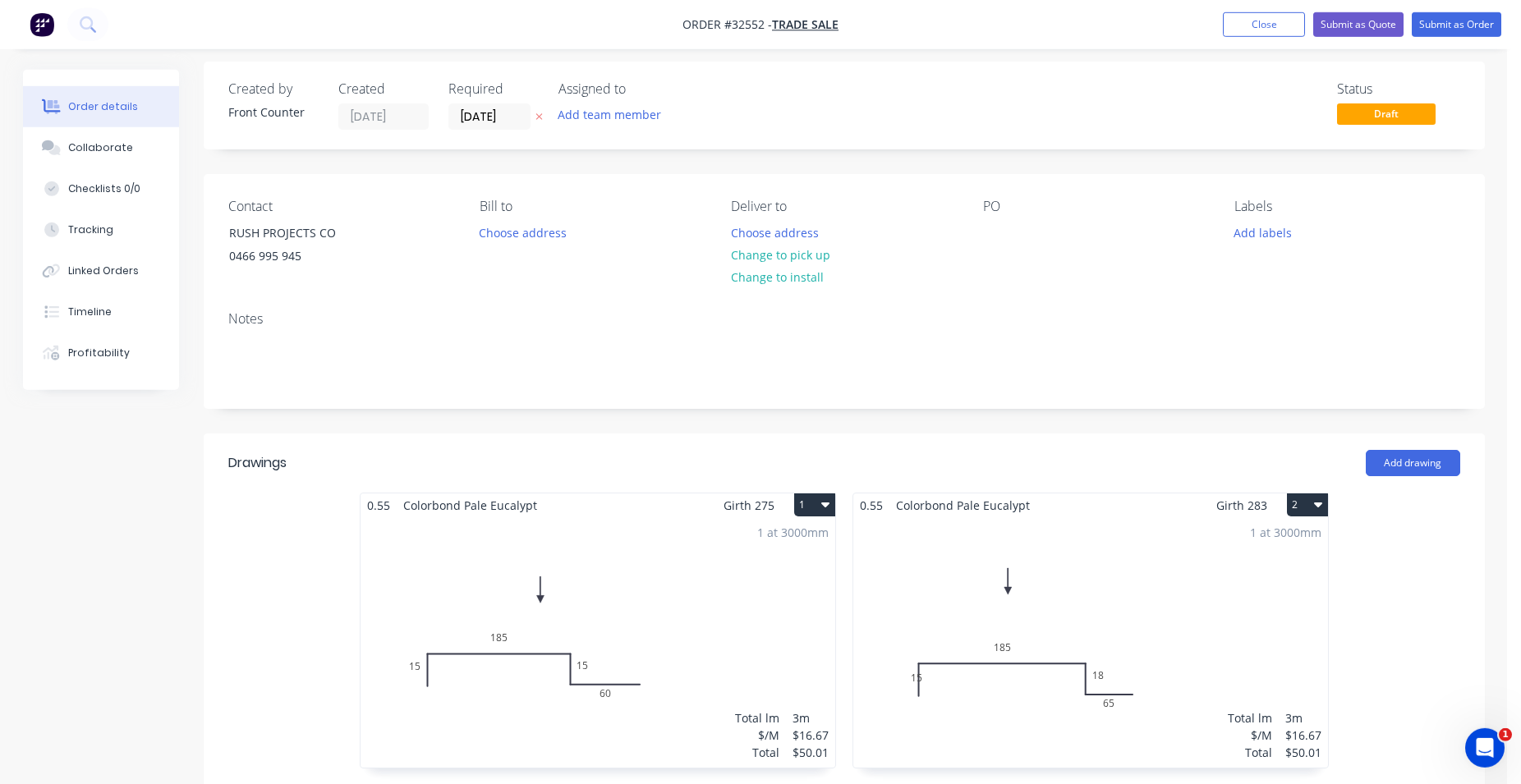
scroll to position [0, 0]
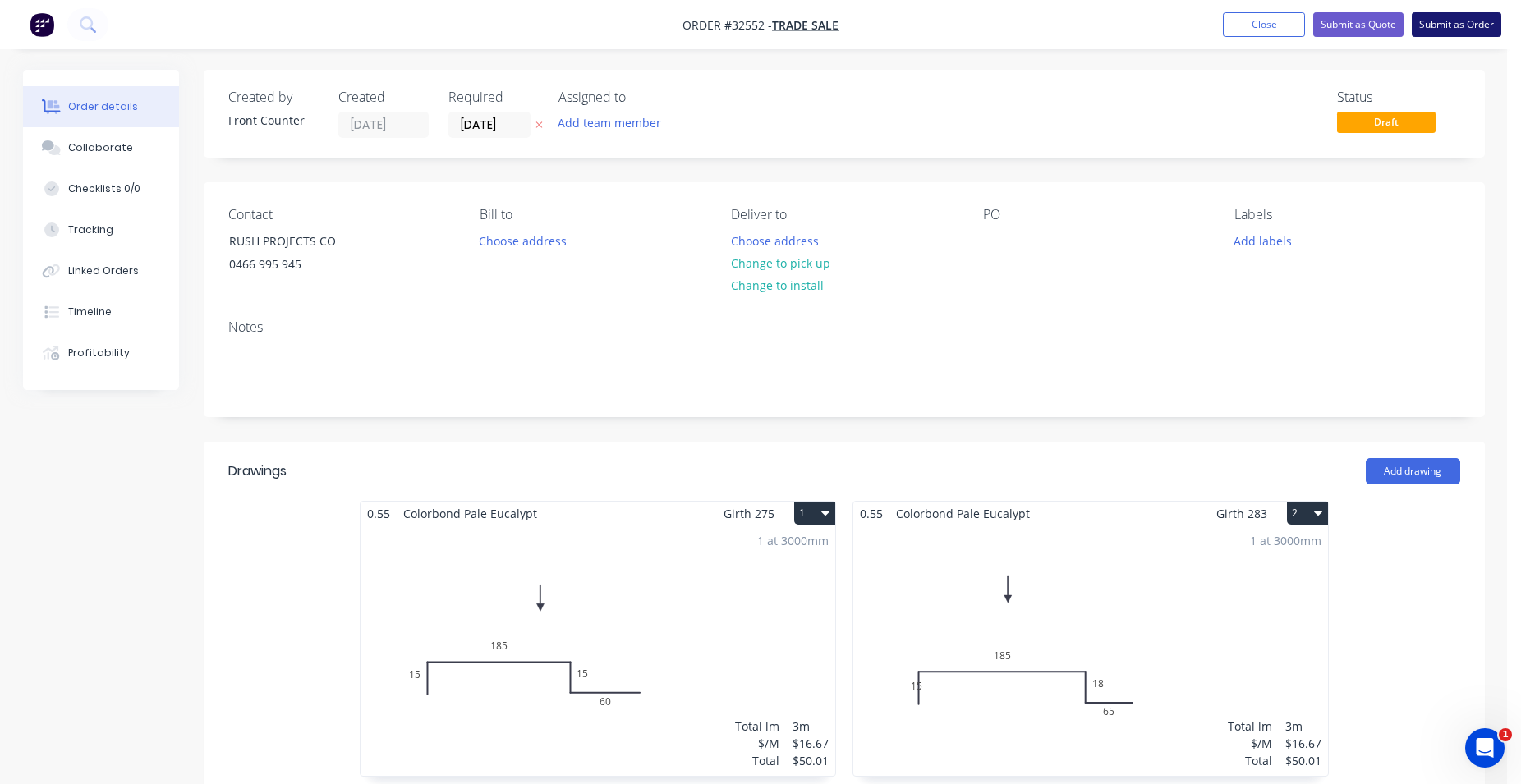
click at [1439, 27] on button "Submit as Order" at bounding box center [1456, 24] width 89 height 25
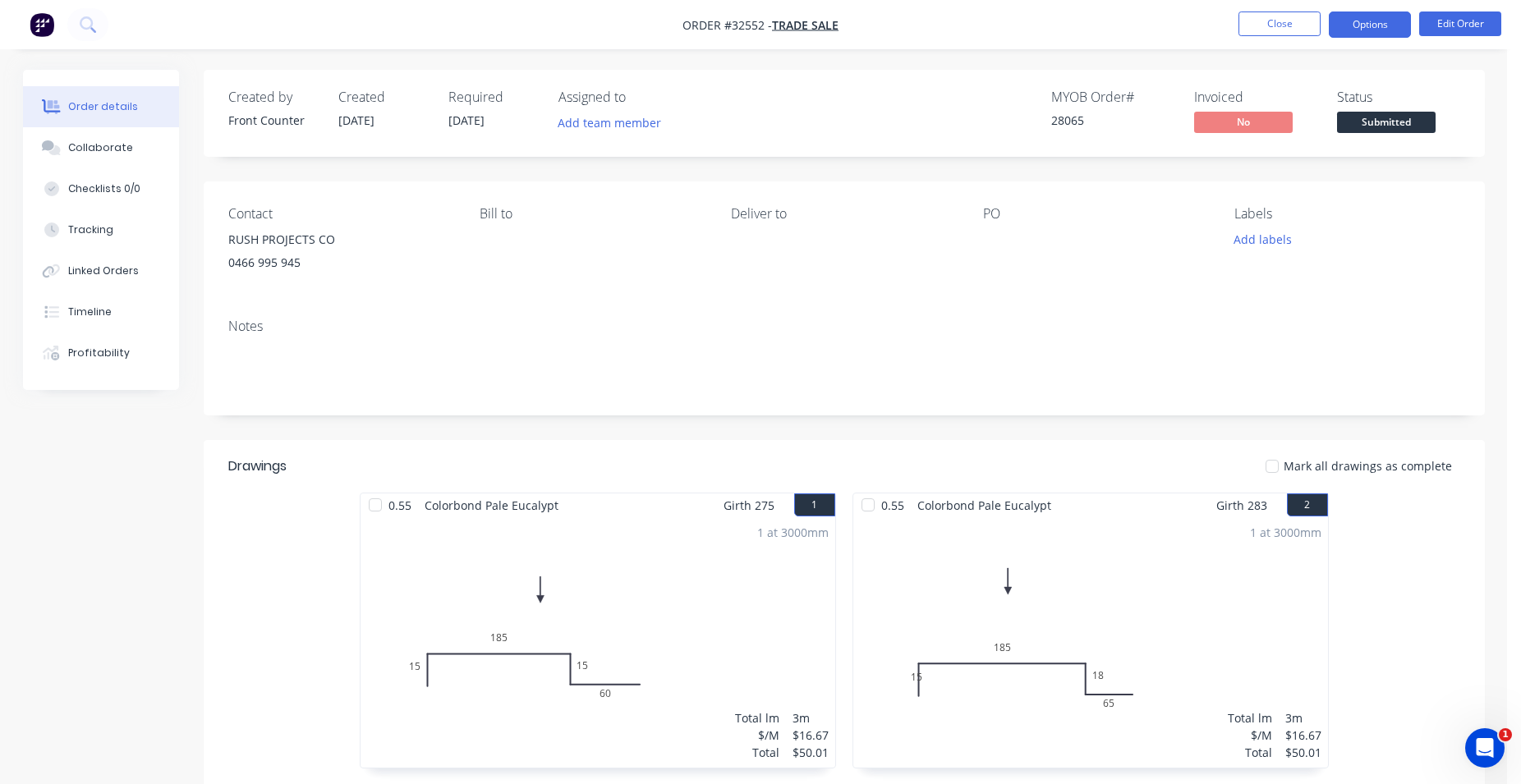
click at [1364, 27] on button "Options" at bounding box center [1370, 24] width 82 height 27
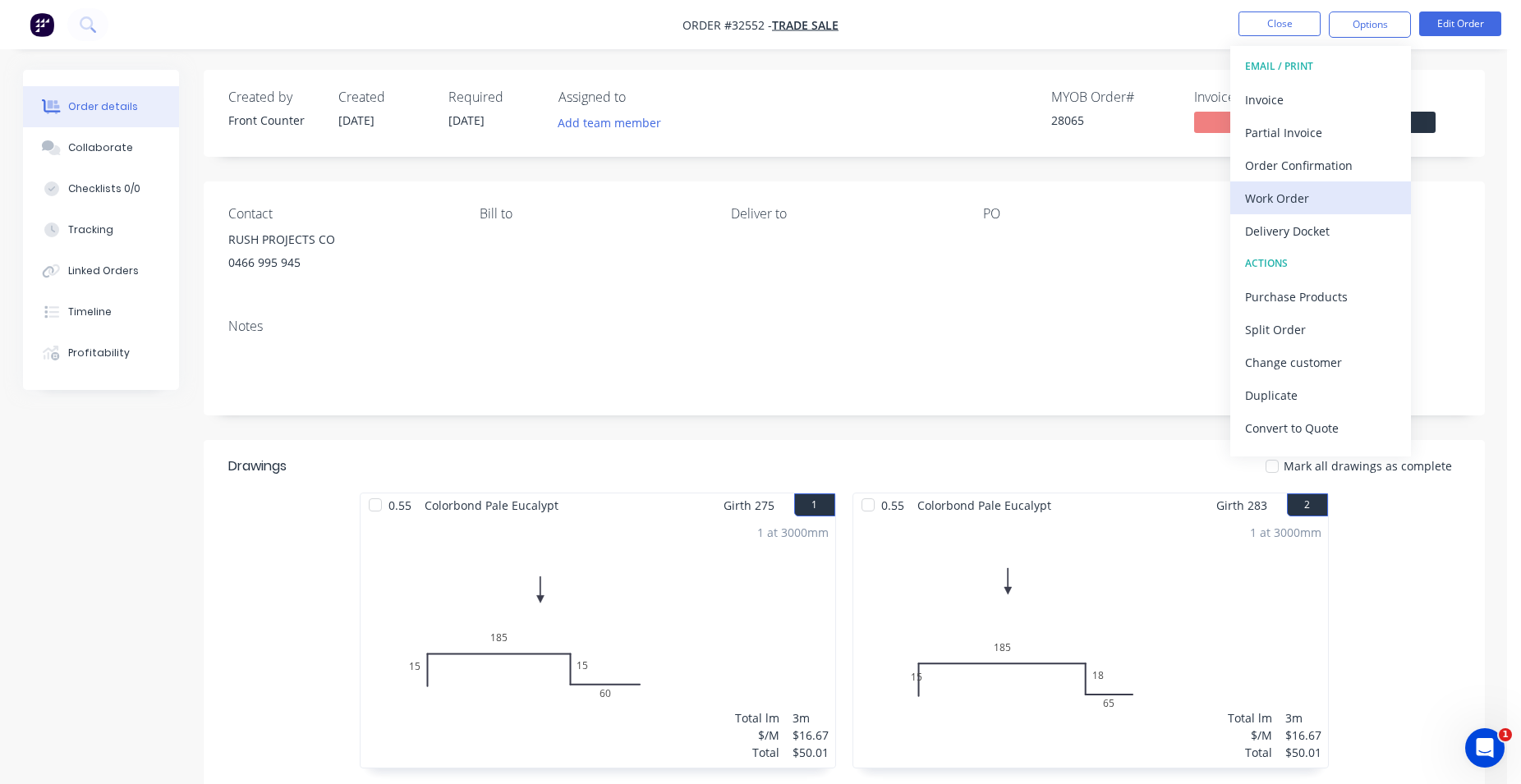
click at [1340, 201] on div "Work Order" at bounding box center [1320, 198] width 151 height 24
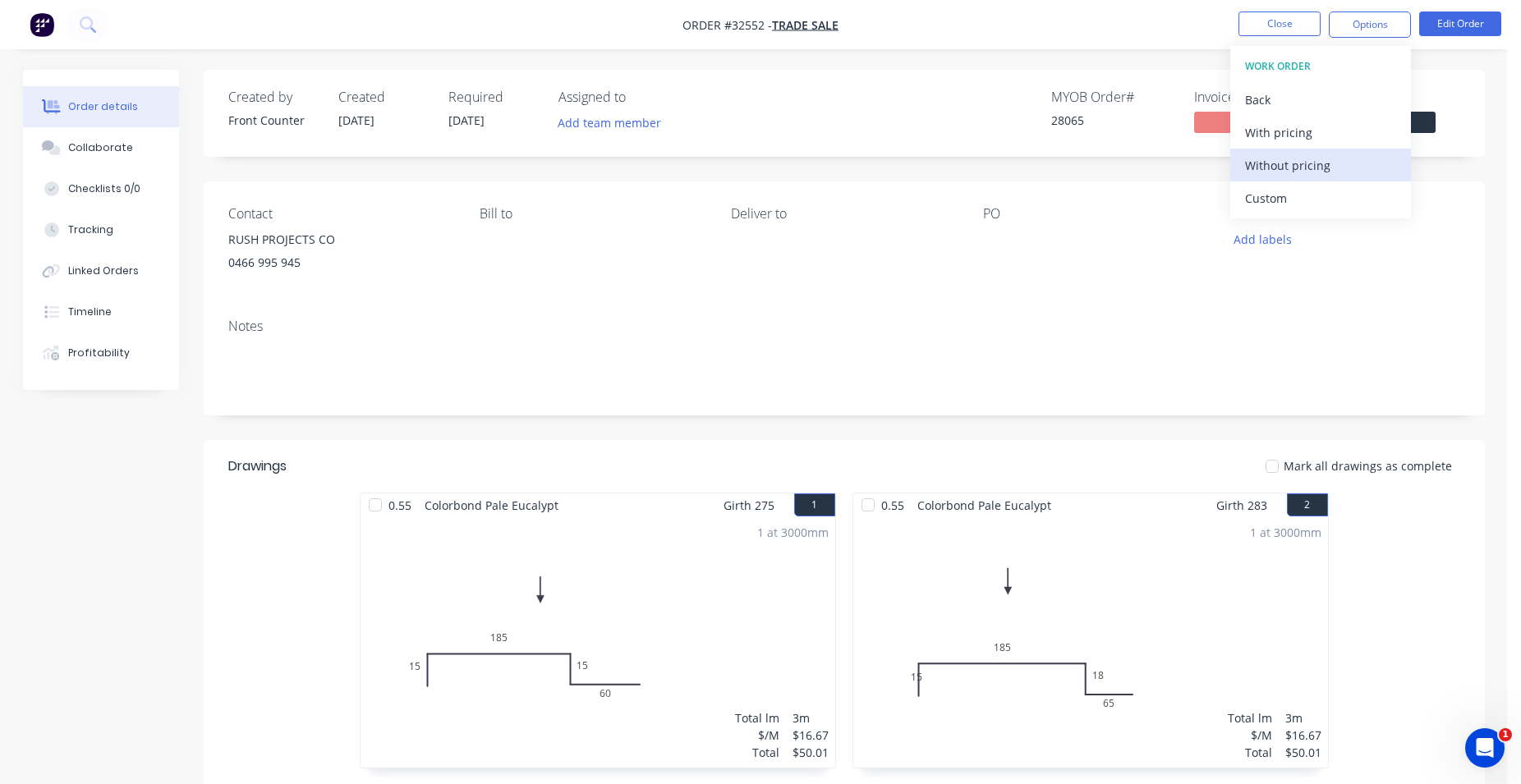
click at [1307, 163] on div "Without pricing" at bounding box center [1320, 166] width 151 height 24
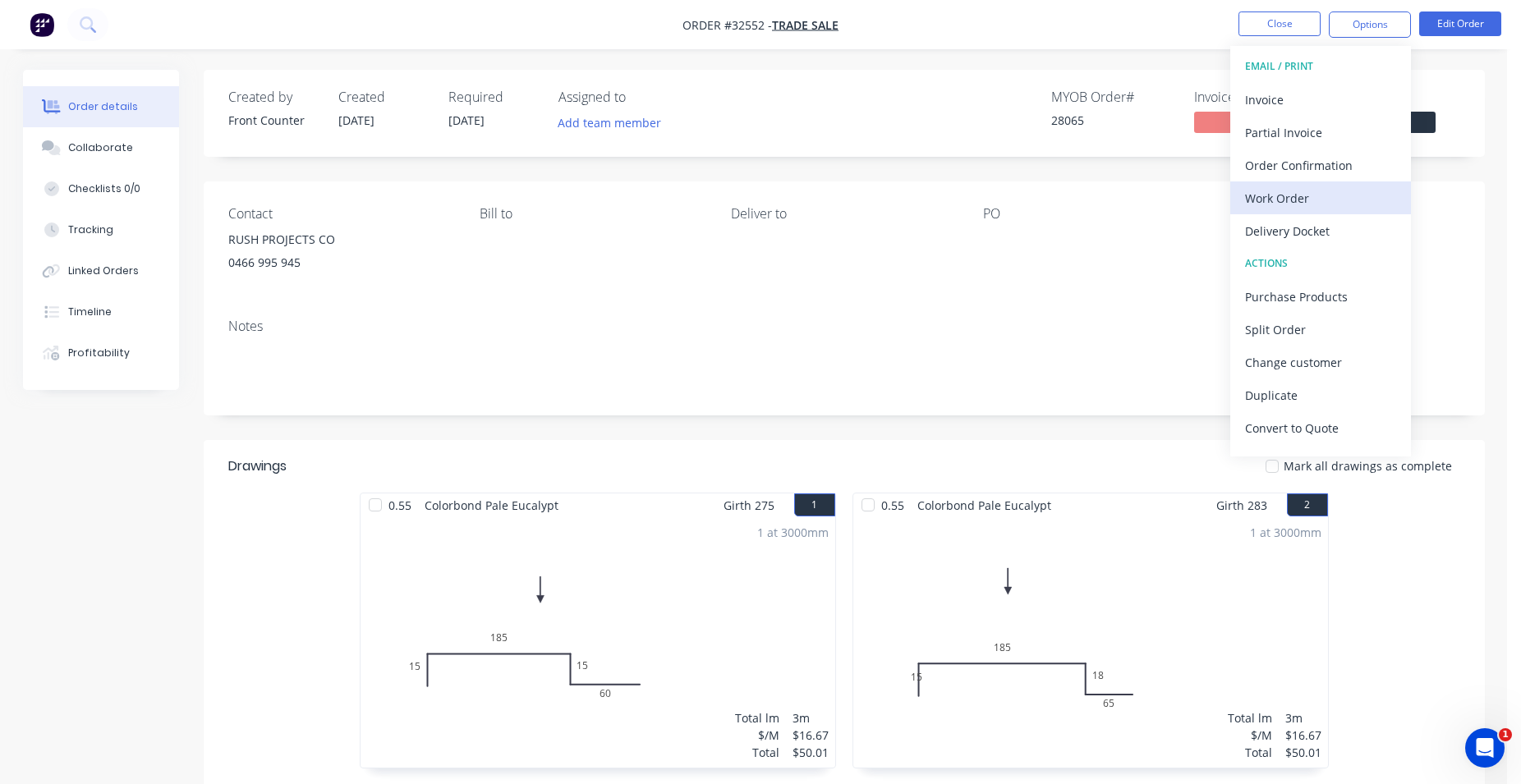
click at [1336, 194] on div "Work Order" at bounding box center [1320, 198] width 151 height 24
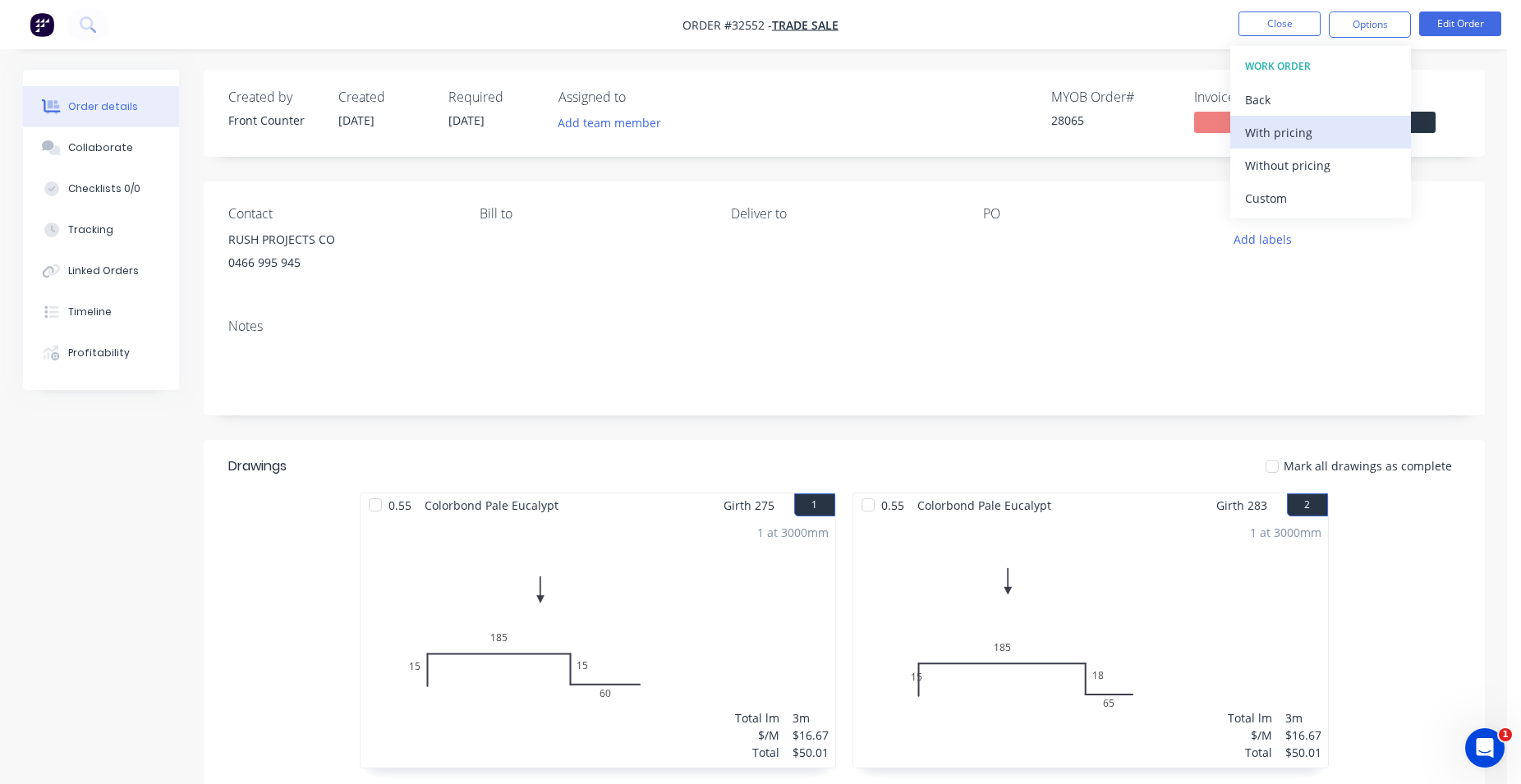
click at [1301, 135] on div "With pricing" at bounding box center [1320, 133] width 151 height 24
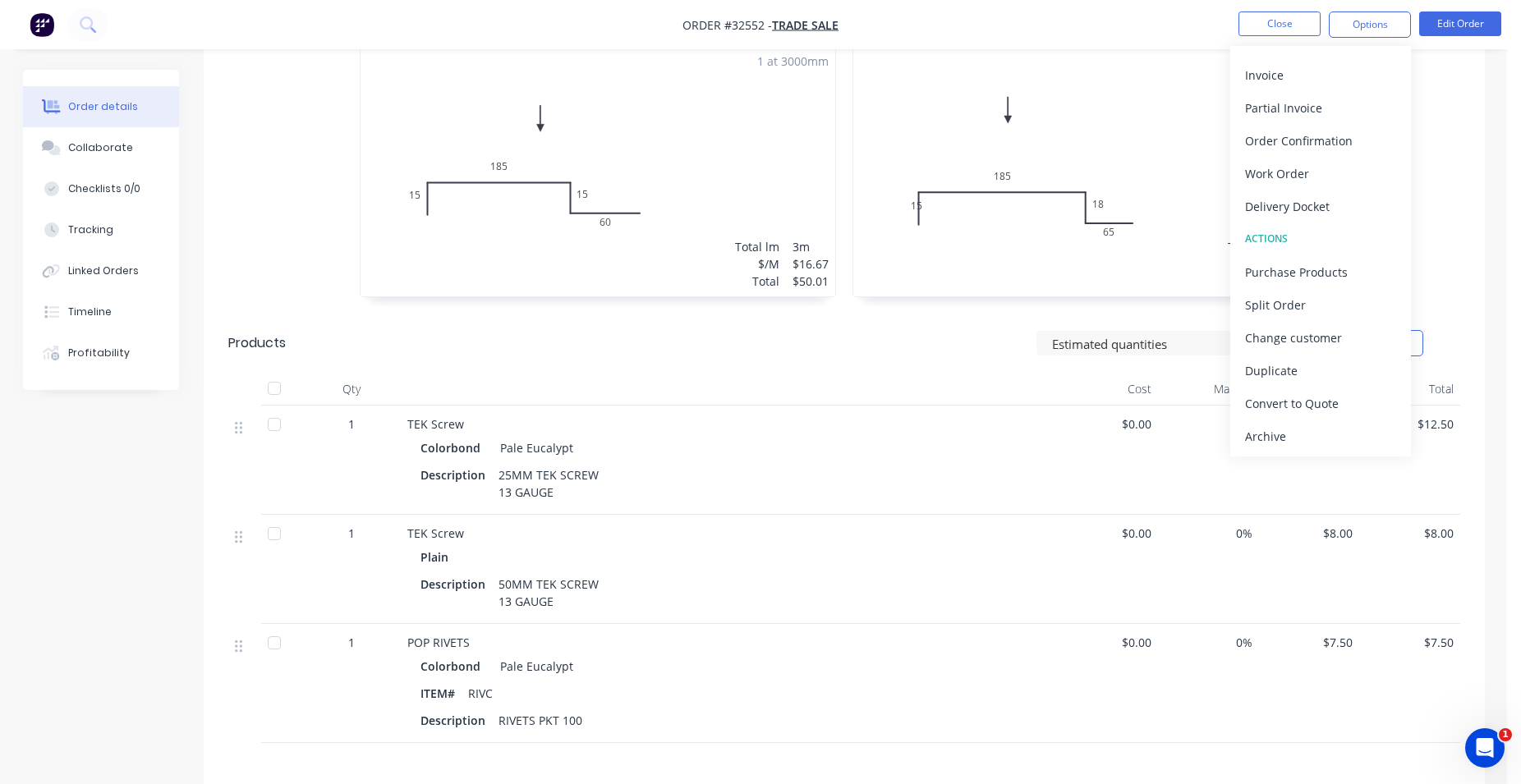
scroll to position [722, 0]
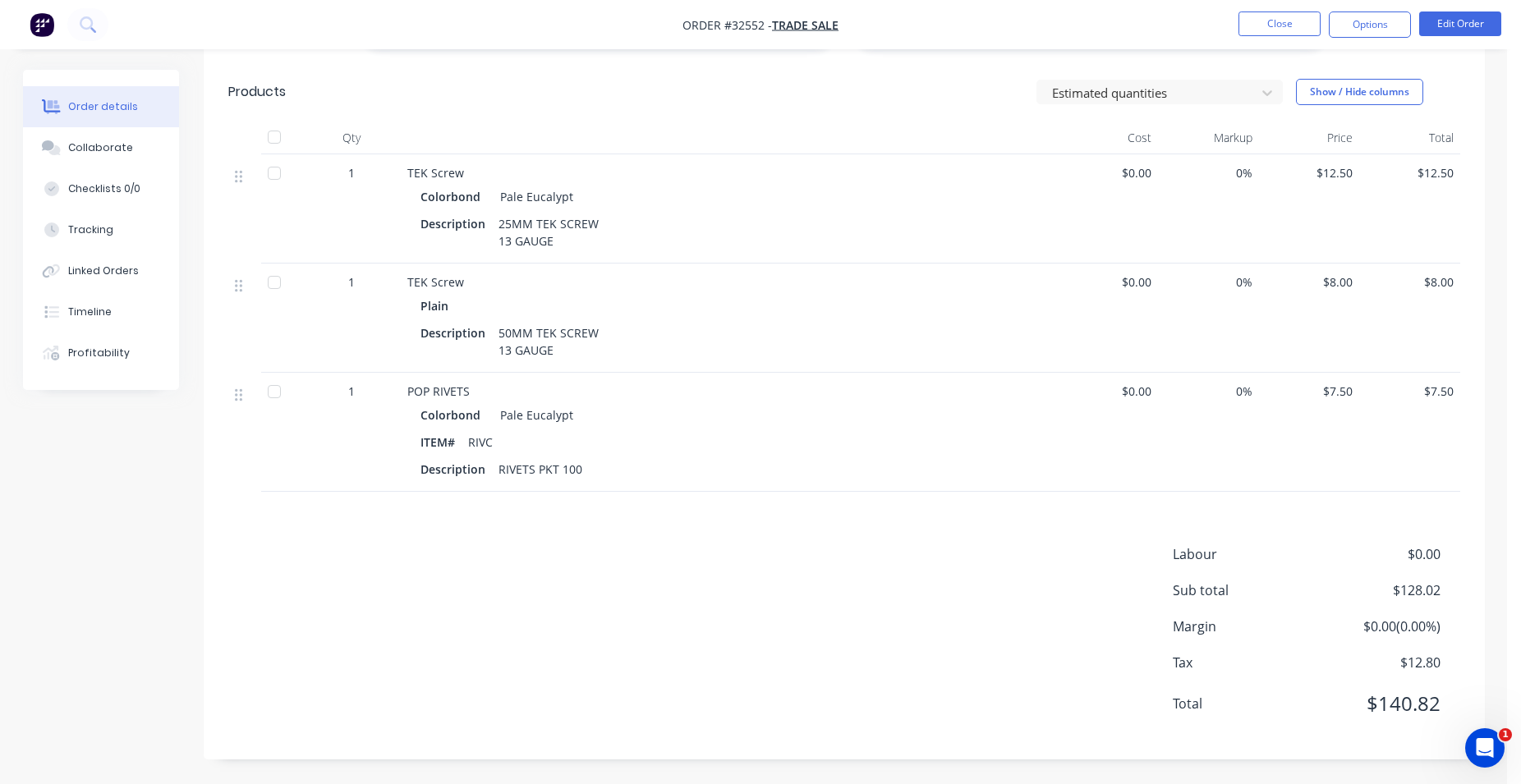
click at [1503, 51] on div "Order details Collaborate Checklists 0/0 Tracking Linked Orders Timeline Profit…" at bounding box center [753, 31] width 1506 height 1506
click at [1290, 22] on button "Close" at bounding box center [1279, 23] width 82 height 25
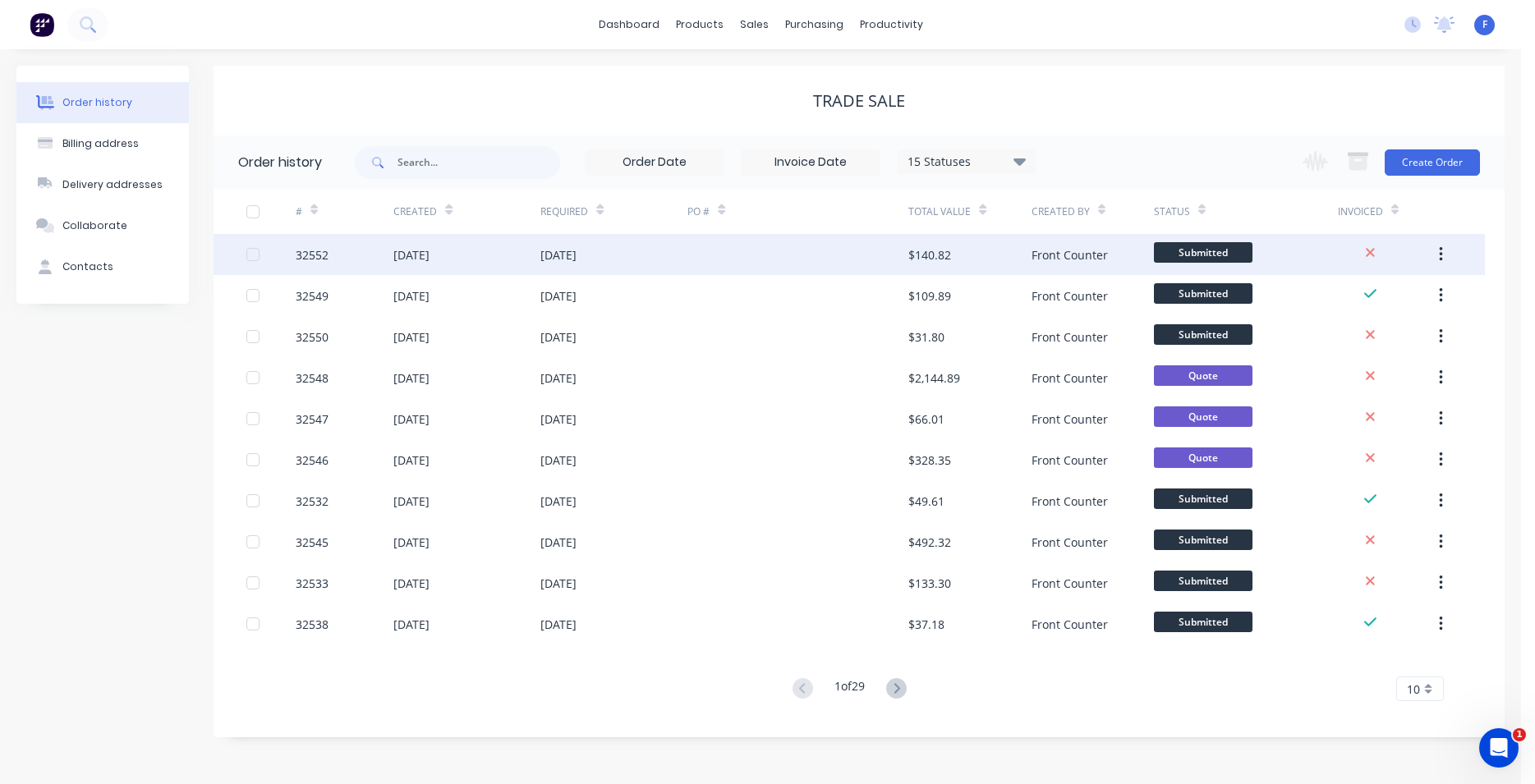
click at [853, 250] on div at bounding box center [797, 255] width 221 height 41
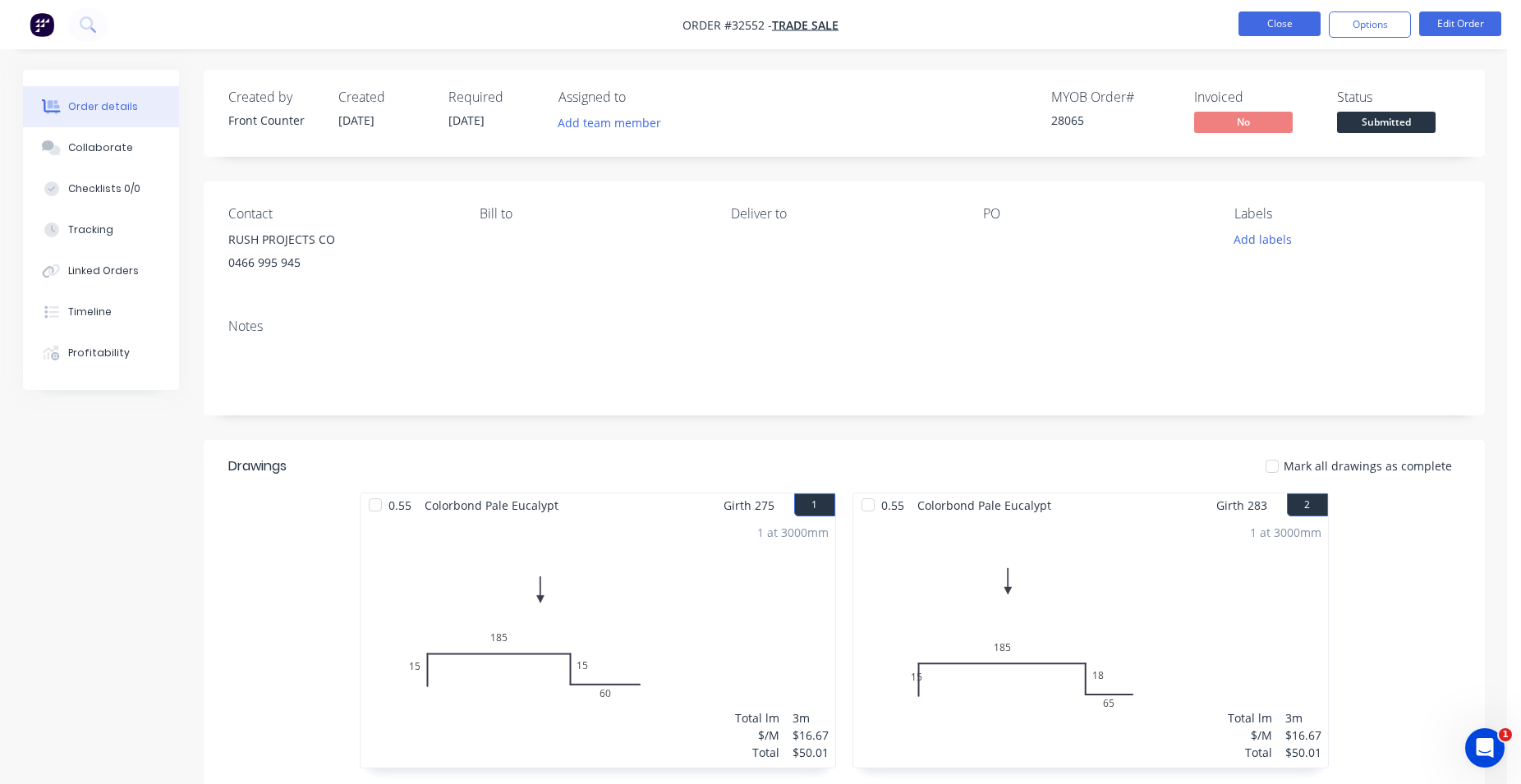
click at [1281, 20] on button "Close" at bounding box center [1279, 23] width 82 height 25
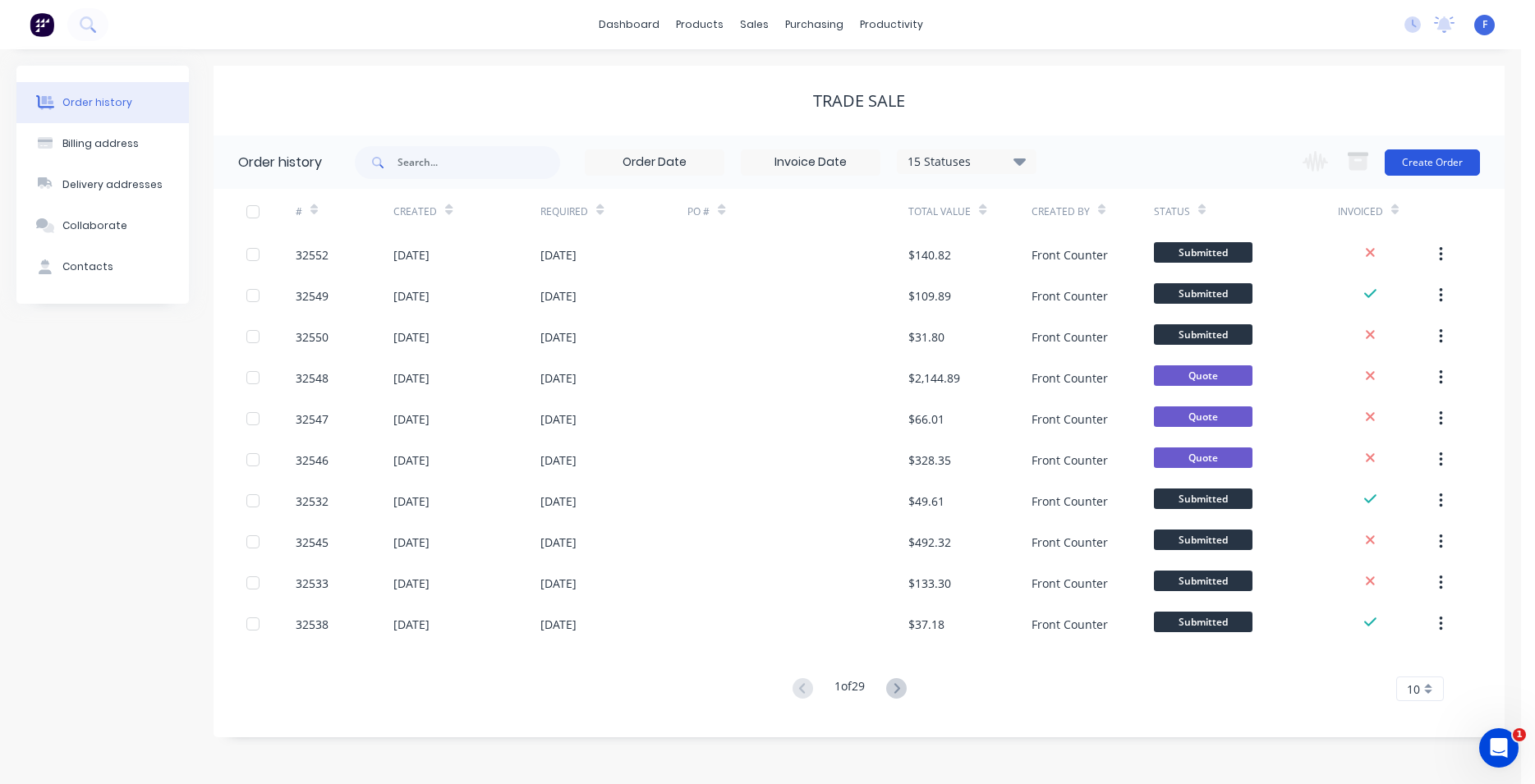
drag, startPoint x: 1443, startPoint y: 172, endPoint x: 1440, endPoint y: 163, distance: 9.5
click at [1440, 163] on button "Create Order" at bounding box center [1432, 162] width 95 height 27
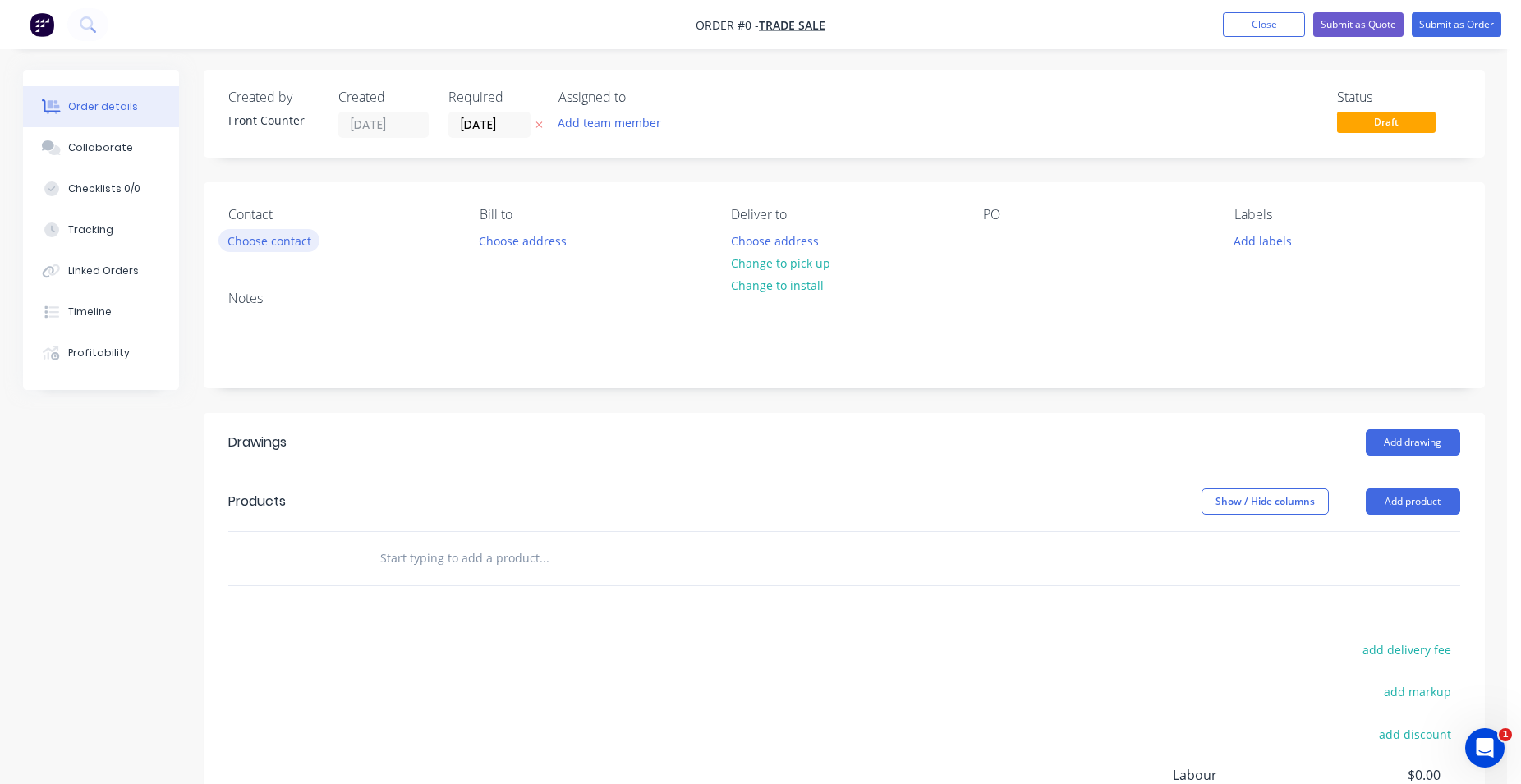
click at [286, 238] on button "Choose contact" at bounding box center [269, 240] width 101 height 22
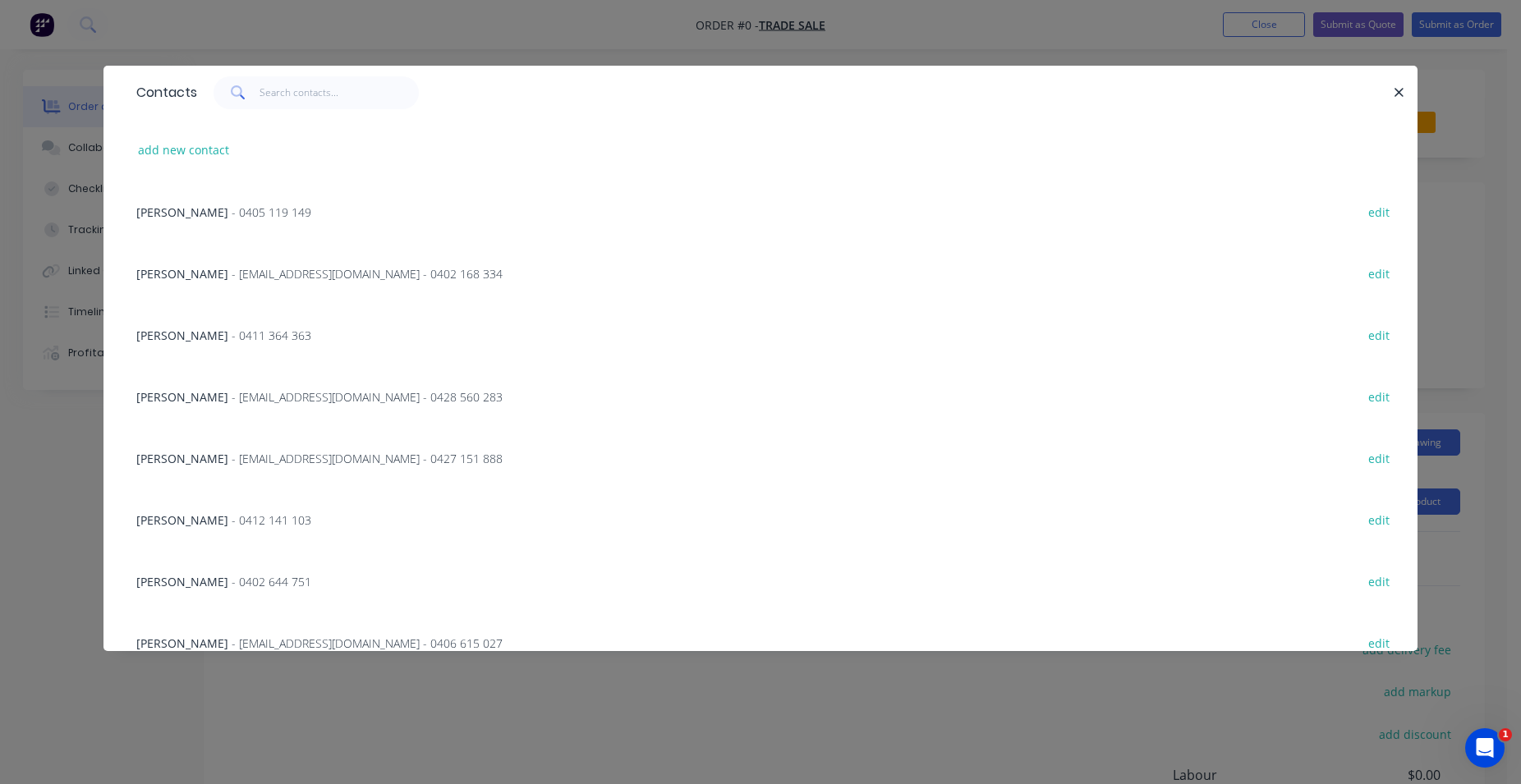
click at [1392, 87] on button "button" at bounding box center [1399, 93] width 21 height 21
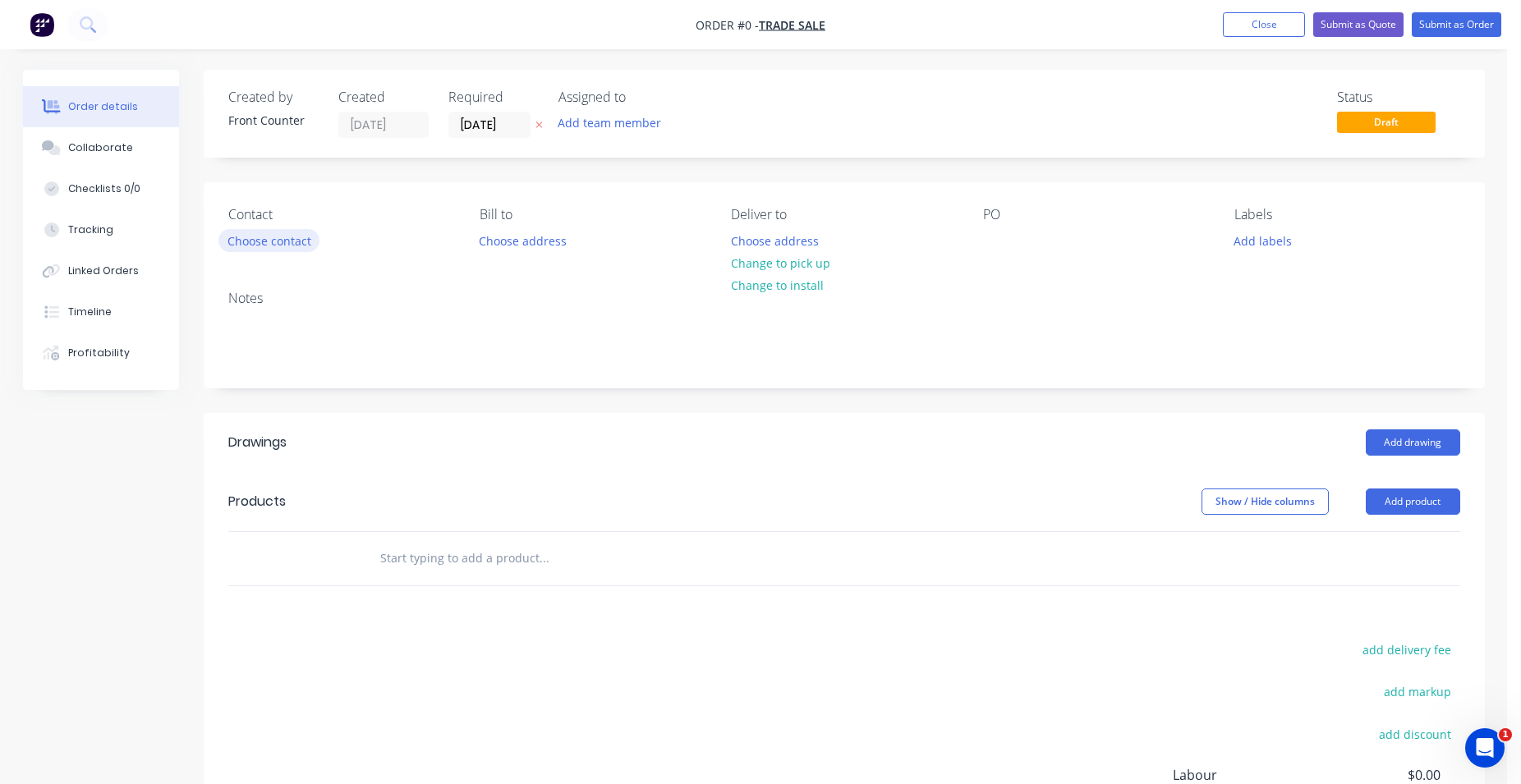
click at [293, 236] on button "Choose contact" at bounding box center [269, 240] width 101 height 22
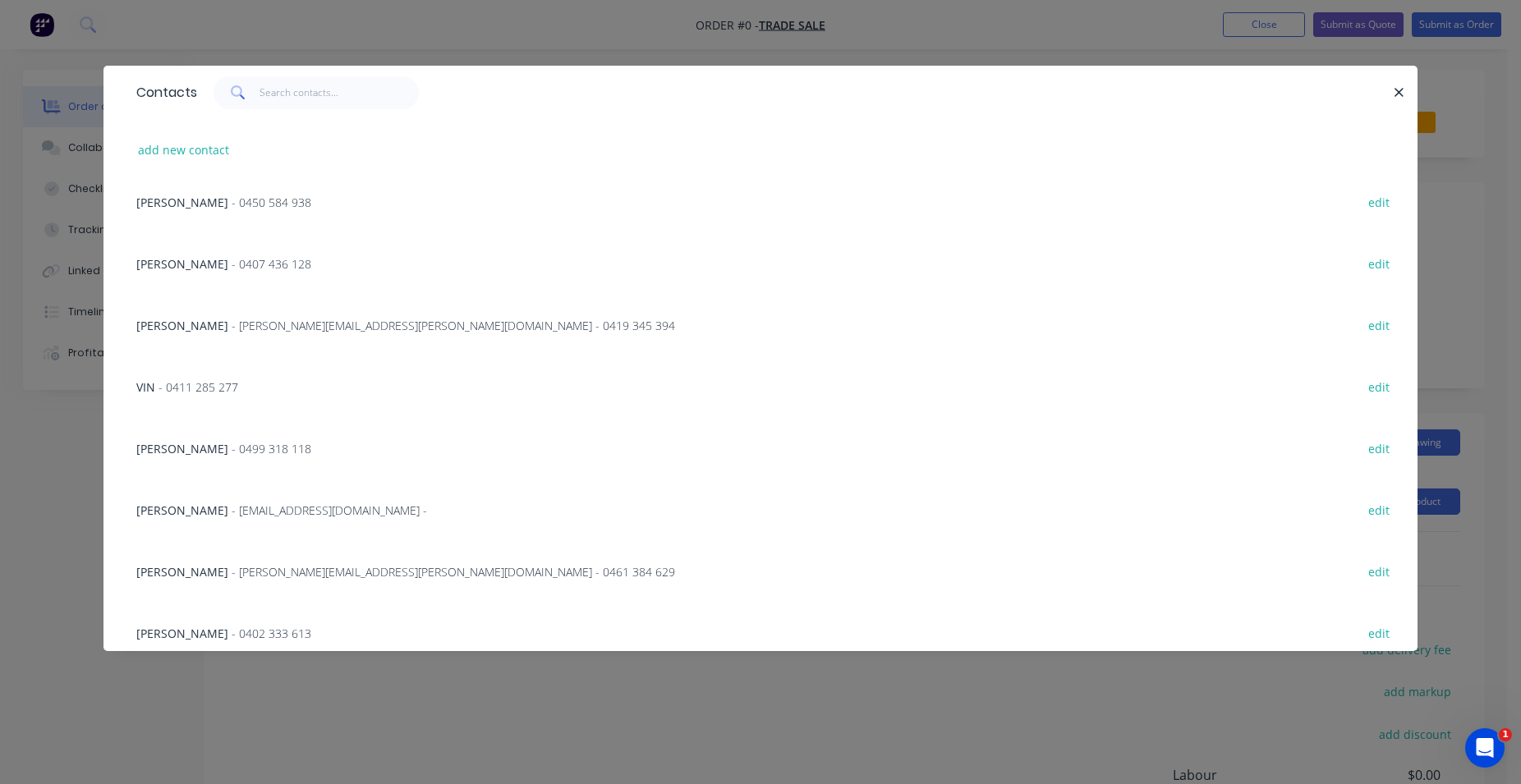
scroll to position [93, 0]
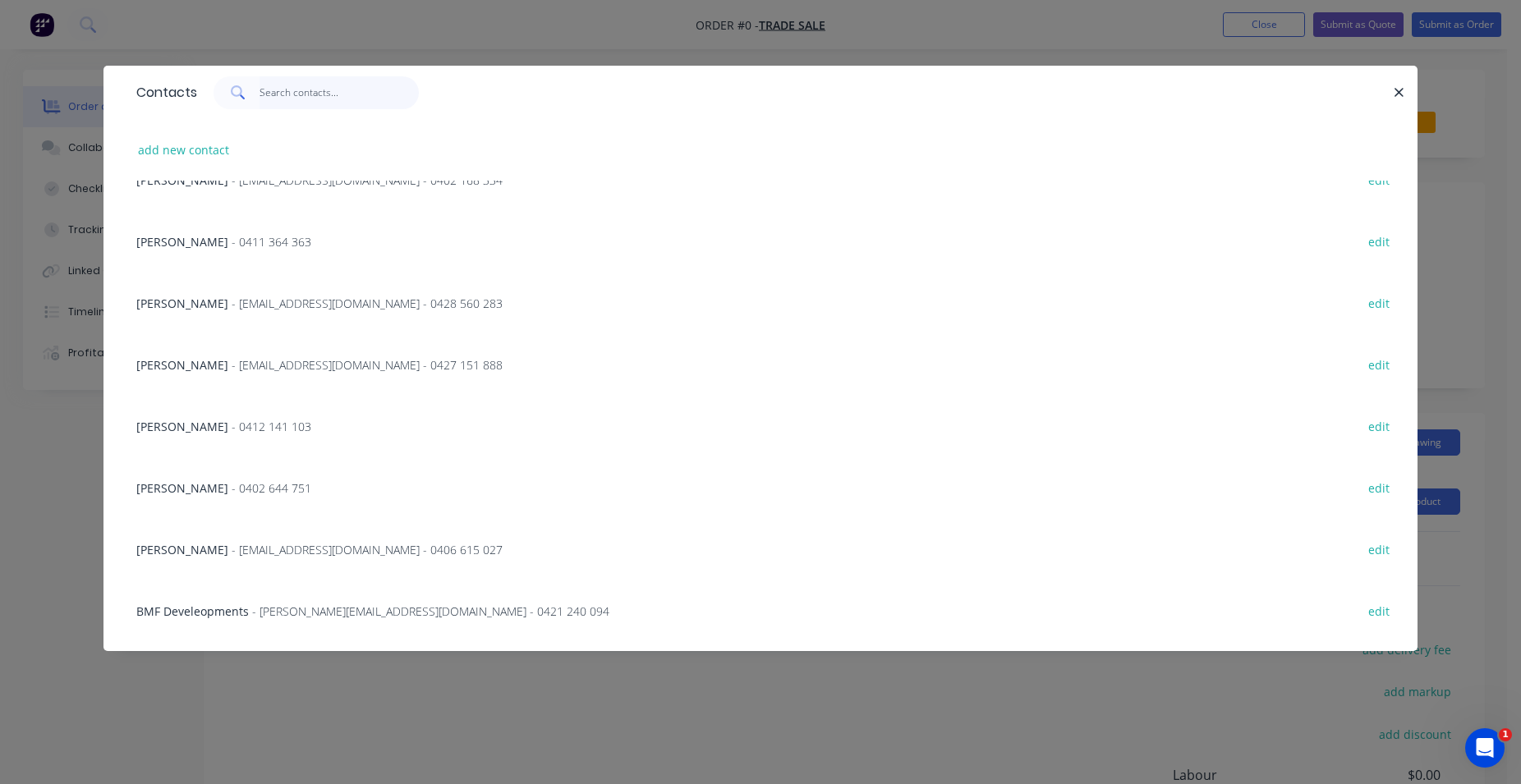
click at [277, 95] on input "text" at bounding box center [339, 93] width 160 height 33
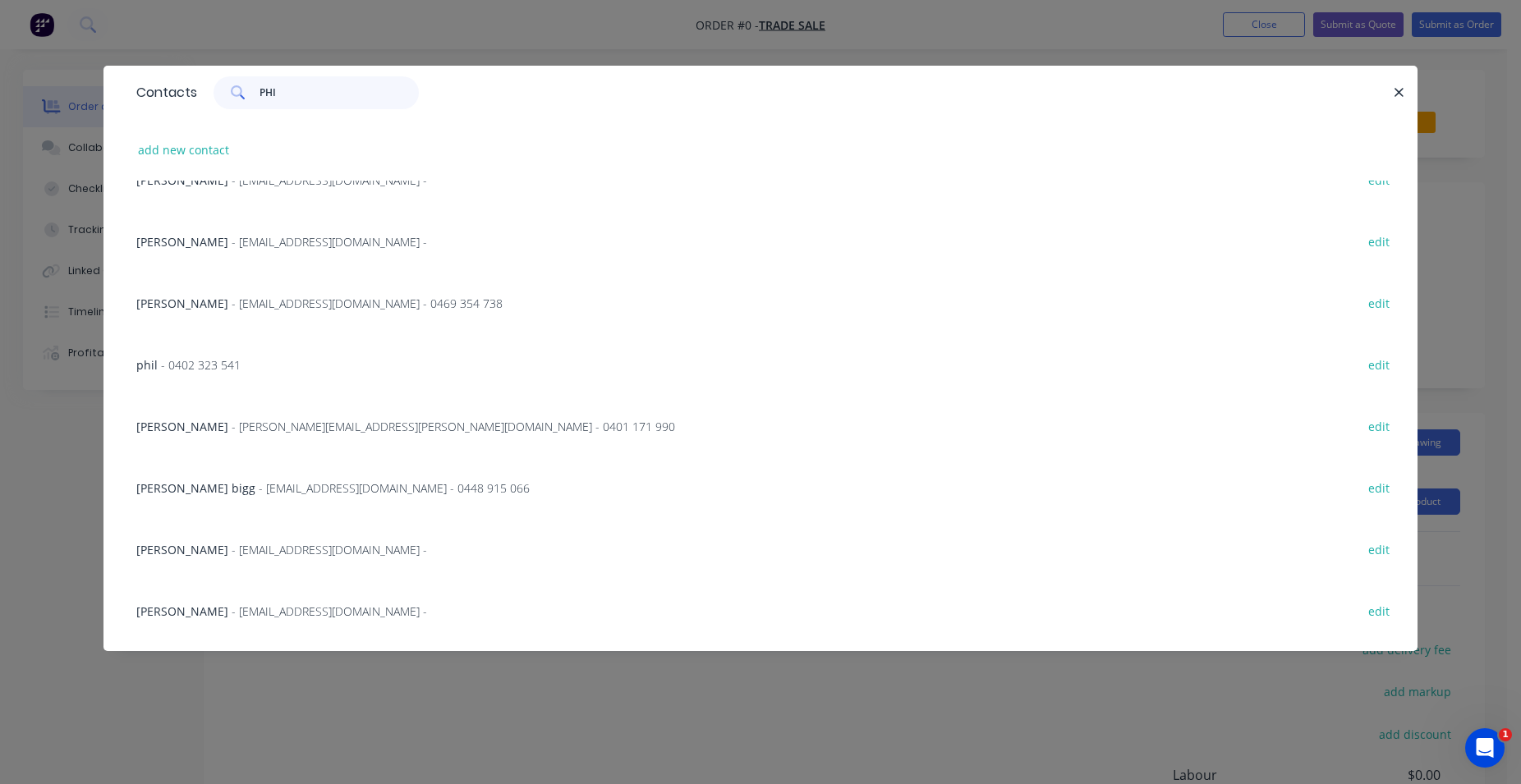
scroll to position [1, 0]
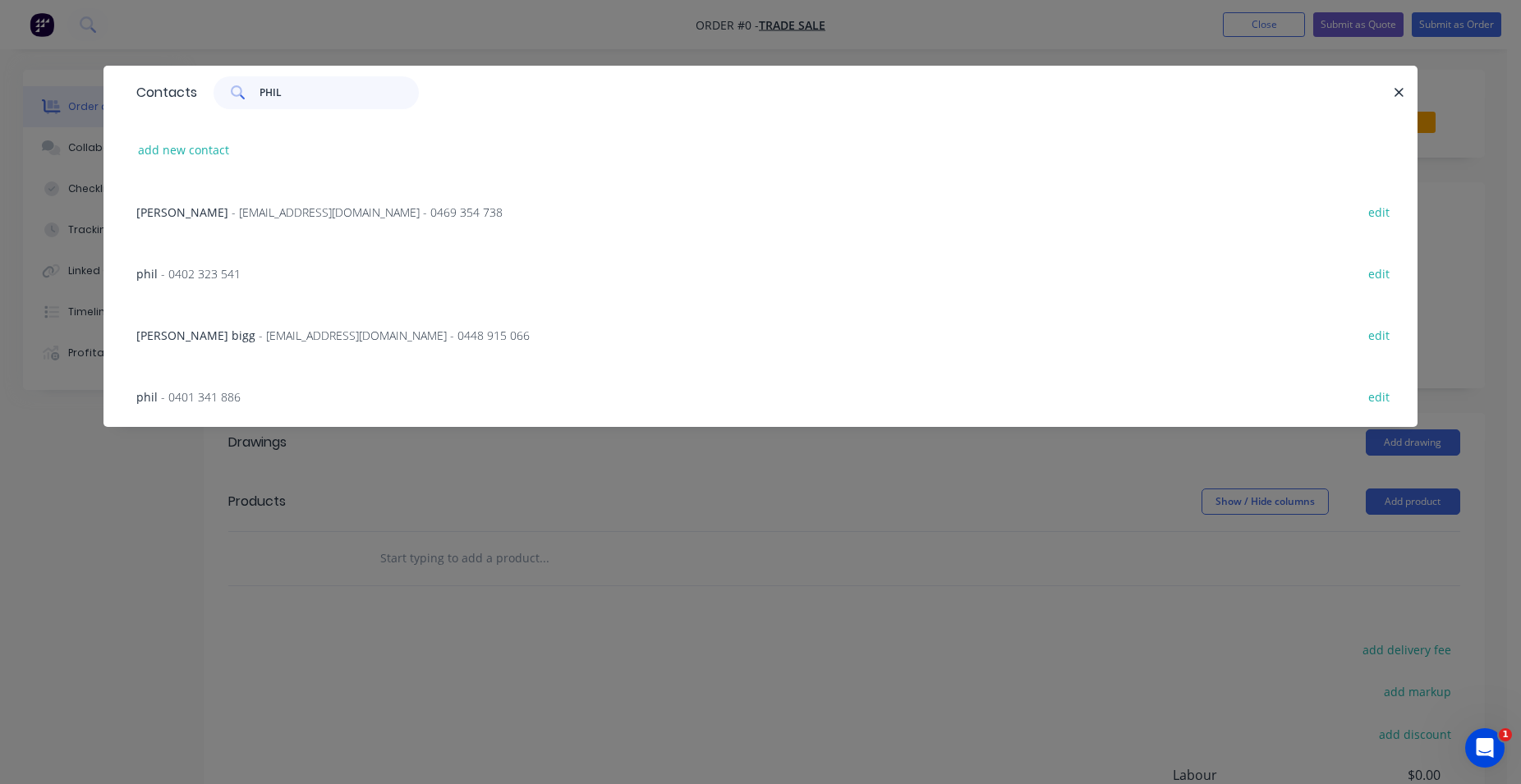
type input "PHILL"
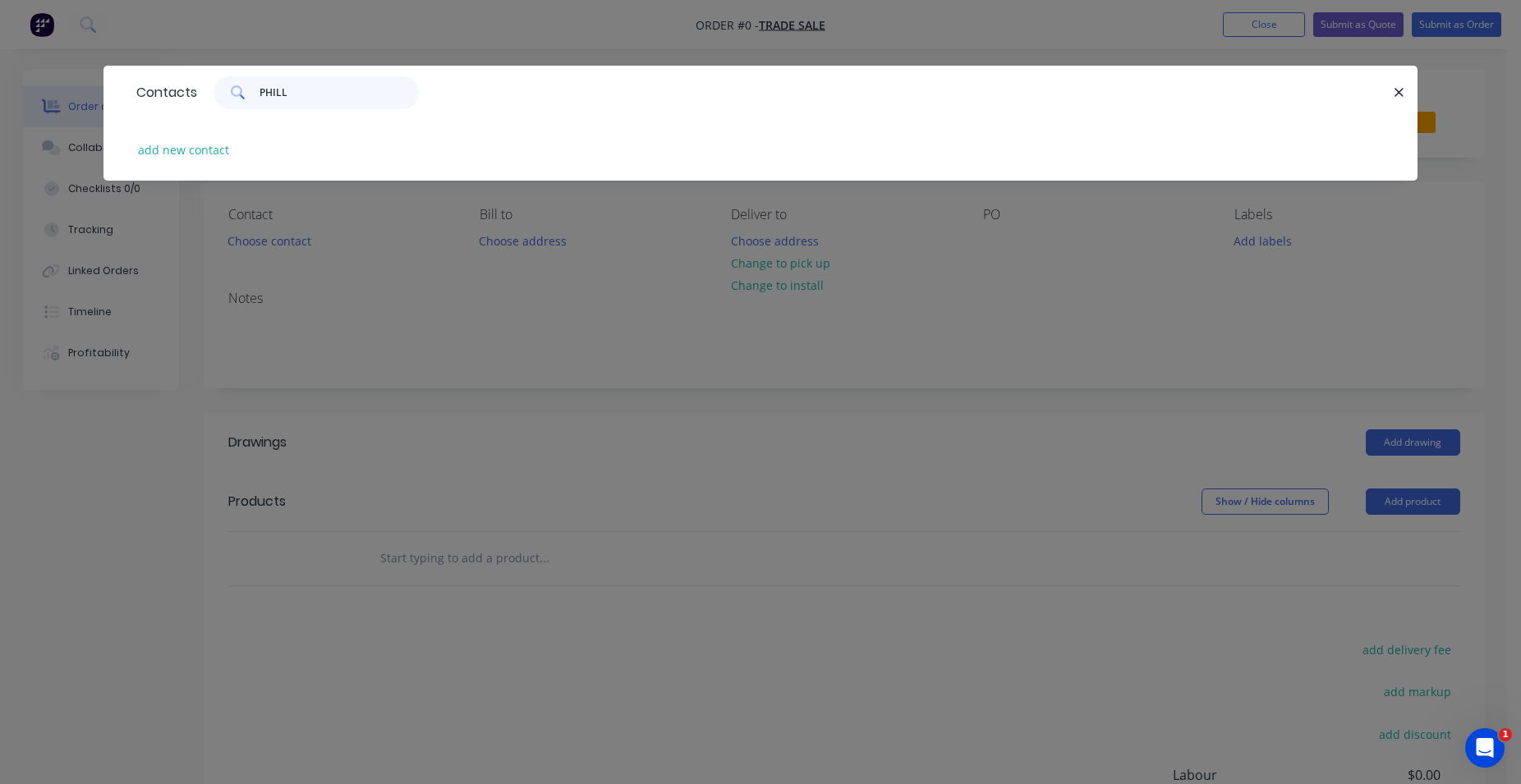
drag, startPoint x: 292, startPoint y: 96, endPoint x: 234, endPoint y: 92, distance: 58.1
click at [259, 92] on input "PHILL" at bounding box center [339, 93] width 160 height 33
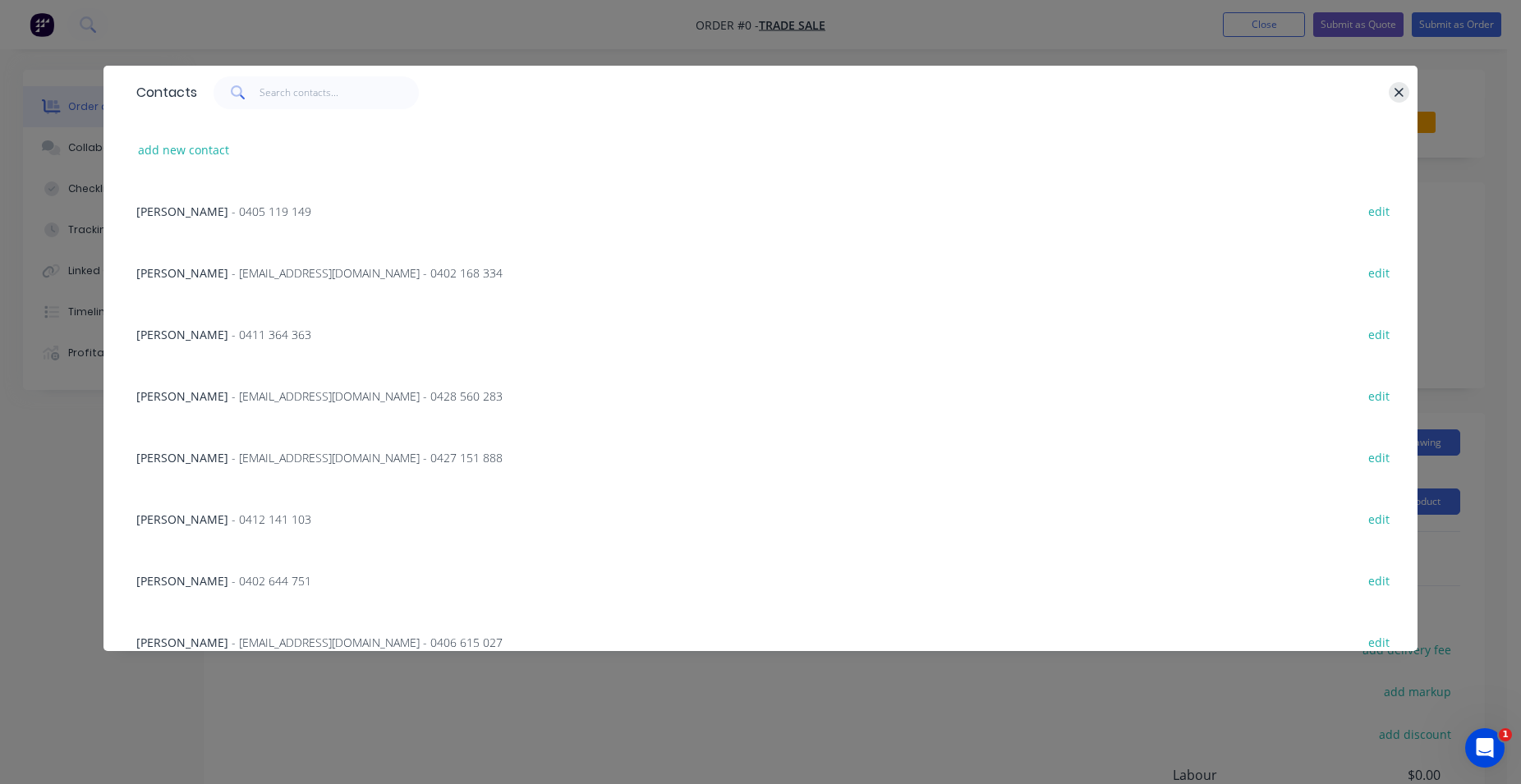
click at [1401, 93] on icon "button" at bounding box center [1398, 93] width 10 height 15
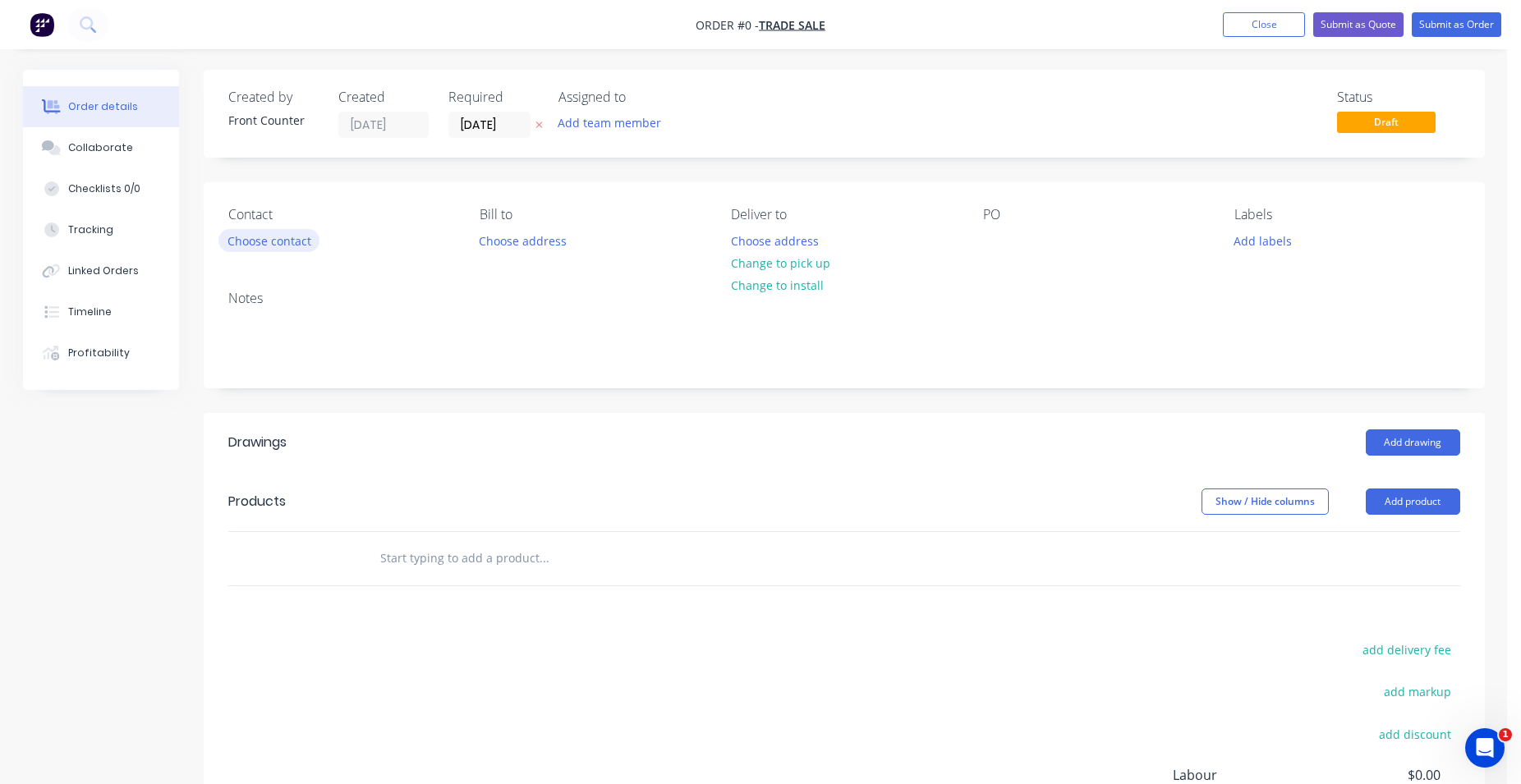
click at [256, 245] on button "Choose contact" at bounding box center [269, 240] width 101 height 22
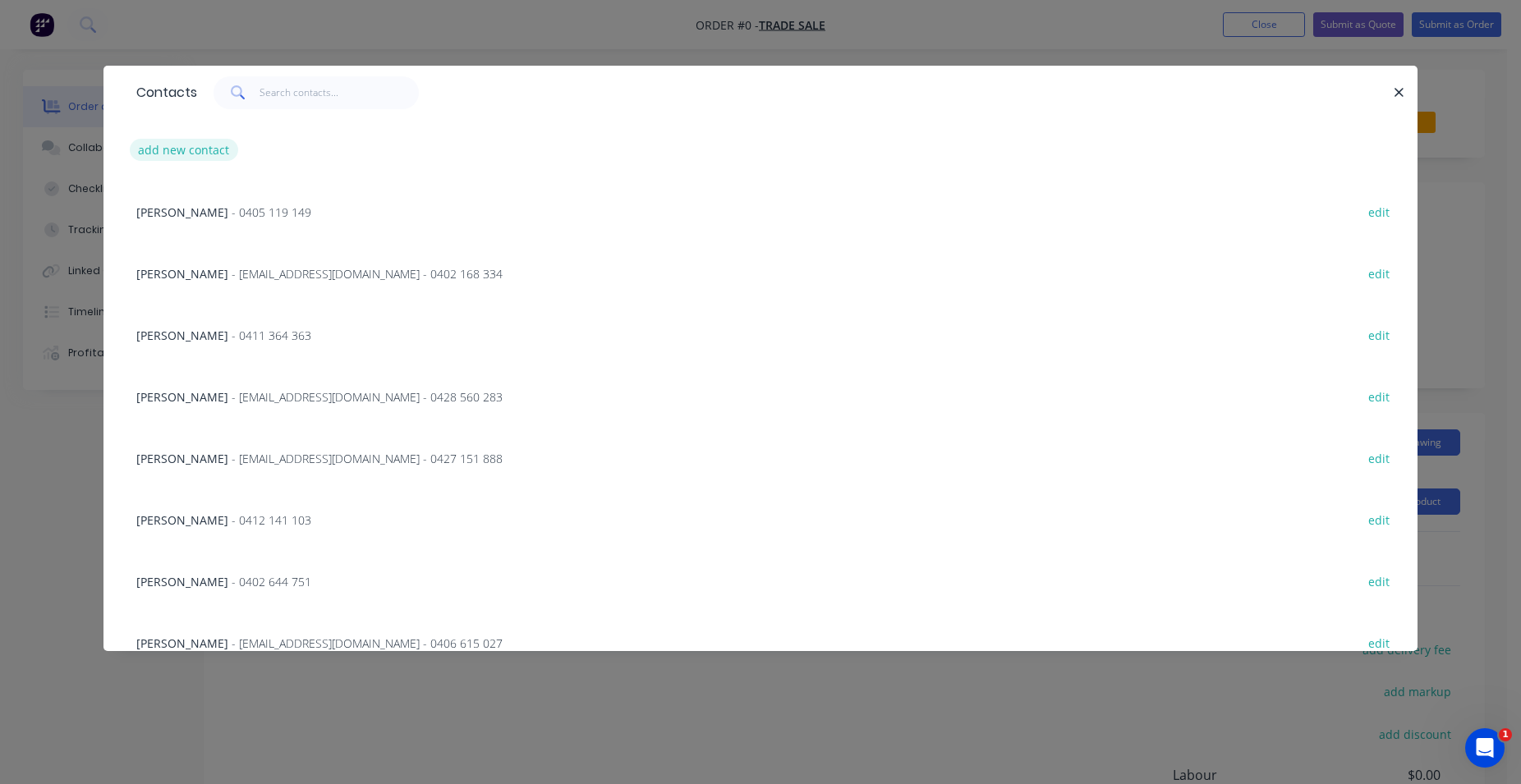
click at [197, 147] on button "add new contact" at bounding box center [184, 150] width 108 height 22
select select "AU"
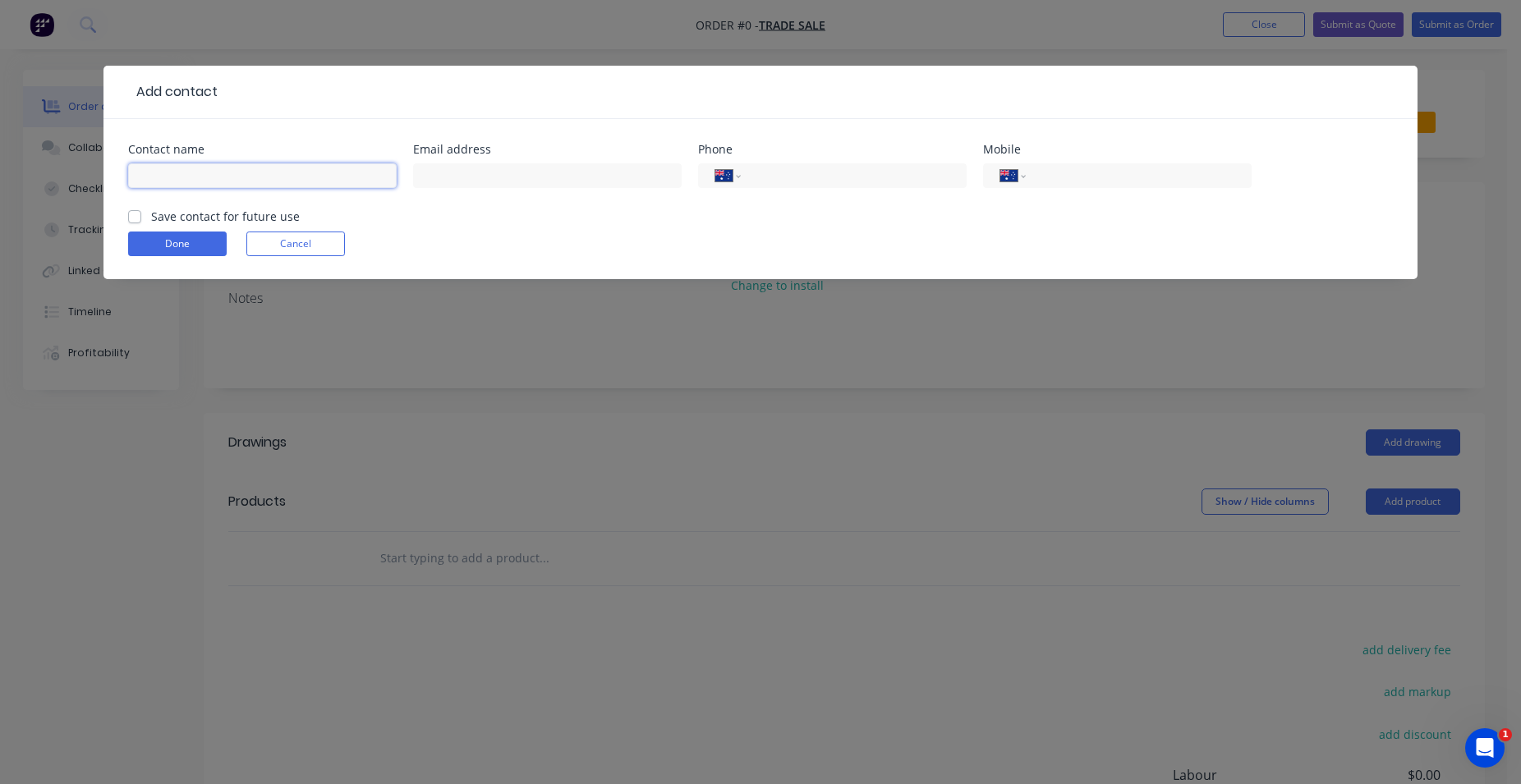
click at [228, 172] on input "text" at bounding box center [262, 175] width 269 height 25
type input "PHILL"
click at [1088, 178] on input "tel" at bounding box center [1136, 176] width 197 height 19
click at [185, 244] on button "Done" at bounding box center [177, 244] width 99 height 25
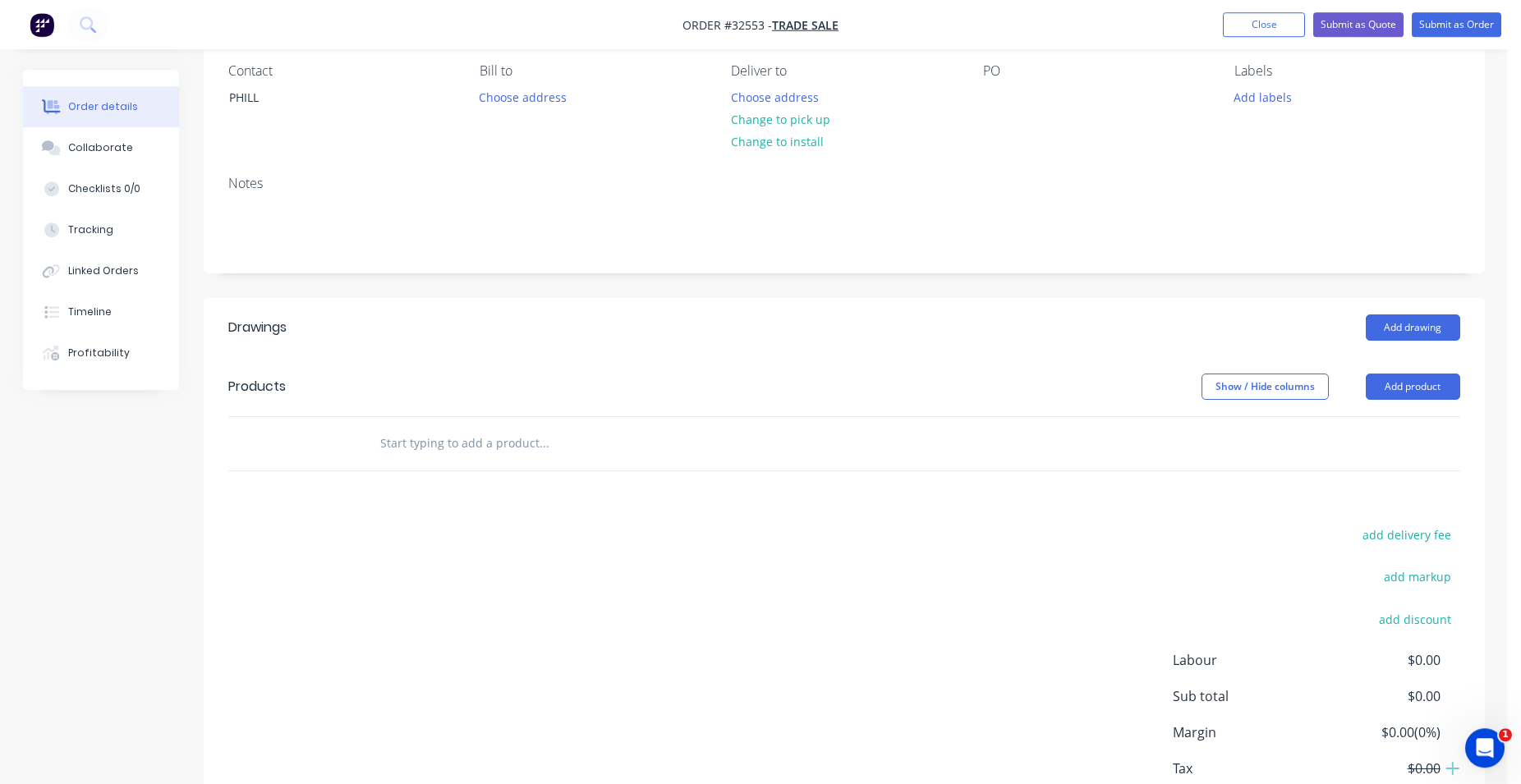
scroll to position [82, 0]
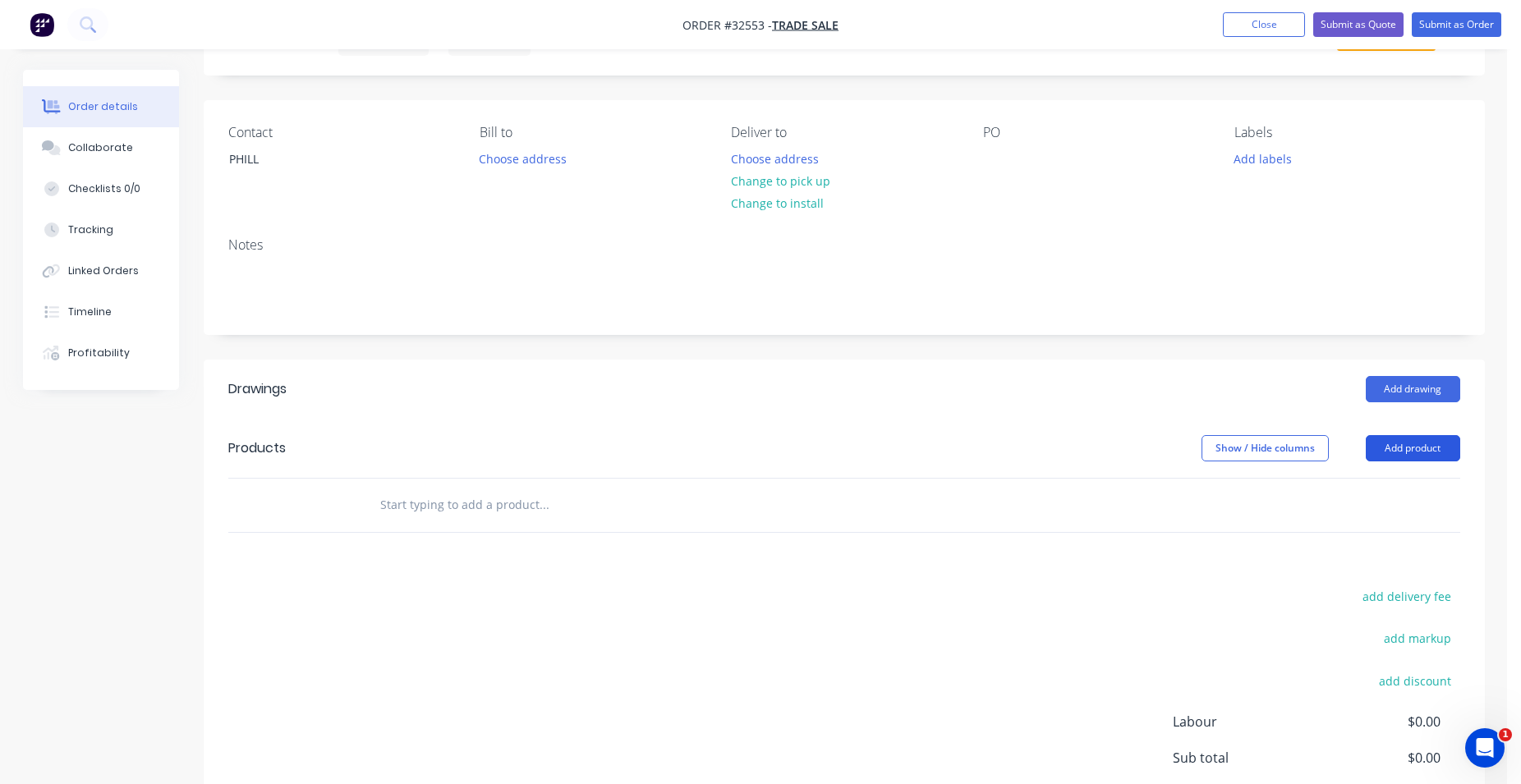
click at [1385, 447] on button "Add product" at bounding box center [1413, 448] width 94 height 27
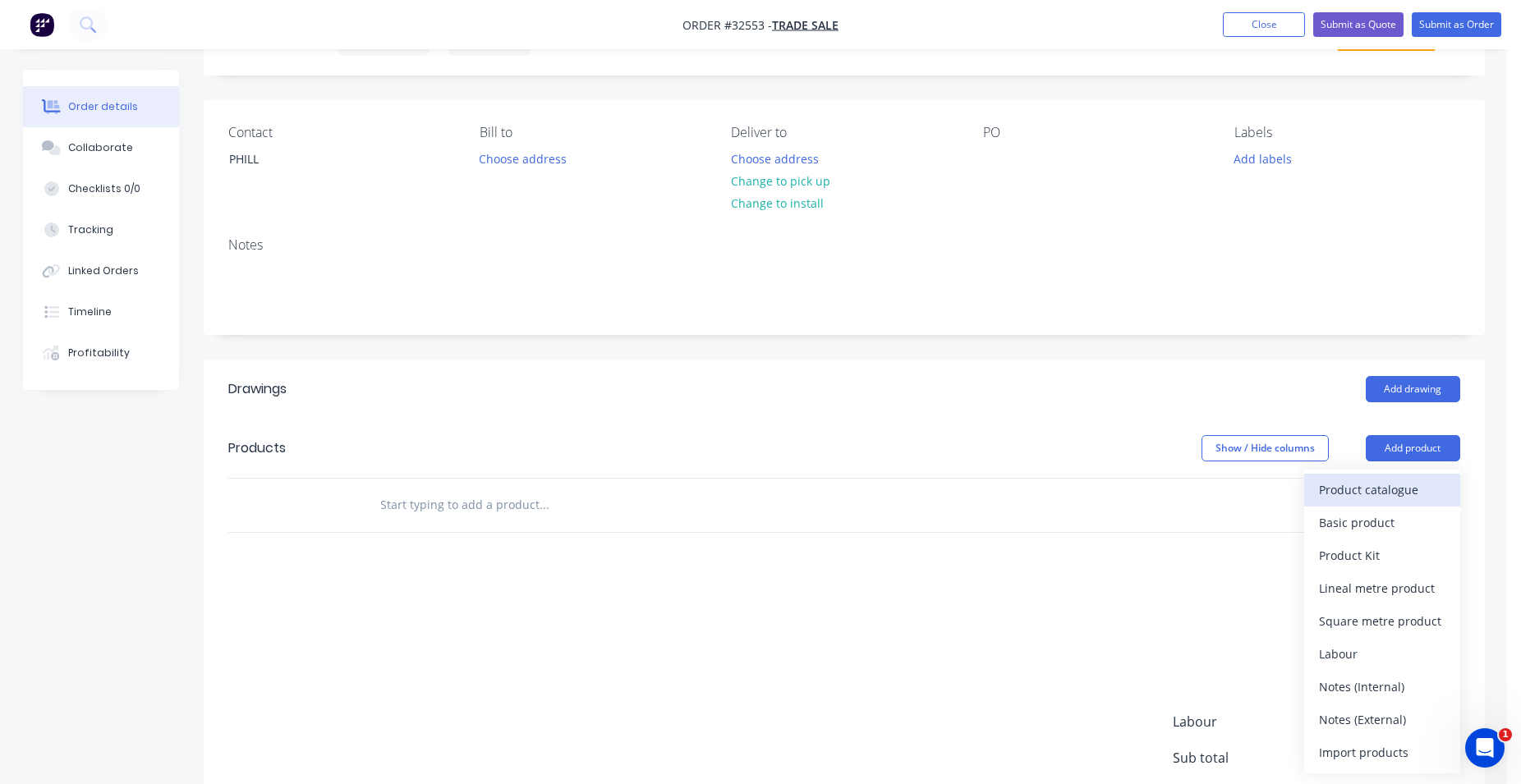
click at [1384, 485] on div "Product catalogue" at bounding box center [1381, 490] width 126 height 24
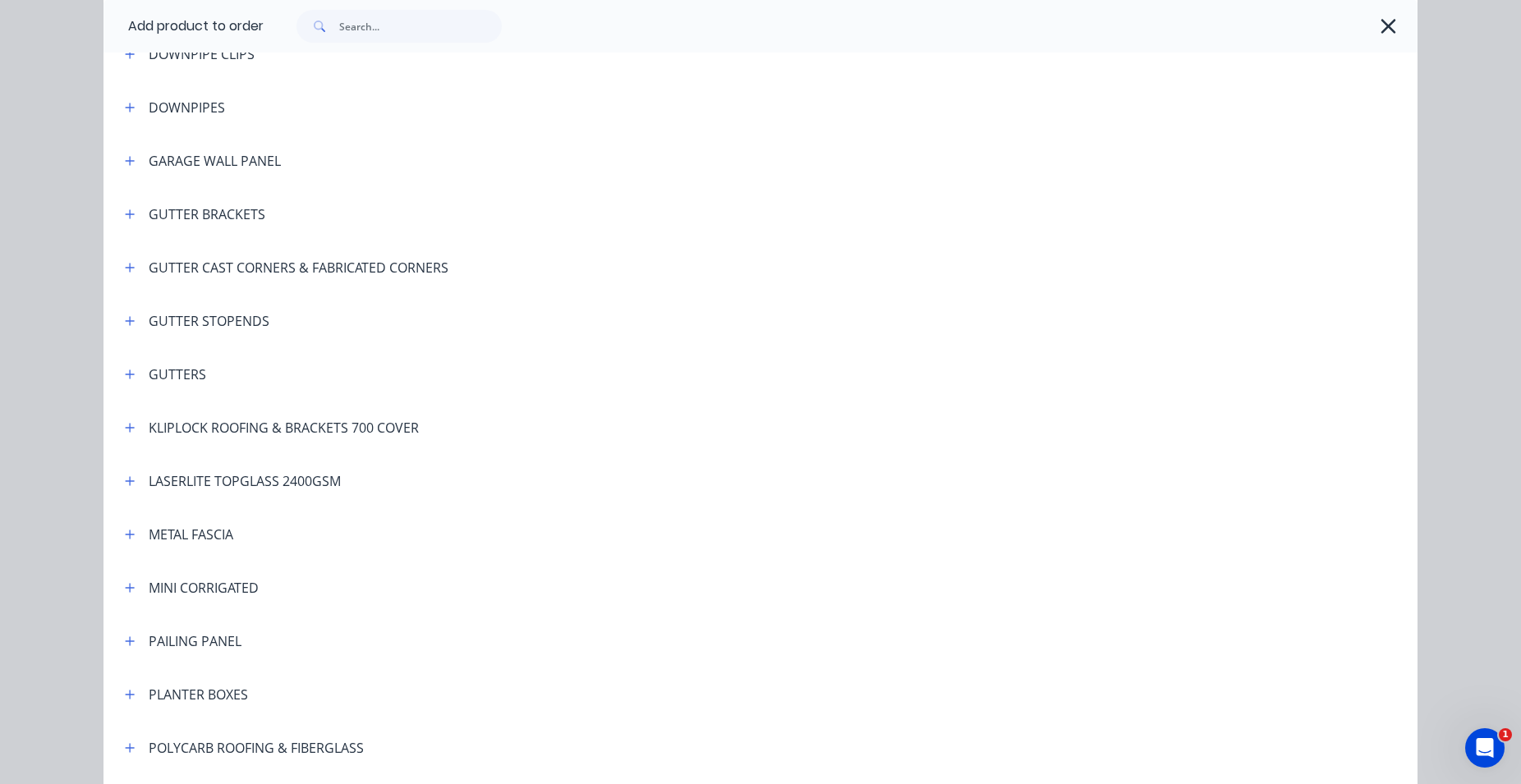
scroll to position [454, 0]
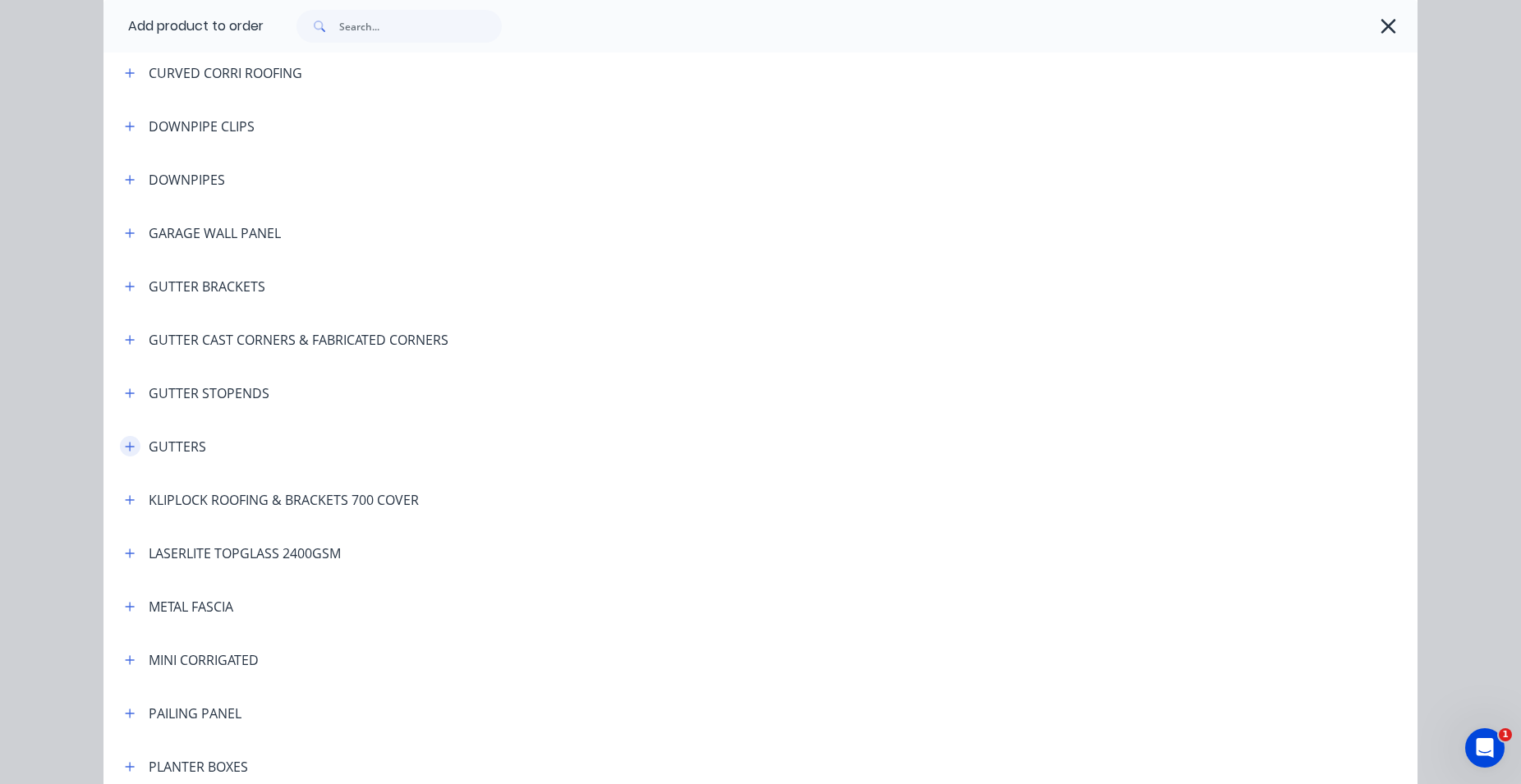
click at [124, 444] on icon "button" at bounding box center [129, 446] width 9 height 11
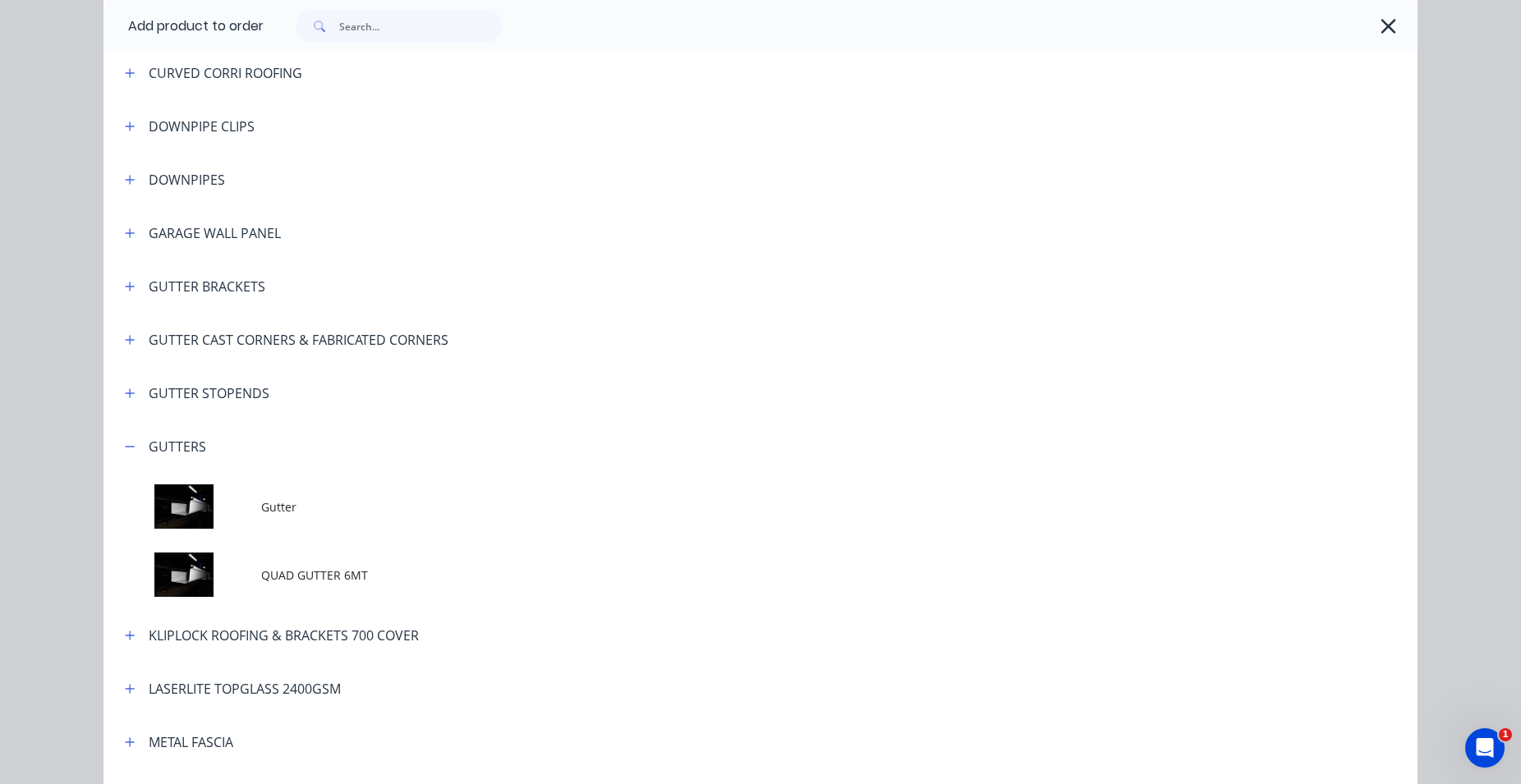
click at [261, 499] on span "Gutter" at bounding box center [723, 507] width 925 height 17
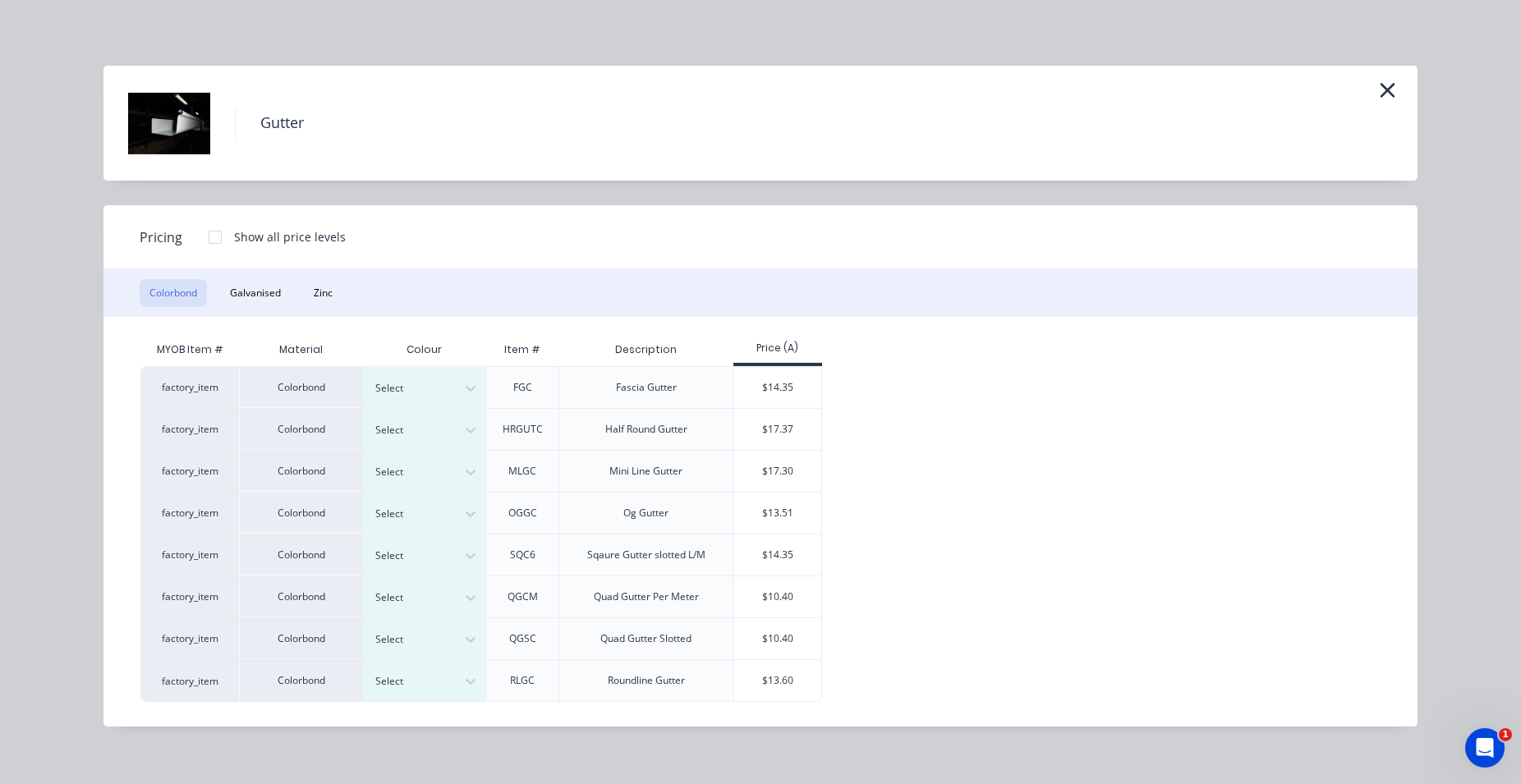
scroll to position [274, 0]
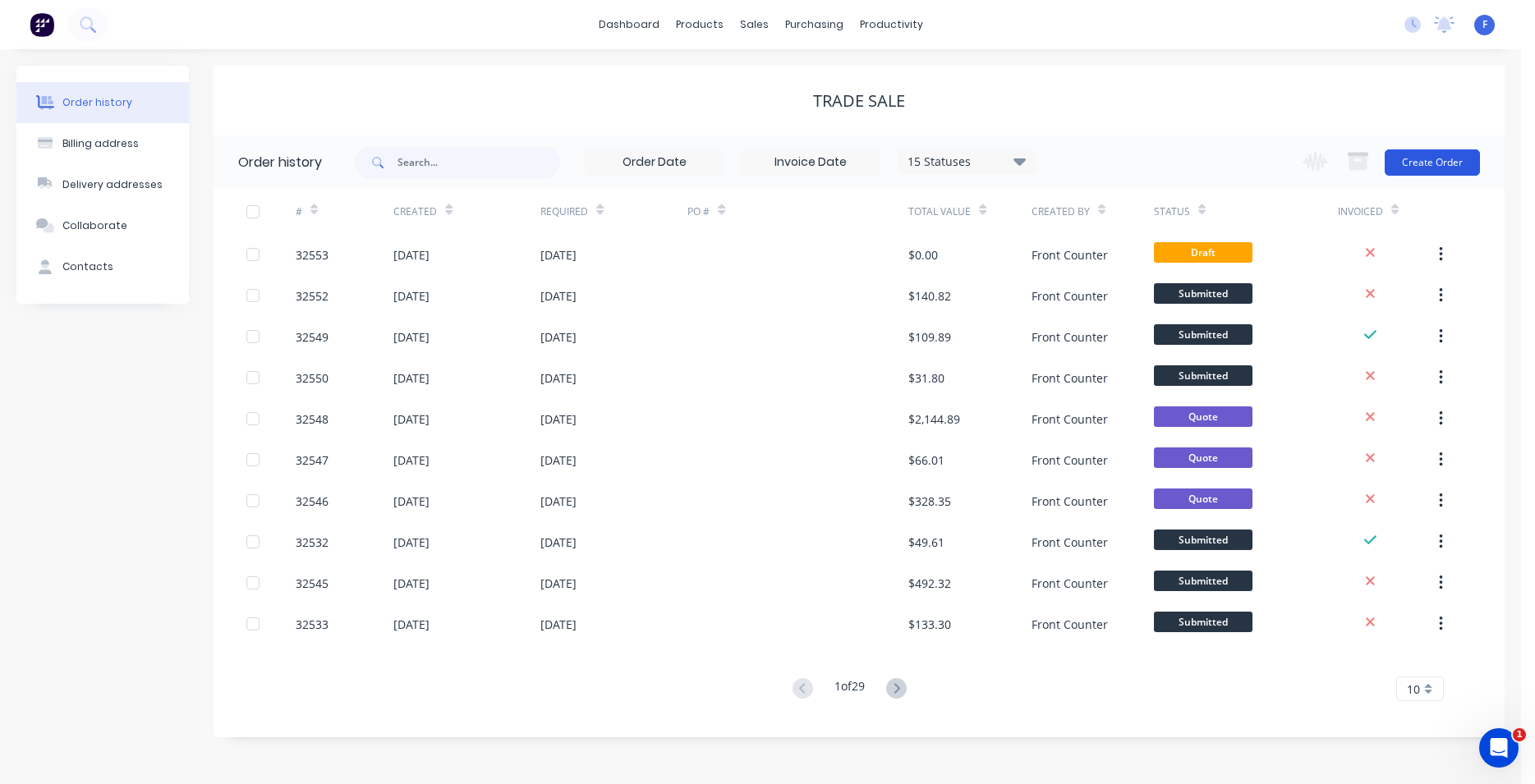
click at [1427, 160] on button "Create Order" at bounding box center [1432, 162] width 95 height 27
click at [1454, 152] on button "Create Order" at bounding box center [1432, 162] width 95 height 27
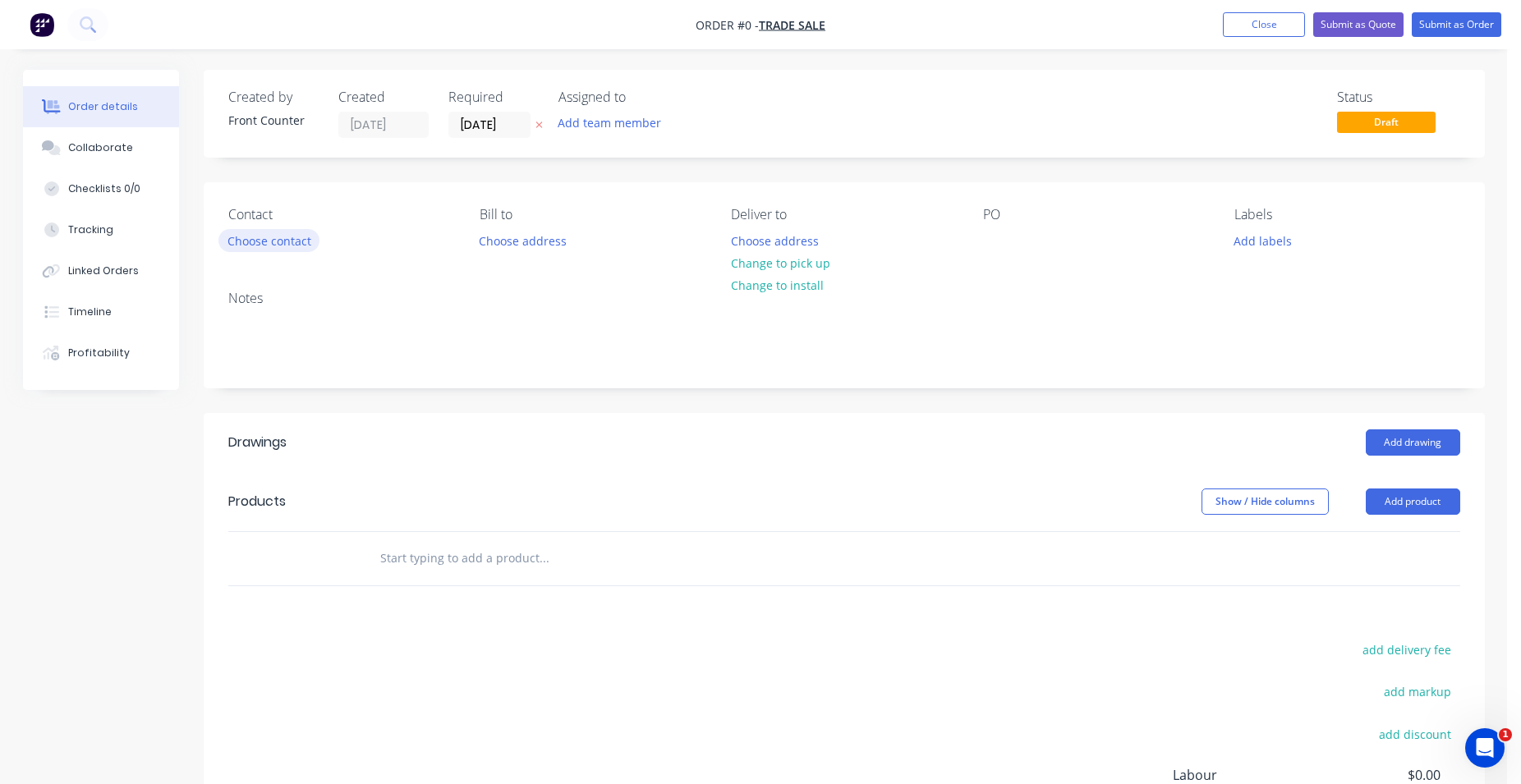
click at [297, 230] on button "Choose contact" at bounding box center [269, 240] width 101 height 22
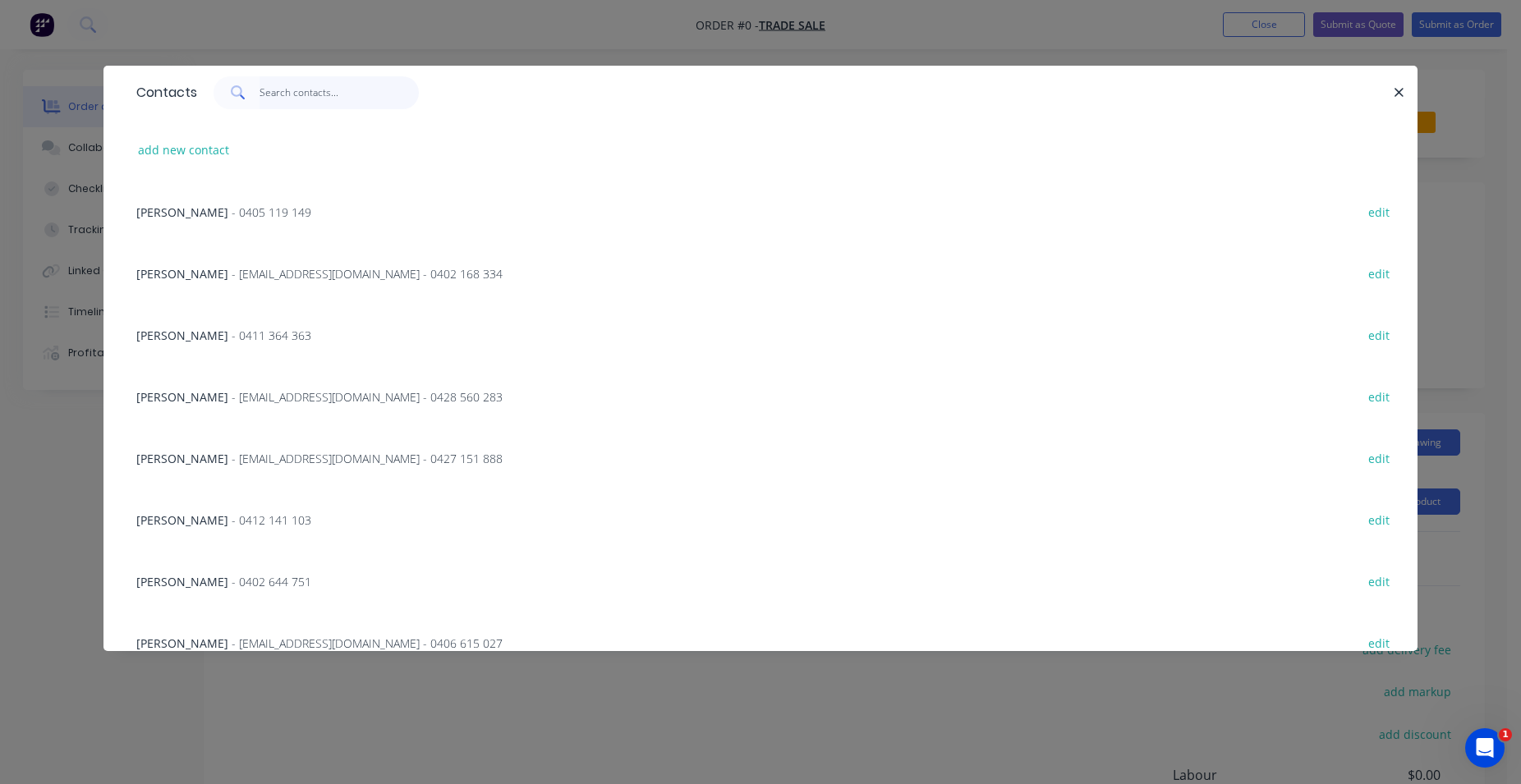
click at [275, 100] on input "text" at bounding box center [339, 93] width 160 height 33
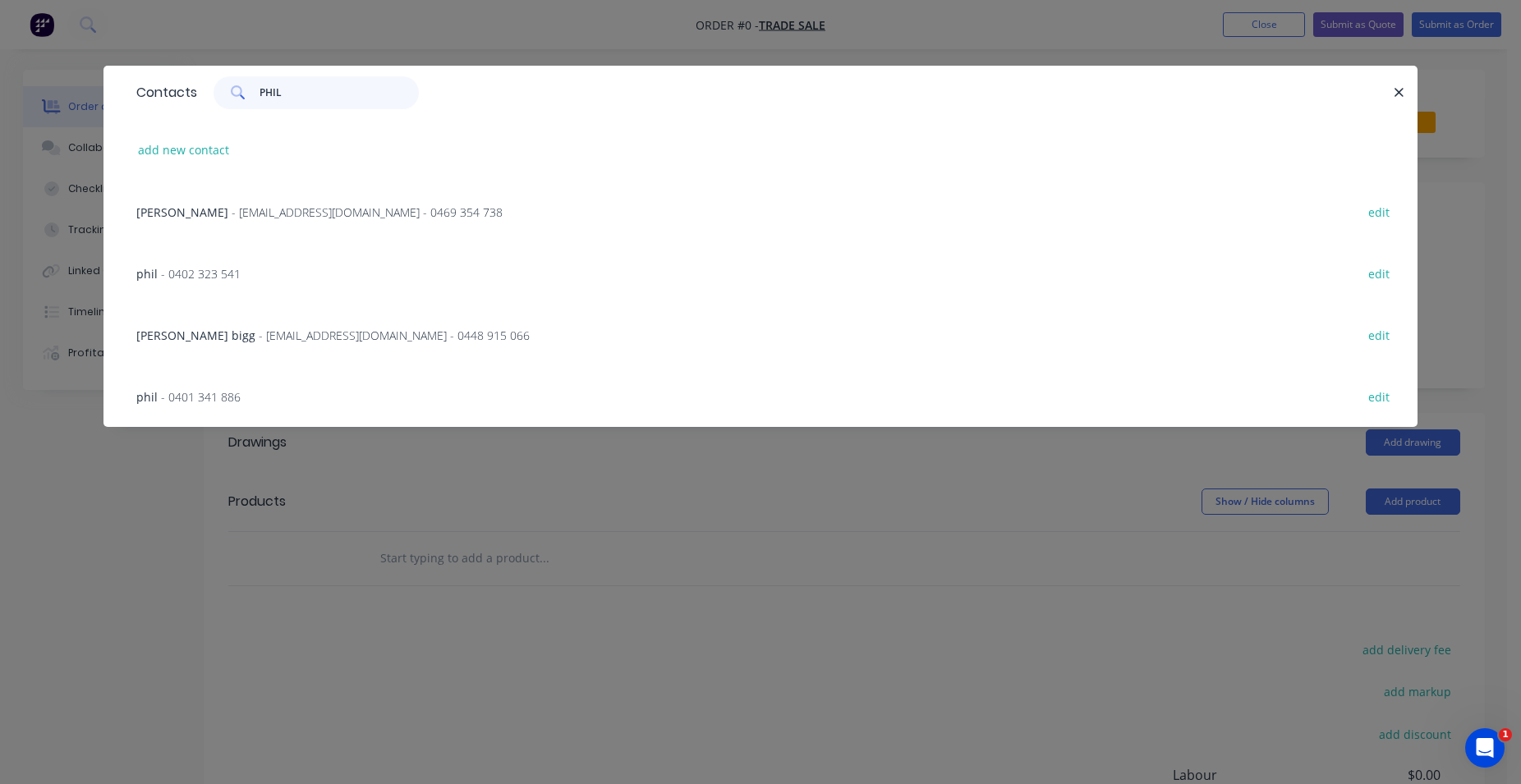
type input "PHILL"
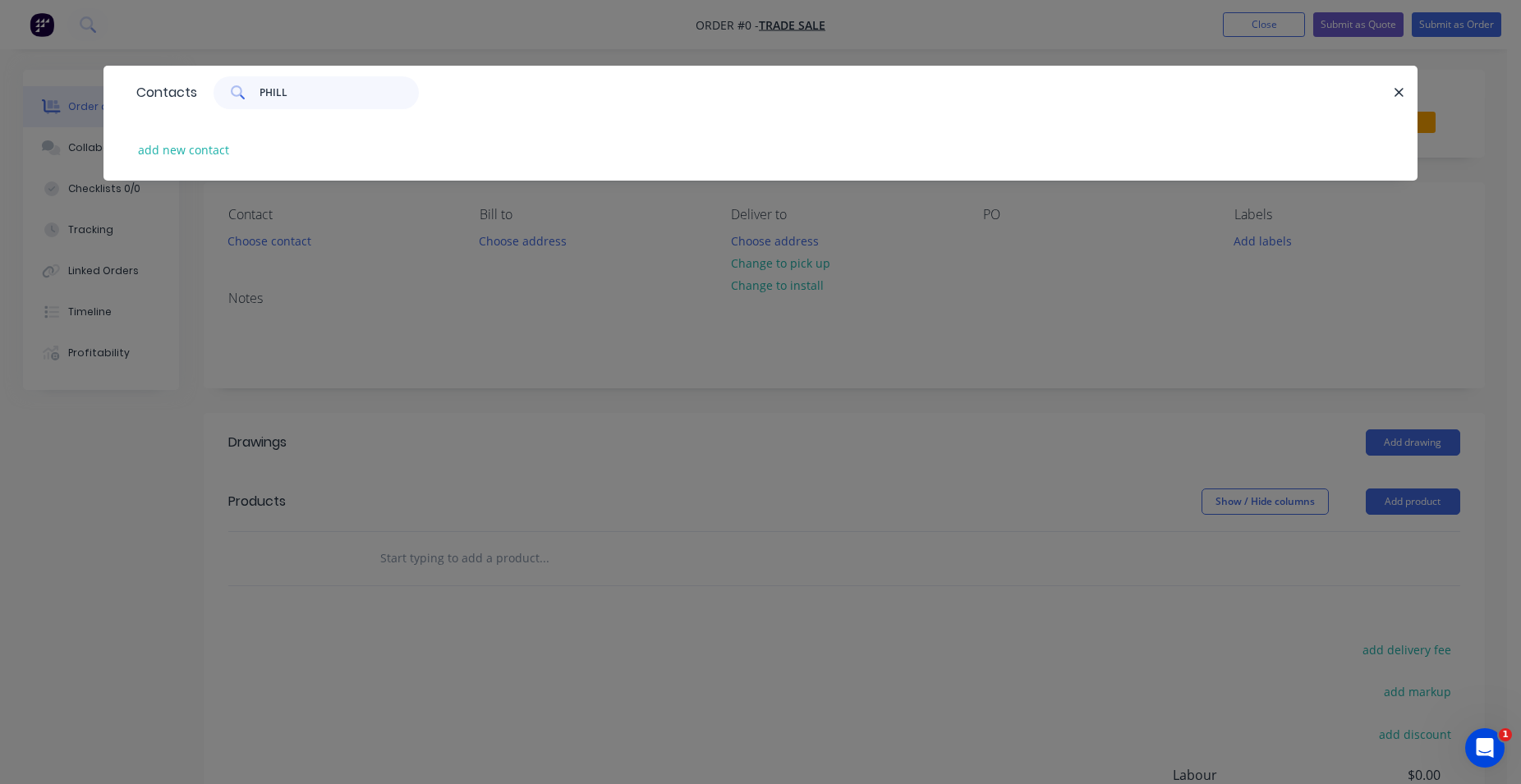
drag, startPoint x: 284, startPoint y: 93, endPoint x: 224, endPoint y: 81, distance: 61.2
click at [259, 81] on input "PHILL" at bounding box center [339, 93] width 160 height 33
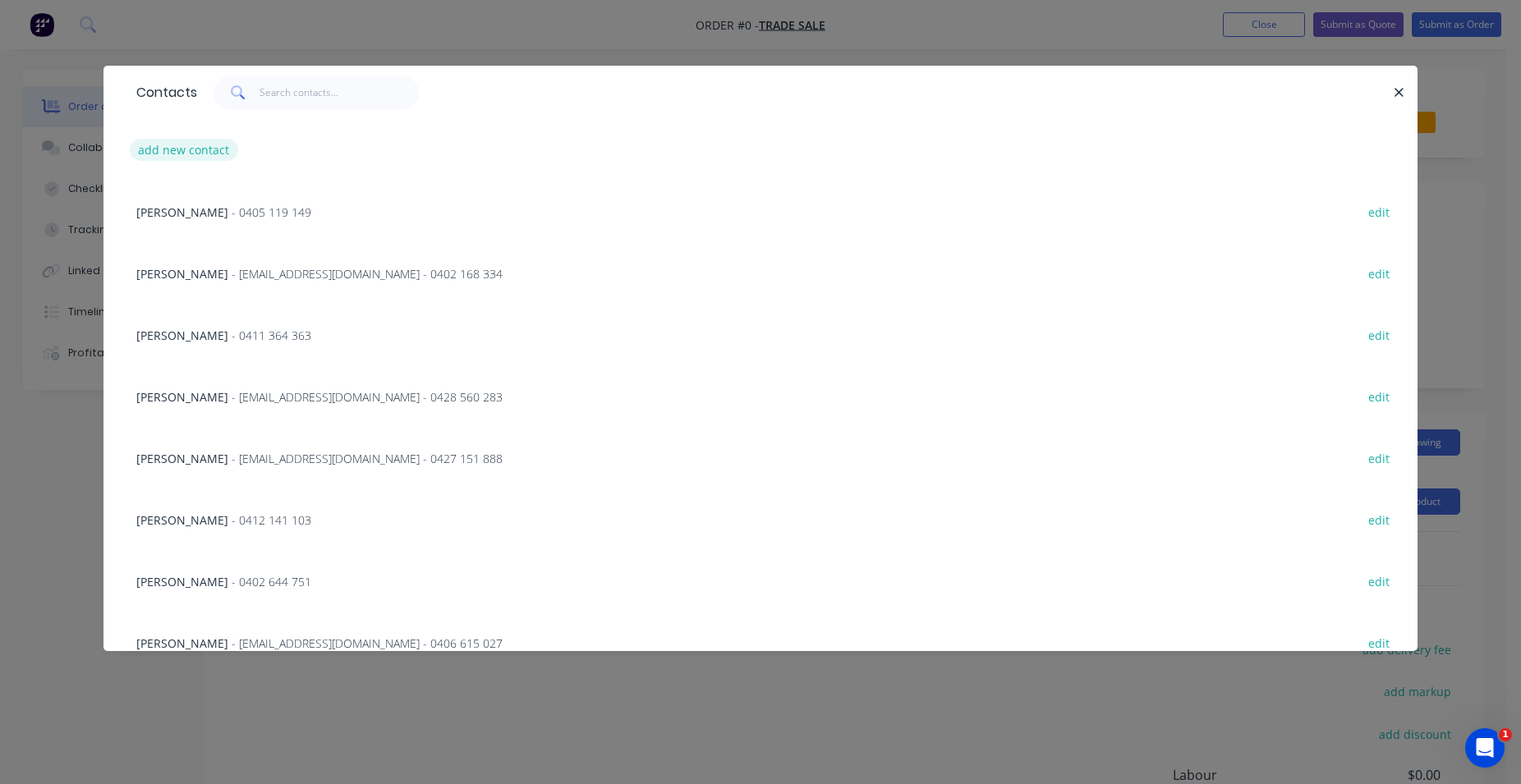
click at [204, 139] on button "add new contact" at bounding box center [184, 150] width 108 height 22
select select "AU"
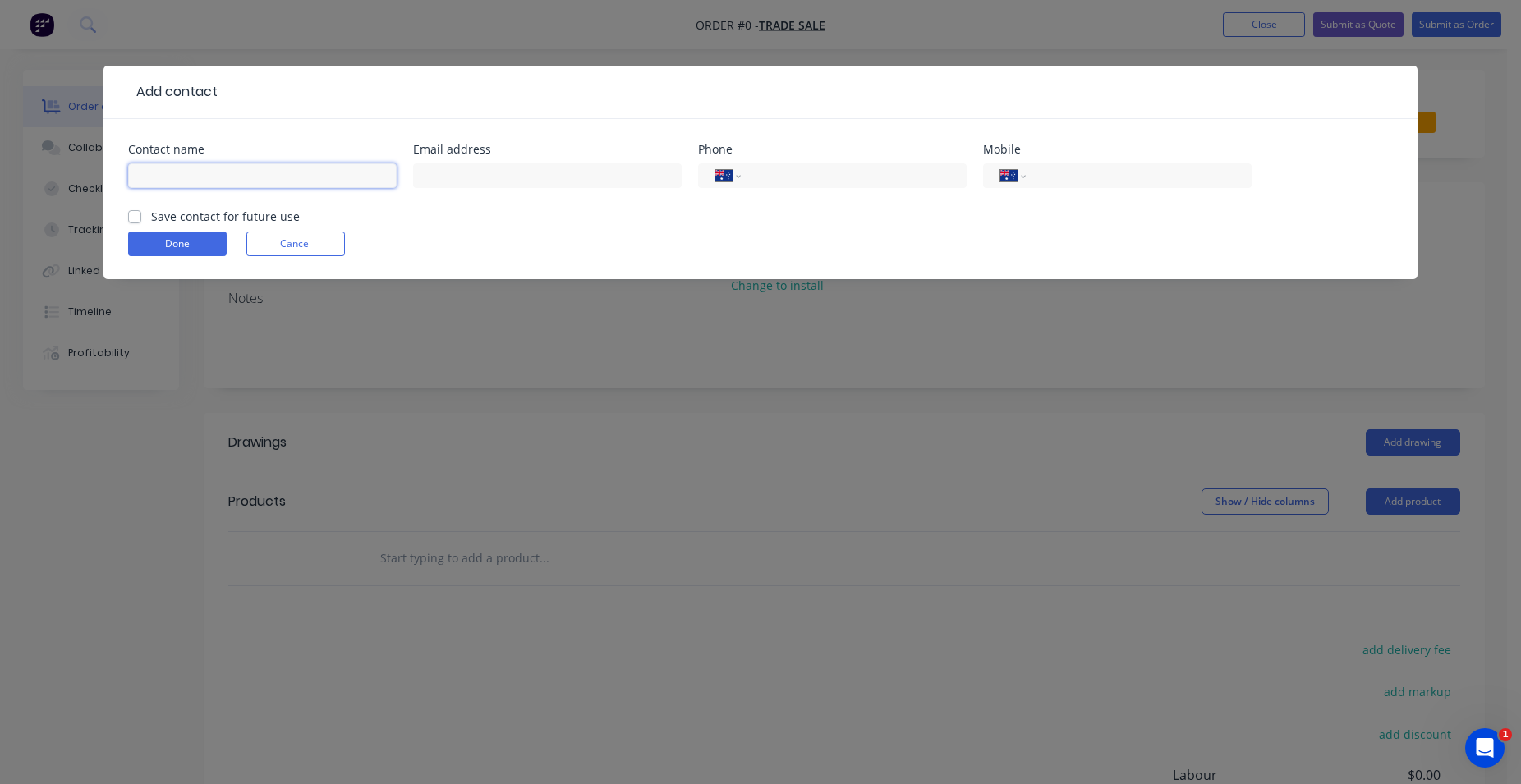
click at [220, 172] on input "text" at bounding box center [262, 175] width 269 height 25
type input "PHILL"
click at [197, 233] on button "Done" at bounding box center [177, 244] width 99 height 25
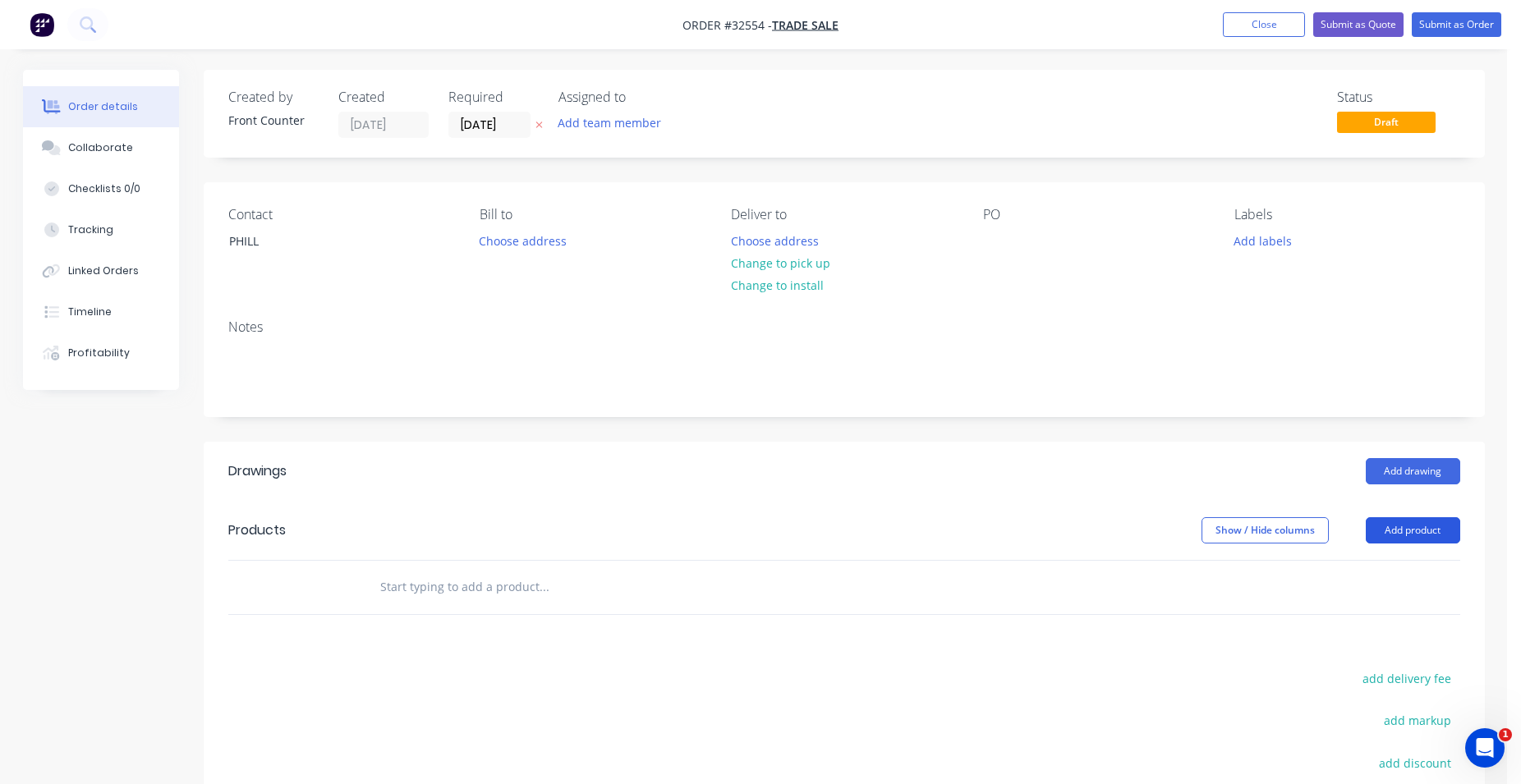
click at [1419, 532] on button "Add product" at bounding box center [1413, 530] width 94 height 27
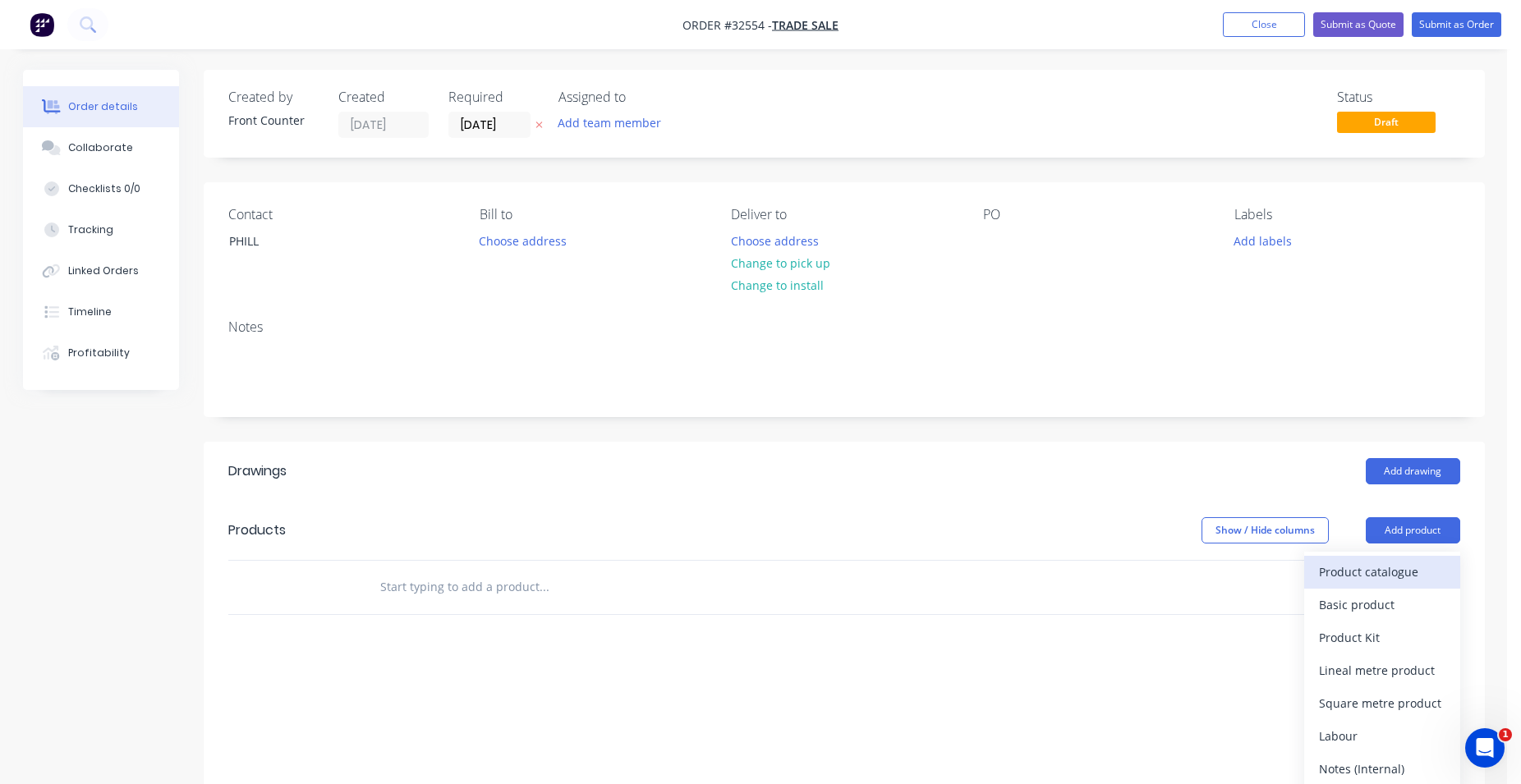
click at [1406, 563] on div "Product catalogue" at bounding box center [1381, 572] width 126 height 24
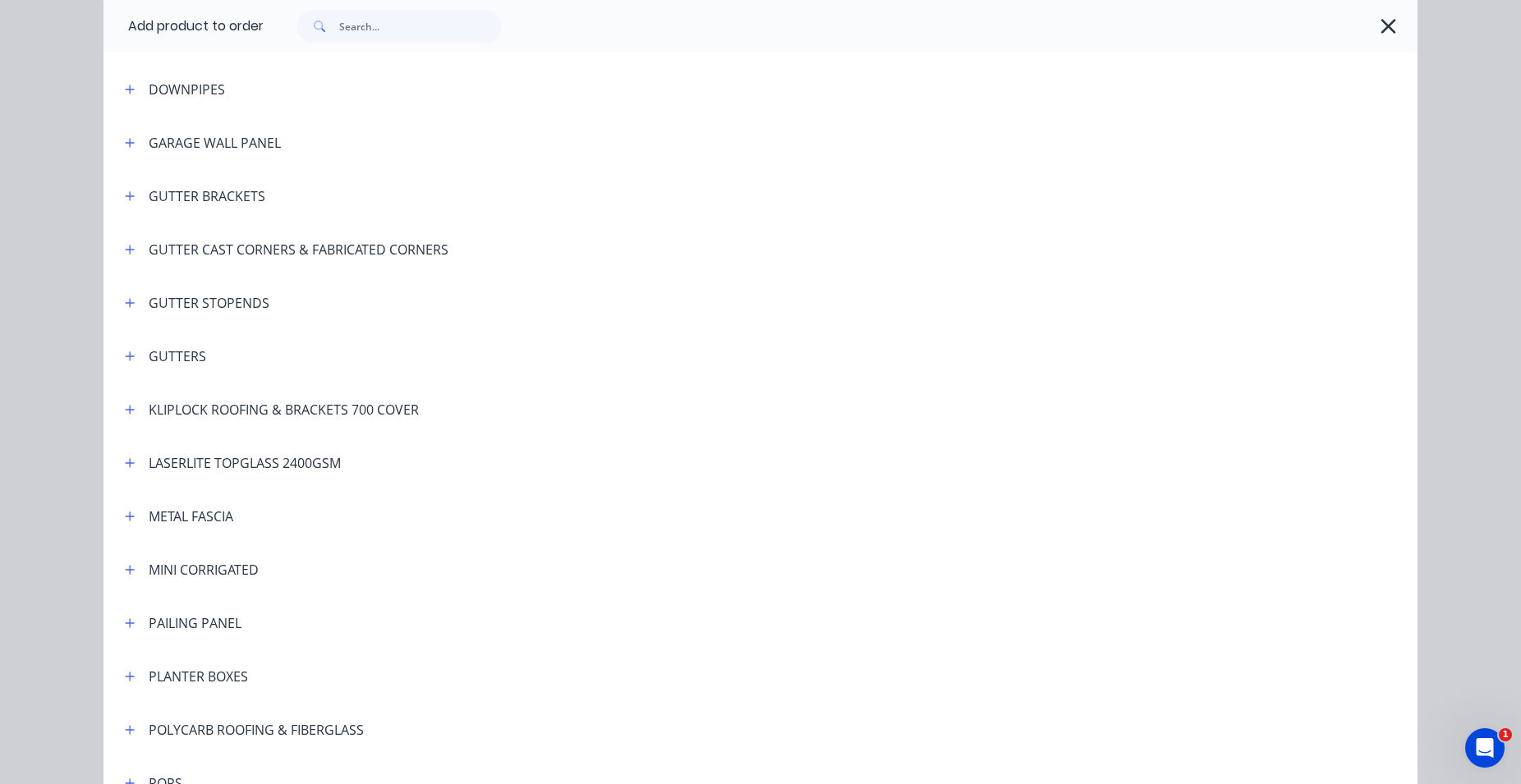
scroll to position [562, 0]
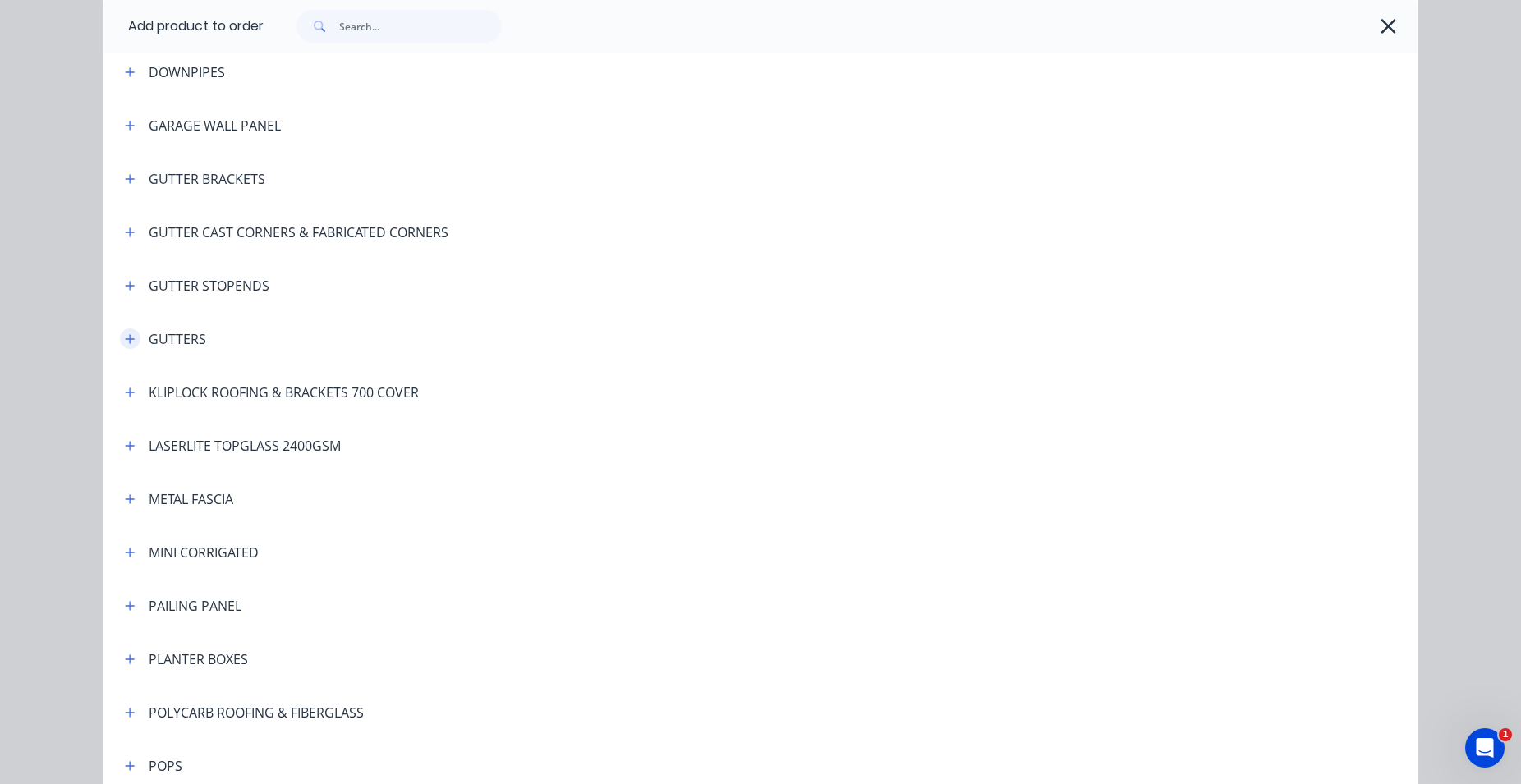
click at [124, 341] on icon "button" at bounding box center [129, 339] width 9 height 11
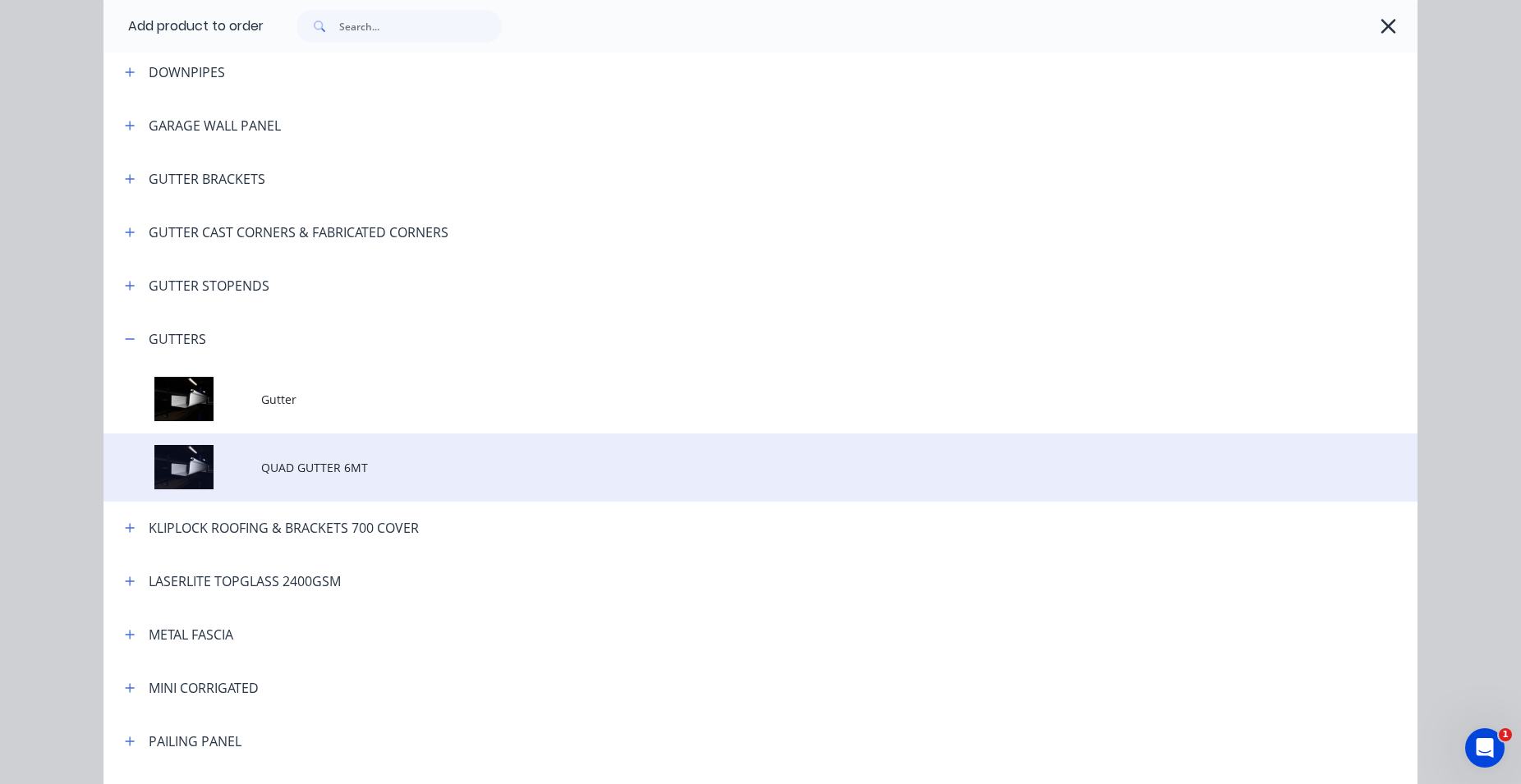
click at [270, 465] on span "QUAD GUTTER 6MT" at bounding box center [723, 467] width 925 height 17
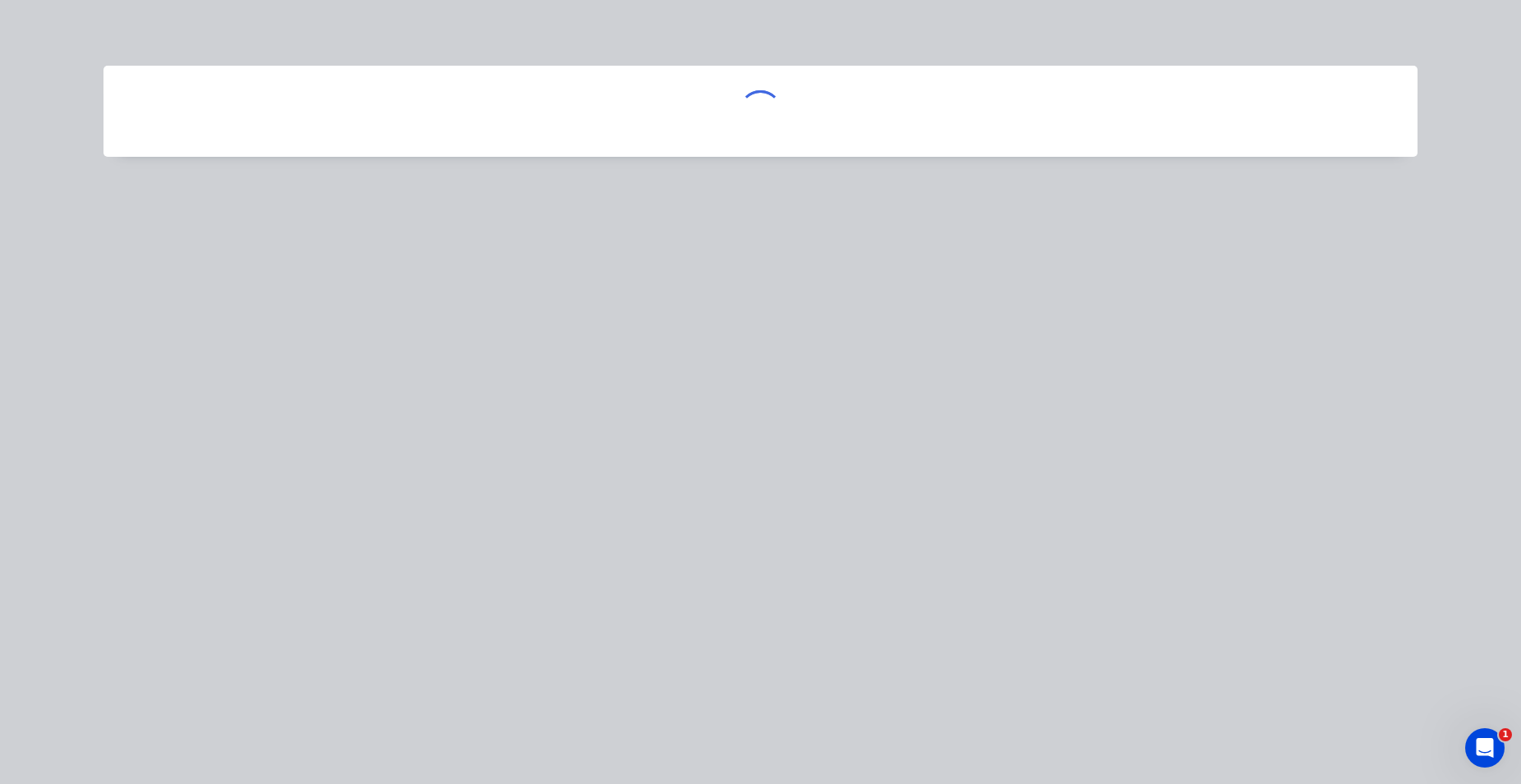
scroll to position [0, 0]
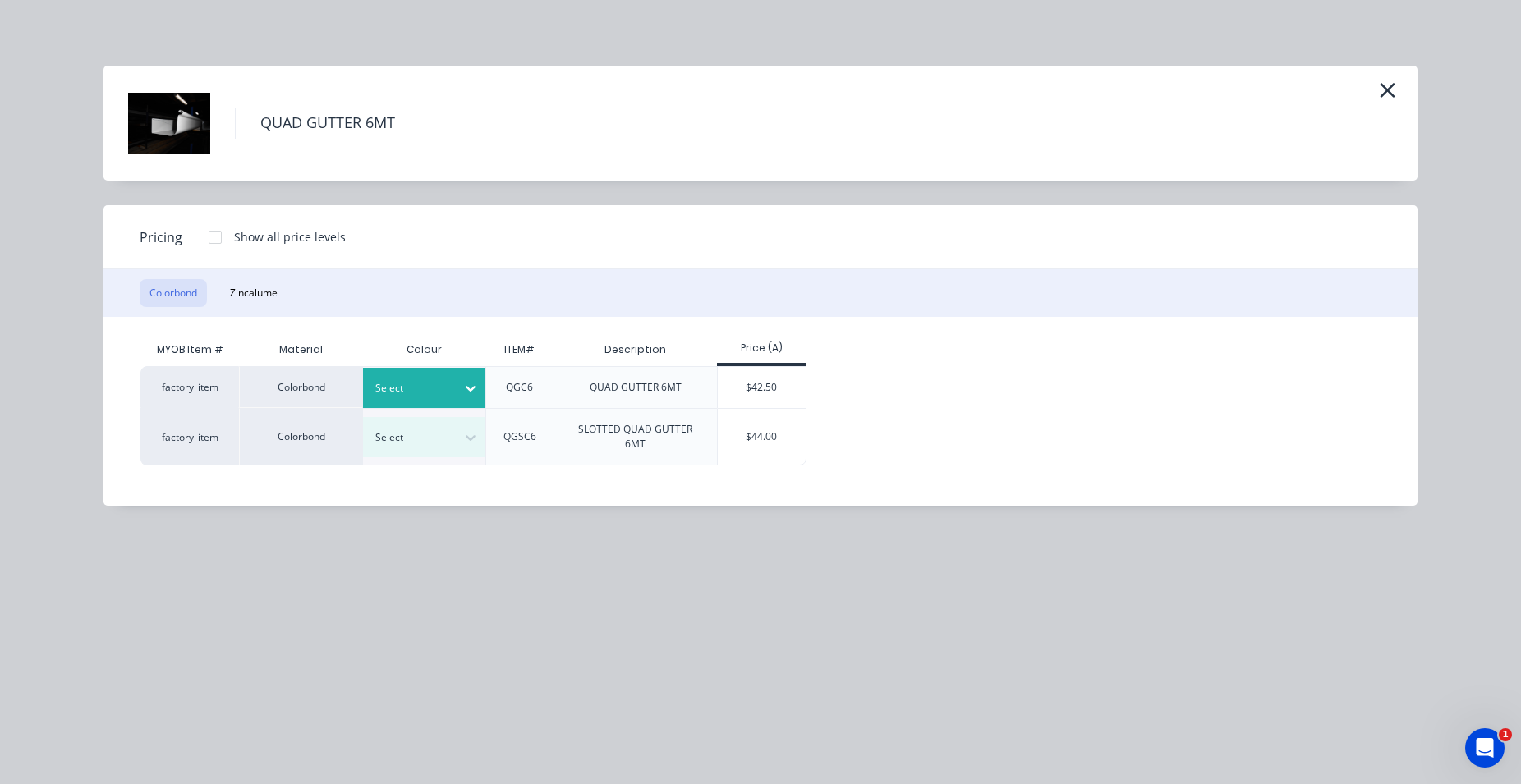
click at [438, 383] on div at bounding box center [412, 388] width 74 height 18
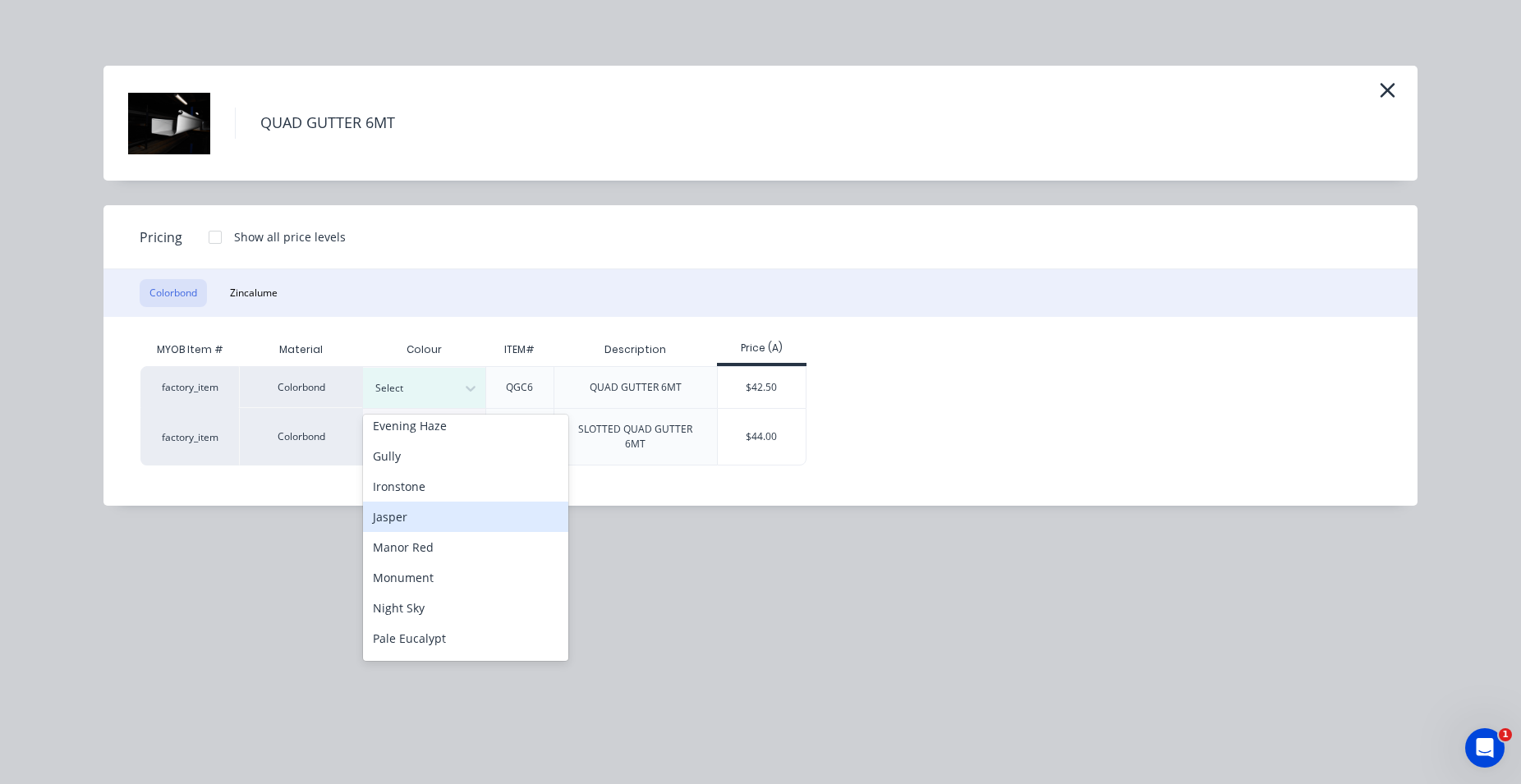
scroll to position [374, 0]
click at [435, 486] on div "Monument" at bounding box center [465, 484] width 205 height 30
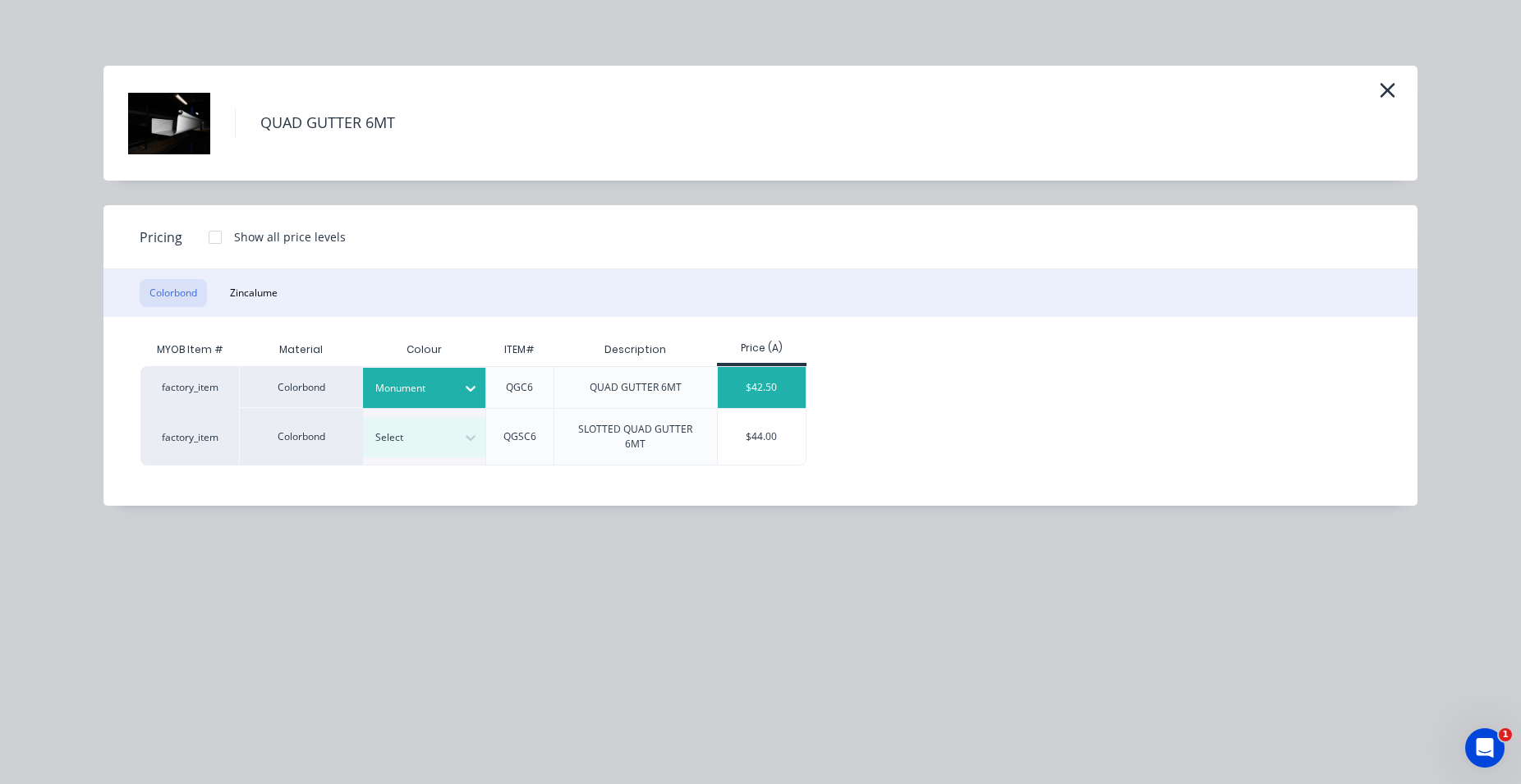
click at [745, 390] on div "$42.50" at bounding box center [762, 388] width 88 height 41
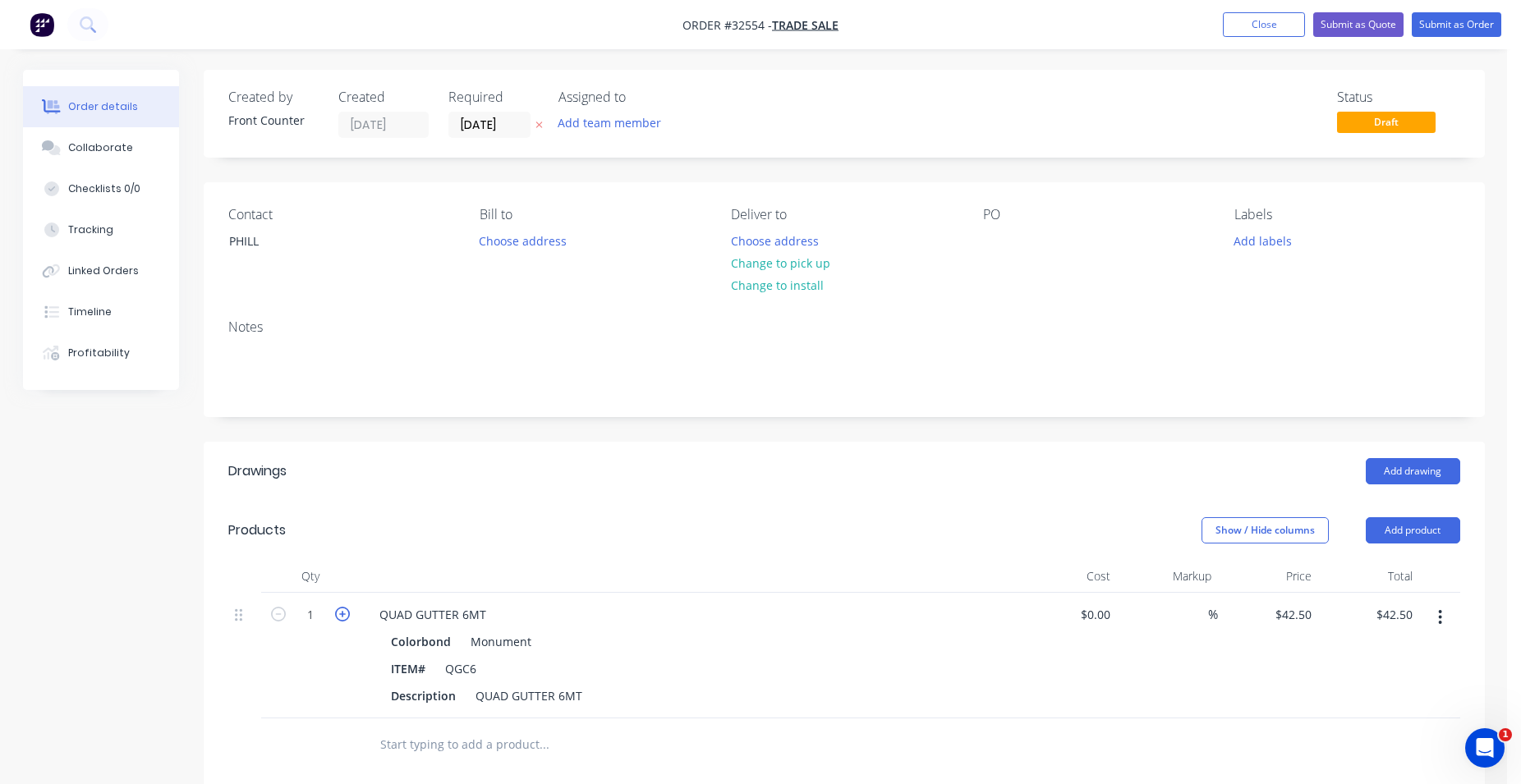
click at [341, 608] on icon "button" at bounding box center [342, 613] width 15 height 15
type input "2"
type input "$85.00"
click at [1401, 523] on button "Add product" at bounding box center [1413, 530] width 94 height 27
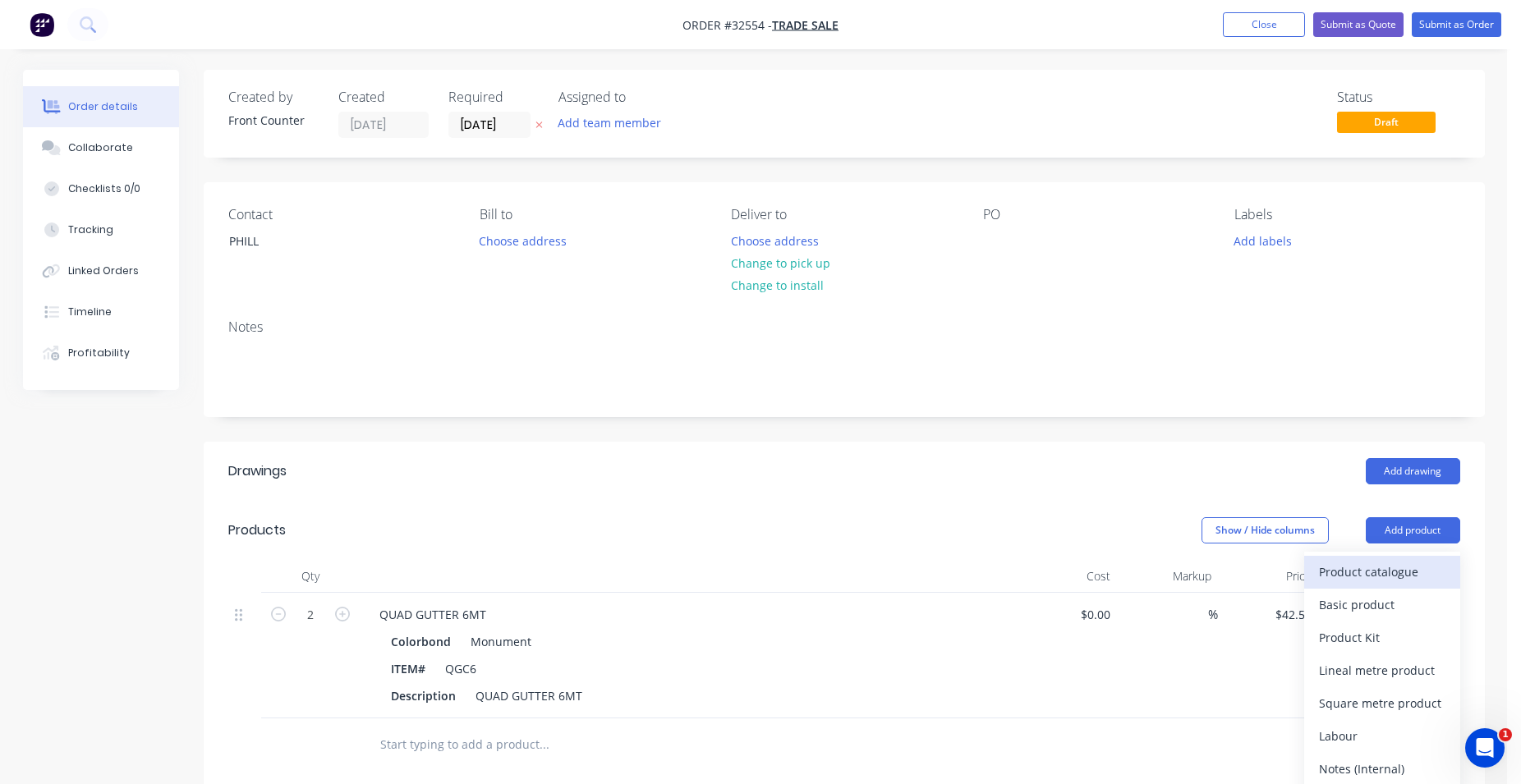
click at [1385, 574] on div "Product catalogue" at bounding box center [1381, 572] width 126 height 24
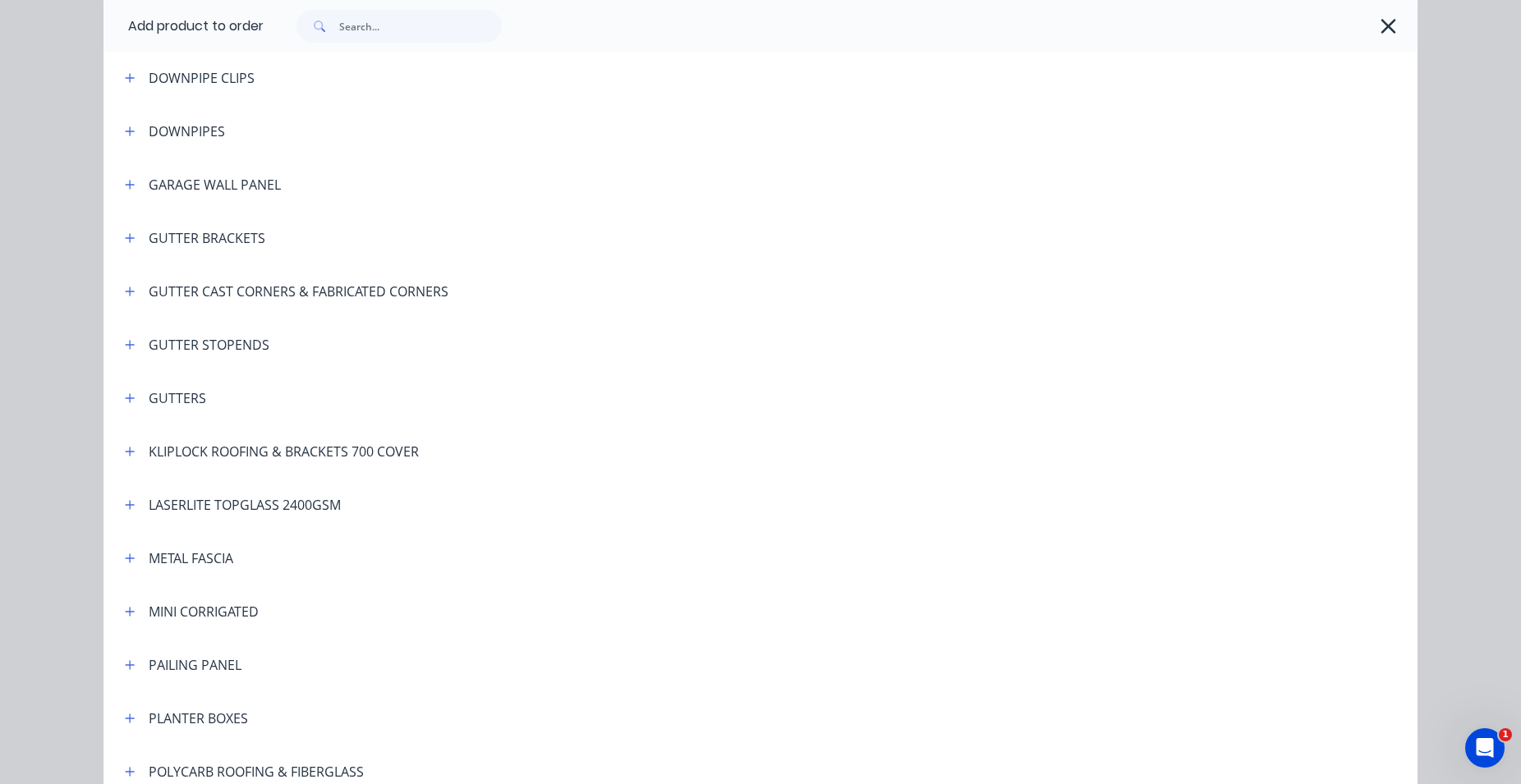
scroll to position [562, 0]
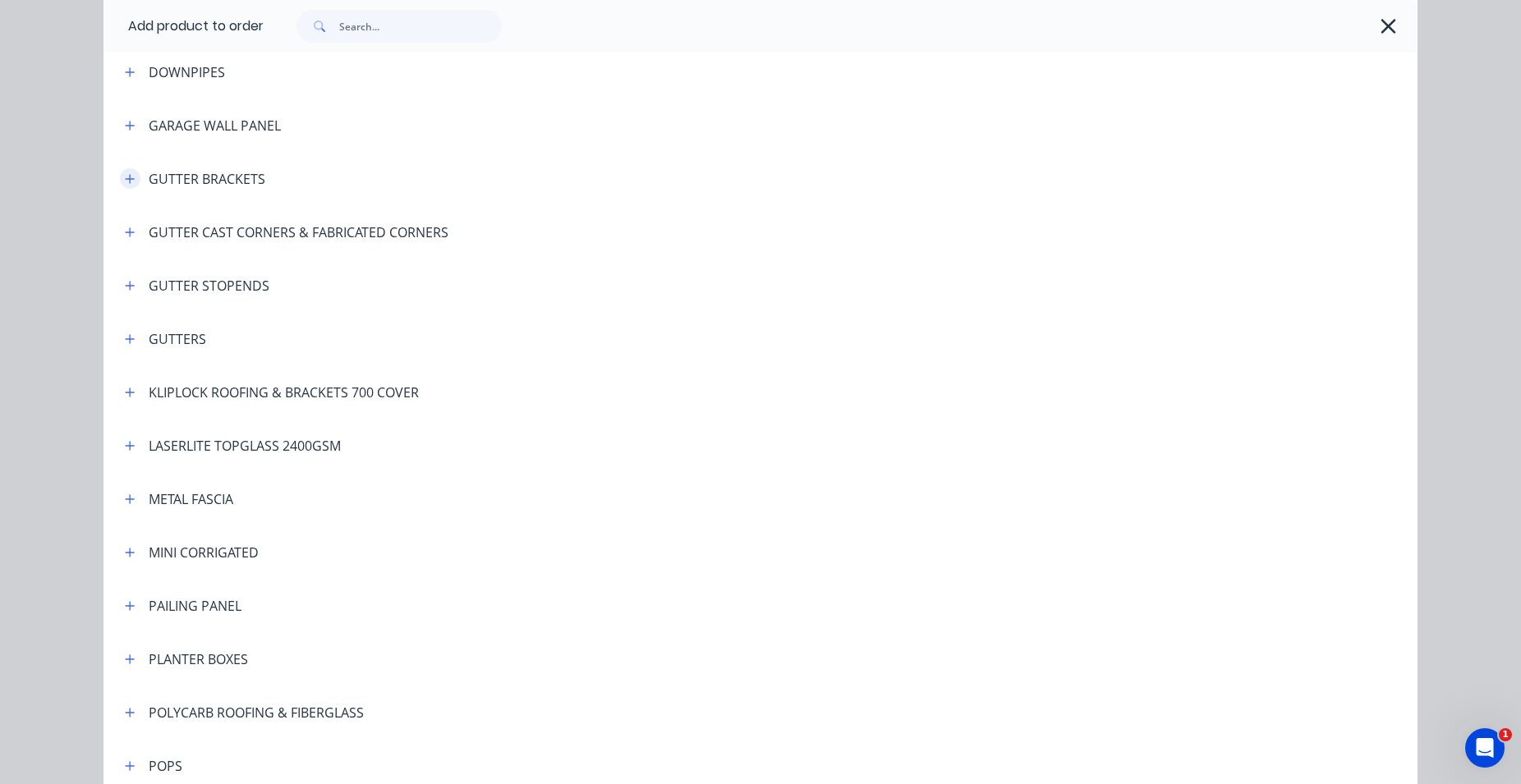
click at [117, 173] on div "GUTTER BRACKETS" at bounding box center [188, 178] width 154 height 21
click at [120, 174] on button "button" at bounding box center [130, 178] width 21 height 21
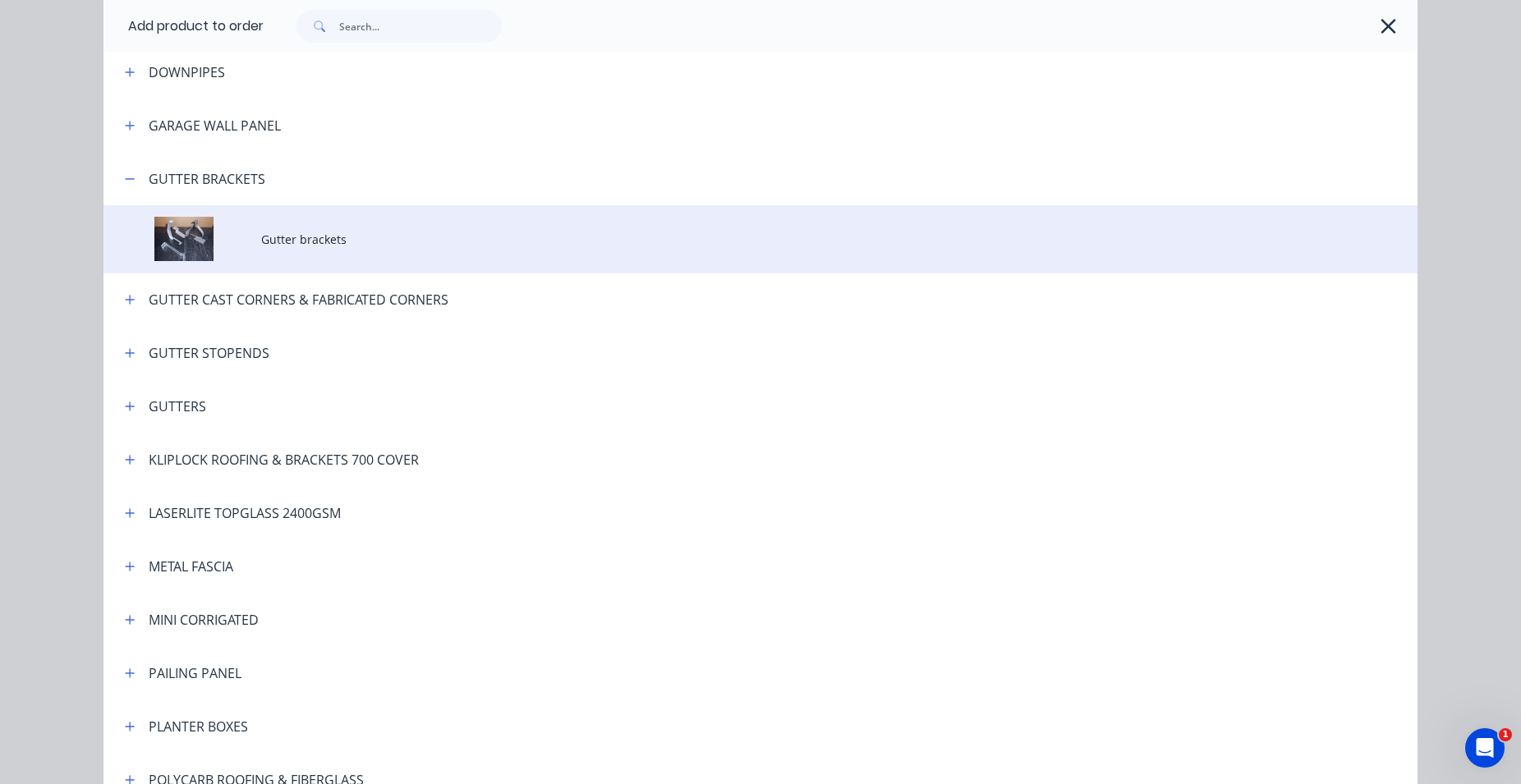
click at [239, 241] on td at bounding box center [183, 238] width 158 height 68
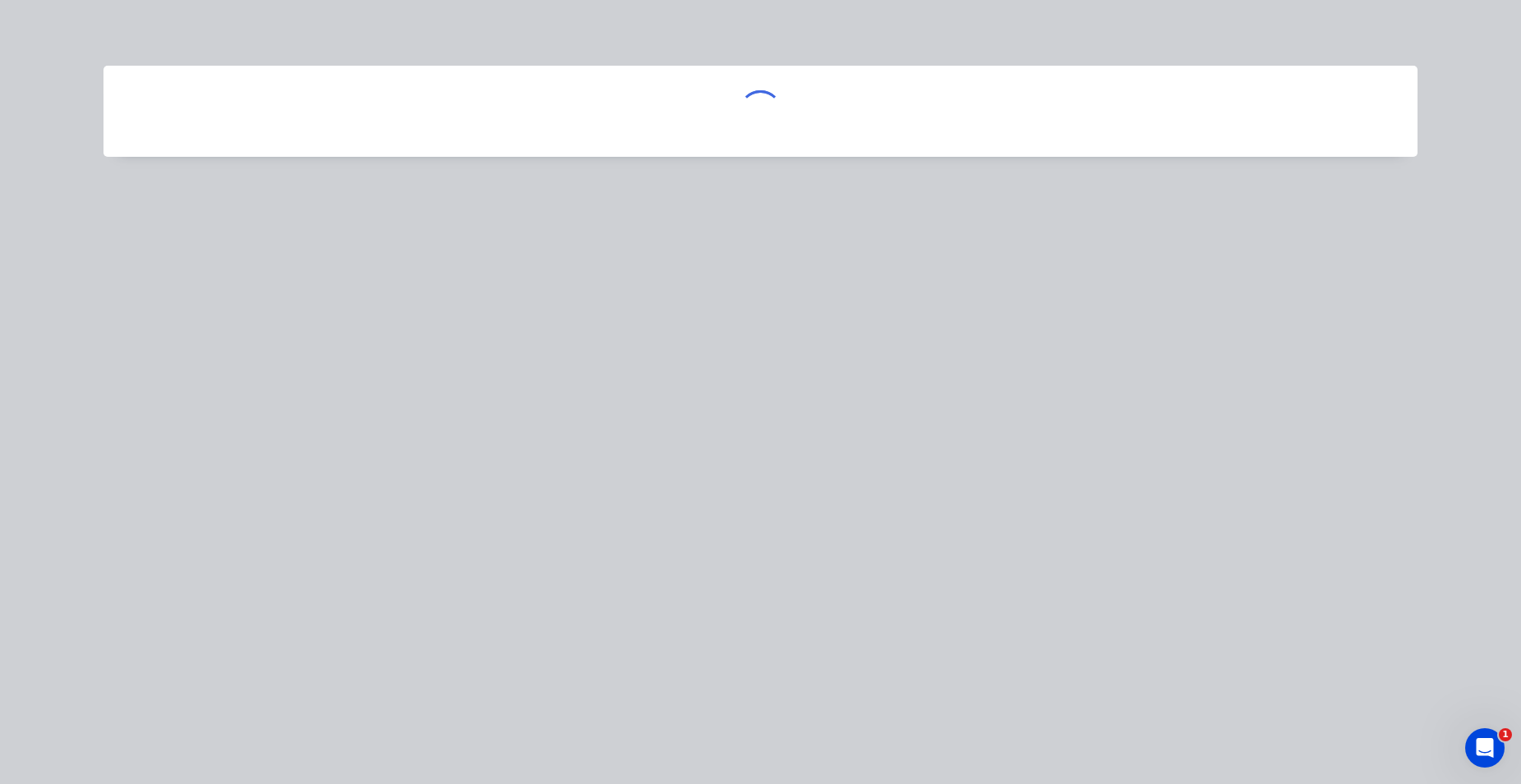
scroll to position [0, 0]
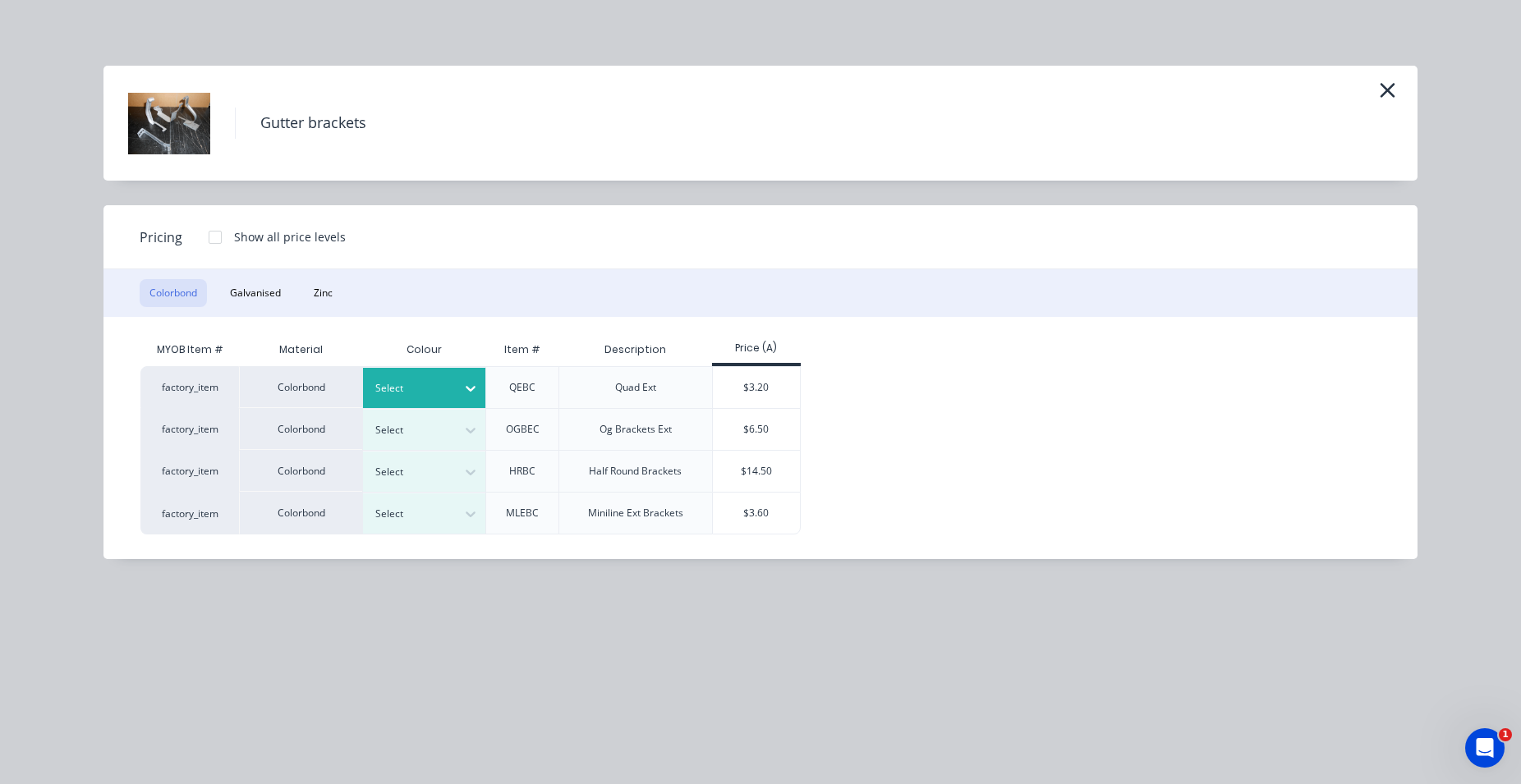
click at [466, 385] on icon at bounding box center [470, 388] width 16 height 16
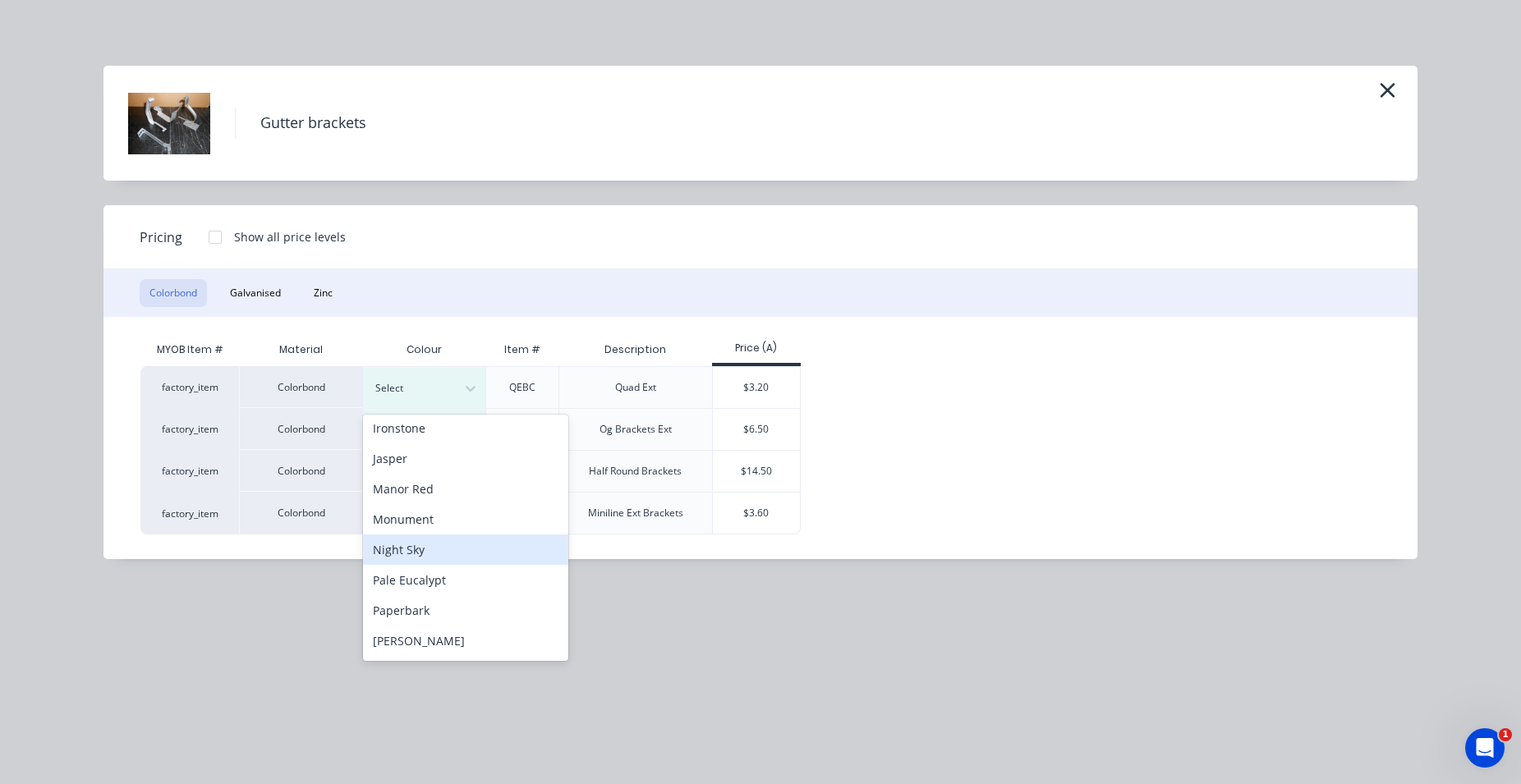
scroll to position [374, 0]
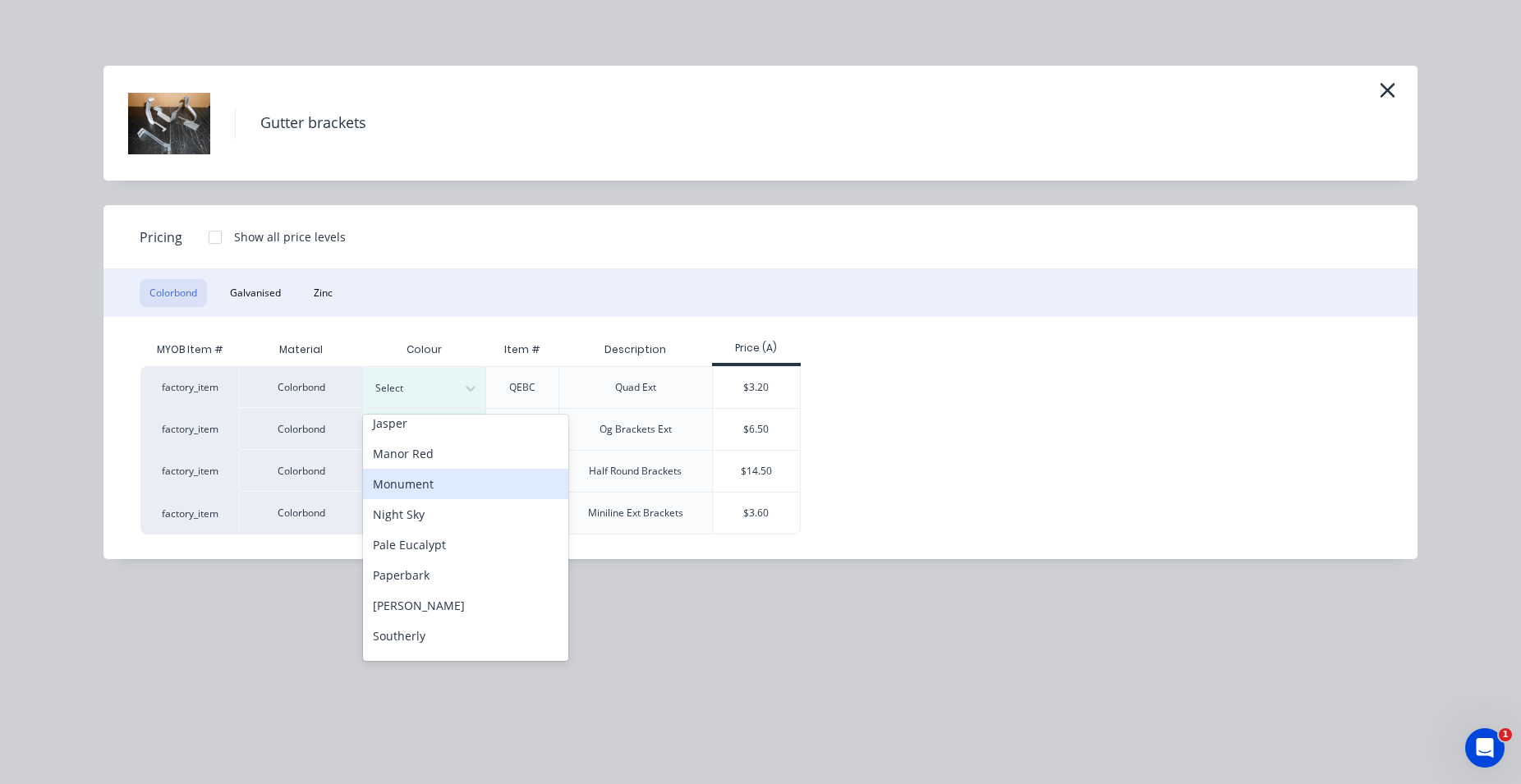
click at [444, 485] on div "Monument" at bounding box center [465, 484] width 205 height 30
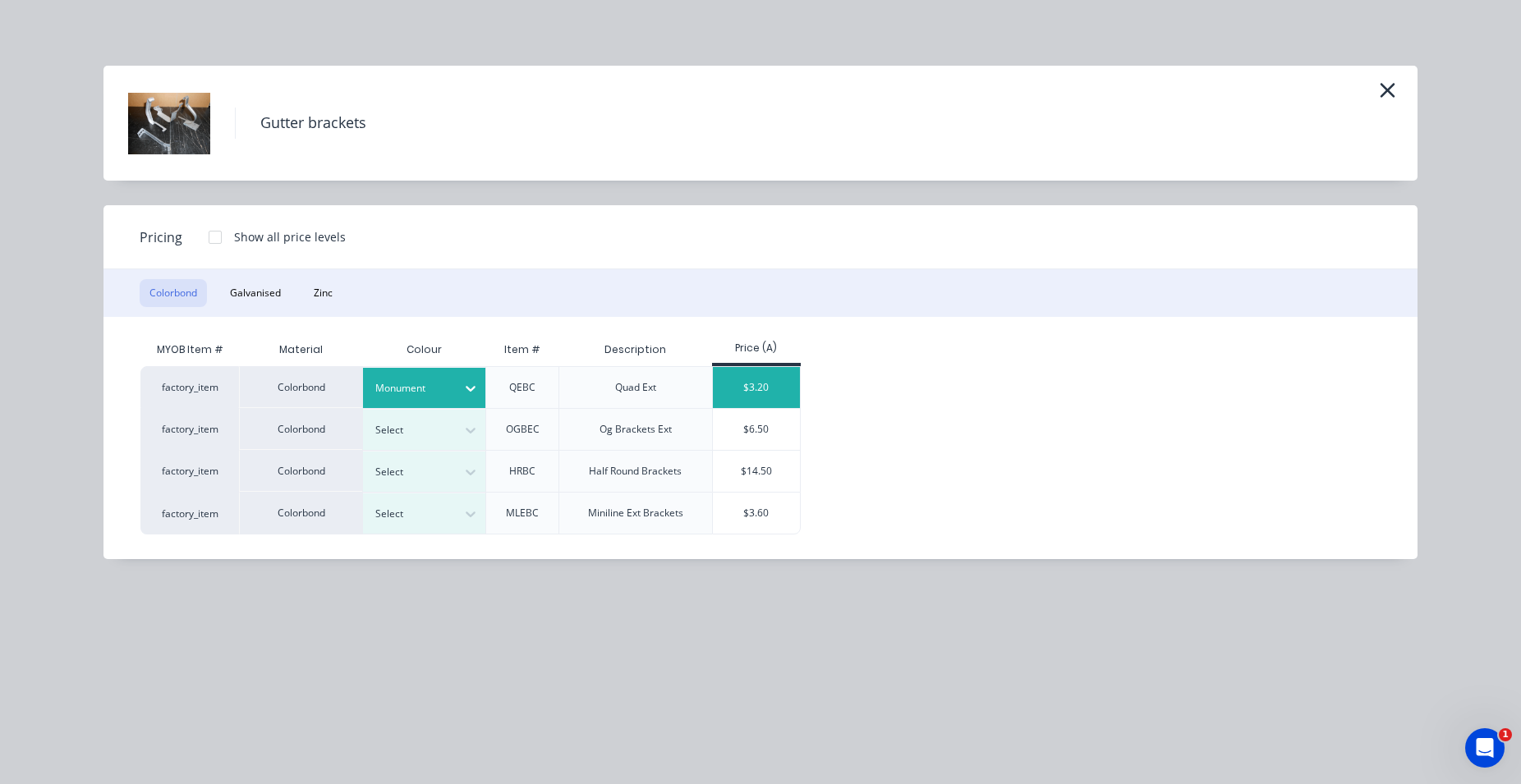
click at [762, 393] on div "$3.20" at bounding box center [757, 388] width 88 height 41
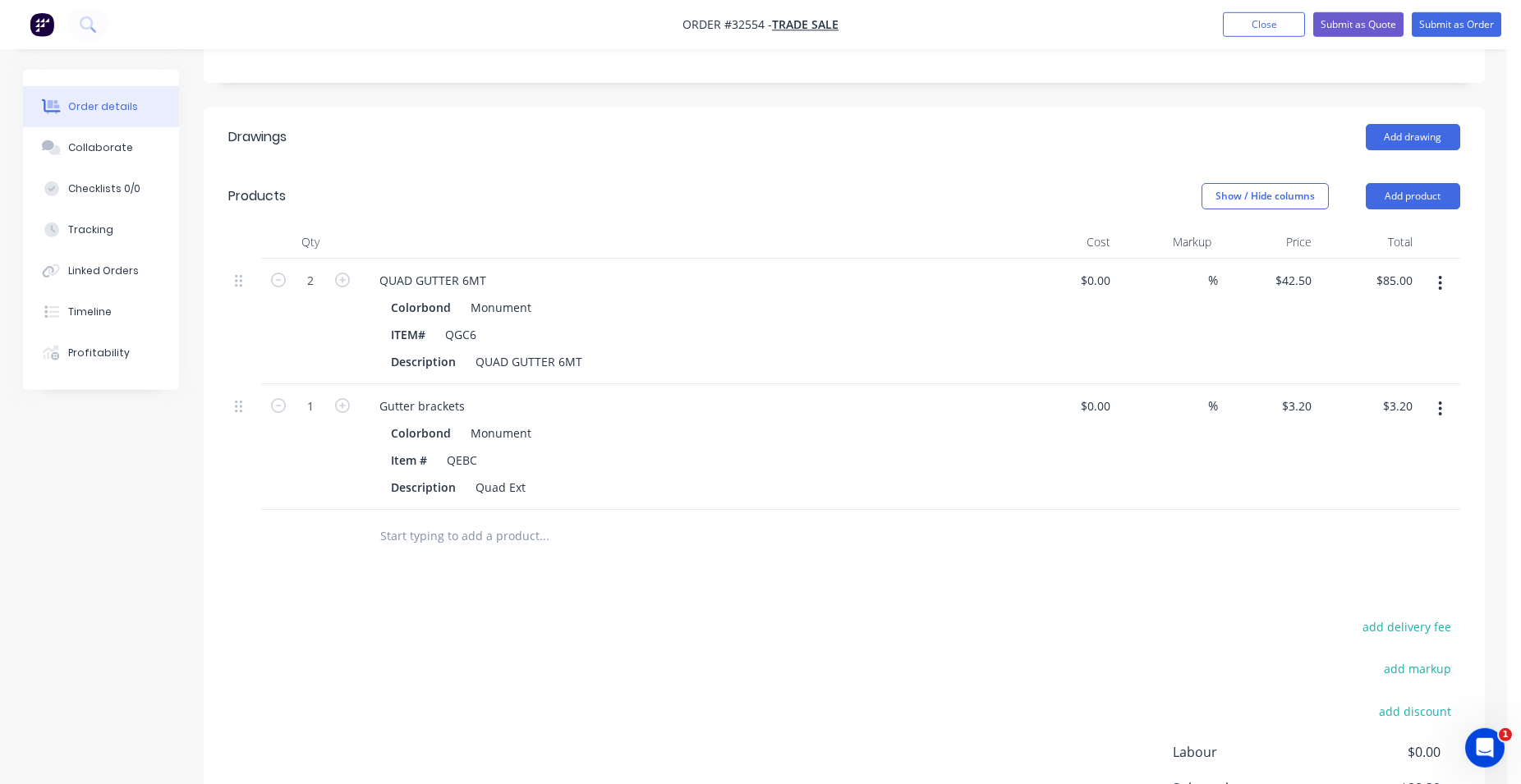
scroll to position [335, 0]
click at [341, 401] on icon "button" at bounding box center [342, 404] width 15 height 15
type input "2"
type input "$6.40"
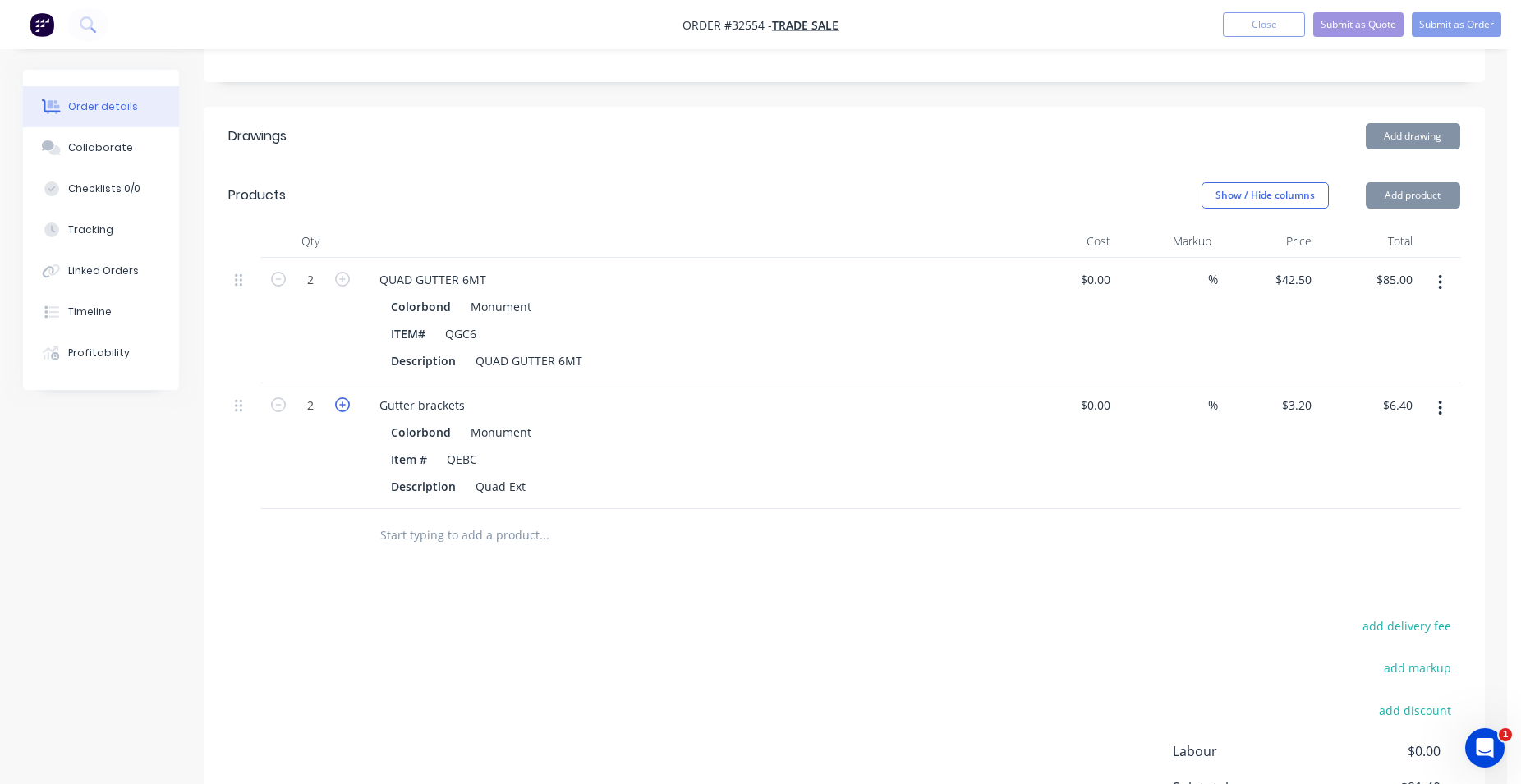
click at [341, 401] on icon "button" at bounding box center [342, 404] width 15 height 15
type input "3"
type input "$9.60"
click at [341, 401] on icon "button" at bounding box center [342, 404] width 15 height 15
type input "4"
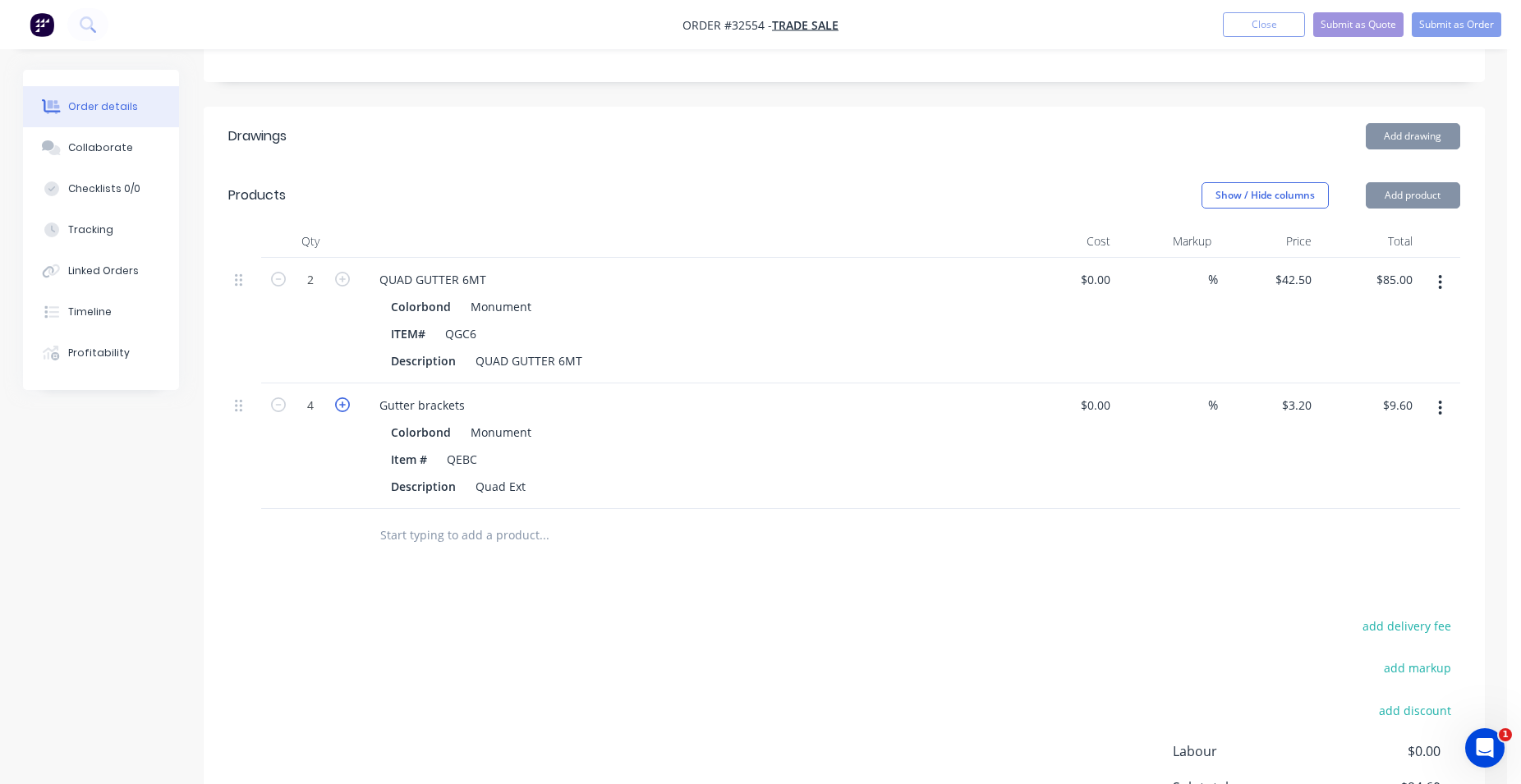
type input "$12.80"
click at [341, 401] on icon "button" at bounding box center [342, 404] width 15 height 15
type input "5"
type input "$16.00"
click at [341, 401] on icon "button" at bounding box center [342, 404] width 15 height 15
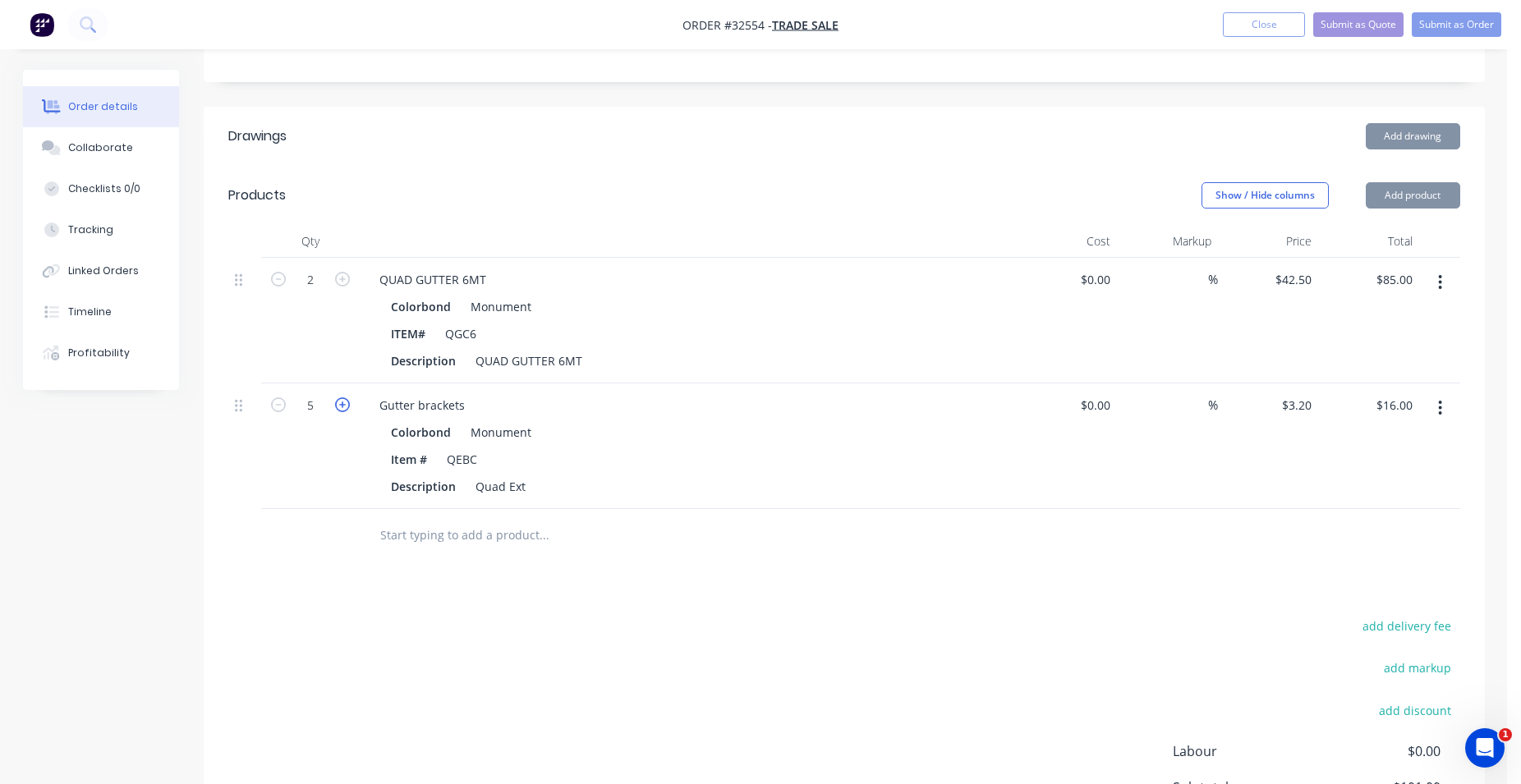
type input "6"
type input "$19.20"
click at [341, 401] on icon "button" at bounding box center [342, 404] width 15 height 15
type input "7"
type input "$22.40"
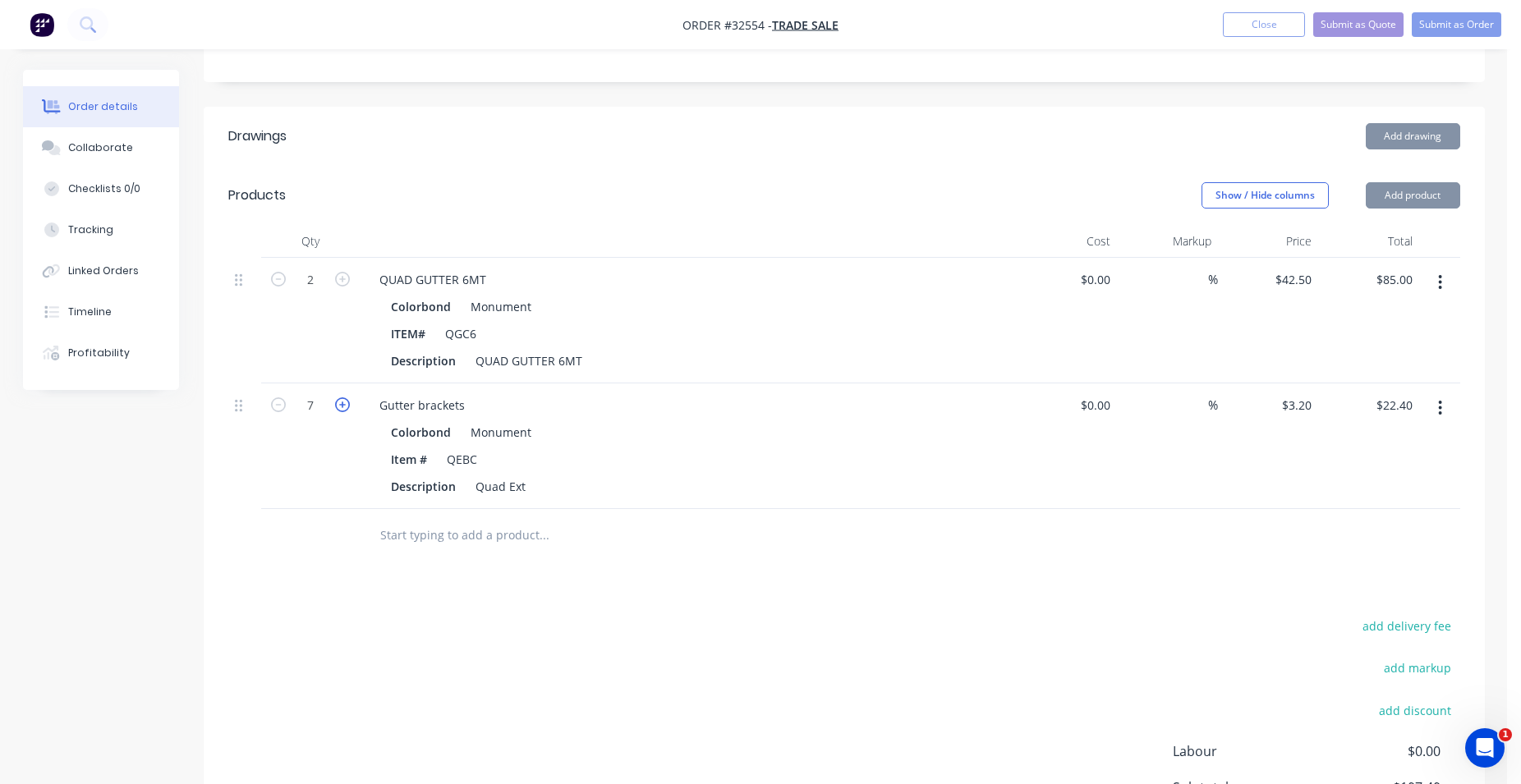
click at [341, 401] on icon "button" at bounding box center [342, 404] width 15 height 15
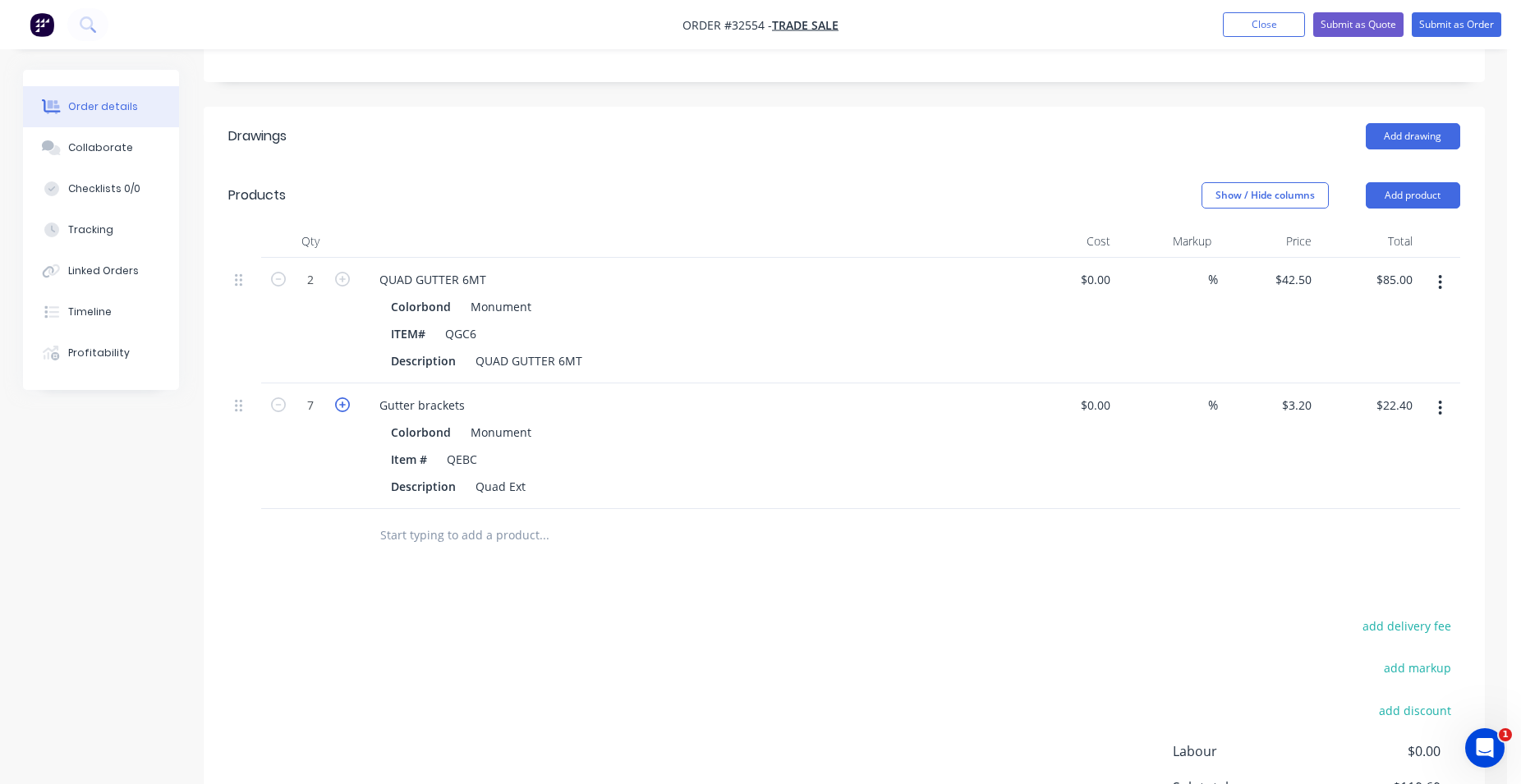
type input "8"
type input "$25.60"
click at [341, 401] on icon "button" at bounding box center [342, 404] width 15 height 15
type input "9"
type input "$28.80"
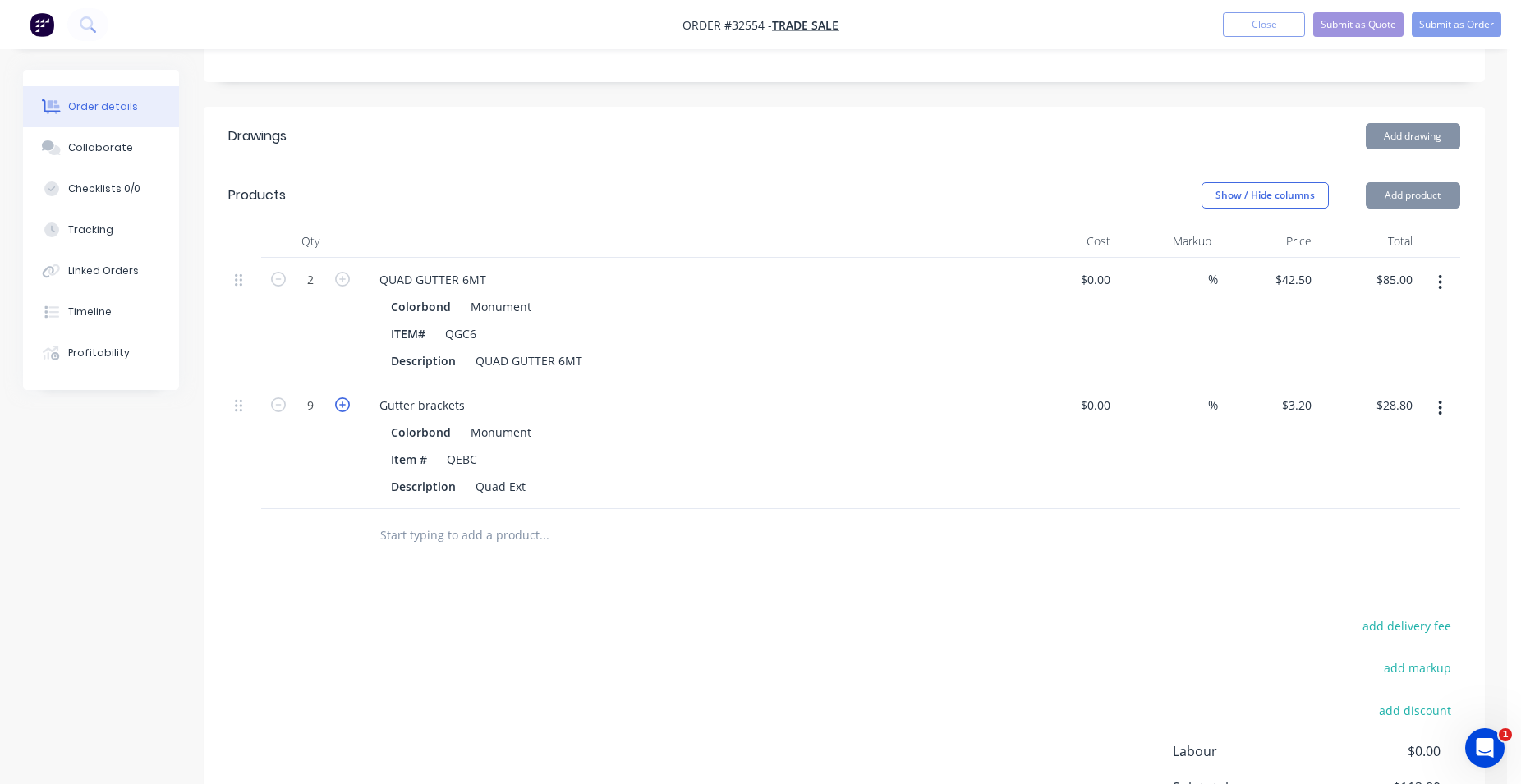
click at [341, 401] on icon "button" at bounding box center [342, 404] width 15 height 15
type input "10"
type input "$32.00"
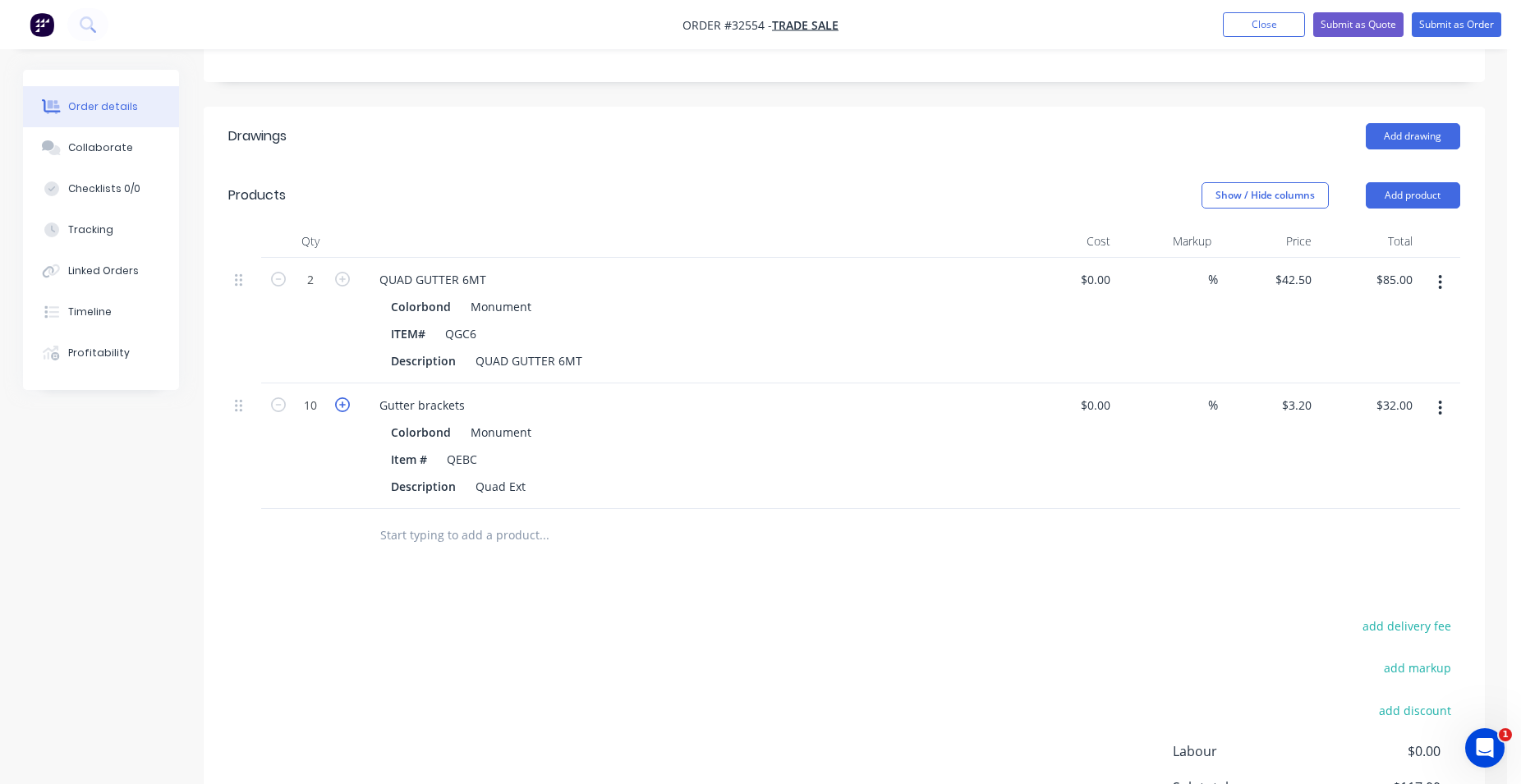
click at [341, 401] on icon "button" at bounding box center [342, 404] width 15 height 15
type input "11"
type input "$35.20"
click at [341, 401] on icon "button" at bounding box center [342, 404] width 15 height 15
type input "12"
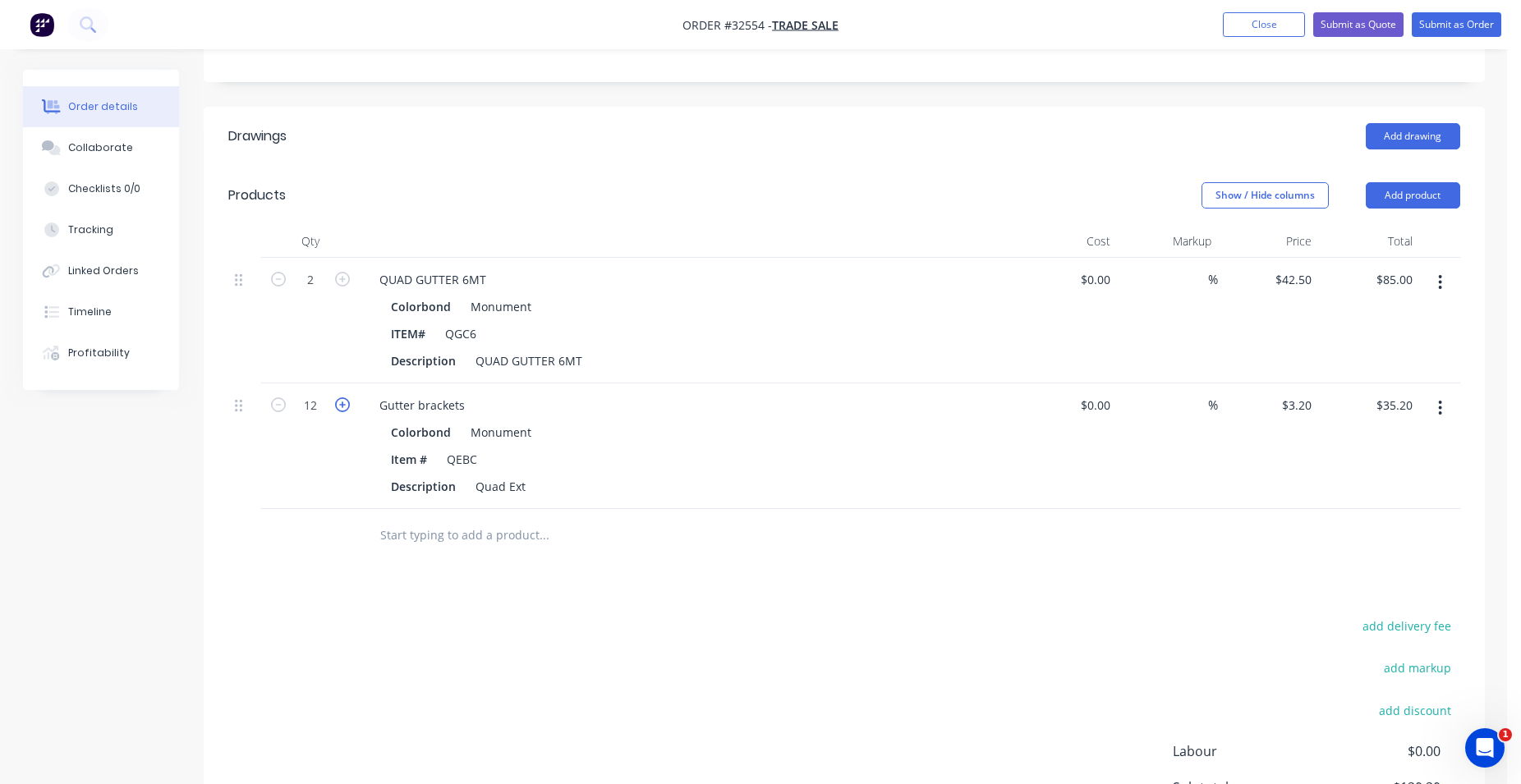
type input "$38.40"
click at [1416, 192] on button "Add product" at bounding box center [1413, 195] width 94 height 27
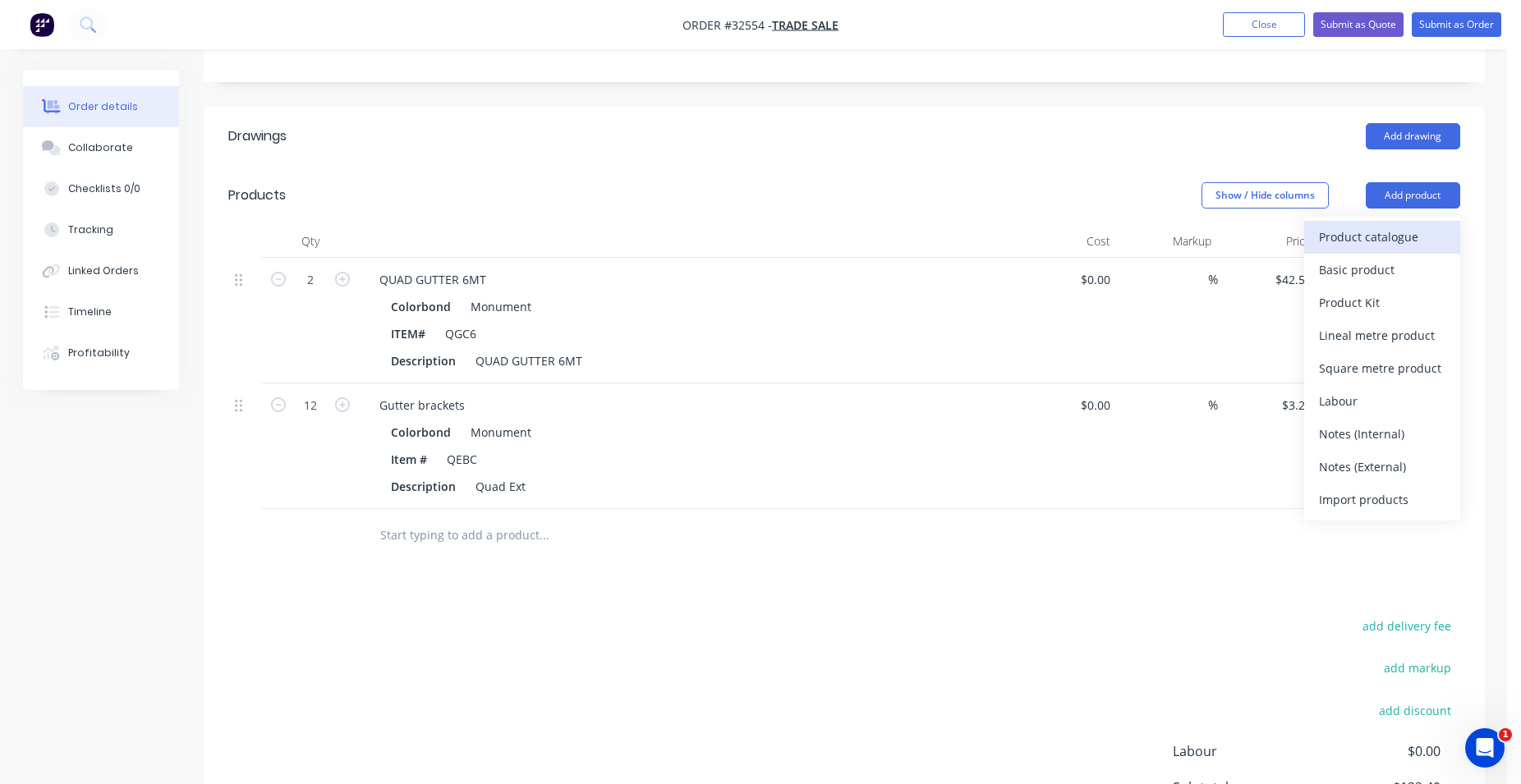
click at [1405, 229] on div "Product catalogue" at bounding box center [1381, 237] width 126 height 24
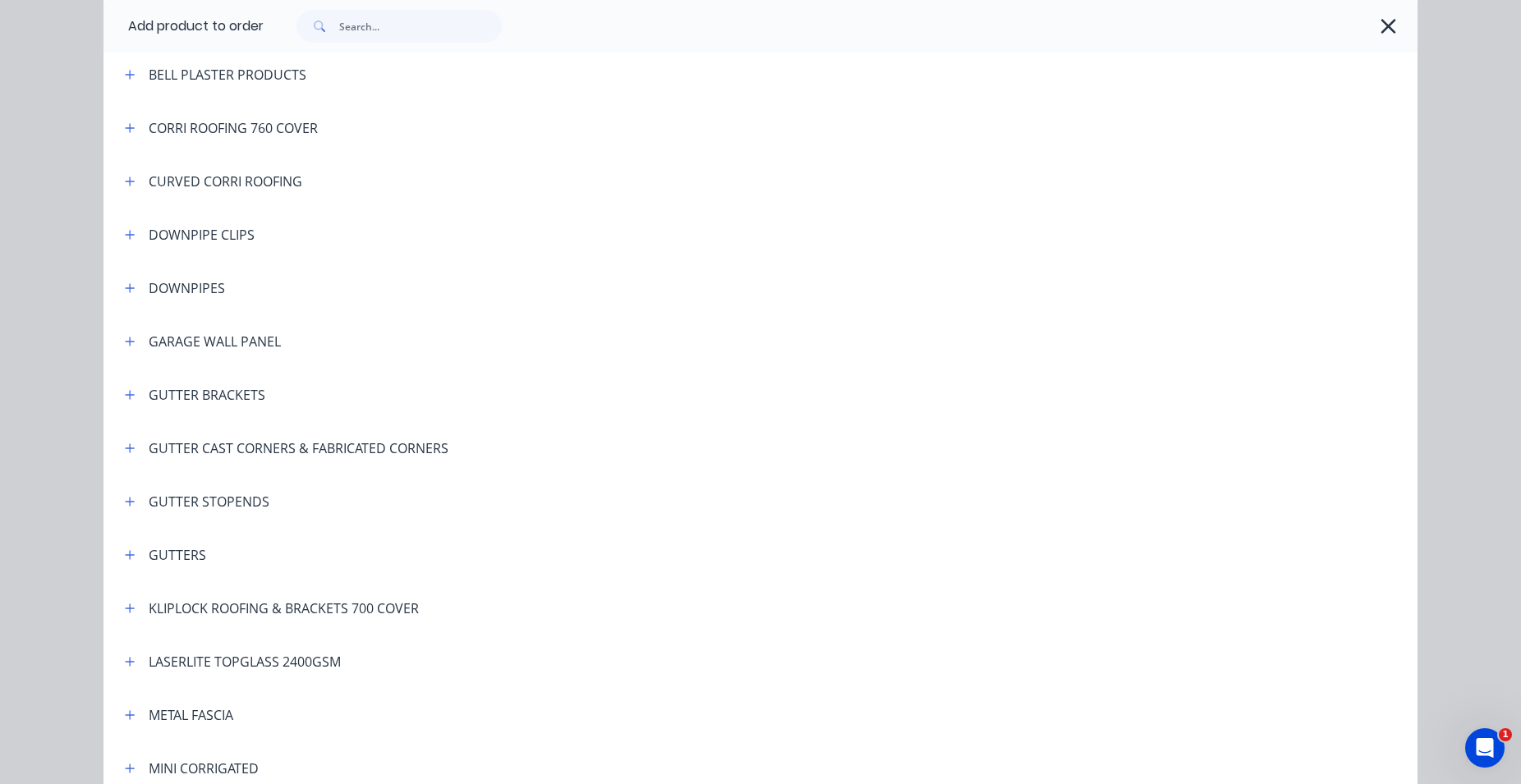
scroll to position [374, 0]
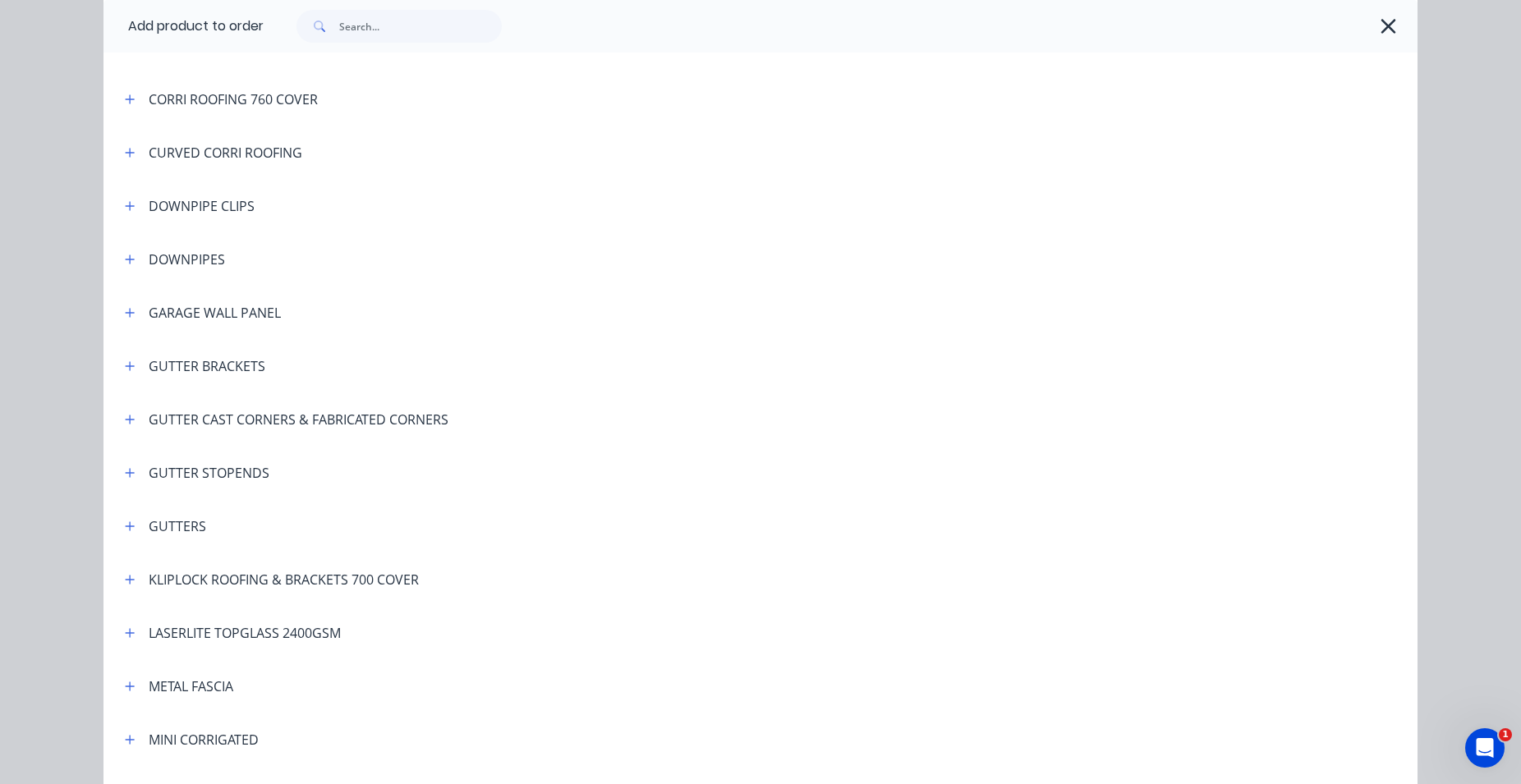
click at [120, 413] on span at bounding box center [130, 419] width 21 height 21
click at [124, 413] on icon "button" at bounding box center [129, 419] width 9 height 11
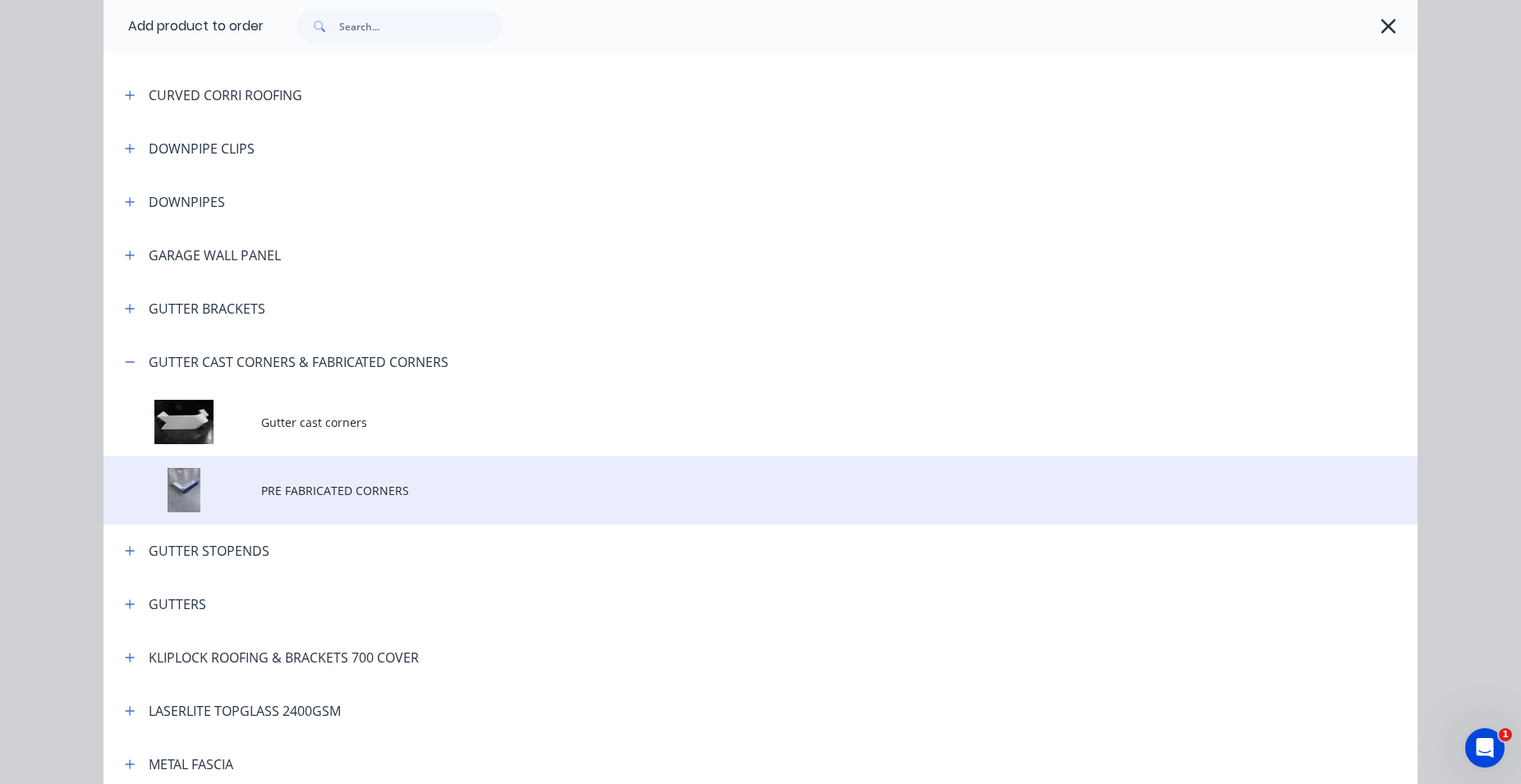
scroll to position [468, 0]
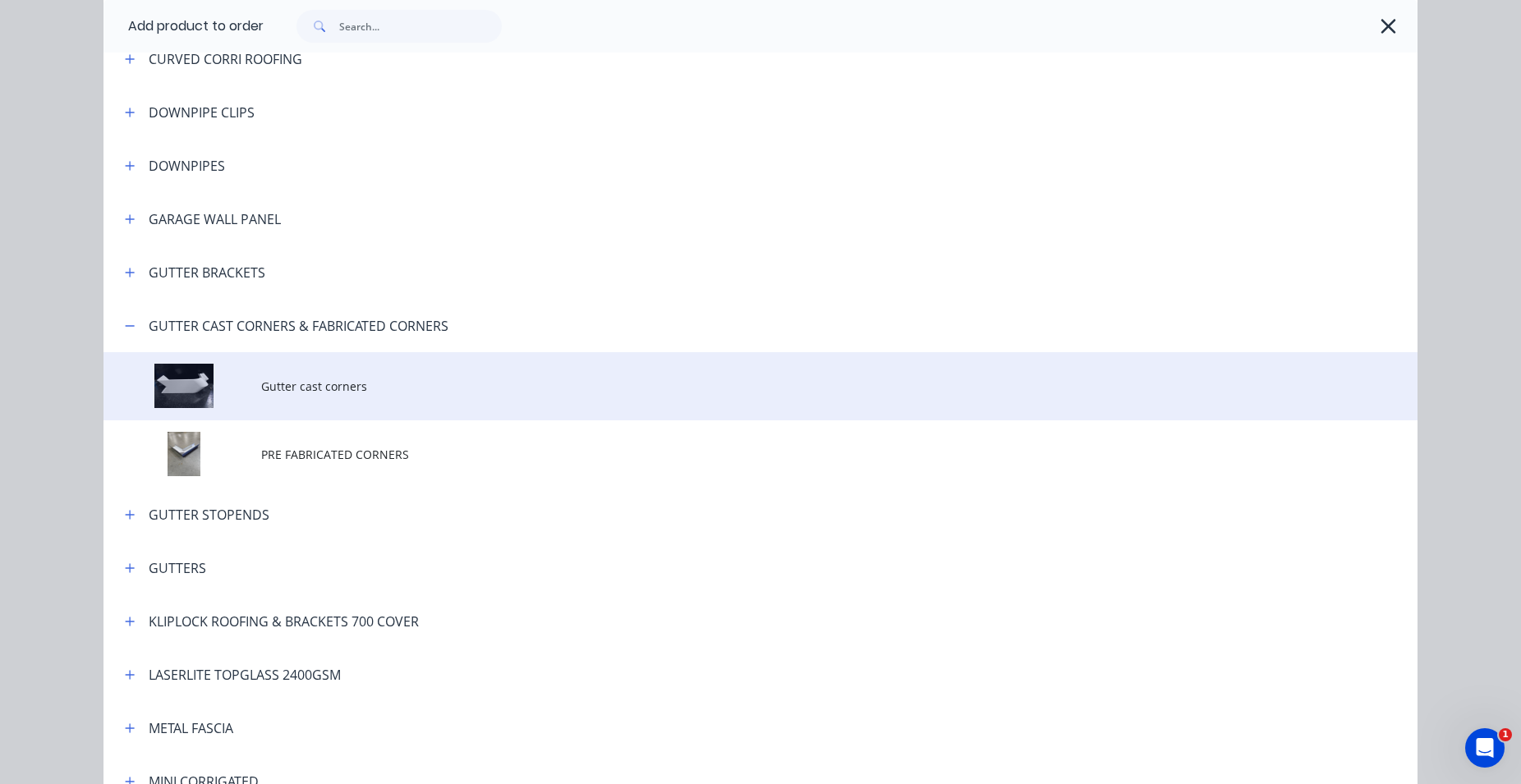
click at [238, 397] on td at bounding box center [183, 386] width 158 height 68
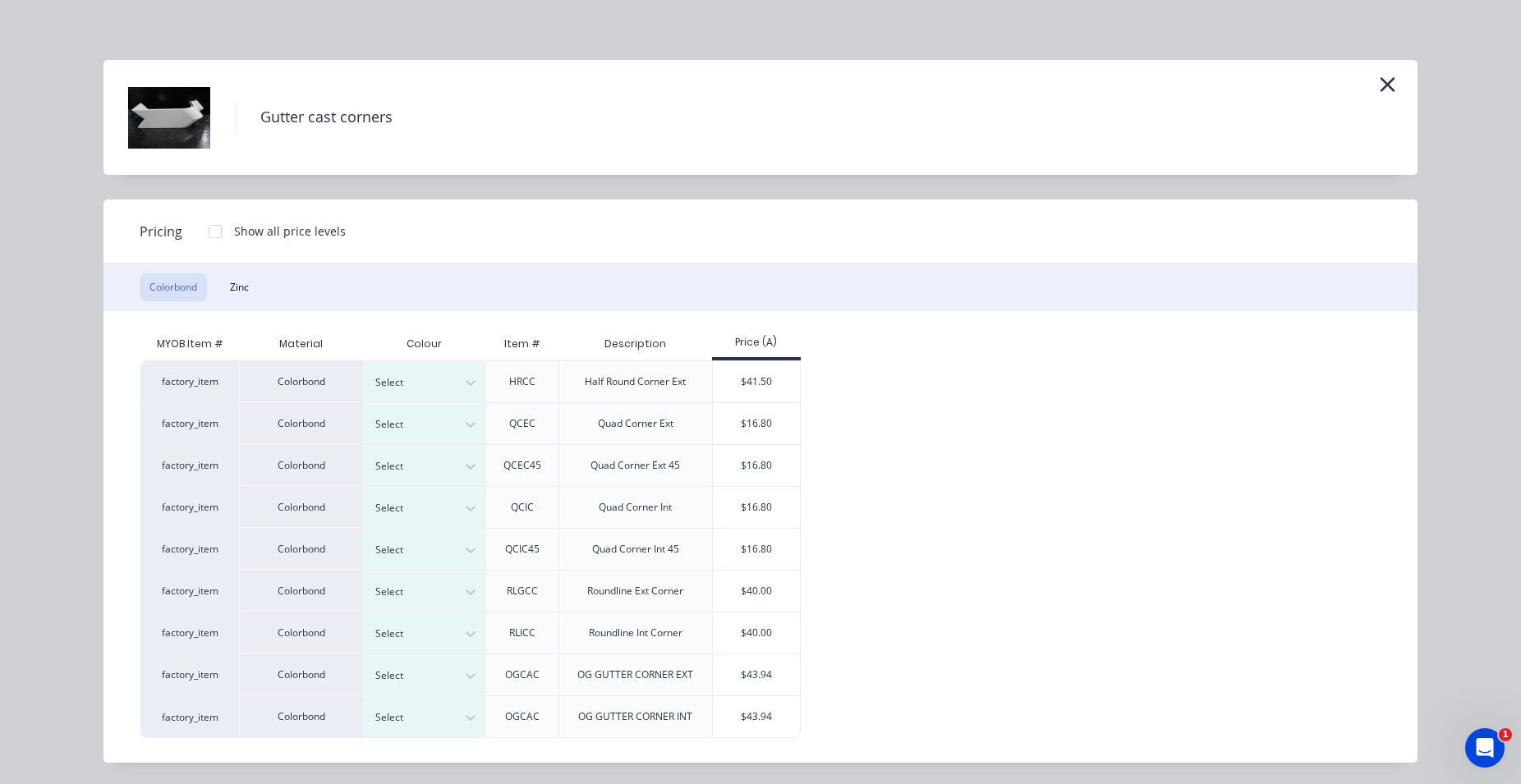
scroll to position [8, 0]
click at [413, 421] on div at bounding box center [412, 422] width 74 height 18
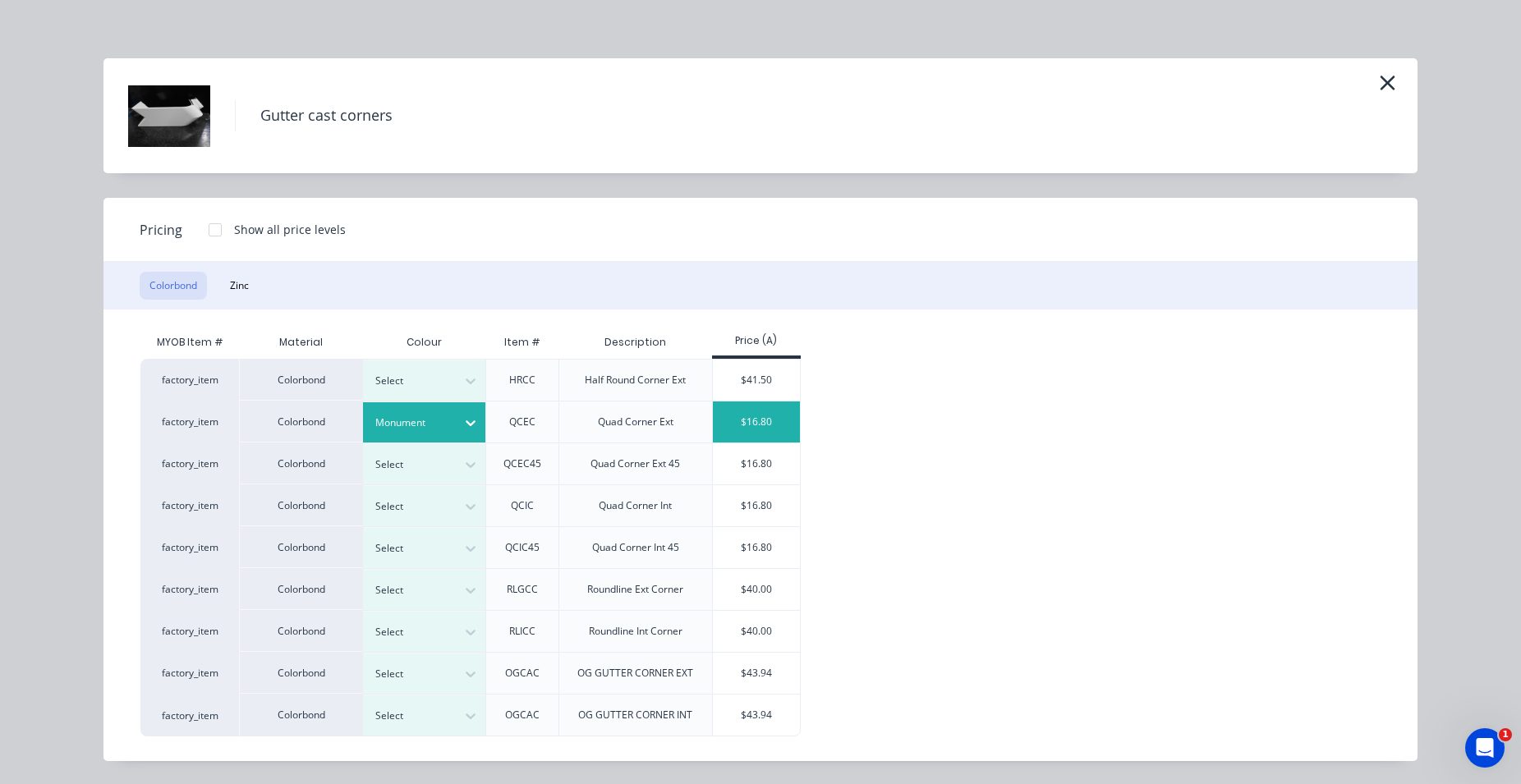
click at [715, 428] on div "$16.80" at bounding box center [757, 422] width 88 height 41
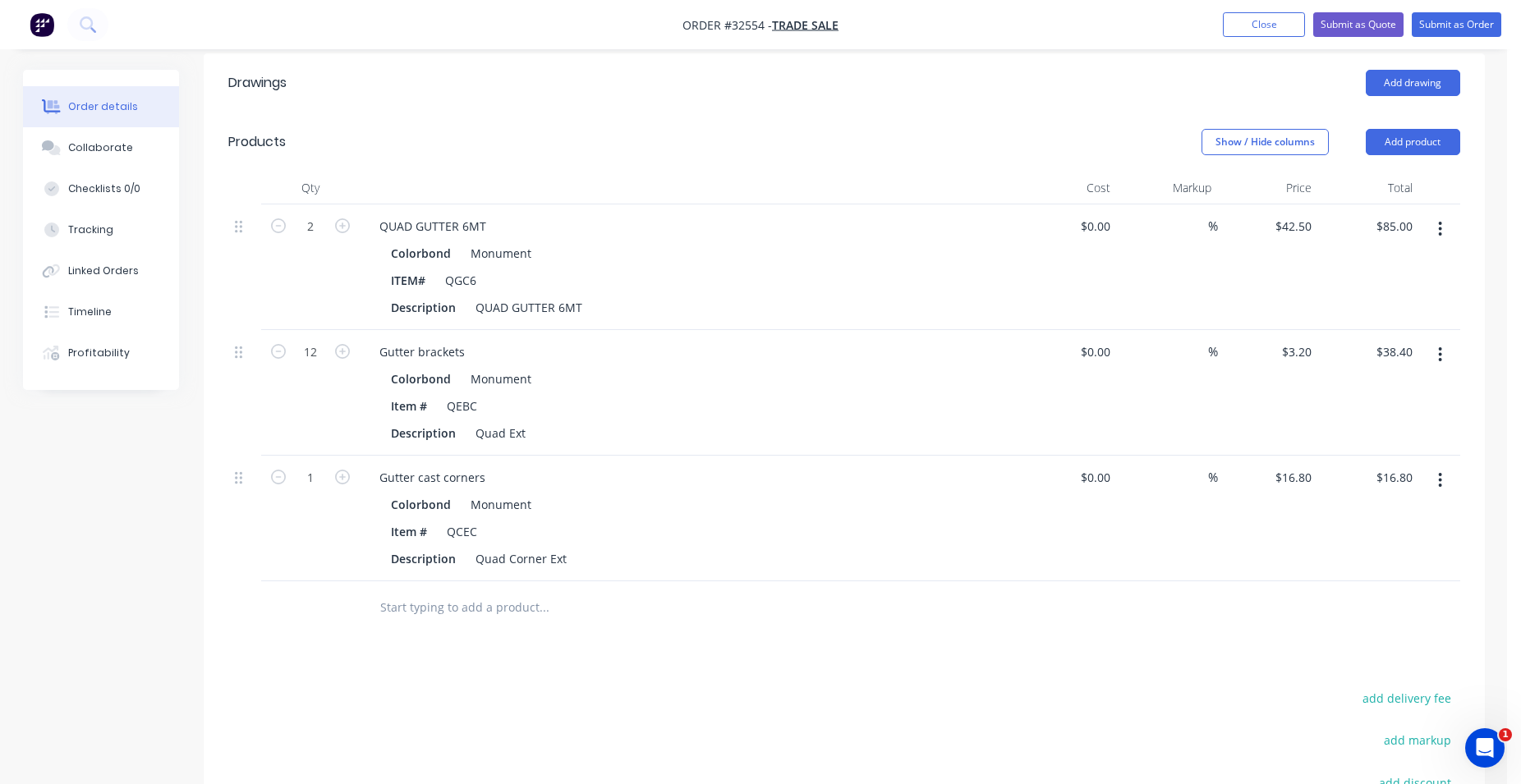
scroll to position [137, 0]
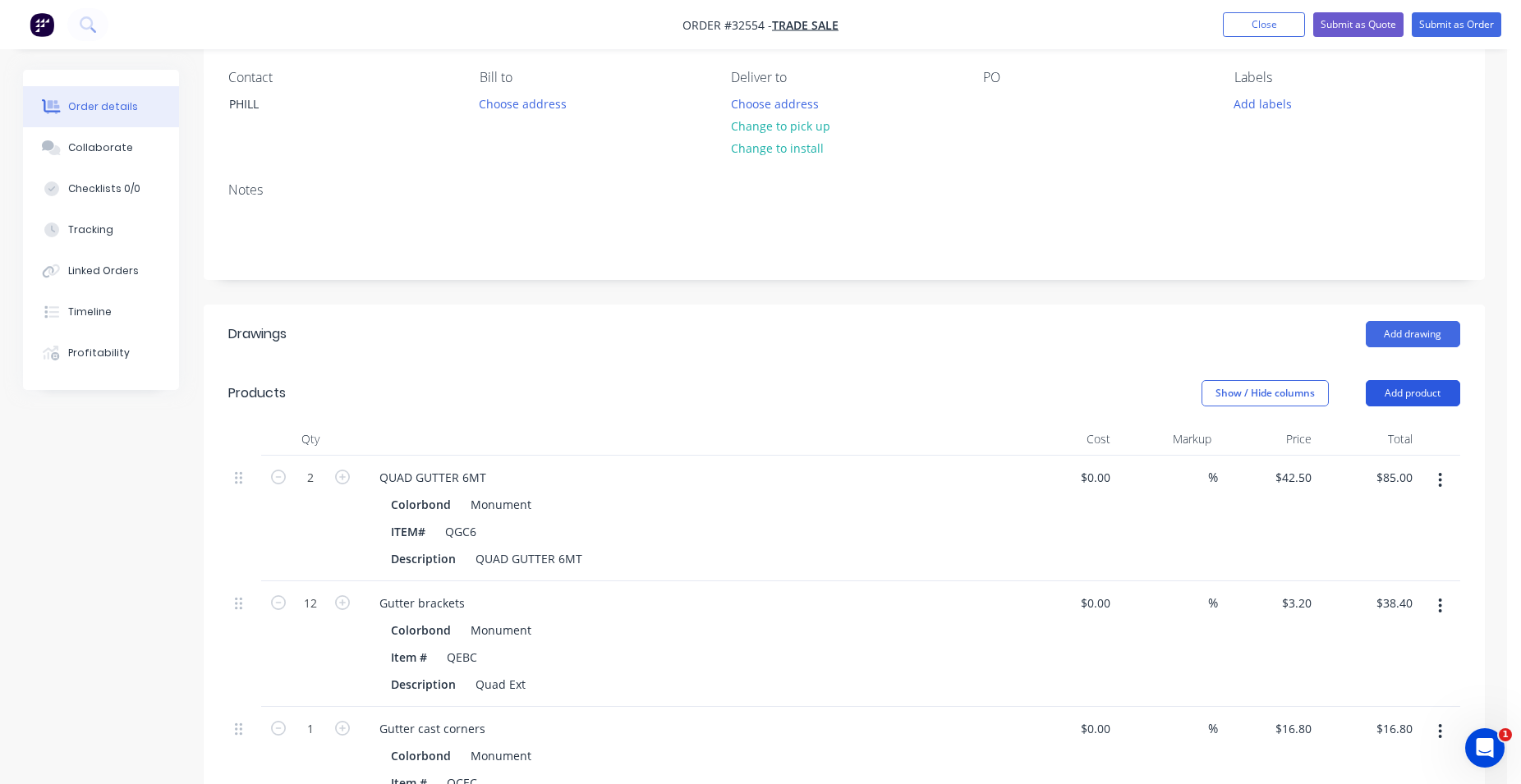
click at [1393, 393] on button "Add product" at bounding box center [1413, 393] width 94 height 27
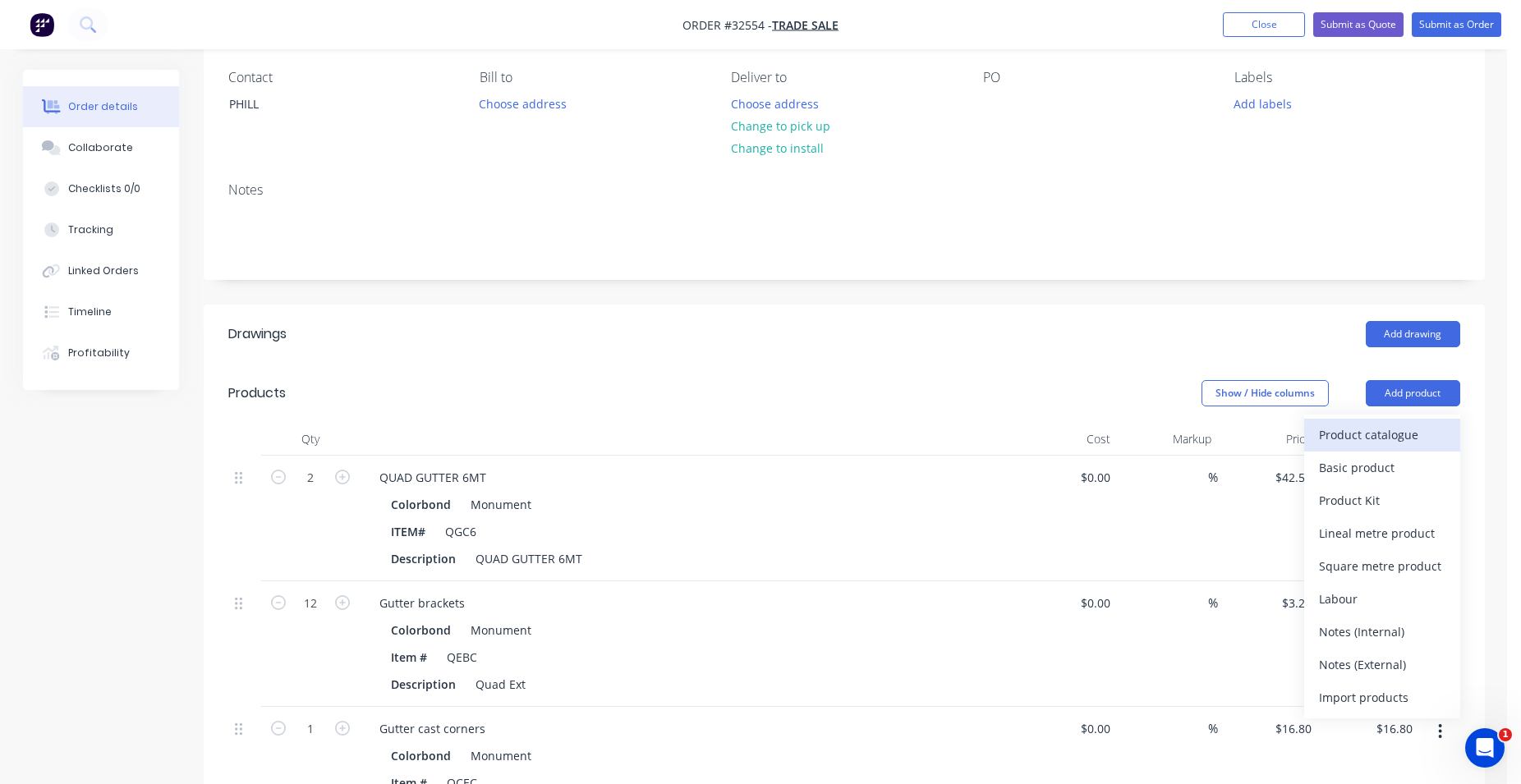
click at [1358, 433] on div "Product catalogue" at bounding box center [1381, 435] width 126 height 24
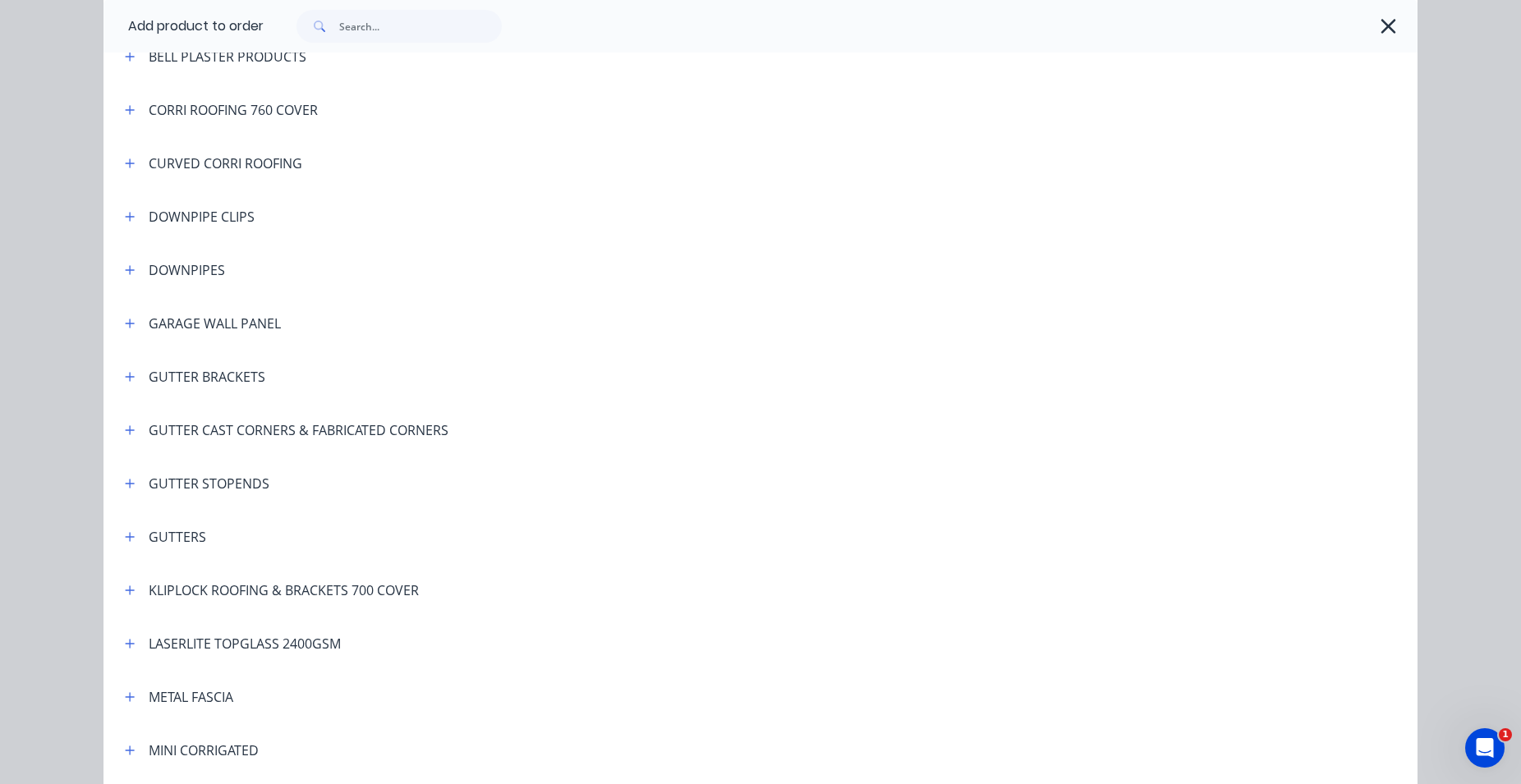
scroll to position [374, 0]
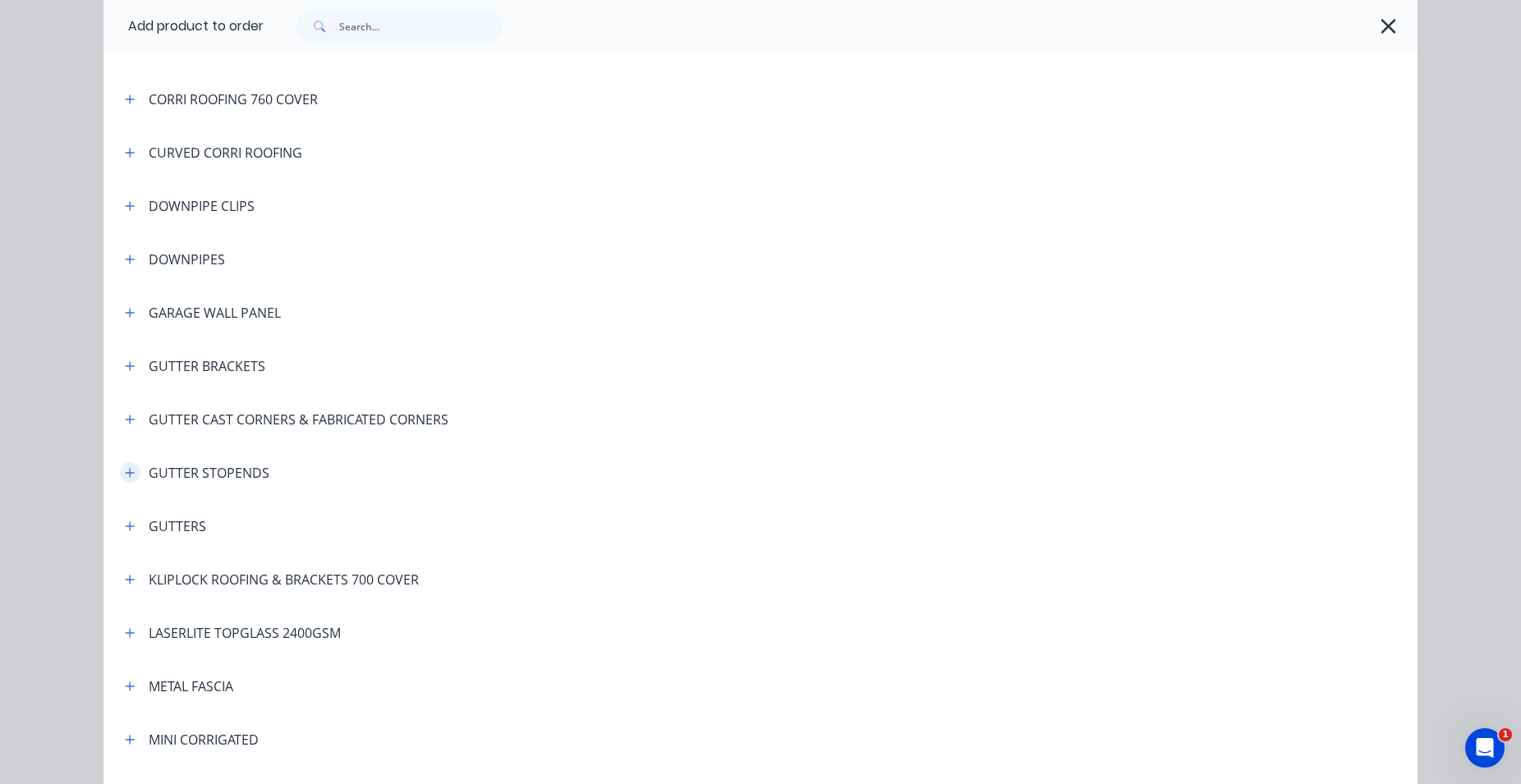
click at [125, 473] on icon "button" at bounding box center [130, 473] width 9 height 9
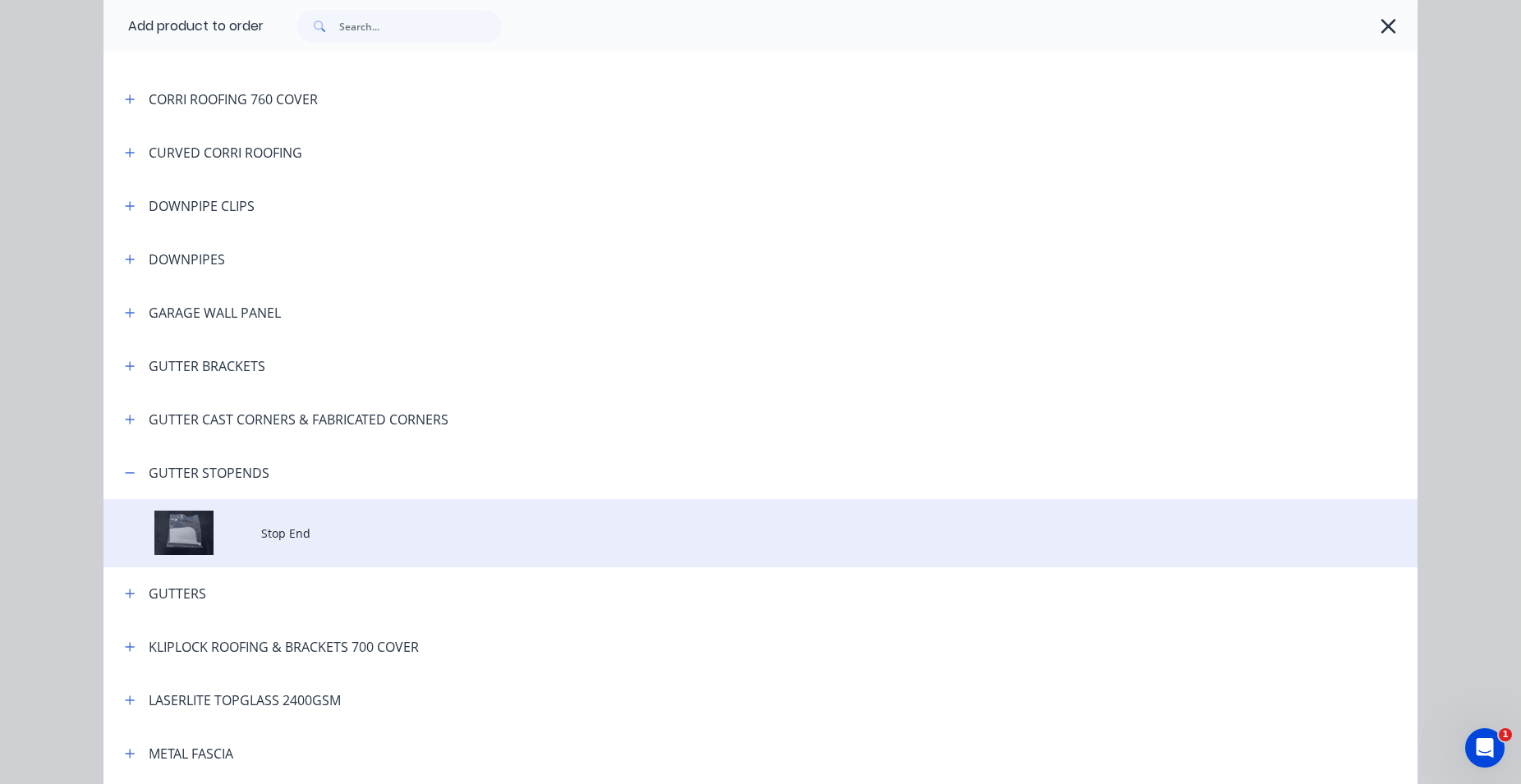
click at [314, 529] on span "Stop End" at bounding box center [723, 534] width 925 height 17
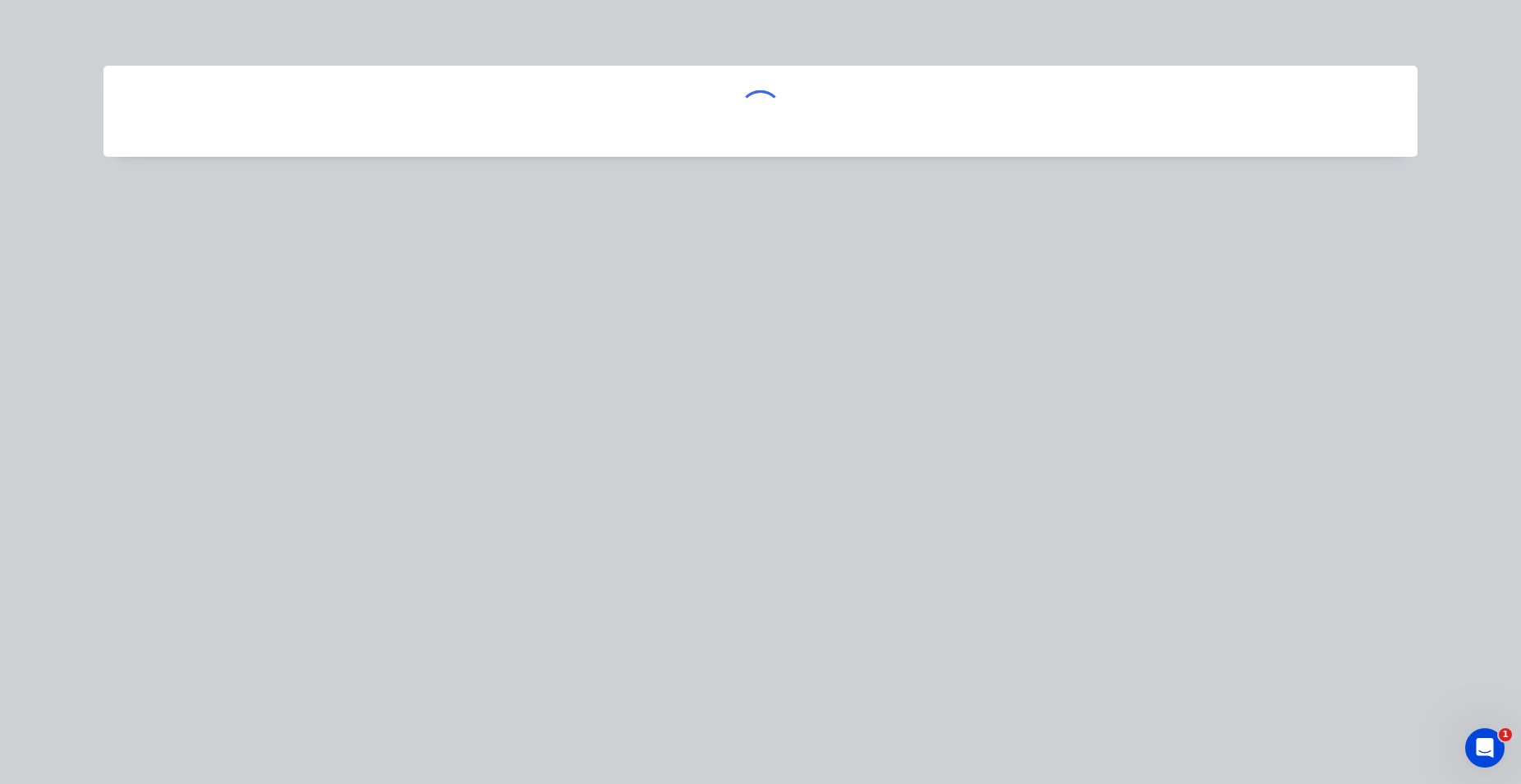
scroll to position [0, 0]
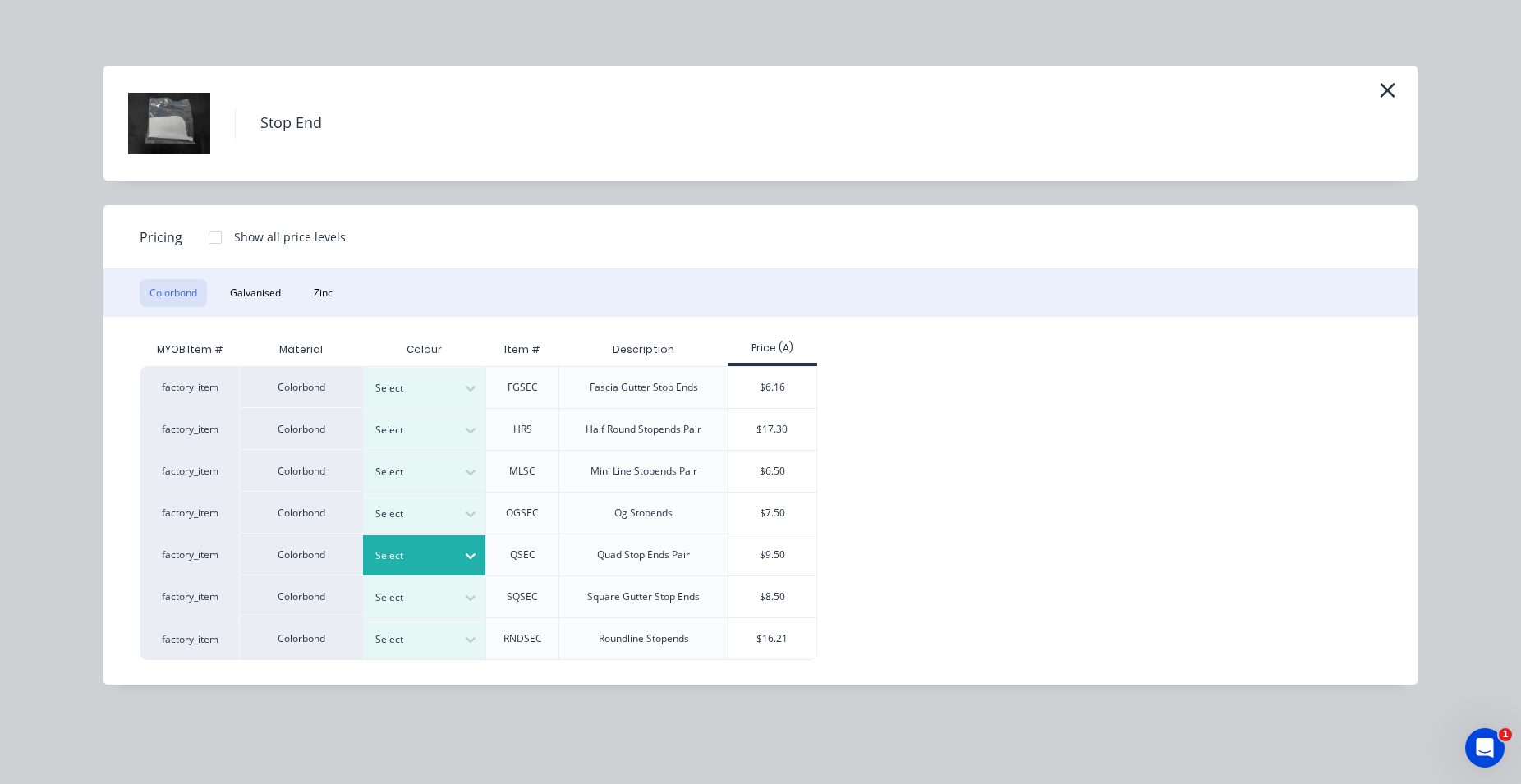
click at [456, 554] on div at bounding box center [470, 556] width 29 height 27
click at [205, 436] on div "Monument" at bounding box center [102, 420] width 205 height 30
click at [739, 556] on div "$9.50" at bounding box center [772, 555] width 88 height 41
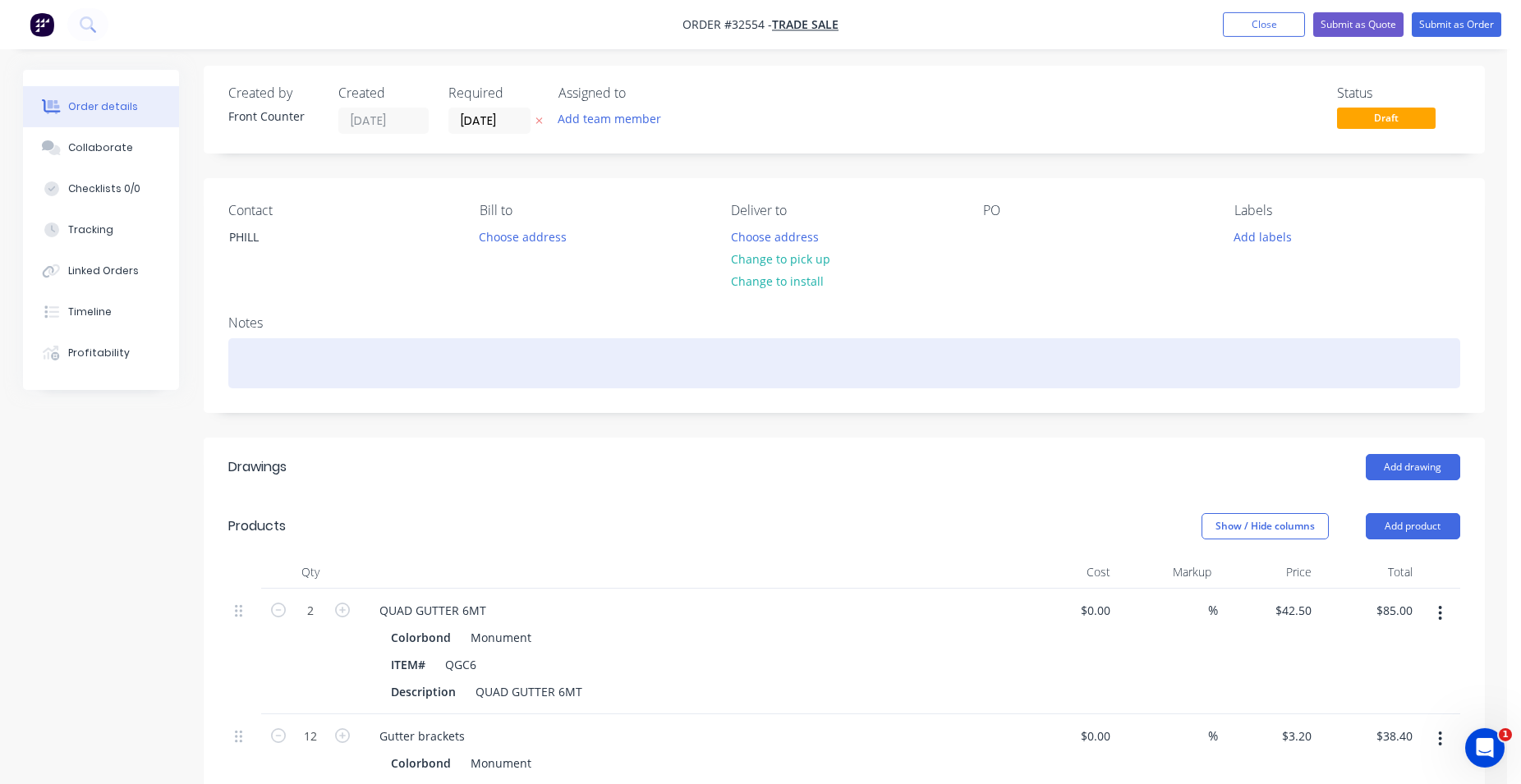
scroll to position [0, 0]
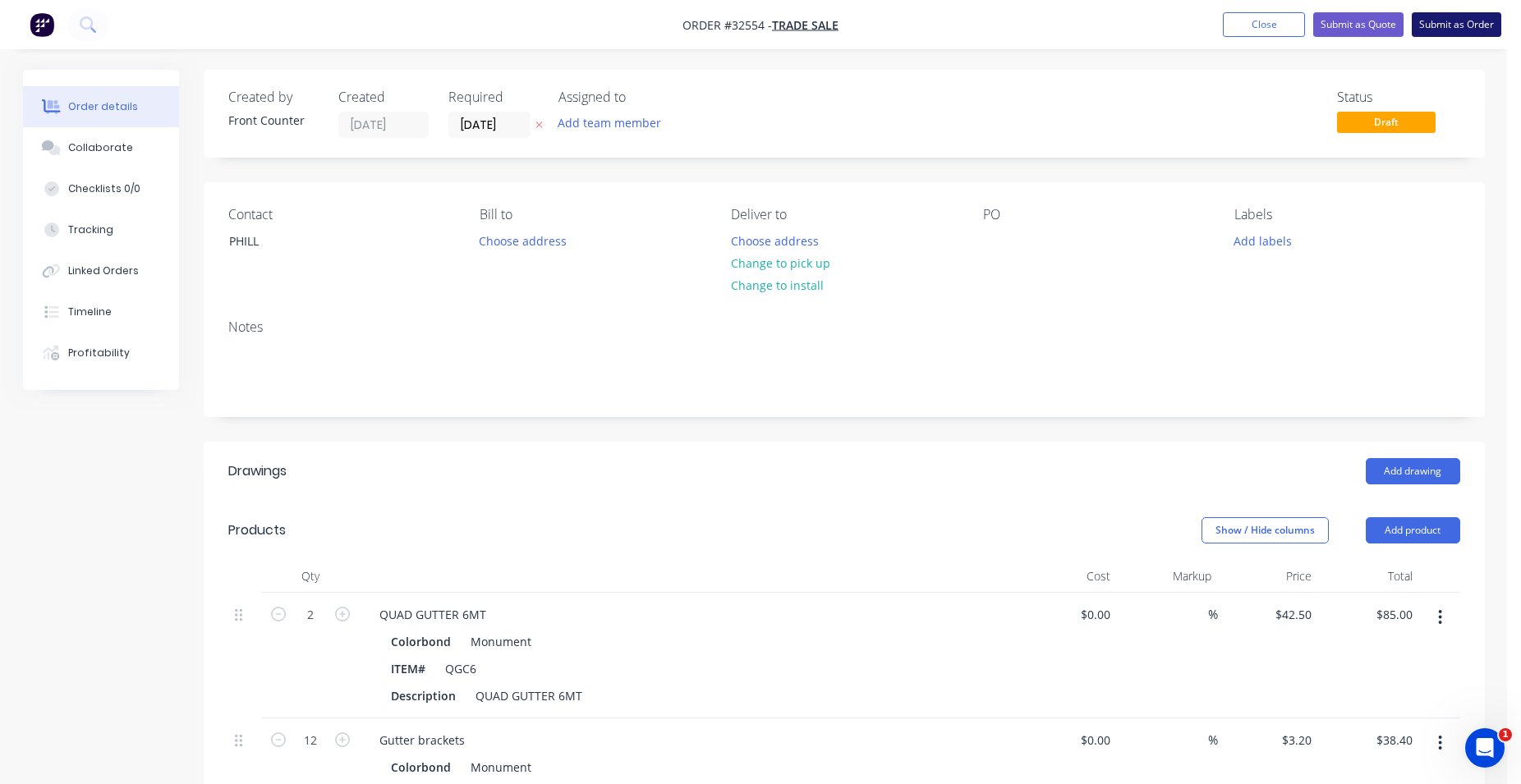
click at [1444, 19] on button "Submit as Order" at bounding box center [1456, 24] width 89 height 25
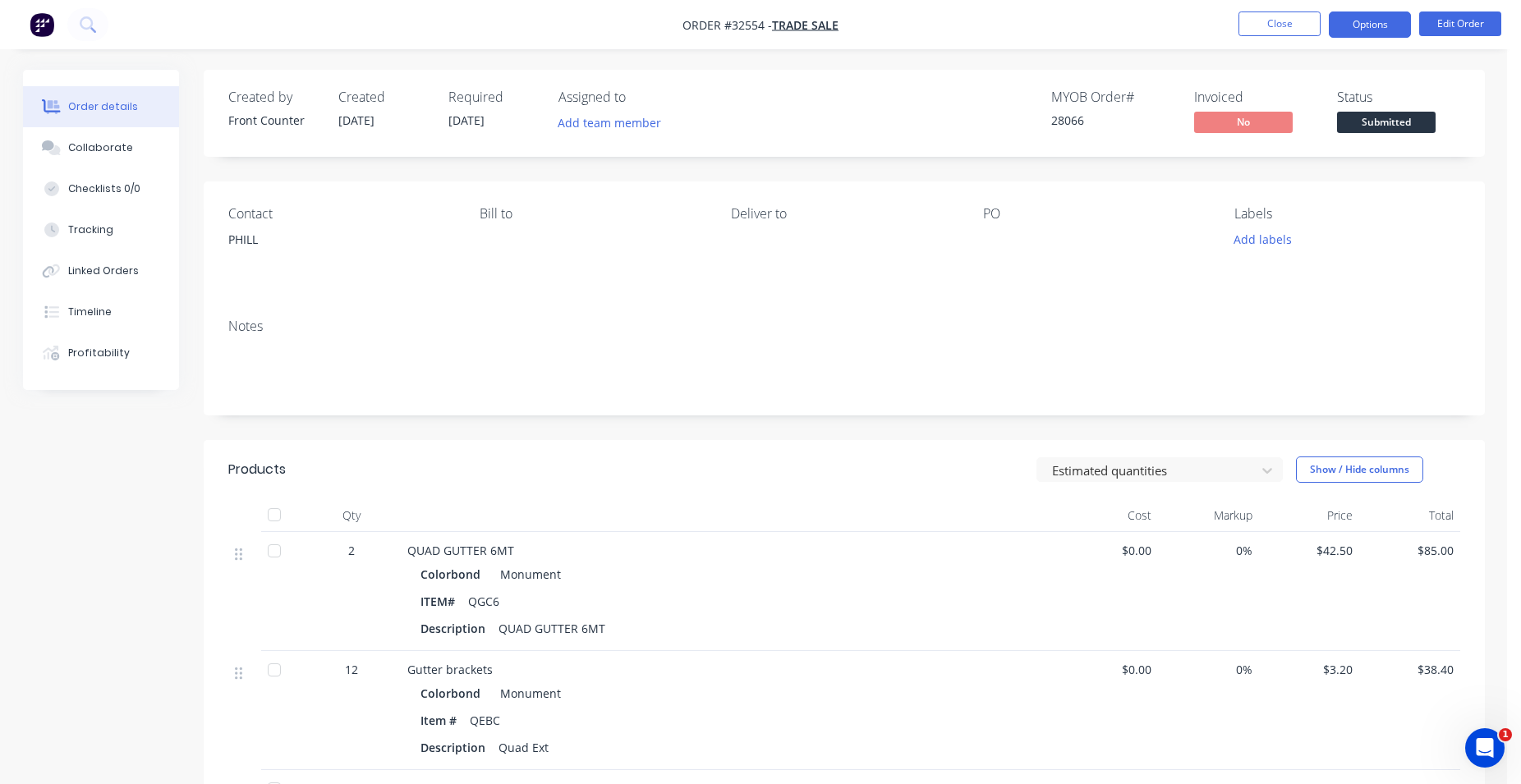
click at [1370, 27] on button "Options" at bounding box center [1370, 24] width 82 height 27
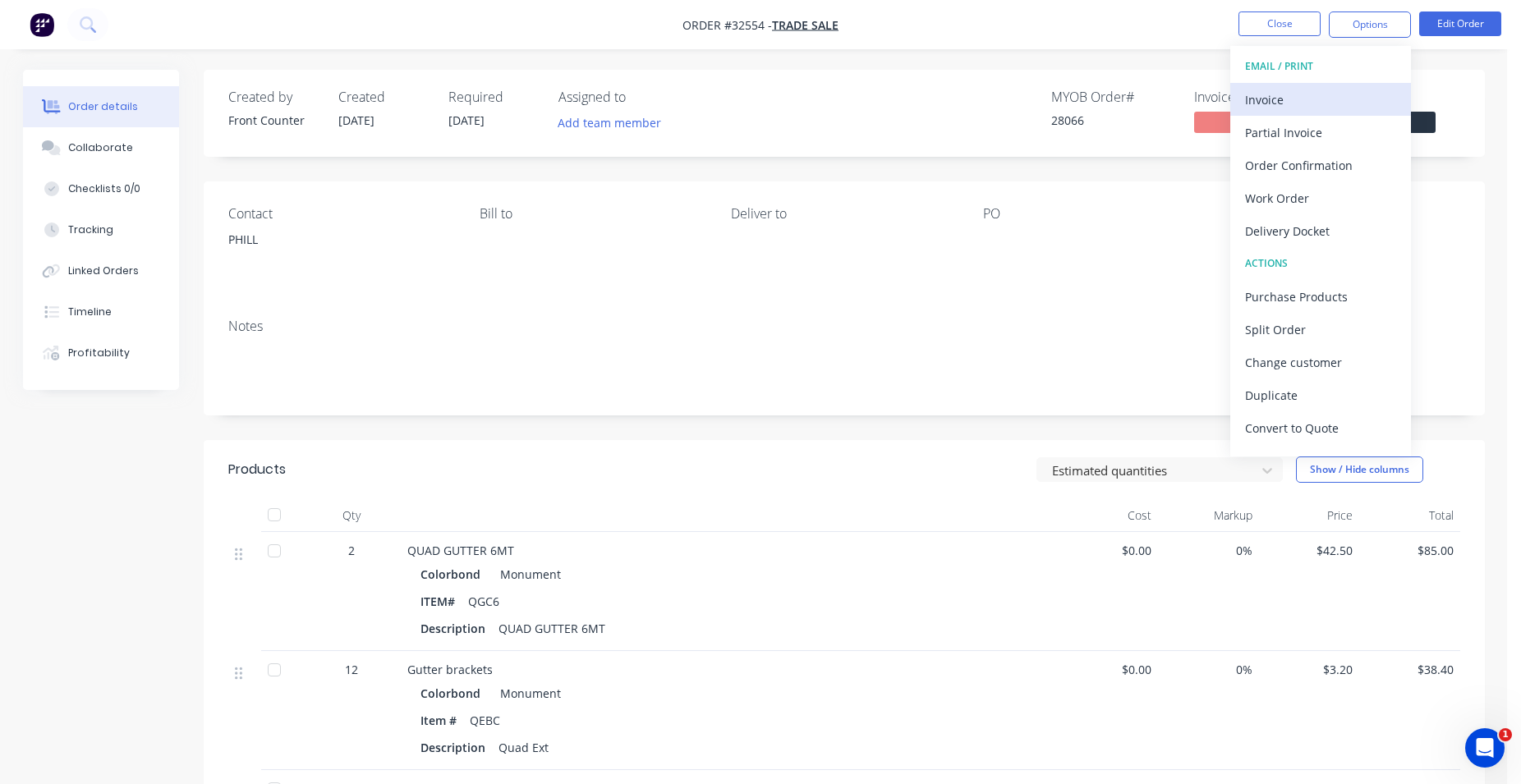
click at [1334, 95] on div "Invoice" at bounding box center [1320, 100] width 151 height 24
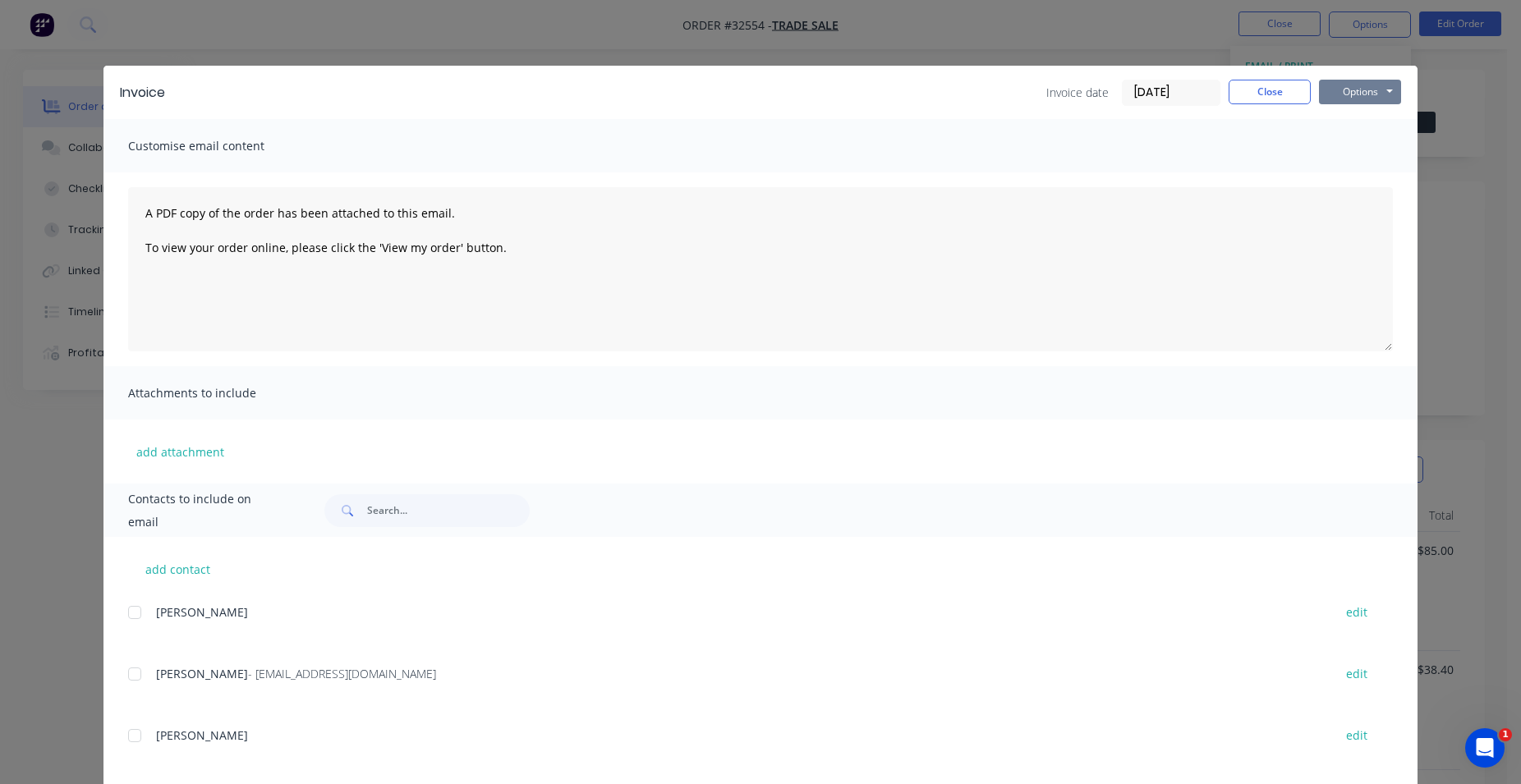
click at [1342, 98] on button "Options" at bounding box center [1360, 92] width 82 height 25
click at [1337, 148] on button "Print" at bounding box center [1371, 148] width 106 height 27
click at [1270, 90] on button "Close" at bounding box center [1270, 92] width 82 height 25
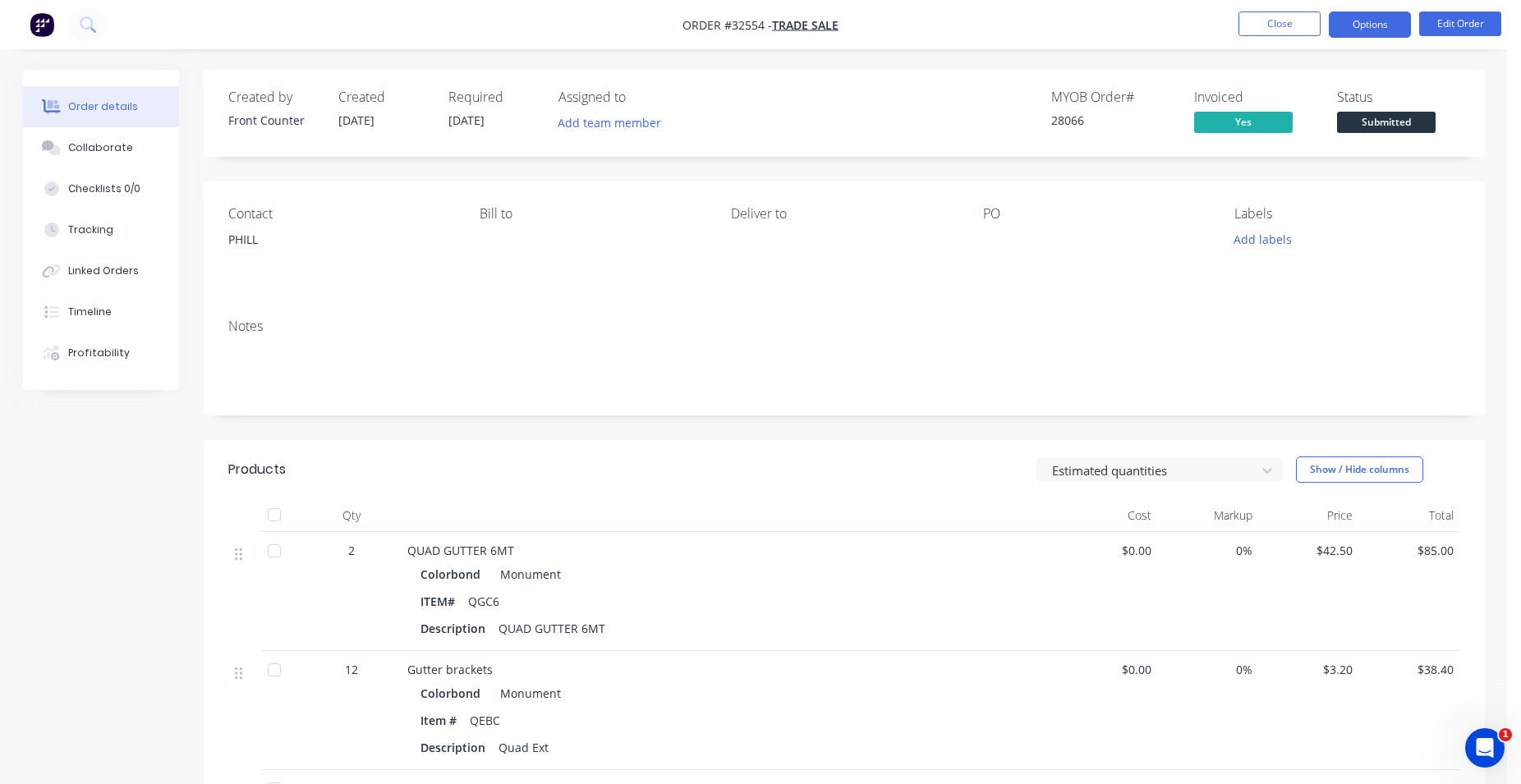
click at [1358, 27] on button "Options" at bounding box center [1370, 24] width 82 height 27
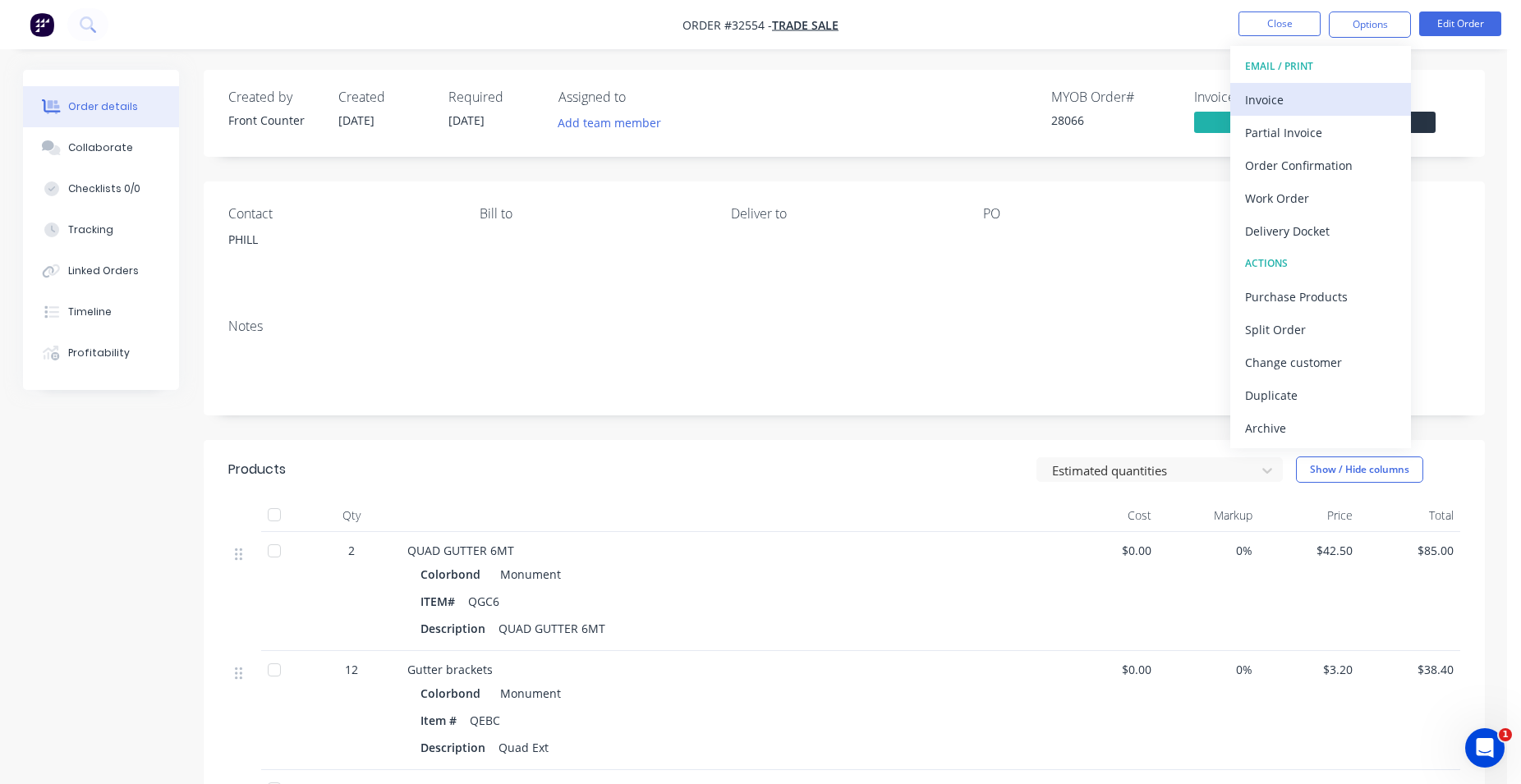
click at [1296, 97] on div "Invoice" at bounding box center [1320, 100] width 151 height 24
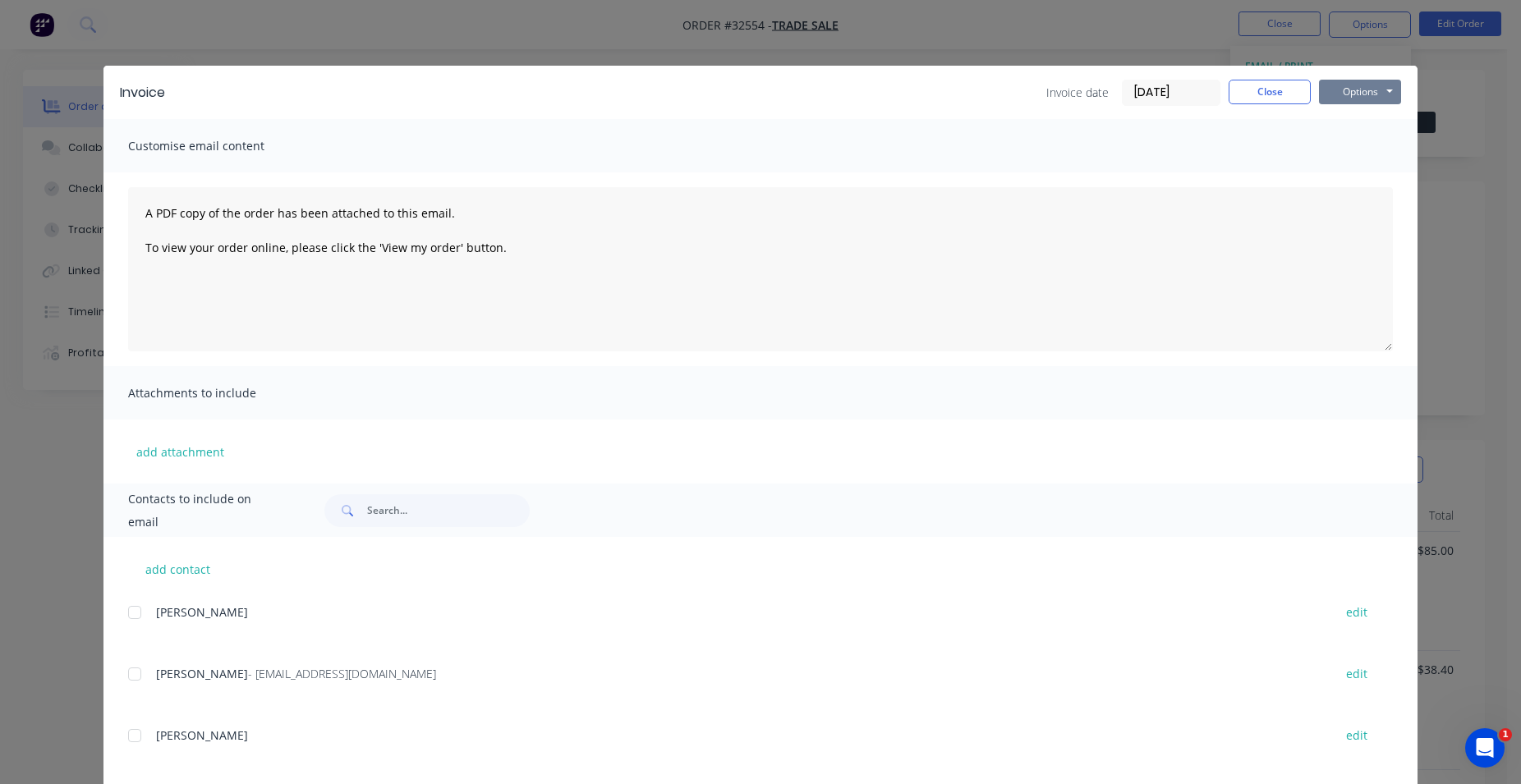
click at [1349, 90] on button "Options" at bounding box center [1360, 92] width 82 height 25
click at [1365, 140] on button "Print" at bounding box center [1371, 148] width 106 height 27
click at [1246, 89] on button "Close" at bounding box center [1270, 92] width 82 height 25
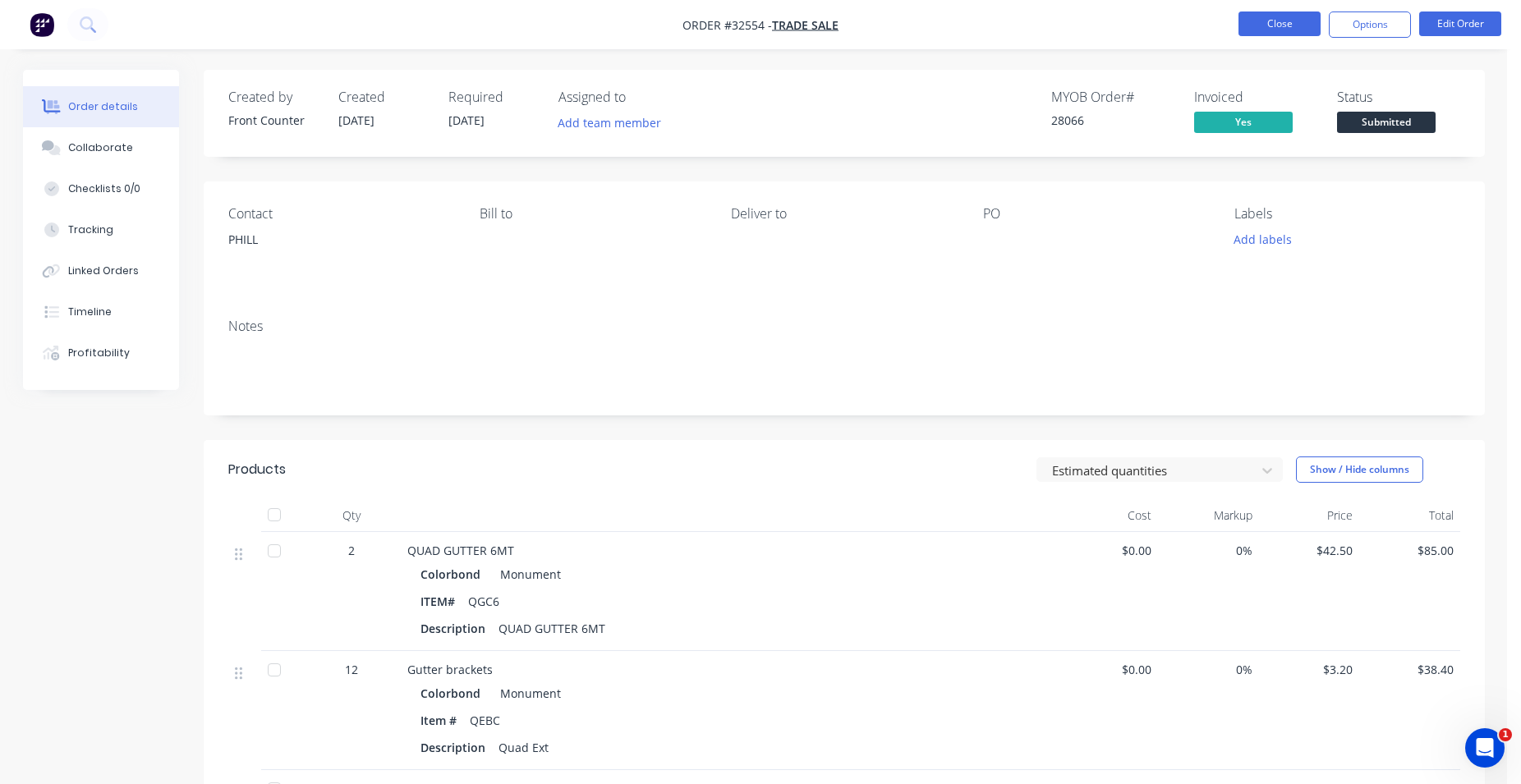
click at [1276, 29] on button "Close" at bounding box center [1279, 23] width 82 height 25
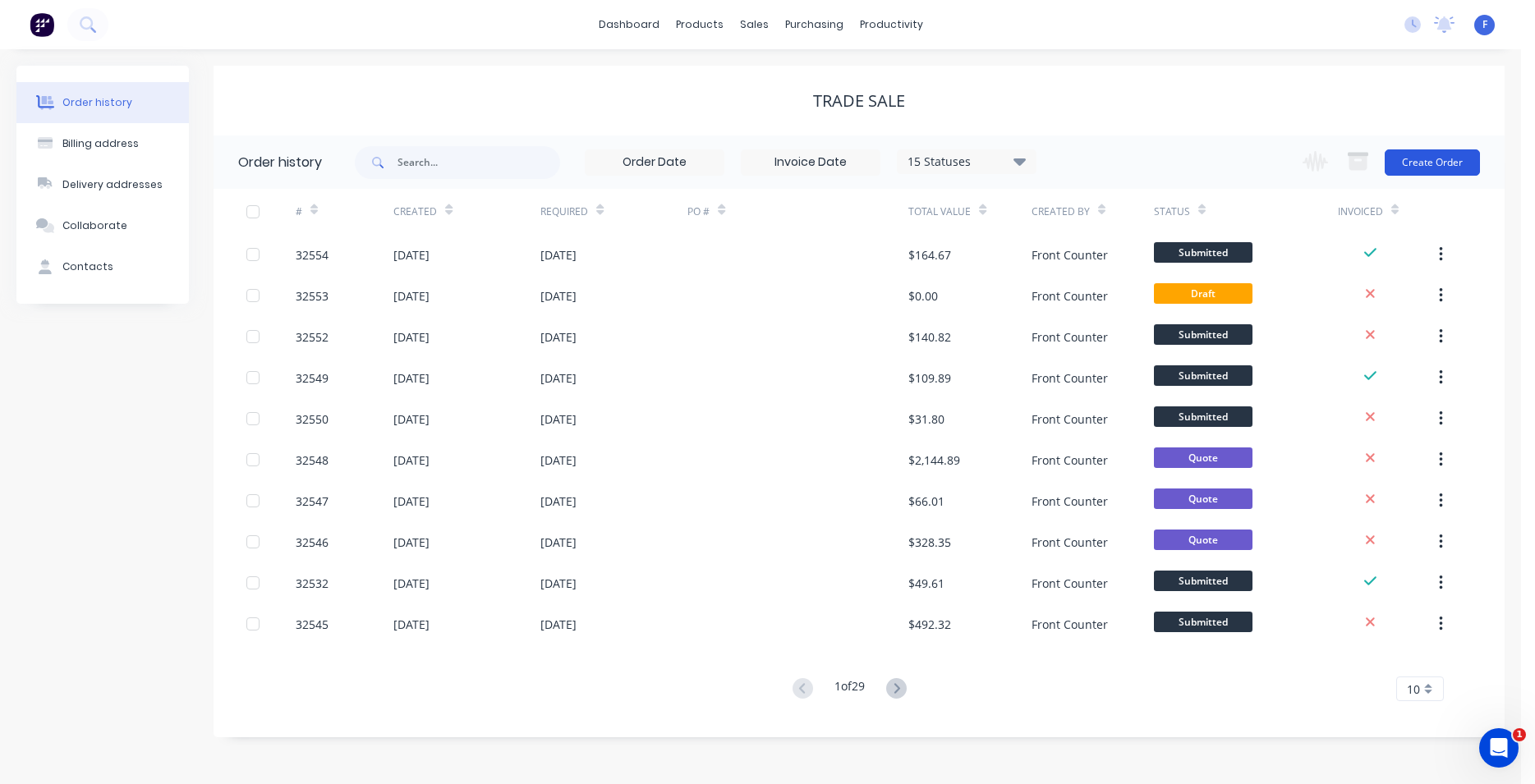
click at [1444, 160] on button "Create Order" at bounding box center [1432, 162] width 95 height 27
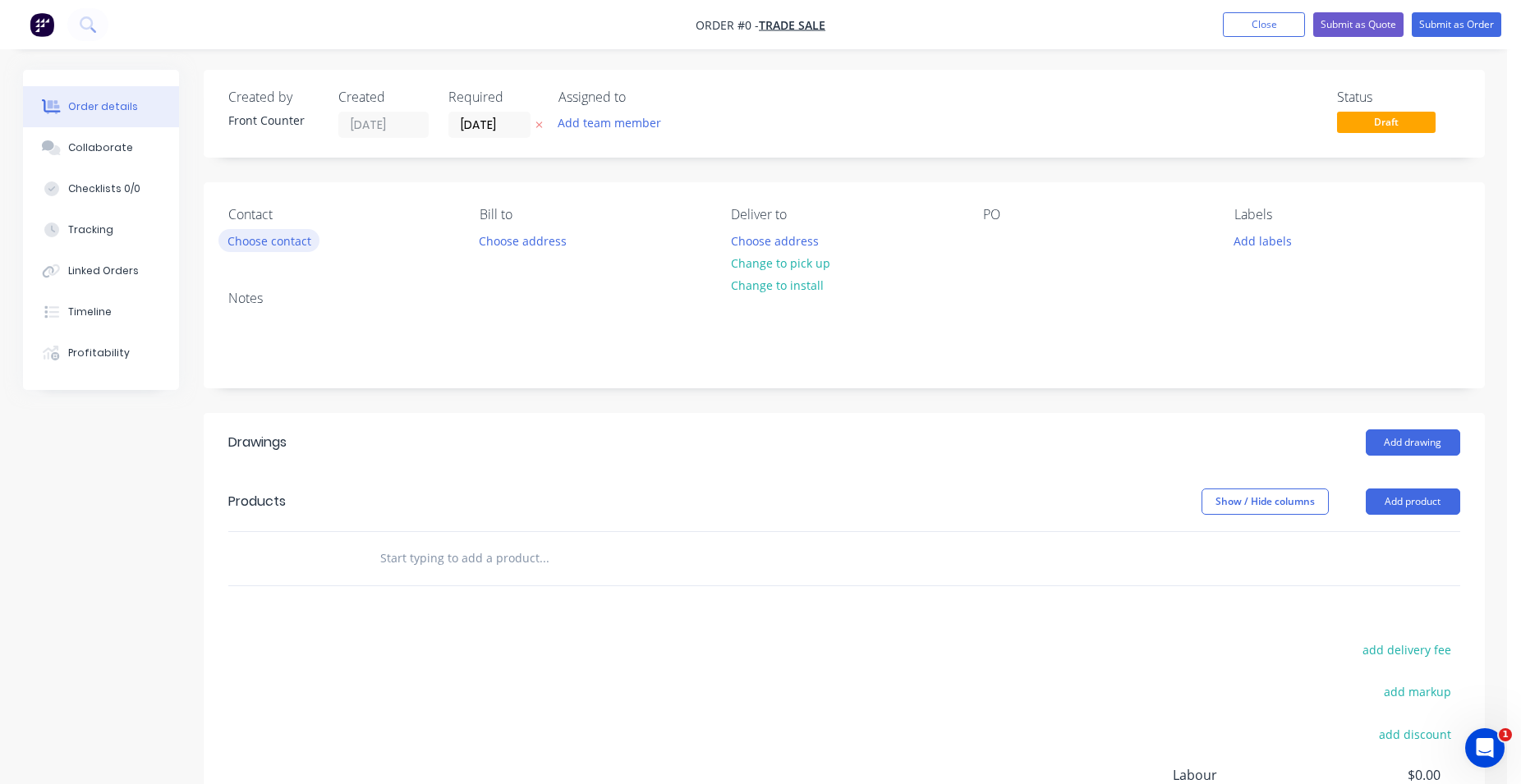
click at [281, 238] on button "Choose contact" at bounding box center [269, 240] width 101 height 22
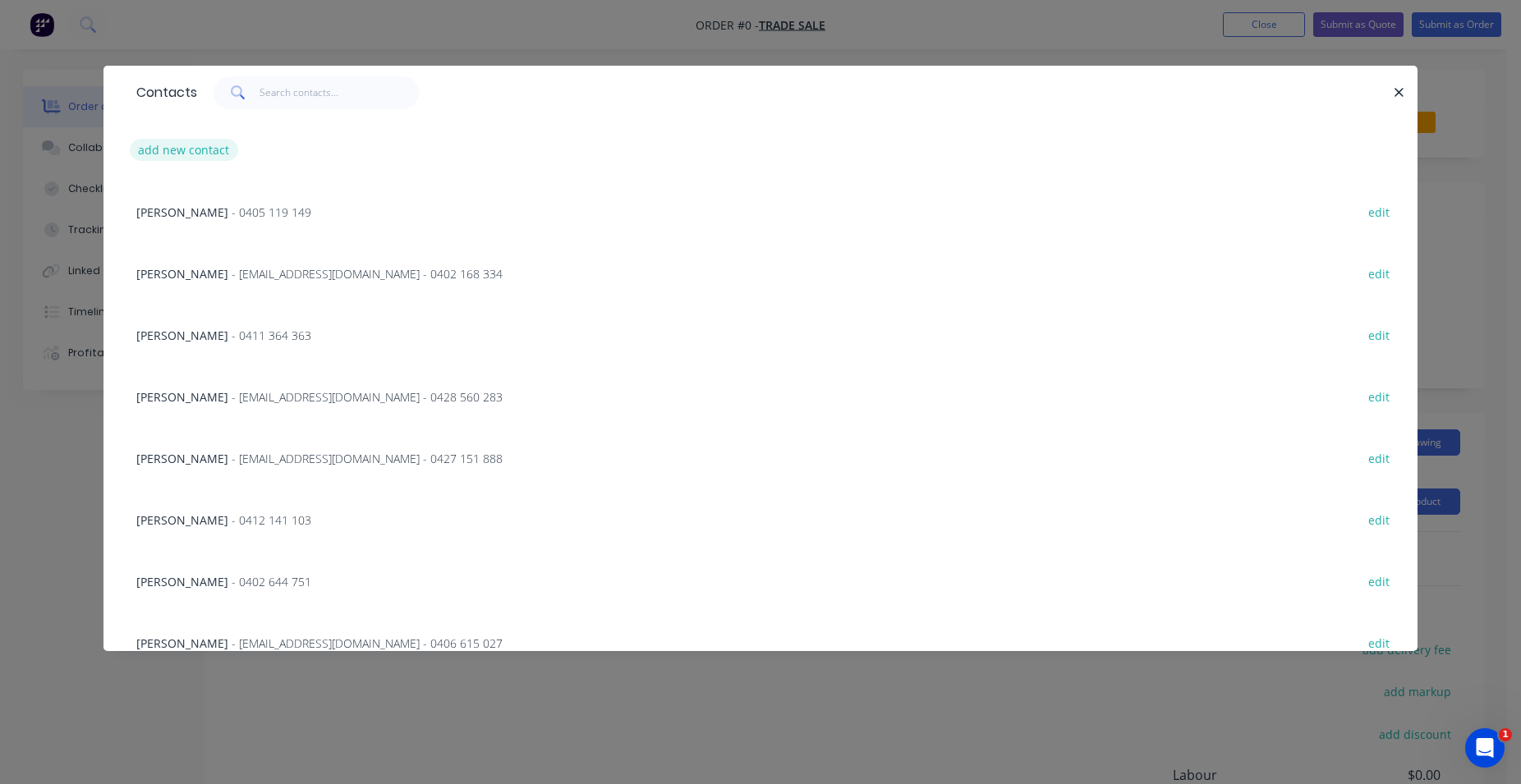
click at [202, 145] on button "add new contact" at bounding box center [184, 150] width 108 height 22
select select "AU"
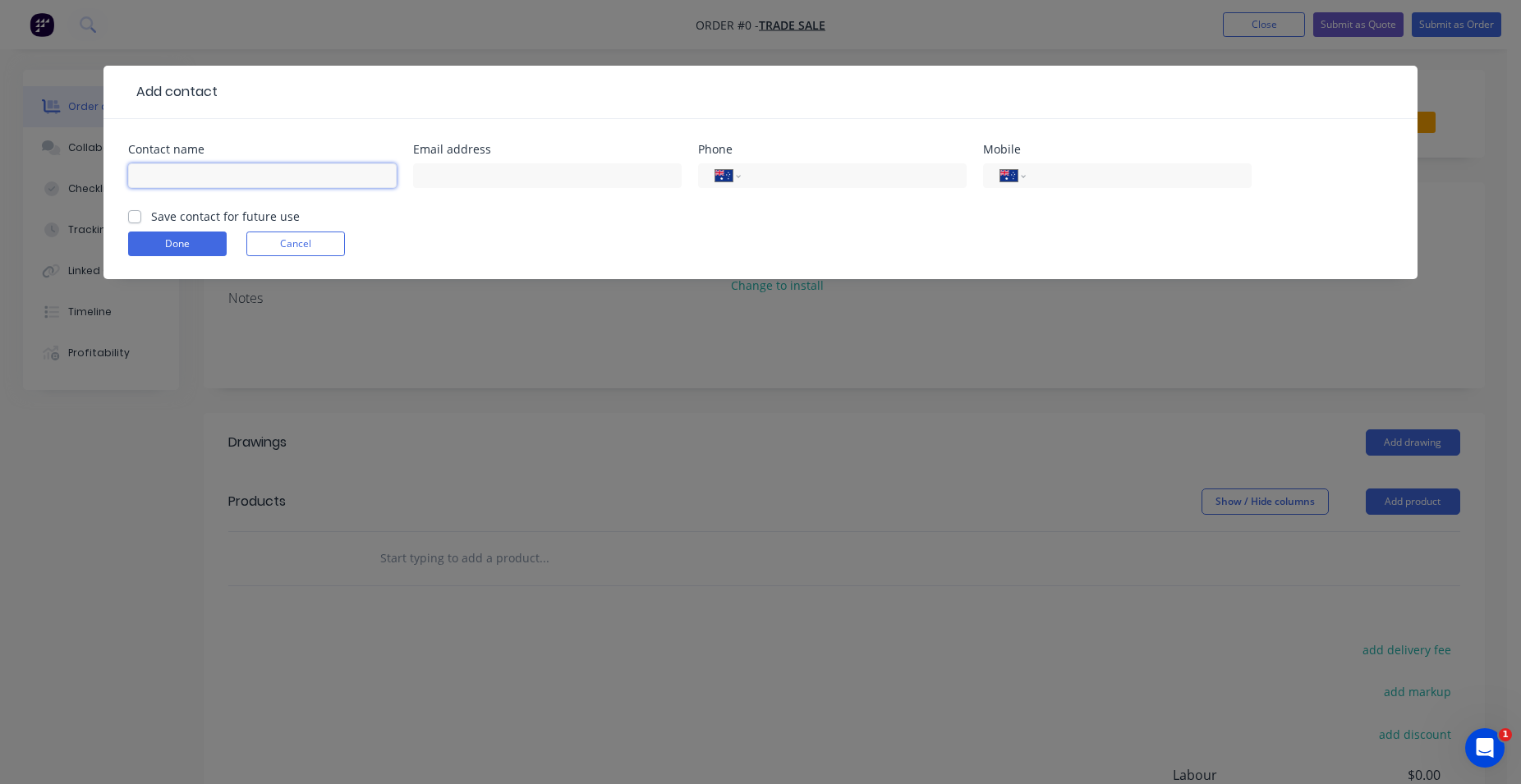
click at [189, 178] on input "text" at bounding box center [262, 175] width 269 height 25
type input "[PERSON_NAME]"
click at [1055, 178] on input "tel" at bounding box center [1136, 176] width 197 height 19
type input "0431 380 566"
click at [150, 239] on button "Done" at bounding box center [177, 244] width 99 height 25
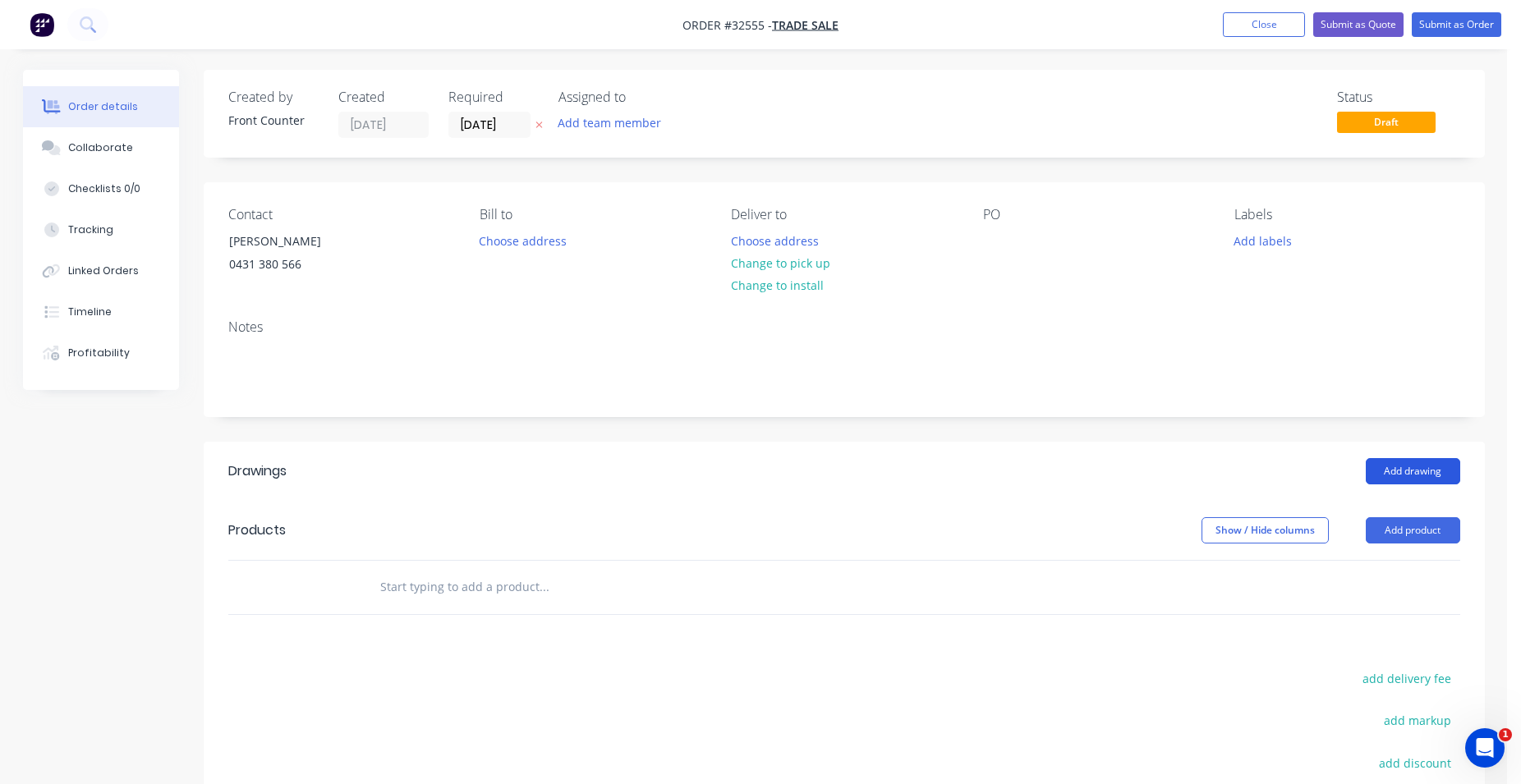
click at [1427, 468] on button "Add drawing" at bounding box center [1413, 471] width 94 height 27
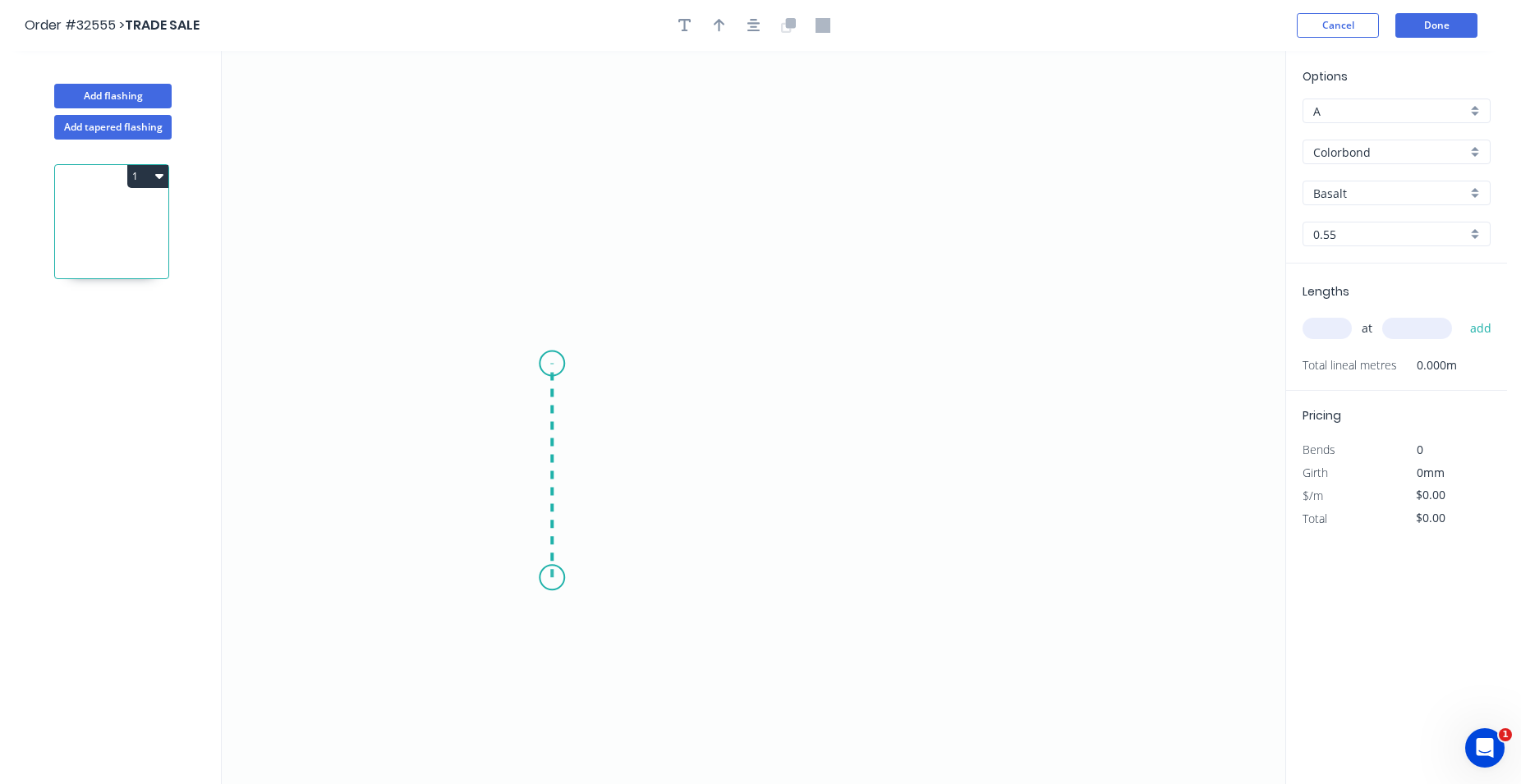
drag, startPoint x: 552, startPoint y: 578, endPoint x: 551, endPoint y: 364, distance: 214.0
click at [551, 364] on icon "0" at bounding box center [753, 417] width 1064 height 733
drag, startPoint x: 551, startPoint y: 364, endPoint x: 813, endPoint y: 372, distance: 262.1
click at [813, 372] on icon "0 ?" at bounding box center [753, 417] width 1064 height 733
drag, startPoint x: 813, startPoint y: 370, endPoint x: 815, endPoint y: 452, distance: 82.0
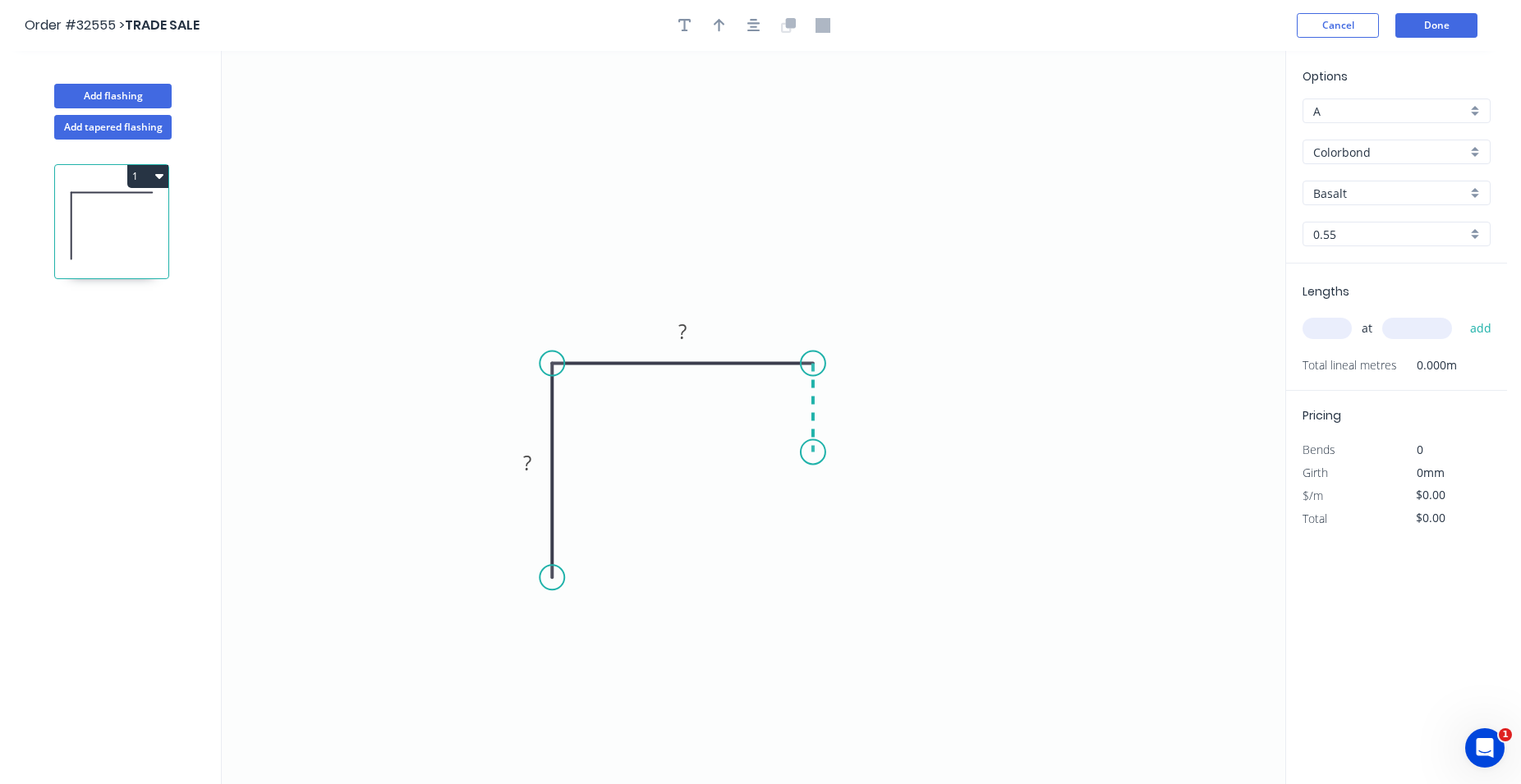
click at [815, 452] on icon "0 ? ?" at bounding box center [753, 417] width 1064 height 733
click at [538, 467] on rect at bounding box center [527, 463] width 33 height 23
click at [529, 465] on tspan "?" at bounding box center [528, 463] width 9 height 27
click at [481, 515] on icon "0 400 ? ?" at bounding box center [753, 417] width 1064 height 733
click at [689, 334] on rect at bounding box center [682, 332] width 33 height 23
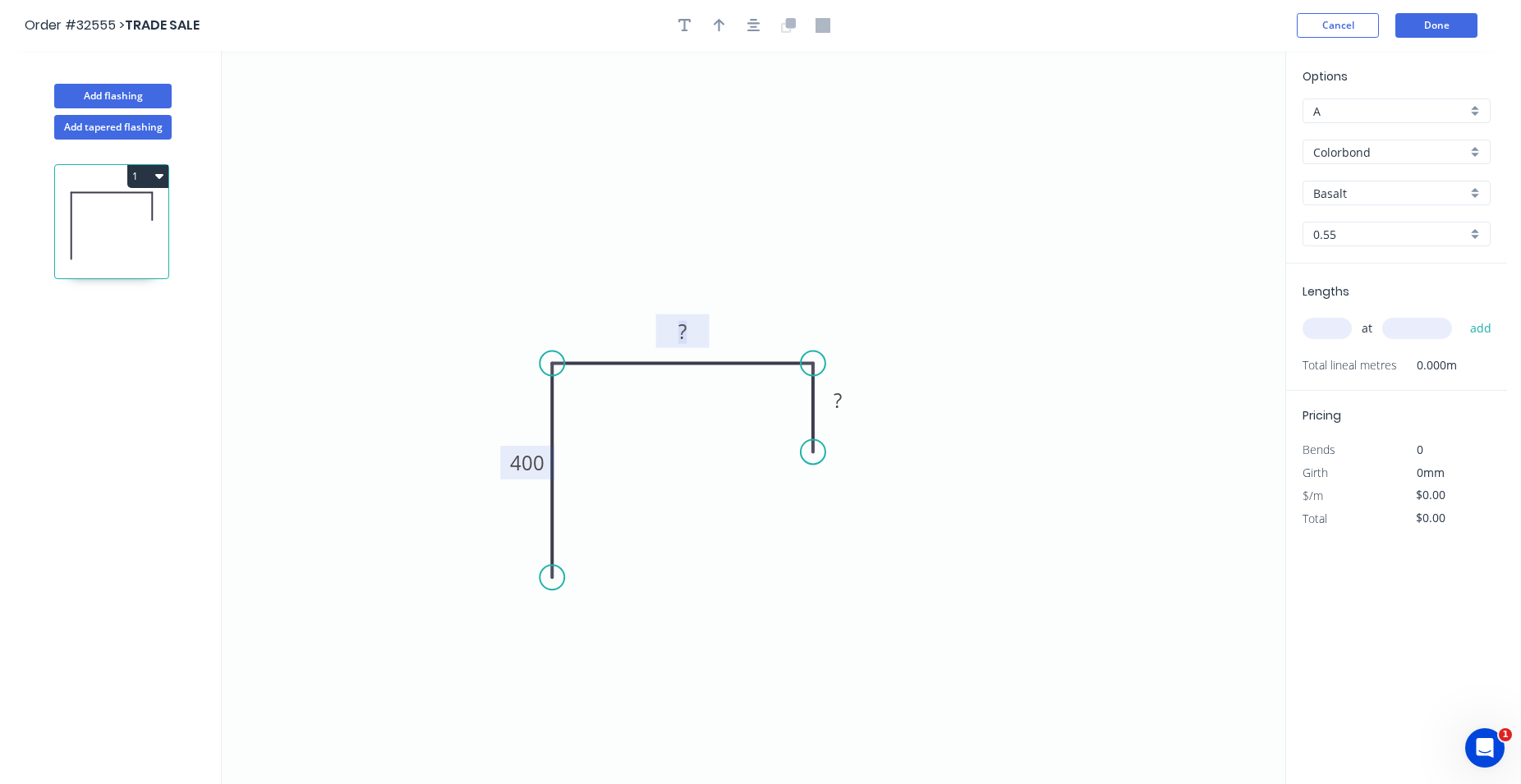
click at [690, 335] on rect at bounding box center [682, 332] width 33 height 23
click at [831, 244] on icon "0 400 157 ?" at bounding box center [753, 417] width 1064 height 733
click at [842, 399] on tspan "?" at bounding box center [838, 401] width 9 height 27
click at [848, 395] on rect at bounding box center [837, 401] width 33 height 23
drag, startPoint x: 1077, startPoint y: 353, endPoint x: 1002, endPoint y: 349, distance: 75.1
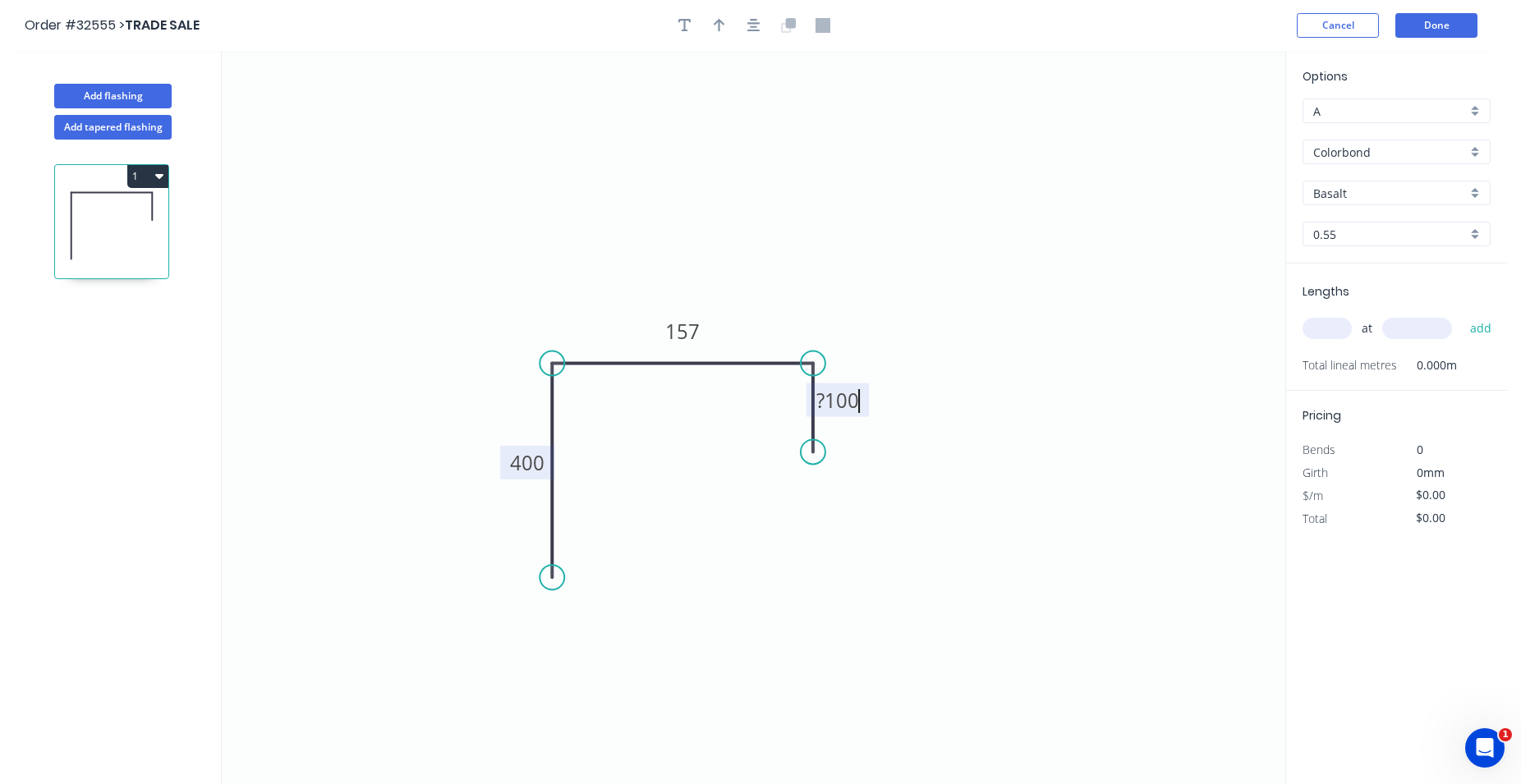
click at [1075, 353] on icon "0 400 157 ?100" at bounding box center [753, 417] width 1064 height 733
click at [843, 401] on rect at bounding box center [836, 401] width 42 height 23
click at [843, 402] on rect at bounding box center [836, 401] width 42 height 23
click at [940, 500] on icon "0 400 157 100" at bounding box center [753, 417] width 1064 height 733
type input "$37.95"
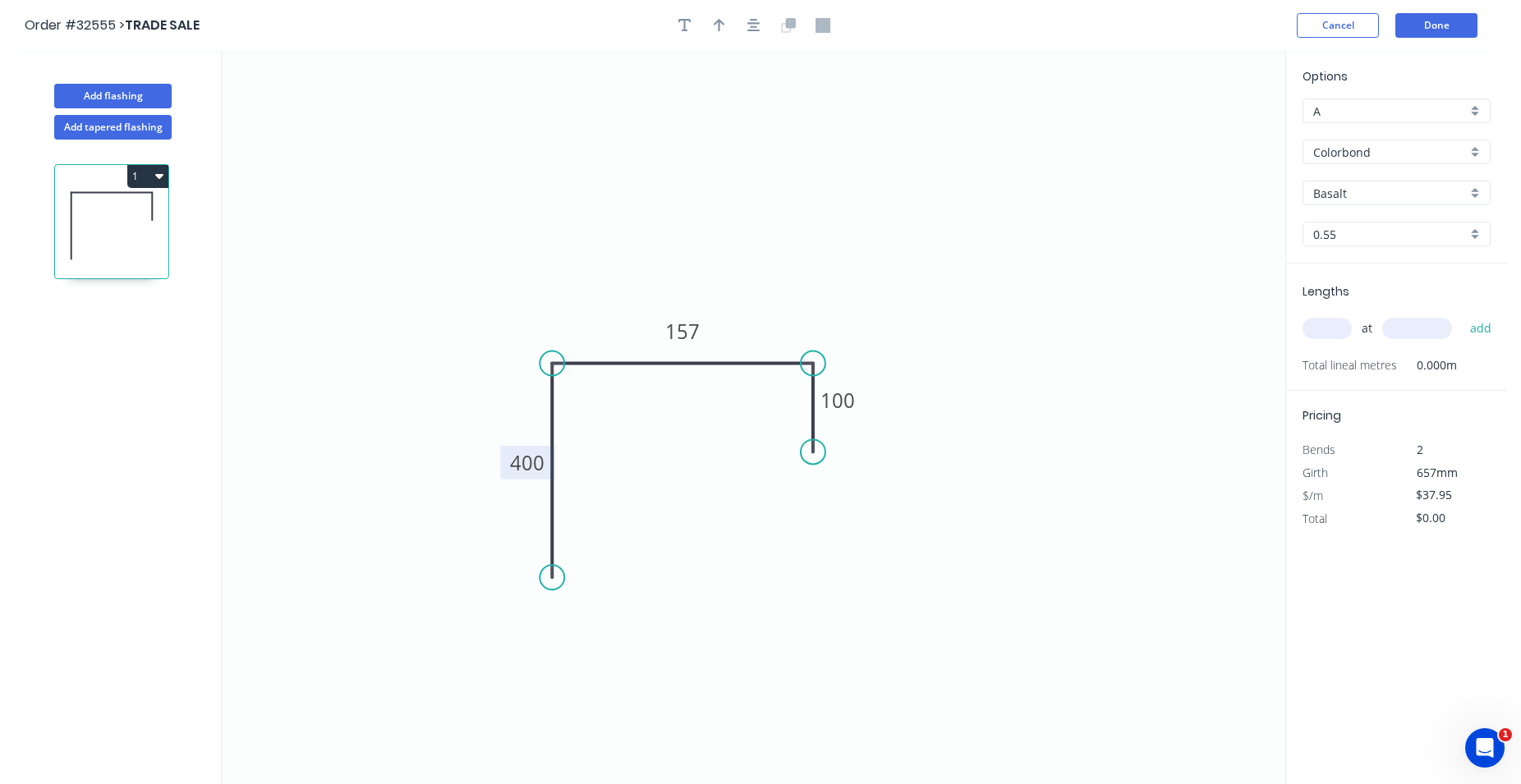
click at [1335, 335] on input "text" at bounding box center [1326, 328] width 49 height 21
type input "1"
click at [1396, 330] on input "text" at bounding box center [1416, 328] width 69 height 21
type input "1250"
click at [1316, 322] on input "1" at bounding box center [1326, 328] width 49 height 21
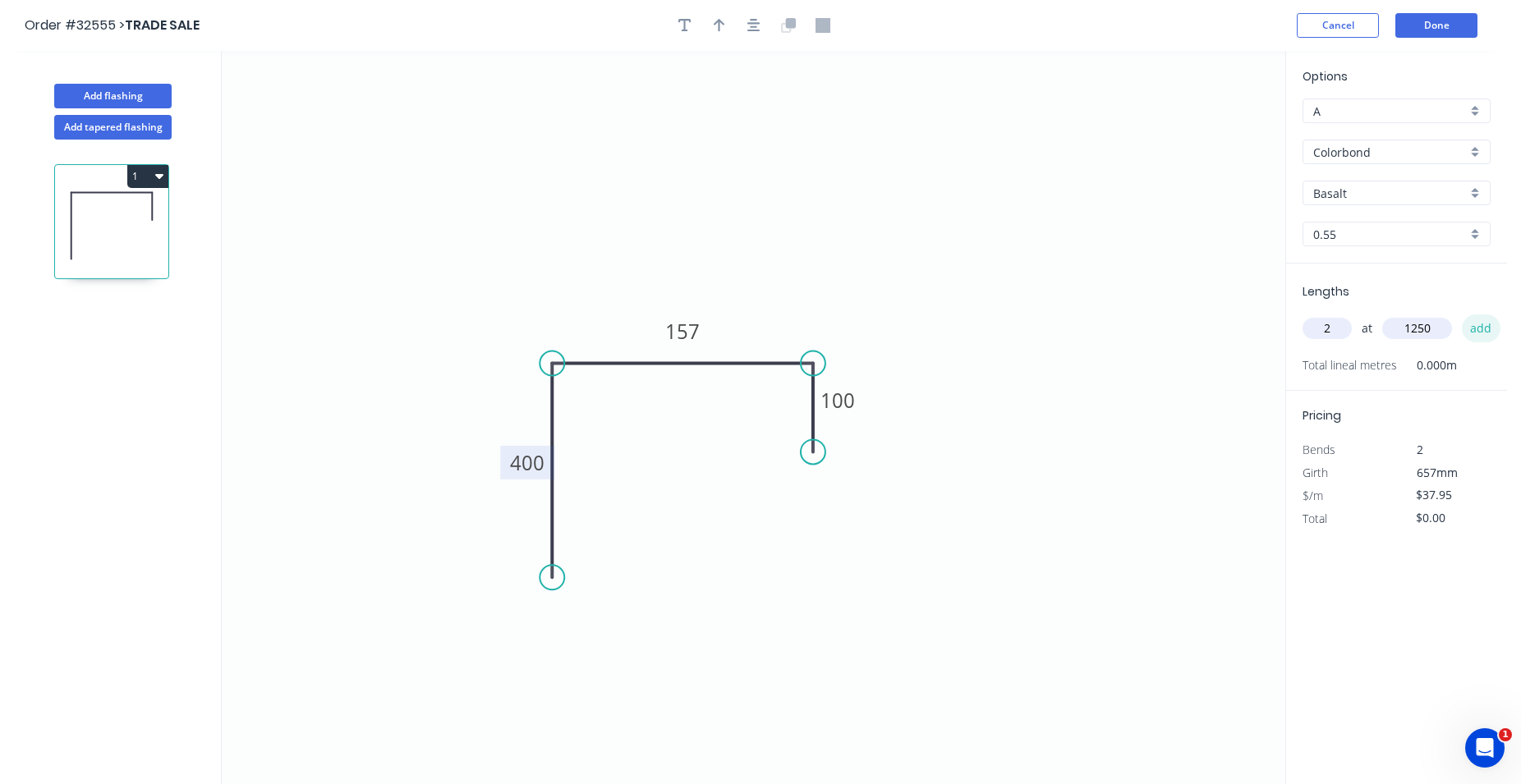
type input "2"
click at [1478, 325] on button "add" at bounding box center [1481, 329] width 39 height 28
type input "$94.88"
type input "1"
click at [1395, 324] on input "text" at bounding box center [1416, 328] width 69 height 21
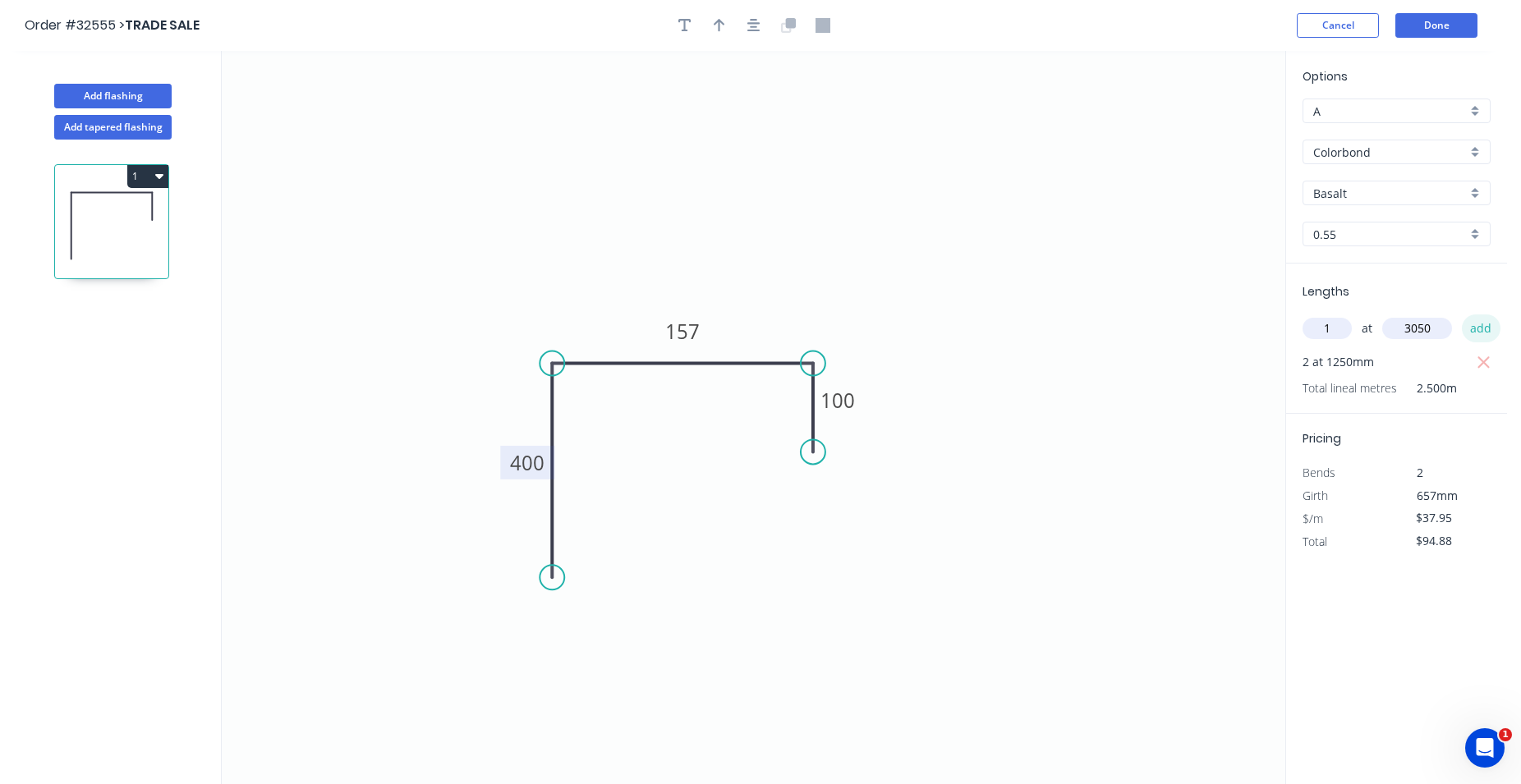
type input "3050"
click at [1477, 325] on button "add" at bounding box center [1481, 329] width 39 height 28
type input "$210.62"
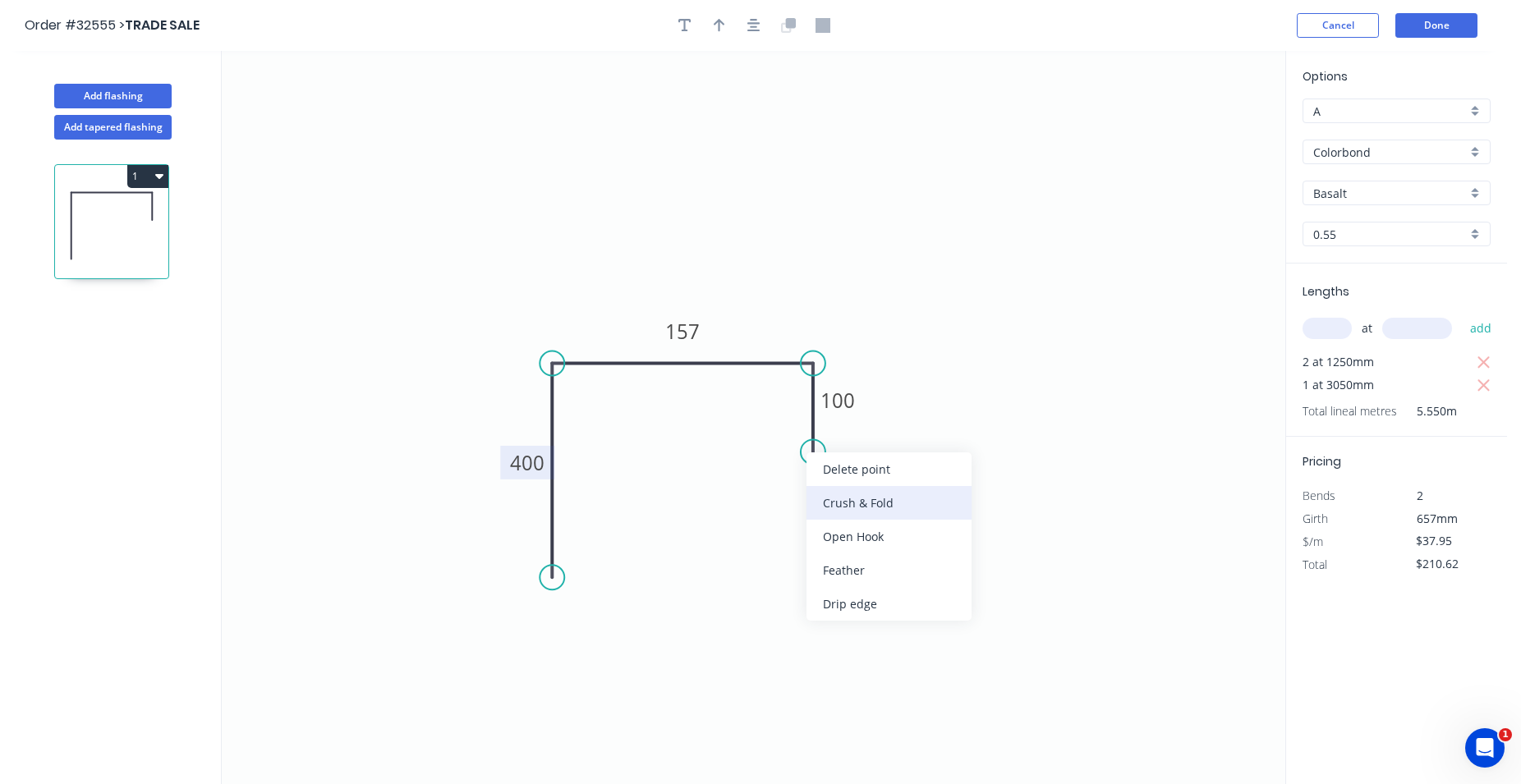
click at [845, 501] on div "Crush & Fold" at bounding box center [889, 503] width 165 height 33
type input "$40.07"
type input "$222.39"
click at [841, 500] on div "Flip bend" at bounding box center [890, 506] width 165 height 33
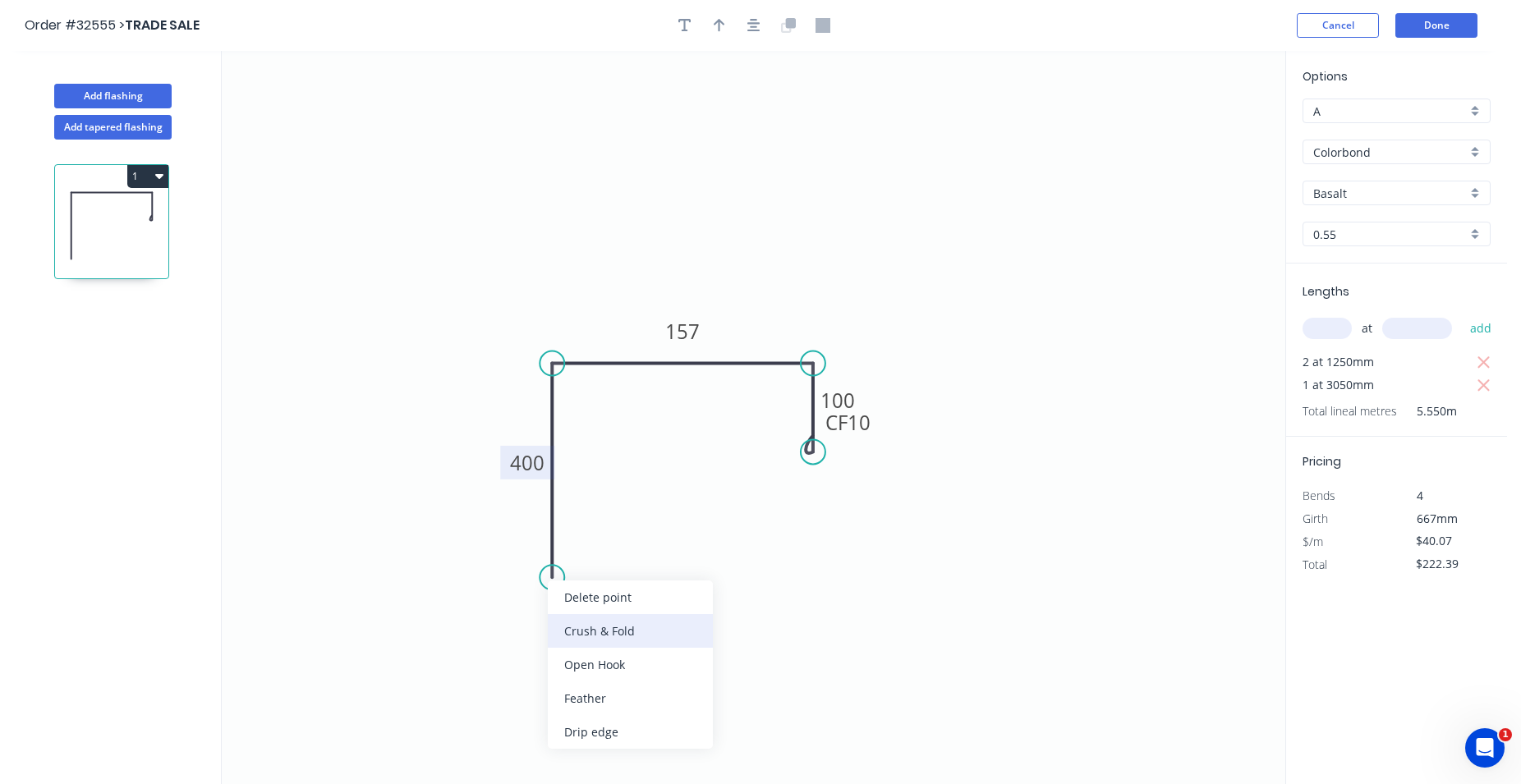
click at [585, 621] on div "Crush & Fold" at bounding box center [630, 630] width 165 height 33
type input "$41.13"
type input "$228.27"
click at [1351, 192] on input "Basalt" at bounding box center [1390, 193] width 154 height 17
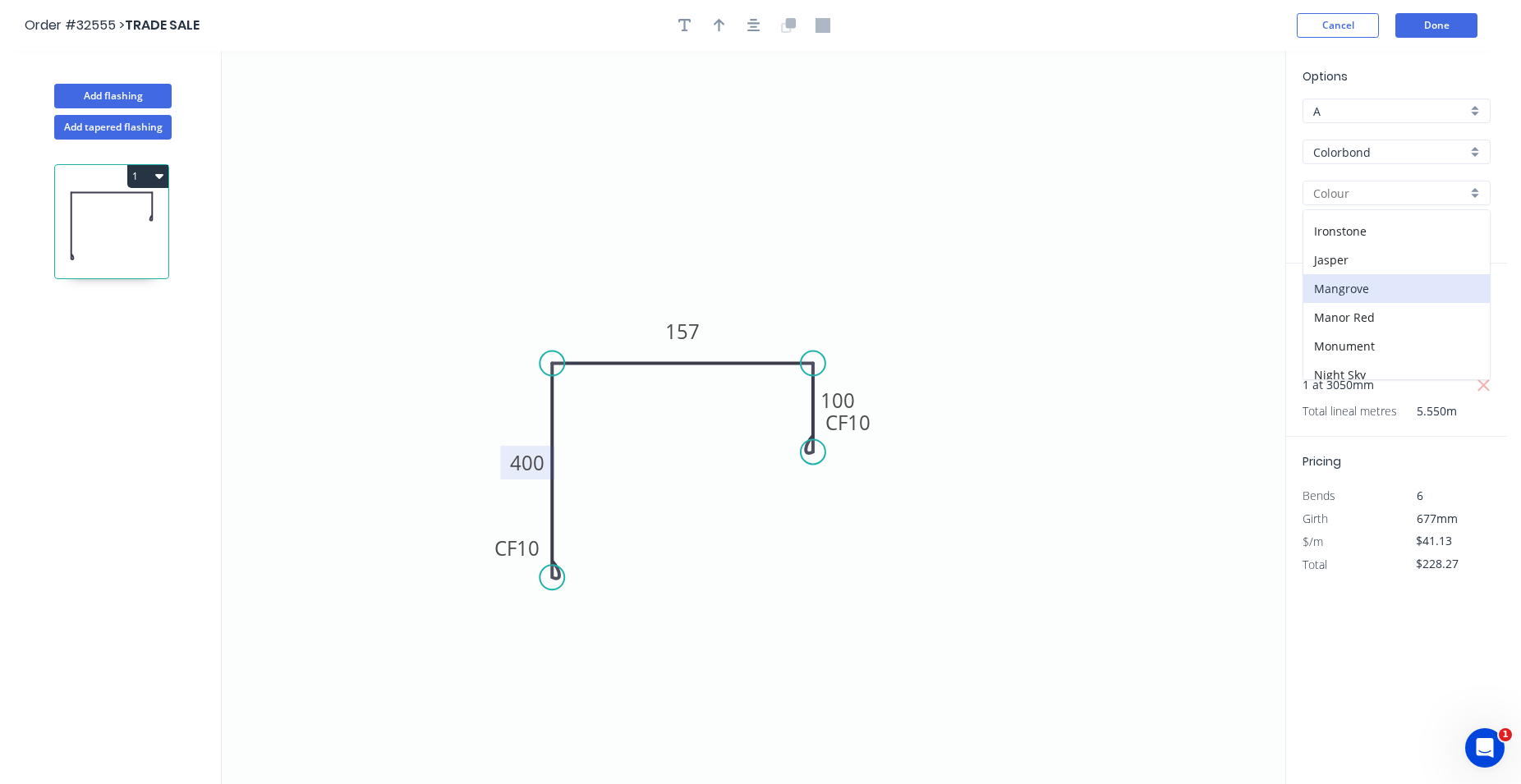
scroll to position [374, 0]
click at [1370, 280] on div "Night Sky" at bounding box center [1396, 281] width 186 height 29
type input "Night Sky"
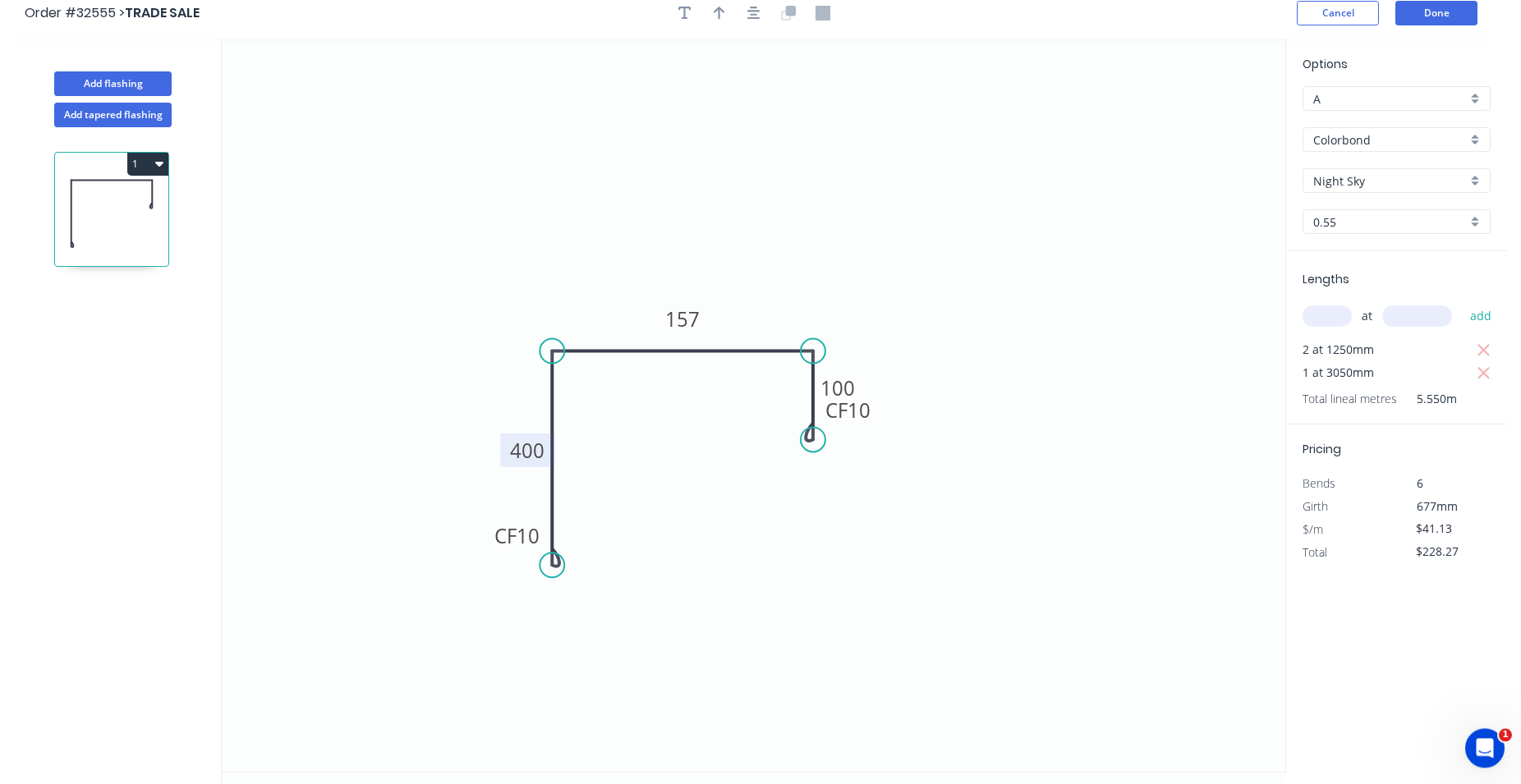
scroll to position [0, 0]
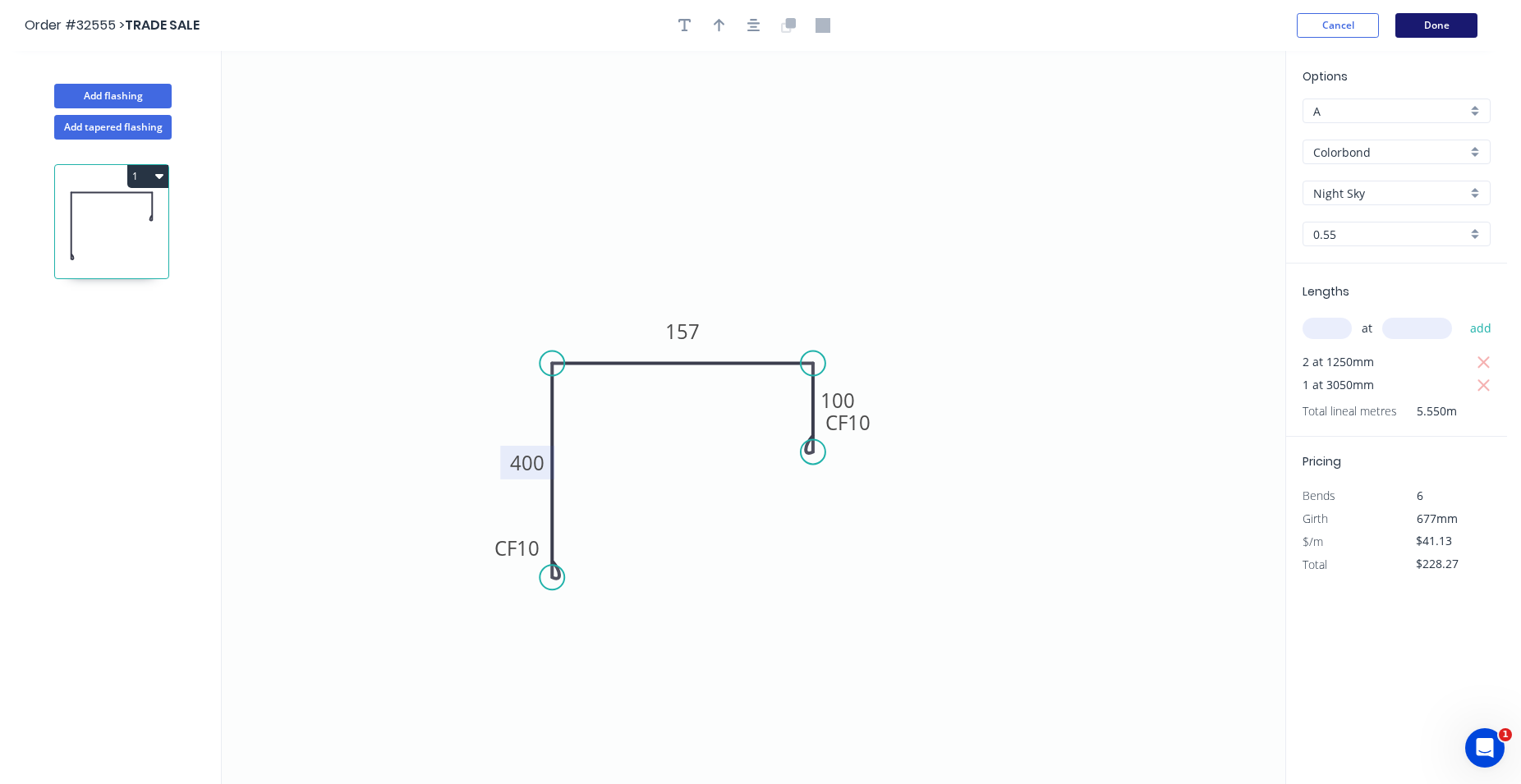
click at [1438, 17] on button "Done" at bounding box center [1436, 25] width 82 height 25
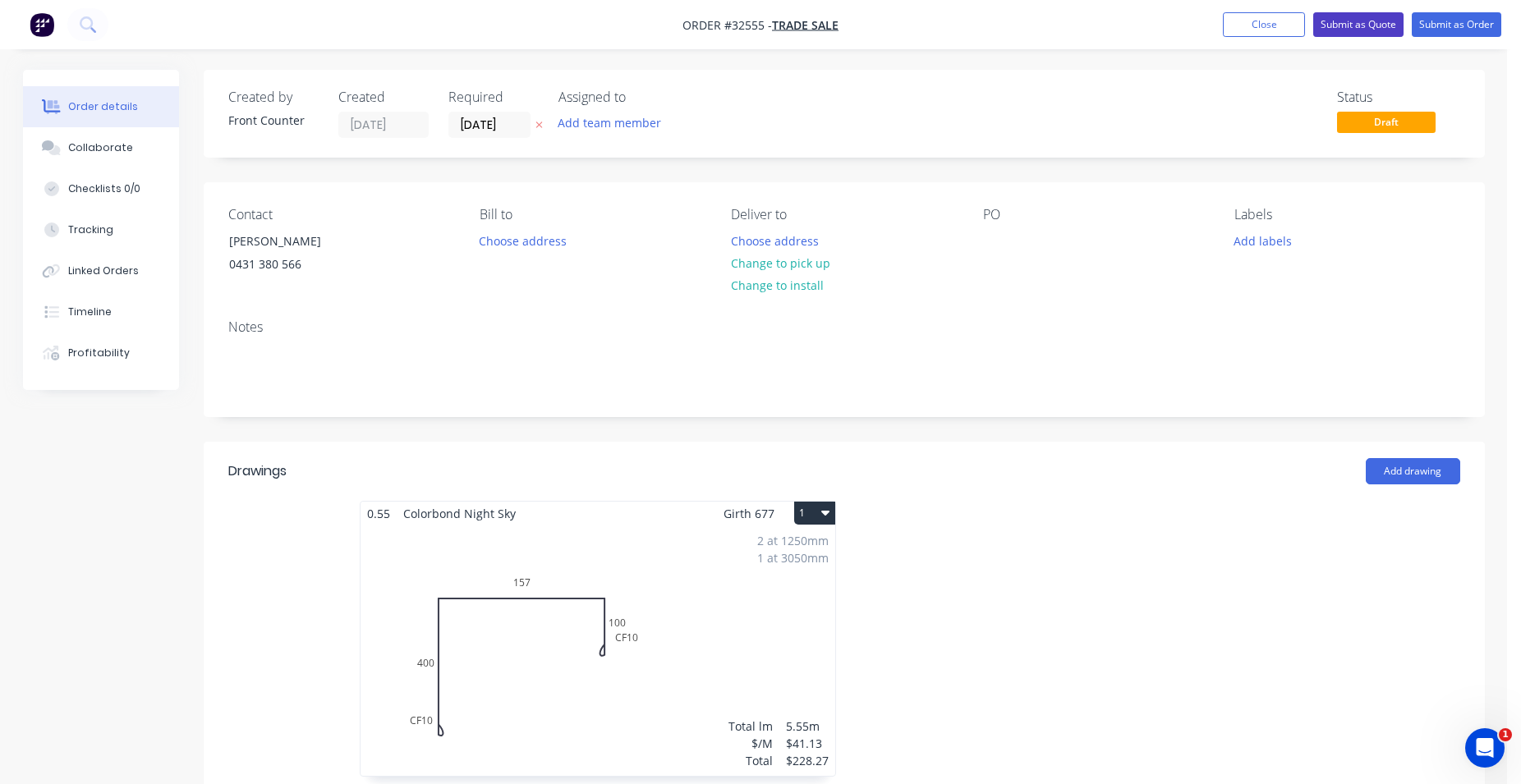
click at [1361, 21] on button "Submit as Quote" at bounding box center [1358, 24] width 90 height 25
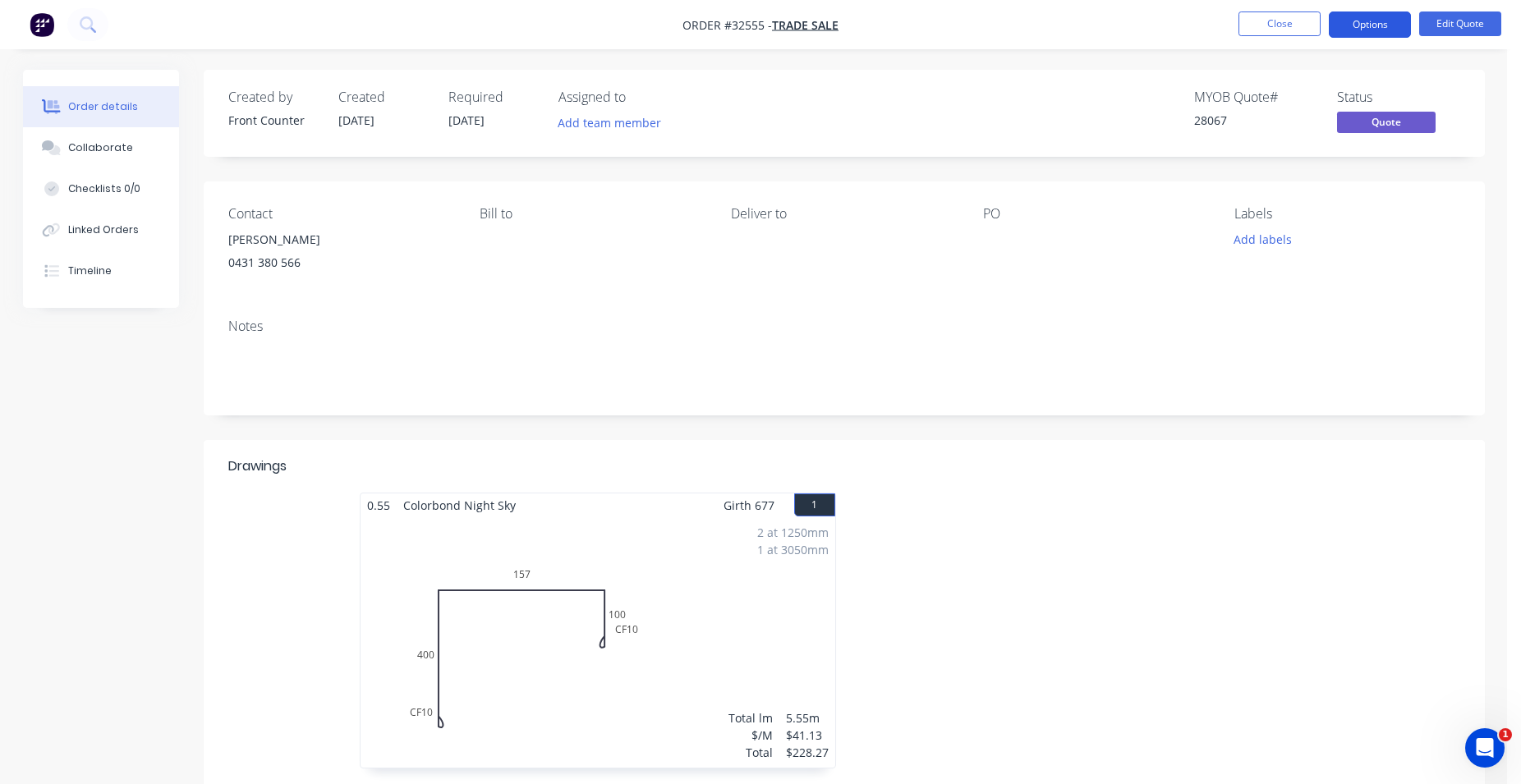
click at [1365, 21] on button "Options" at bounding box center [1370, 24] width 82 height 27
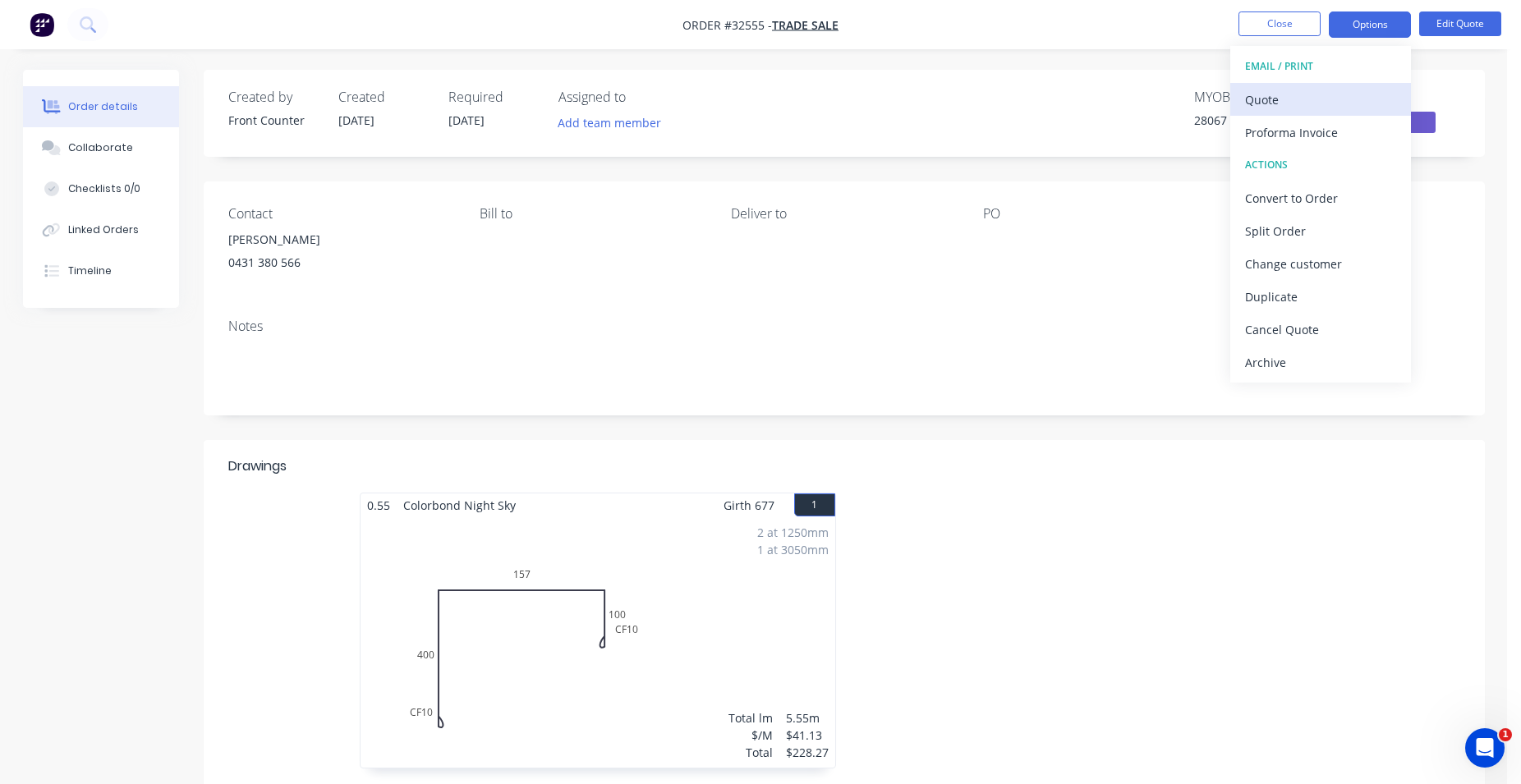
click at [1327, 100] on div "Quote" at bounding box center [1320, 100] width 151 height 24
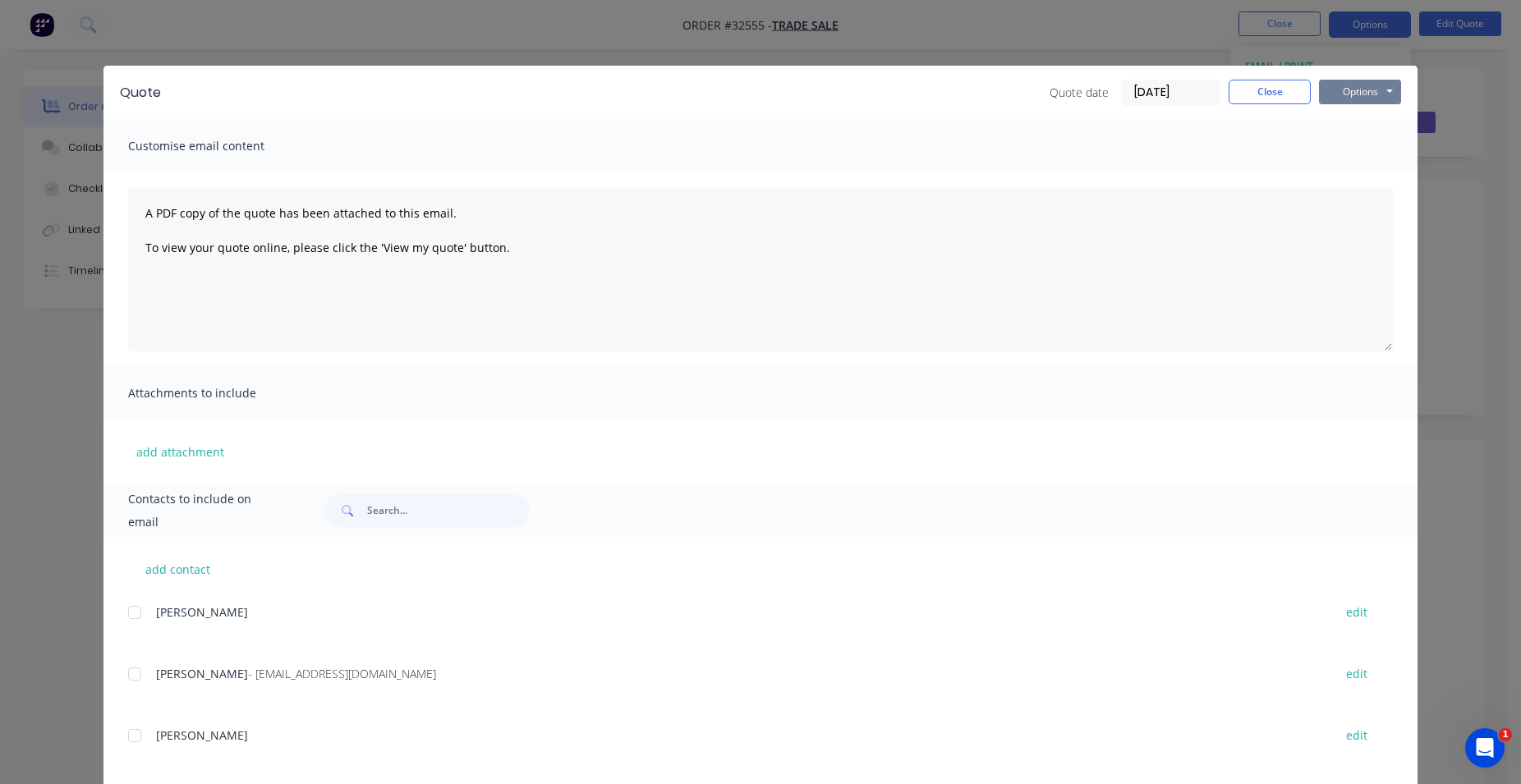
click at [1340, 89] on button "Options" at bounding box center [1360, 92] width 82 height 25
click at [1352, 141] on button "Print" at bounding box center [1371, 148] width 106 height 27
click at [1255, 86] on button "Close" at bounding box center [1270, 92] width 82 height 25
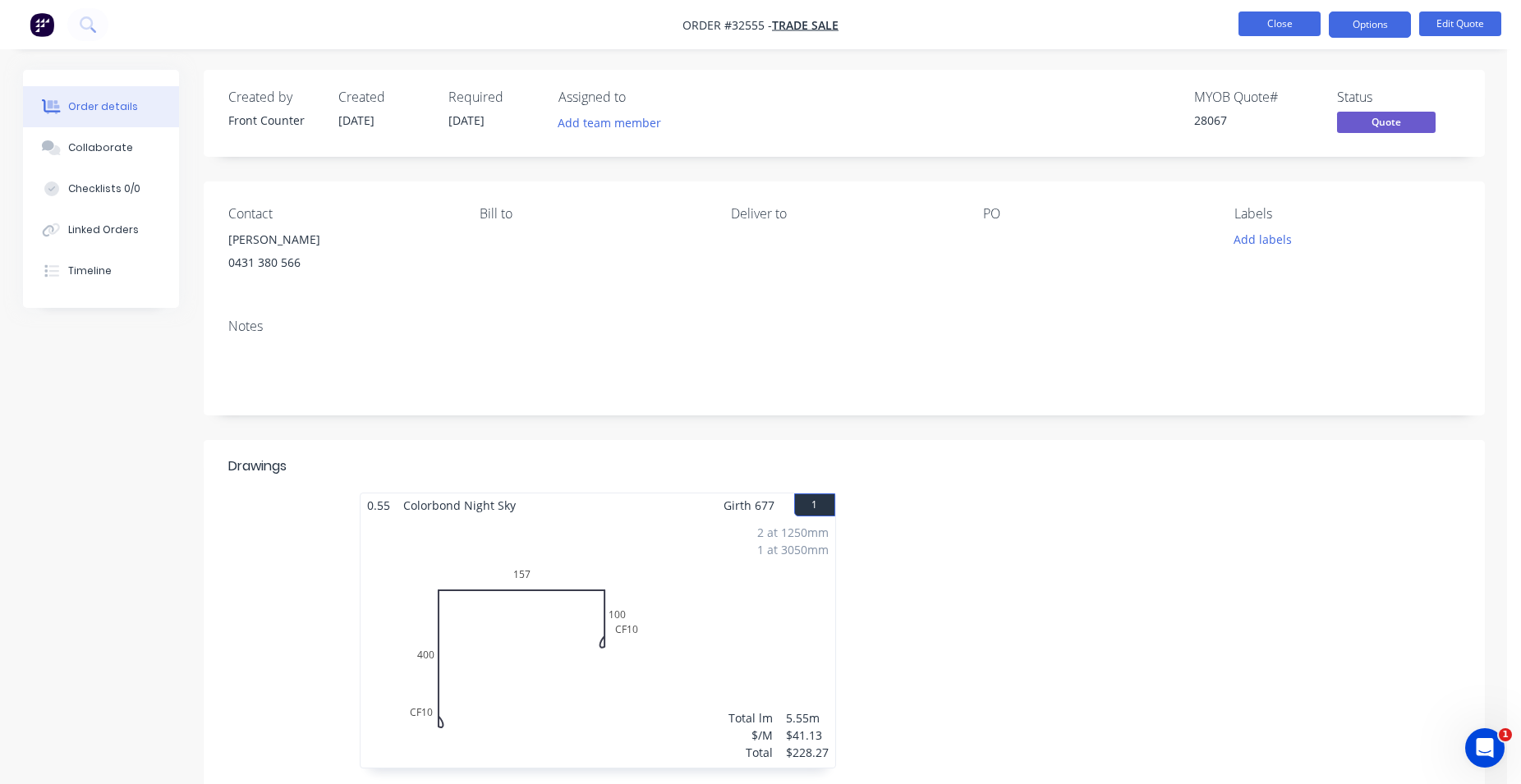
click at [1274, 20] on button "Close" at bounding box center [1279, 23] width 82 height 25
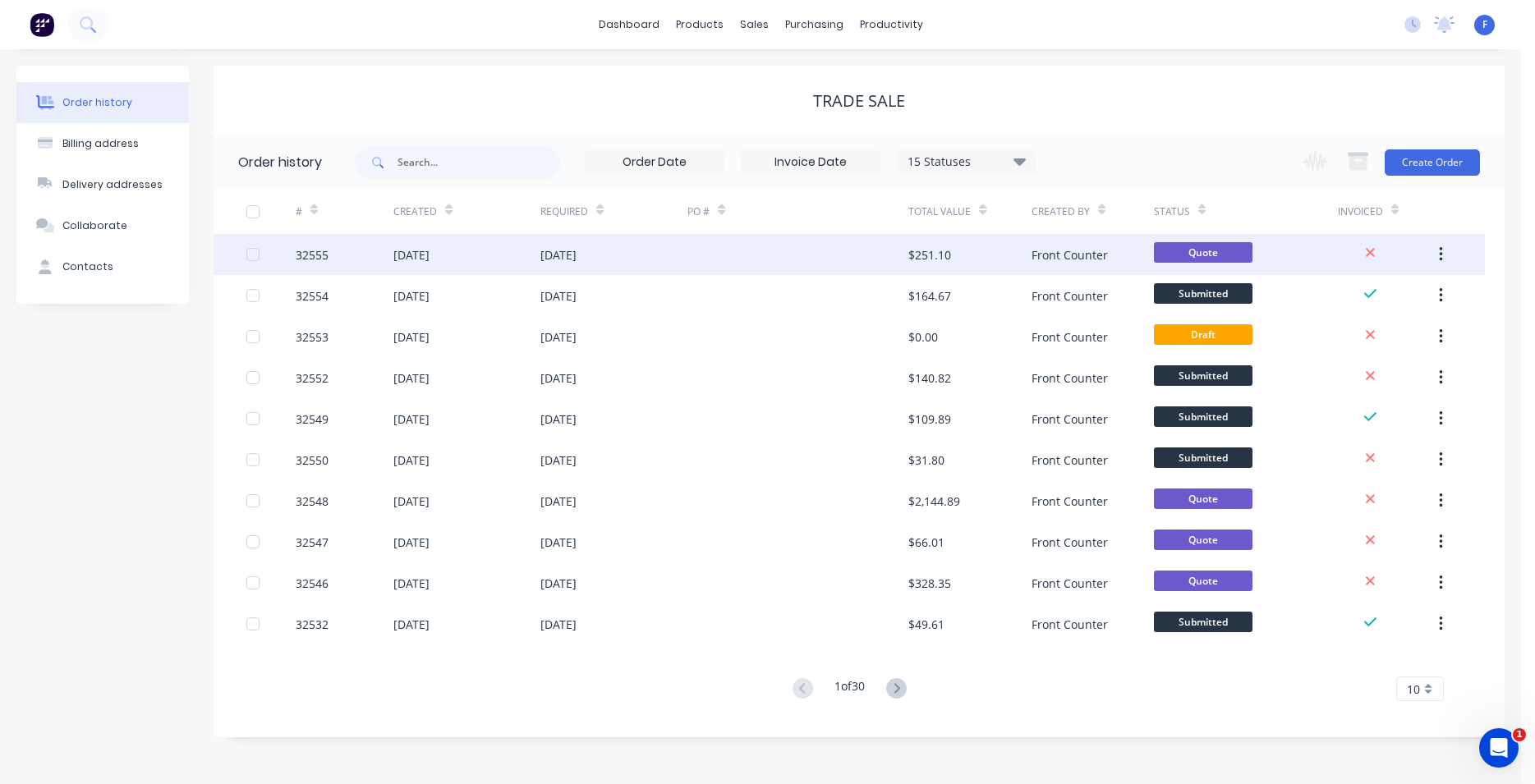
click at [1116, 251] on div "Front Counter" at bounding box center [1092, 255] width 123 height 41
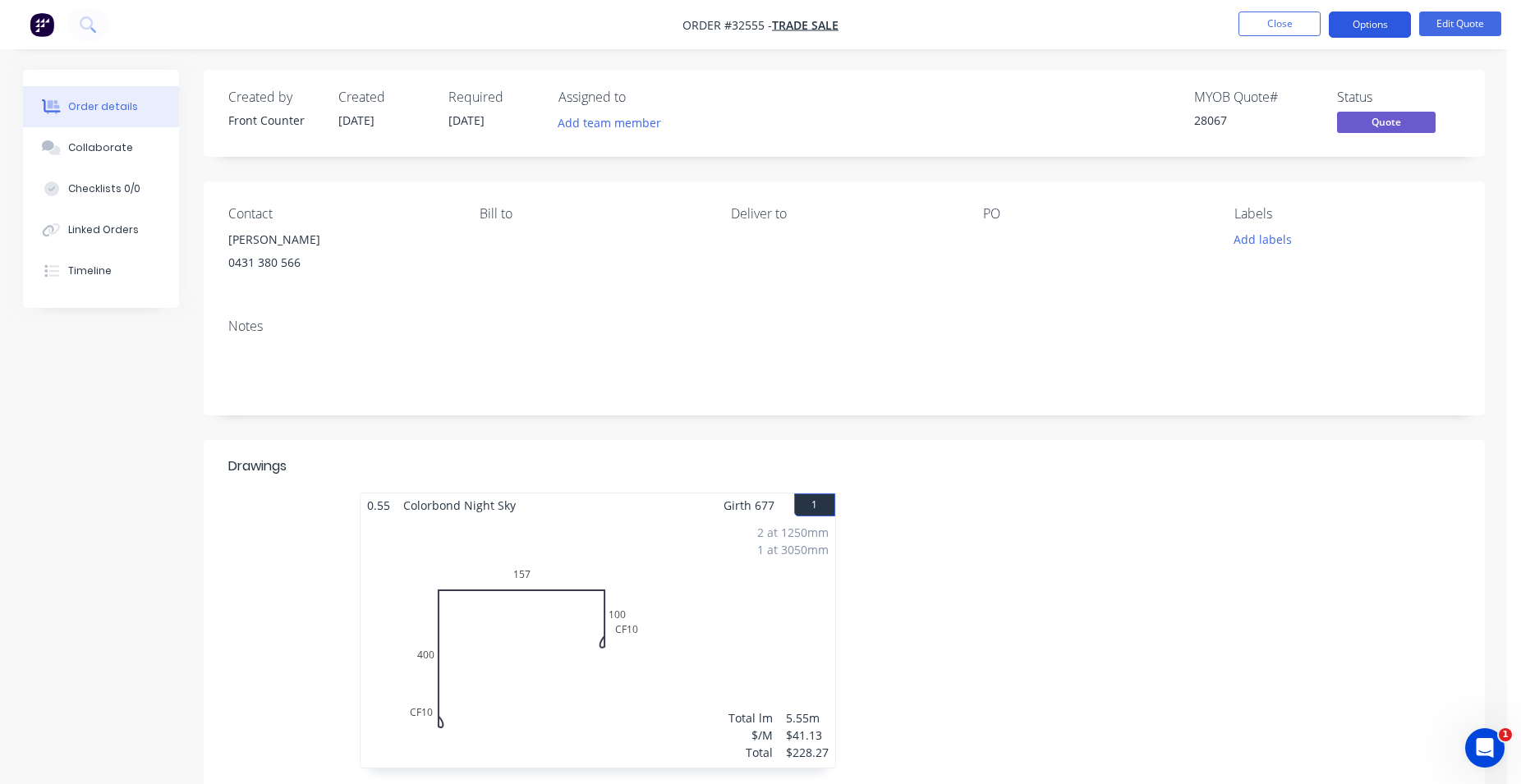
click at [1374, 23] on button "Options" at bounding box center [1370, 24] width 82 height 27
click at [1458, 21] on button "Edit Quote" at bounding box center [1460, 23] width 82 height 25
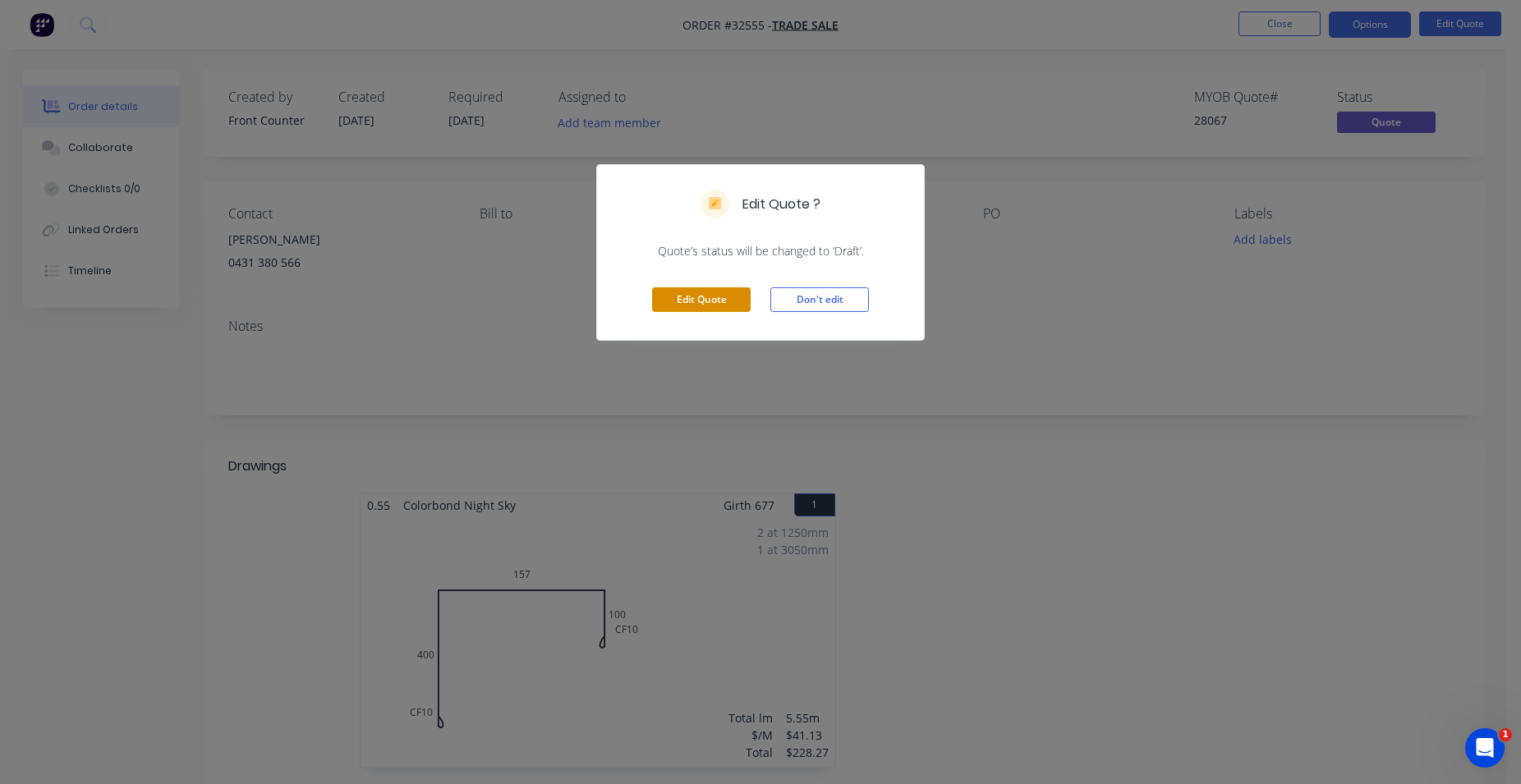
click at [680, 290] on button "Edit Quote" at bounding box center [701, 299] width 99 height 25
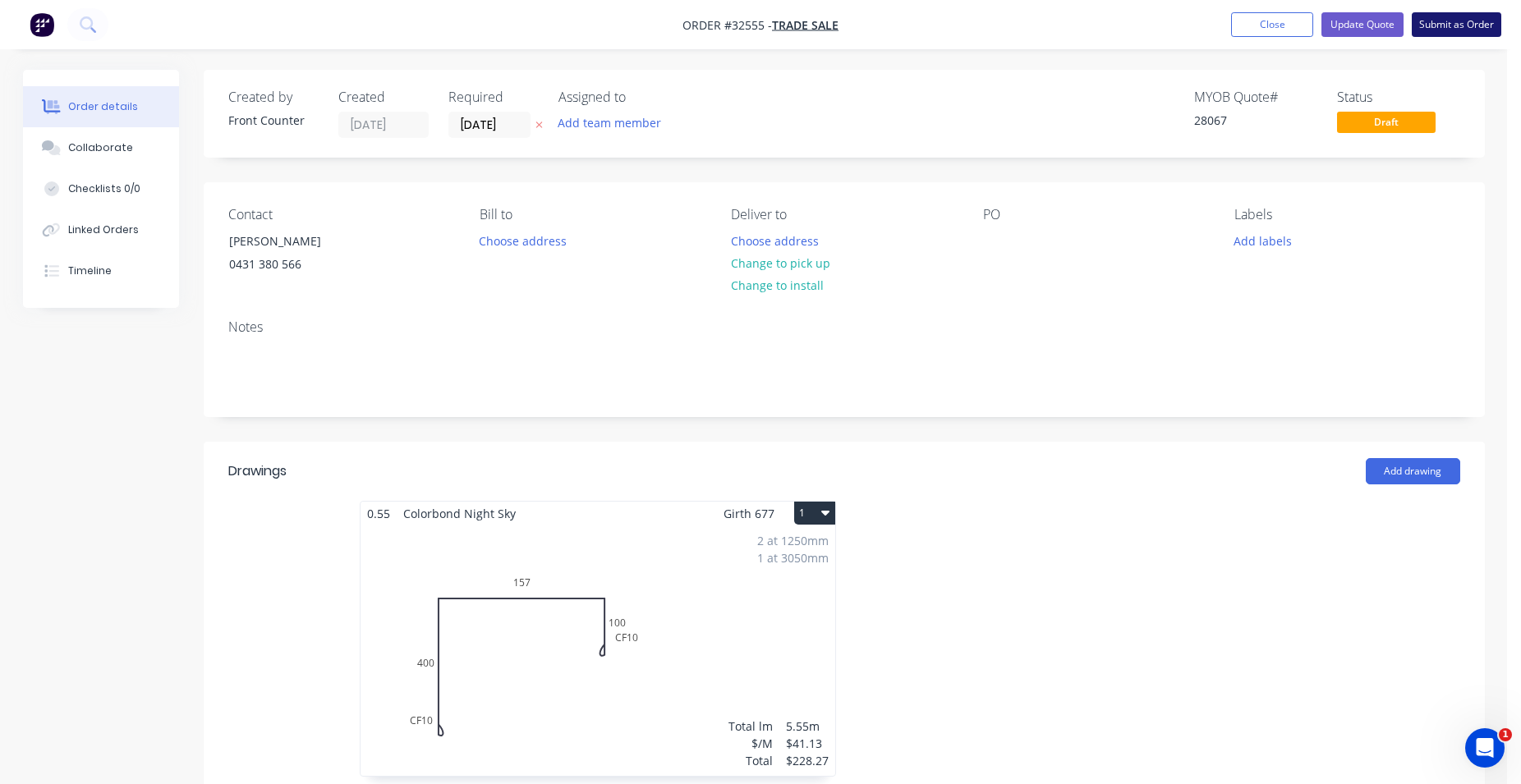
click at [1440, 23] on button "Submit as Order" at bounding box center [1456, 24] width 89 height 25
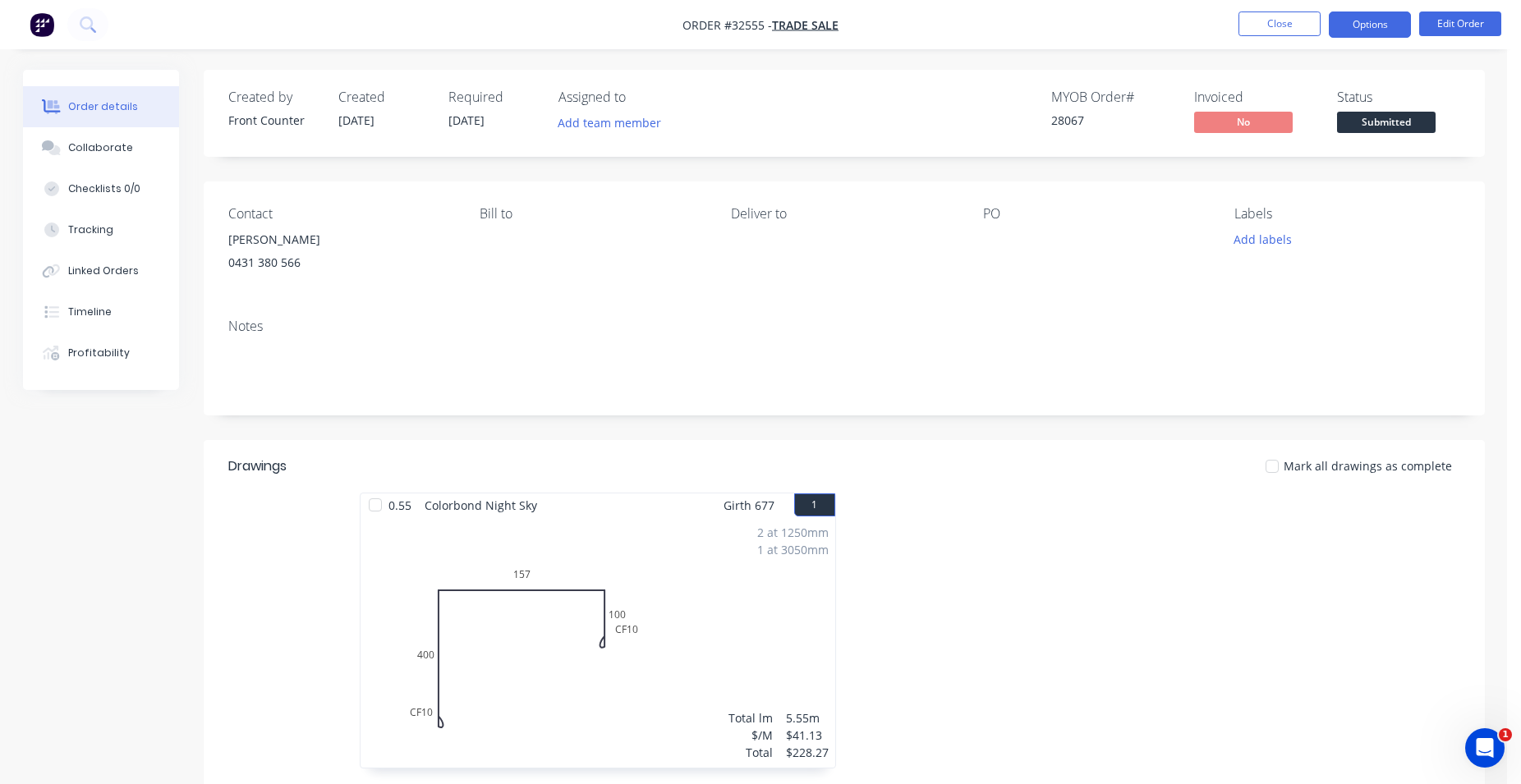
click at [1361, 25] on button "Options" at bounding box center [1370, 24] width 82 height 27
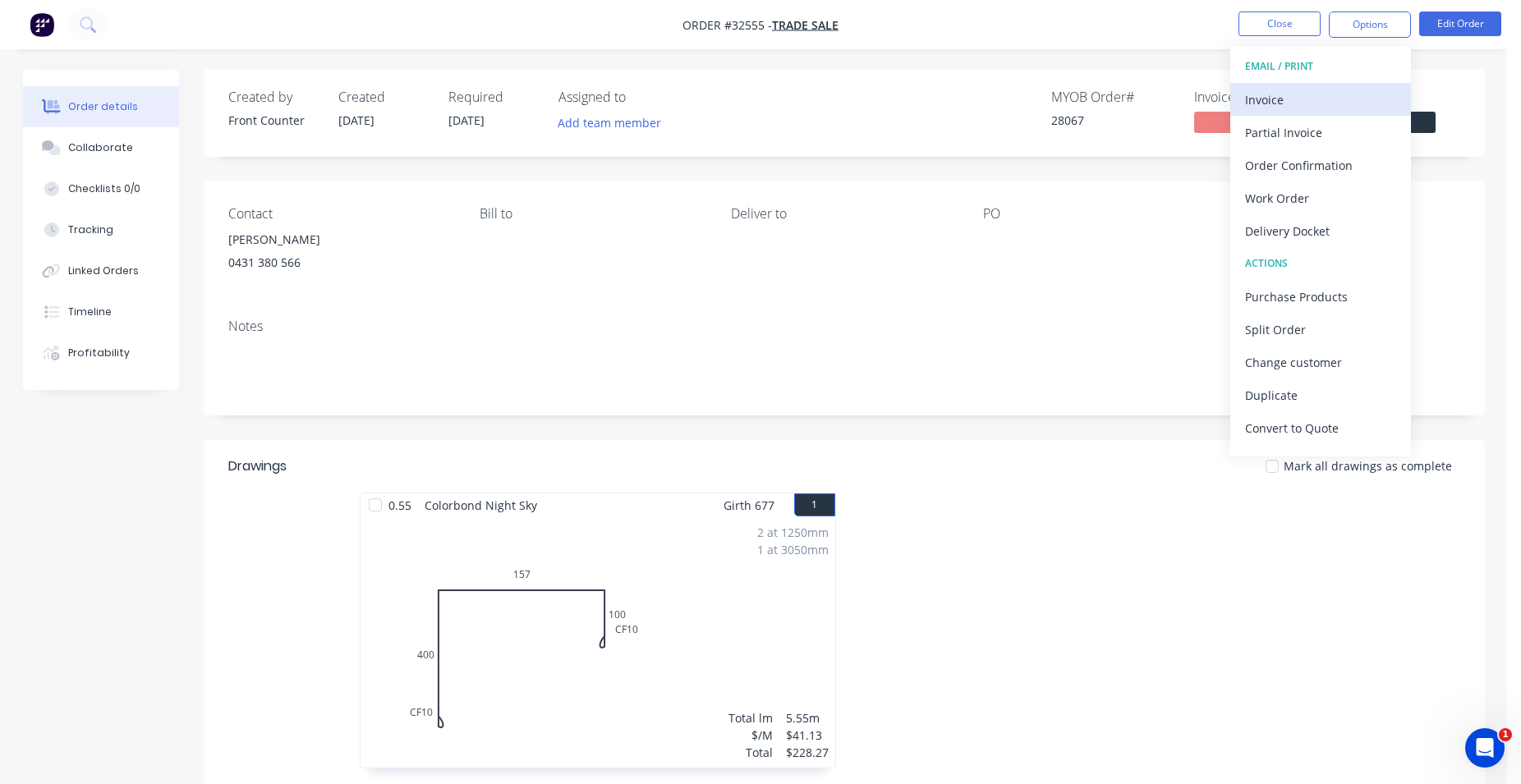
click at [1313, 101] on div "Invoice" at bounding box center [1320, 100] width 151 height 24
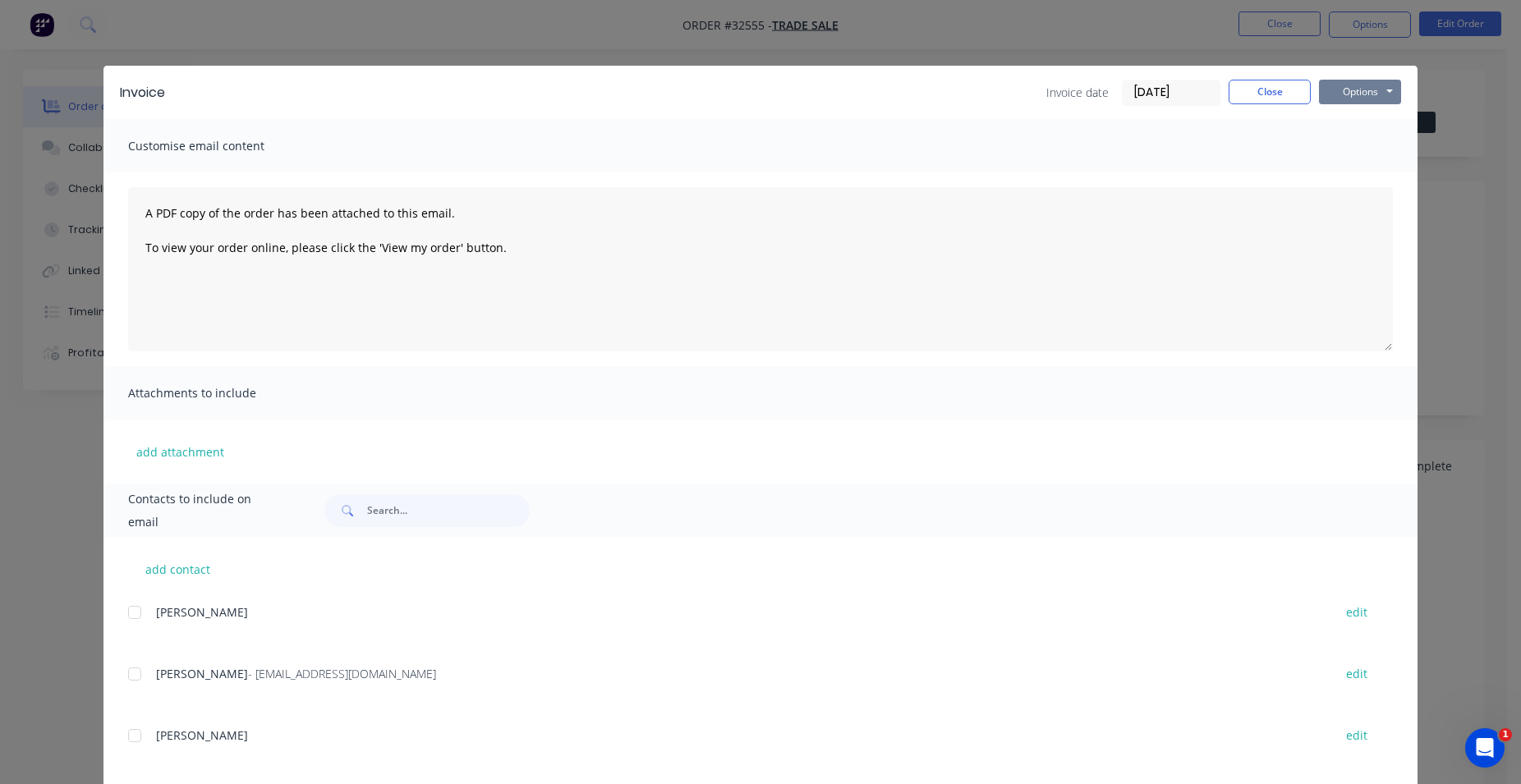
click at [1342, 87] on button "Options" at bounding box center [1360, 92] width 82 height 25
click at [1359, 143] on button "Print" at bounding box center [1371, 148] width 106 height 27
click at [1263, 91] on button "Close" at bounding box center [1270, 92] width 82 height 25
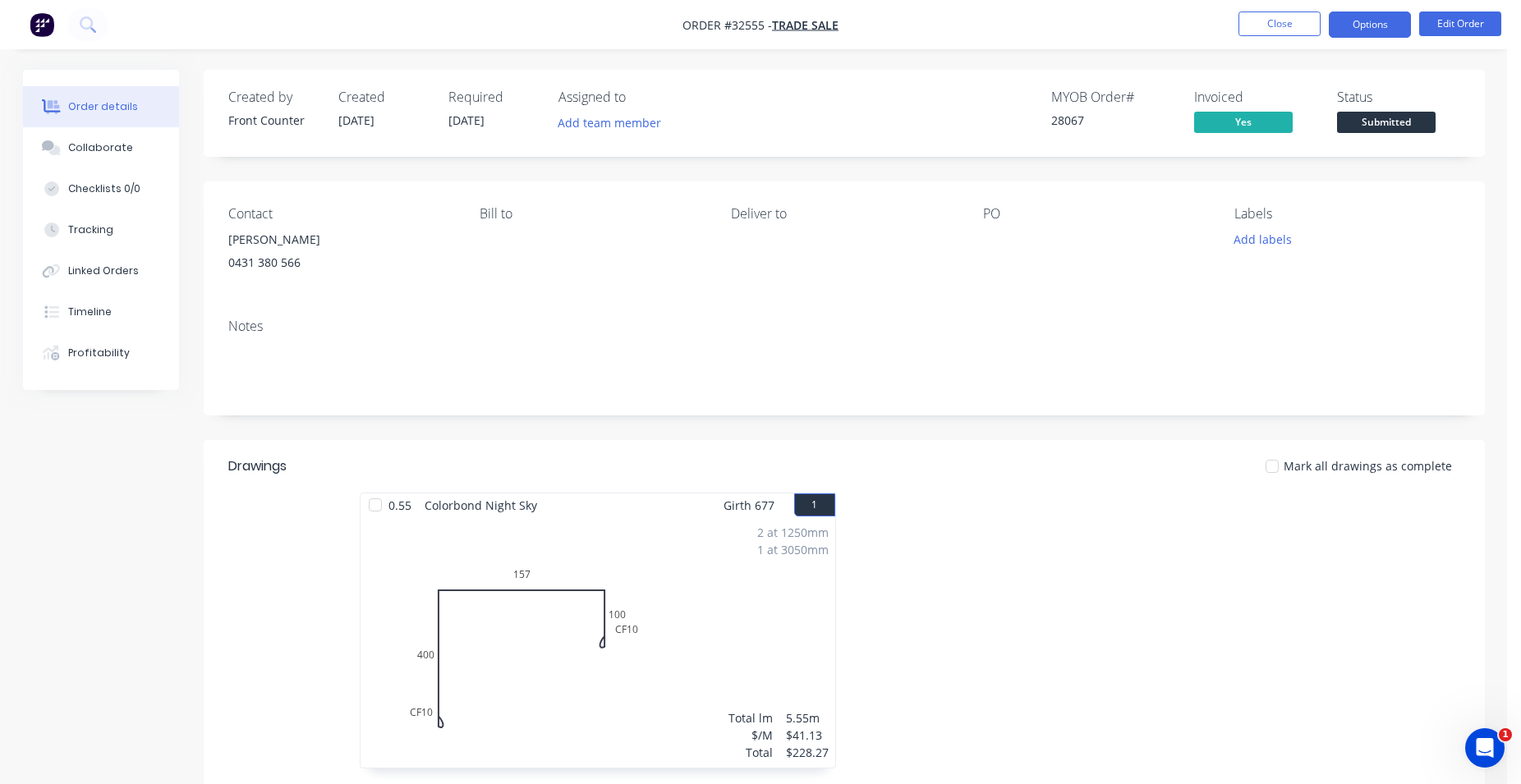
click at [1362, 19] on button "Options" at bounding box center [1370, 24] width 82 height 27
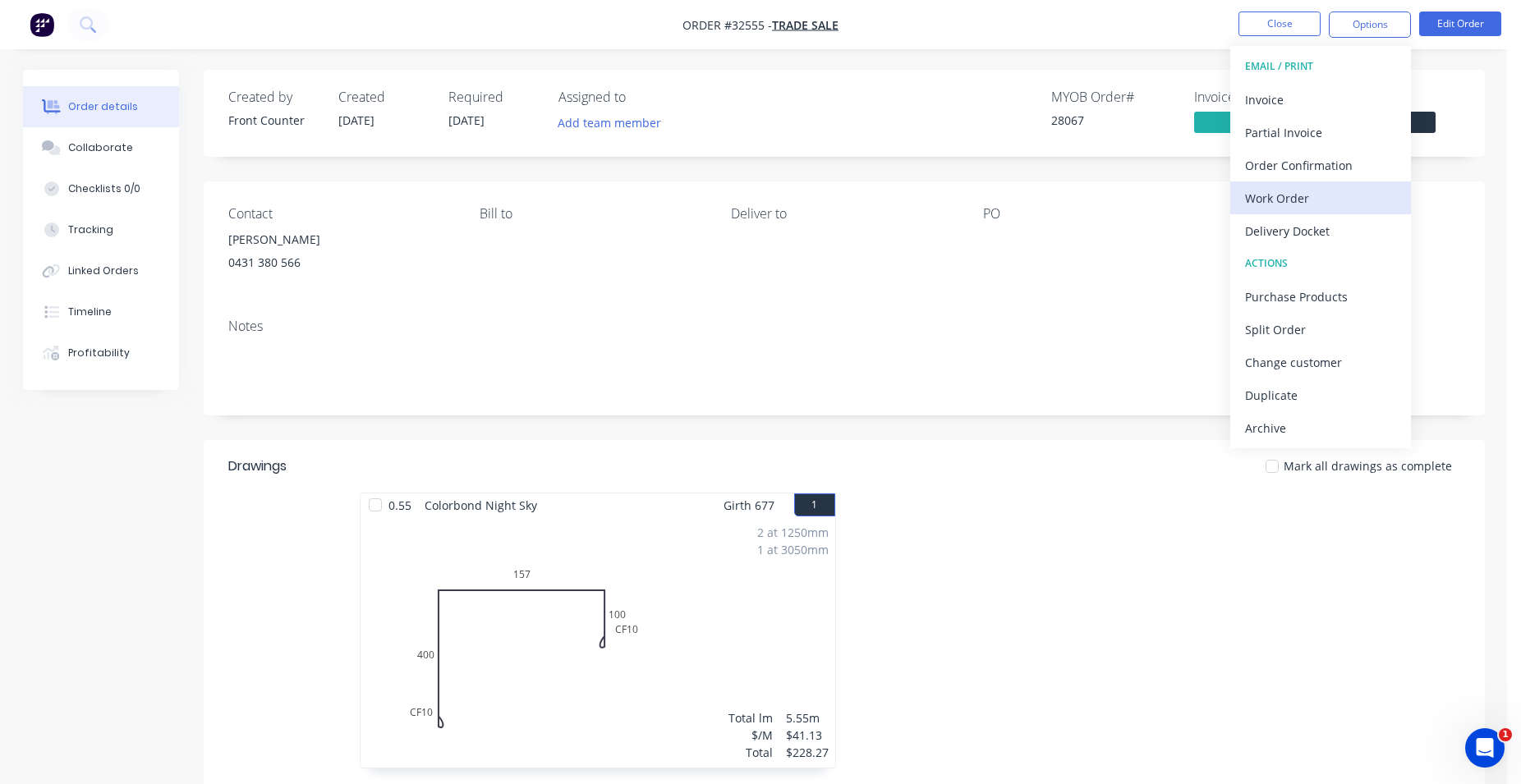
click at [1300, 192] on div "Work Order" at bounding box center [1320, 198] width 151 height 24
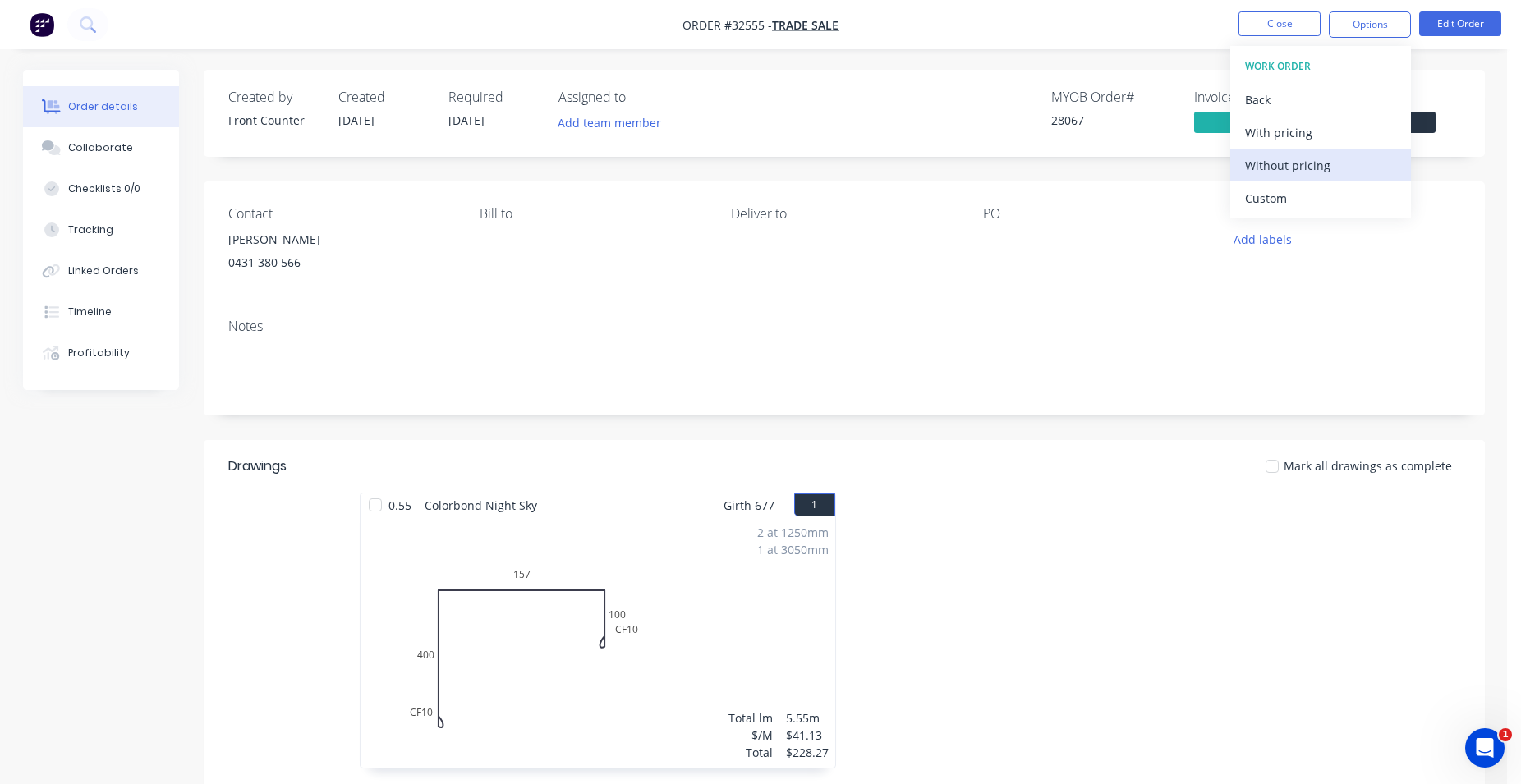
click at [1301, 164] on div "Without pricing" at bounding box center [1320, 166] width 151 height 24
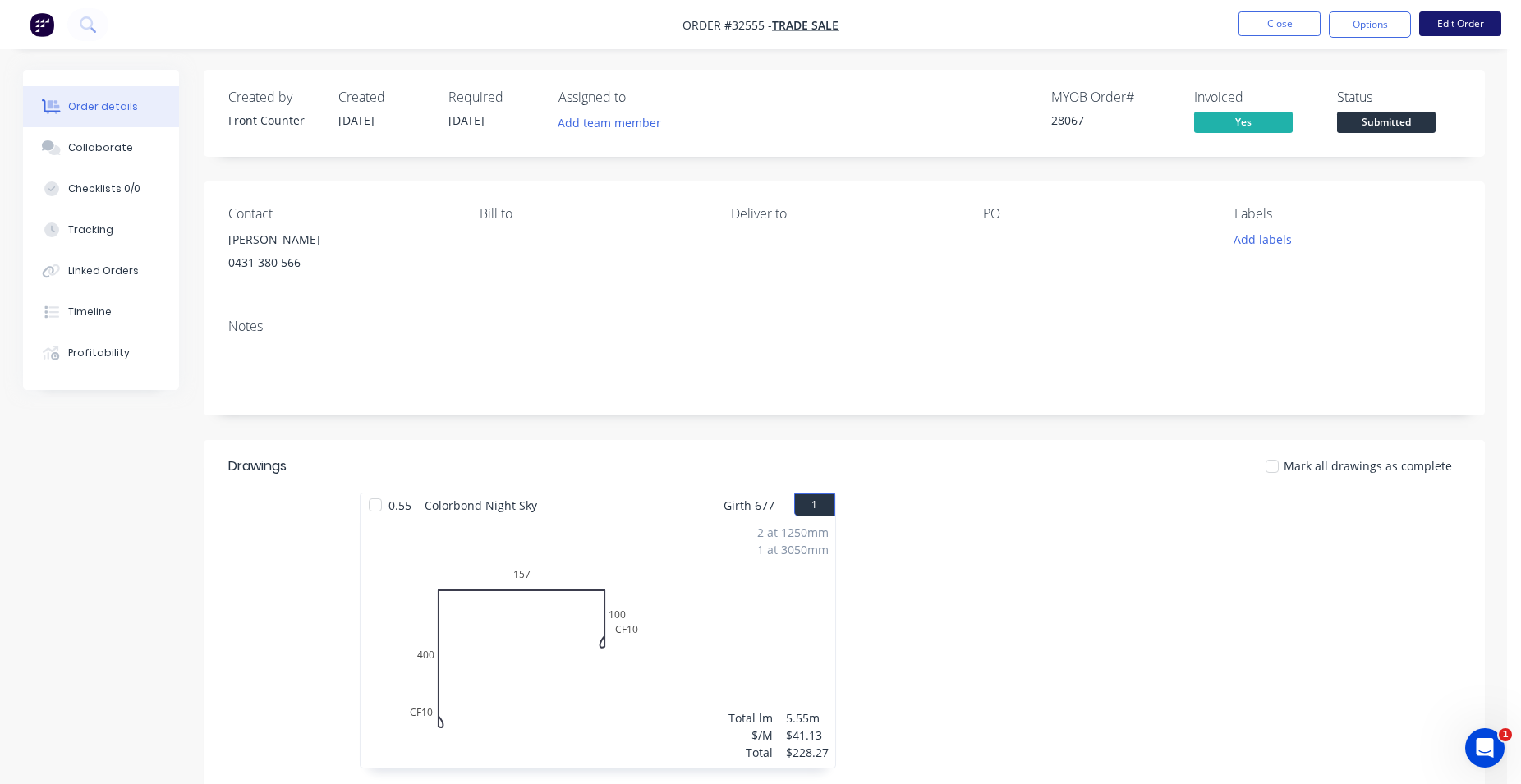
click at [1450, 16] on button "Edit Order" at bounding box center [1460, 23] width 82 height 25
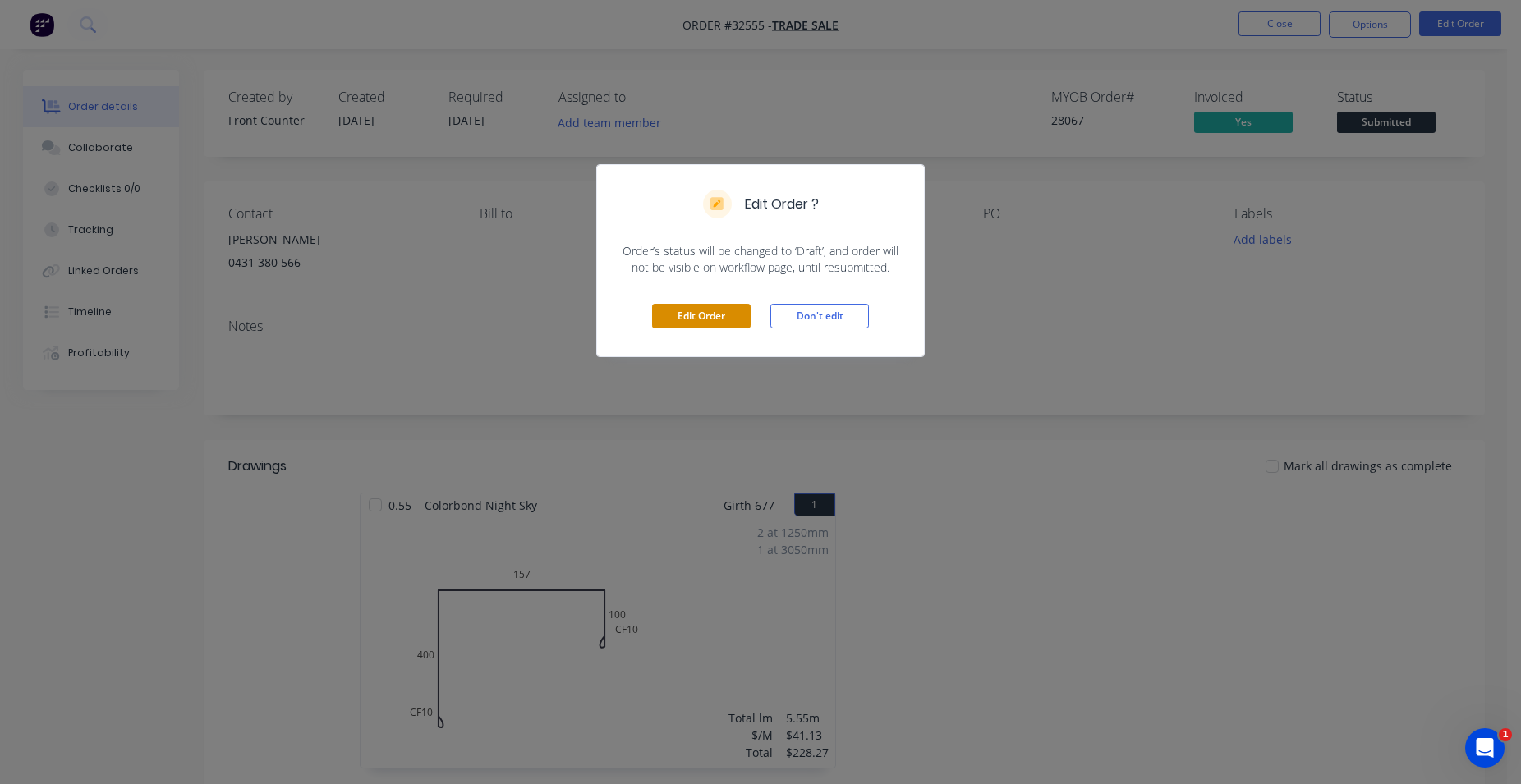
click at [719, 313] on button "Edit Order" at bounding box center [701, 316] width 99 height 25
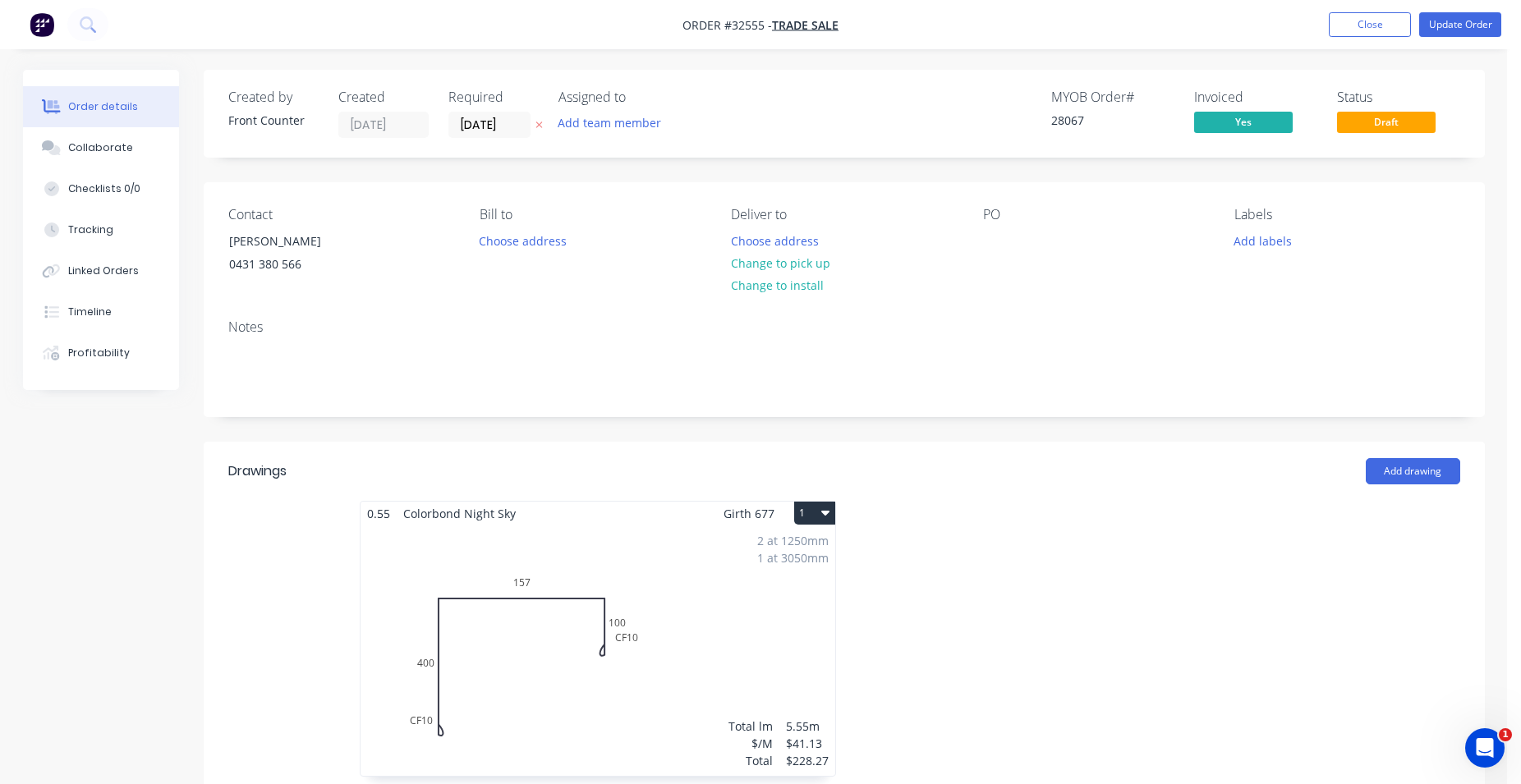
click at [507, 575] on div "2 at 1250mm 1 at 3050mm Total lm $/M Total 5.55m $41.13 $228.27" at bounding box center [597, 651] width 474 height 250
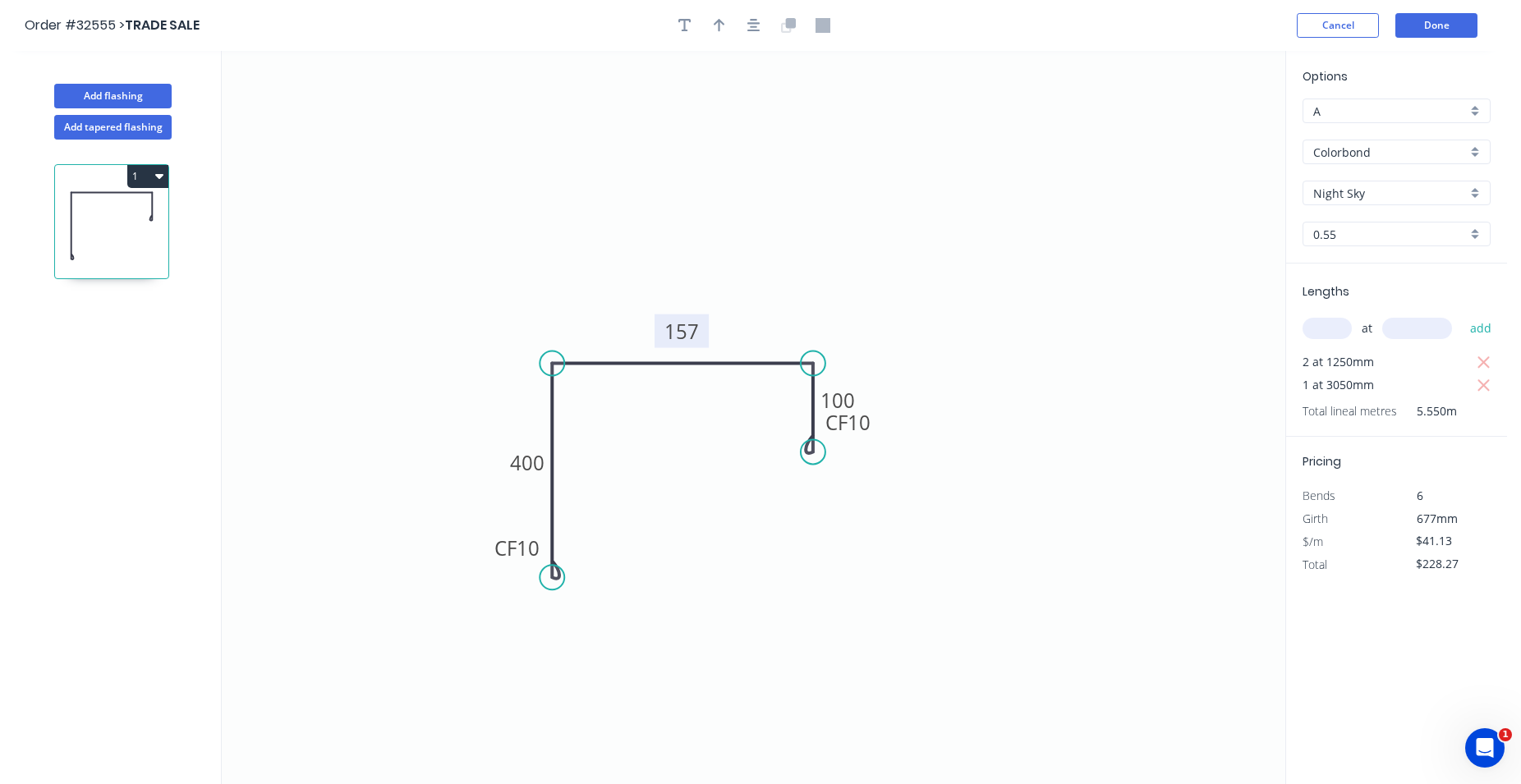
click at [702, 333] on rect at bounding box center [681, 331] width 54 height 33
click at [683, 333] on tspan "157" at bounding box center [680, 331] width 34 height 27
click at [685, 335] on tspan "157" at bounding box center [680, 331] width 34 height 27
click at [692, 335] on tspan "157" at bounding box center [680, 331] width 34 height 27
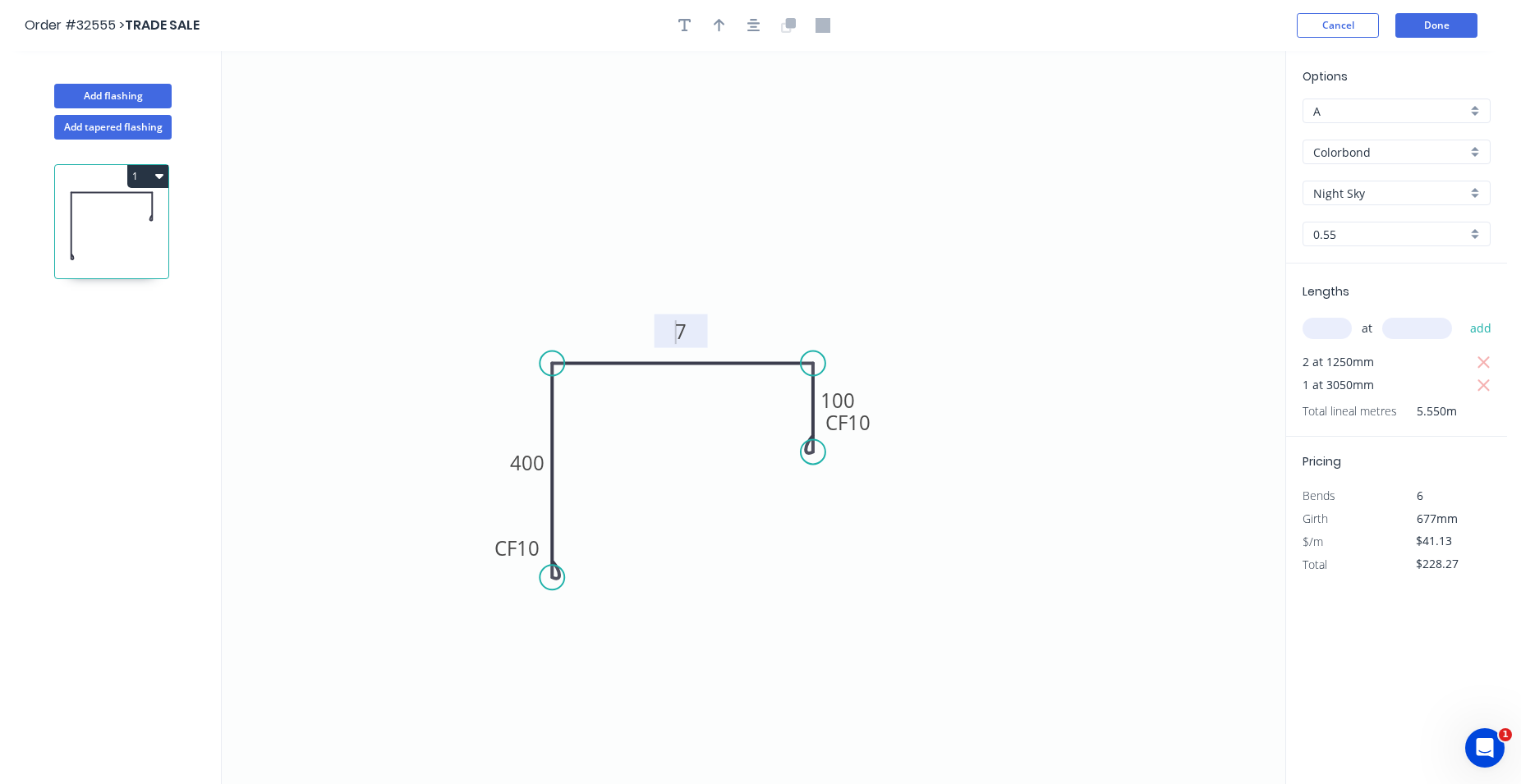
click at [690, 335] on rect at bounding box center [680, 332] width 33 height 23
click at [1439, 27] on button "Done" at bounding box center [1436, 25] width 82 height 25
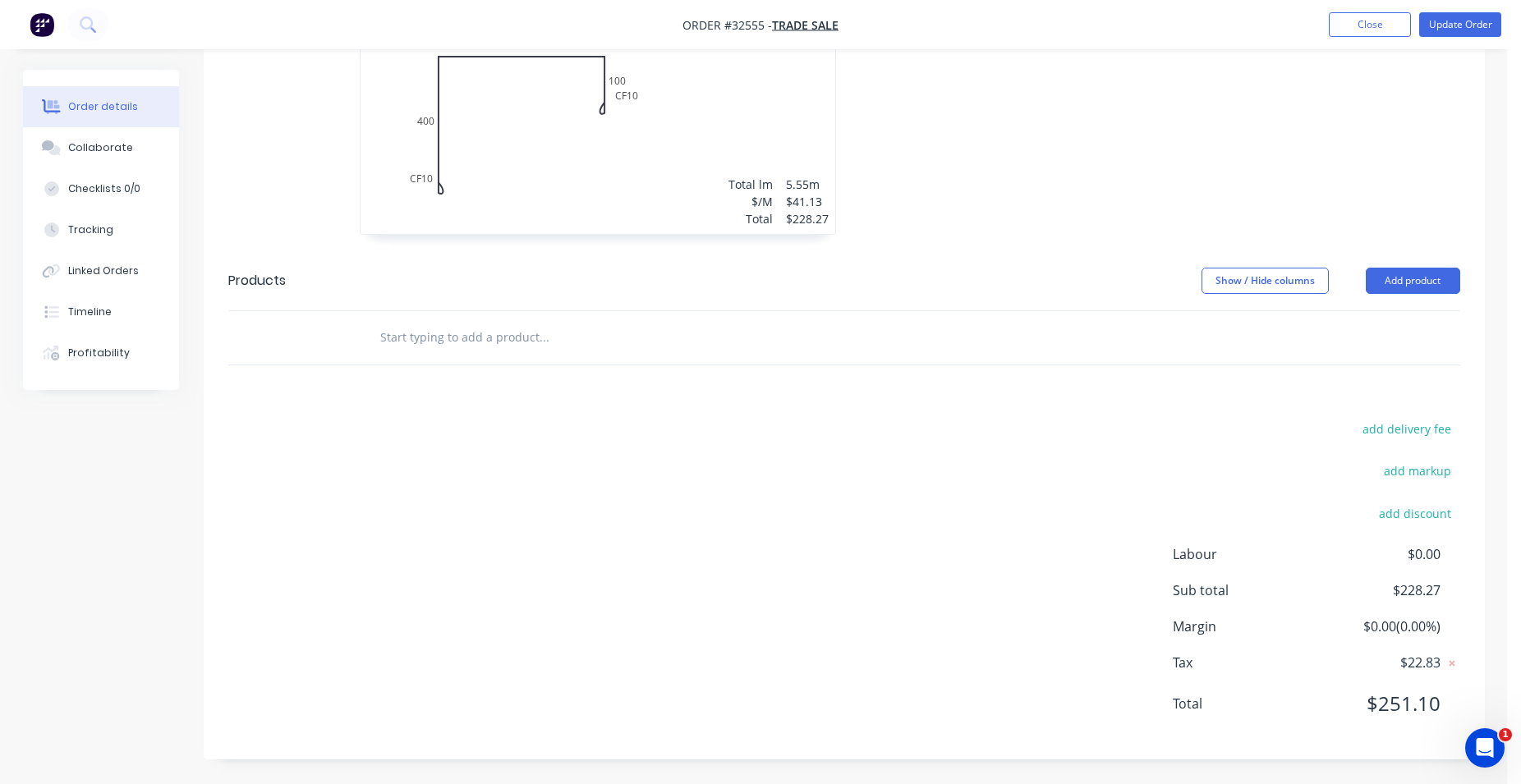
scroll to position [458, 0]
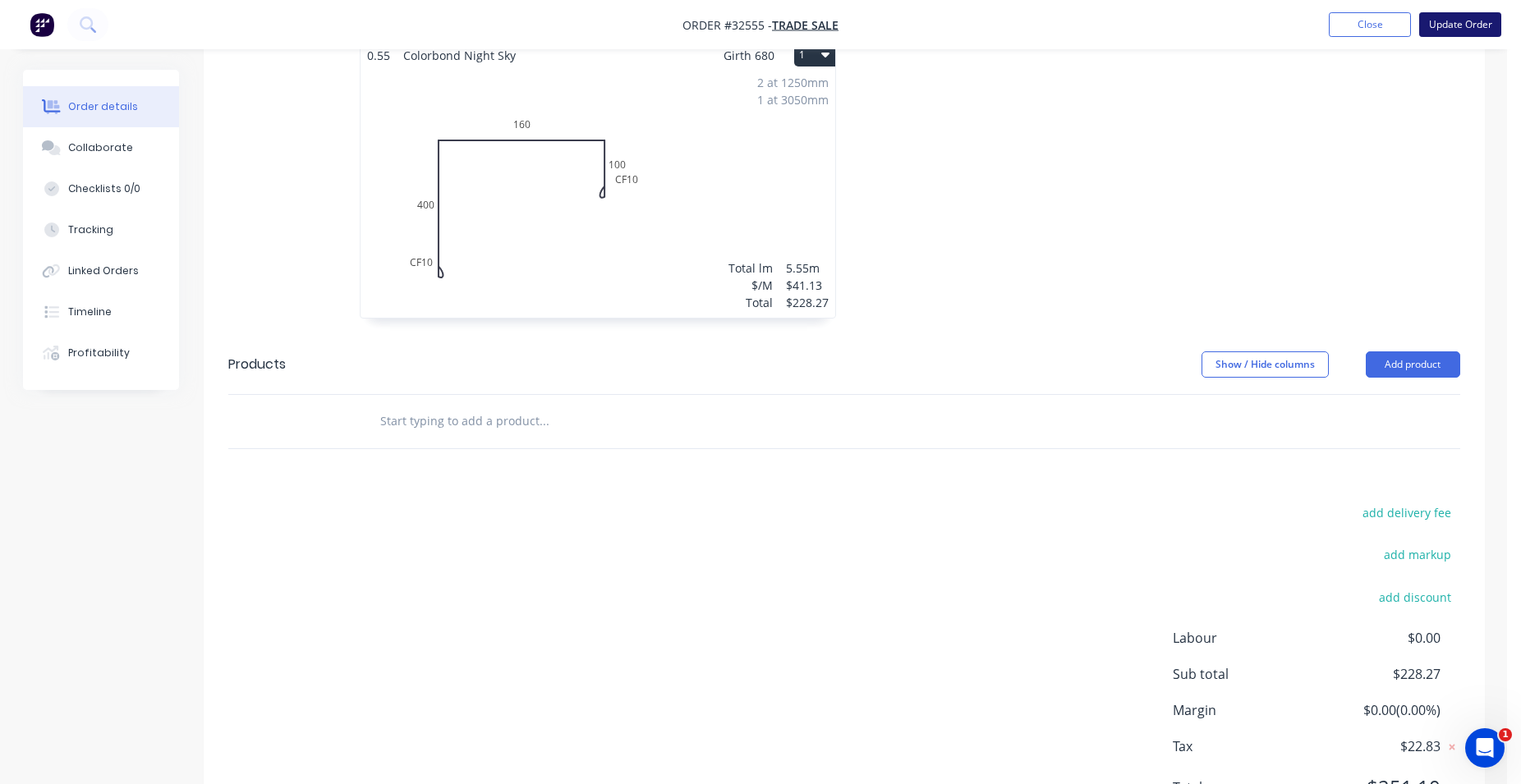
click at [1446, 14] on button "Update Order" at bounding box center [1460, 24] width 82 height 25
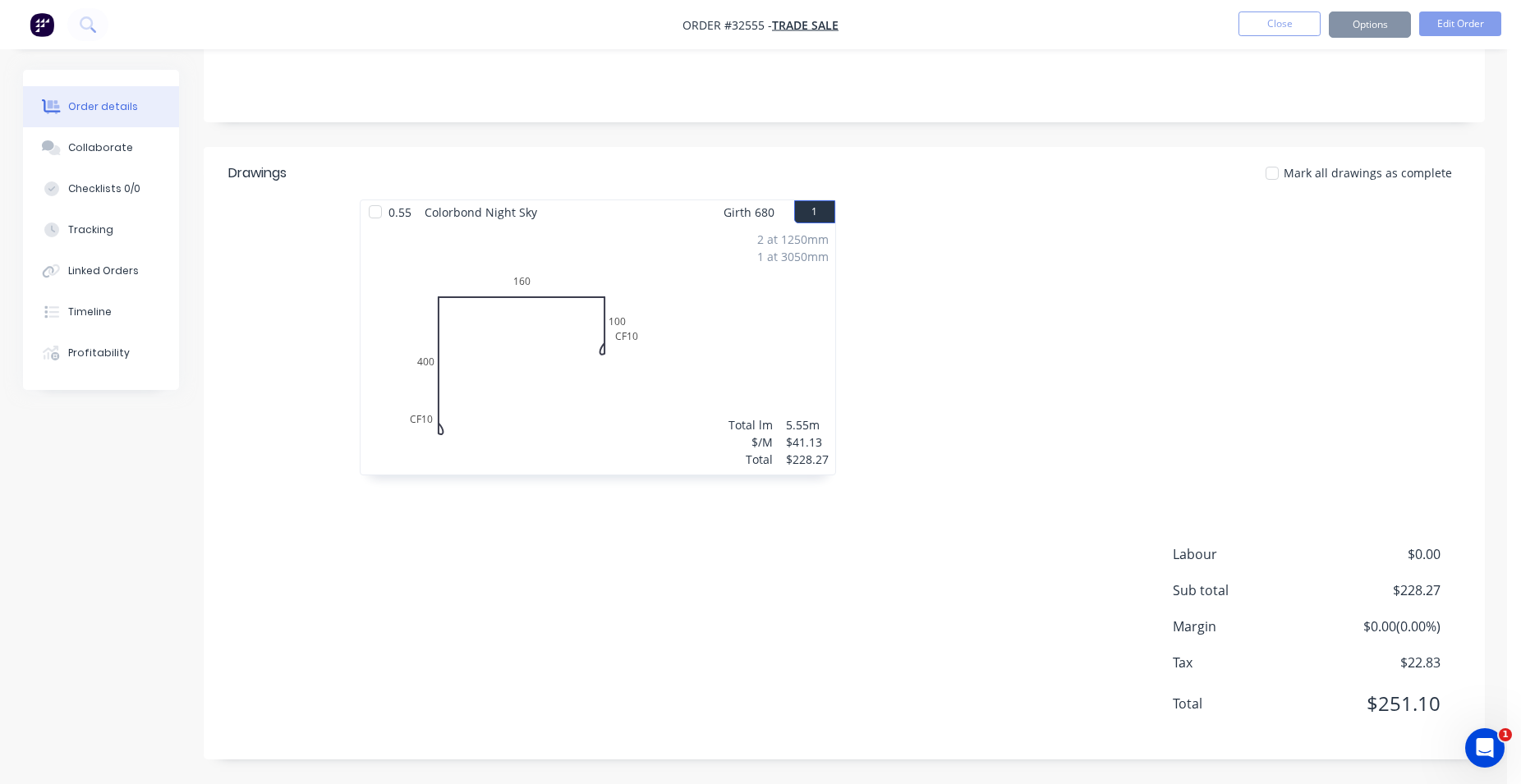
scroll to position [0, 0]
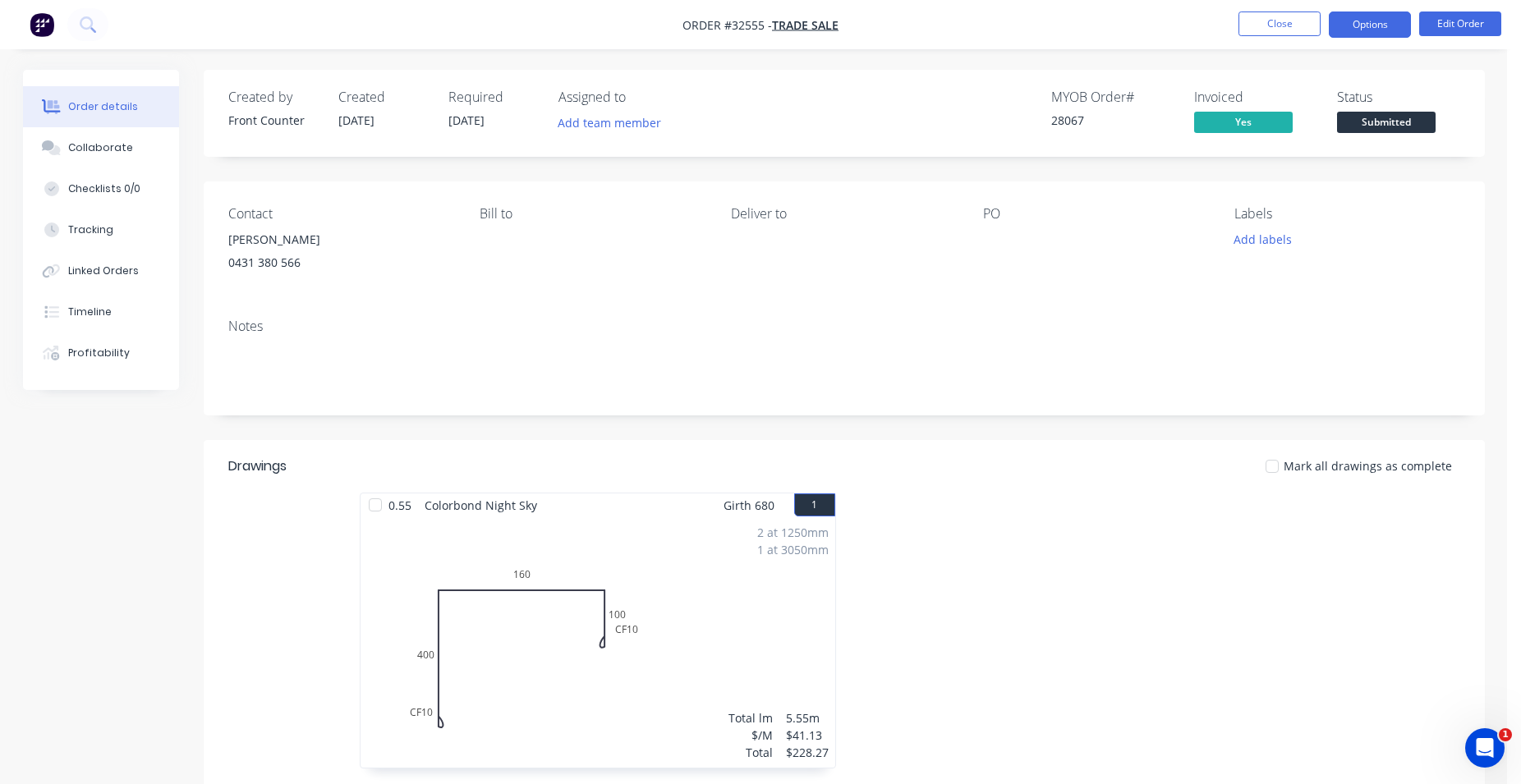
click at [1378, 25] on button "Options" at bounding box center [1370, 24] width 82 height 27
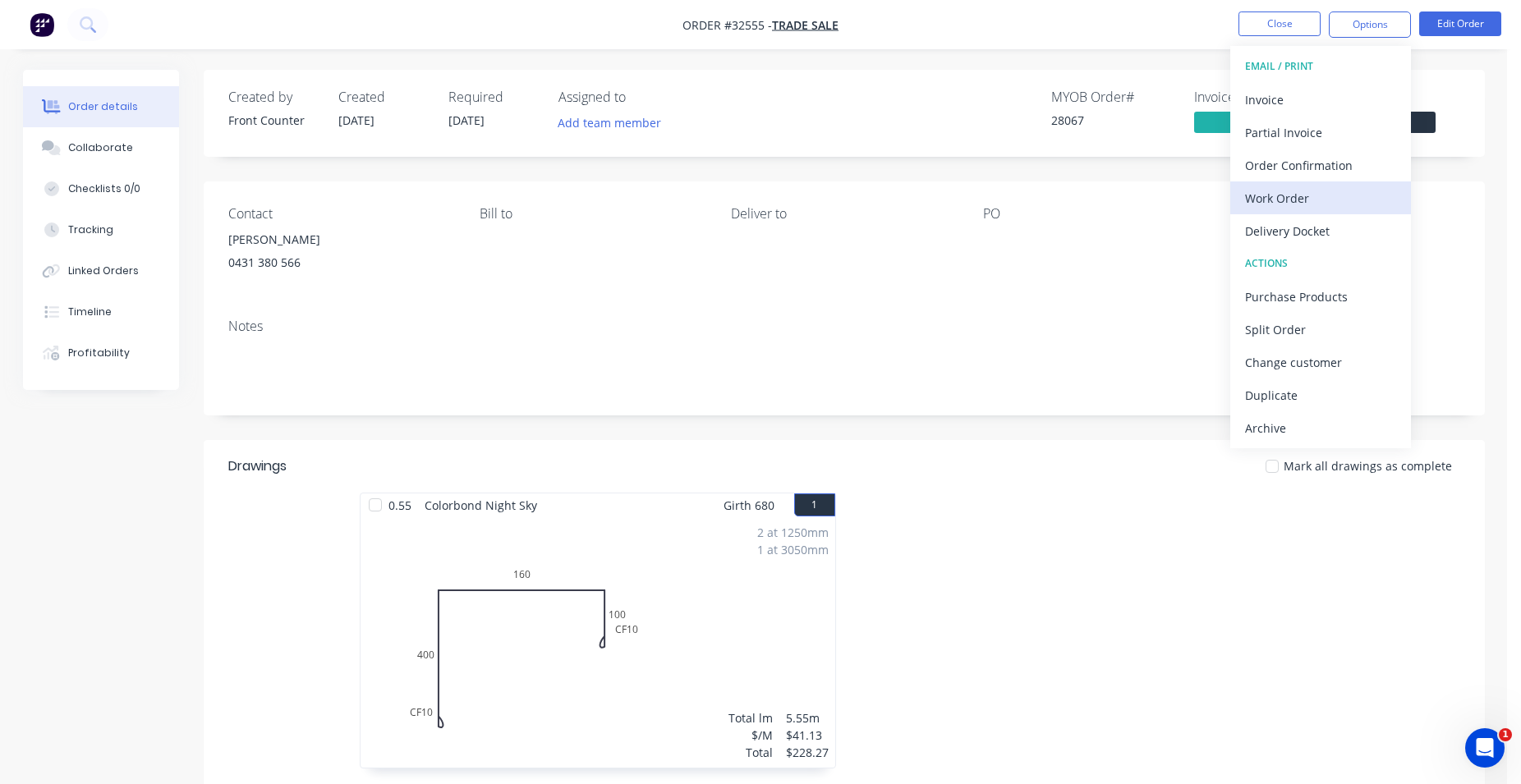
click at [1329, 199] on div "Work Order" at bounding box center [1320, 198] width 151 height 24
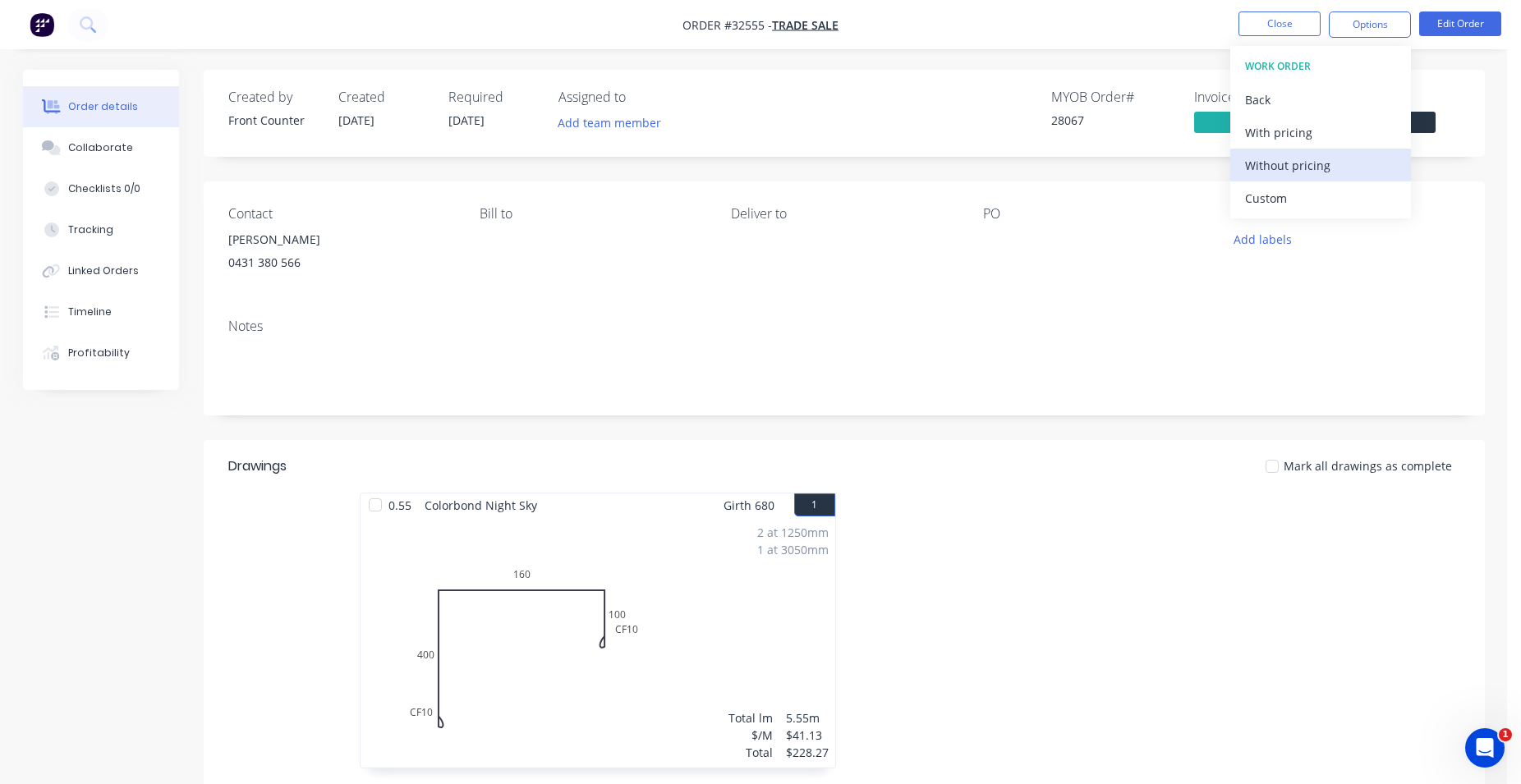
click at [1309, 163] on div "Without pricing" at bounding box center [1320, 166] width 151 height 24
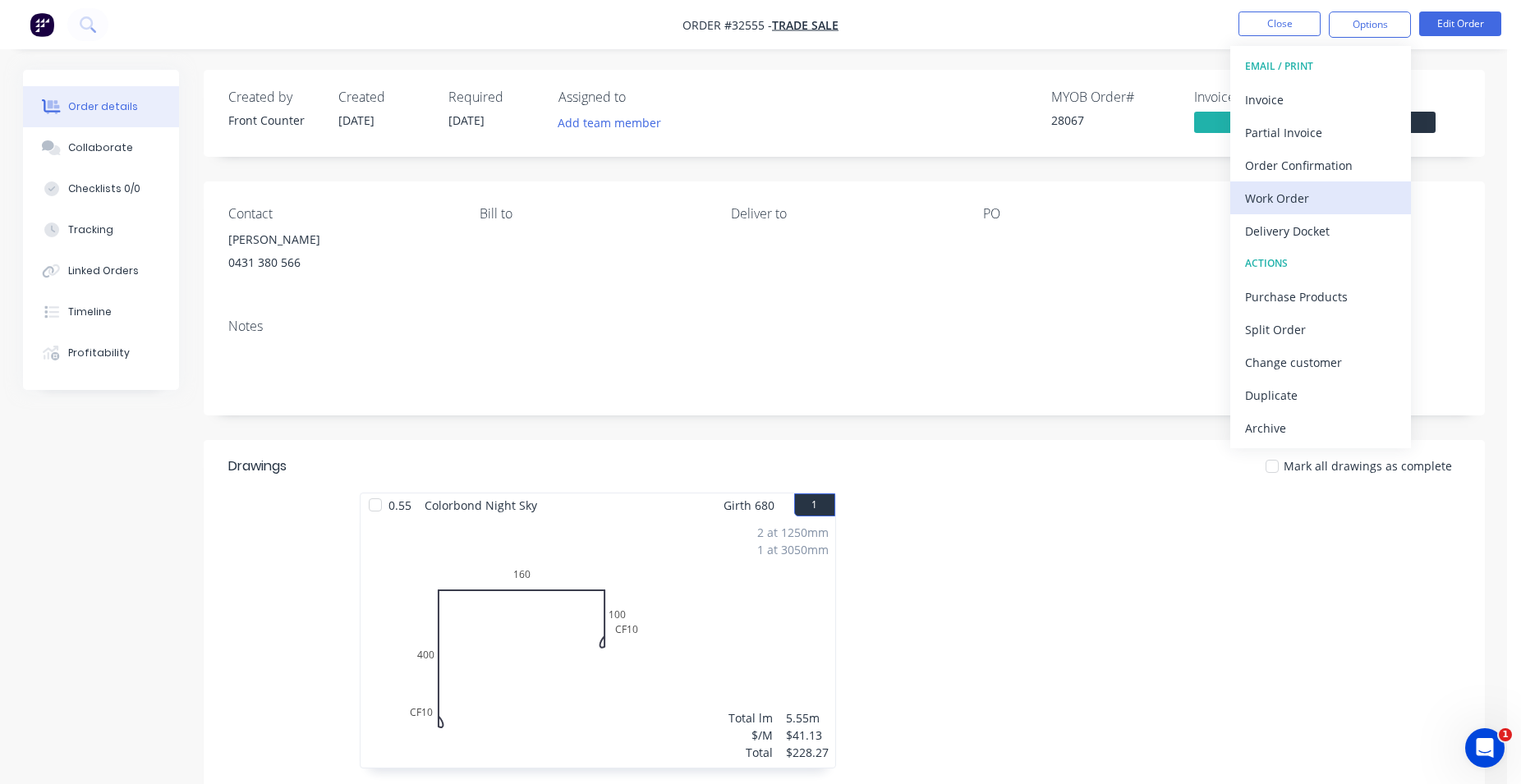
click at [1303, 197] on div "Work Order" at bounding box center [1320, 198] width 151 height 24
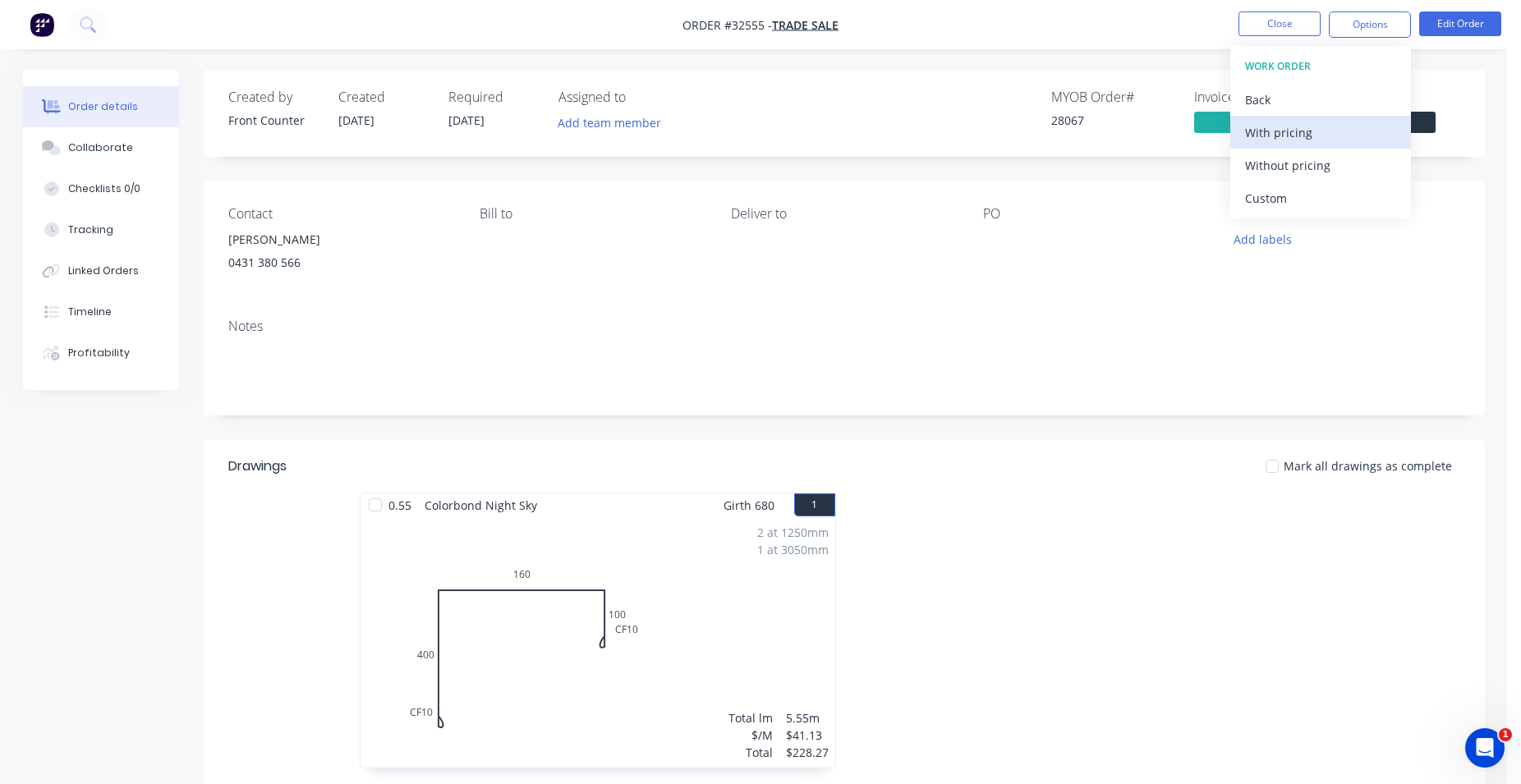
click at [1275, 134] on div "With pricing" at bounding box center [1320, 133] width 151 height 24
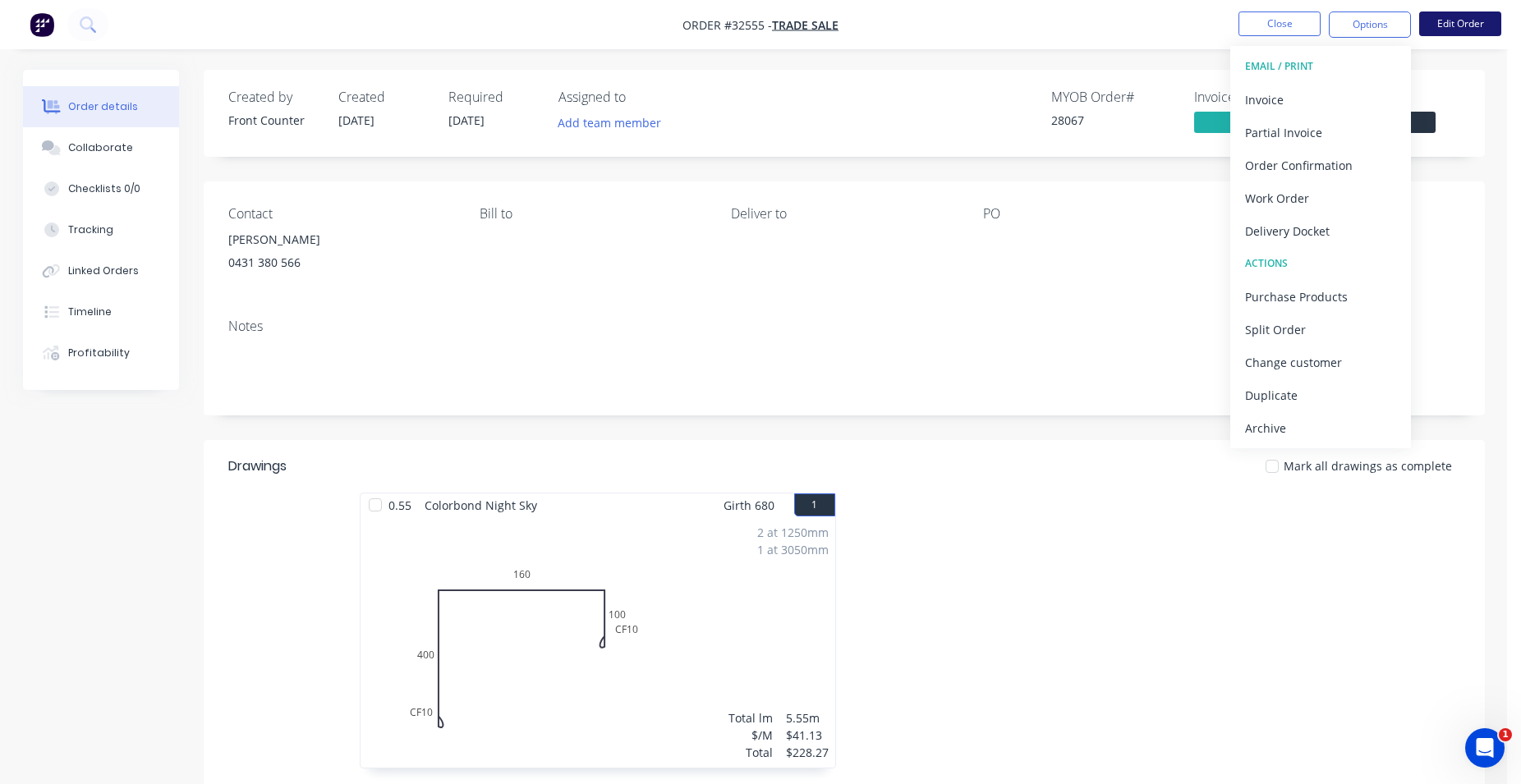
click at [1447, 20] on button "Edit Order" at bounding box center [1460, 23] width 82 height 25
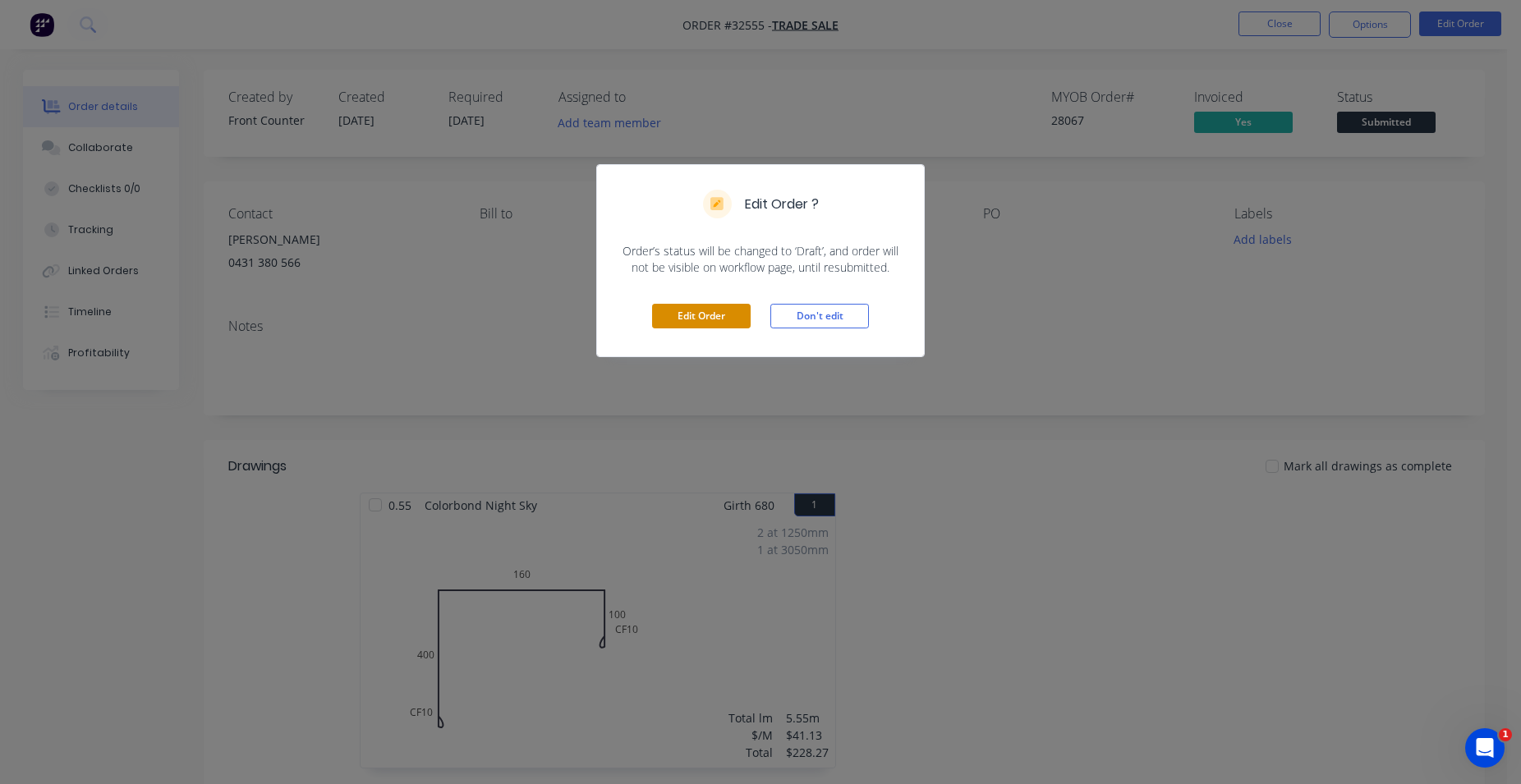
click at [702, 314] on button "Edit Order" at bounding box center [701, 316] width 99 height 25
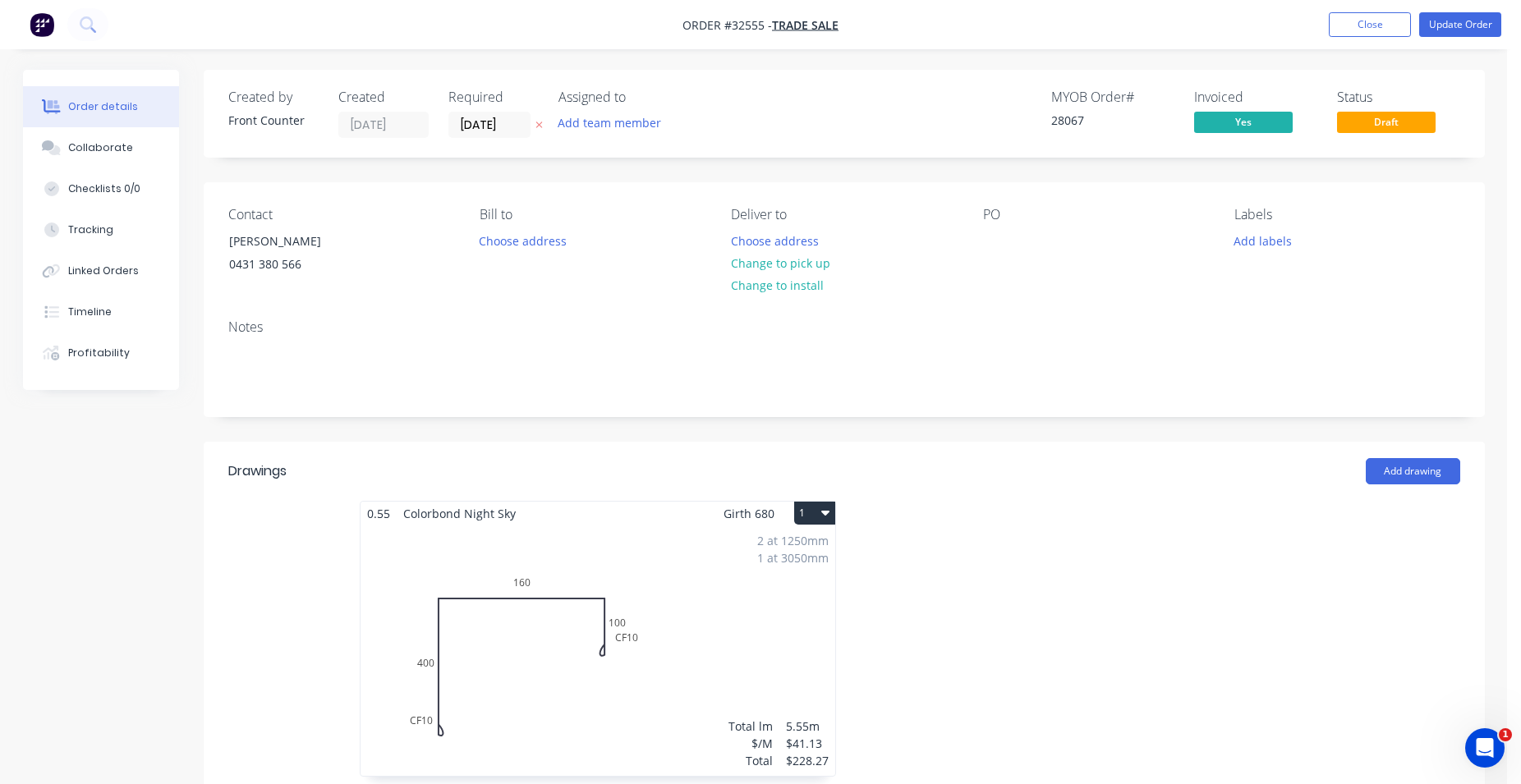
click at [684, 592] on div "2 at 1250mm 1 at 3050mm Total lm $/M Total 5.55m $41.13 $228.27" at bounding box center [597, 651] width 474 height 250
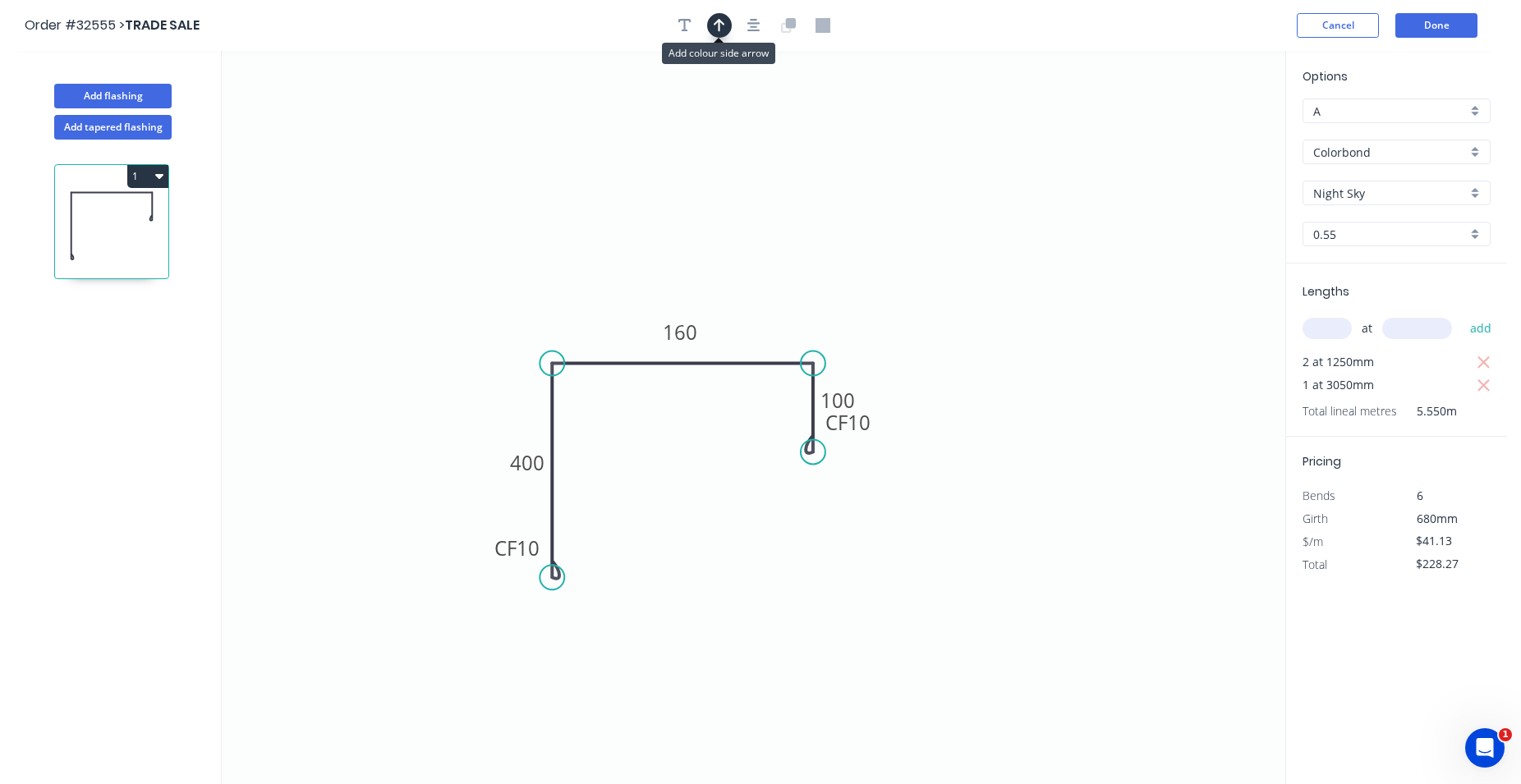
click at [718, 25] on icon "button" at bounding box center [719, 25] width 11 height 15
drag, startPoint x: 1198, startPoint y: 133, endPoint x: 719, endPoint y: 266, distance: 497.1
click at [719, 266] on icon at bounding box center [718, 246] width 15 height 52
click at [1433, 17] on button "Done" at bounding box center [1436, 25] width 82 height 25
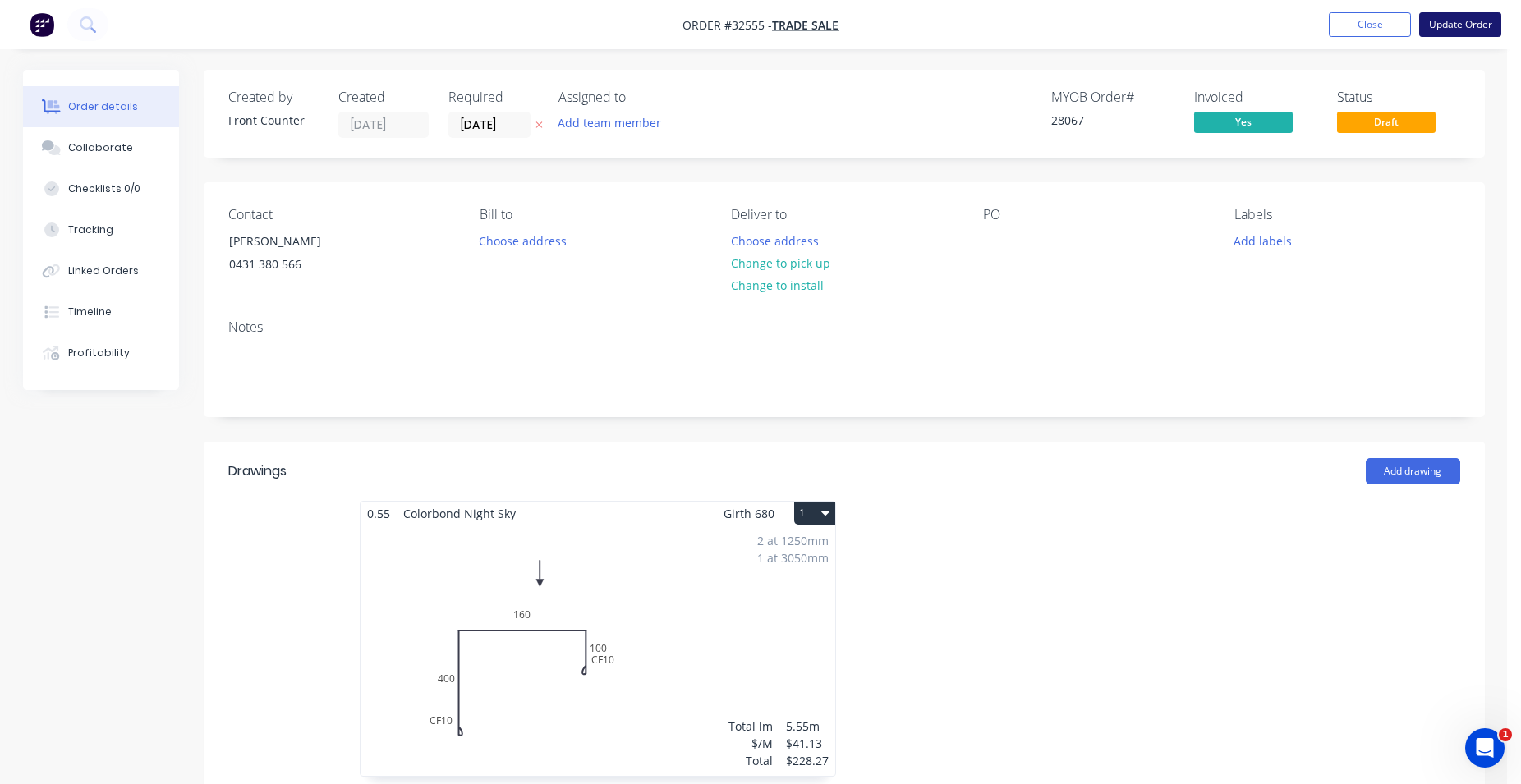
click at [1445, 24] on button "Update Order" at bounding box center [1460, 24] width 82 height 25
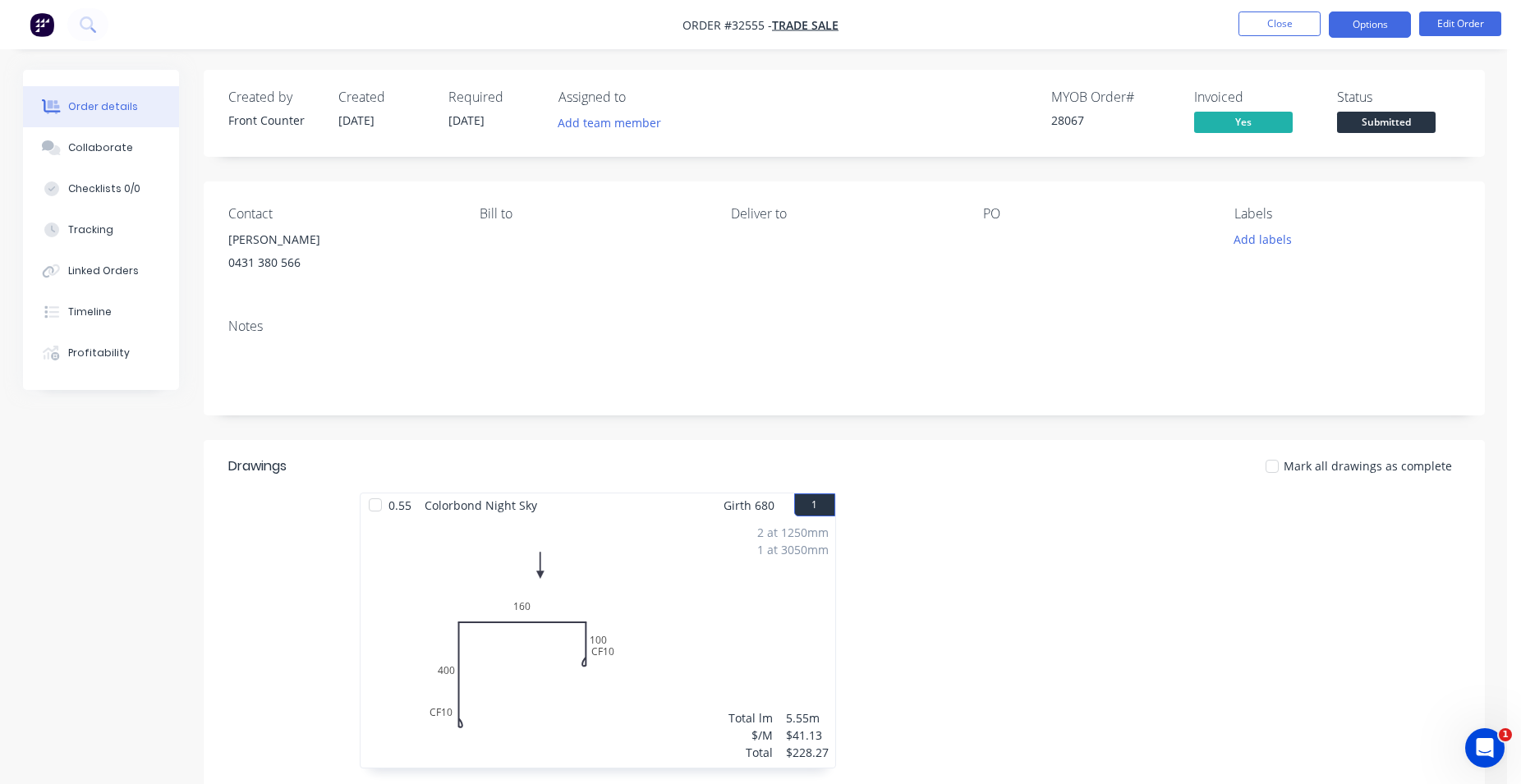
click at [1384, 27] on button "Options" at bounding box center [1370, 24] width 82 height 27
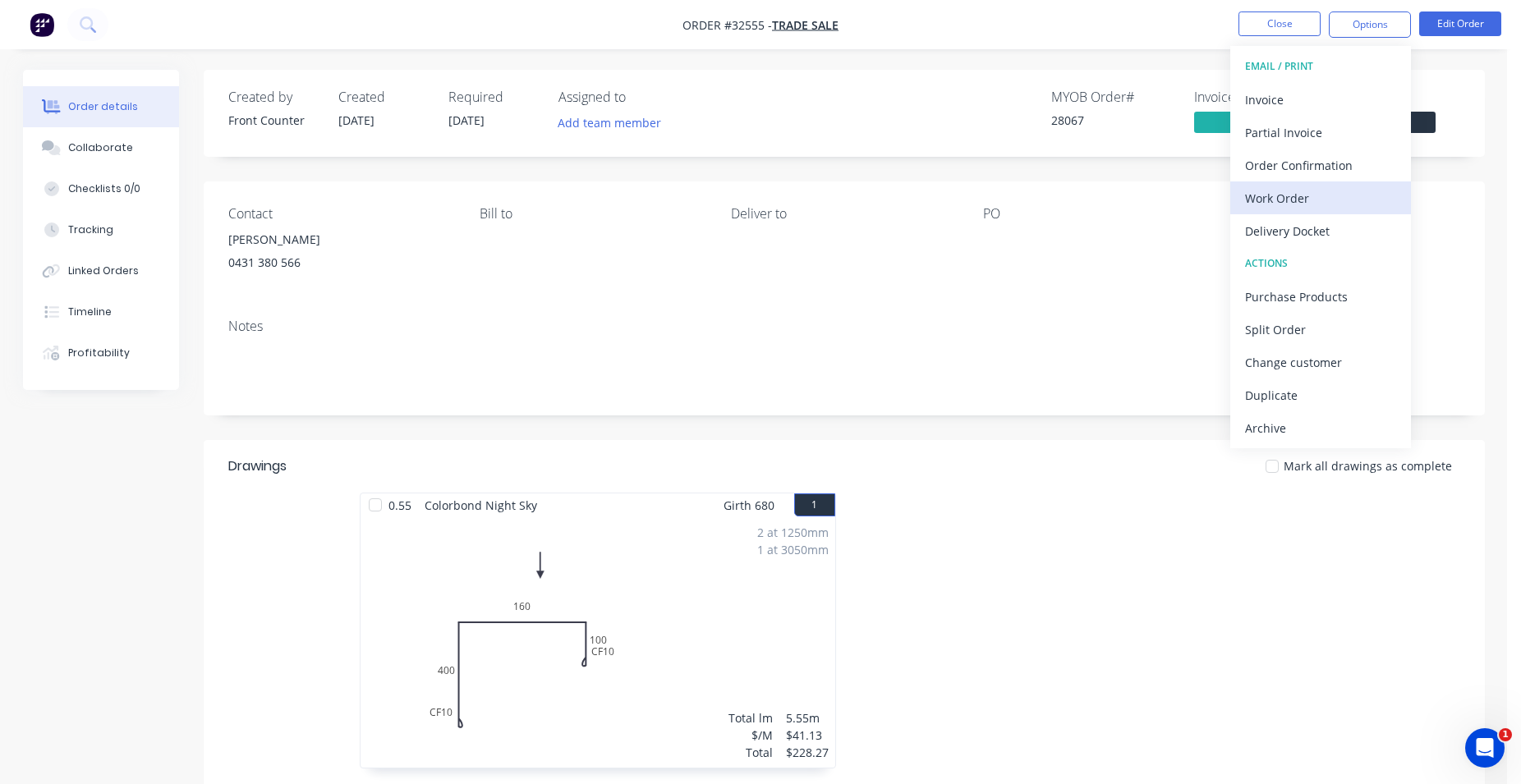
click at [1318, 198] on div "Work Order" at bounding box center [1320, 198] width 151 height 24
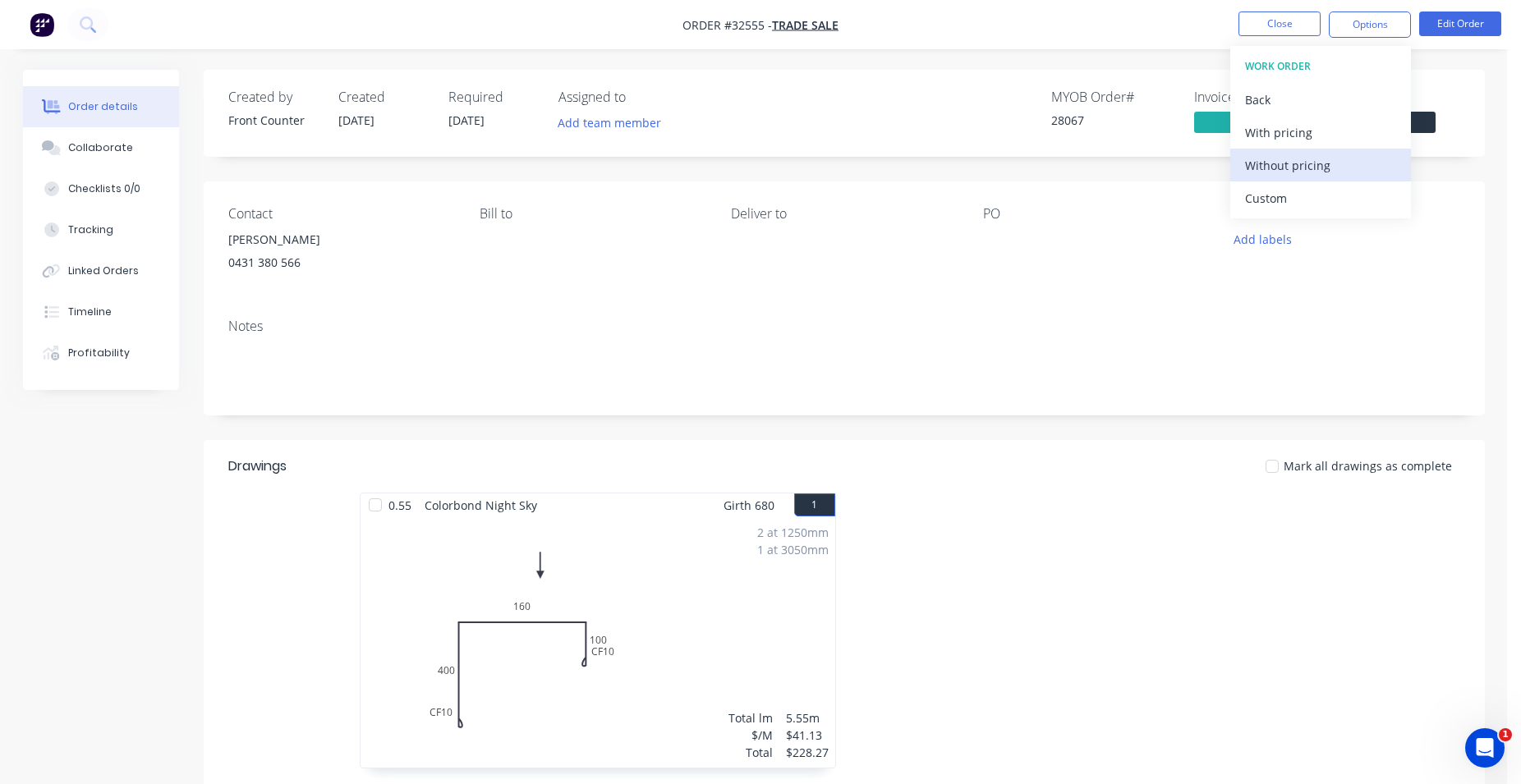
click at [1301, 166] on div "Without pricing" at bounding box center [1320, 166] width 151 height 24
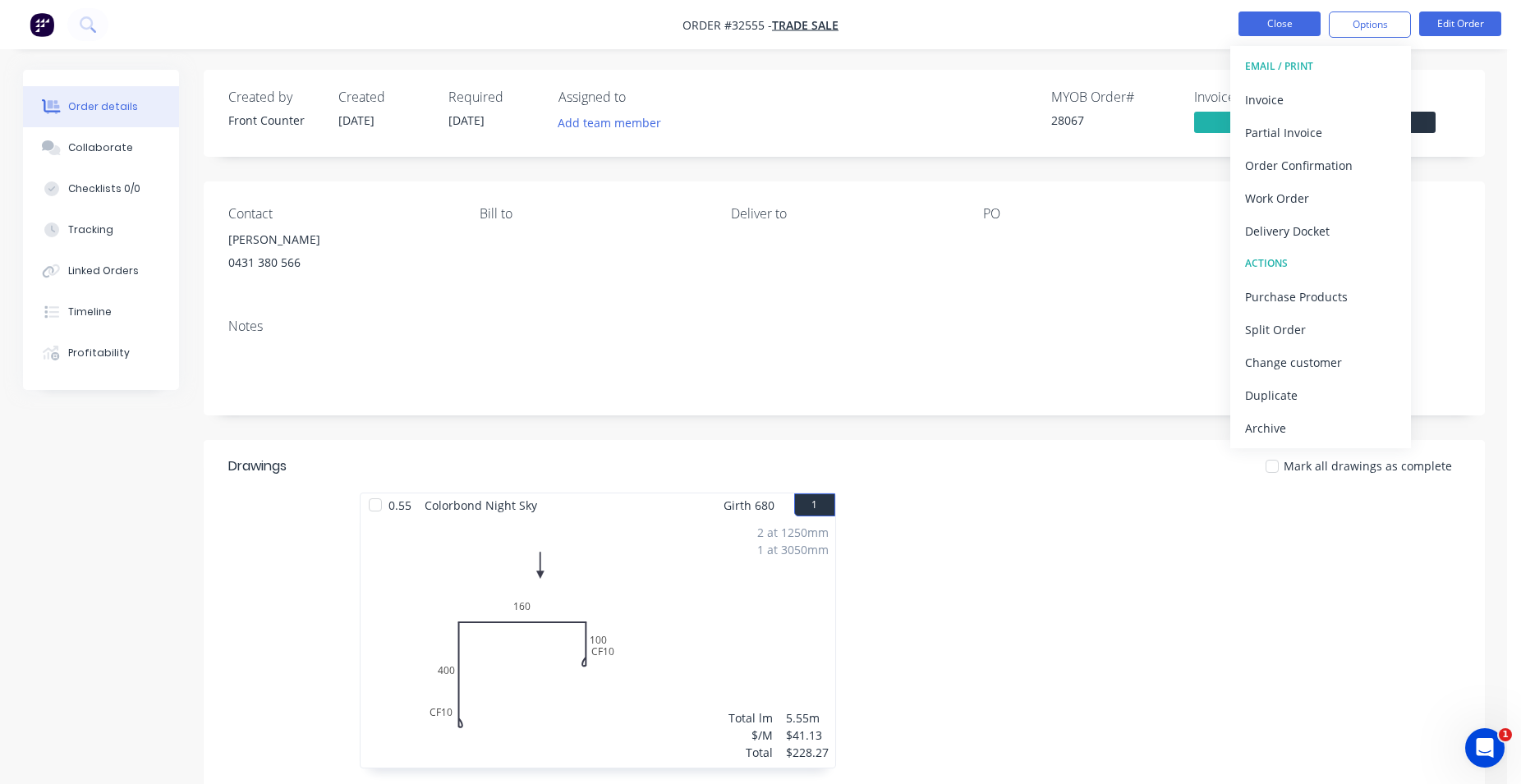
click at [1283, 29] on button "Close" at bounding box center [1279, 23] width 82 height 25
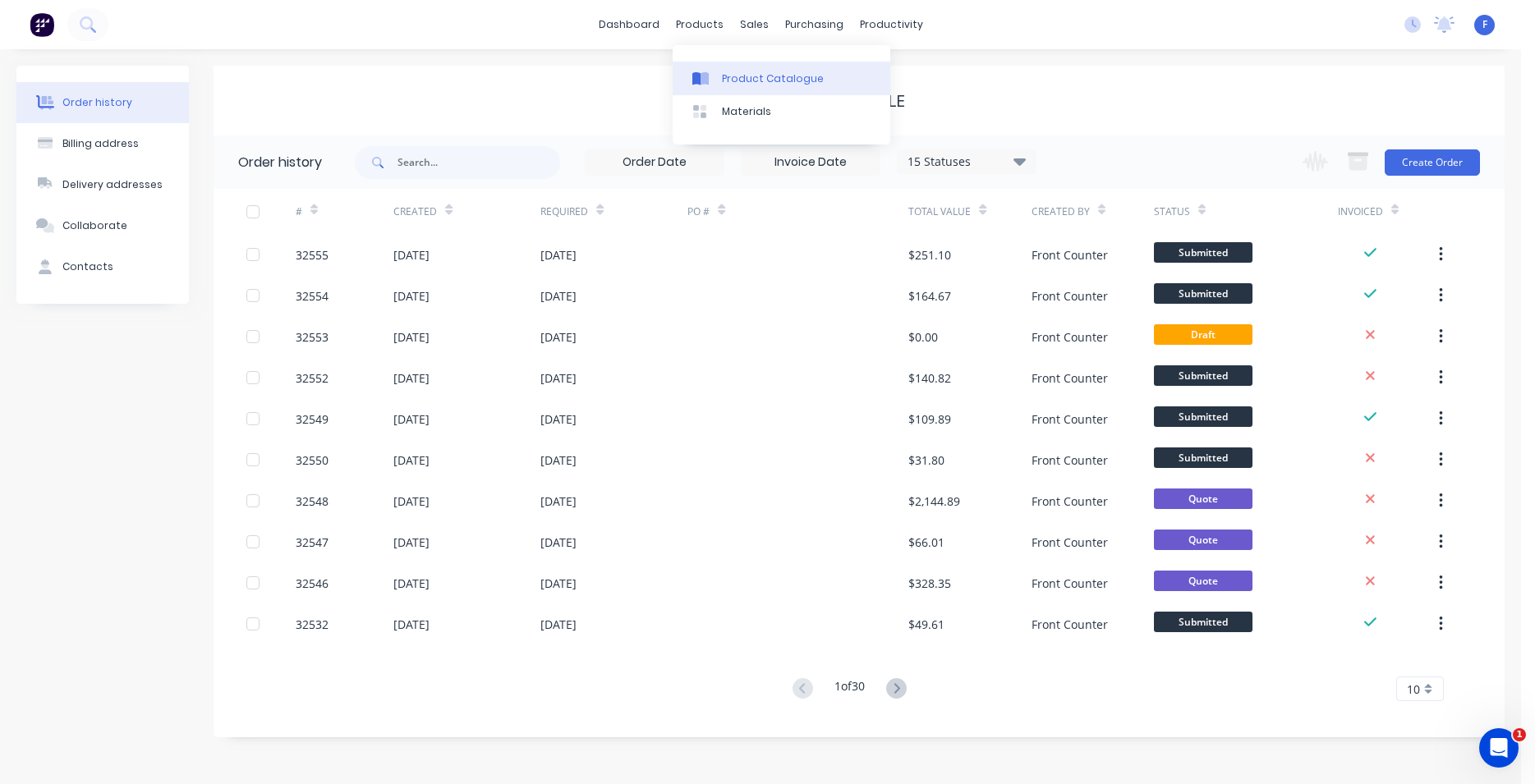
click at [740, 72] on div "Product Catalogue" at bounding box center [772, 78] width 102 height 15
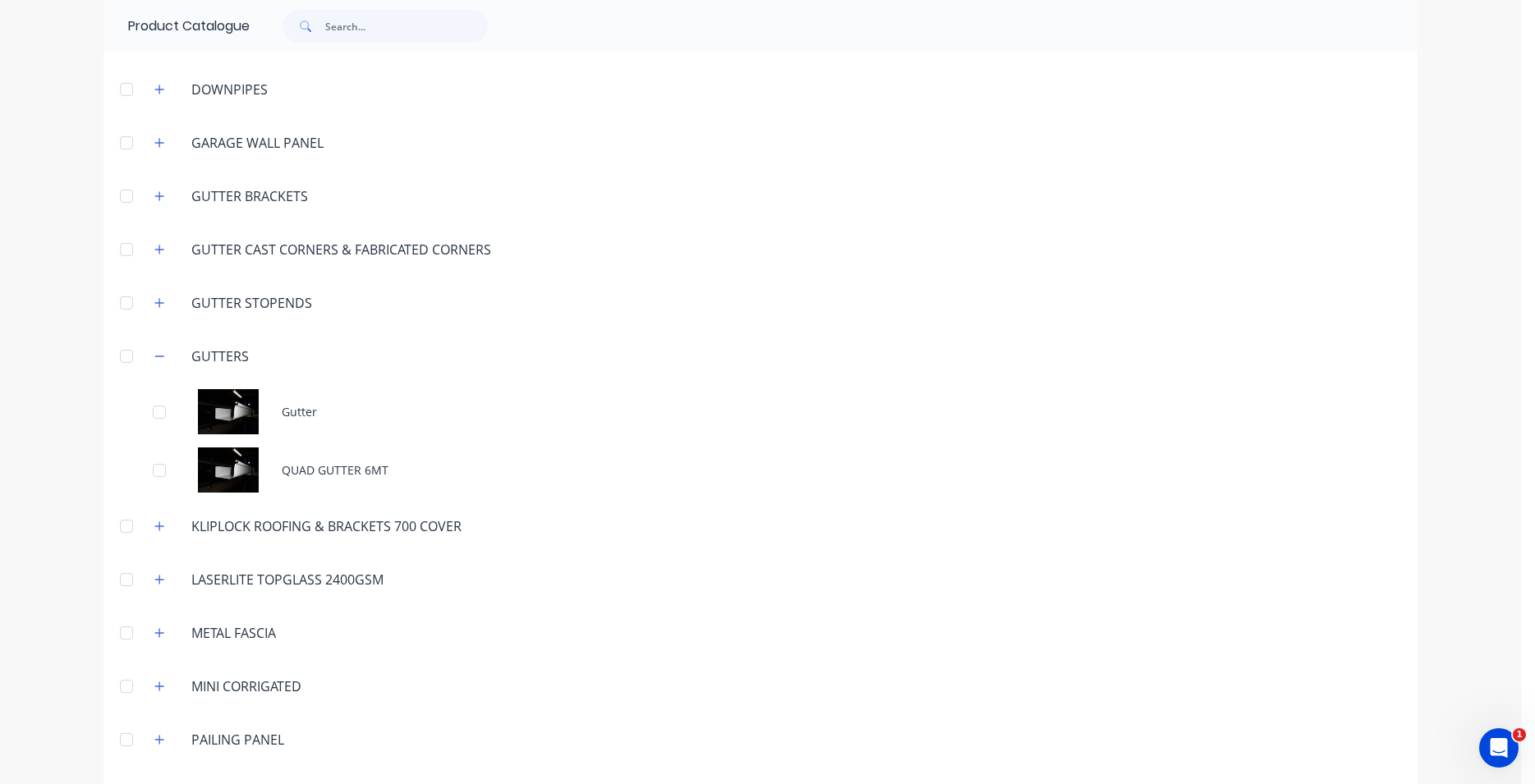
scroll to position [562, 0]
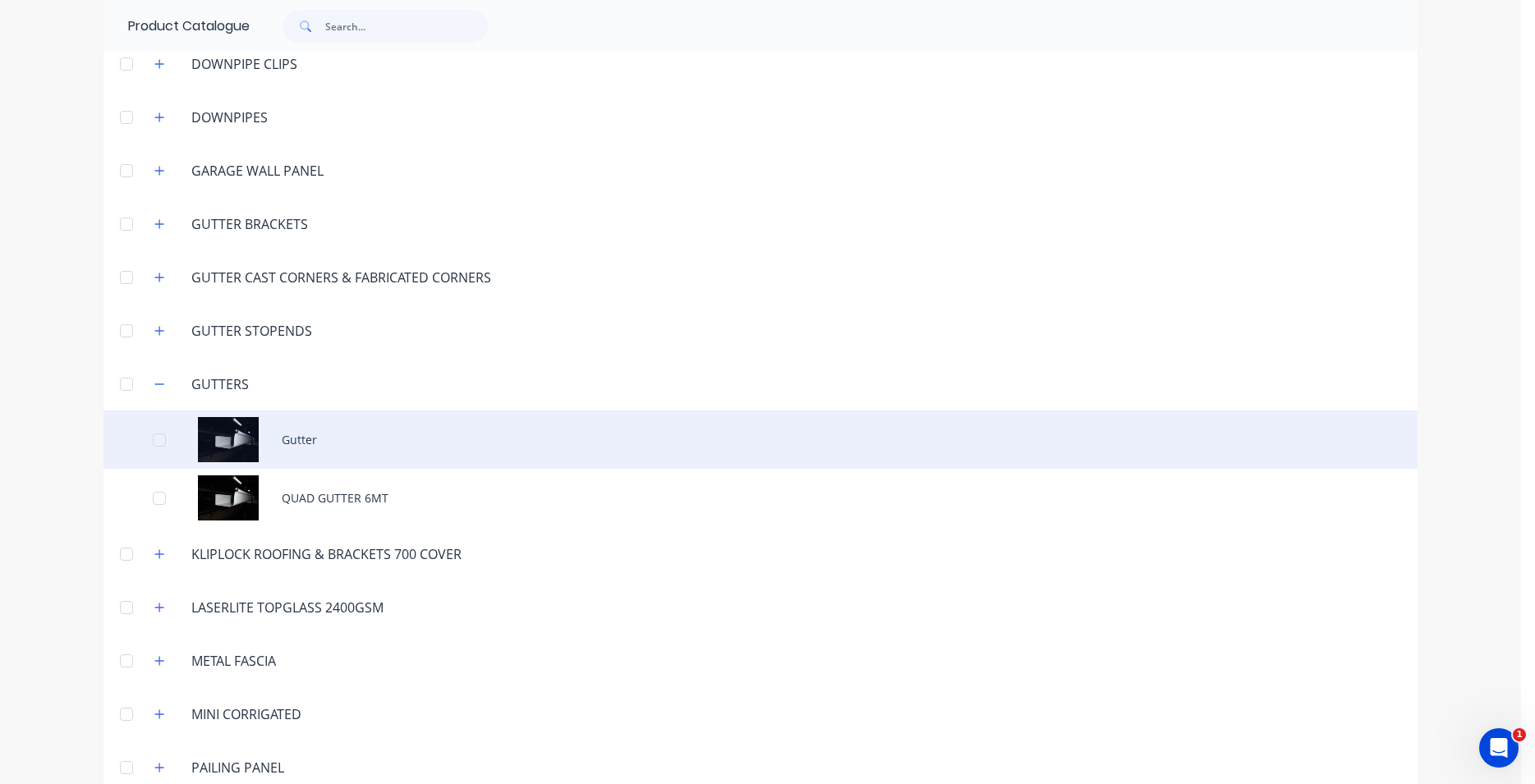
click at [294, 440] on div "Gutter" at bounding box center [760, 440] width 1314 height 58
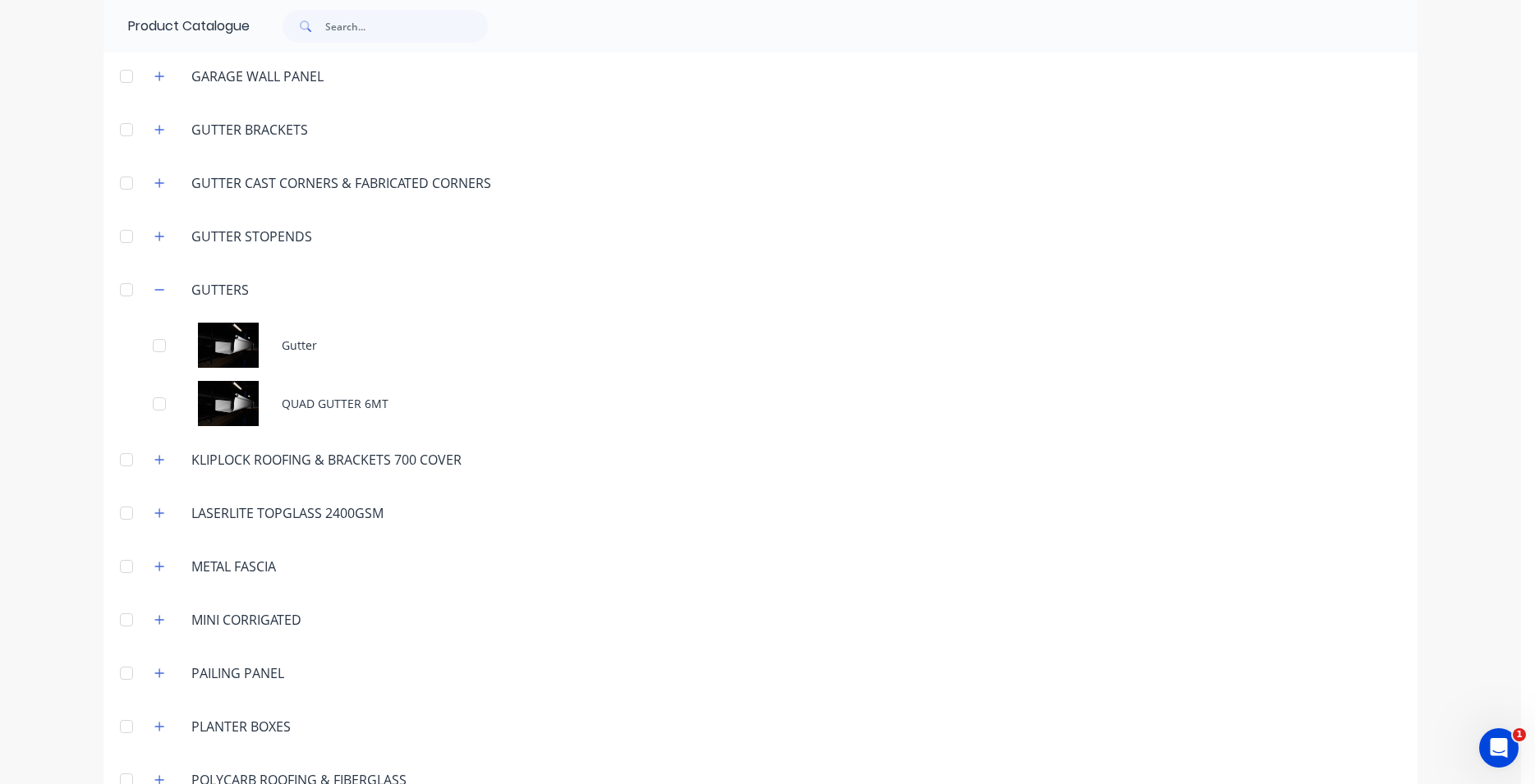
scroll to position [655, 0]
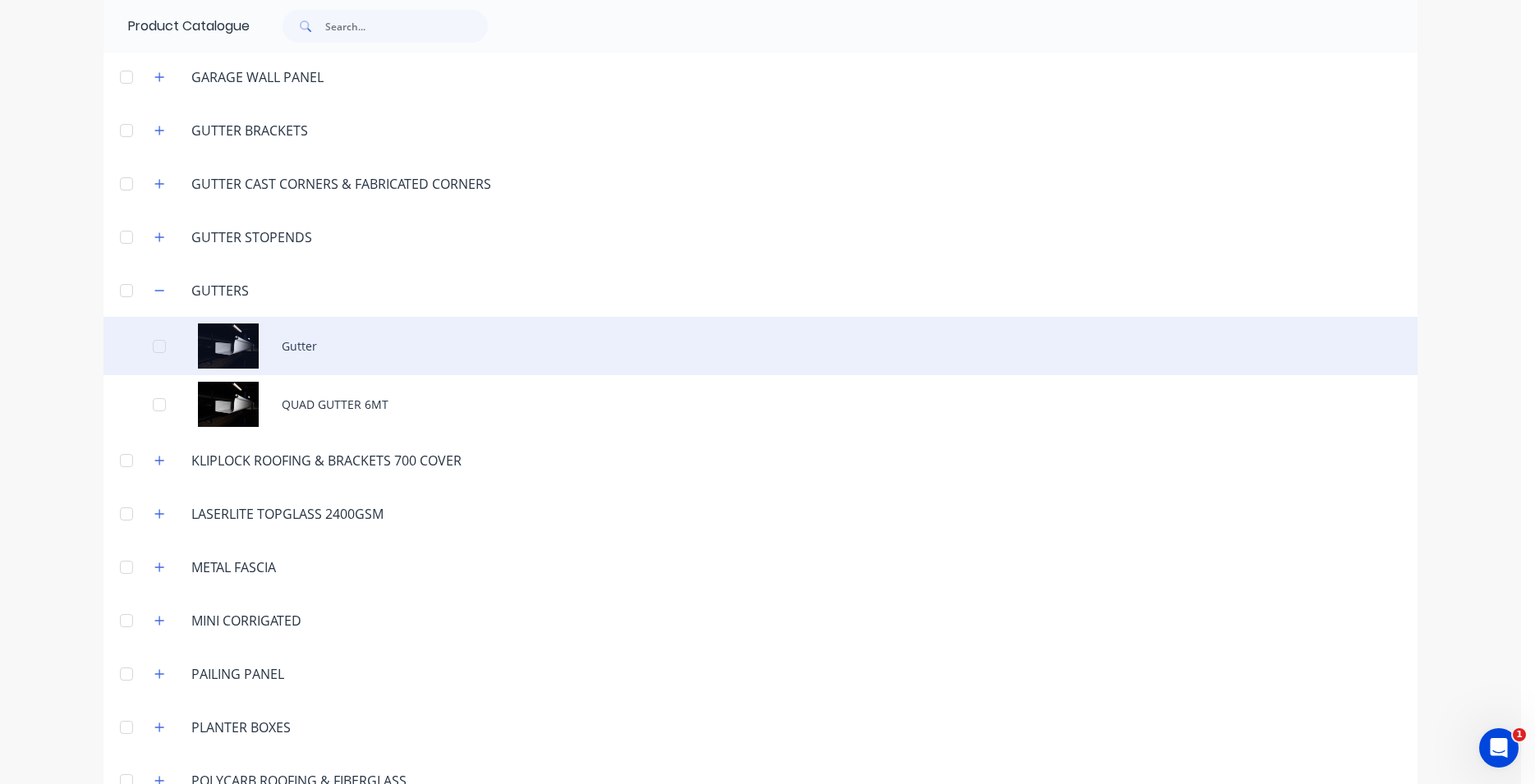
click at [305, 350] on div "Gutter" at bounding box center [760, 346] width 1314 height 58
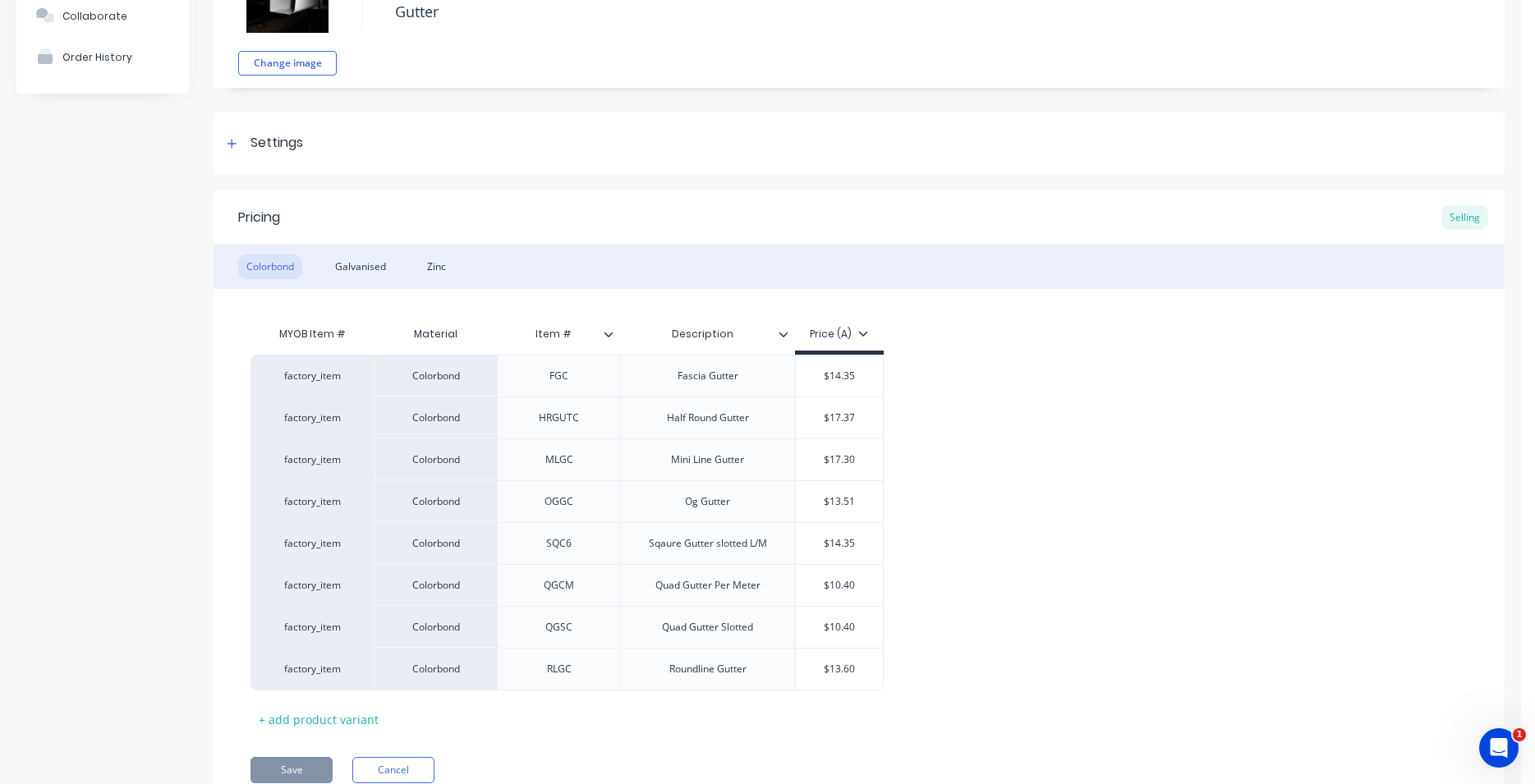
scroll to position [11, 0]
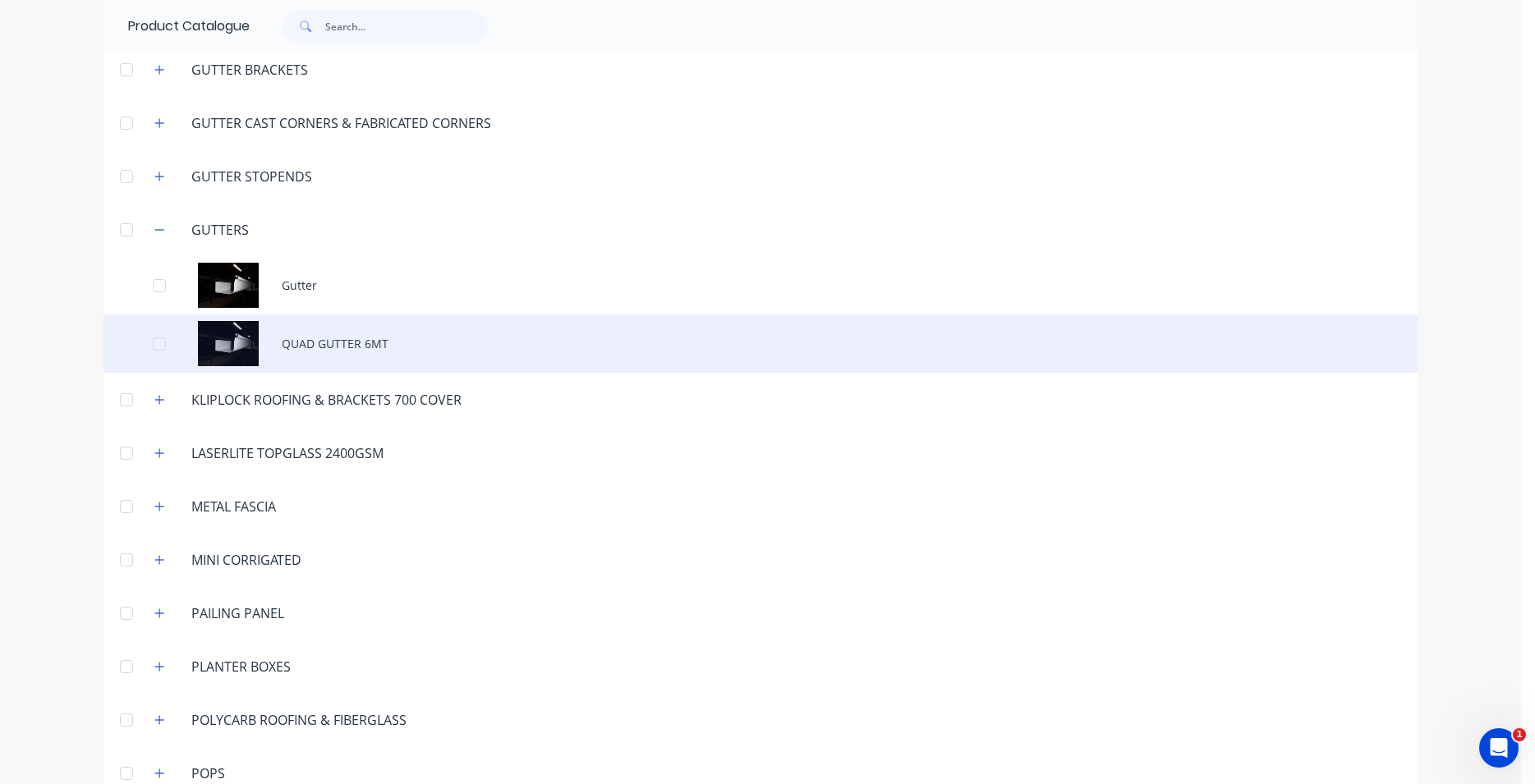
scroll to position [749, 0]
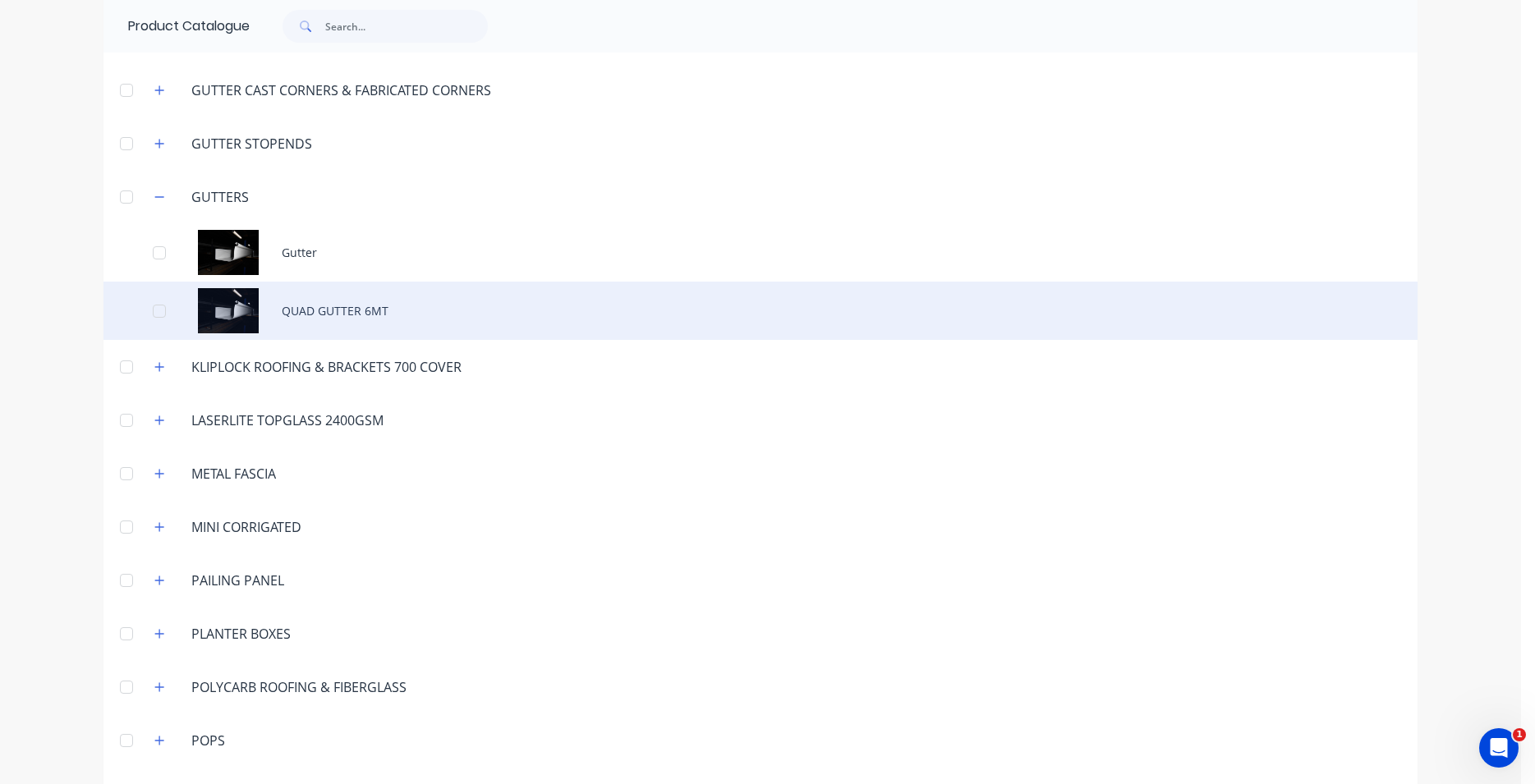
click at [332, 322] on div "QUAD GUTTER 6MT" at bounding box center [760, 311] width 1314 height 58
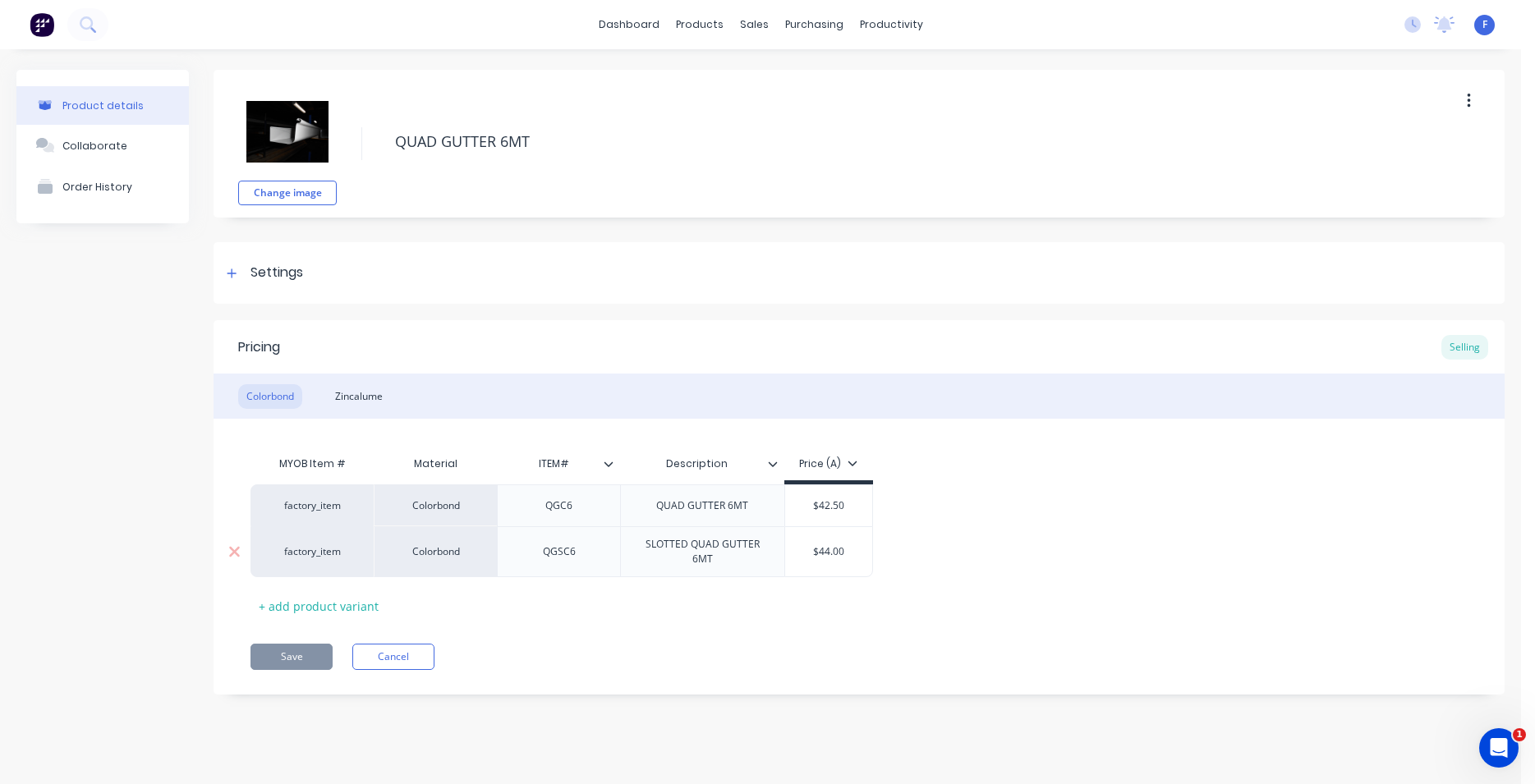
type textarea "x"
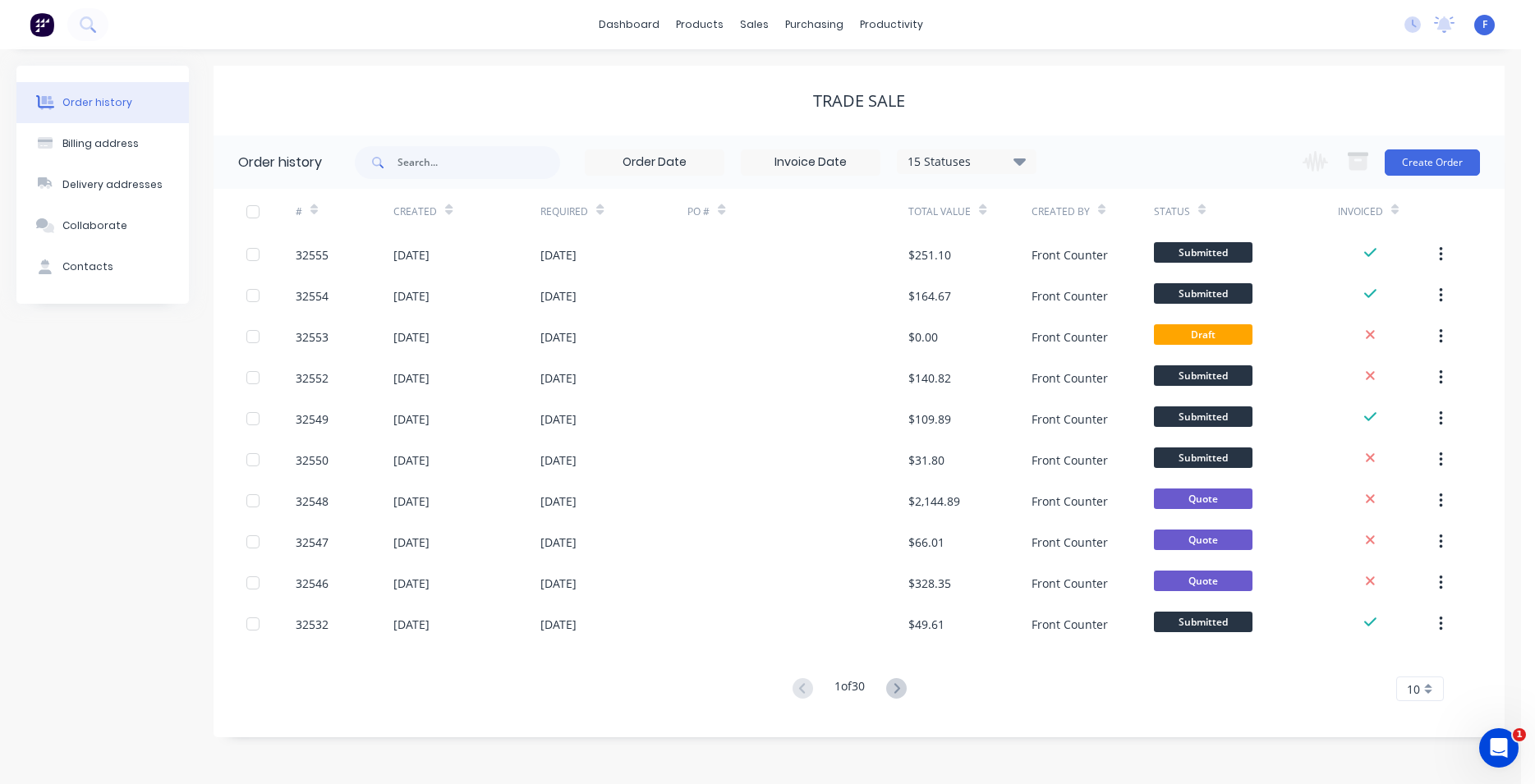
click at [39, 22] on img at bounding box center [41, 24] width 25 height 25
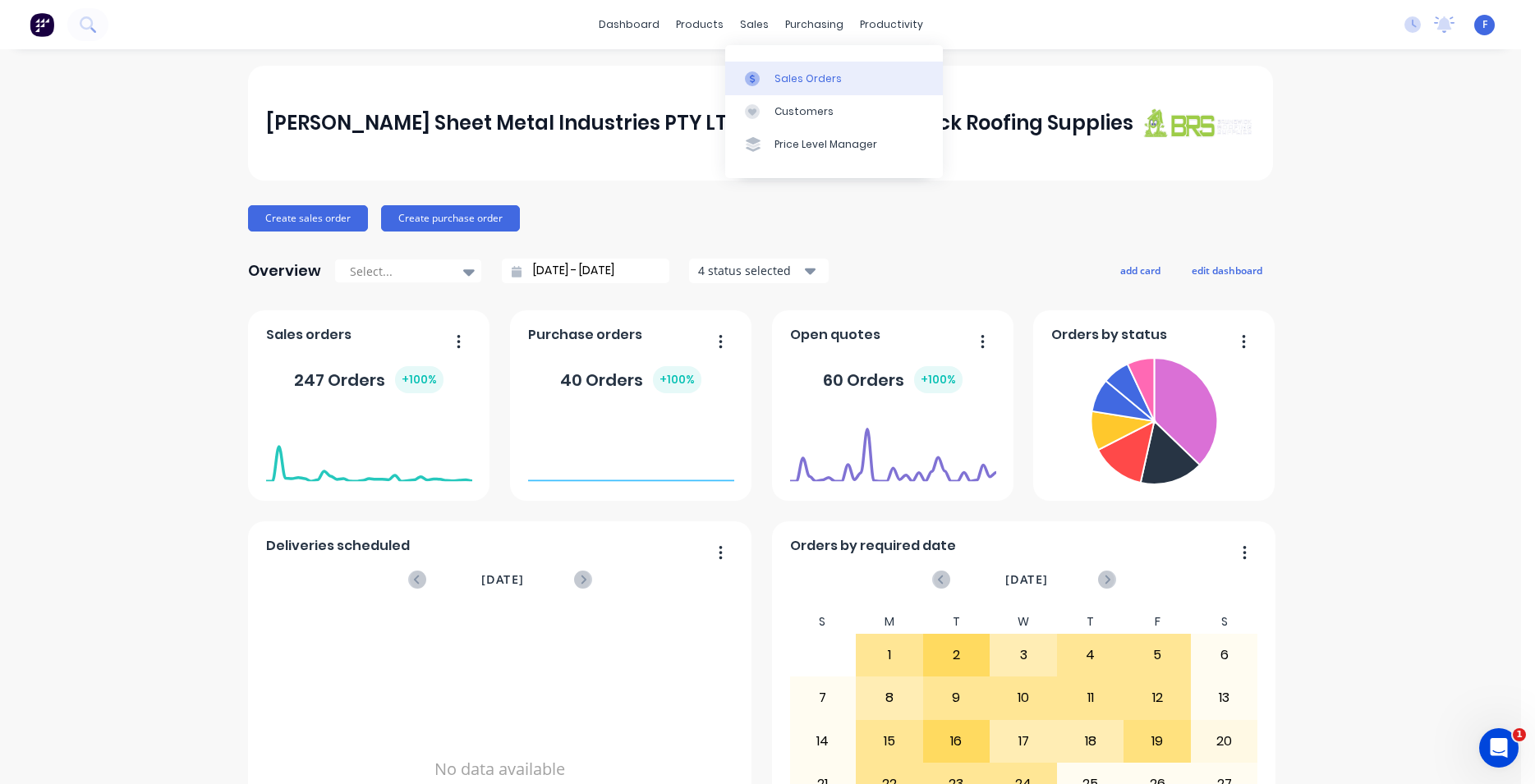
click at [798, 76] on div "Sales Orders" at bounding box center [808, 78] width 67 height 15
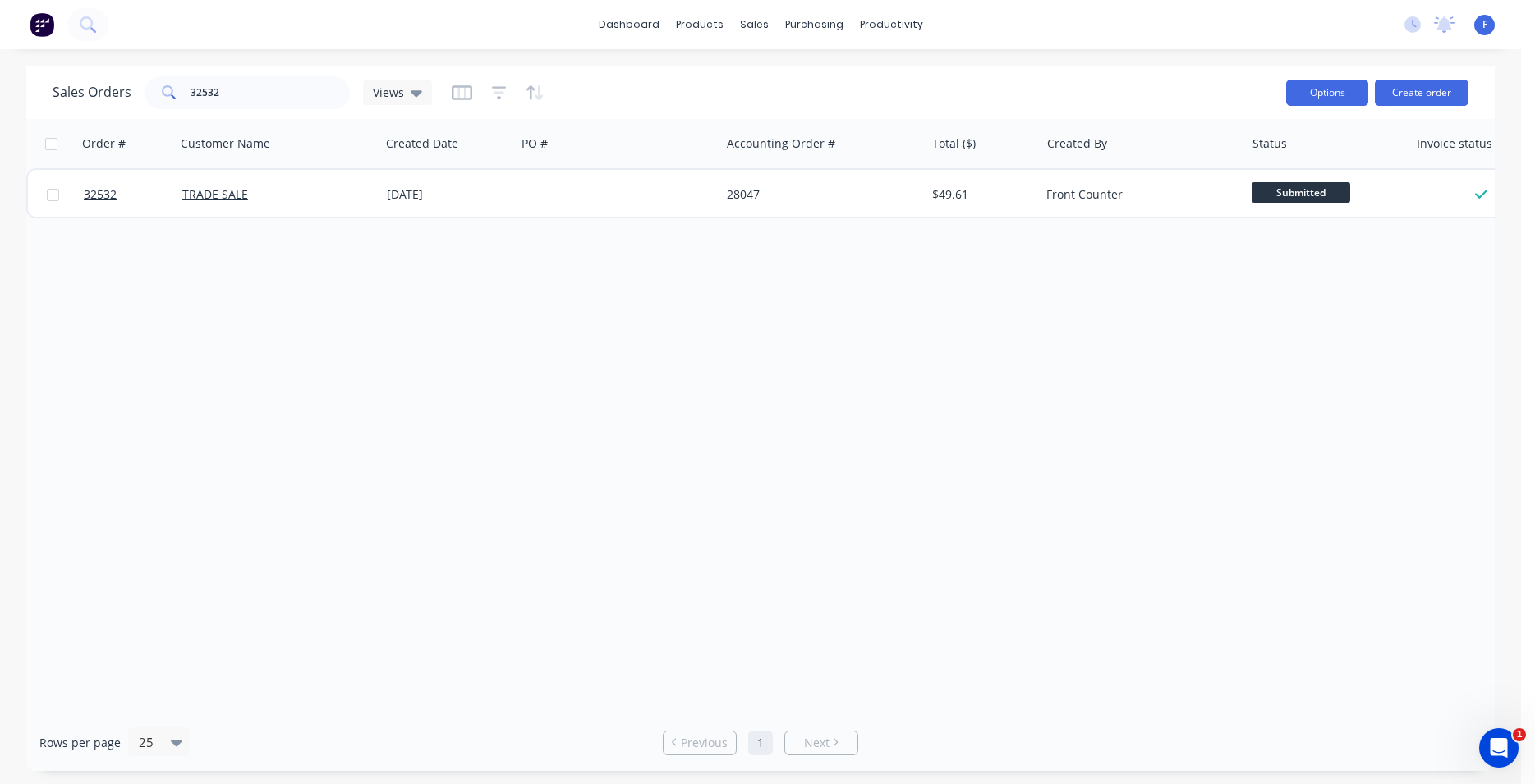
click at [1338, 87] on button "Options" at bounding box center [1327, 93] width 82 height 27
drag, startPoint x: 1333, startPoint y: 313, endPoint x: 1351, endPoint y: 274, distance: 43.0
click at [1333, 312] on div "Order # Customer Name Created Date PO # Accounting Order # Total ($) Created By…" at bounding box center [760, 417] width 1468 height 595
click at [1430, 88] on button "Create order" at bounding box center [1421, 93] width 94 height 27
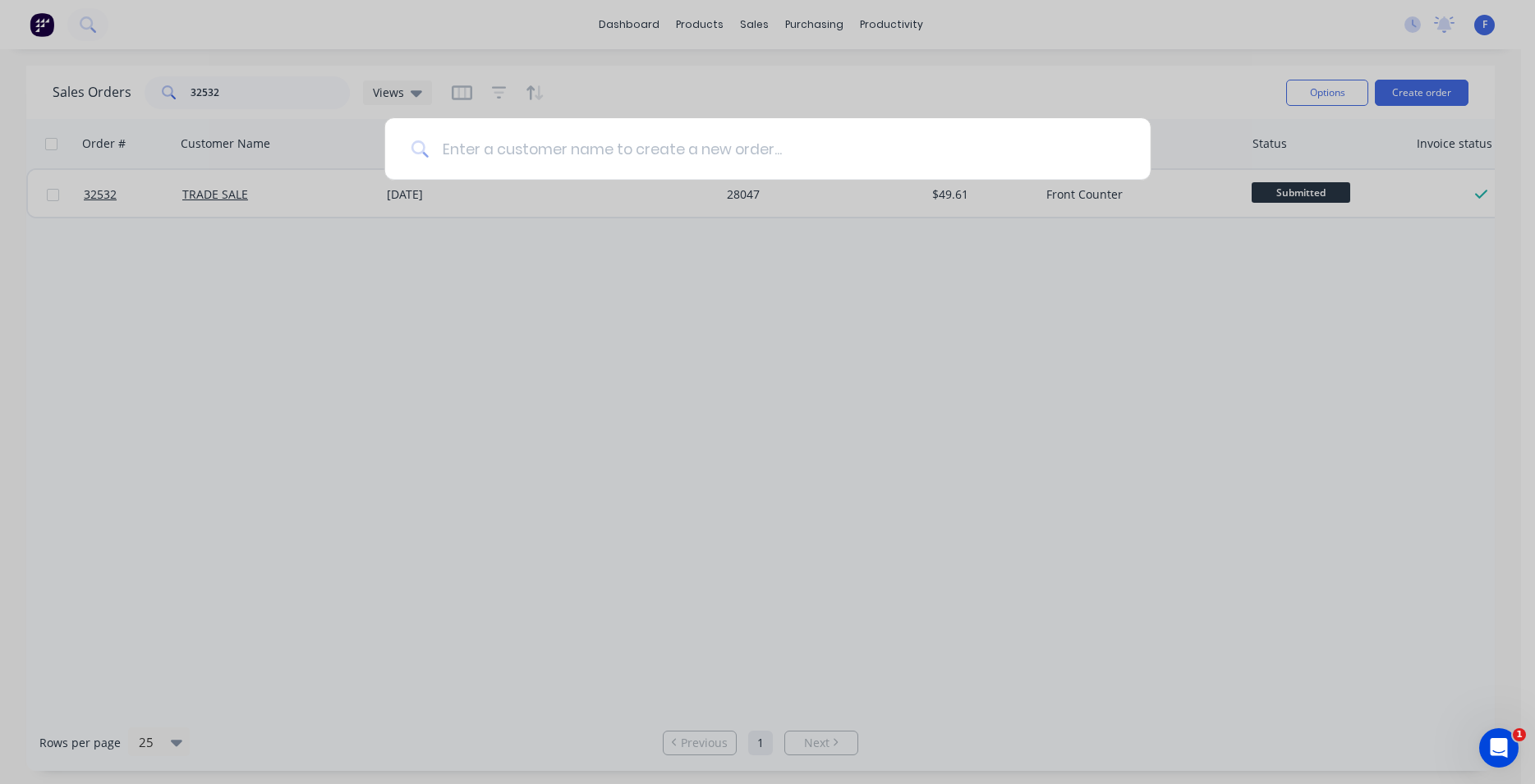
click at [538, 159] on input at bounding box center [777, 149] width 696 height 62
type input "TRA"
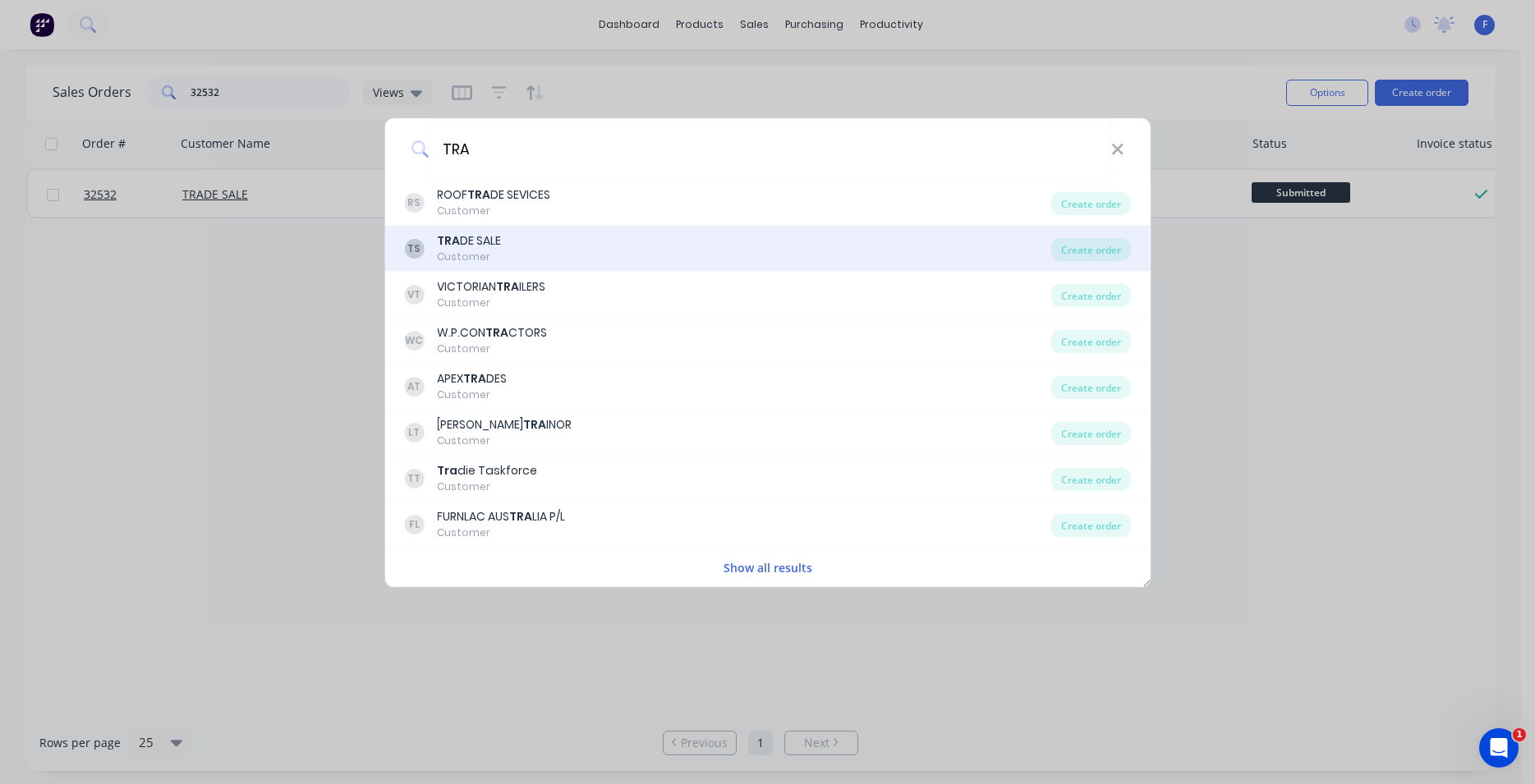
click at [492, 238] on div "TRA DE SALE" at bounding box center [468, 241] width 64 height 17
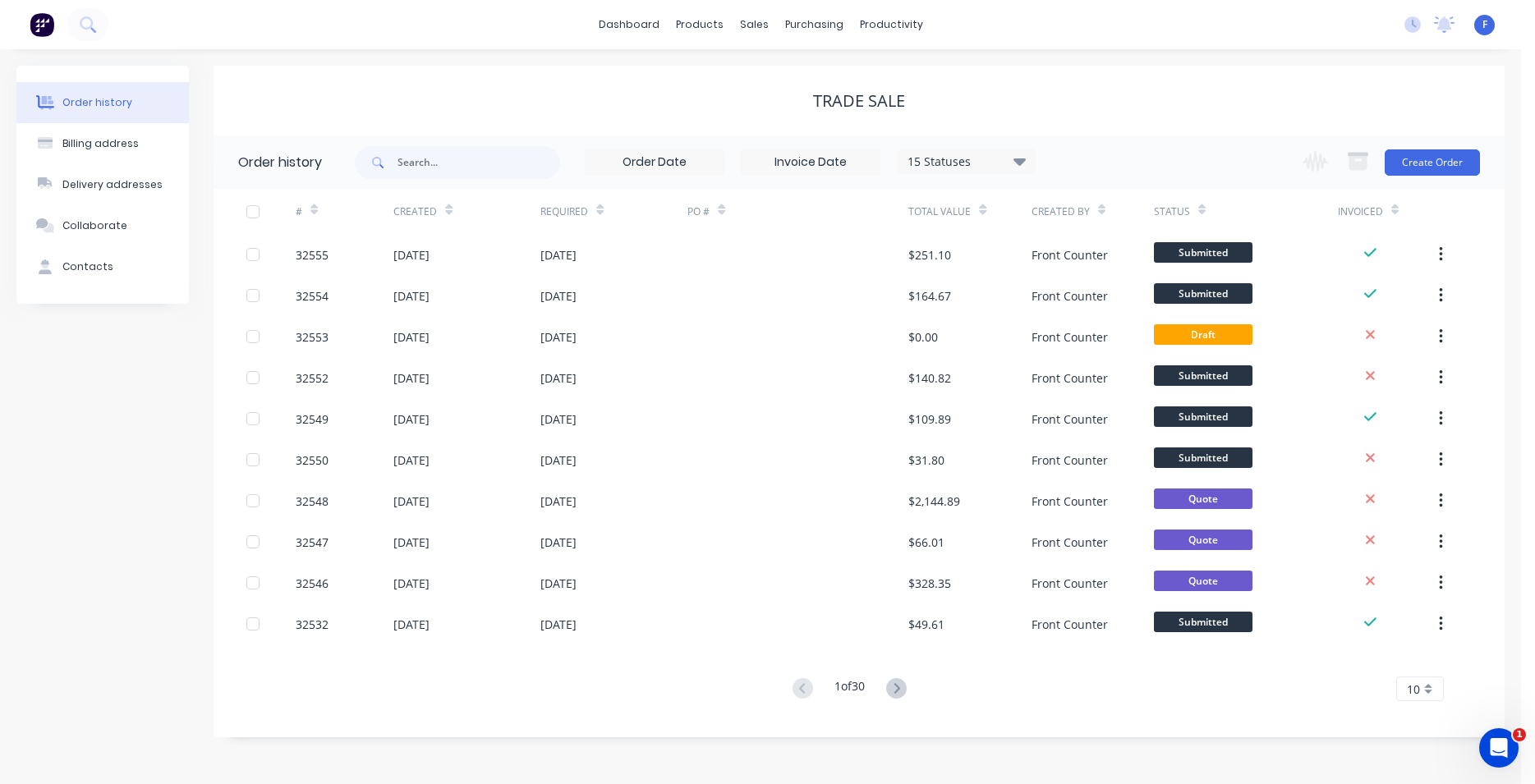
click at [39, 27] on img at bounding box center [41, 24] width 25 height 25
